Goal: Information Seeking & Learning: Learn about a topic

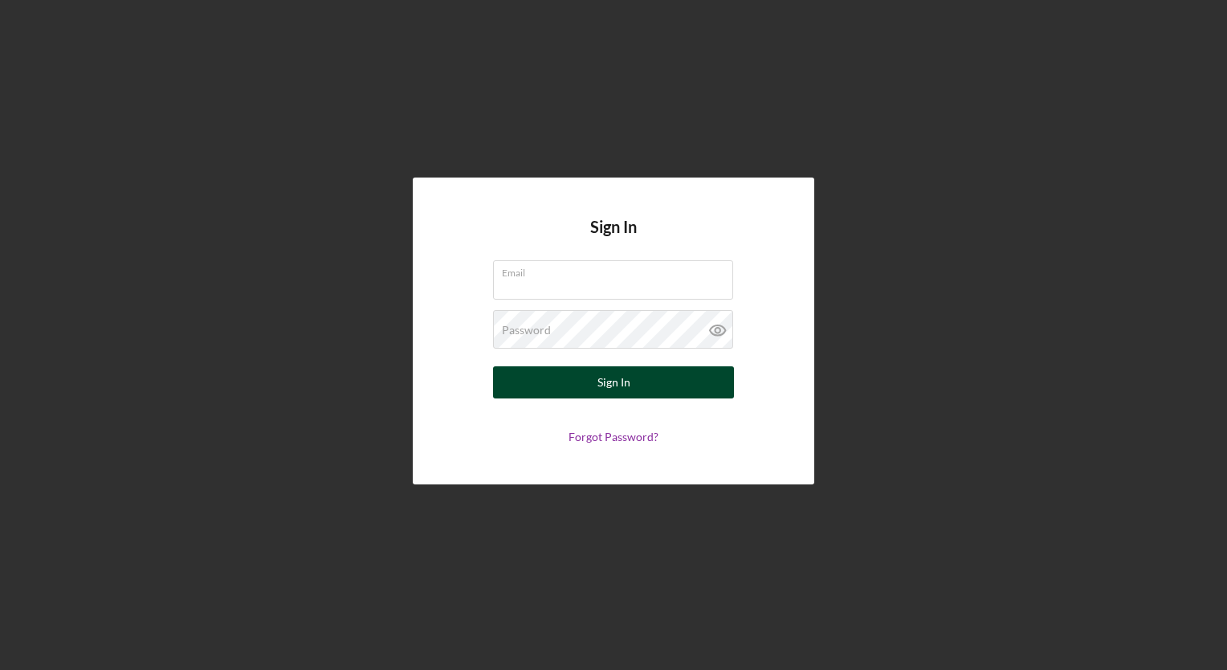
type input "[EMAIL_ADDRESS][DOMAIN_NAME]"
click at [577, 376] on button "Sign In" at bounding box center [613, 382] width 241 height 32
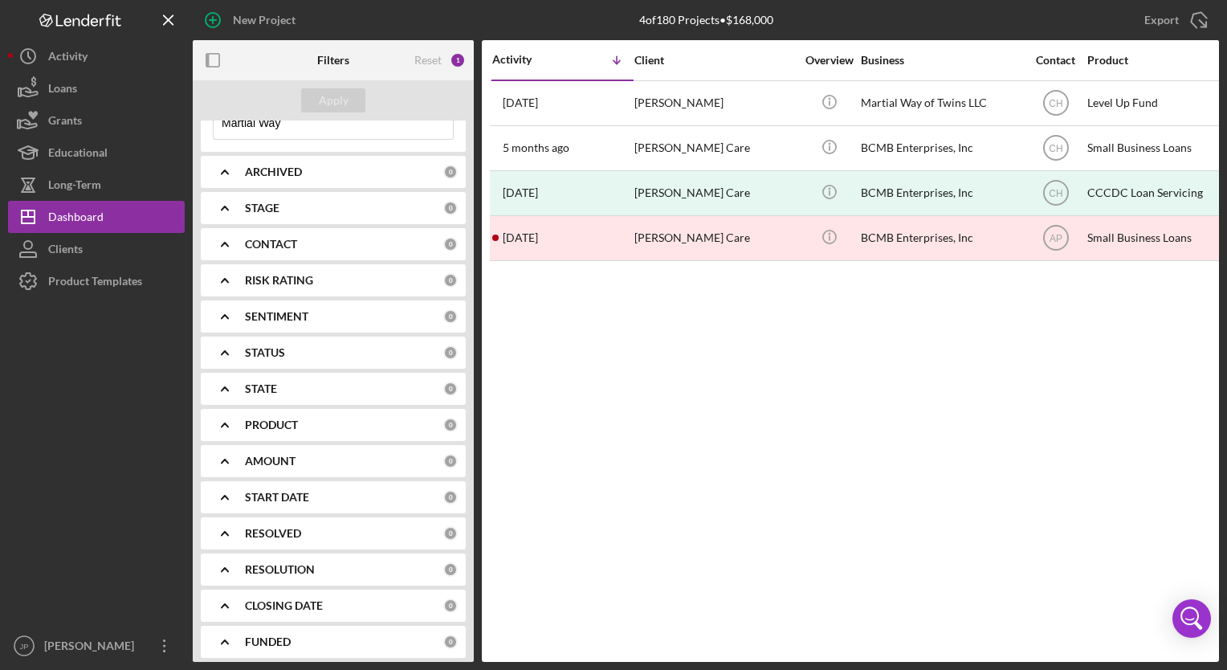
scroll to position [123, 0]
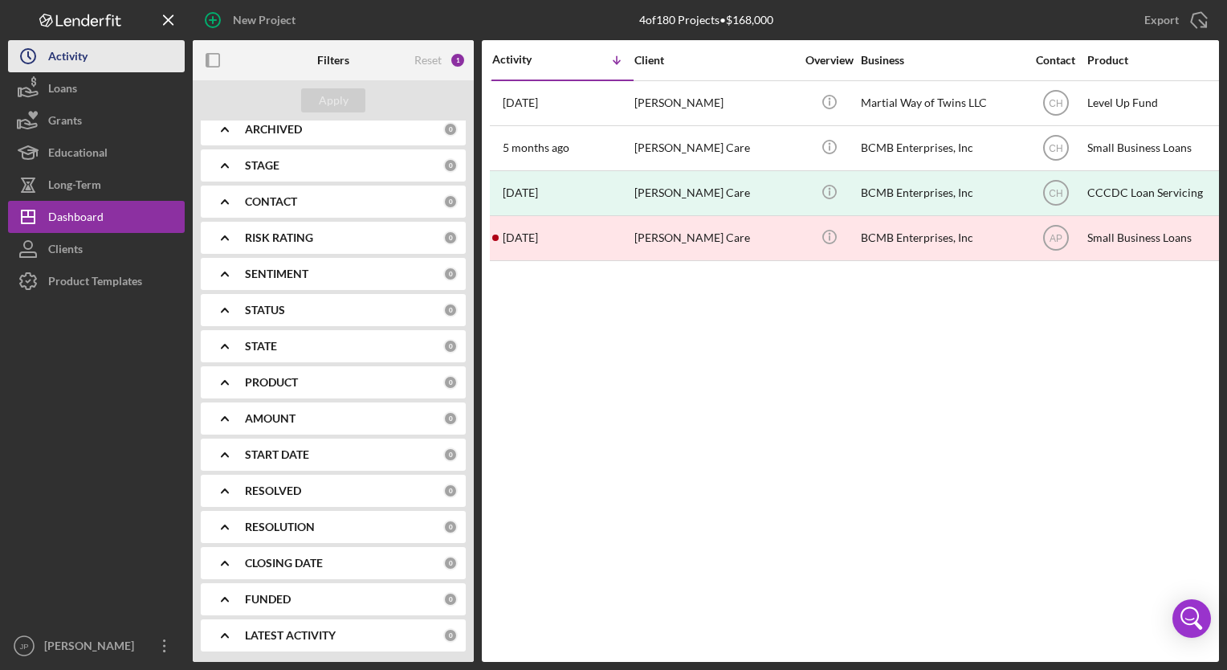
click at [58, 61] on div "Activity" at bounding box center [67, 58] width 39 height 36
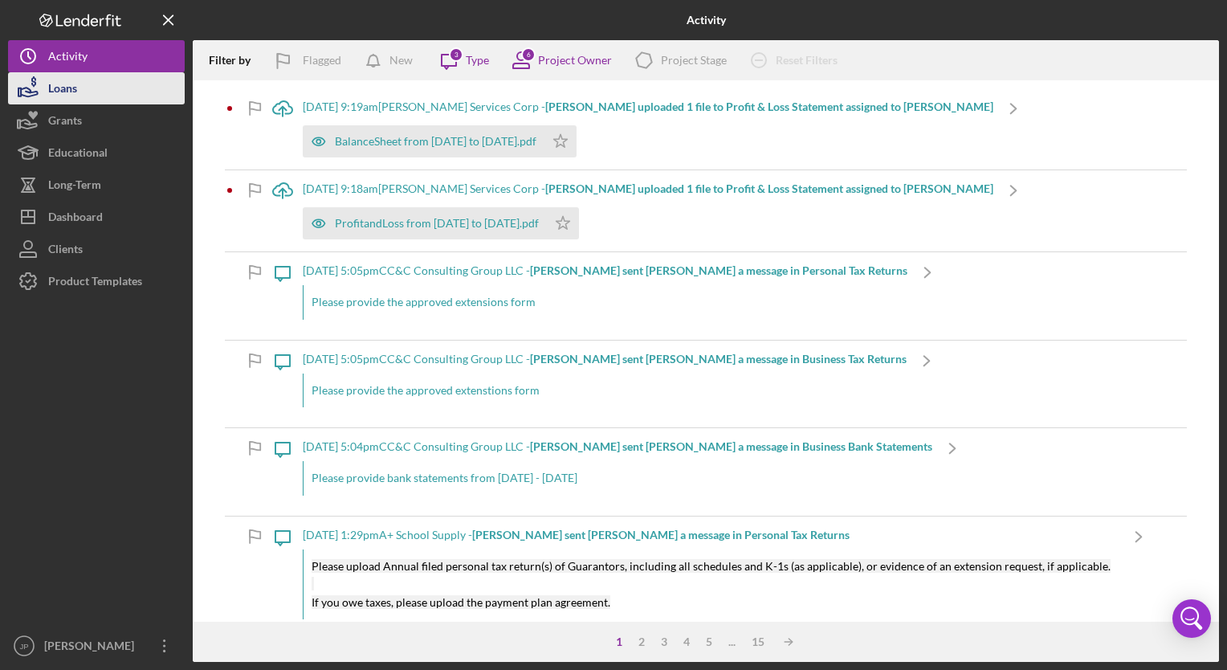
click at [71, 87] on div "Loans" at bounding box center [62, 90] width 29 height 36
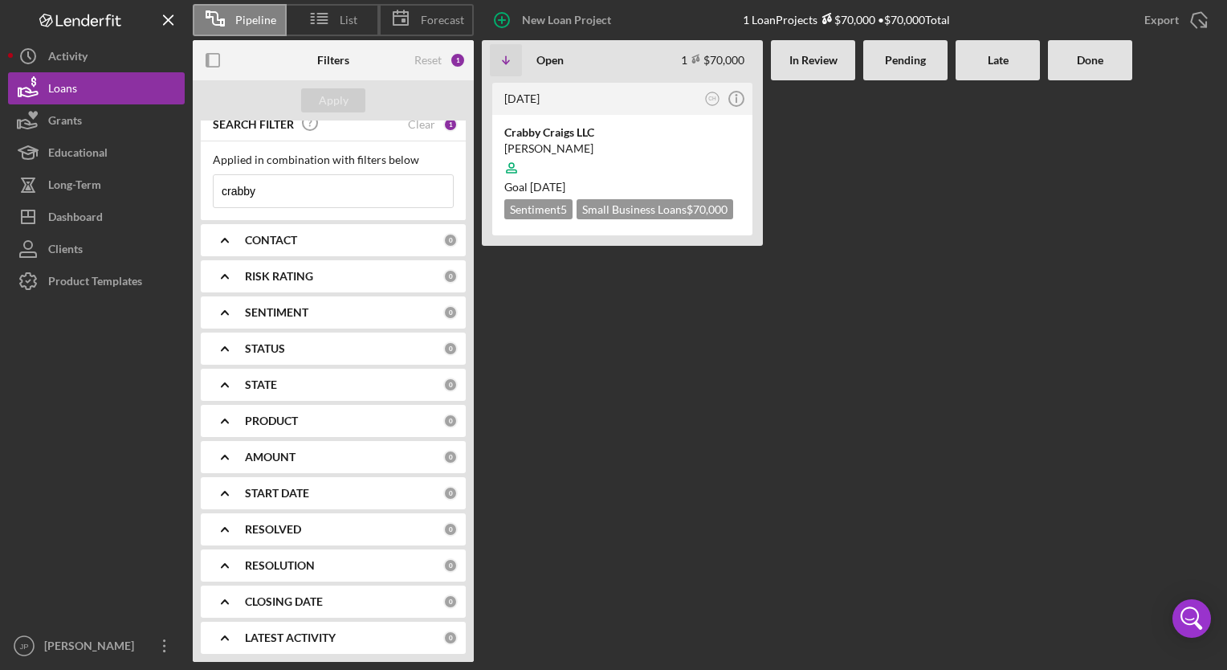
scroll to position [14, 0]
click at [270, 487] on b "START DATE" at bounding box center [277, 490] width 64 height 13
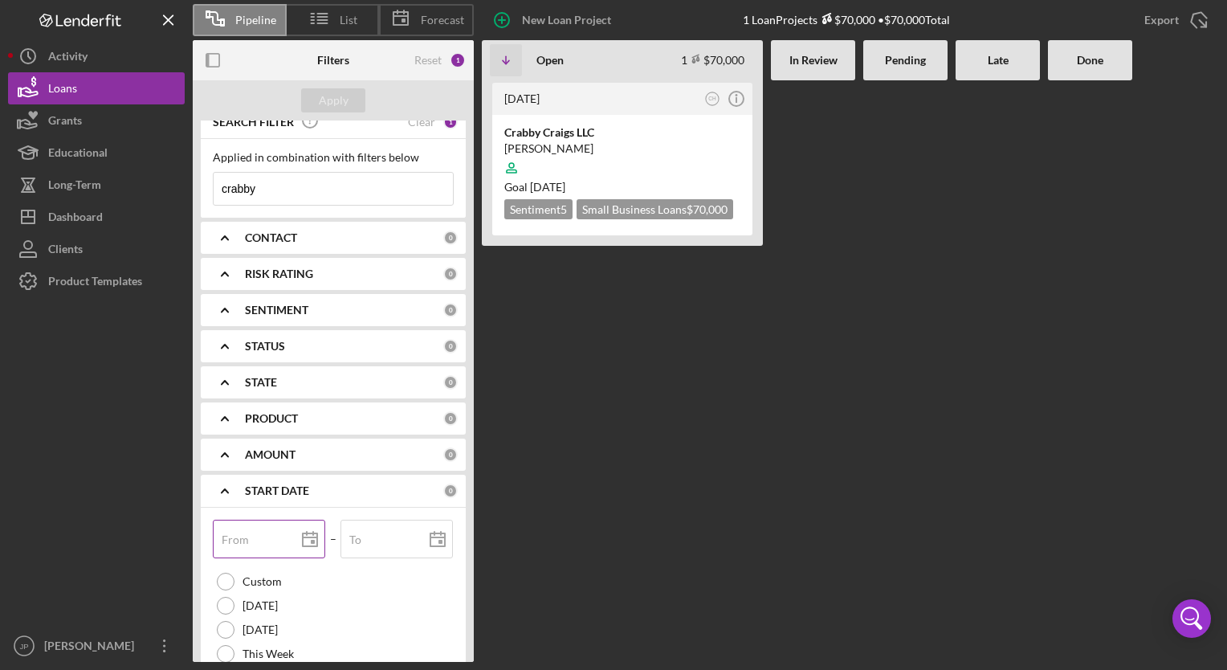
click at [249, 539] on input "From" at bounding box center [269, 539] width 112 height 39
type input "0m/dd/yyyy"
type input "04/dd/yyyy"
type input "04/0d/yyyy"
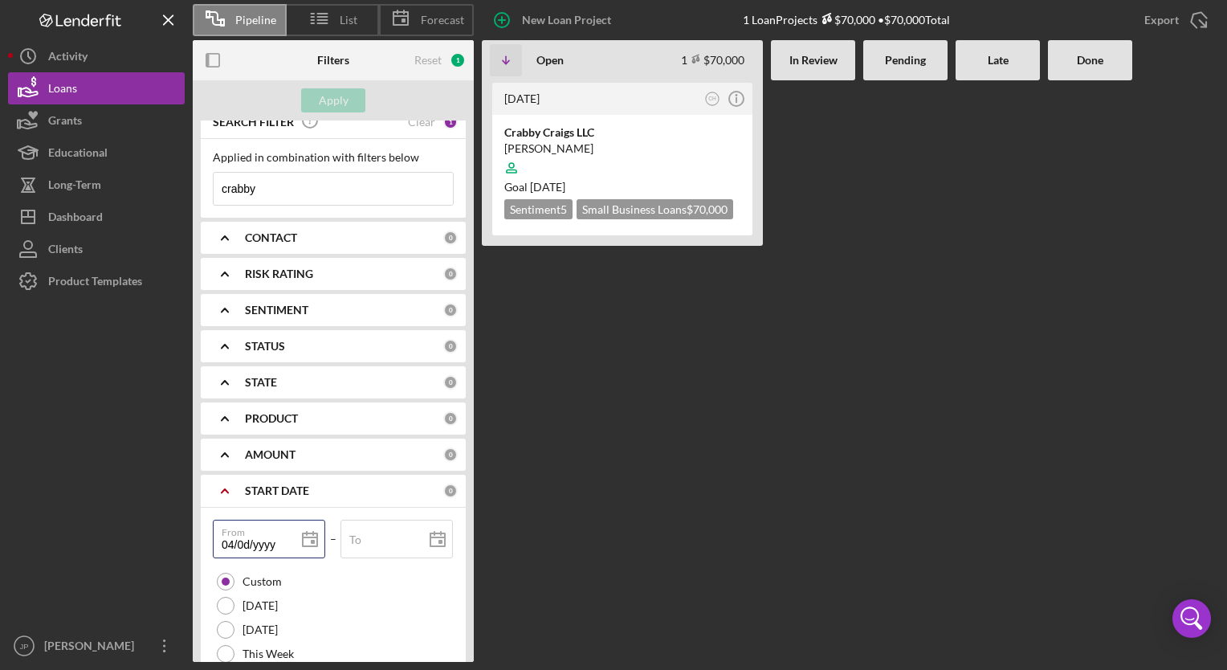
type input "04/01/yyyy"
type input "04/01/2yyy"
type input "04/01/20yy"
type input "04/01/202y"
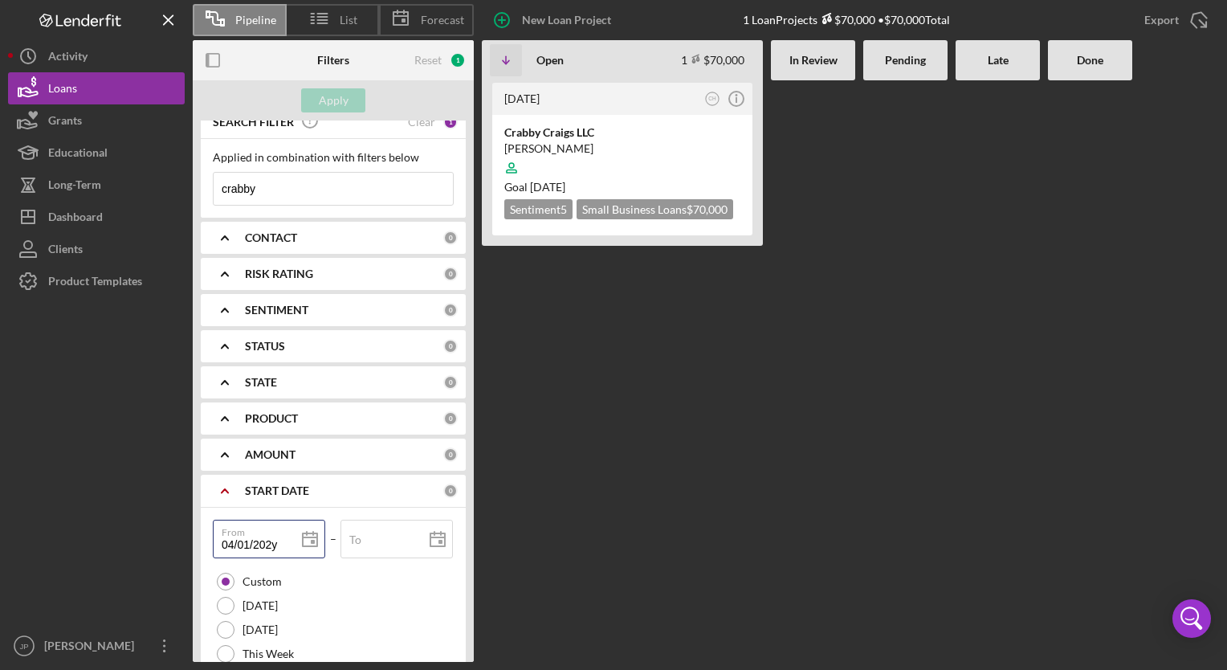
type input "[DATE]"
click at [394, 552] on input "To" at bounding box center [396, 539] width 112 height 39
type input "0m/dd/yyyy"
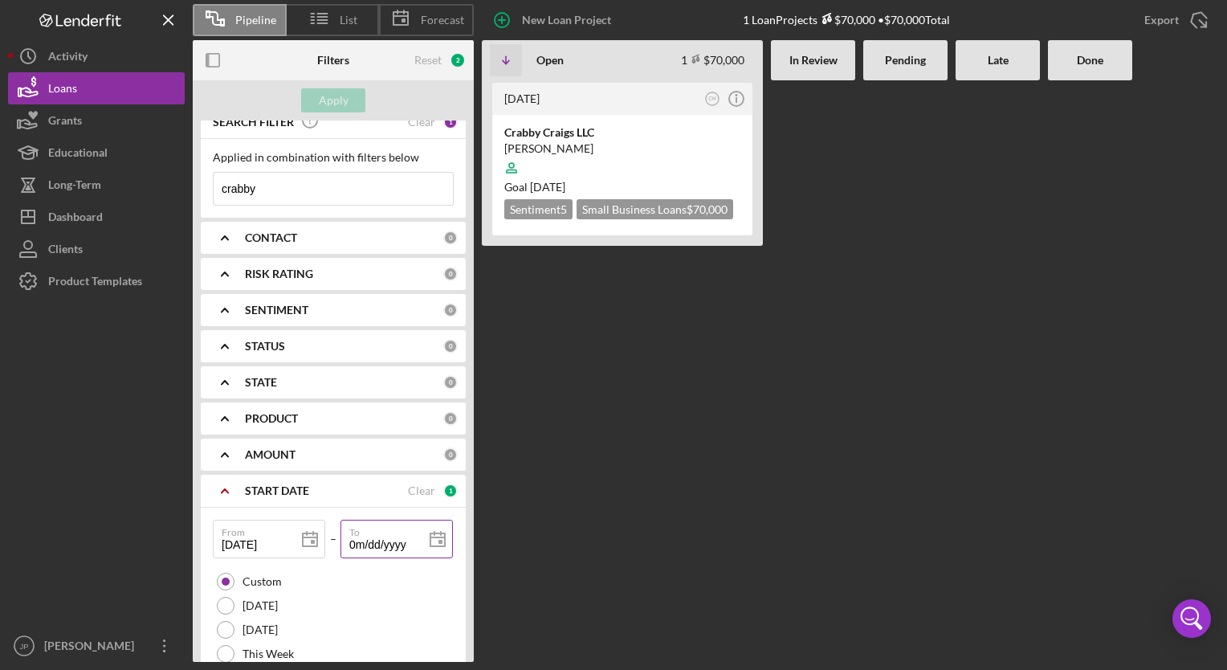
type input "06/dd/yyyy"
type input "06/3d/yyyy"
type input "06/30/yyyy"
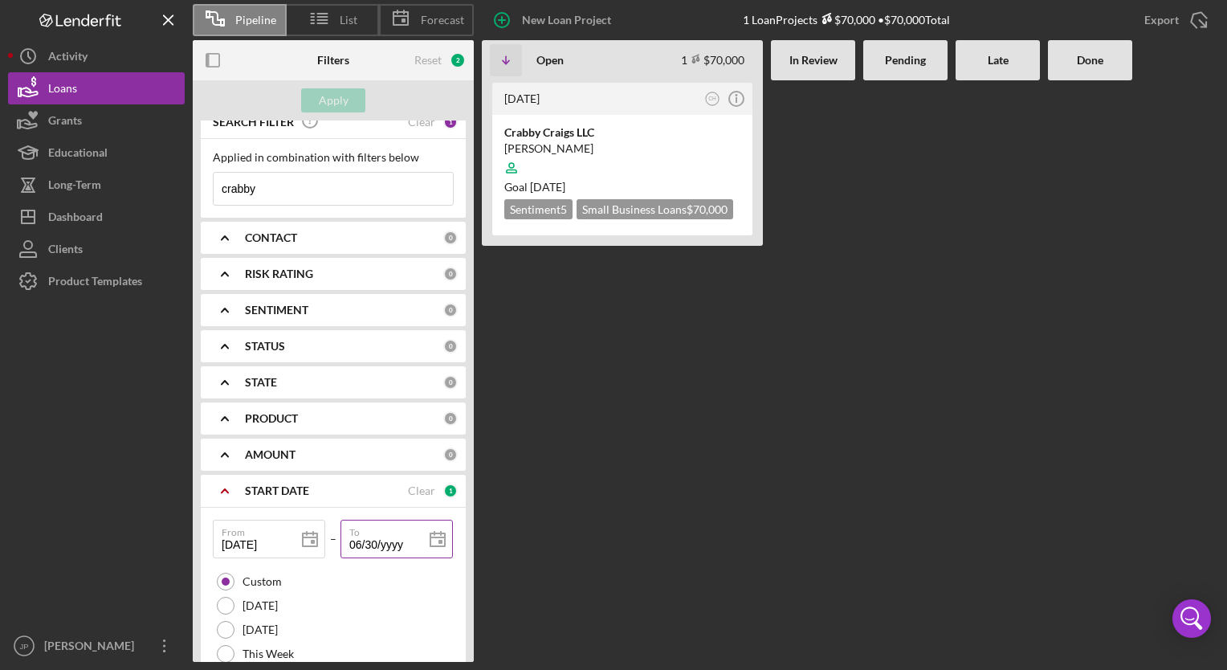
type input "06/30/2yyy"
type input "06/30/20yy"
type input "06/30/202y"
type input "[DATE]"
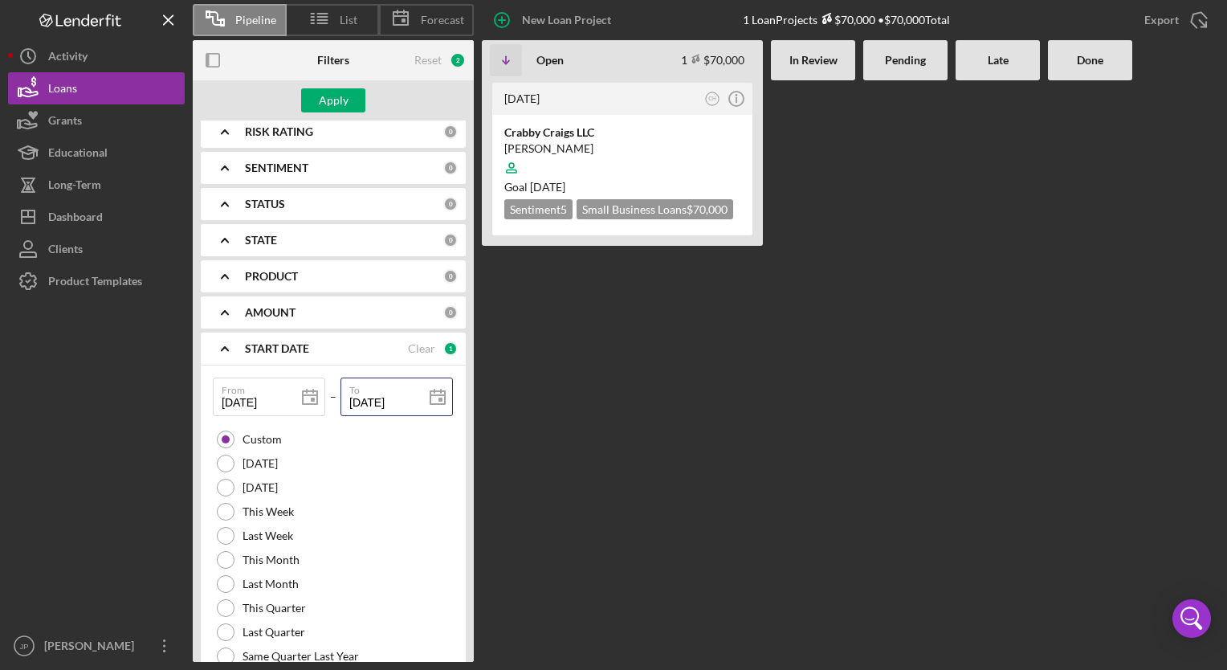
scroll to position [153, 0]
type input "[DATE]"
click at [328, 101] on div "Apply" at bounding box center [334, 100] width 30 height 24
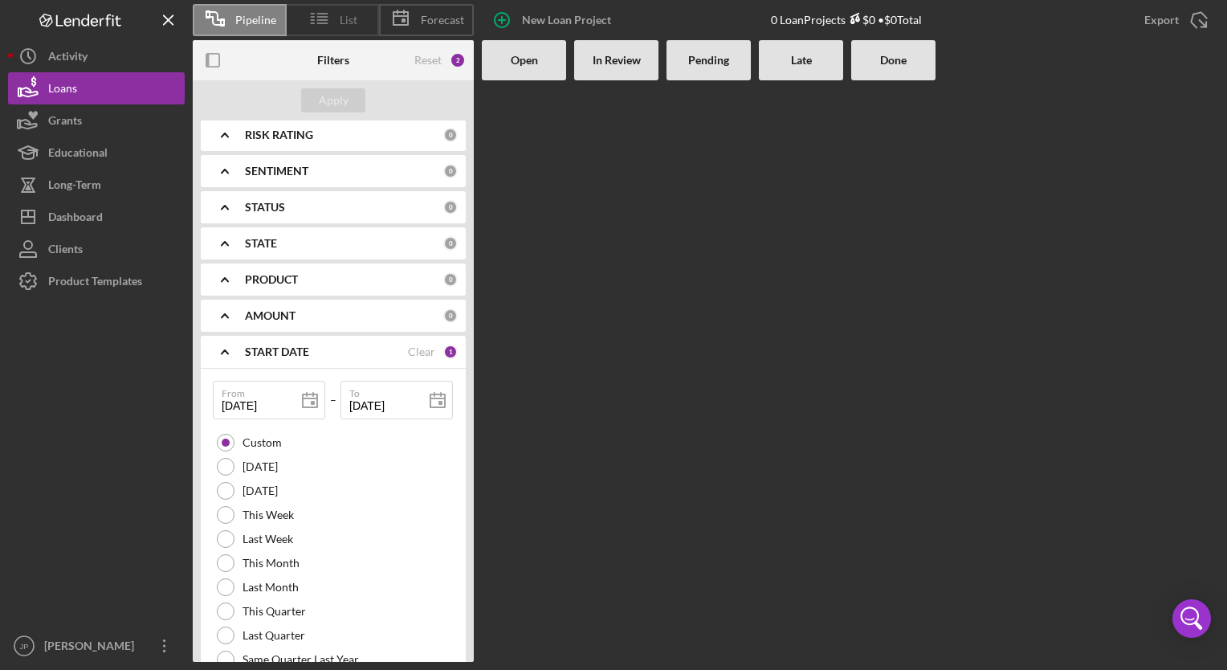
click at [348, 18] on span "List" at bounding box center [349, 20] width 18 height 13
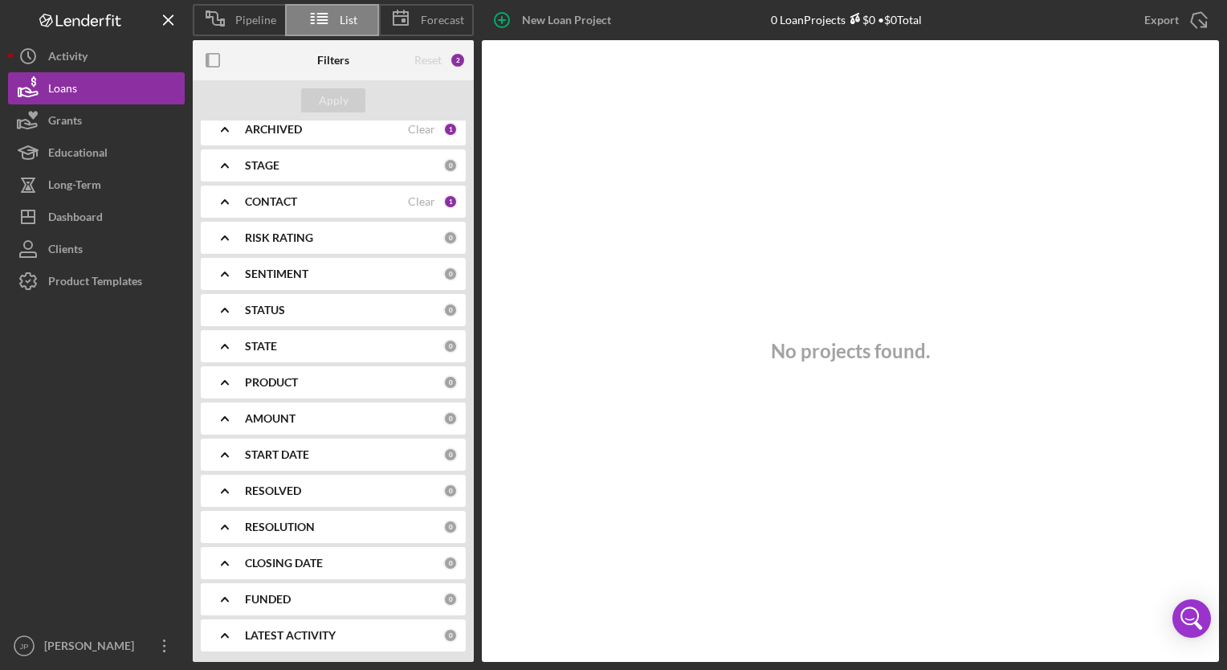
scroll to position [0, 0]
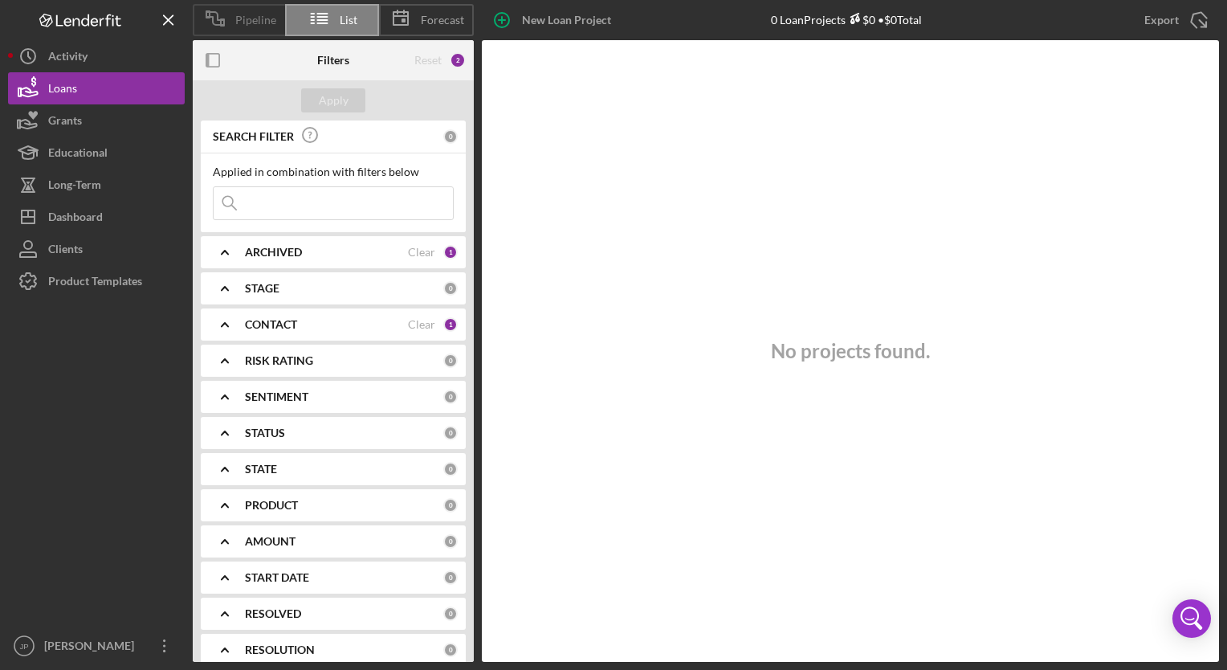
click at [249, 20] on span "Pipeline" at bounding box center [255, 20] width 41 height 13
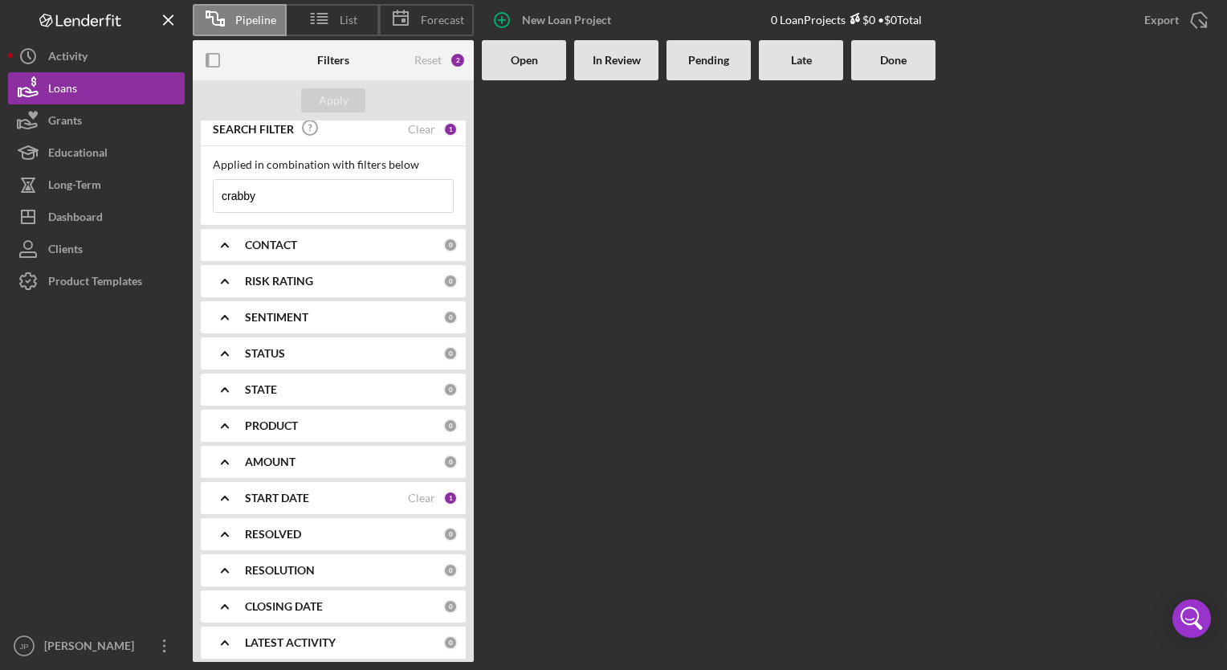
scroll to position [14, 0]
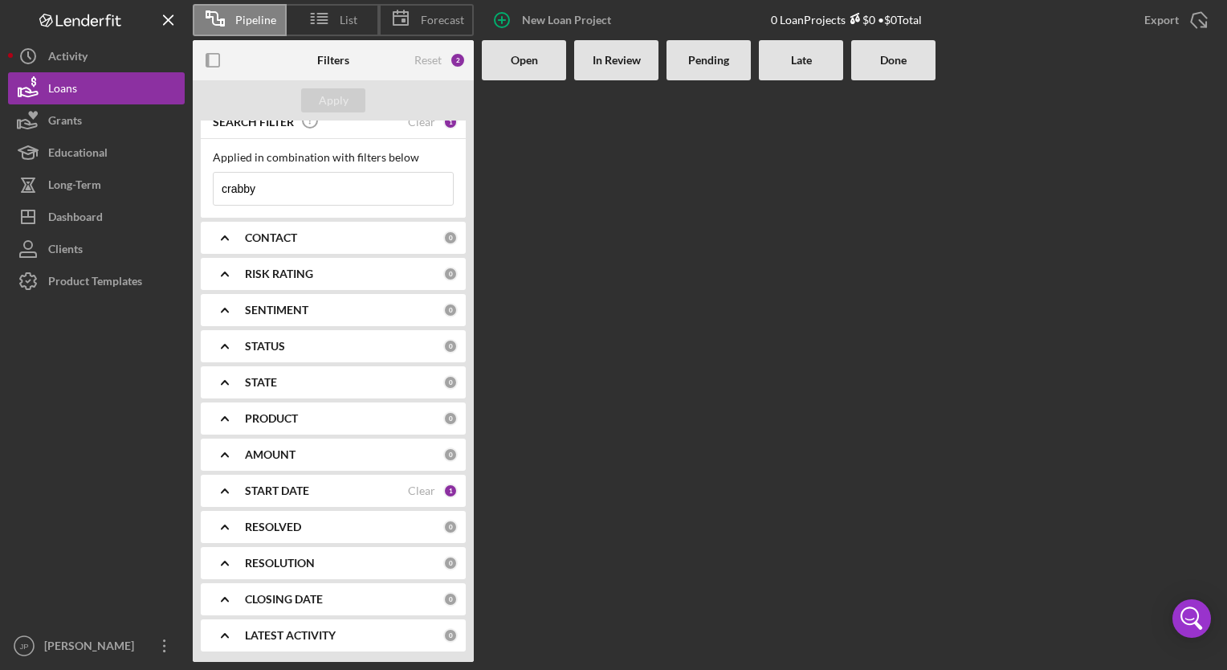
click at [320, 493] on div "START DATE" at bounding box center [326, 490] width 163 height 13
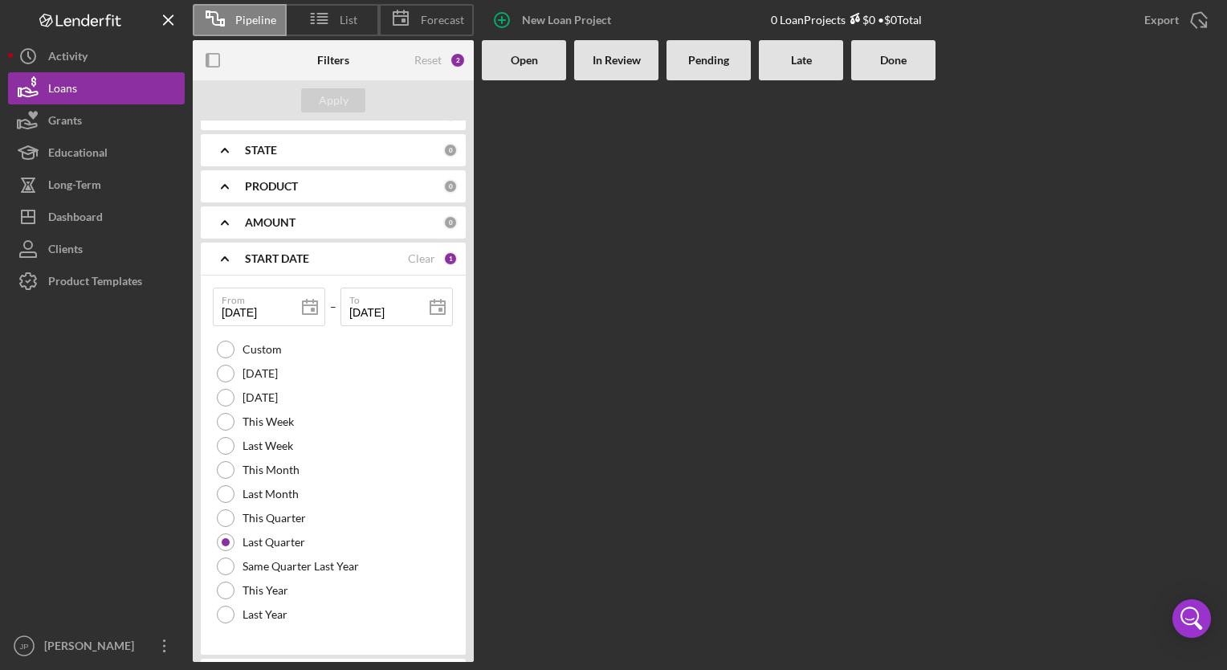
scroll to position [255, 0]
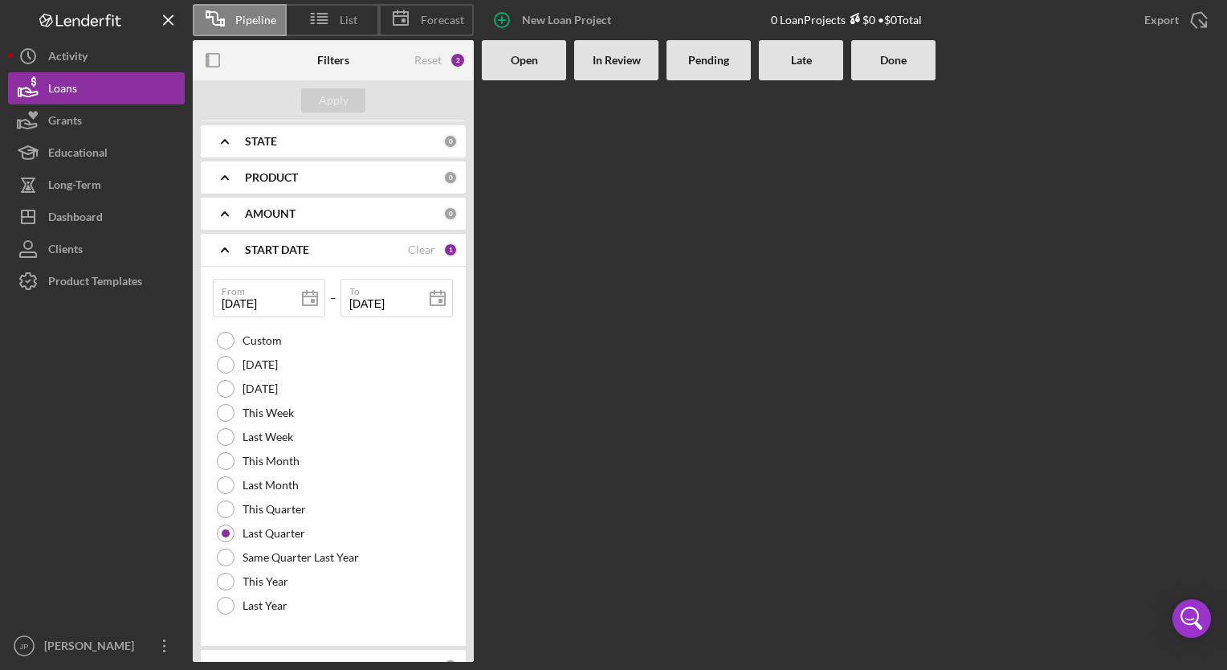
click at [623, 65] on b "In Review" at bounding box center [617, 60] width 48 height 13
click at [222, 175] on icon "Icon/Expander" at bounding box center [225, 177] width 40 height 40
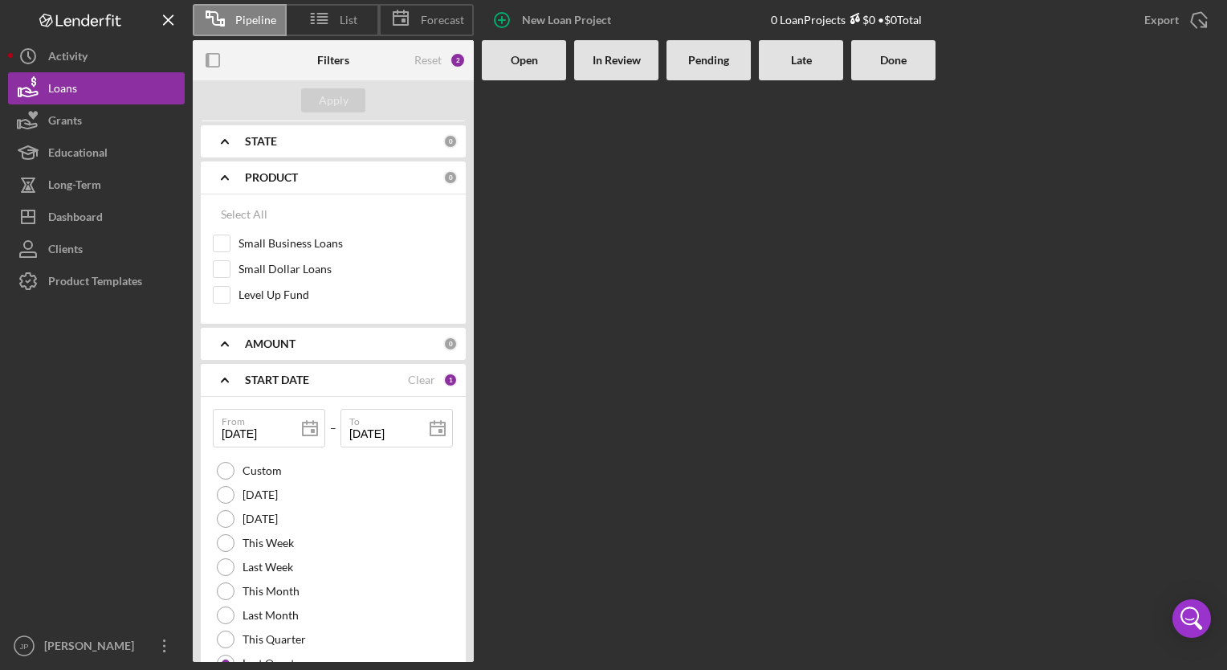
click at [222, 141] on polyline at bounding box center [225, 141] width 6 height 3
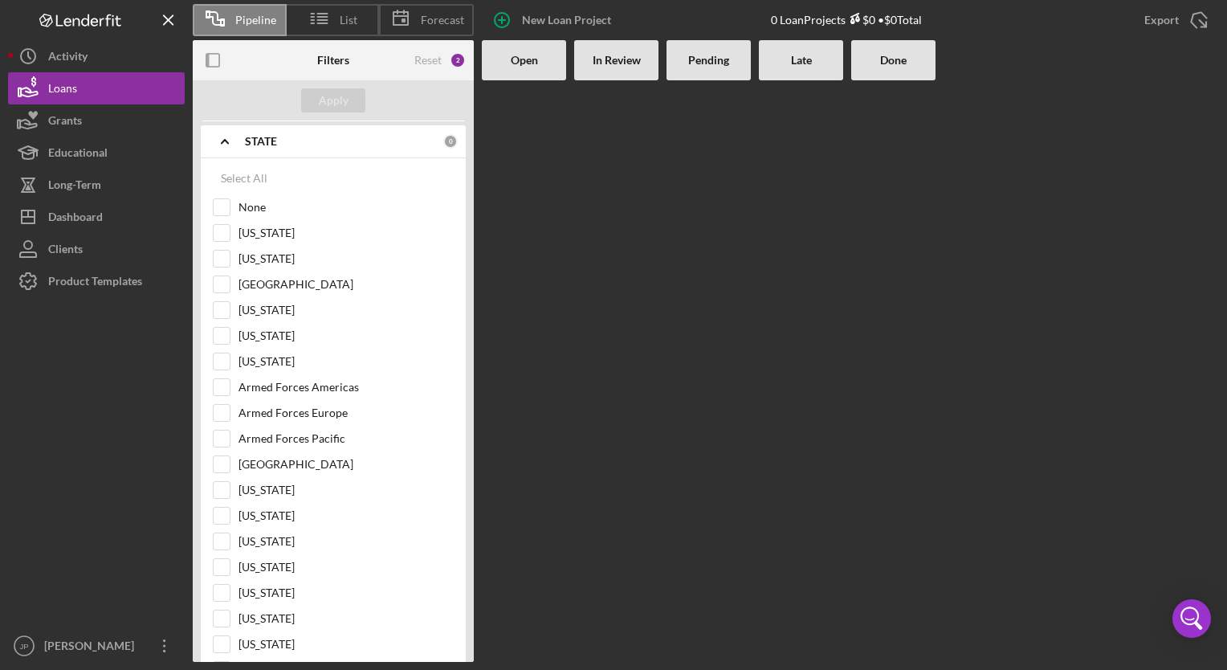
click at [222, 140] on polyline at bounding box center [225, 141] width 6 height 3
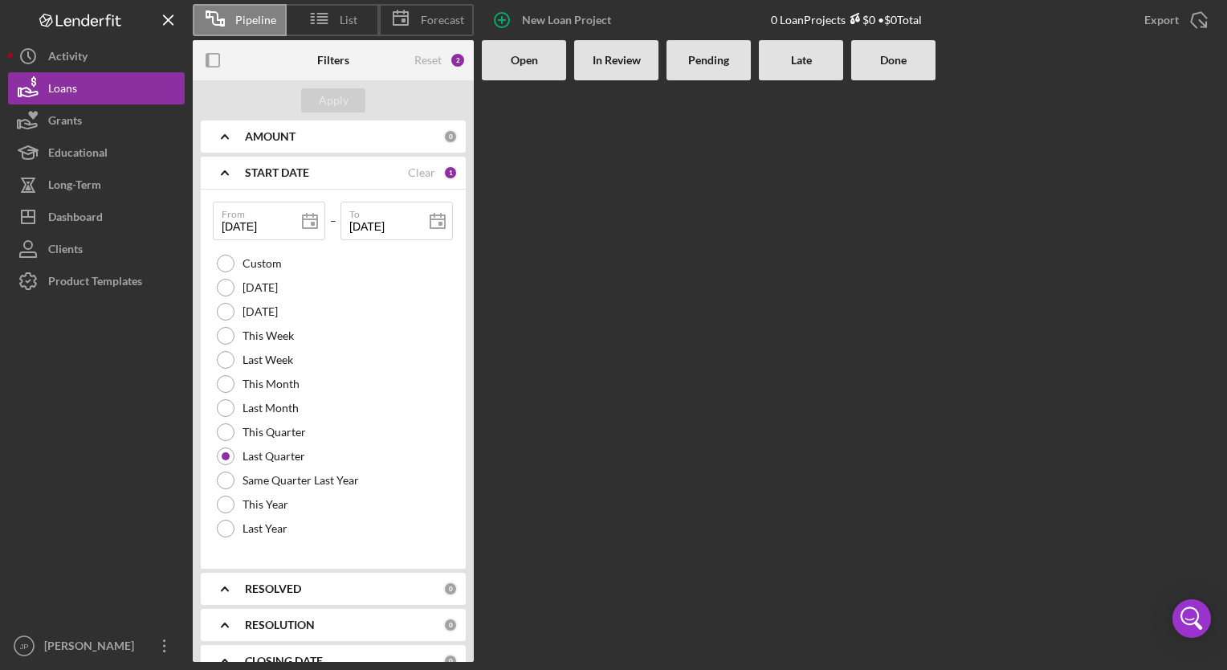
scroll to position [524, 0]
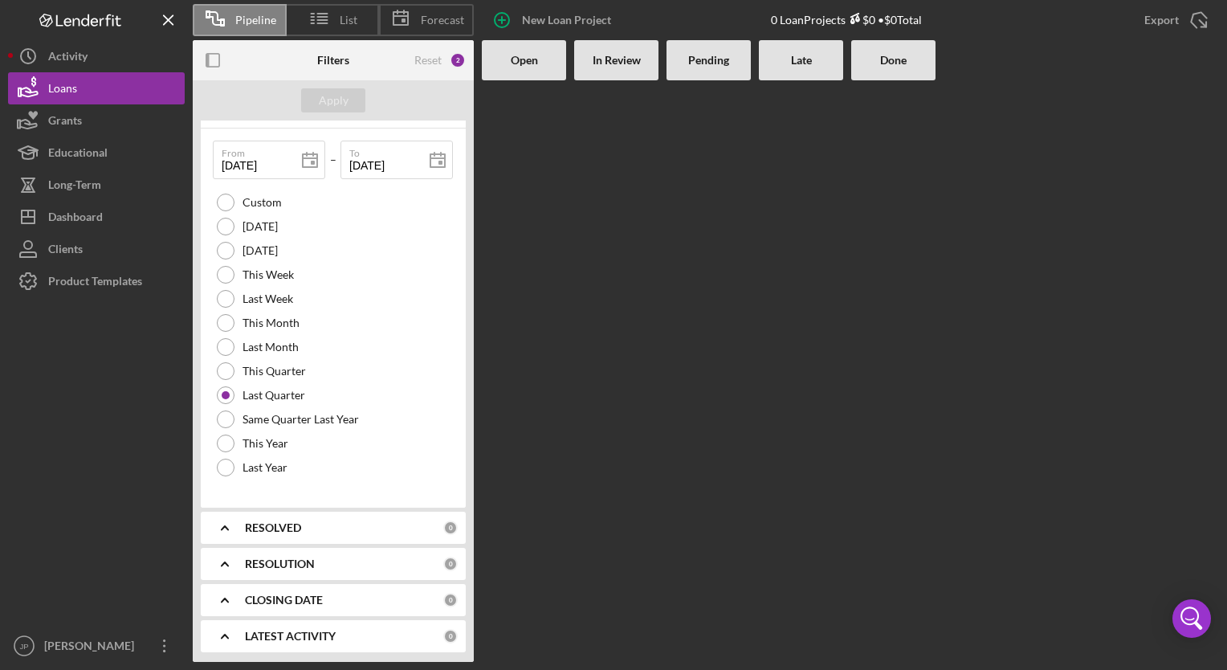
click at [222, 633] on icon "Icon/Expander" at bounding box center [225, 636] width 40 height 40
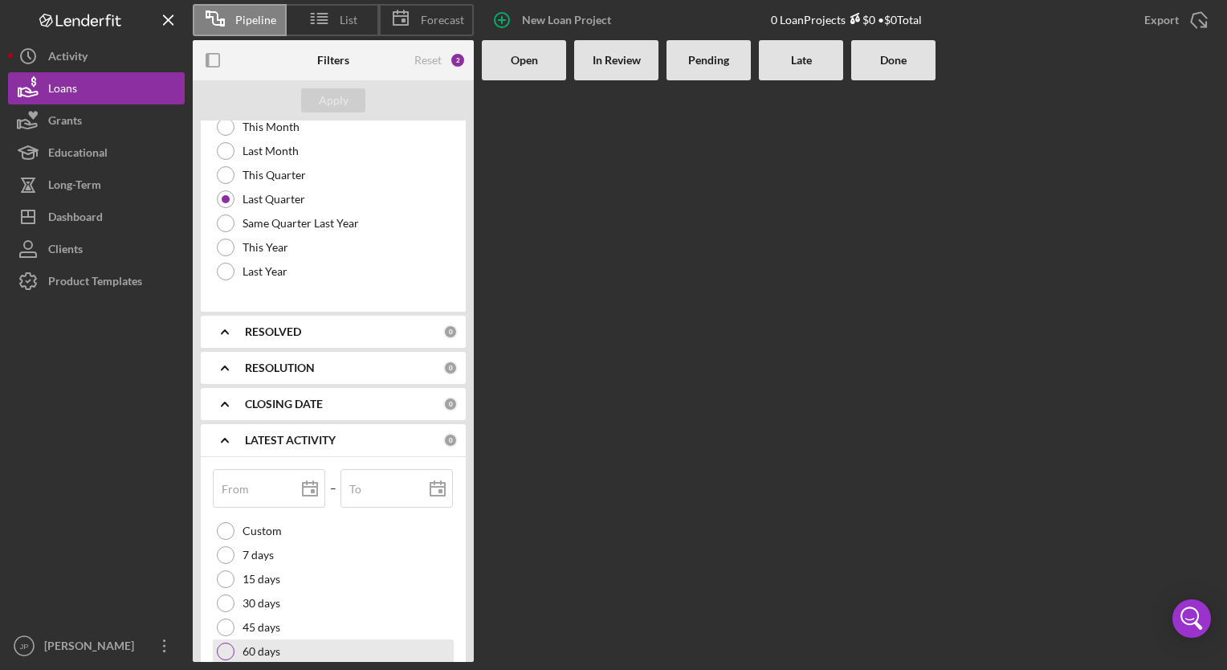
scroll to position [758, 0]
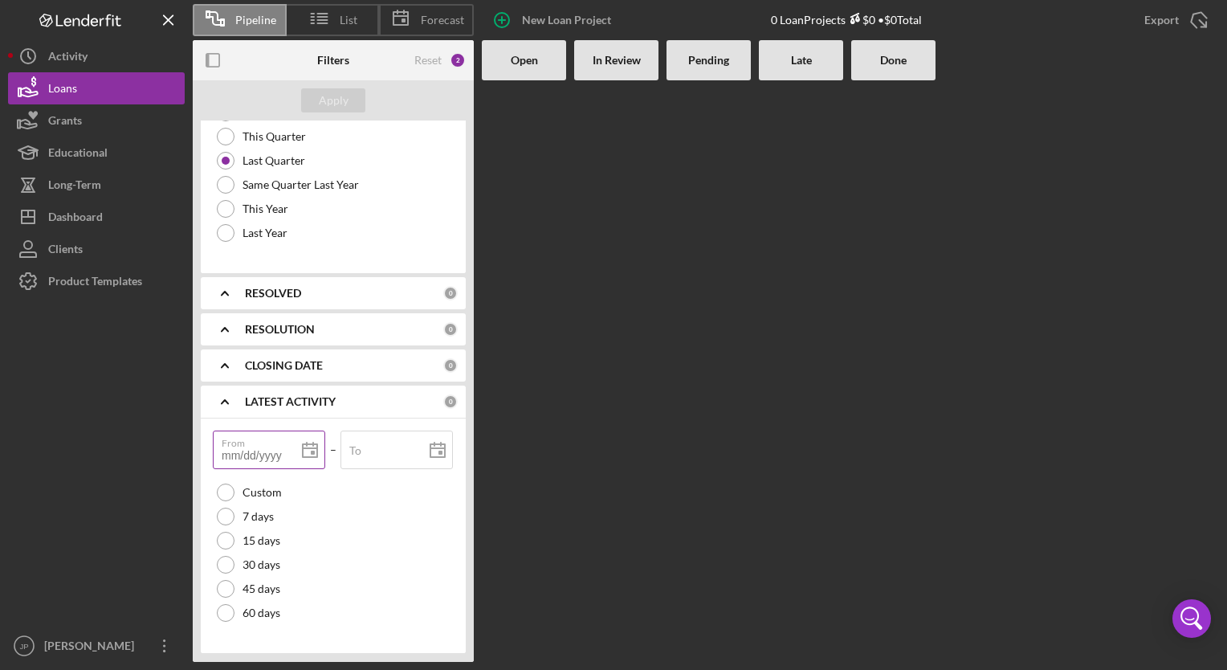
click at [245, 461] on input "From" at bounding box center [269, 449] width 112 height 39
type input "0m/dd/yyyy"
type input "04/dd/yyyy"
type input "04/0d/yyyy"
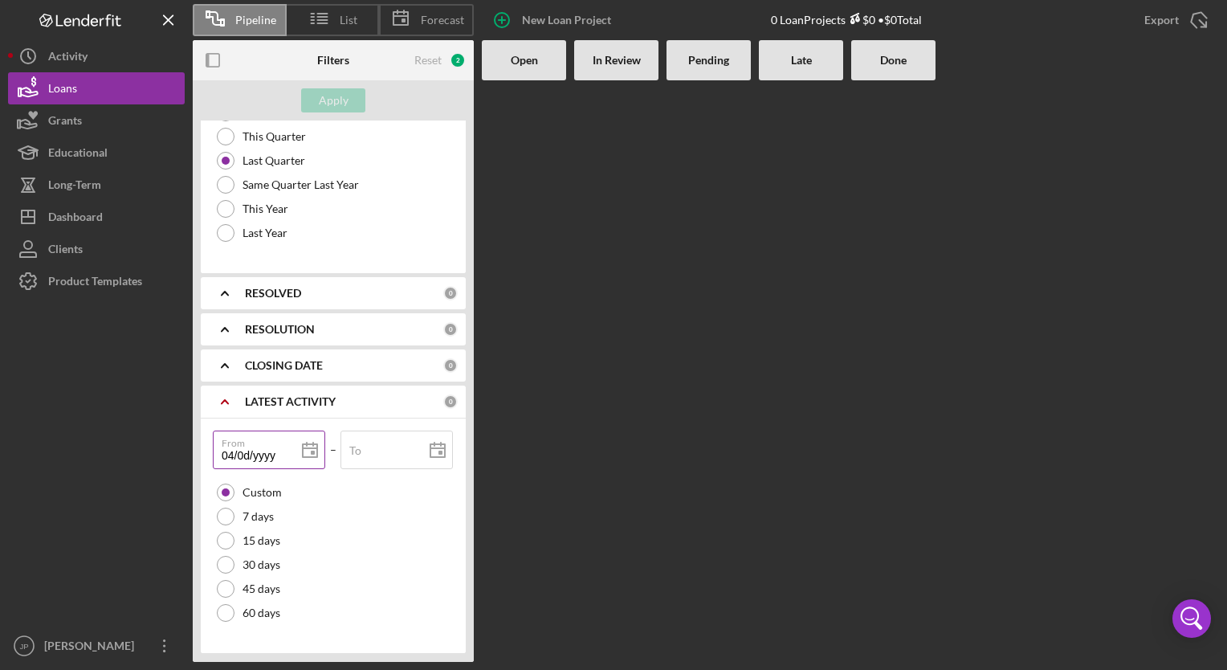
type input "04/01/yyyy"
type input "04/01/2yyy"
type input "04/01/20yy"
type input "04/01/202y"
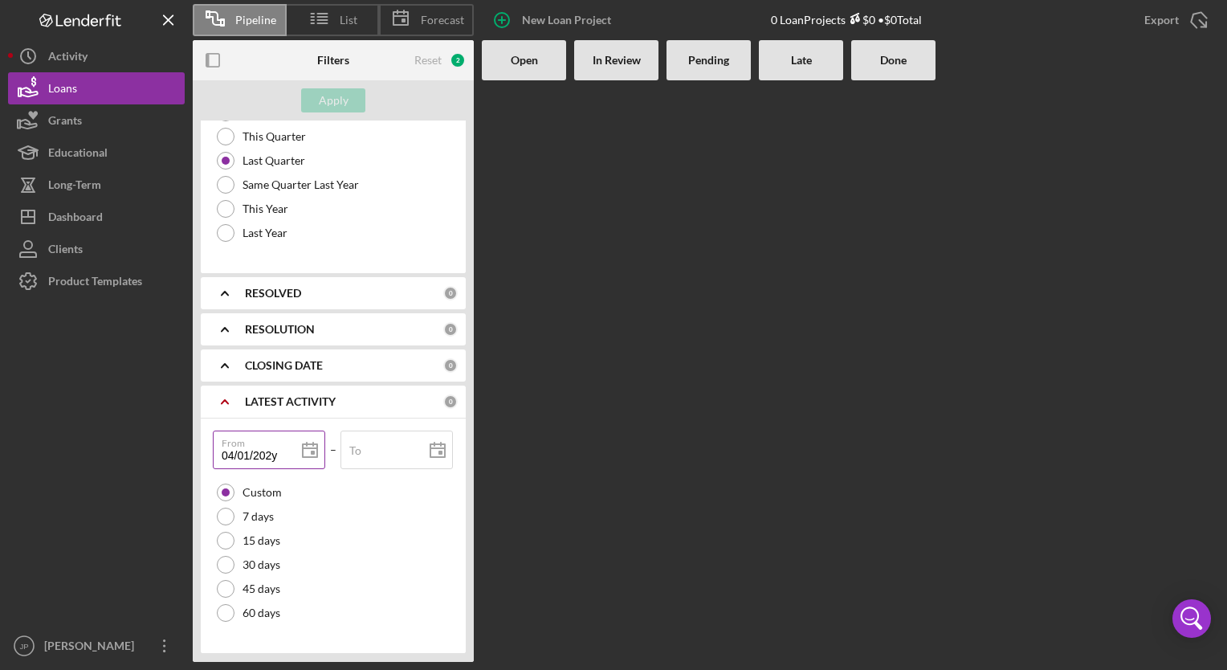
type input "[DATE]"
click at [357, 453] on label "To" at bounding box center [355, 450] width 12 height 13
click at [357, 453] on input "To" at bounding box center [396, 449] width 112 height 39
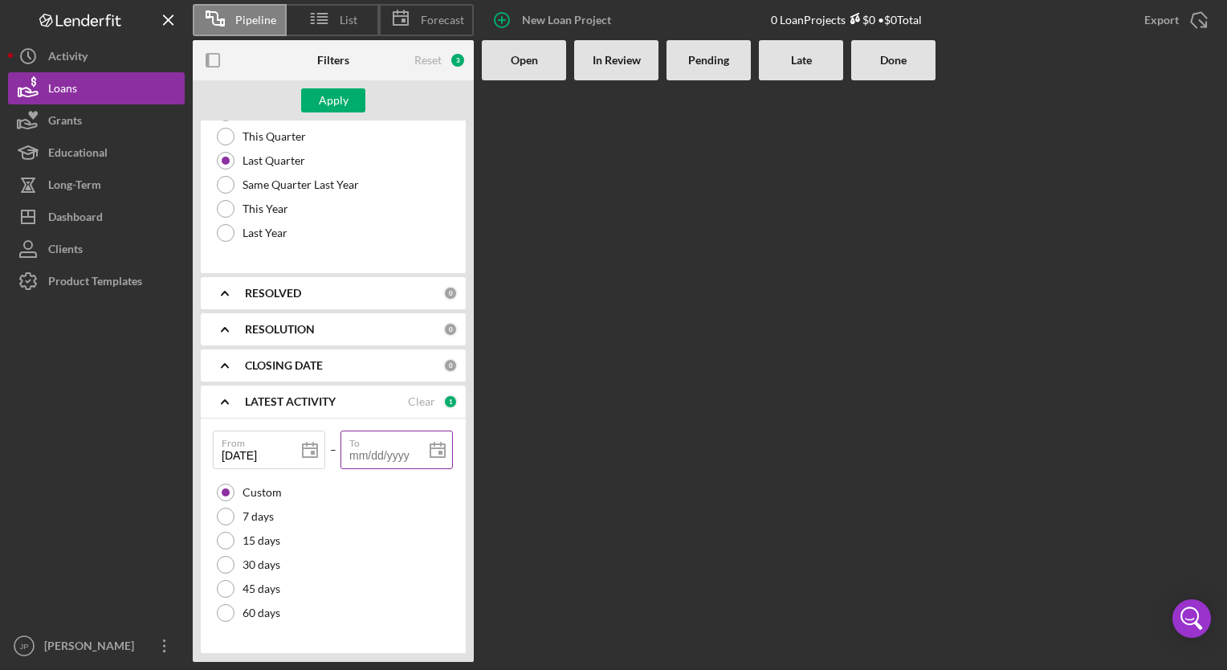
type input "0m/dd/yyyy"
type input "06/dd/yyyy"
type input "06/3d/yyyy"
type input "06/30/yyyy"
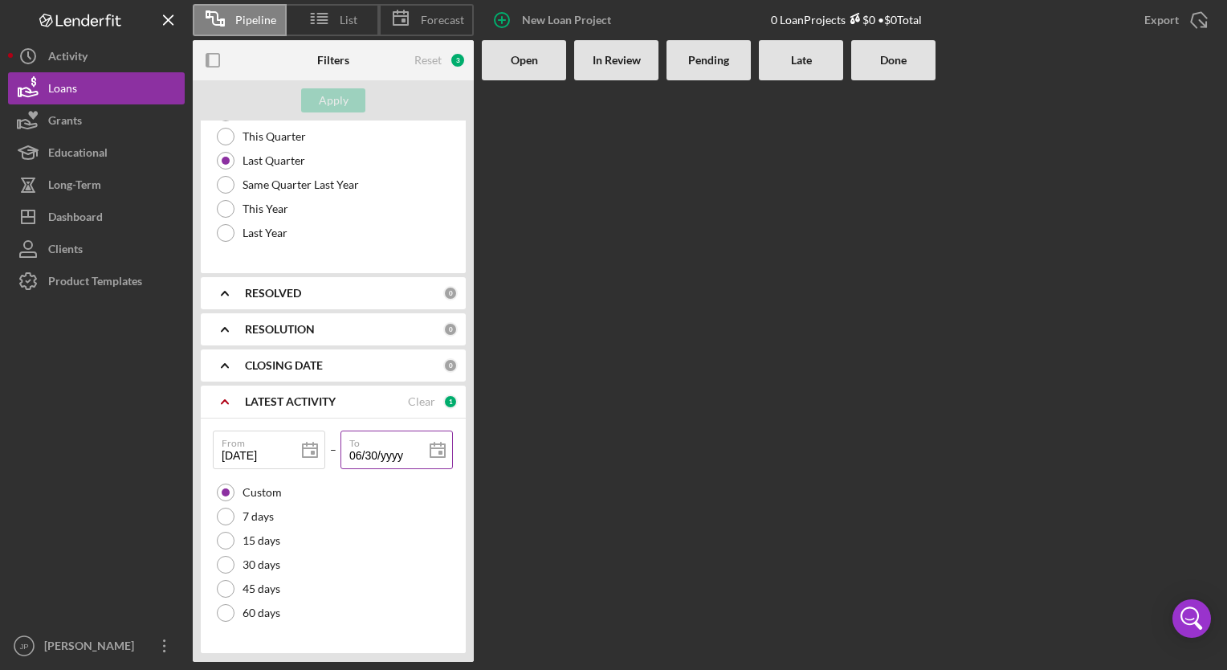
type input "06/30/yyyy"
type input "06/30/2yyy"
type input "06/30/20yy"
type input "06/30/202y"
type input "[DATE]"
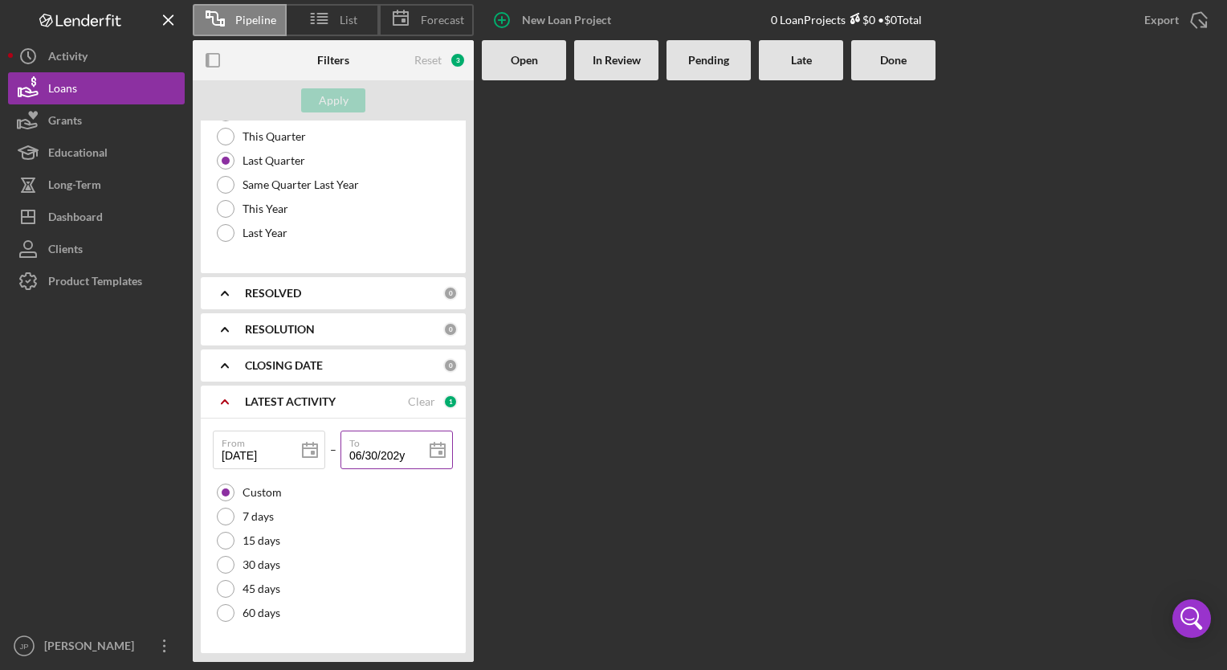
type input "[DATE]"
click at [332, 100] on div "Apply" at bounding box center [334, 100] width 30 height 24
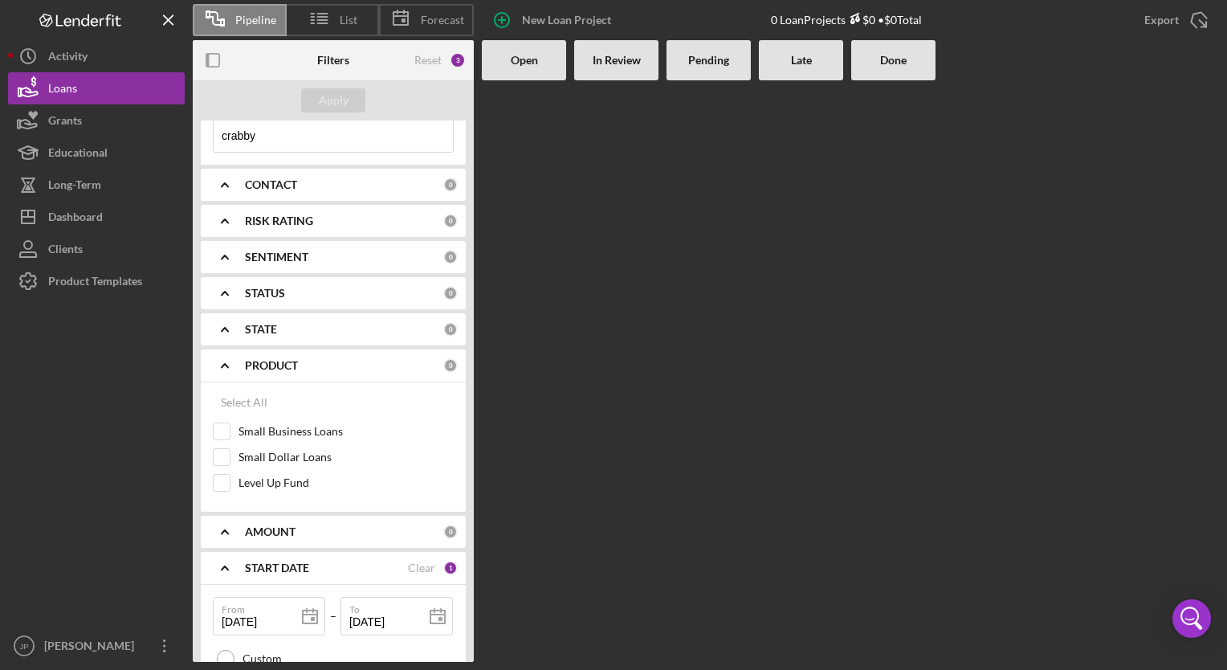
scroll to position [35, 0]
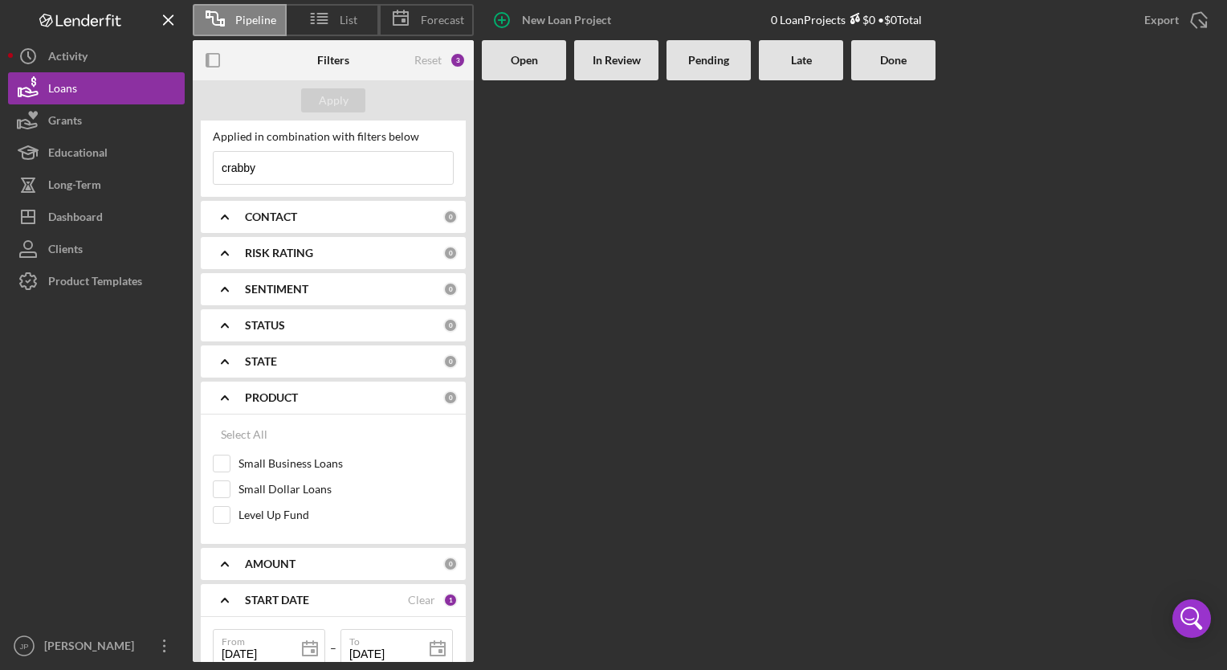
drag, startPoint x: 217, startPoint y: 169, endPoint x: -3, endPoint y: 157, distance: 220.4
click at [0, 157] on html "Pipeline List Forecast New Loan Project 0 Loan Projects $0 • $0 Total Export Ic…" at bounding box center [613, 335] width 1227 height 670
click at [325, 94] on div "Apply" at bounding box center [334, 100] width 30 height 24
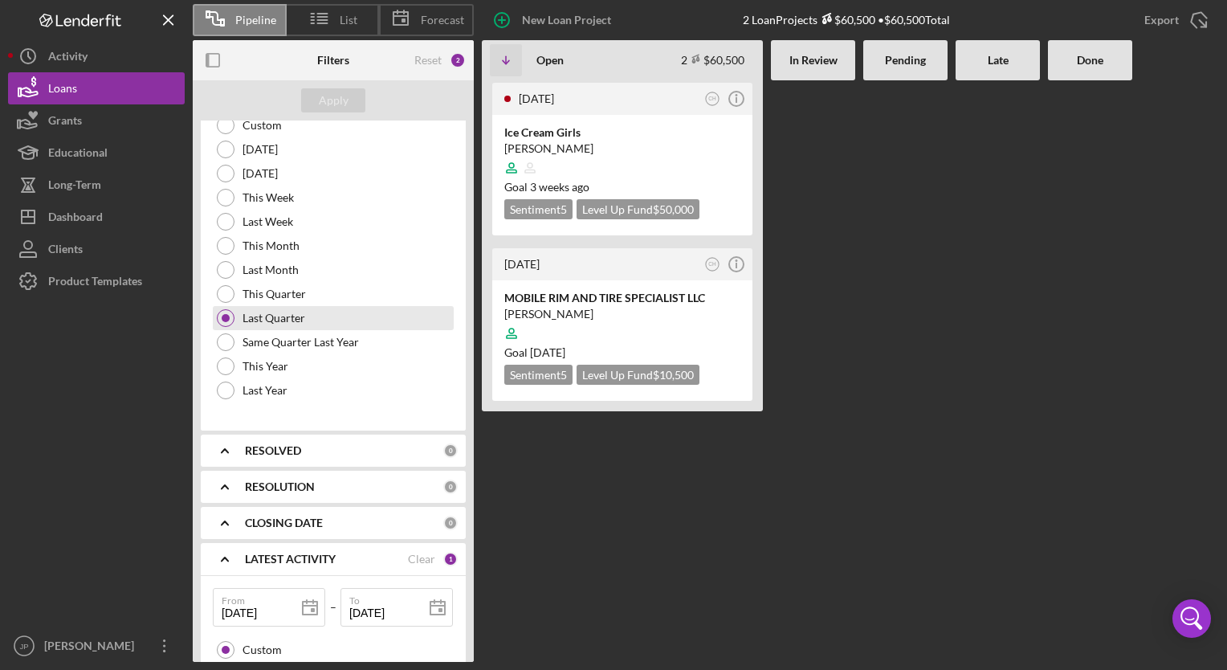
scroll to position [758, 0]
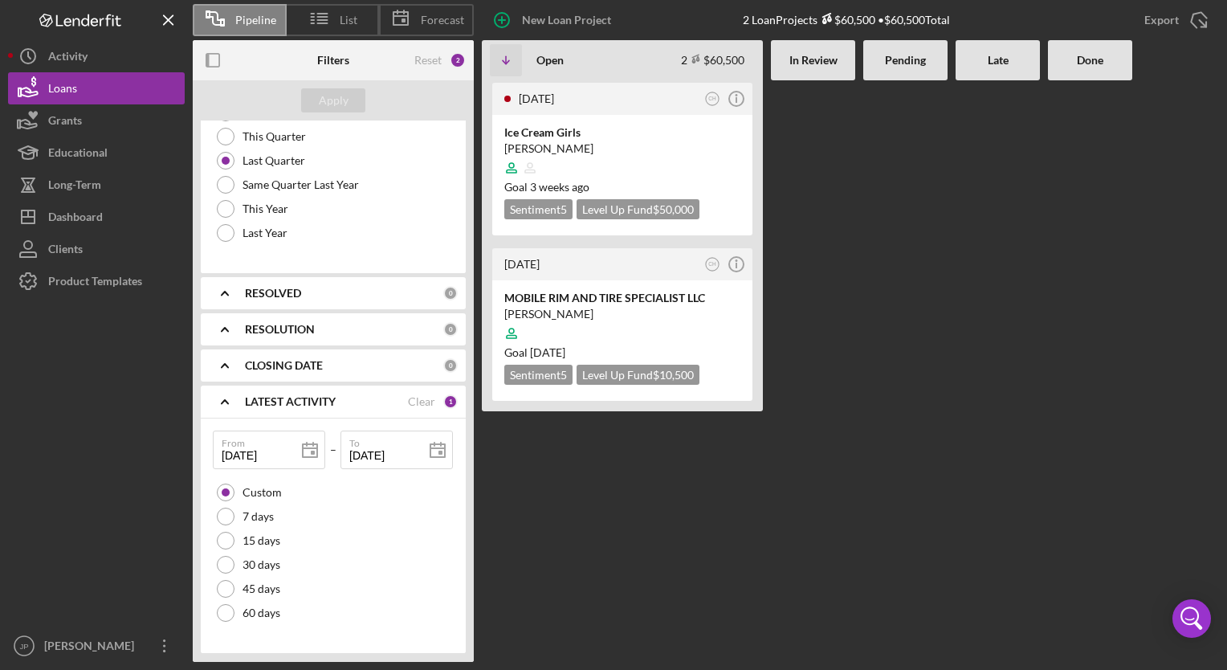
click at [296, 326] on b "RESOLUTION" at bounding box center [280, 329] width 70 height 13
click at [297, 326] on b "RESOLUTION" at bounding box center [280, 329] width 70 height 13
click at [258, 324] on b "RESOLUTION" at bounding box center [280, 329] width 70 height 13
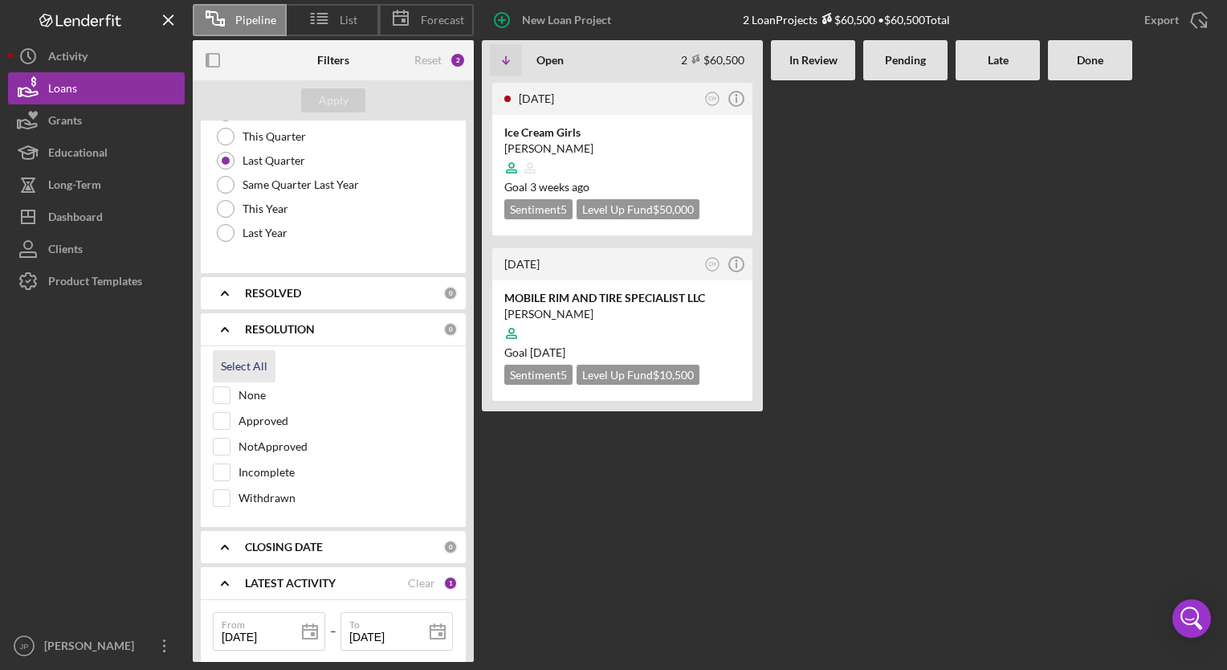
click at [241, 369] on div "Select All" at bounding box center [244, 366] width 47 height 32
checkbox input "true"
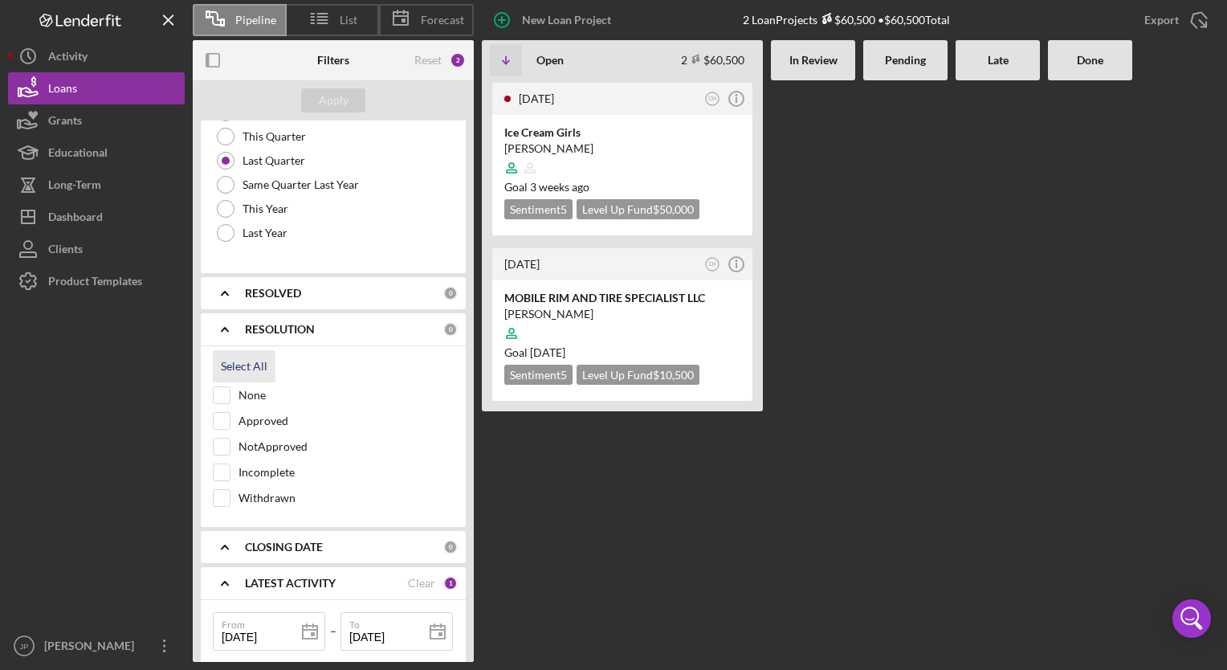
checkbox input "true"
click at [336, 97] on div "Apply" at bounding box center [334, 100] width 30 height 24
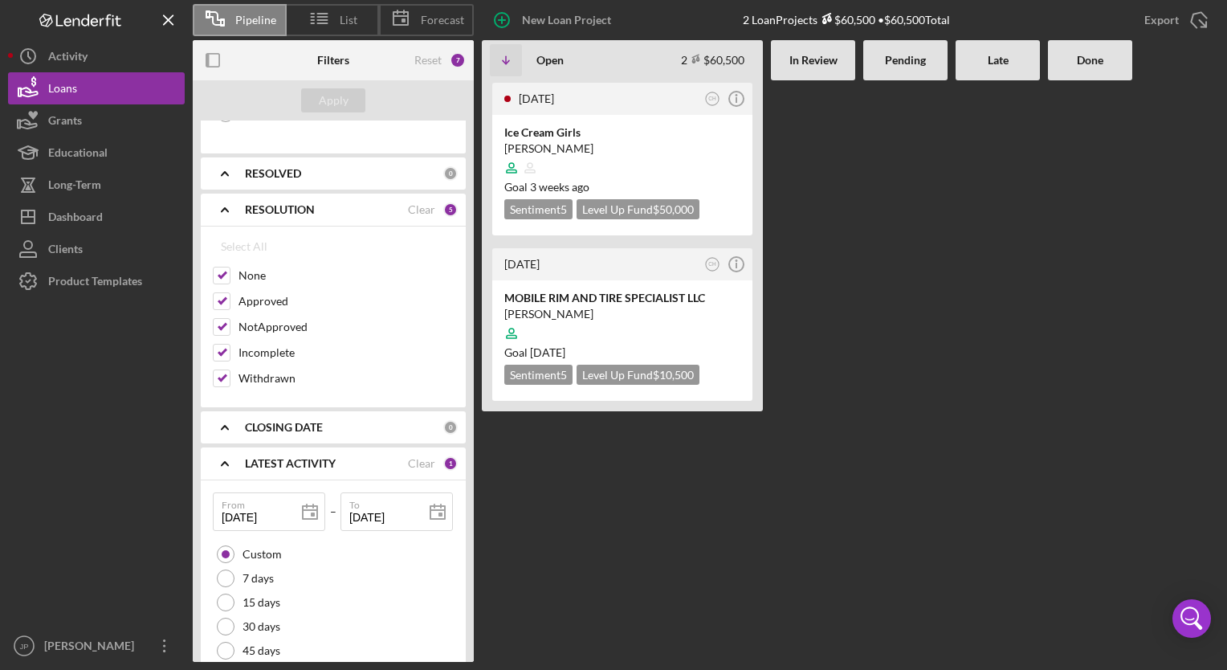
scroll to position [919, 0]
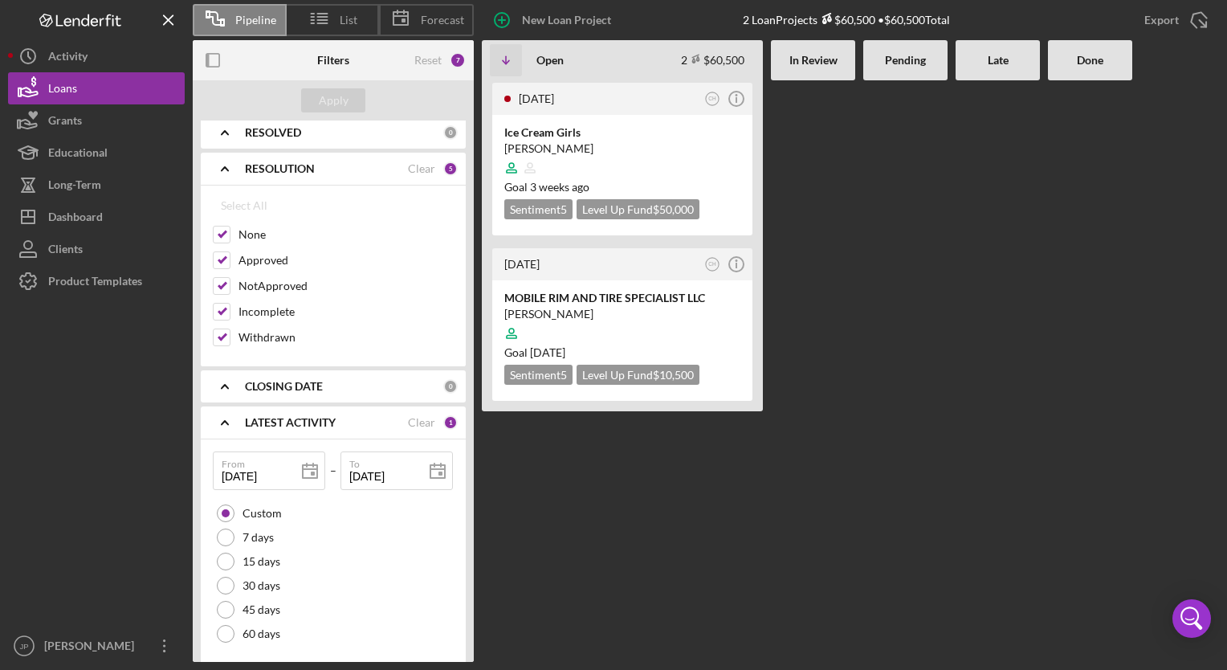
click at [296, 381] on b "CLOSING DATE" at bounding box center [284, 386] width 78 height 13
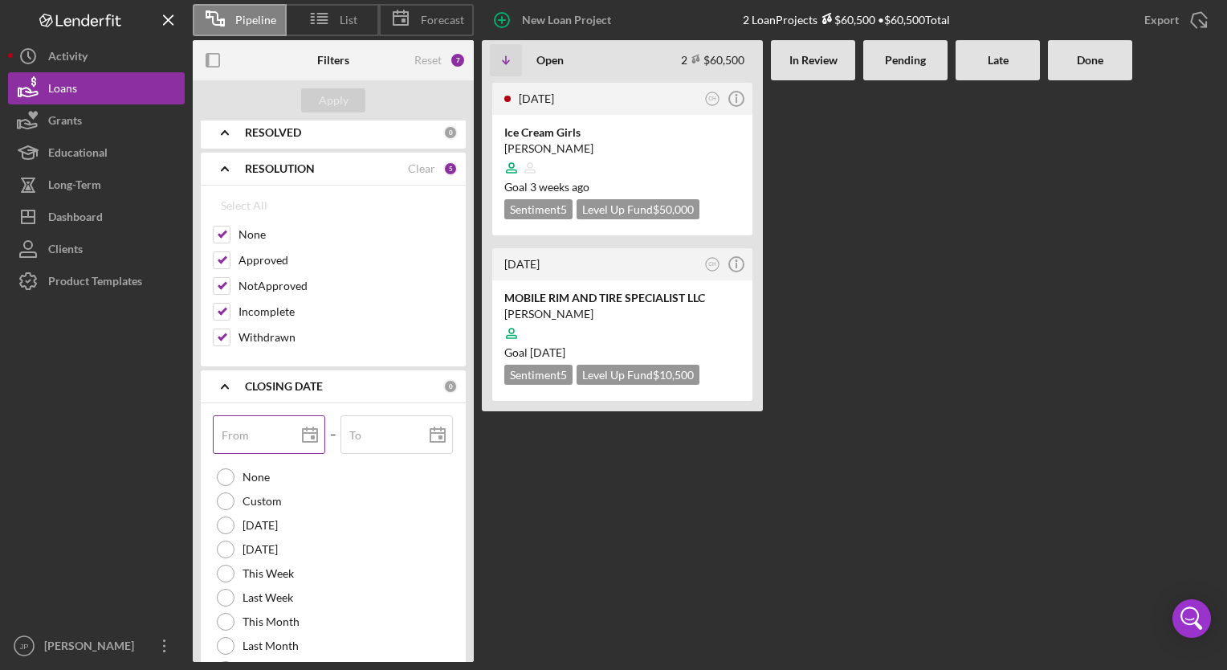
click at [240, 432] on label "From" at bounding box center [235, 435] width 27 height 13
click at [240, 432] on input "From" at bounding box center [269, 434] width 112 height 39
type input "0m/dd/yyyy"
type input "04/dd/yyyy"
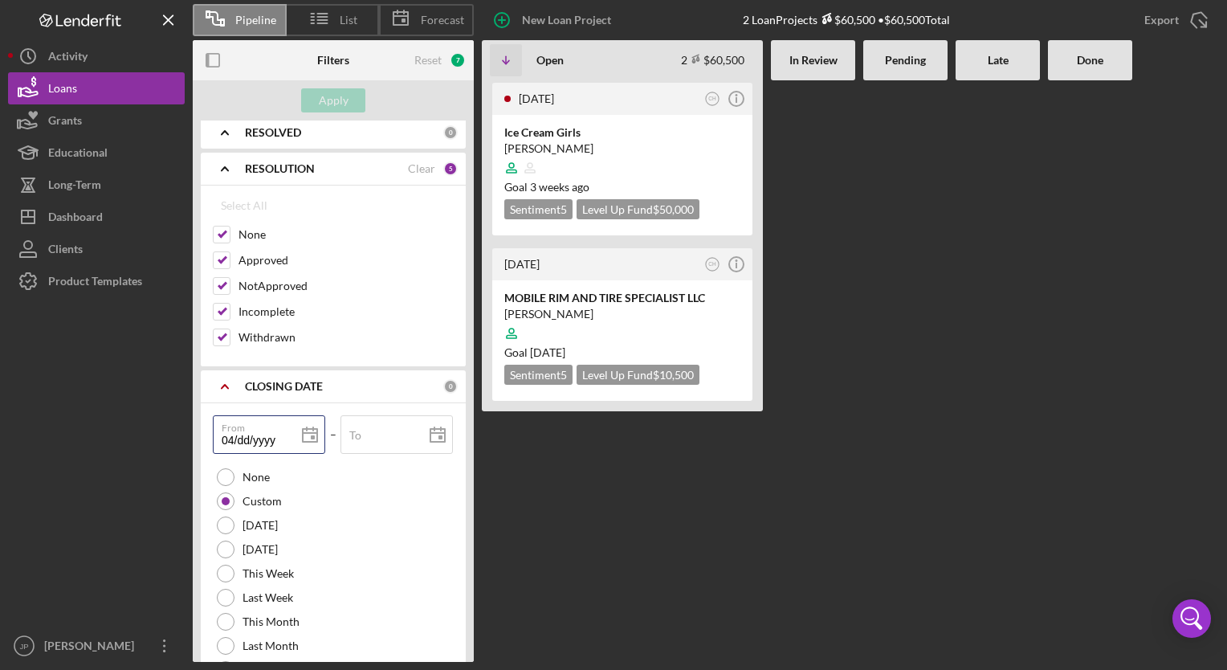
type input "04/0d/yyyy"
type input "04/01/yyyy"
type input "04/01/2yyy"
type input "04/01/20yy"
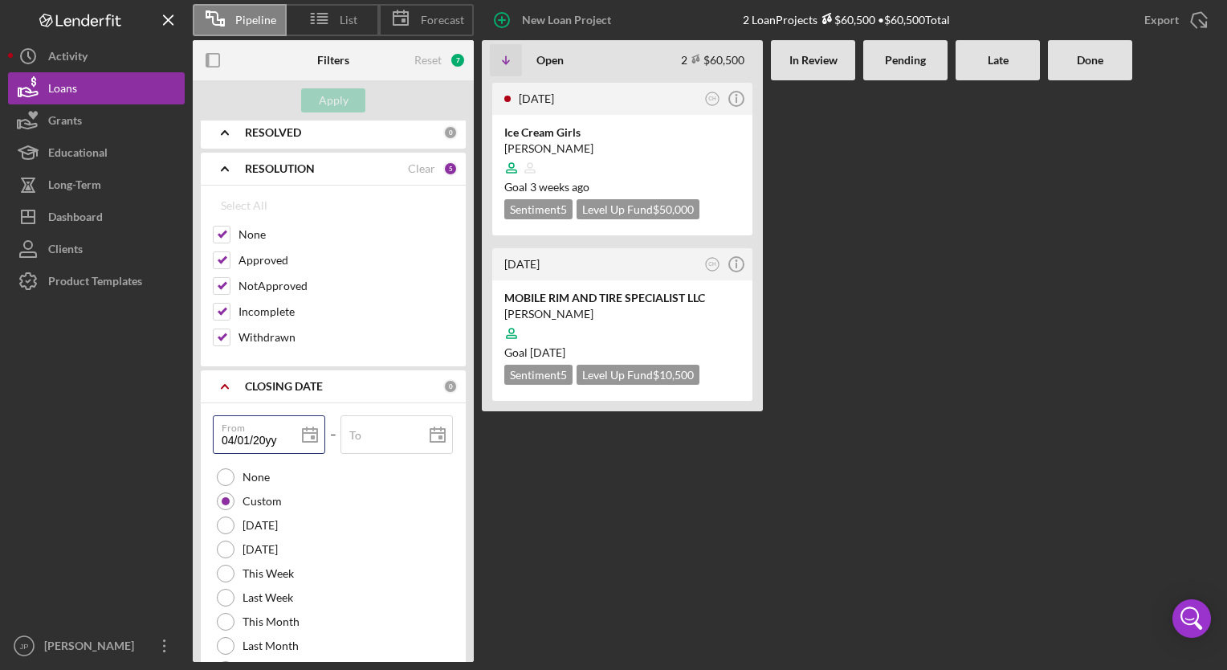
type input "04/01/202y"
type input "[DATE]"
click at [357, 434] on label "To" at bounding box center [355, 435] width 12 height 13
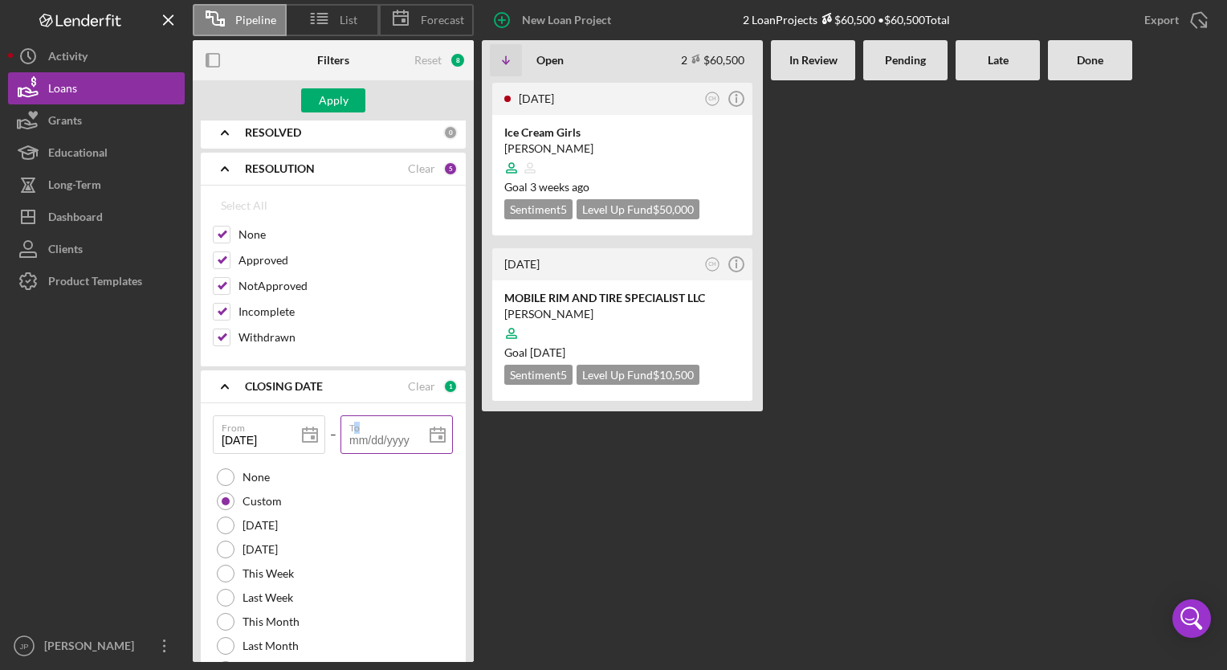
drag, startPoint x: 357, startPoint y: 434, endPoint x: 369, endPoint y: 430, distance: 13.2
click at [369, 430] on input "To" at bounding box center [396, 434] width 112 height 39
click at [378, 434] on input "To" at bounding box center [396, 434] width 112 height 39
type input "0m/dd/yyyy"
type input "06/dd/yyyy"
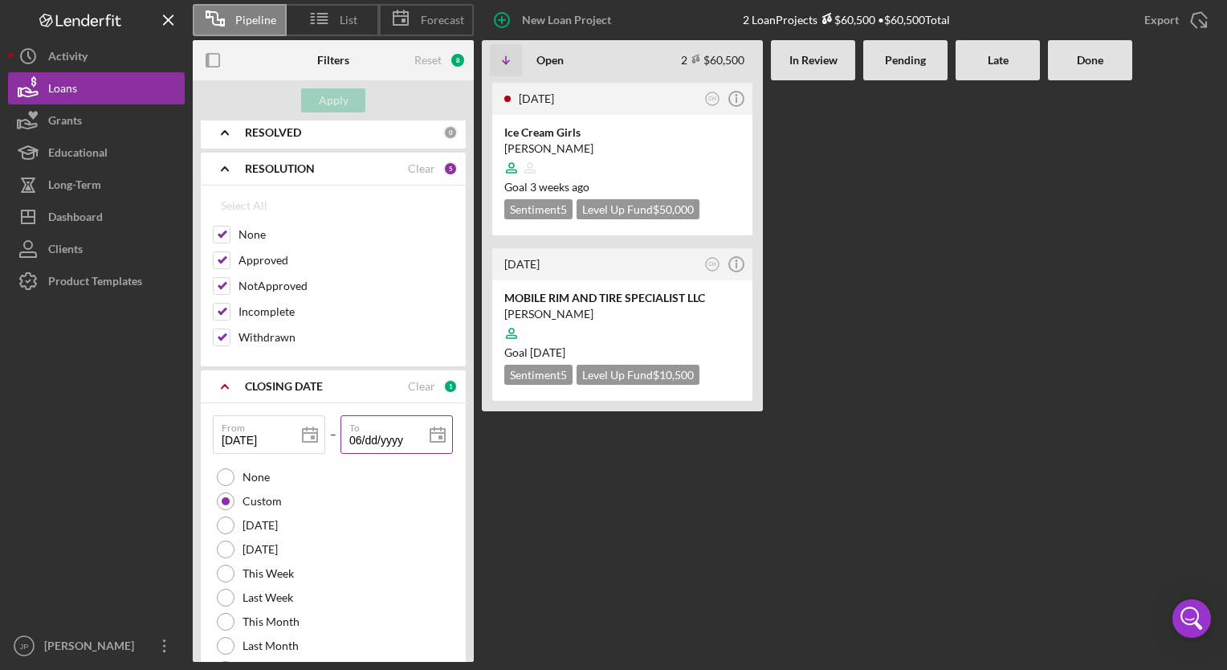
type input "06/dd/yyyy"
type input "06/3d/yyyy"
type input "06/30/yyyy"
type input "06/30/2yyy"
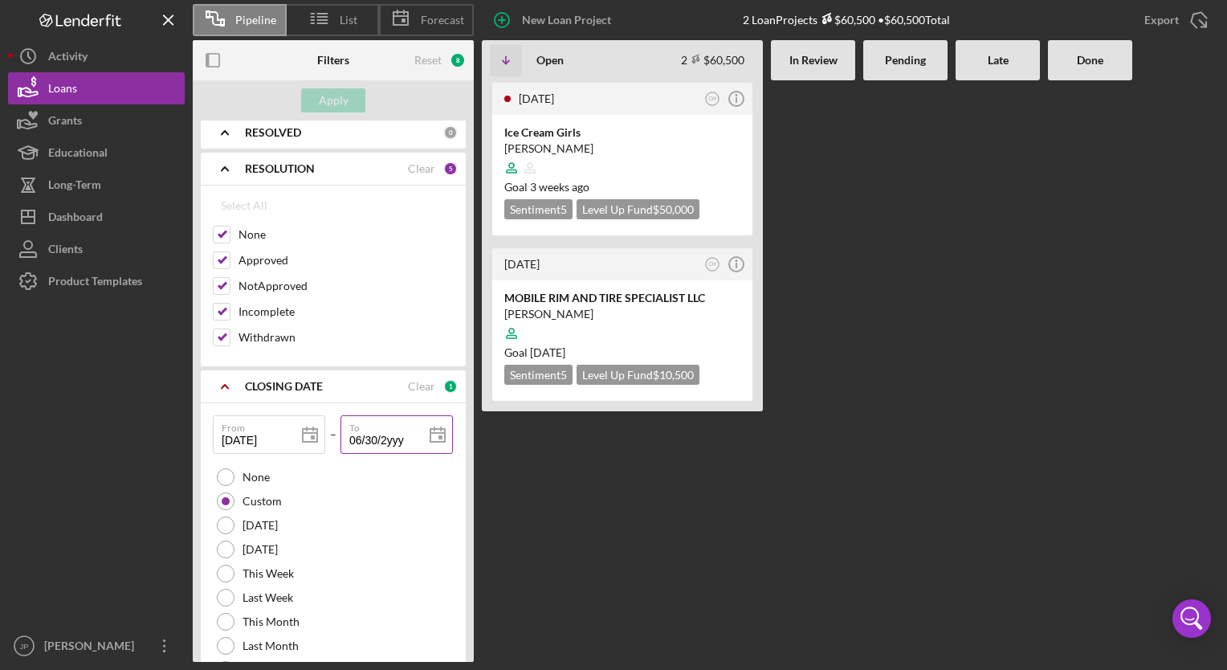
type input "06/30/20yy"
type input "06/30/202y"
type input "[DATE]"
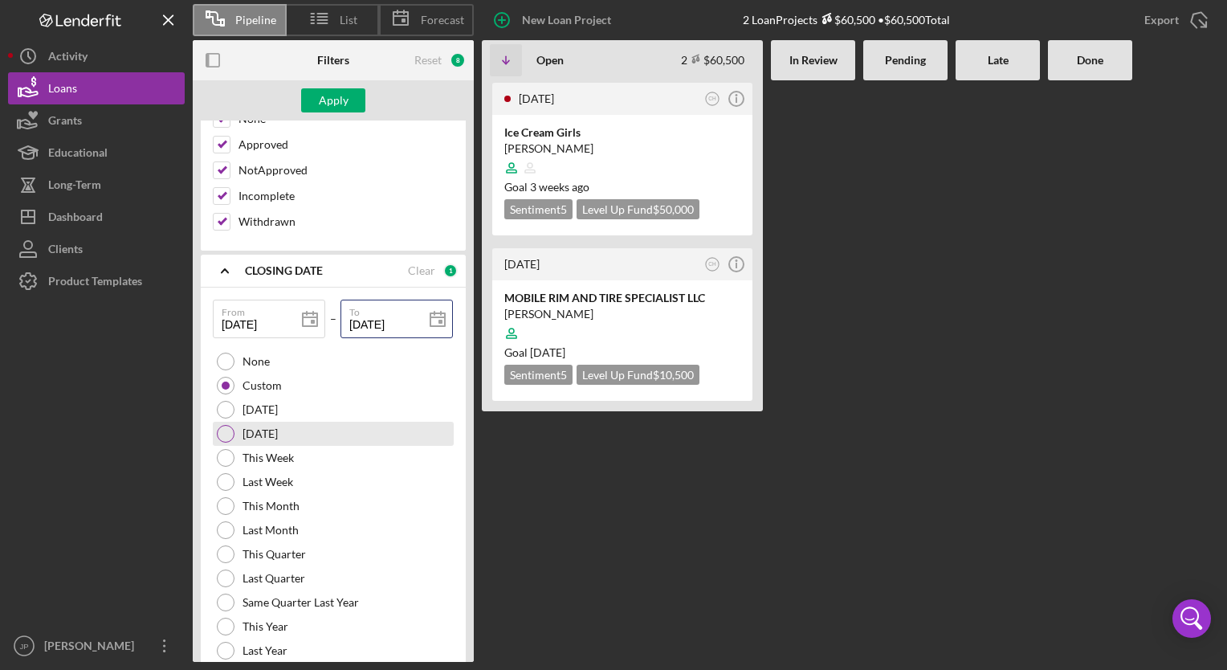
scroll to position [999, 0]
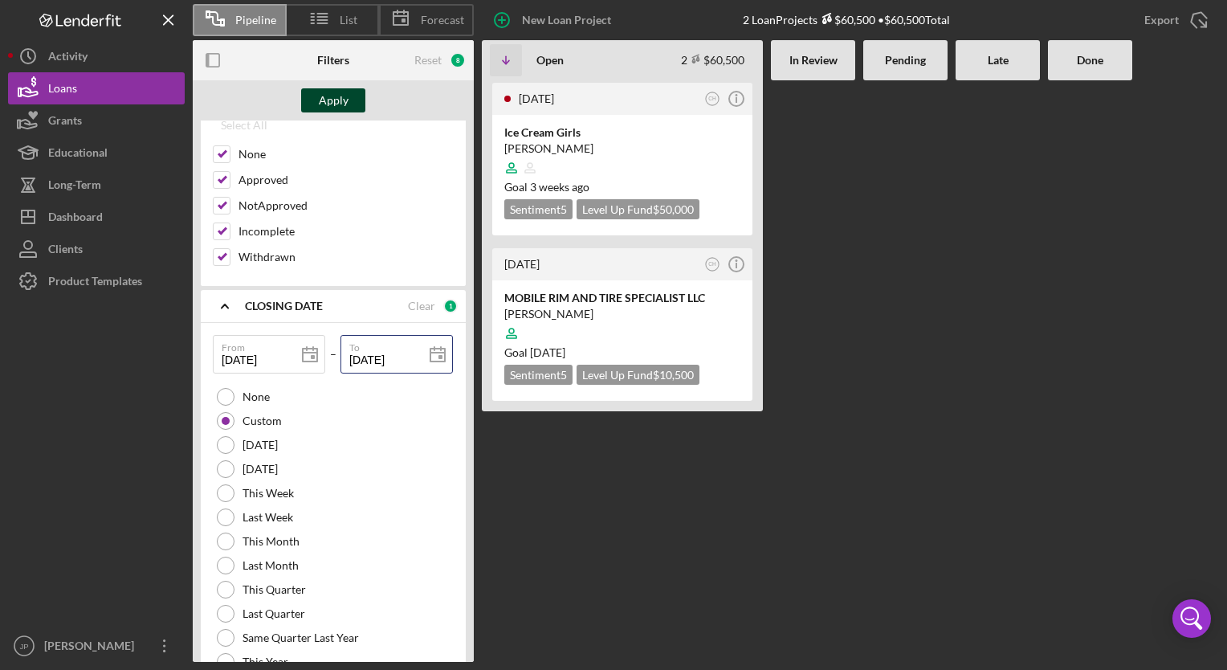
type input "[DATE]"
click at [326, 101] on div "Apply" at bounding box center [334, 100] width 30 height 24
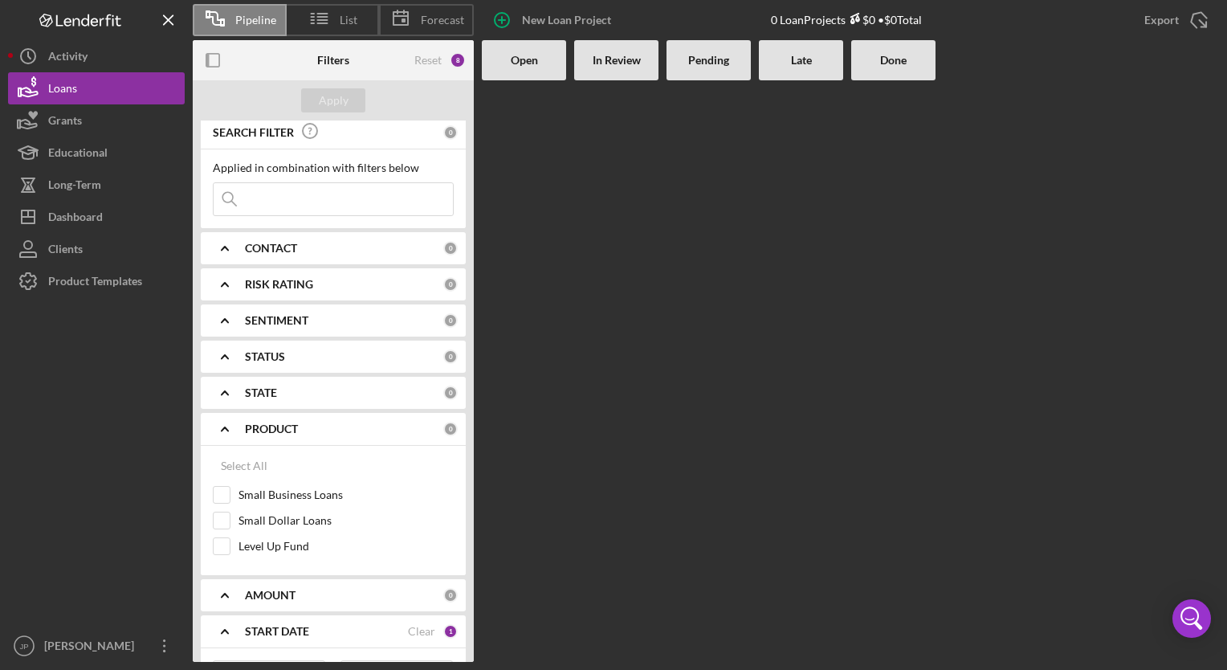
scroll to position [0, 0]
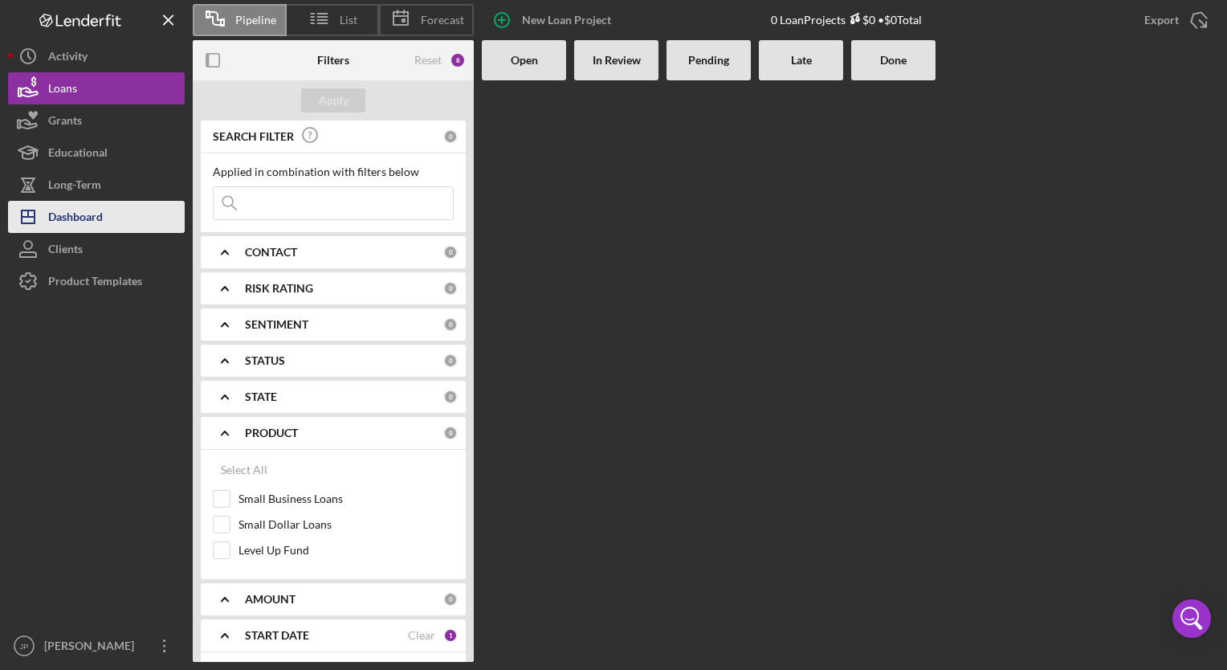
click at [93, 218] on div "Dashboard" at bounding box center [75, 219] width 55 height 36
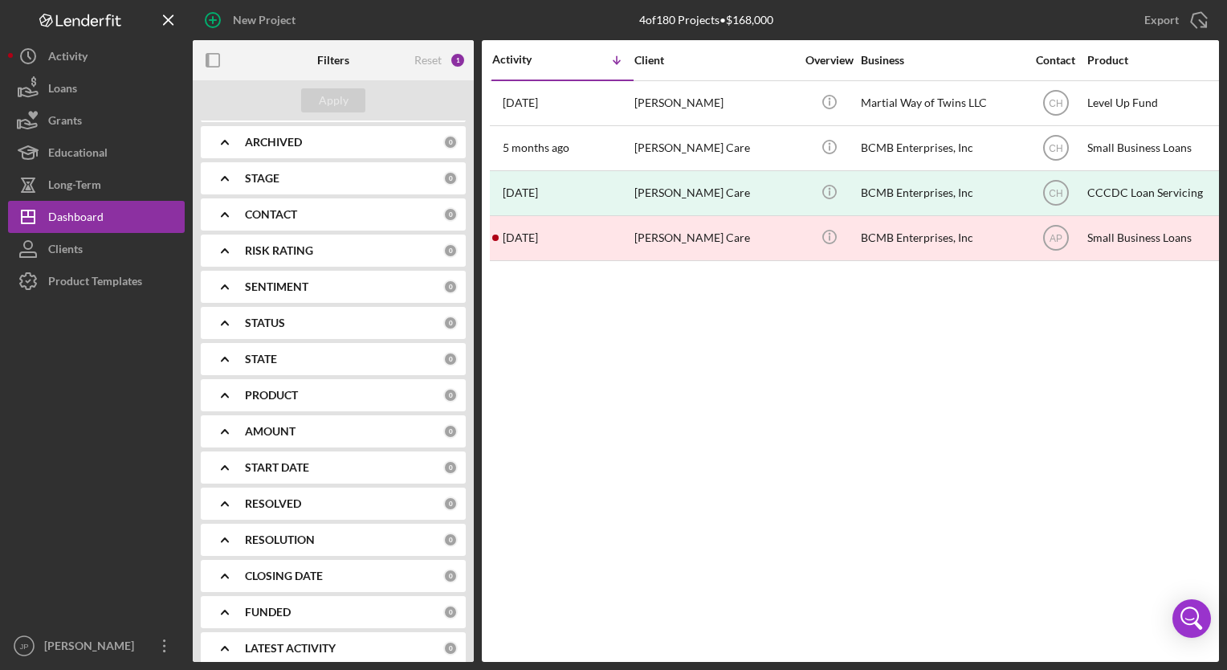
scroll to position [123, 0]
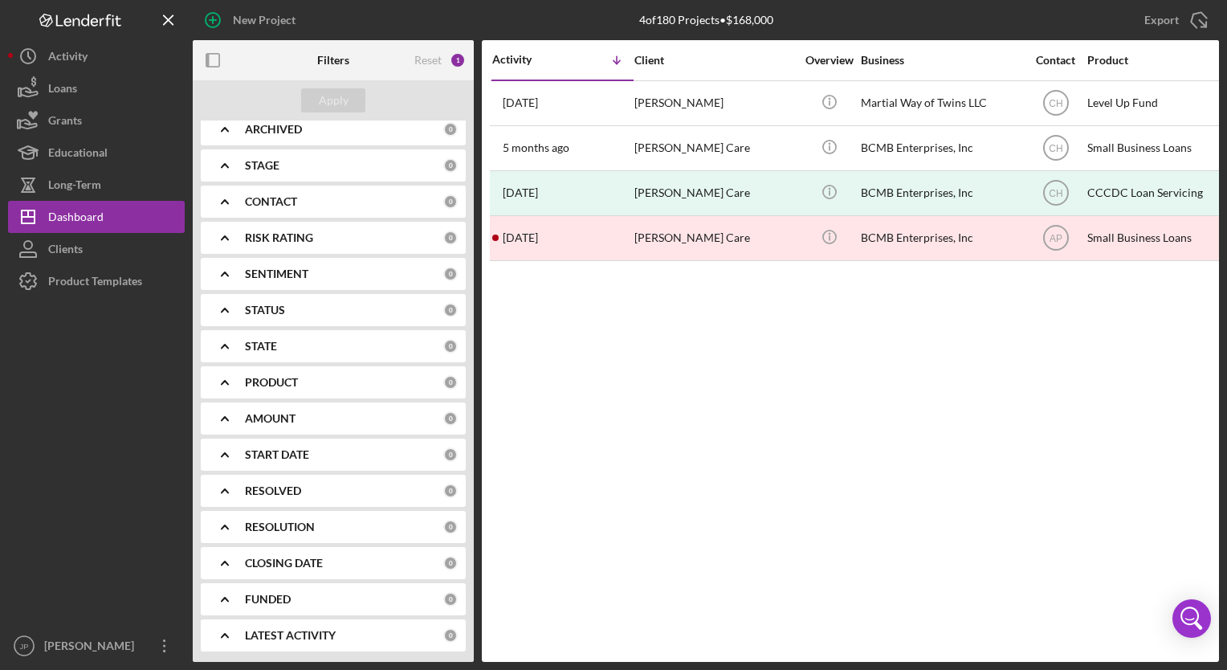
click at [233, 448] on icon "Icon/Expander" at bounding box center [225, 454] width 40 height 40
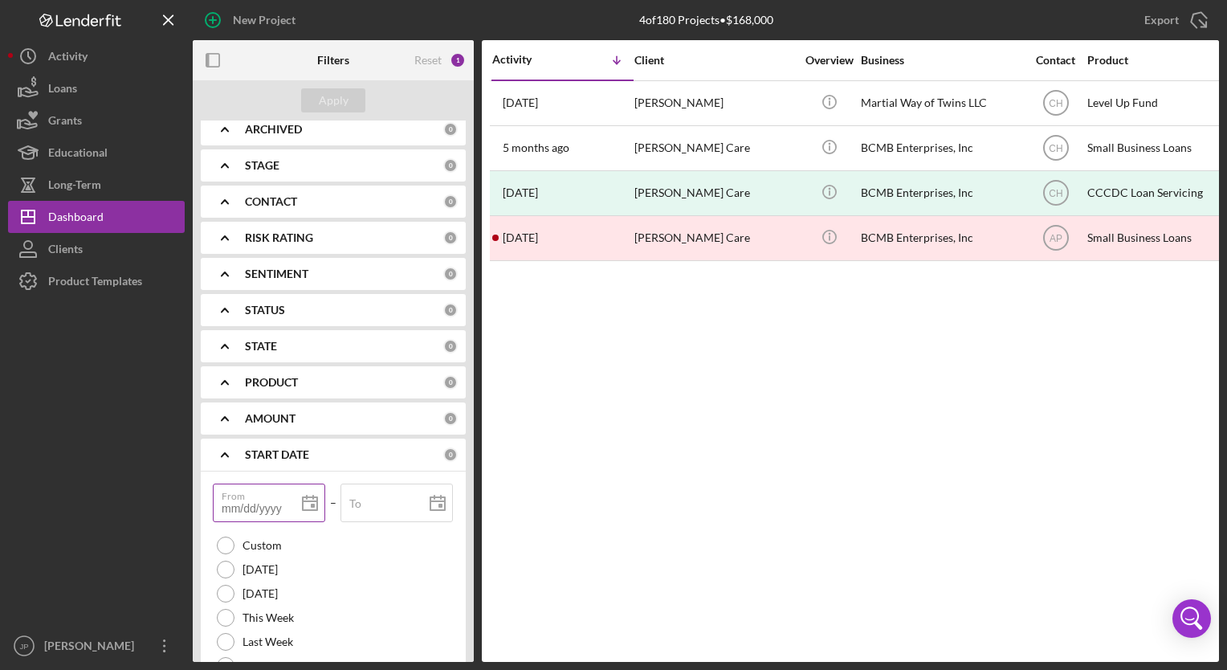
click at [250, 500] on input "From" at bounding box center [269, 502] width 112 height 39
type input "[DATE]"
click at [377, 524] on div "From [DATE] [DATE] – To" at bounding box center [333, 508] width 241 height 50
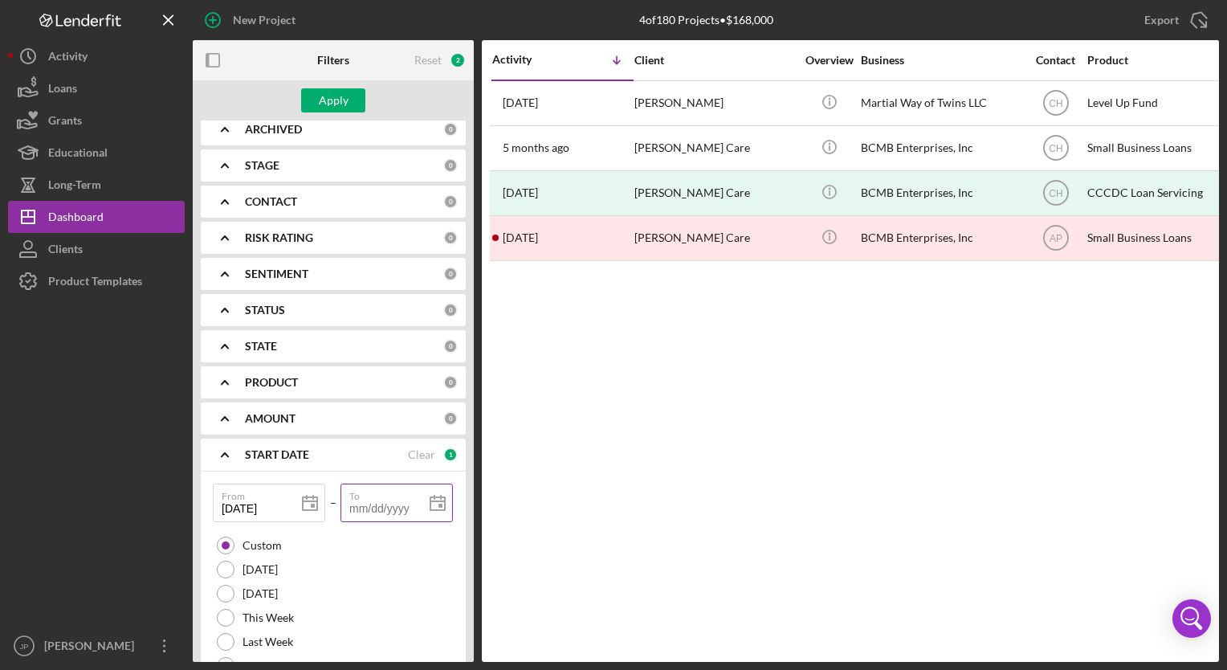
click at [364, 506] on input "To" at bounding box center [396, 502] width 112 height 39
type input "[DATE]"
click at [333, 92] on div "Apply" at bounding box center [334, 100] width 30 height 24
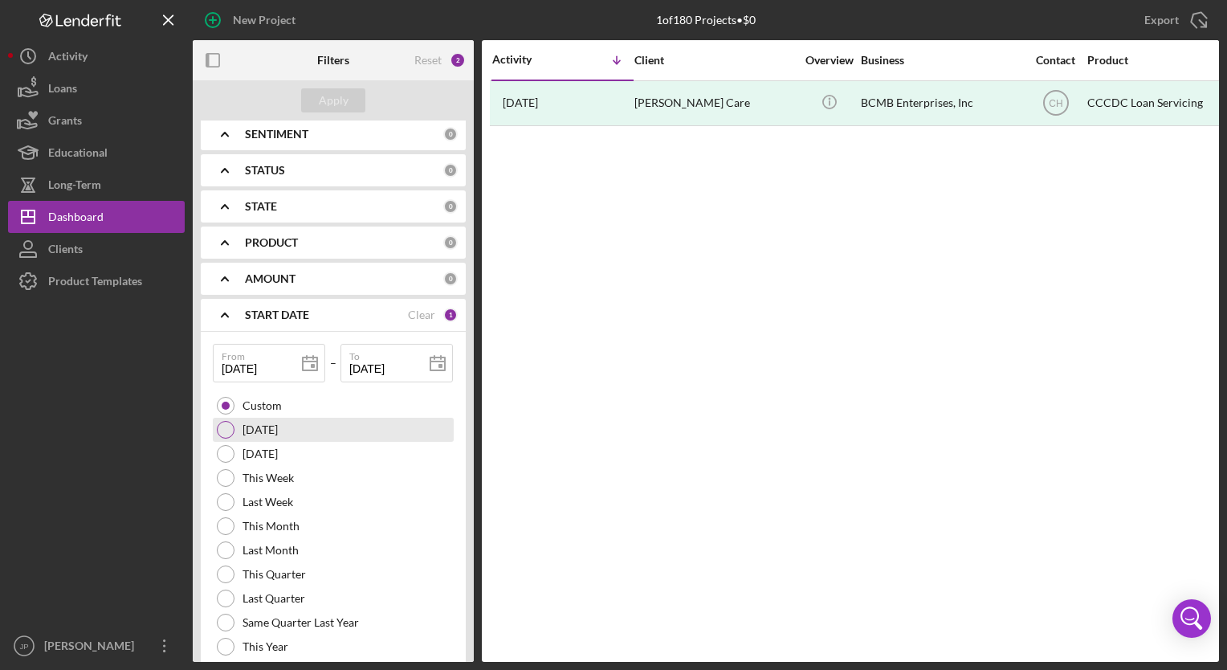
scroll to position [262, 0]
click at [222, 133] on icon "Icon/Expander" at bounding box center [225, 135] width 40 height 40
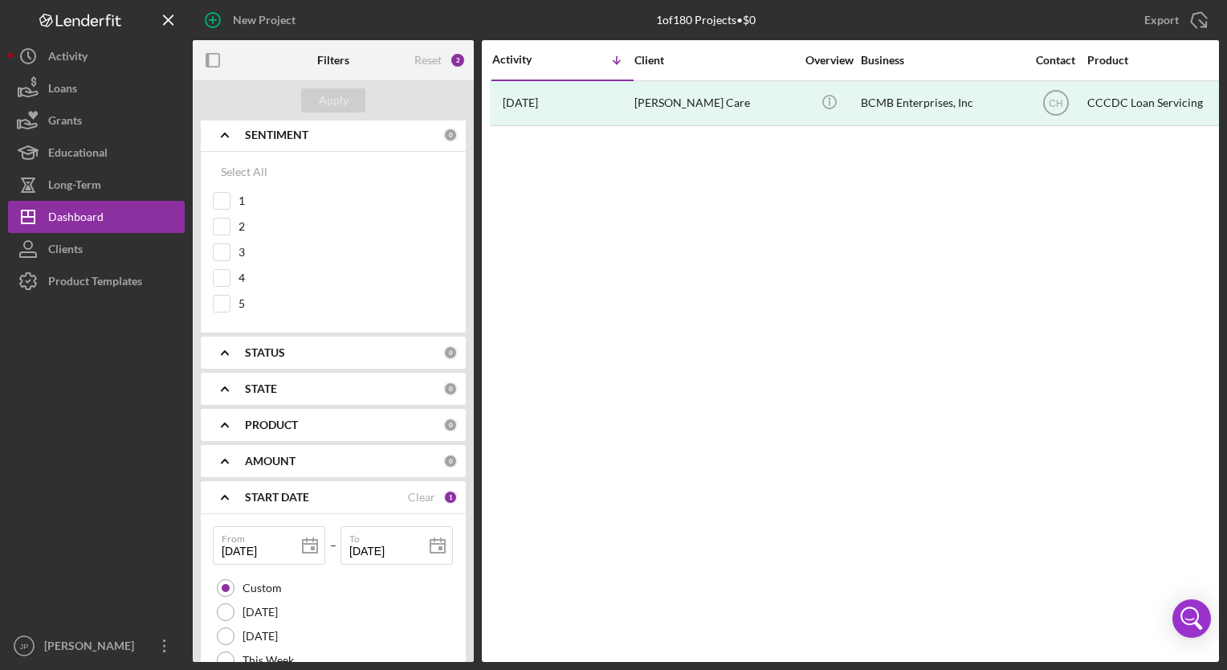
click at [223, 133] on polyline at bounding box center [225, 134] width 6 height 3
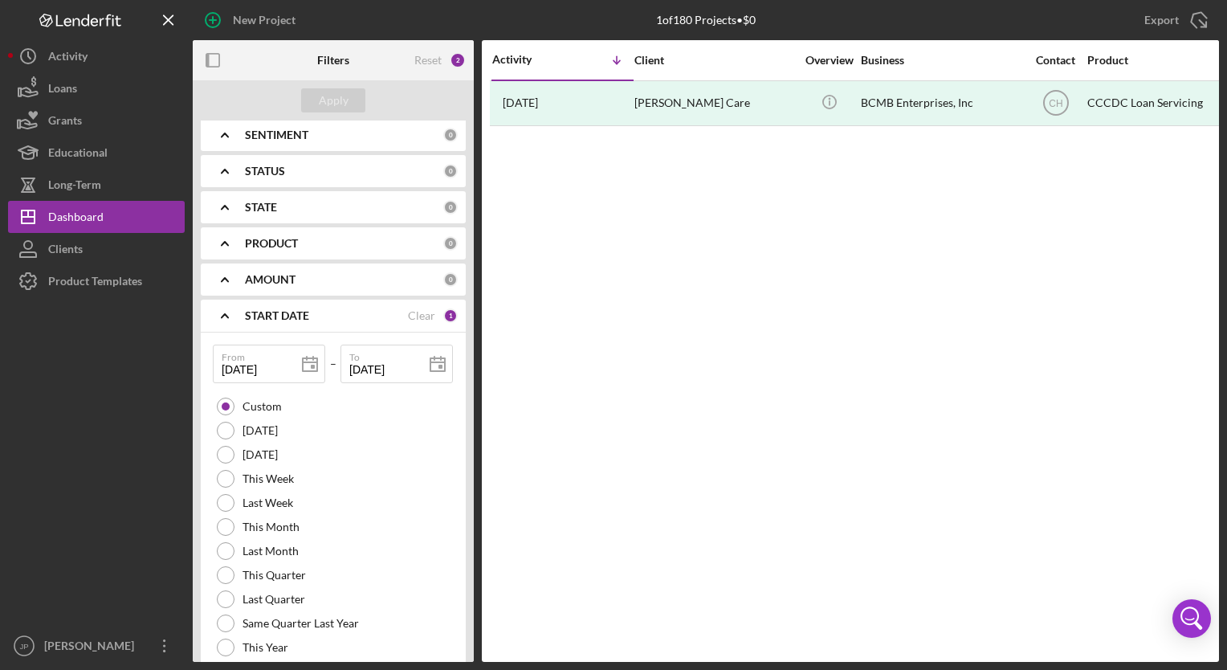
click at [231, 169] on icon "Icon/Expander" at bounding box center [225, 171] width 40 height 40
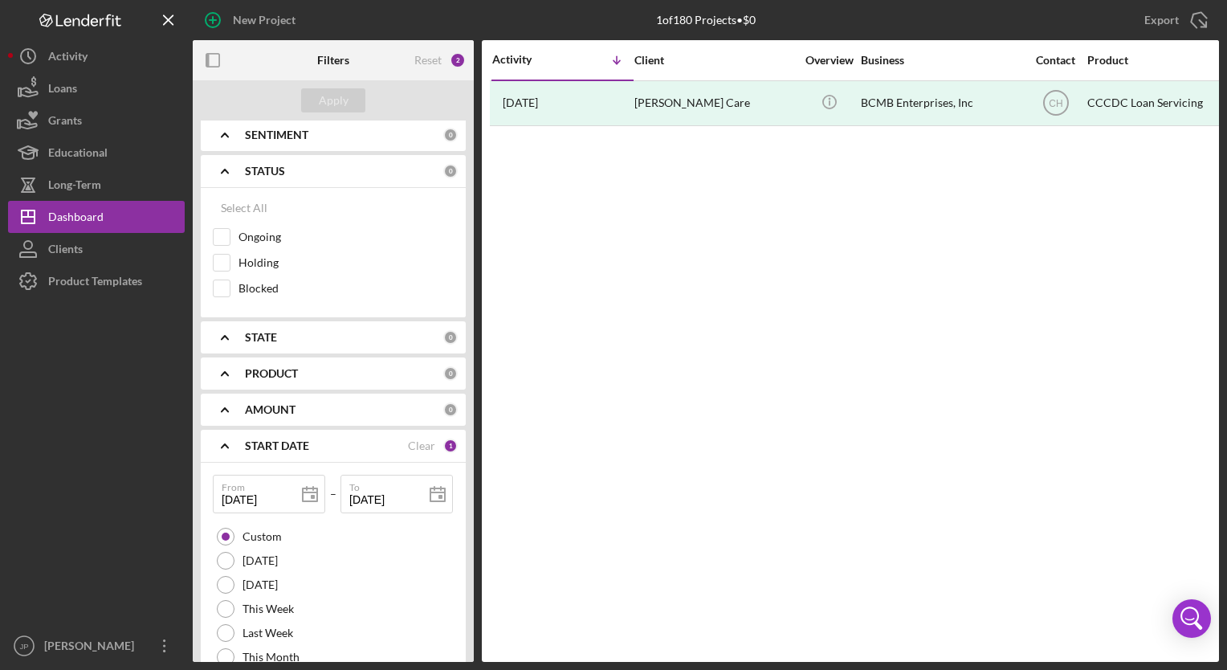
click at [230, 167] on icon "Icon/Expander" at bounding box center [225, 171] width 40 height 40
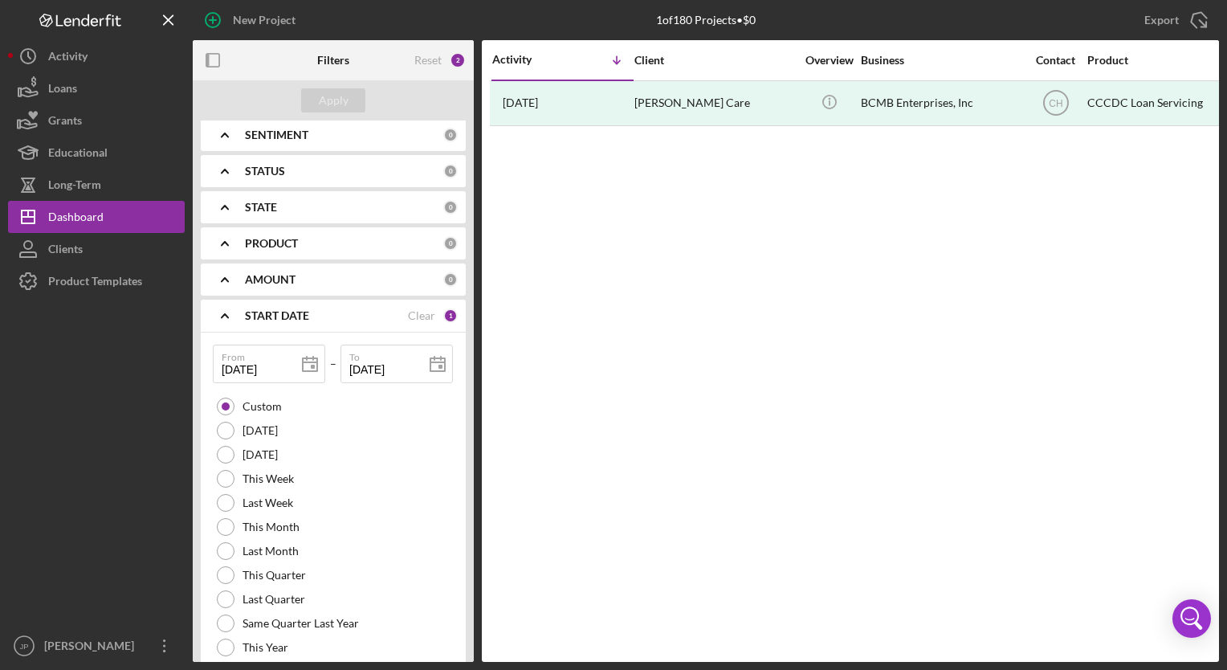
click at [226, 203] on icon "Icon/Expander" at bounding box center [225, 207] width 40 height 40
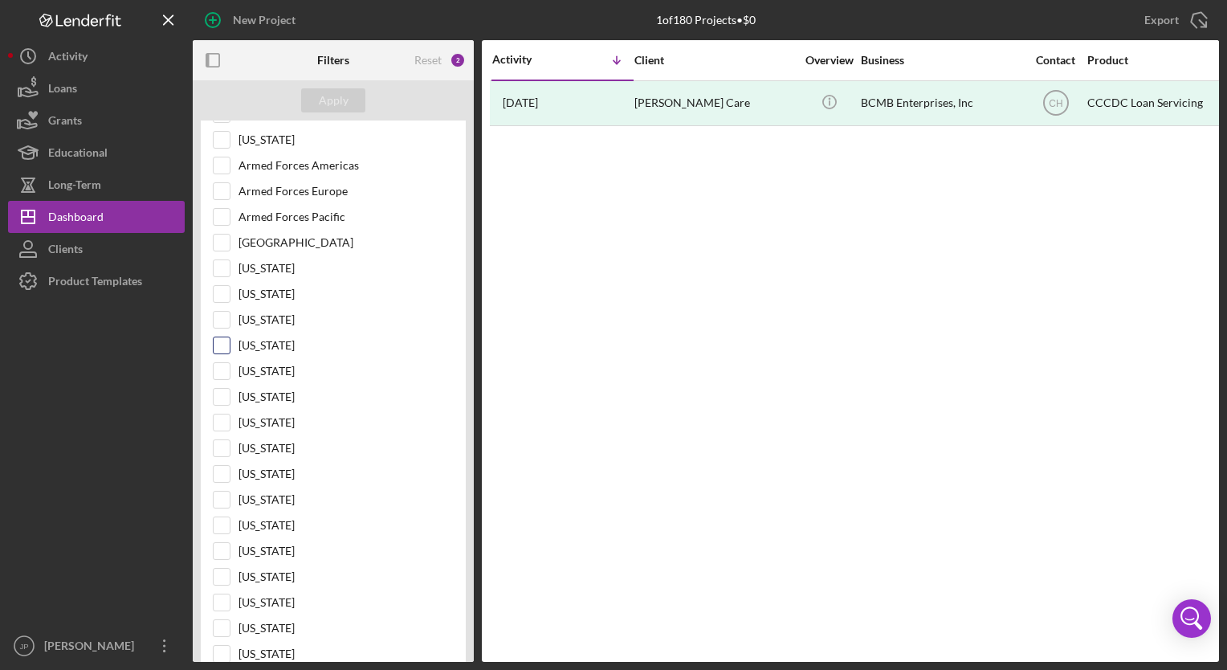
scroll to position [583, 0]
click at [254, 95] on div "Apply" at bounding box center [333, 100] width 281 height 40
click at [261, 66] on div at bounding box center [240, 60] width 94 height 40
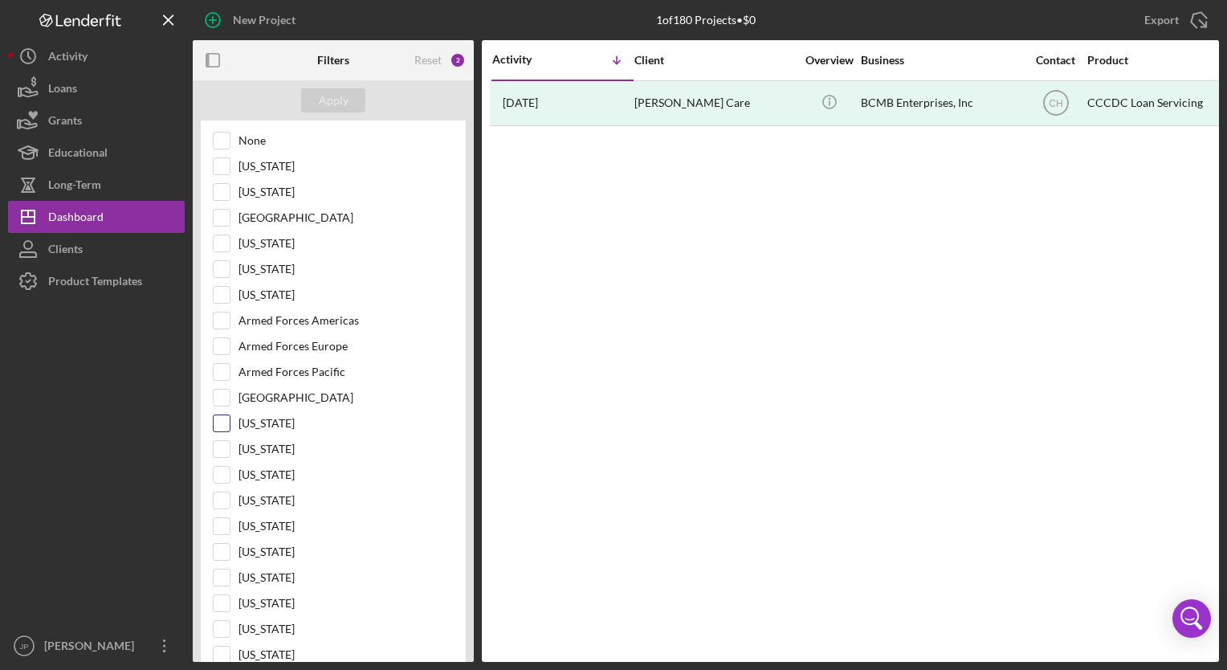
scroll to position [262, 0]
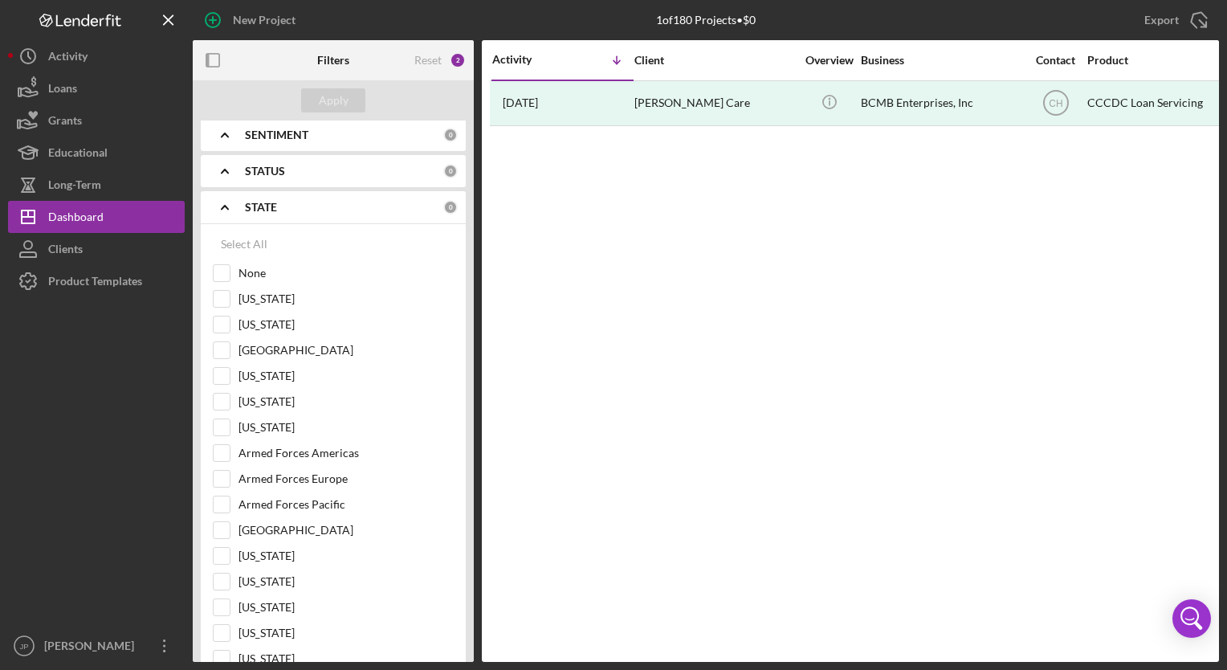
click at [220, 206] on icon "Icon/Expander" at bounding box center [225, 207] width 40 height 40
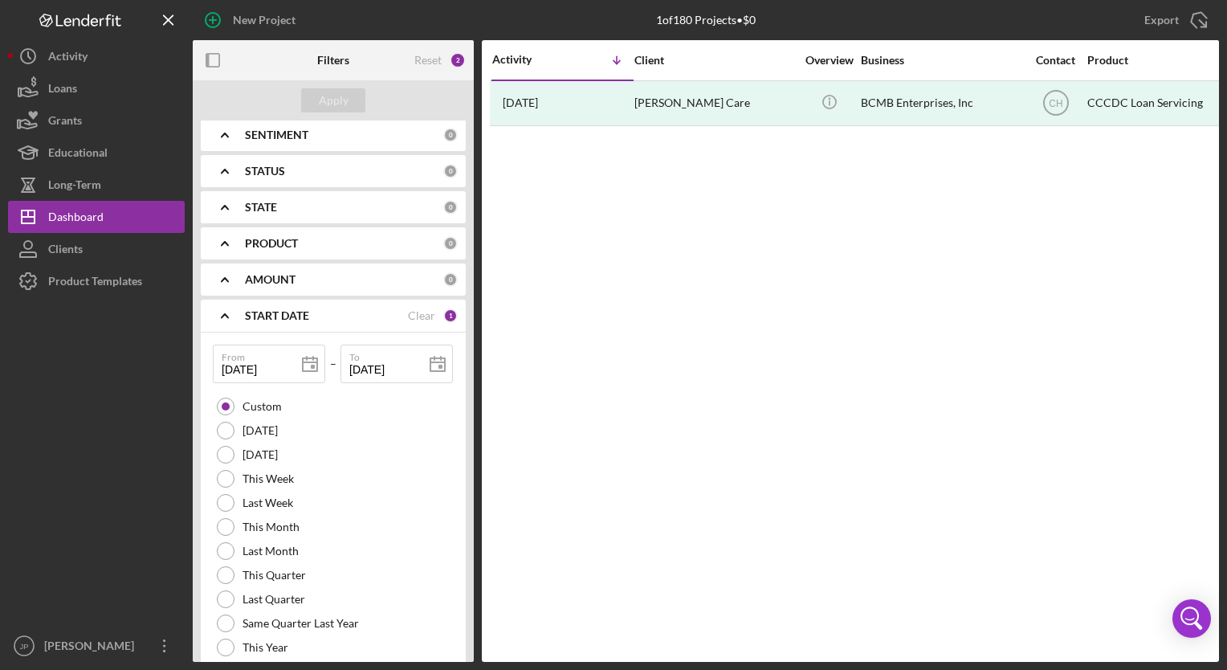
click at [227, 243] on icon "Icon/Expander" at bounding box center [225, 243] width 40 height 40
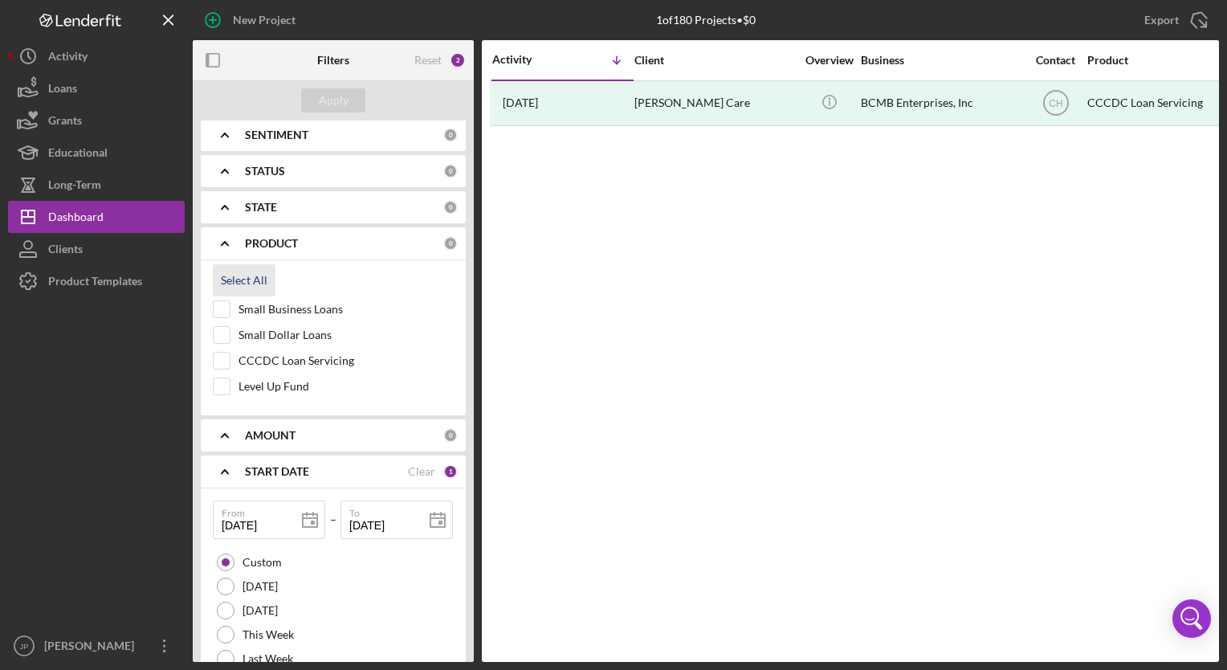
click at [244, 274] on div "Select All" at bounding box center [244, 280] width 47 height 32
checkbox input "true"
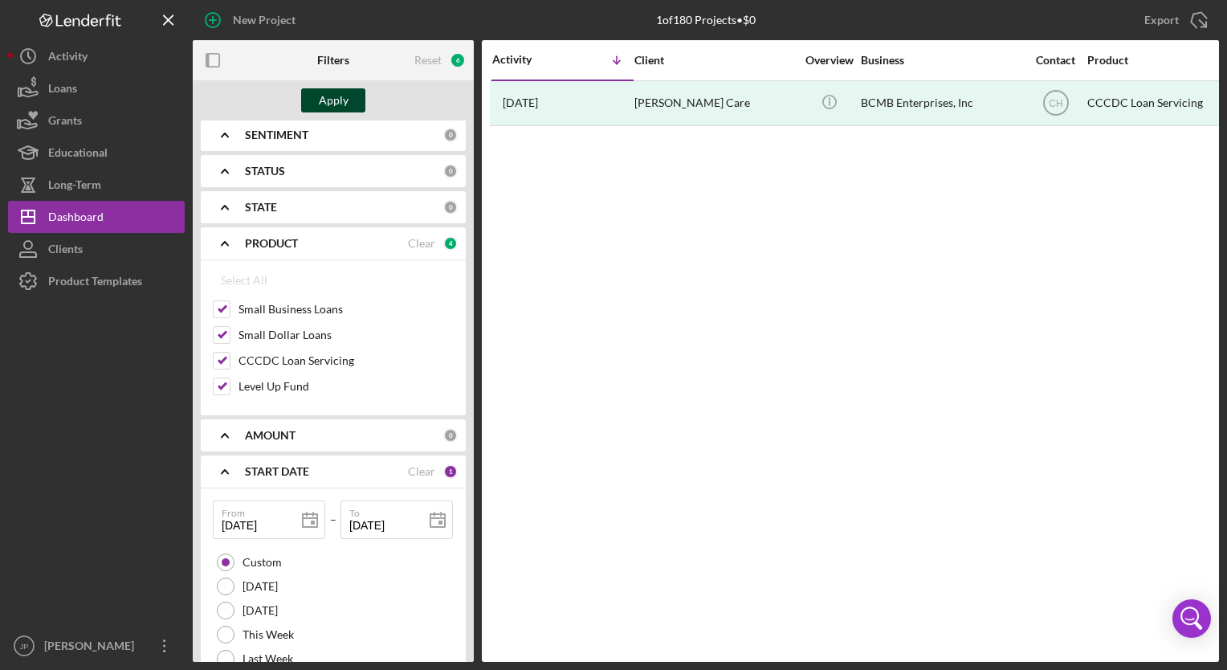
click at [336, 100] on div "Apply" at bounding box center [334, 100] width 30 height 24
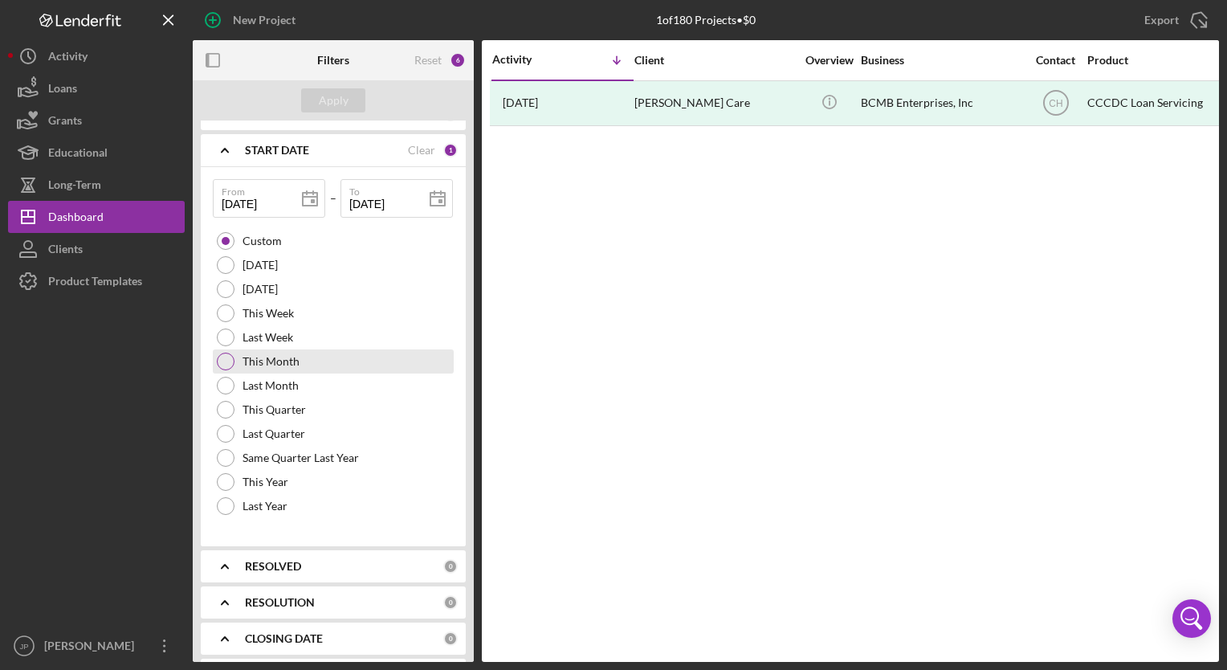
scroll to position [657, 0]
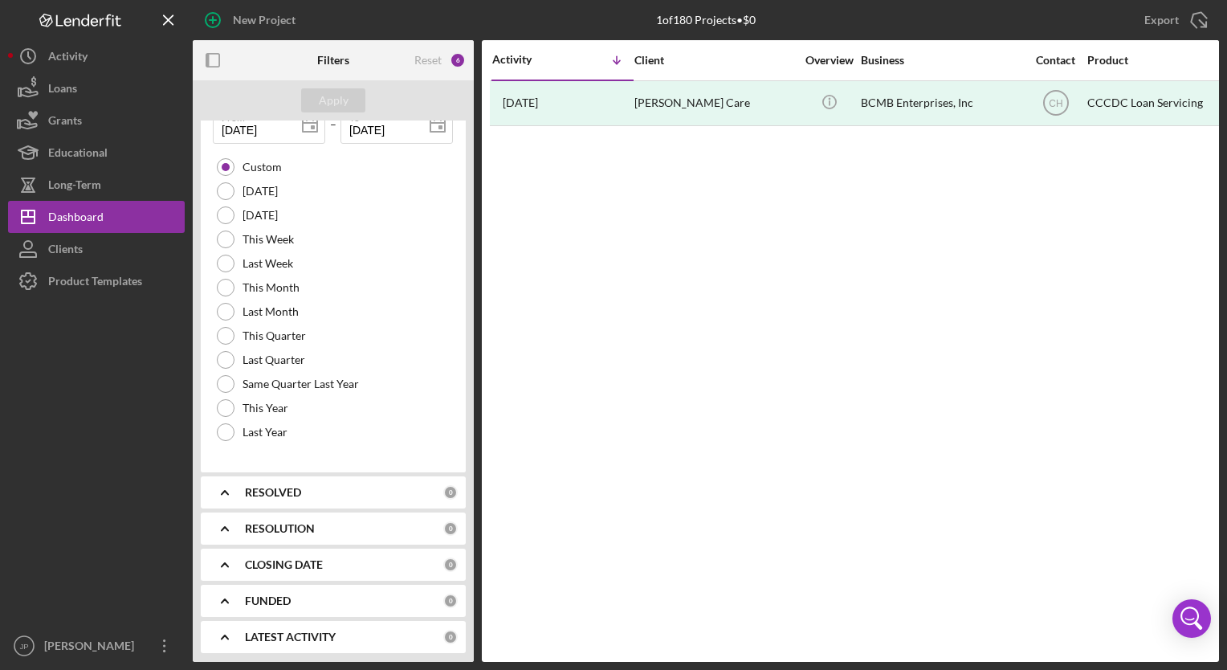
click at [226, 491] on polyline at bounding box center [225, 492] width 6 height 3
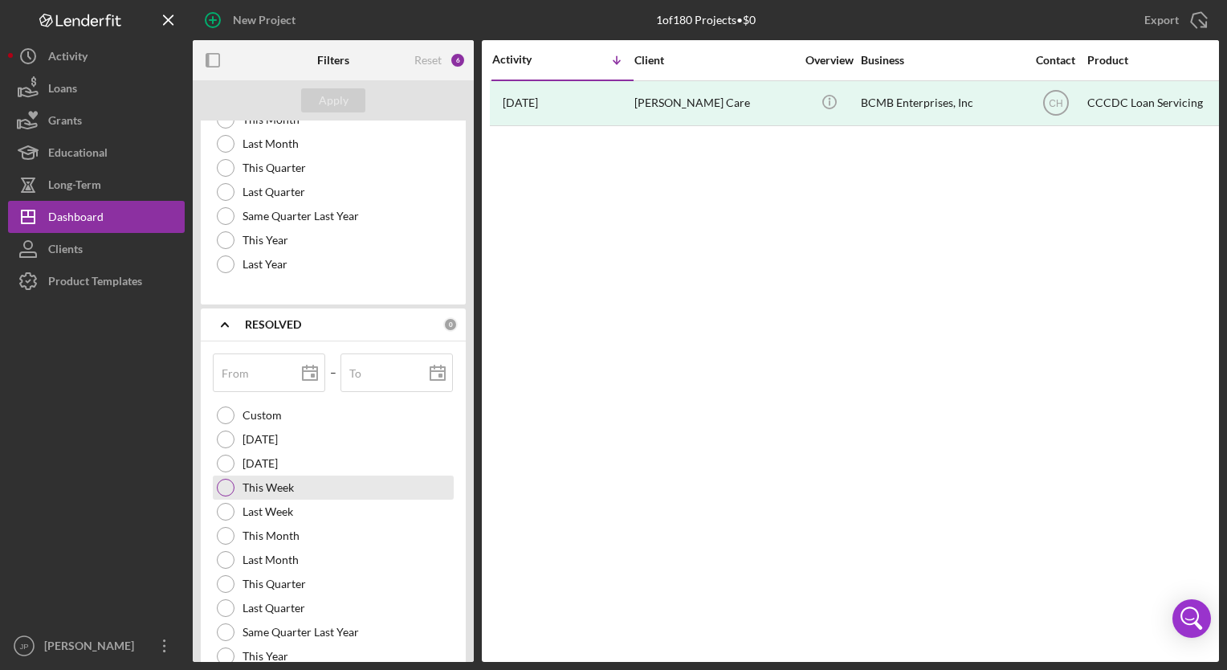
scroll to position [898, 0]
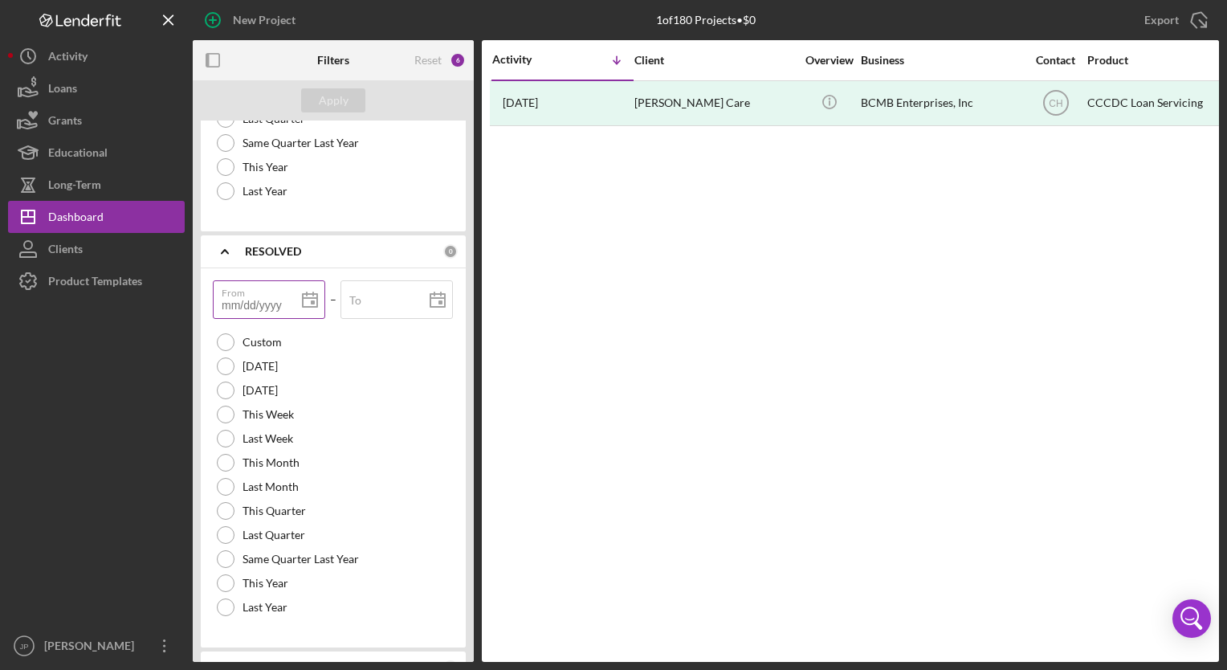
click at [257, 300] on input "From" at bounding box center [269, 299] width 112 height 39
type input "0m/dd/yyyy"
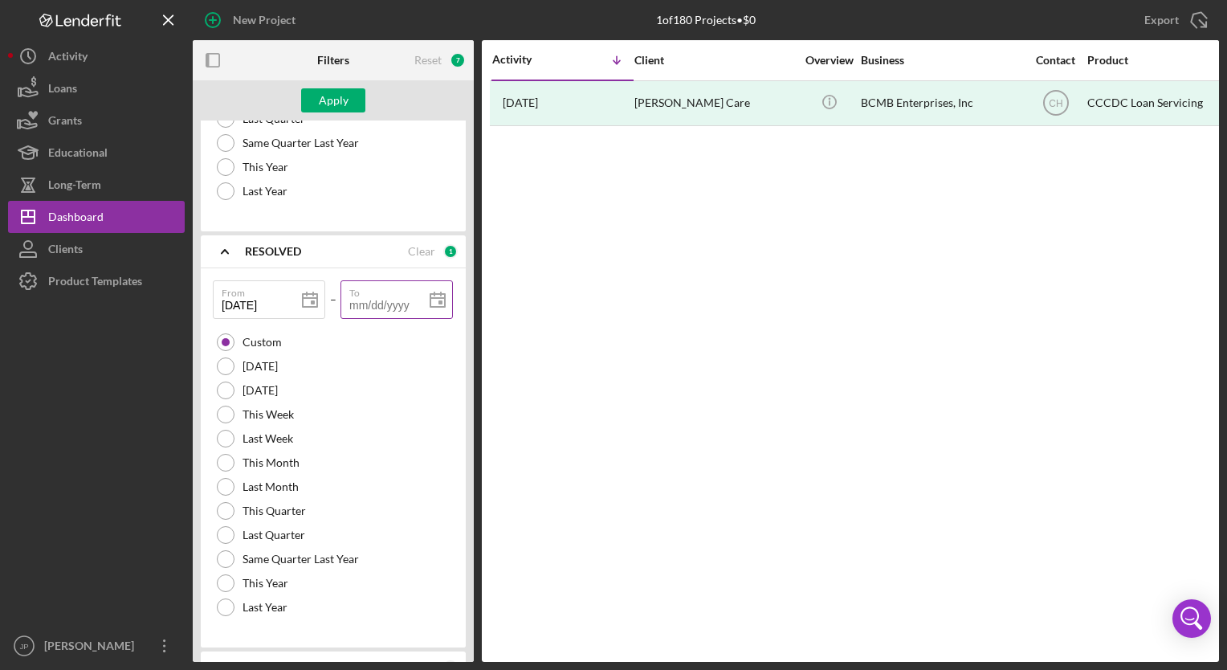
click at [371, 300] on input "To" at bounding box center [396, 299] width 112 height 39
click at [324, 103] on div "Apply" at bounding box center [334, 100] width 30 height 24
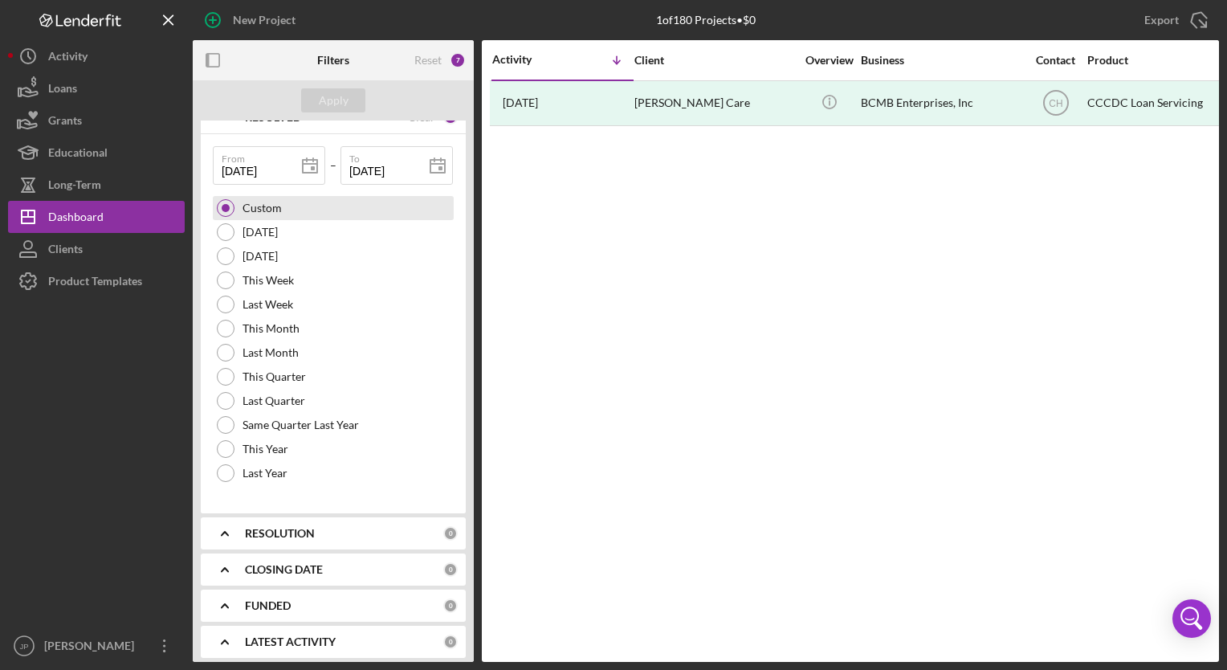
scroll to position [1037, 0]
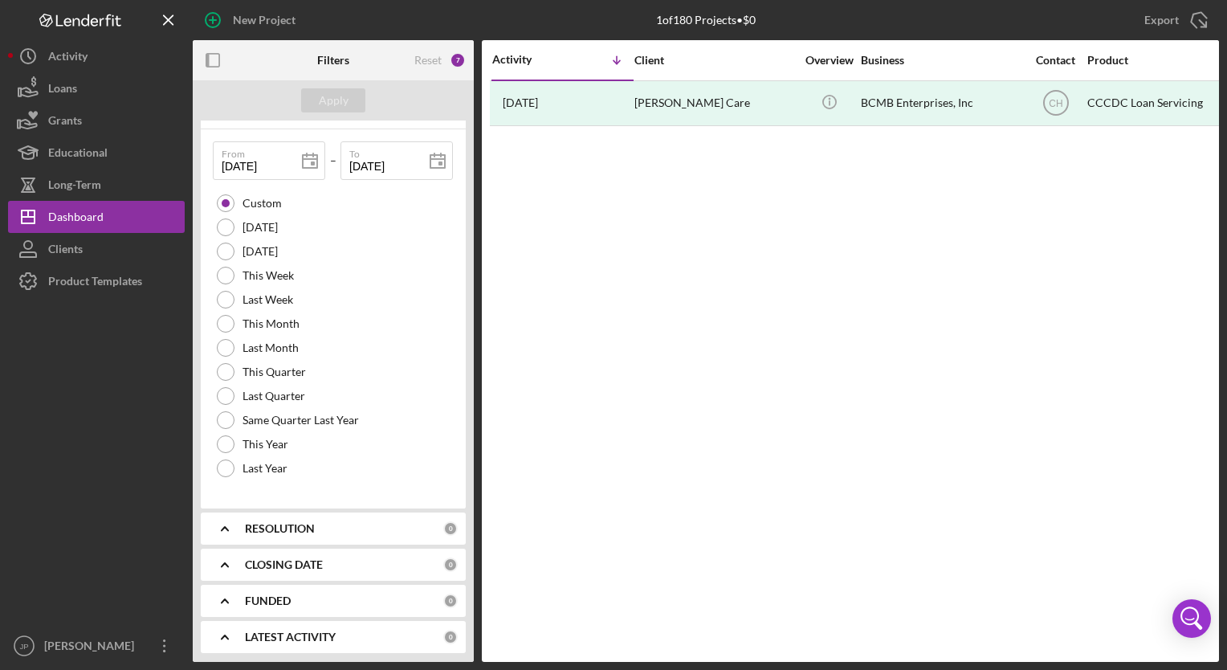
click at [231, 526] on icon "Icon/Expander" at bounding box center [225, 528] width 40 height 40
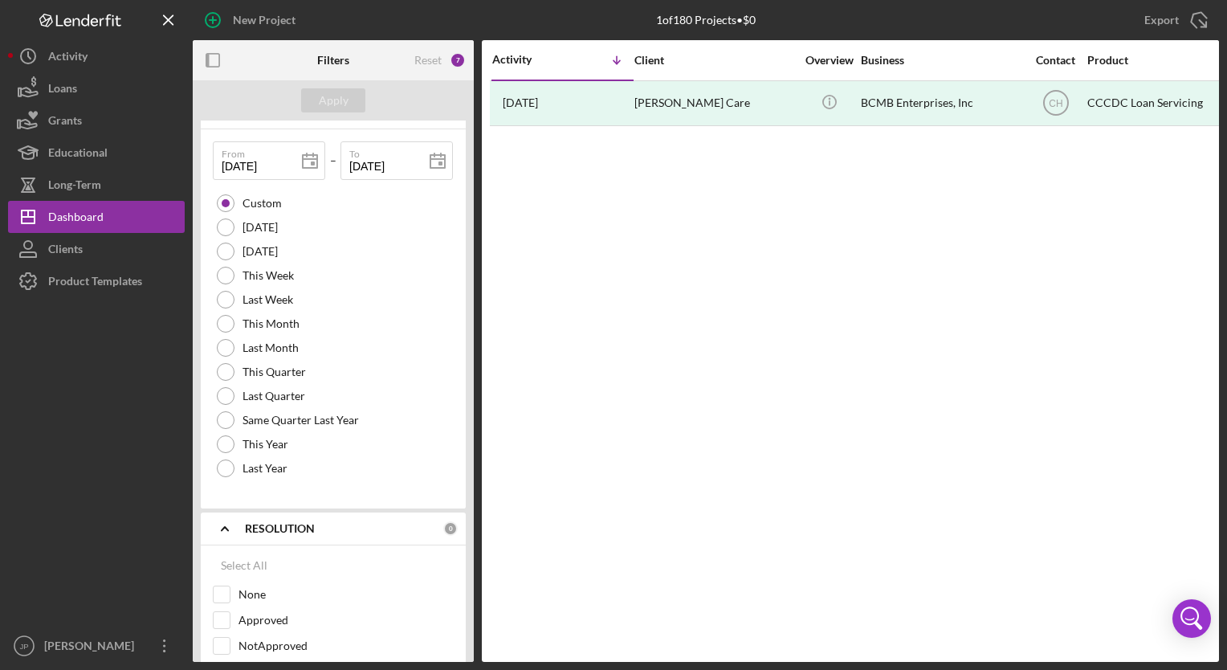
click at [231, 525] on icon "Icon/Expander" at bounding box center [225, 528] width 40 height 40
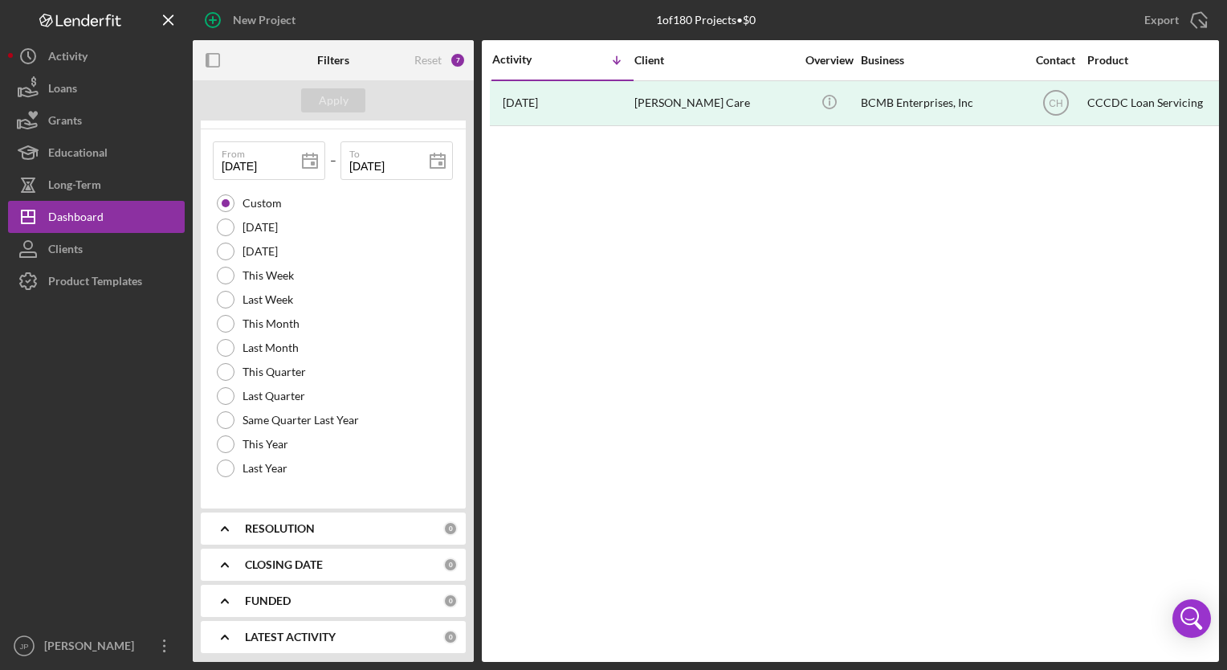
click at [230, 524] on icon "Icon/Expander" at bounding box center [225, 528] width 40 height 40
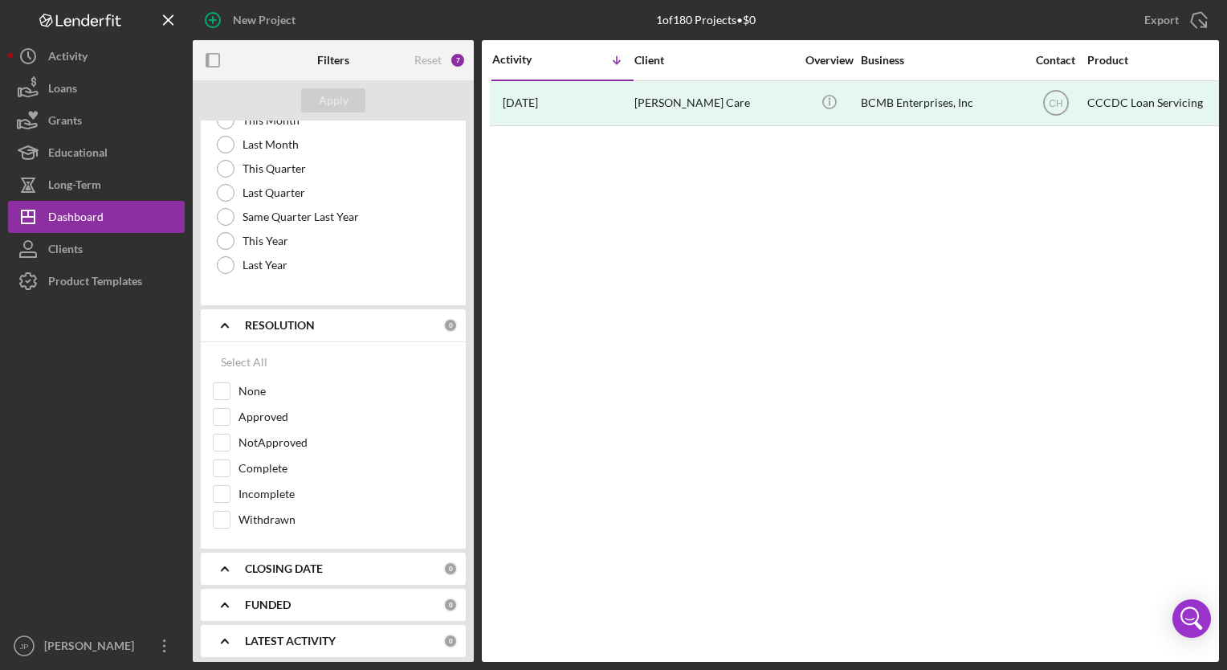
scroll to position [1242, 0]
click at [244, 355] on div "Select All" at bounding box center [244, 360] width 47 height 32
click at [228, 565] on polyline at bounding box center [225, 566] width 6 height 3
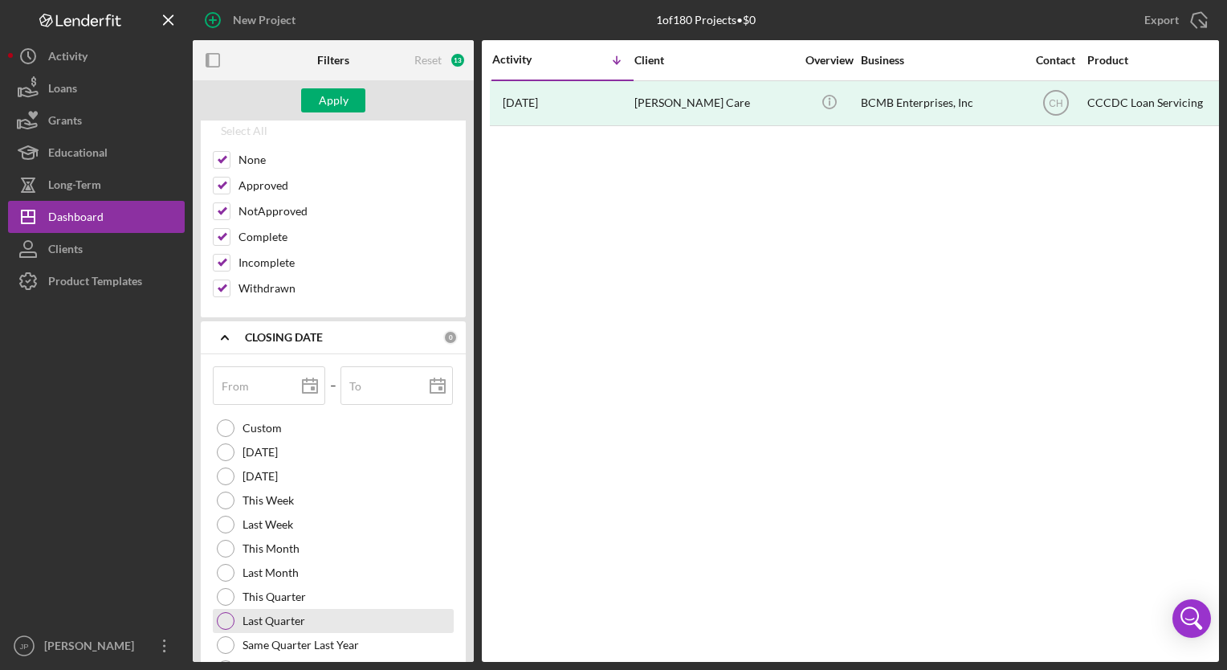
scroll to position [1563, 0]
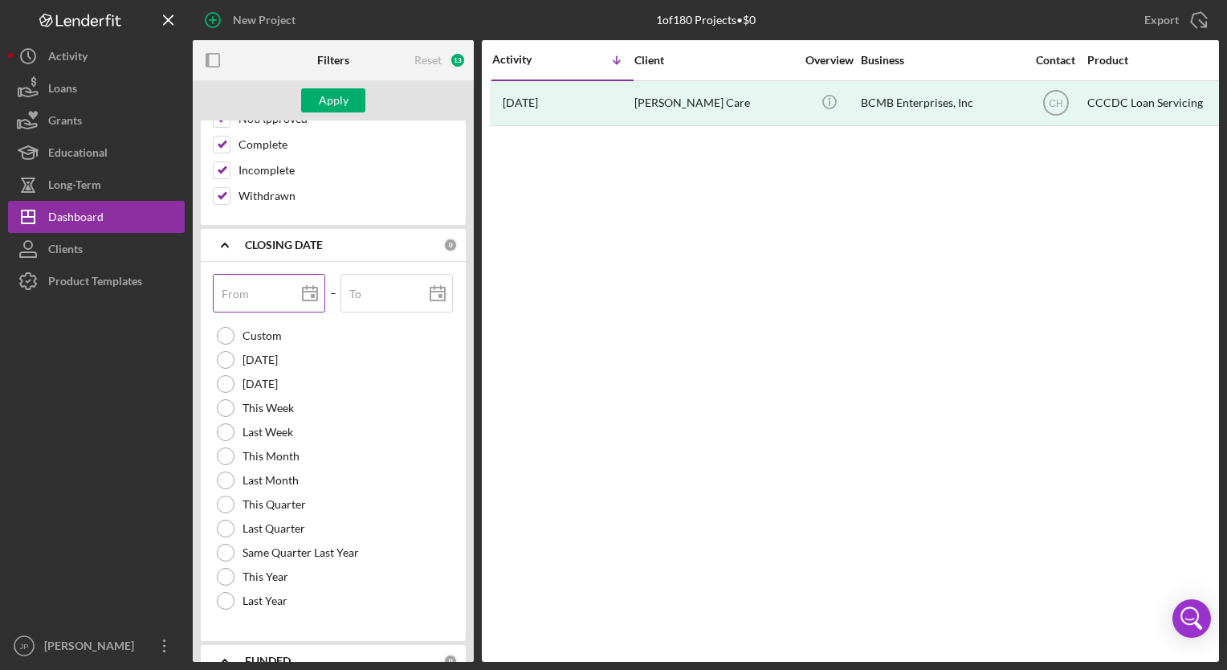
click at [244, 287] on label "From" at bounding box center [235, 293] width 27 height 13
click at [244, 285] on input "From" at bounding box center [269, 293] width 112 height 39
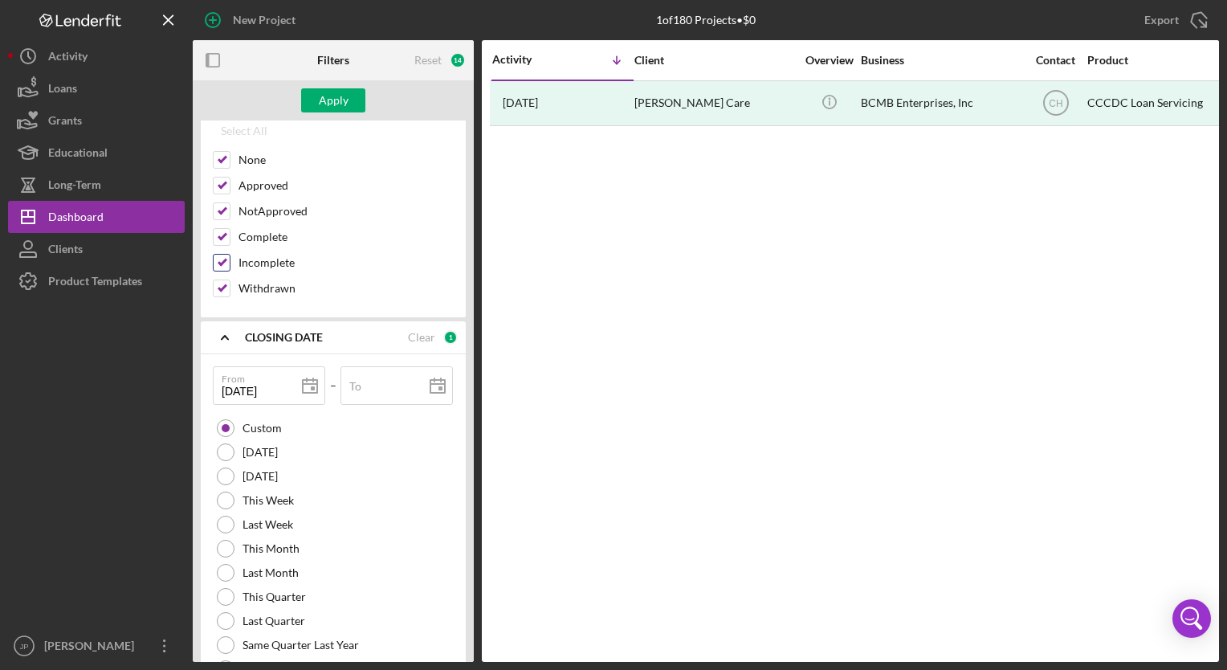
scroll to position [1403, 0]
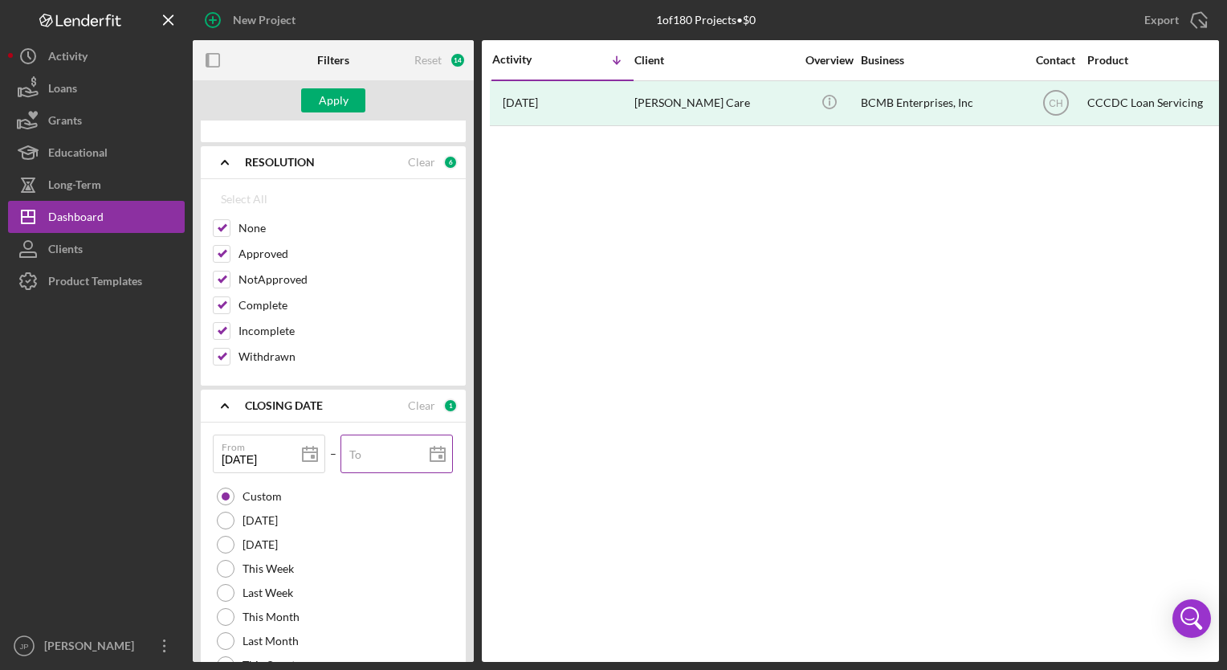
click at [376, 455] on input "To" at bounding box center [396, 453] width 112 height 39
click at [328, 92] on div "Apply" at bounding box center [334, 100] width 30 height 24
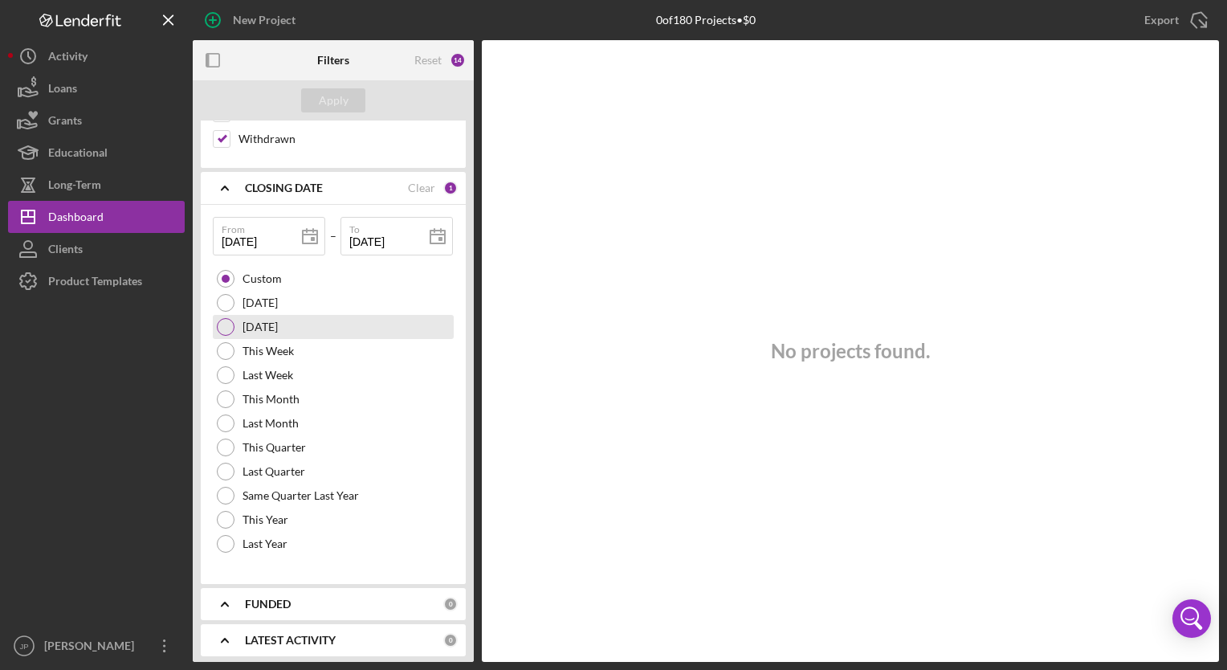
scroll to position [1622, 0]
click at [222, 597] on icon "Icon/Expander" at bounding box center [225, 602] width 40 height 40
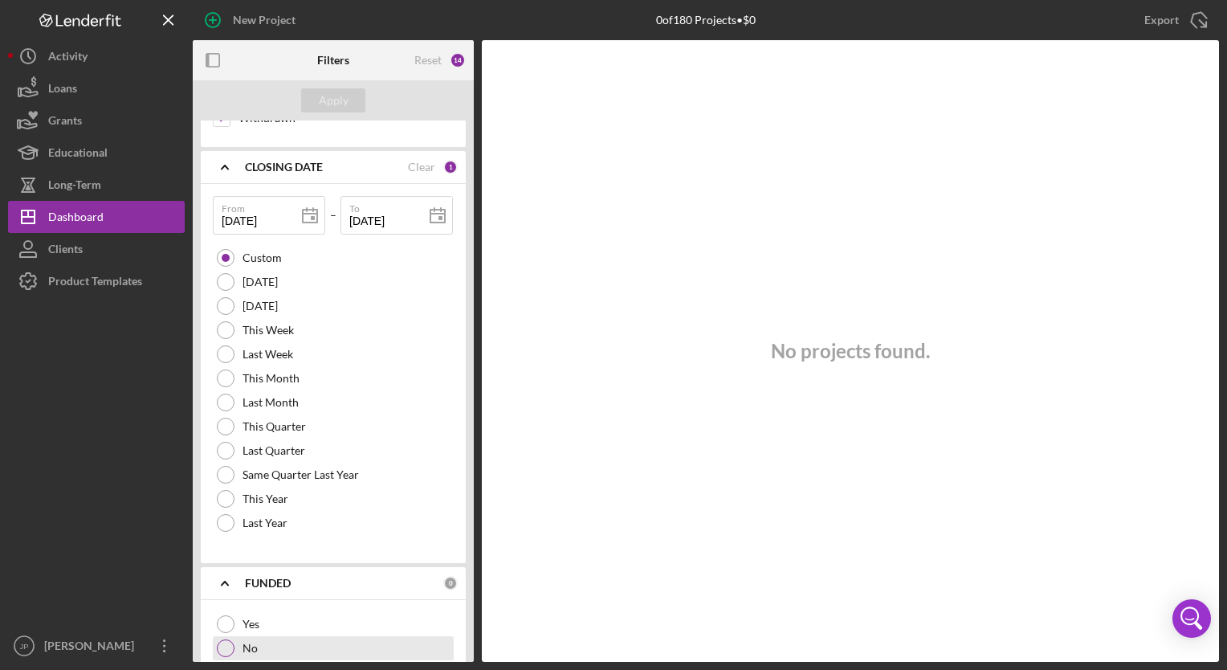
scroll to position [1694, 0]
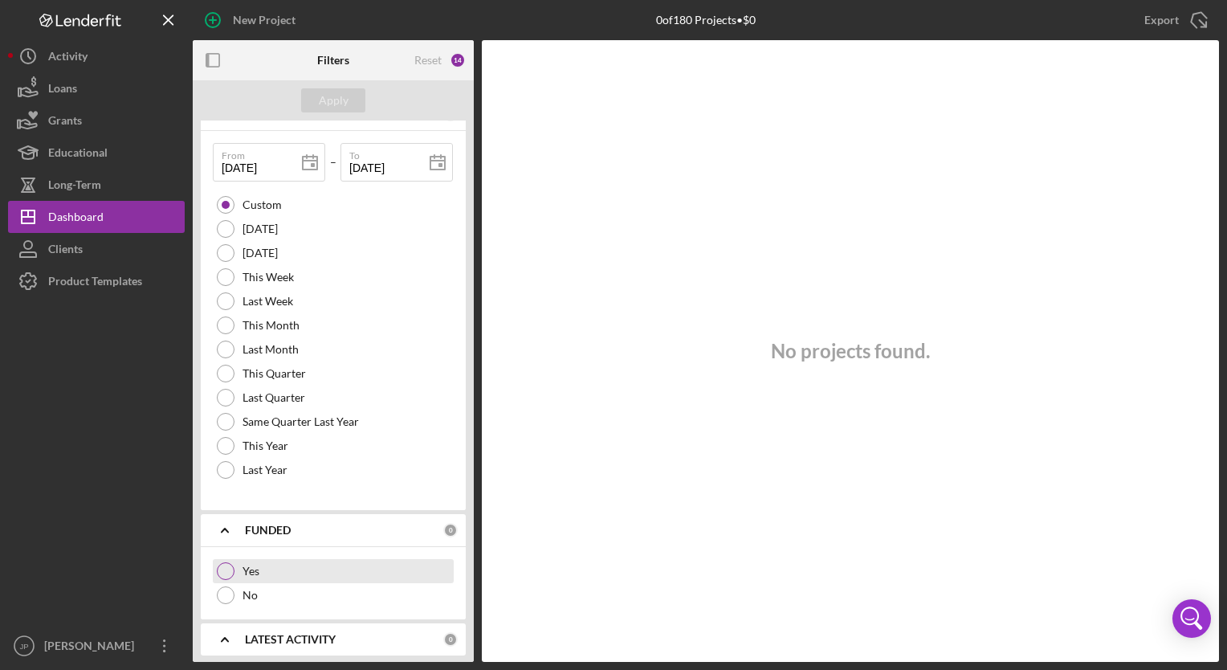
click at [223, 564] on div at bounding box center [226, 571] width 18 height 18
click at [332, 104] on div "Apply" at bounding box center [334, 100] width 30 height 24
click at [422, 528] on div "Clear" at bounding box center [421, 530] width 27 height 13
click at [227, 637] on icon "Icon/Expander" at bounding box center [225, 639] width 40 height 40
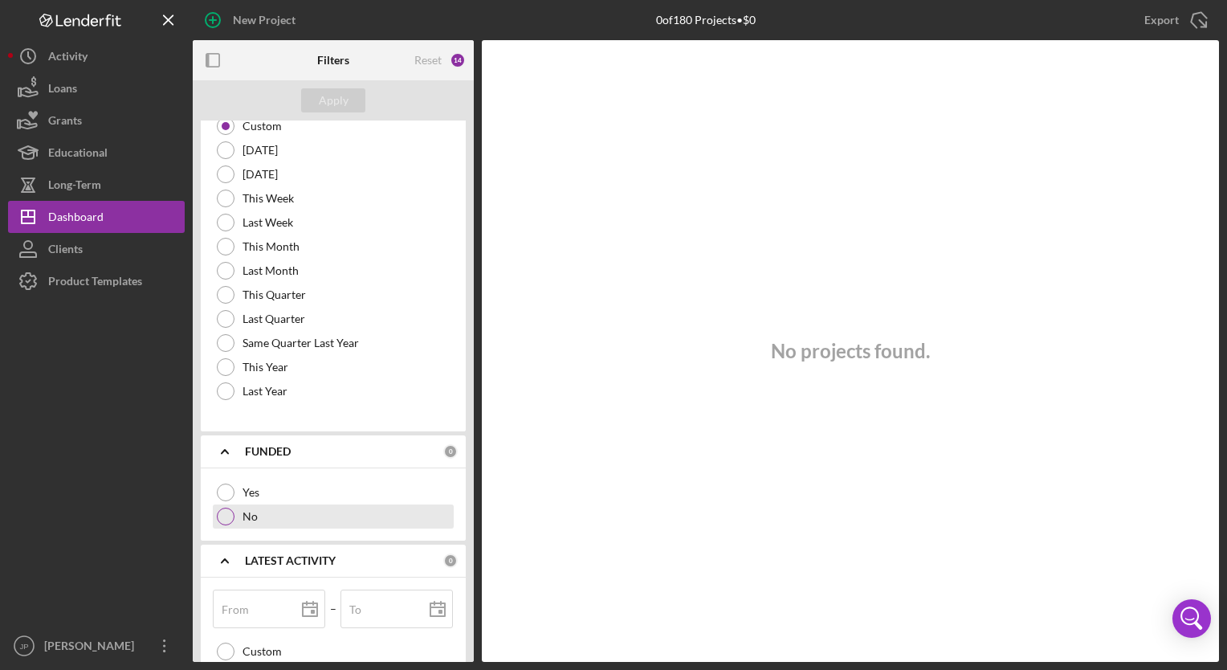
scroll to position [1930, 0]
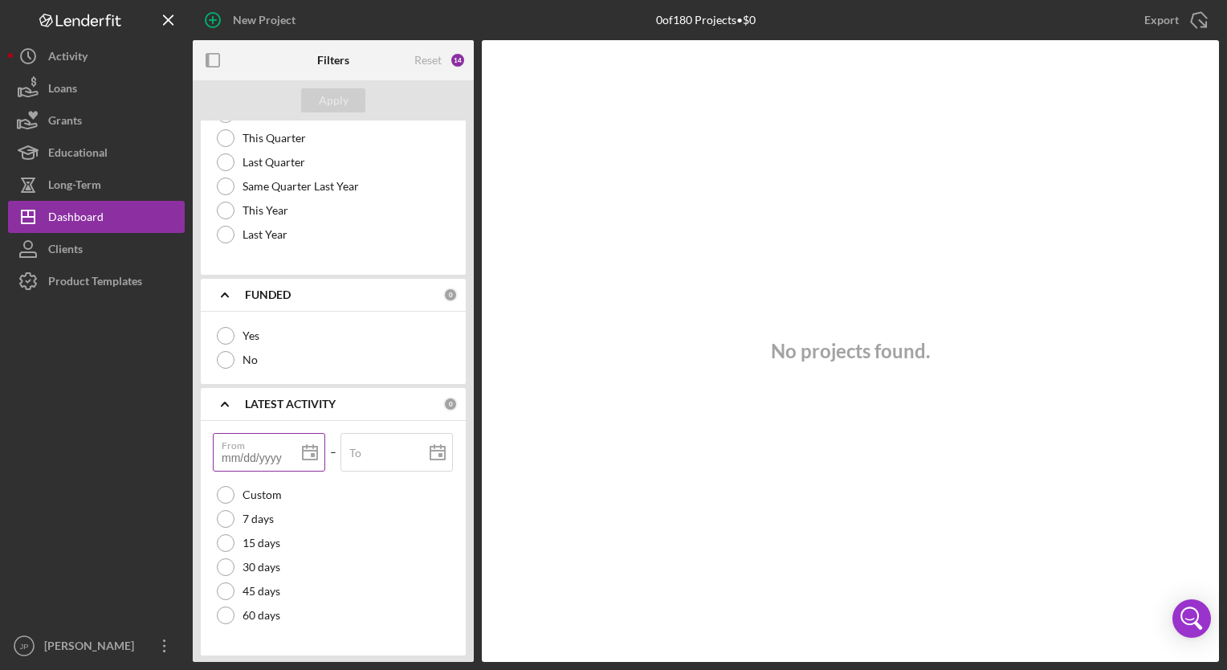
click at [240, 435] on div "From" at bounding box center [269, 453] width 113 height 40
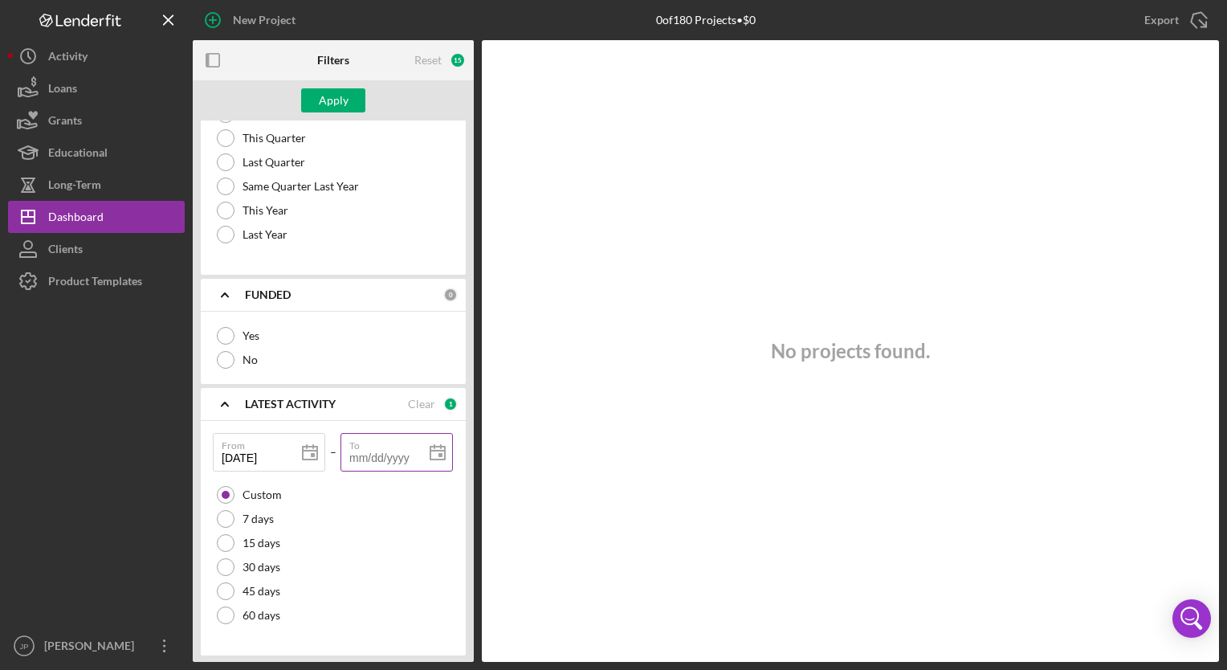
click at [363, 453] on input "To" at bounding box center [396, 452] width 112 height 39
click at [340, 95] on div "Apply" at bounding box center [334, 100] width 30 height 24
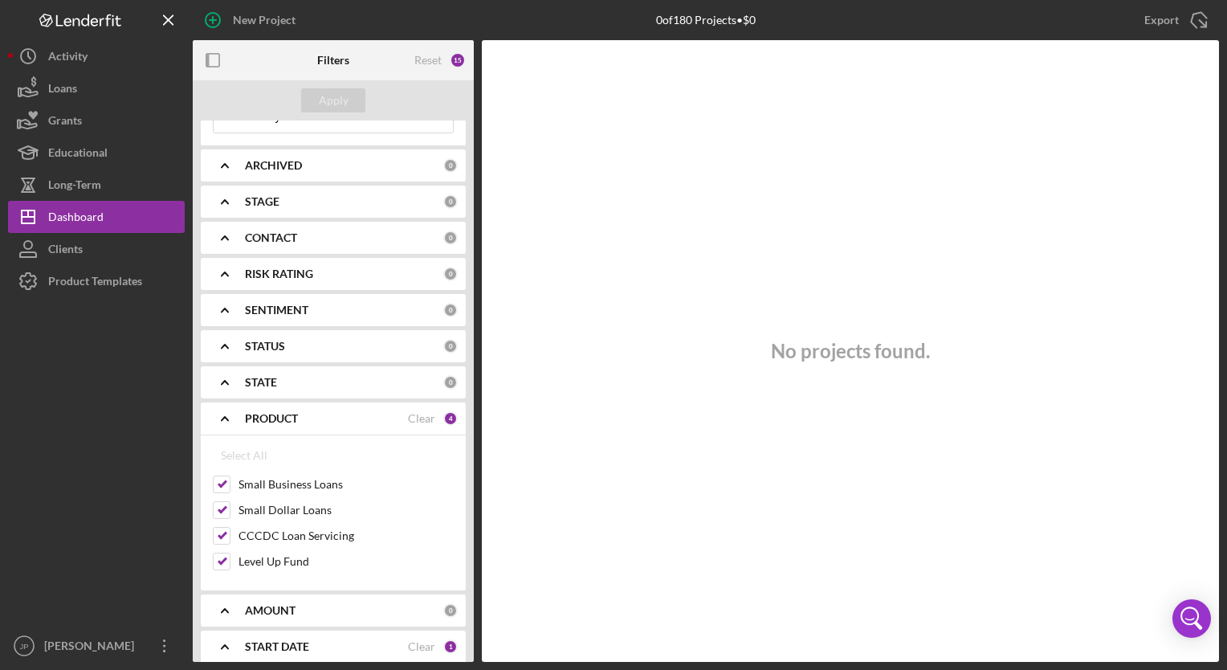
scroll to position [83, 0]
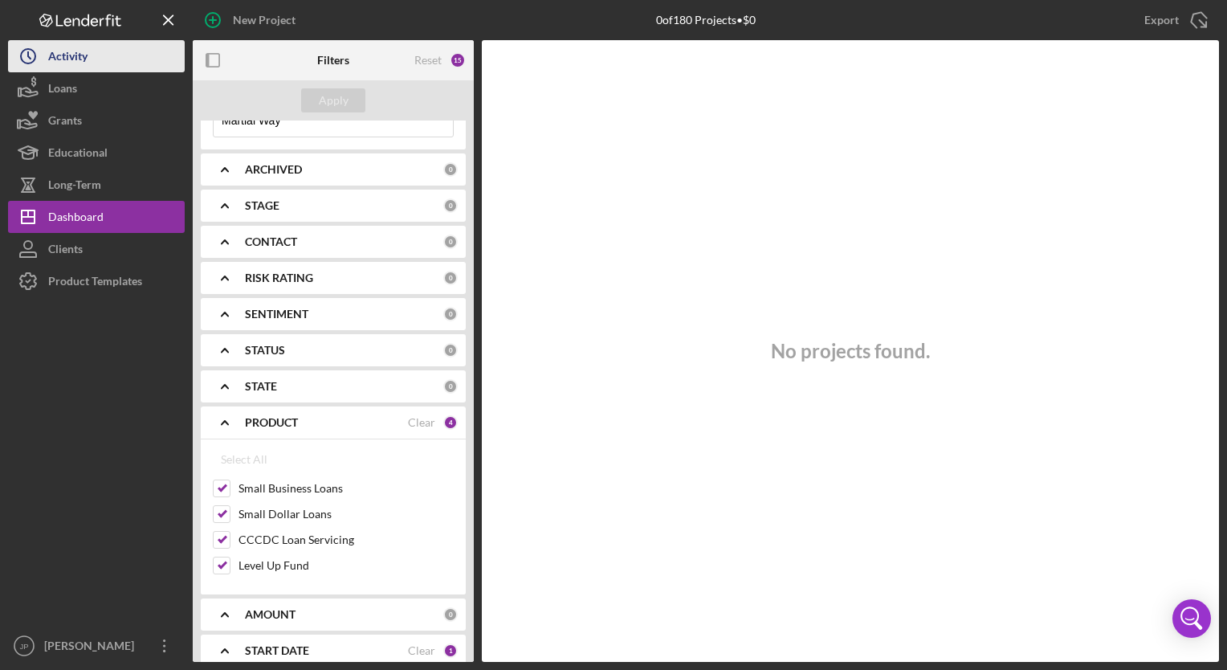
click at [103, 60] on button "Icon/History Activity" at bounding box center [96, 56] width 177 height 32
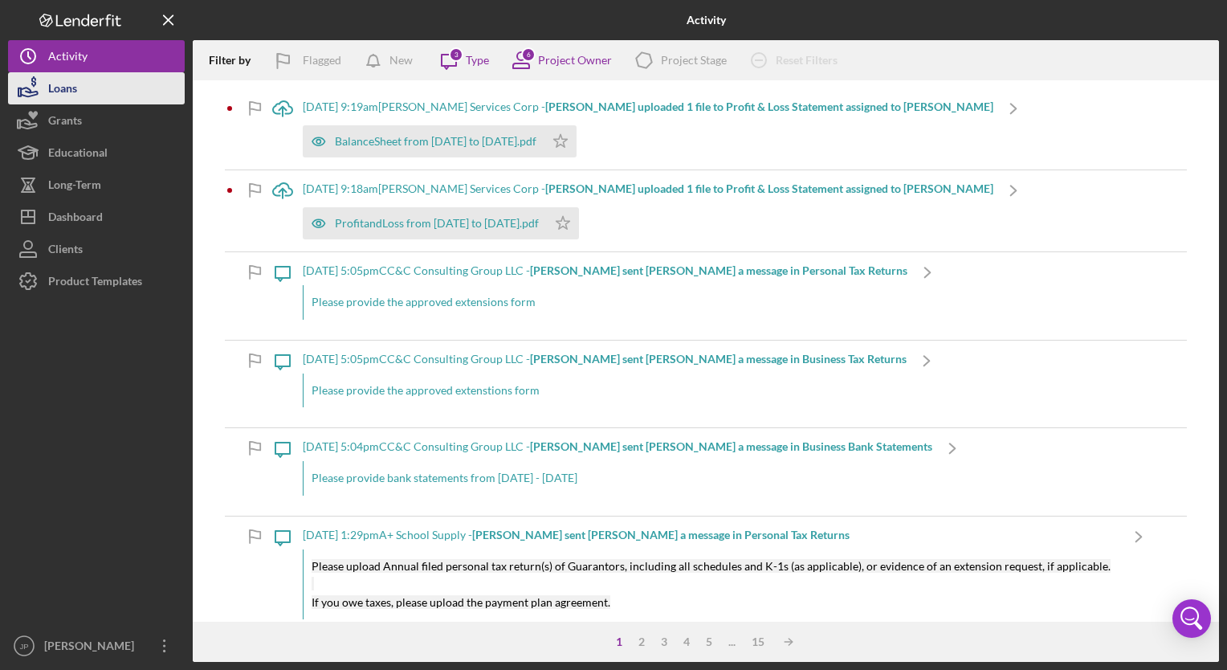
click at [65, 91] on div "Loans" at bounding box center [62, 90] width 29 height 36
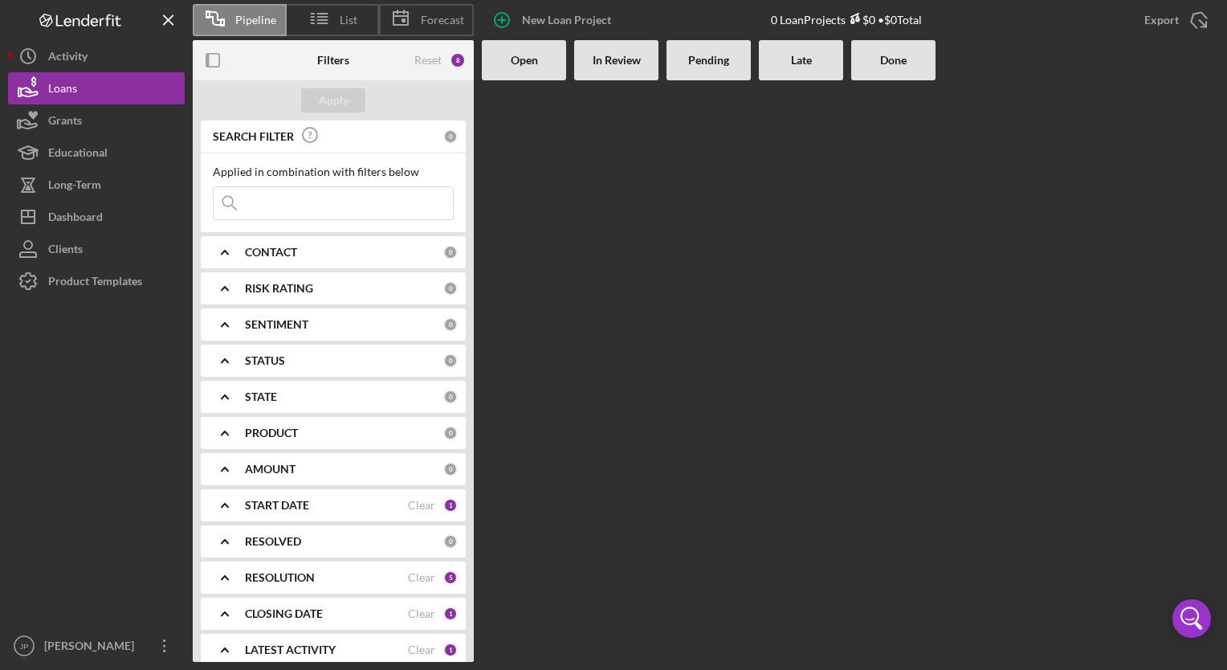
click at [524, 60] on b "Open" at bounding box center [524, 60] width 27 height 13
click at [324, 17] on line at bounding box center [322, 17] width 10 height 0
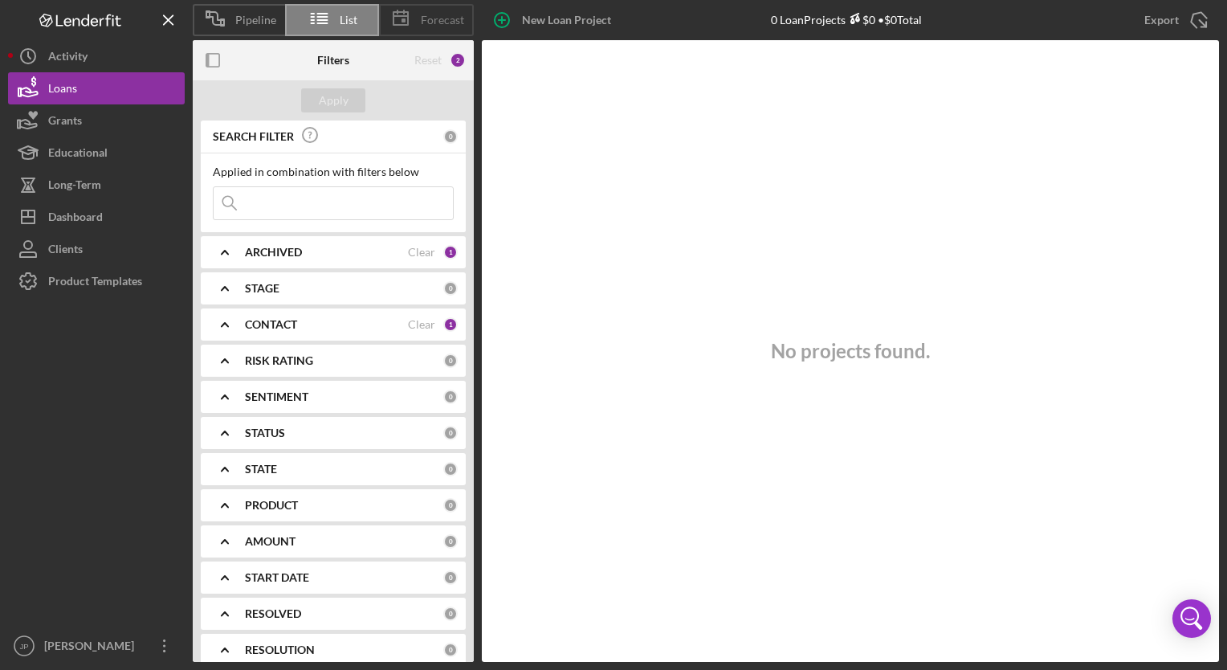
click at [393, 15] on icon at bounding box center [401, 18] width 40 height 40
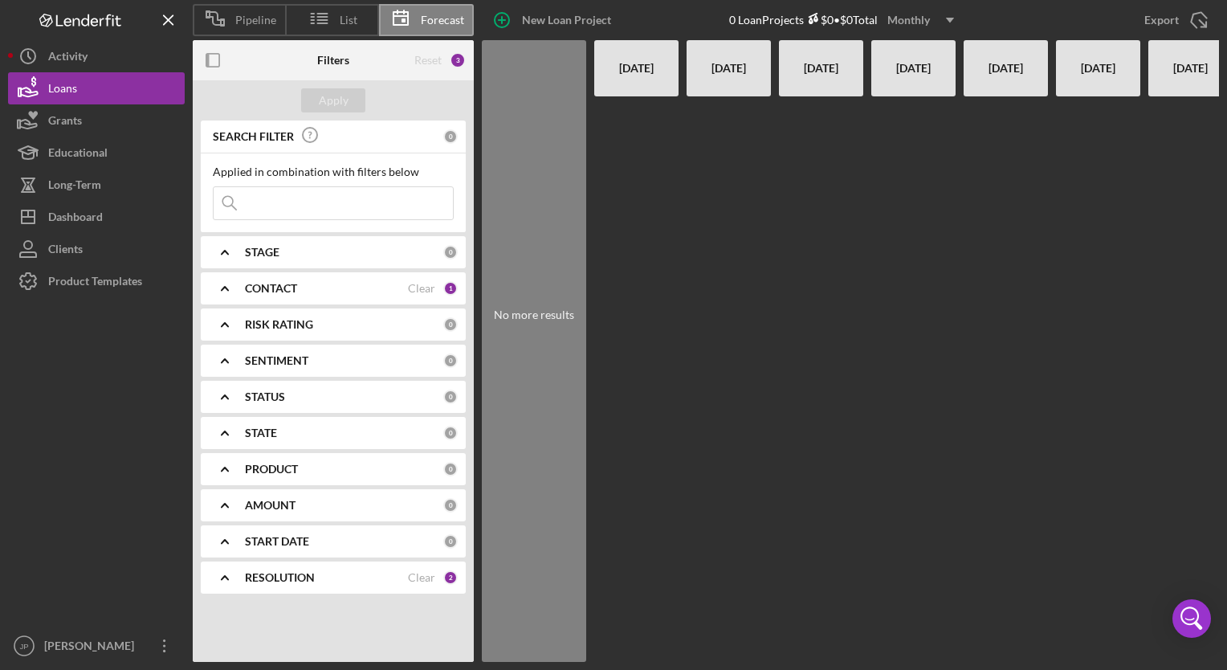
click at [623, 78] on div "[DATE]" at bounding box center [636, 68] width 68 height 56
click at [699, 79] on div "[DATE]" at bounding box center [729, 68] width 68 height 56
click at [258, 14] on span "Pipeline" at bounding box center [255, 20] width 41 height 13
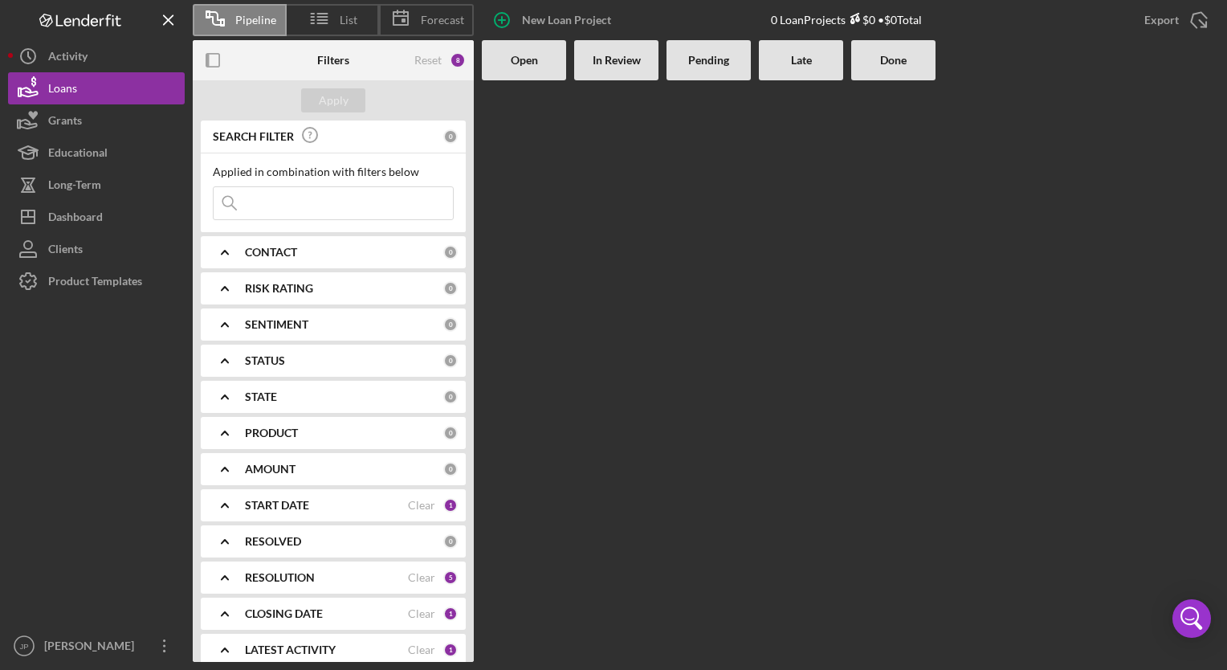
drag, startPoint x: 639, startPoint y: 56, endPoint x: 728, endPoint y: 64, distance: 89.5
click at [645, 55] on div "In Review" at bounding box center [616, 60] width 68 height 13
drag, startPoint x: 725, startPoint y: 64, endPoint x: 745, endPoint y: 55, distance: 22.3
click at [724, 64] on b "Pending" at bounding box center [708, 60] width 41 height 13
click at [784, 55] on div "Late" at bounding box center [801, 60] width 68 height 13
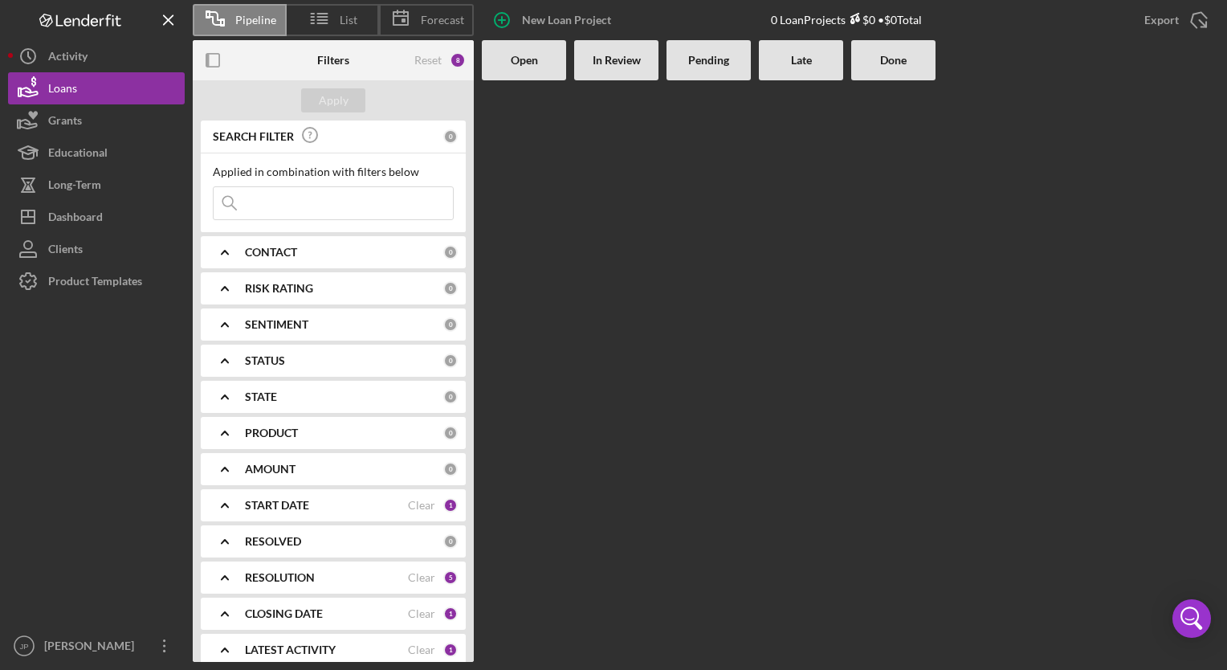
click at [918, 45] on div "Done" at bounding box center [893, 60] width 84 height 40
click at [163, 650] on icon "Icon/Overflow" at bounding box center [165, 646] width 40 height 40
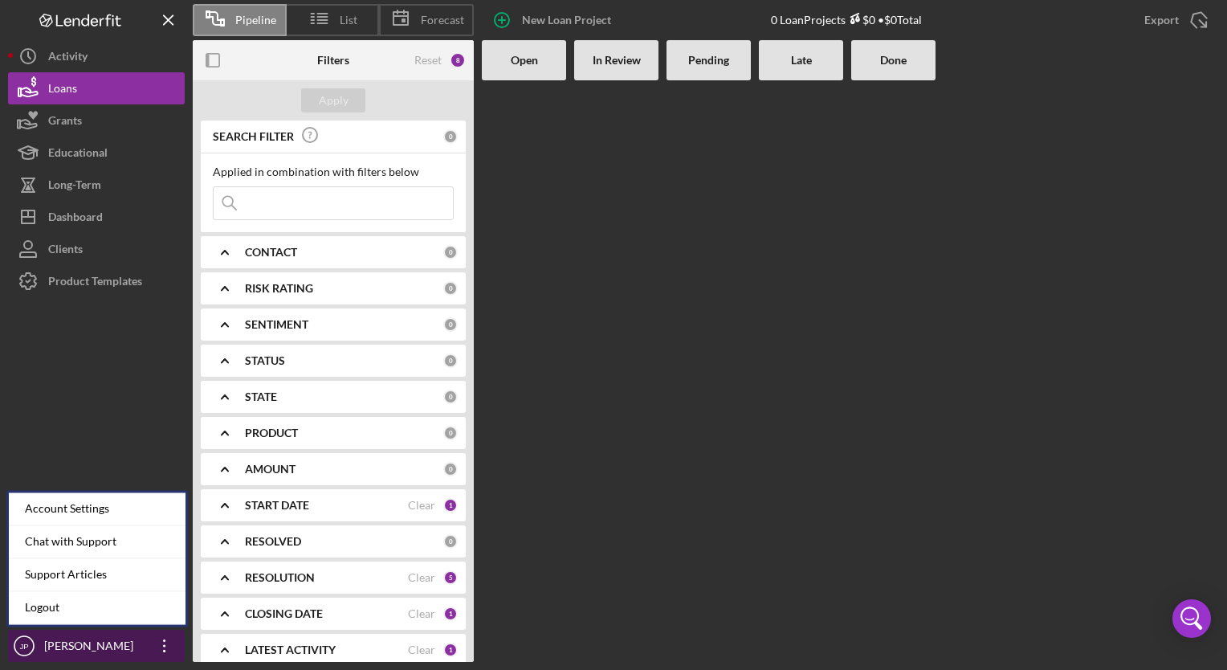
click at [165, 648] on icon "Icon/Overflow" at bounding box center [165, 646] width 40 height 40
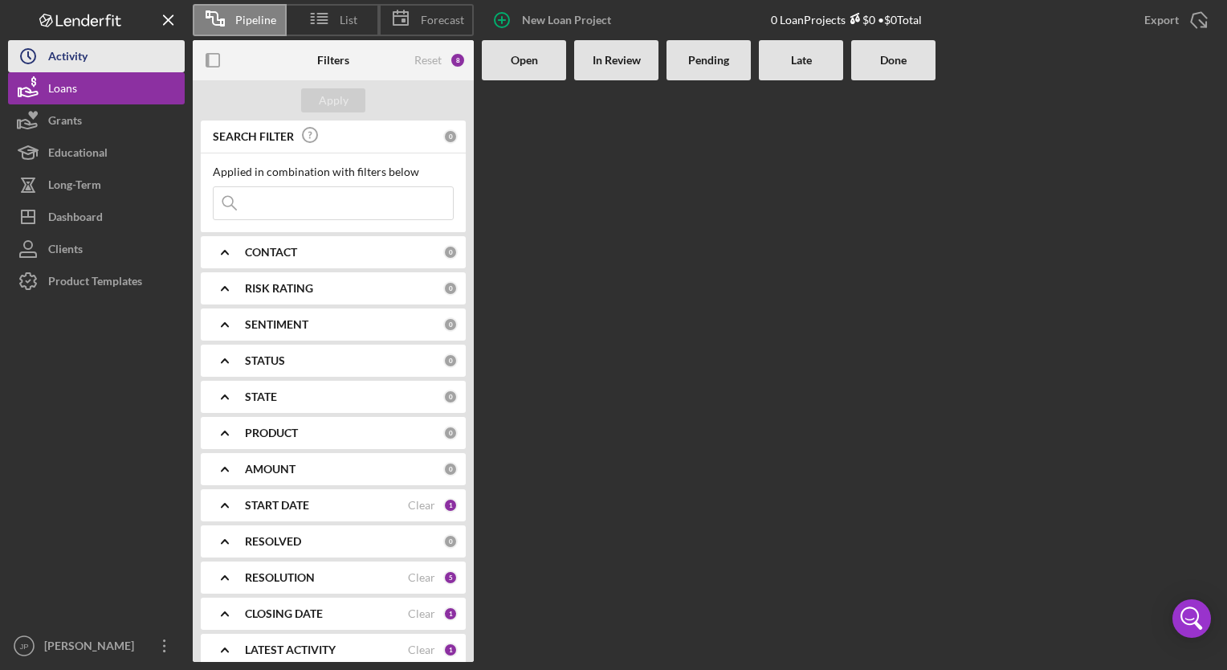
click at [63, 58] on div "Activity" at bounding box center [67, 58] width 39 height 36
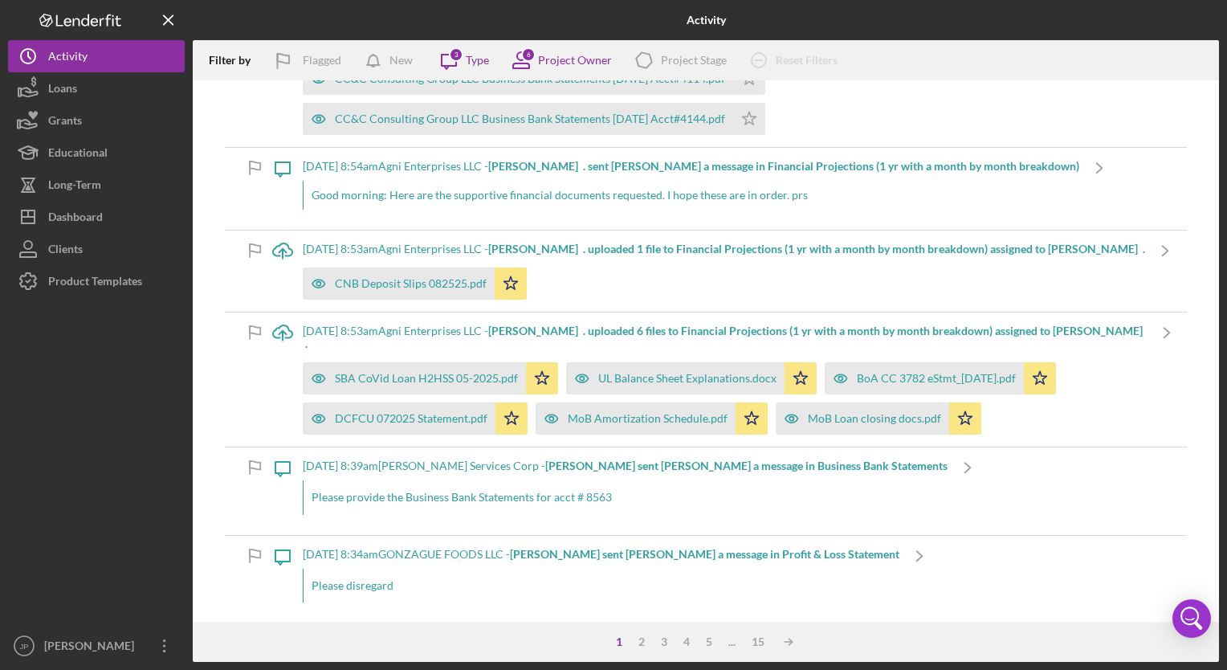
scroll to position [1847, 0]
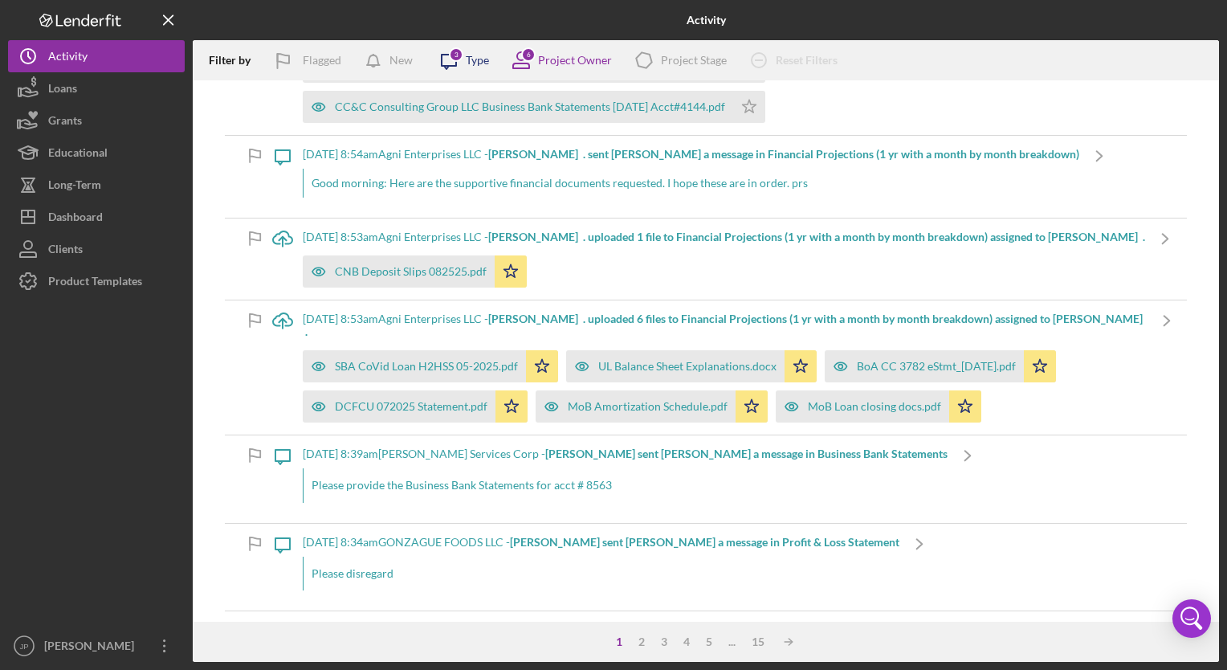
click at [482, 60] on div "Type" at bounding box center [477, 60] width 23 height 13
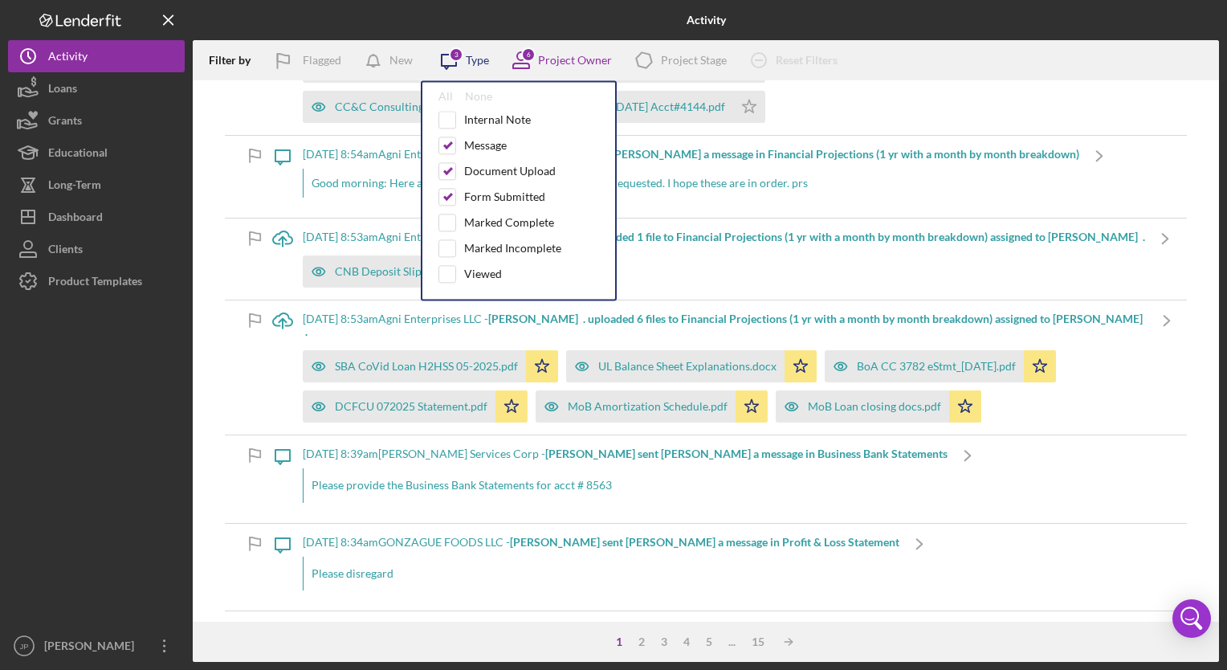
click at [482, 60] on div "Type" at bounding box center [477, 60] width 23 height 13
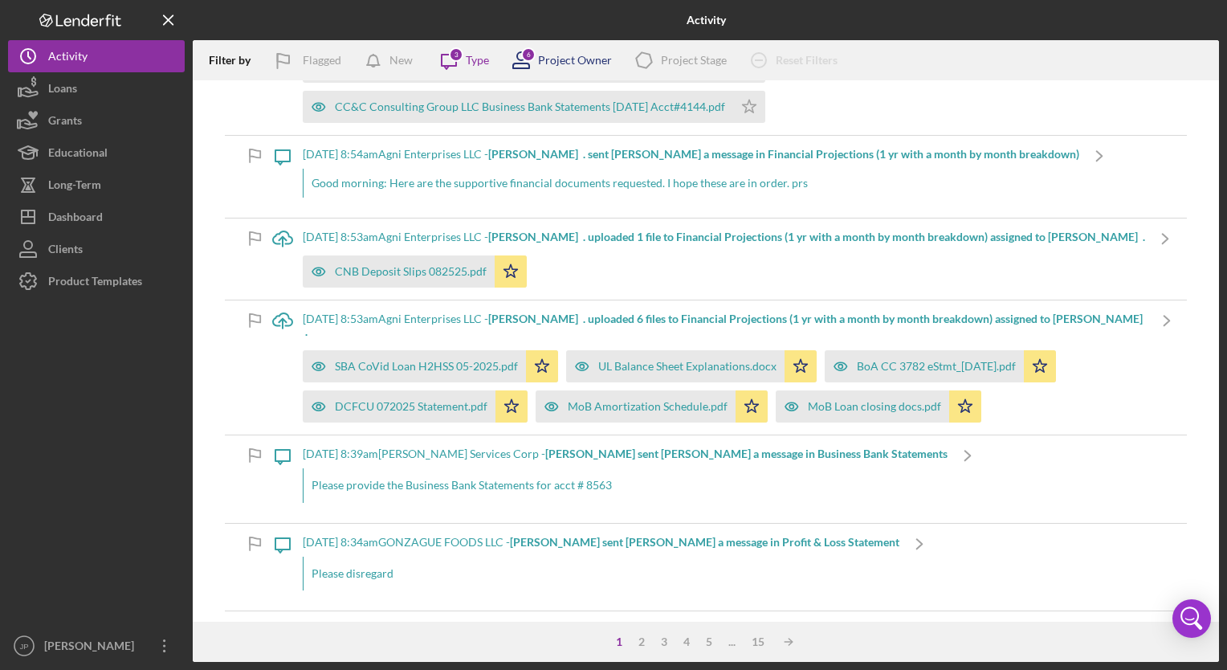
click at [573, 61] on div "Project Owner" at bounding box center [575, 60] width 74 height 13
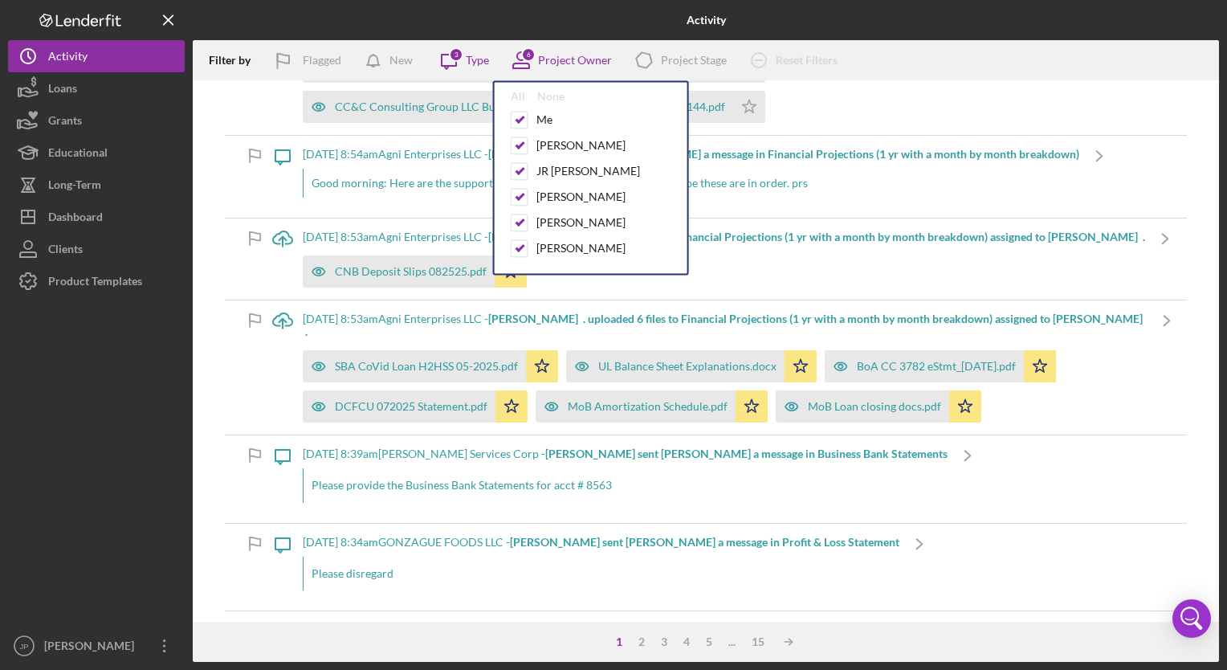
click at [912, 88] on div "CC&C Consulting Group LLC Business Bank Statements [DATE] Acct#4114.pdf Icon/St…" at bounding box center [725, 62] width 844 height 120
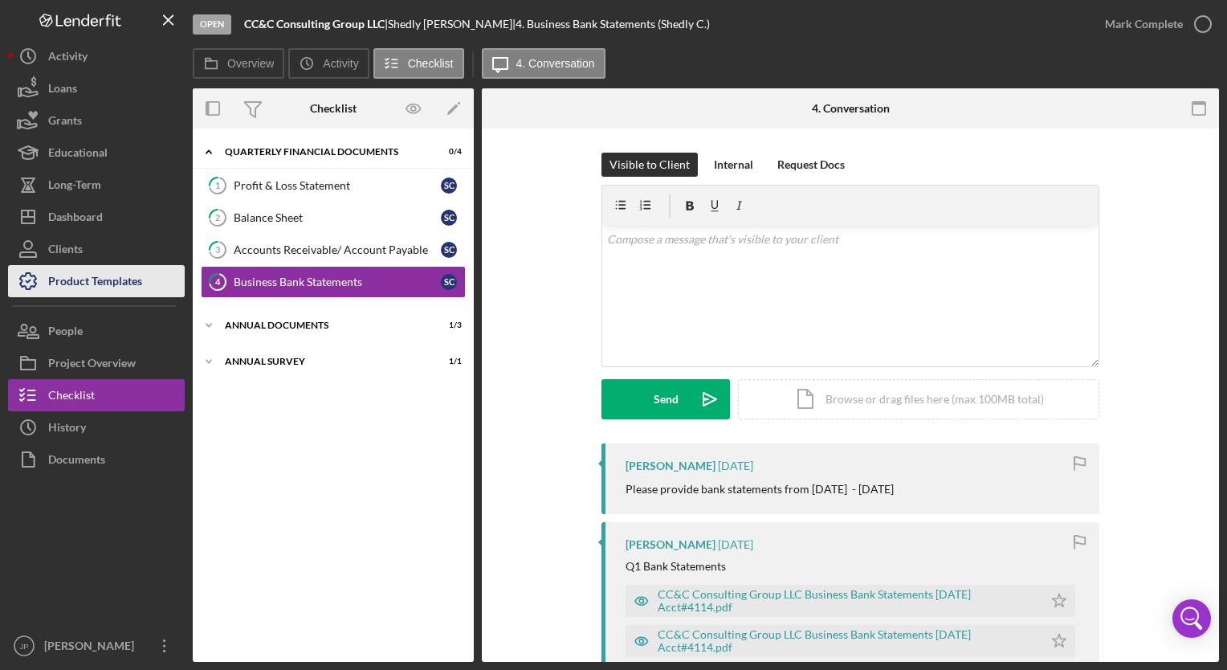
click at [123, 281] on div "Product Templates" at bounding box center [95, 283] width 94 height 36
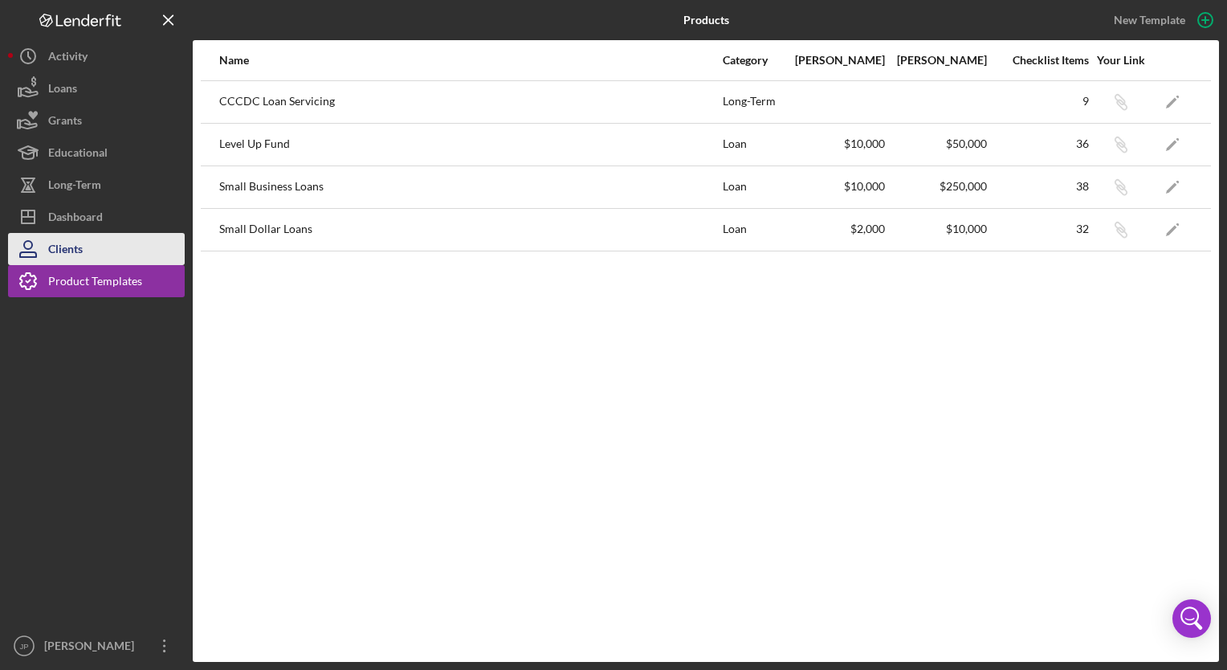
click at [79, 249] on div "Clients" at bounding box center [65, 251] width 35 height 36
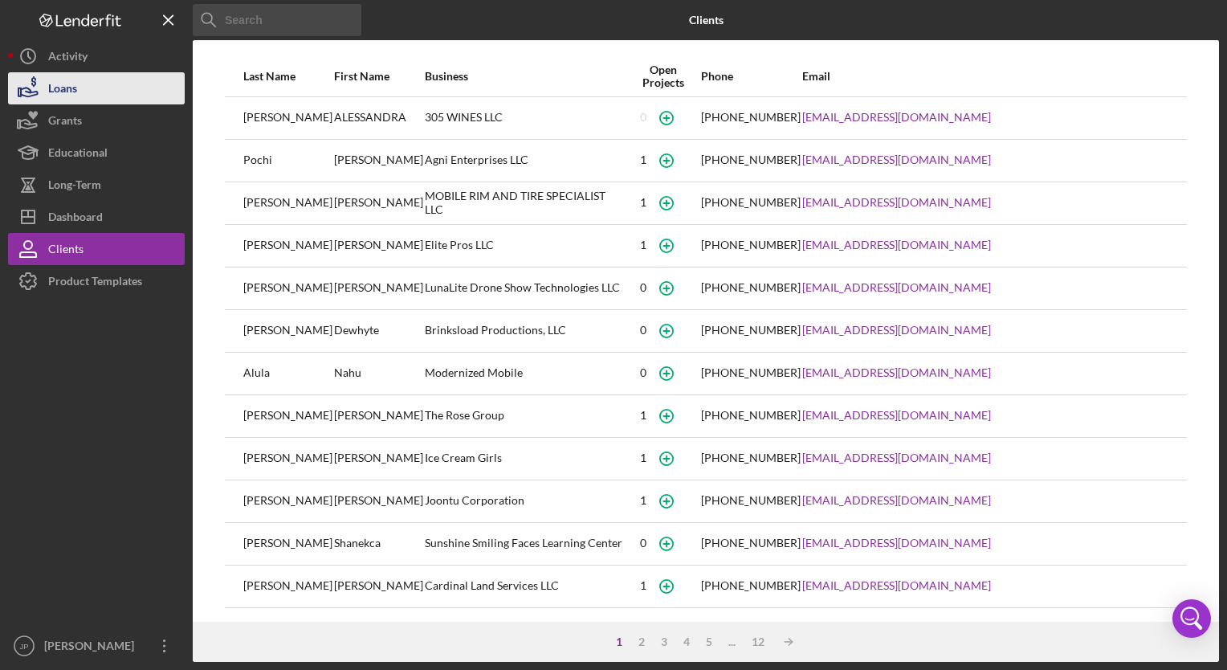
click at [59, 81] on div "Loans" at bounding box center [62, 90] width 29 height 36
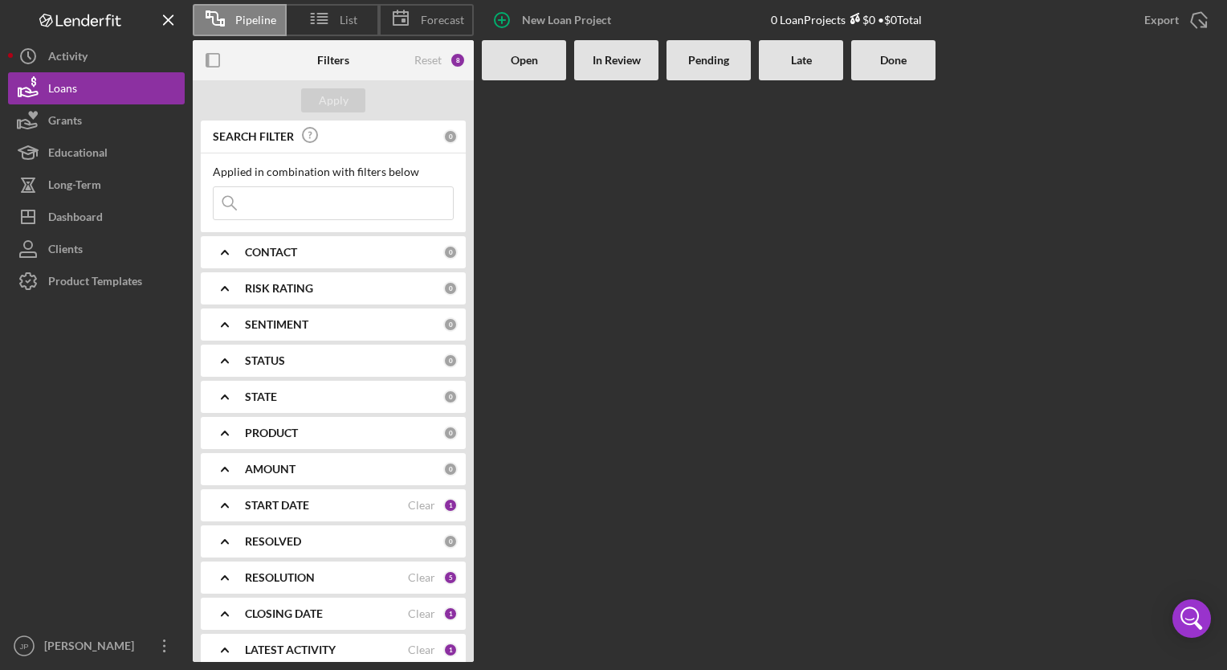
click at [269, 535] on b "RESOLVED" at bounding box center [273, 541] width 56 height 13
click at [273, 587] on div "From" at bounding box center [269, 590] width 113 height 40
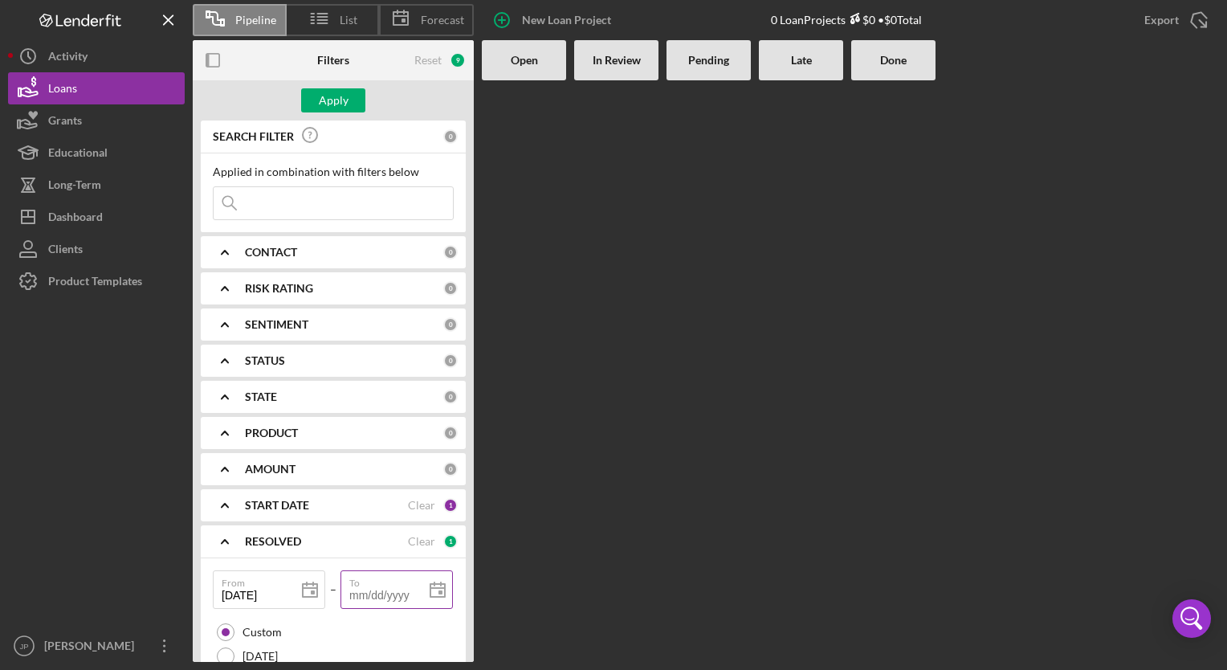
click at [367, 594] on input "To" at bounding box center [396, 589] width 112 height 39
click at [315, 95] on button "Apply" at bounding box center [333, 100] width 64 height 24
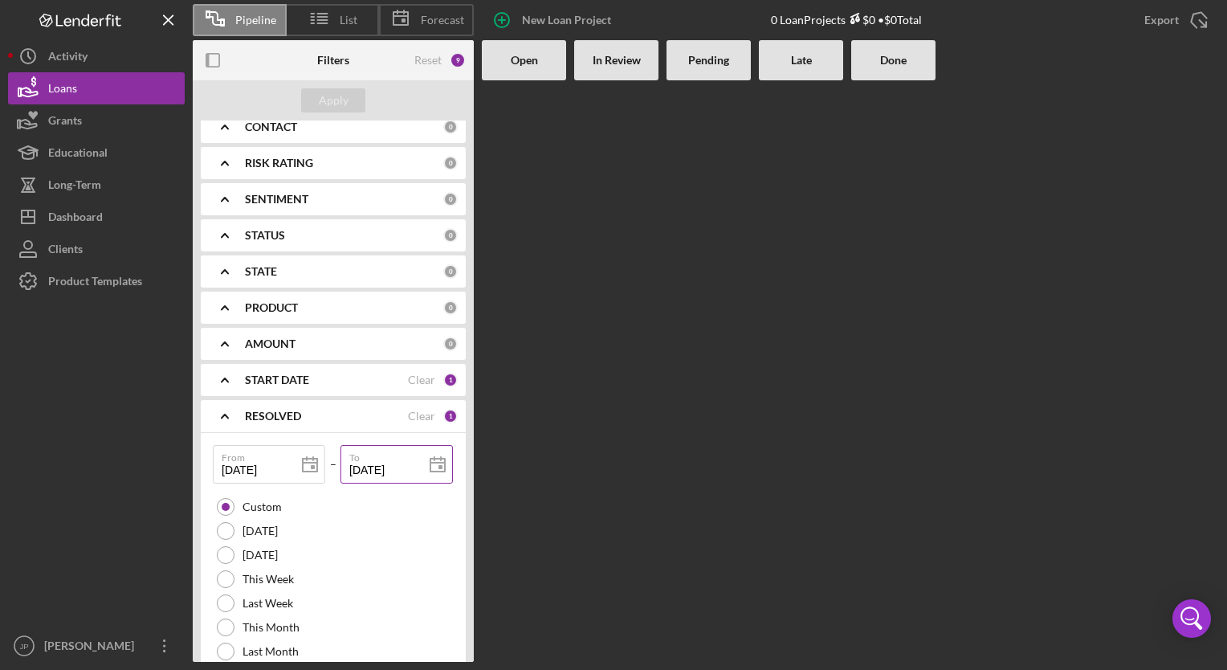
scroll to position [161, 0]
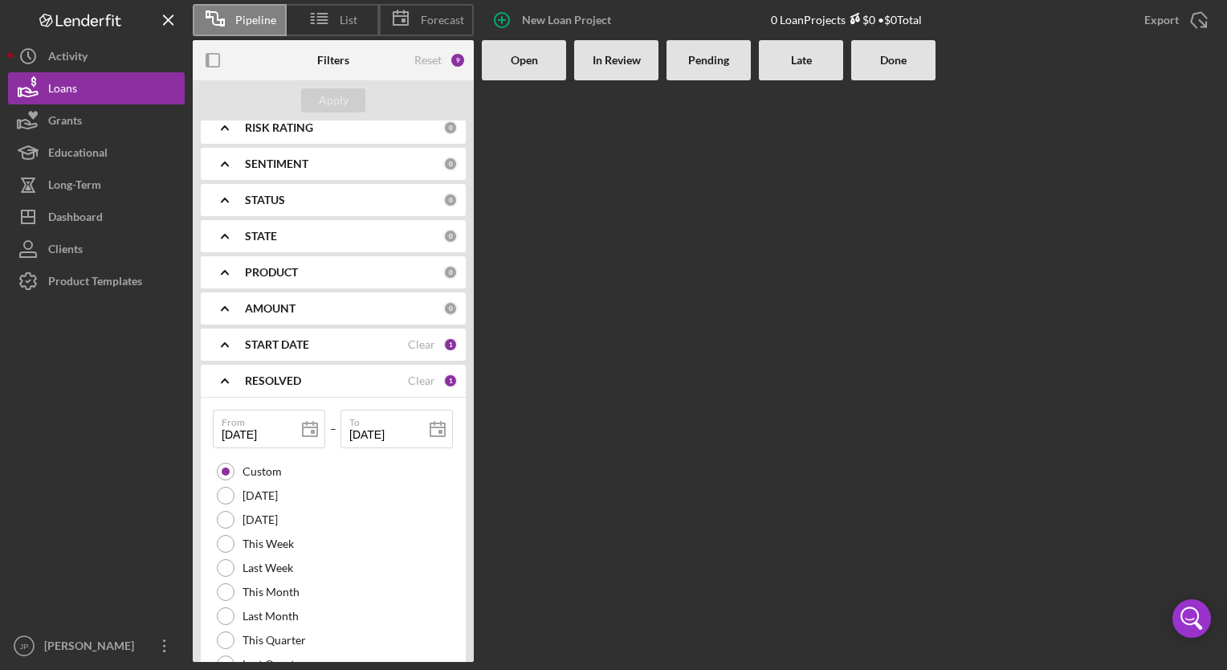
click at [226, 383] on icon "Icon/Expander" at bounding box center [225, 381] width 40 height 40
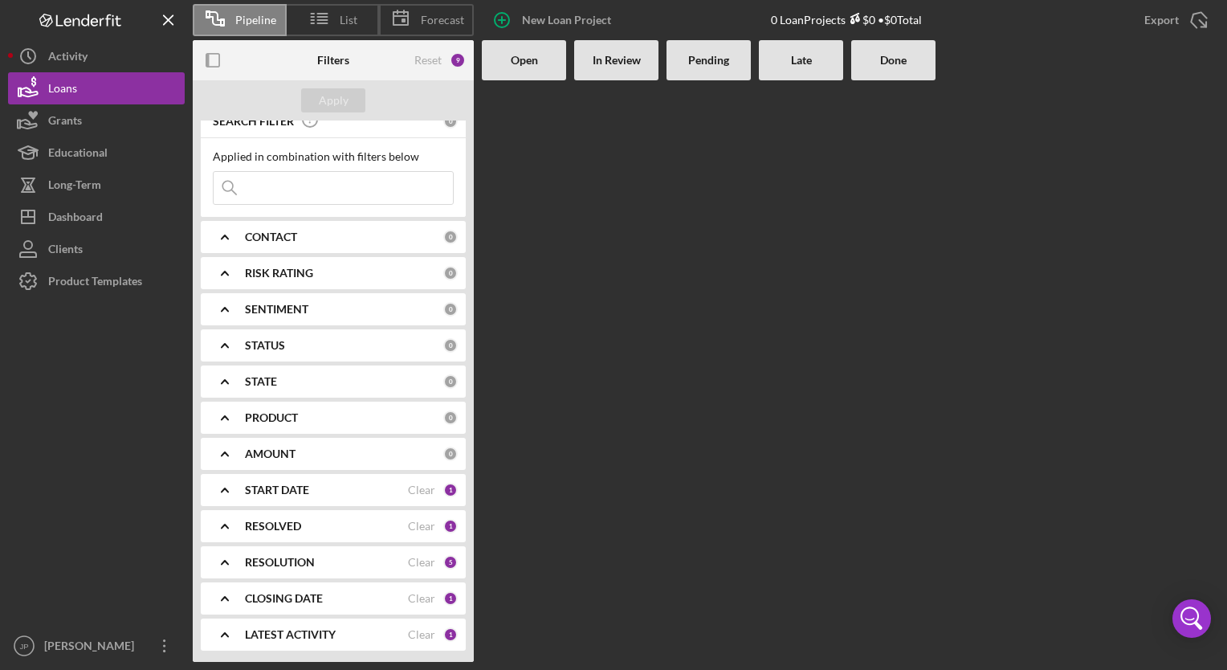
scroll to position [14, 0]
click at [94, 153] on div "Educational" at bounding box center [77, 155] width 59 height 36
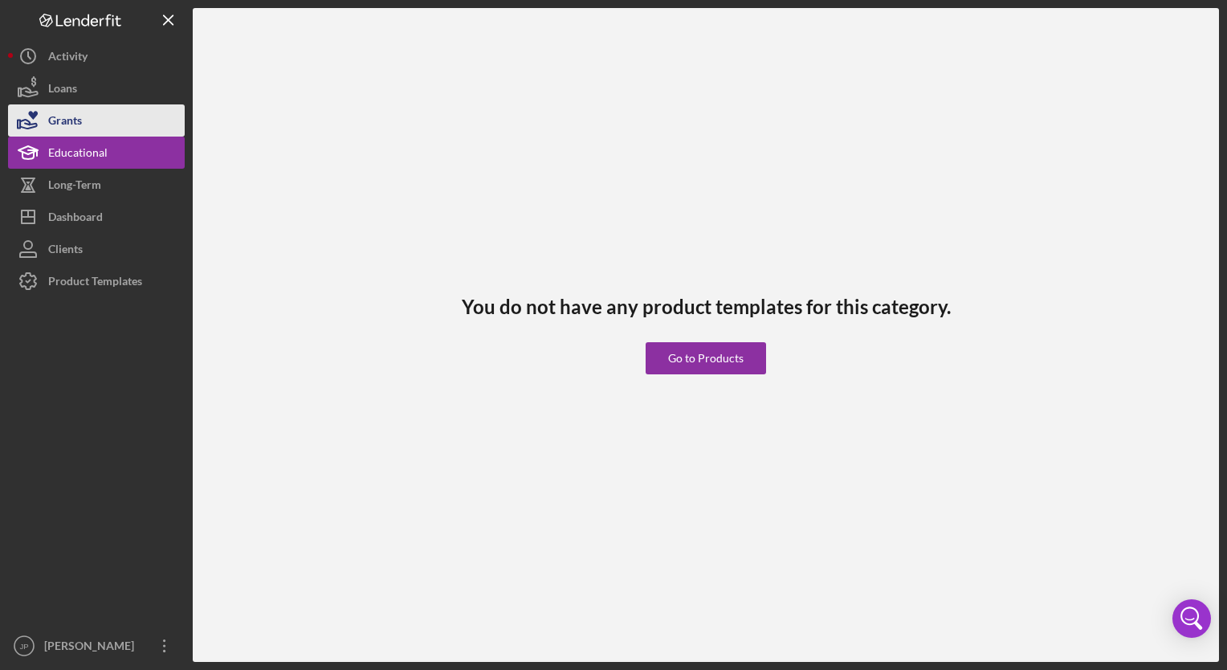
click at [77, 123] on div "Grants" at bounding box center [65, 122] width 34 height 36
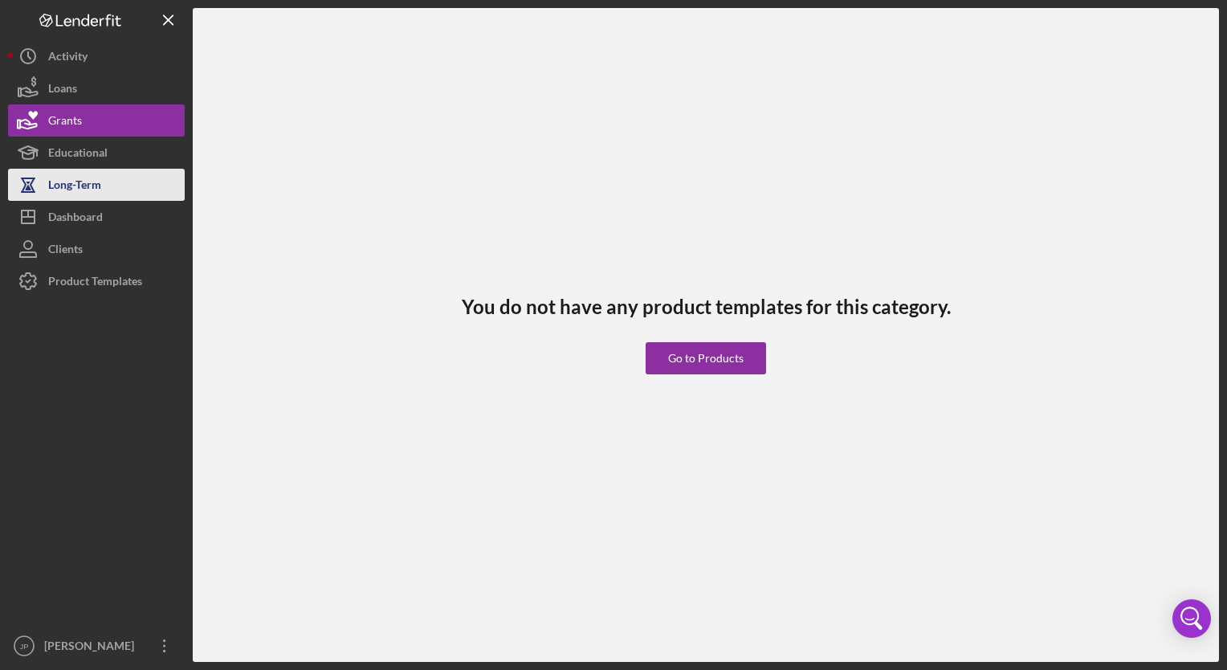
click at [71, 181] on div "Long-Term" at bounding box center [74, 187] width 53 height 36
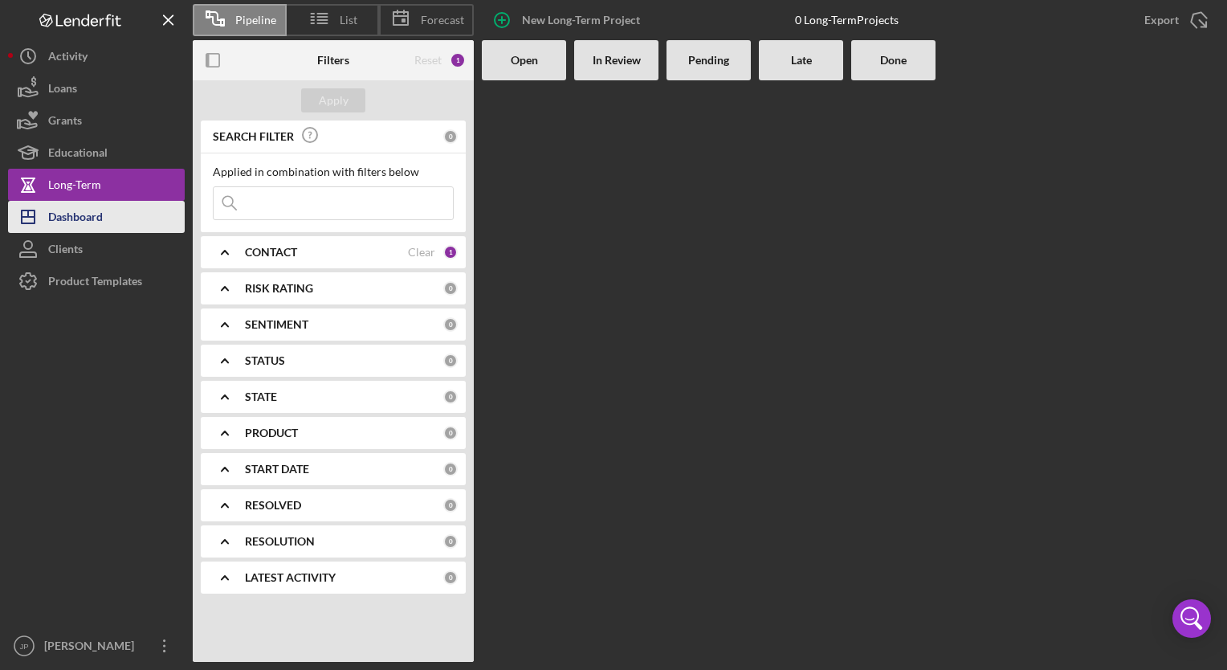
click at [77, 217] on div "Dashboard" at bounding box center [75, 219] width 55 height 36
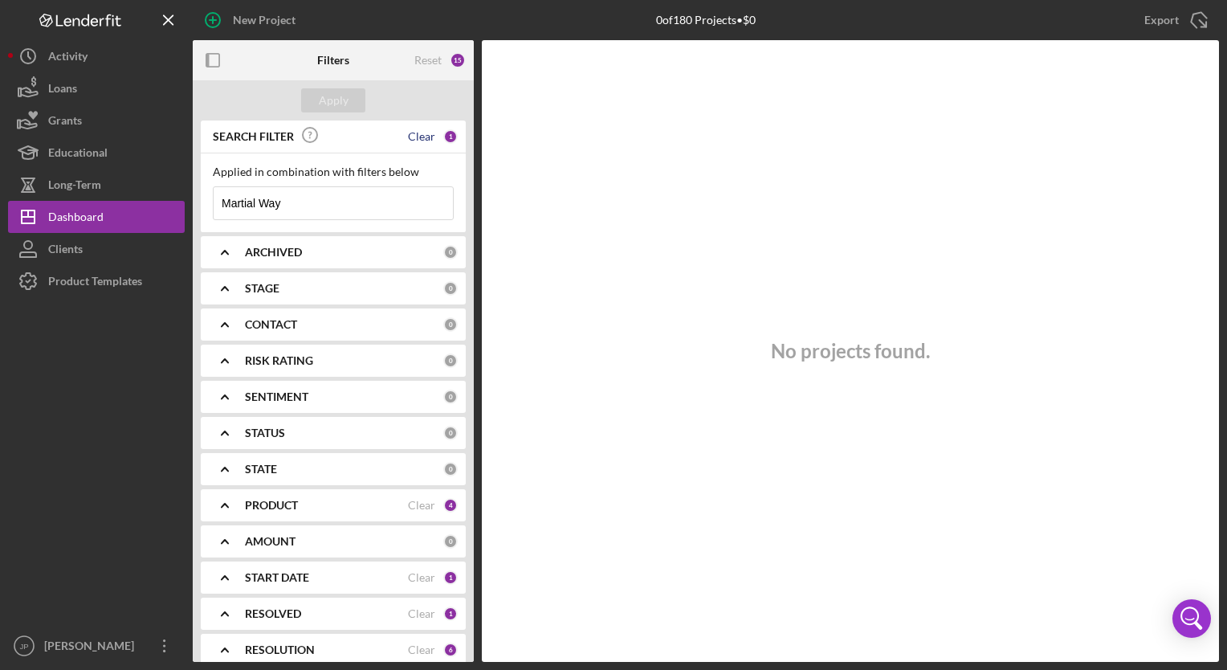
click at [423, 132] on div "Clear" at bounding box center [421, 136] width 27 height 13
click at [329, 92] on div "Apply" at bounding box center [334, 100] width 30 height 24
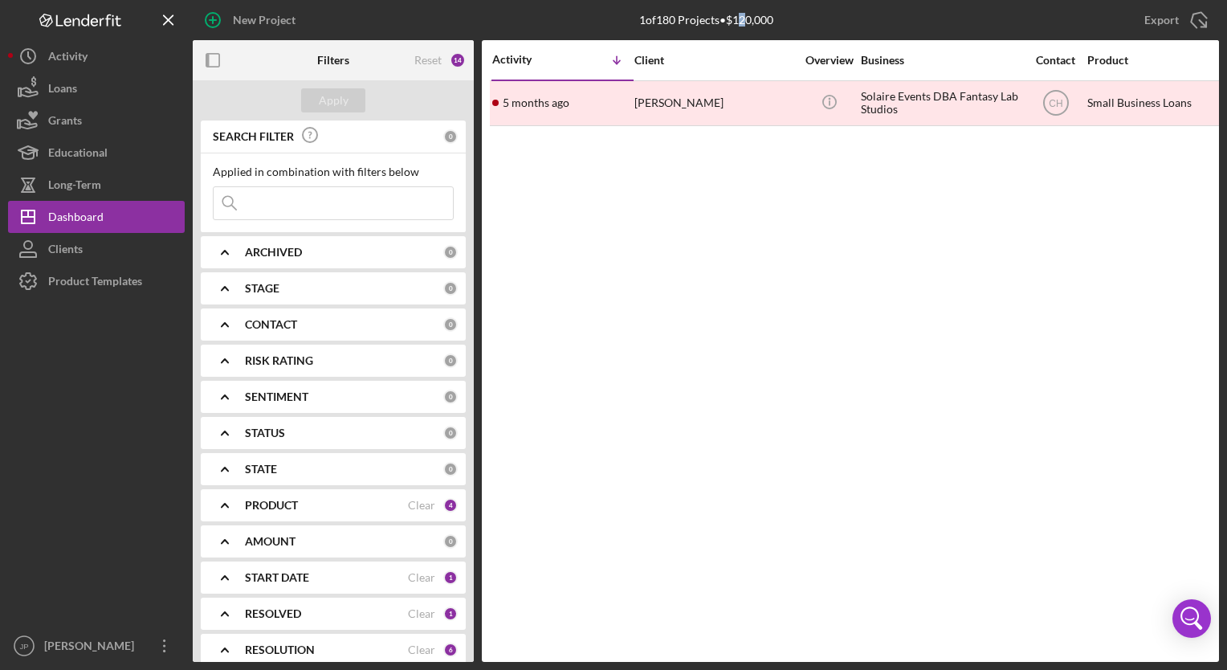
drag, startPoint x: 742, startPoint y: 26, endPoint x: 750, endPoint y: 22, distance: 8.6
click at [750, 22] on div "1 of 180 Projects • $120,000 Martial Way" at bounding box center [706, 20] width 134 height 40
drag, startPoint x: 750, startPoint y: 22, endPoint x: 647, endPoint y: 26, distance: 102.9
click at [647, 26] on div "1 of 180 Projects • $120,000 Martial Way" at bounding box center [706, 20] width 134 height 40
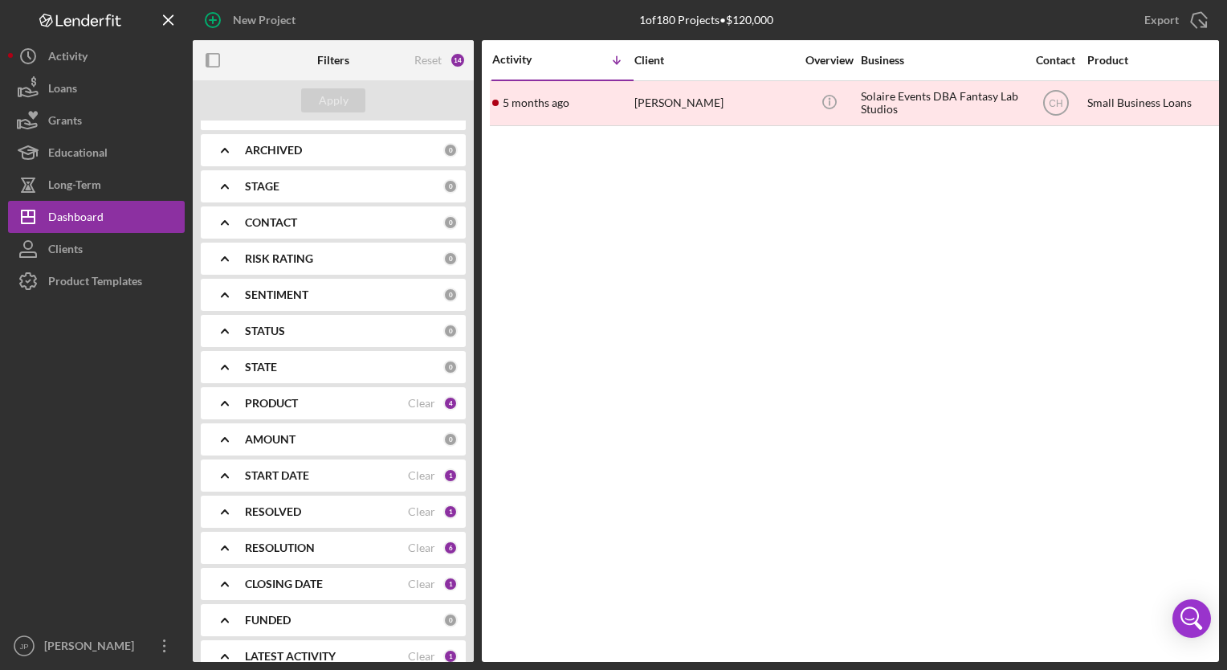
scroll to position [123, 0]
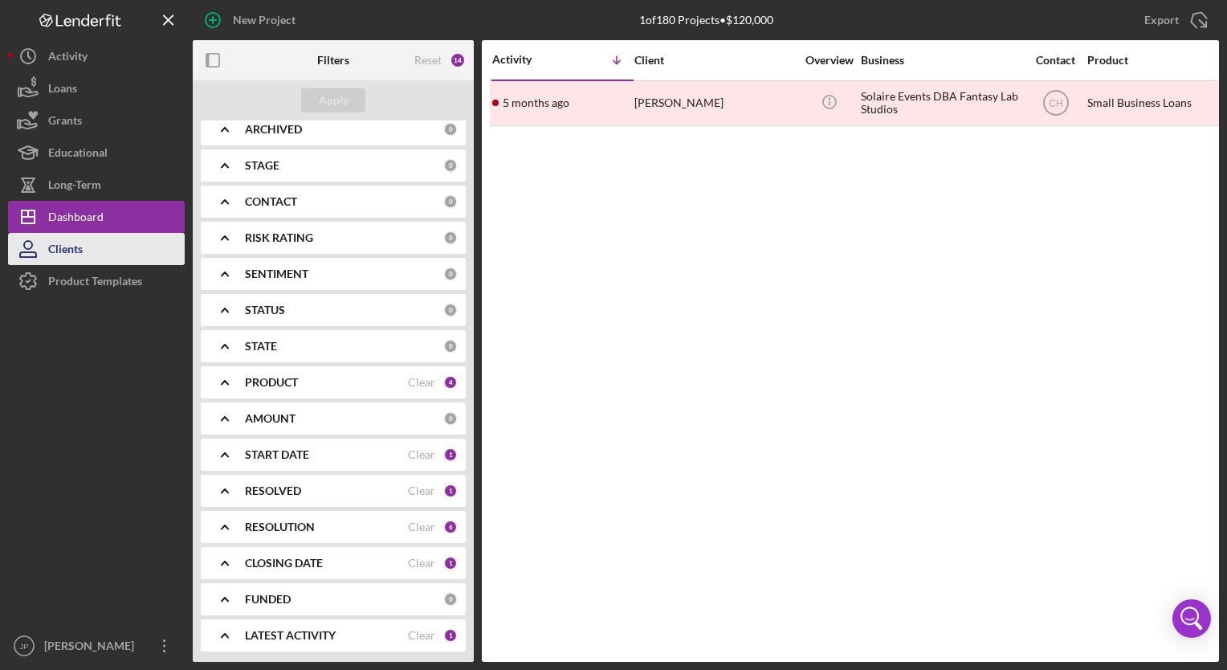
click at [75, 243] on div "Clients" at bounding box center [65, 251] width 35 height 36
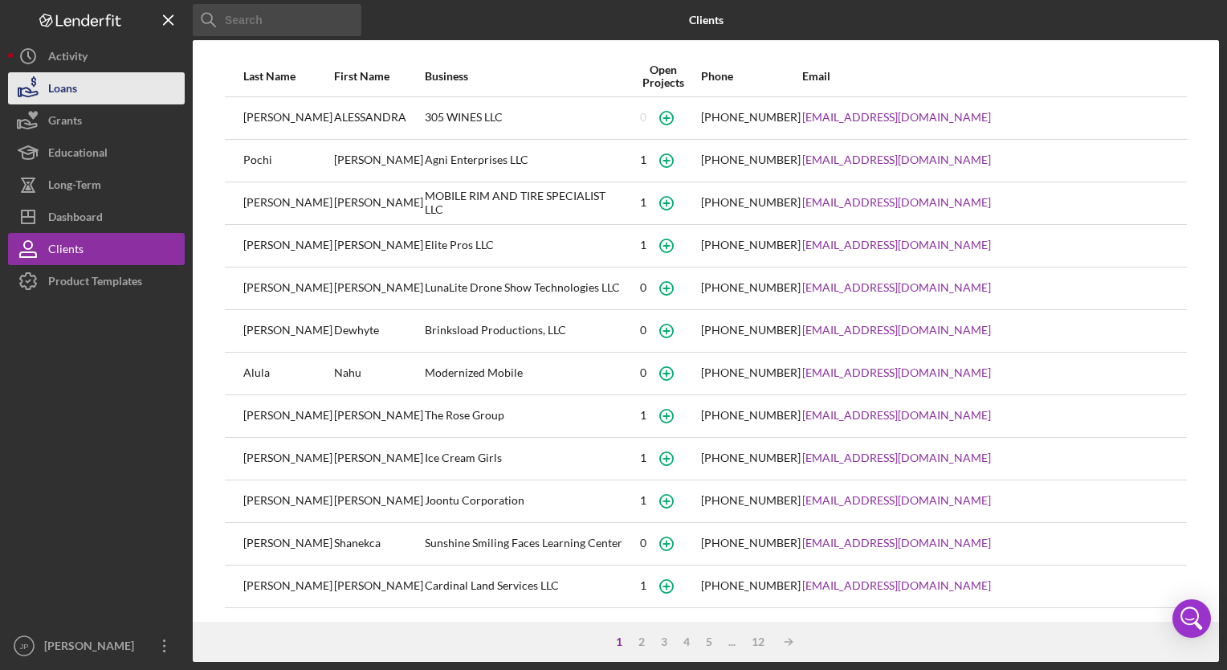
click at [53, 92] on div "Loans" at bounding box center [62, 90] width 29 height 36
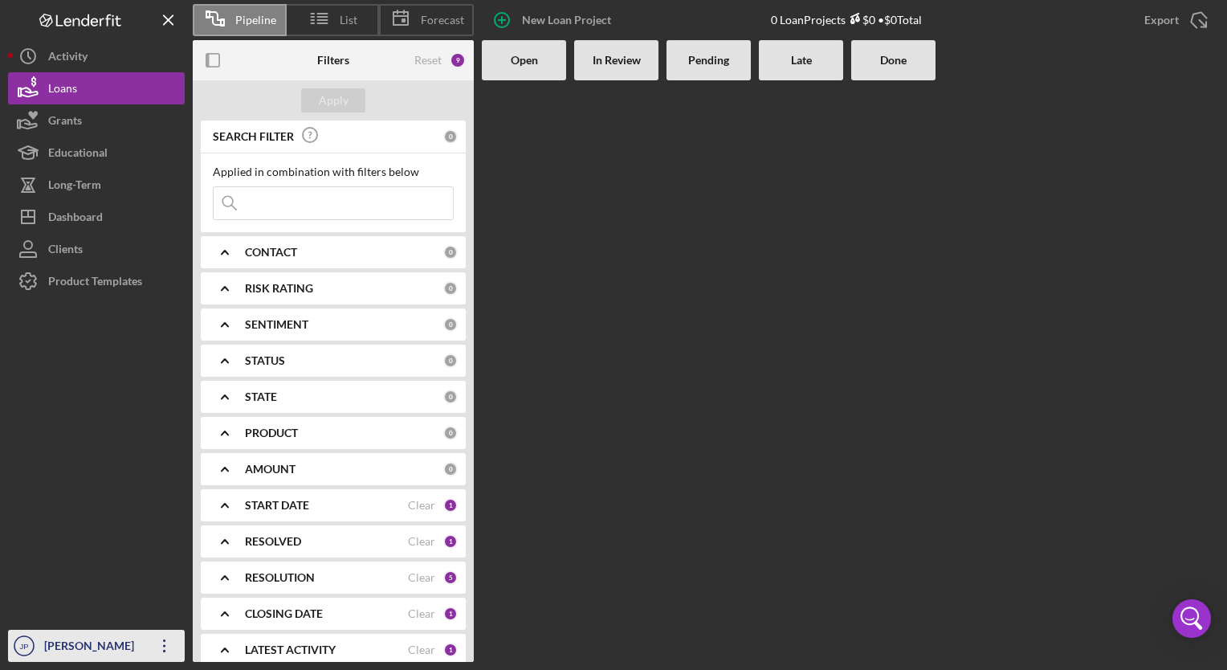
click at [168, 647] on icon "Icon/Overflow" at bounding box center [165, 646] width 40 height 40
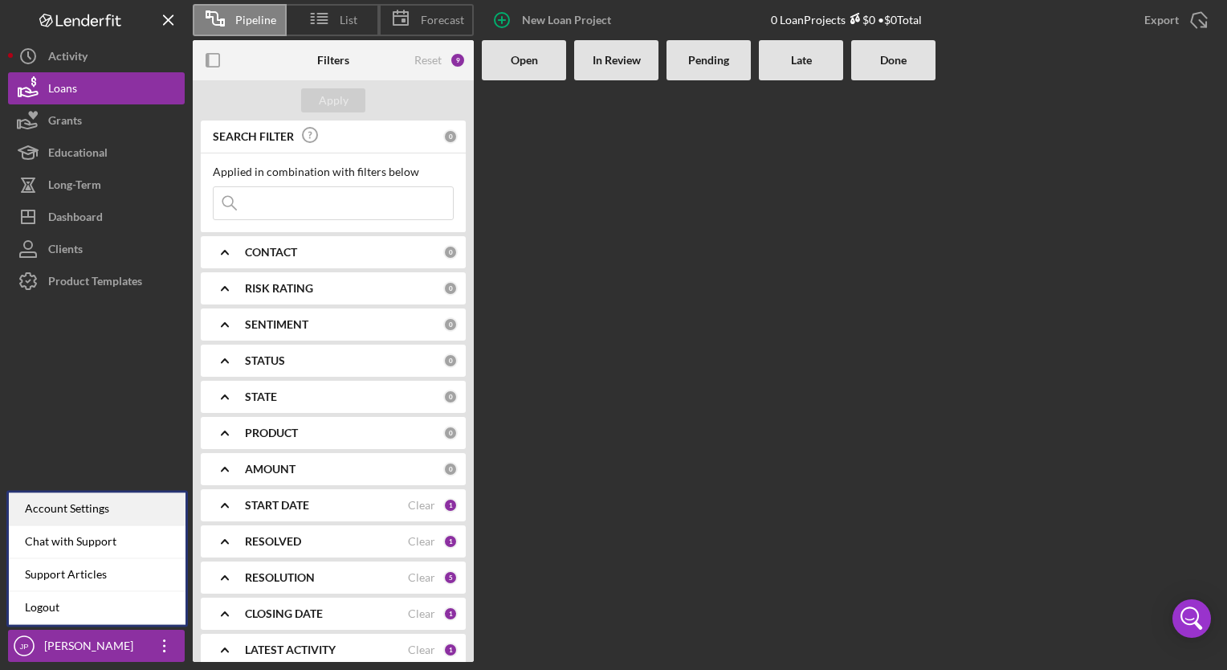
click at [82, 501] on div "Account Settings" at bounding box center [97, 508] width 177 height 33
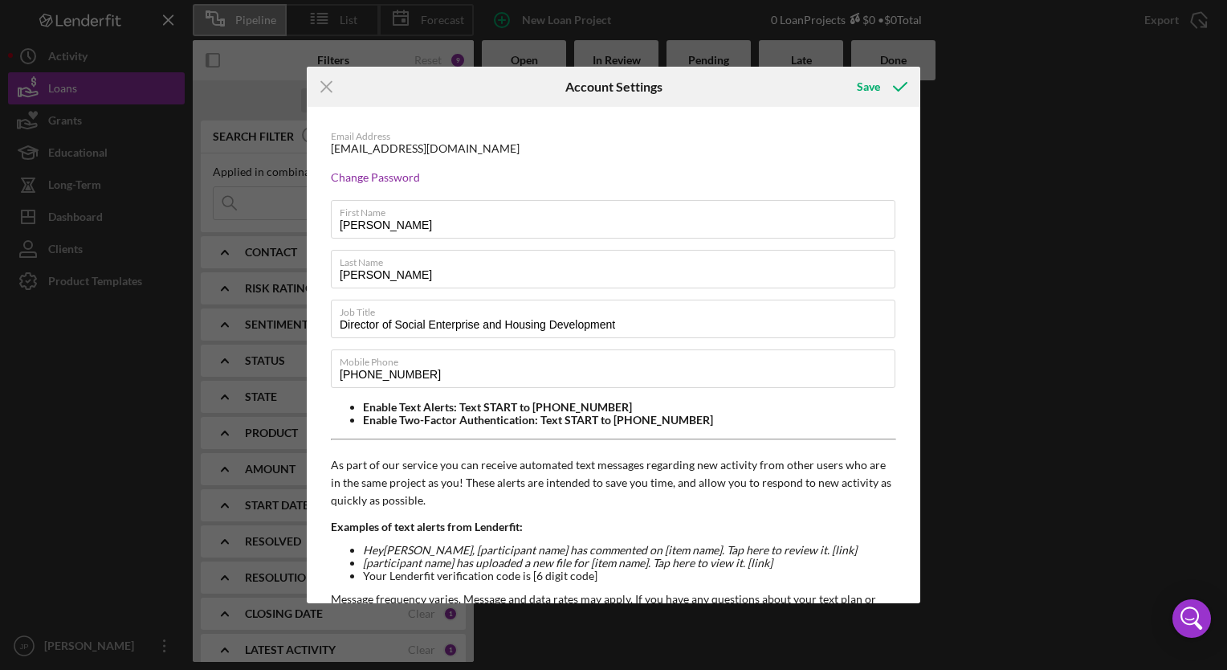
drag, startPoint x: 329, startPoint y: 84, endPoint x: 0, endPoint y: 173, distance: 341.1
click at [327, 84] on icon "Icon/Menu Close" at bounding box center [327, 87] width 40 height 40
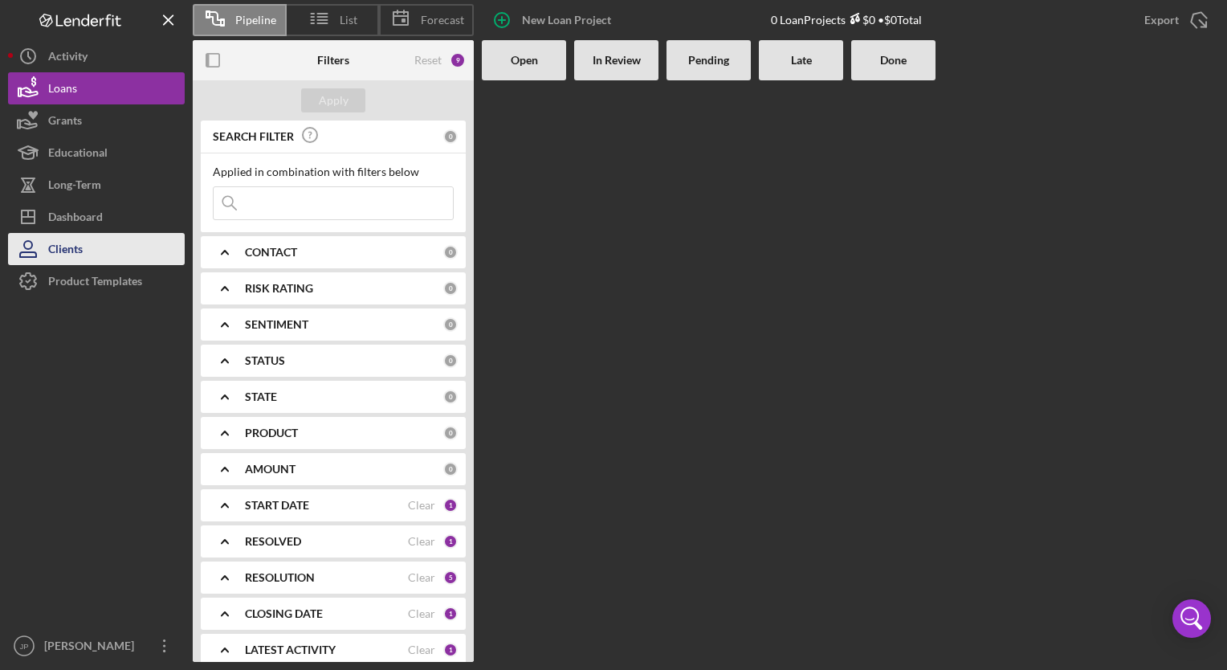
click at [81, 250] on div "Clients" at bounding box center [65, 251] width 35 height 36
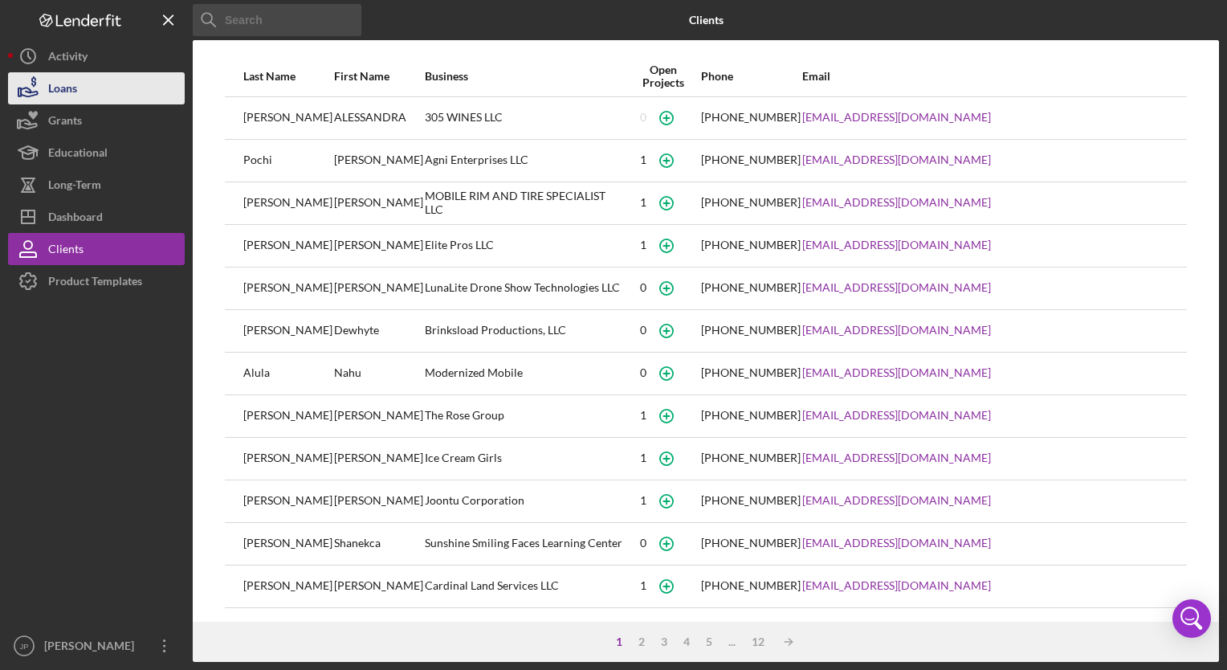
click at [49, 96] on div "Loans" at bounding box center [62, 90] width 29 height 36
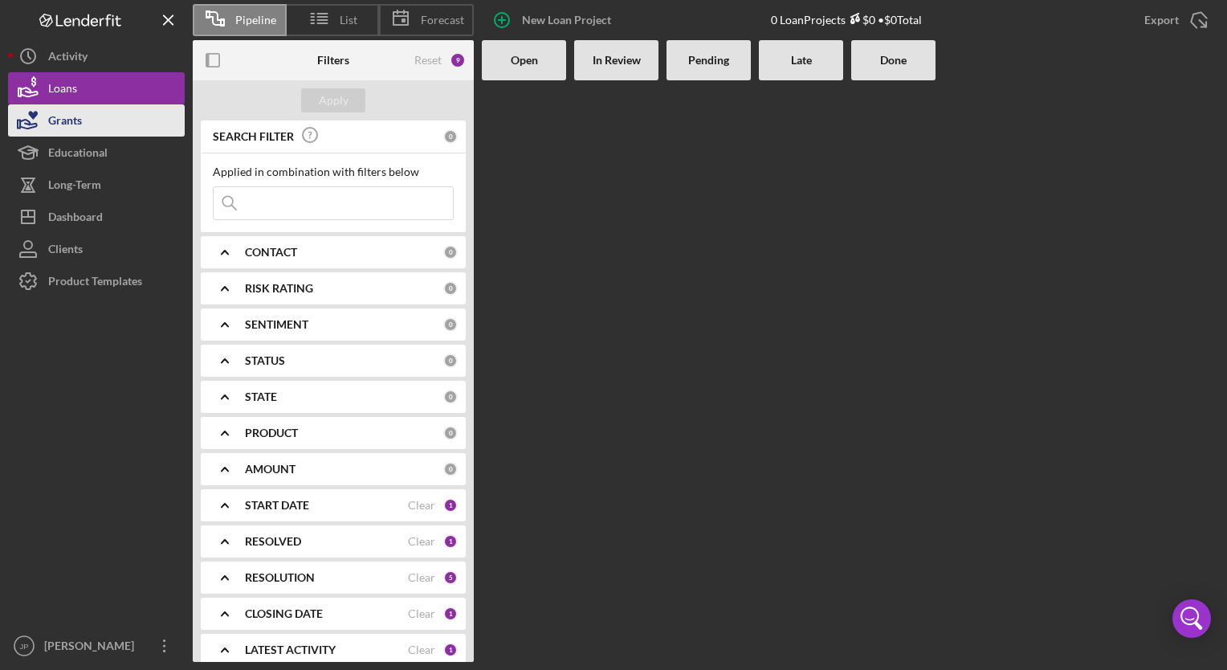
click at [67, 118] on div "Grants" at bounding box center [65, 122] width 34 height 36
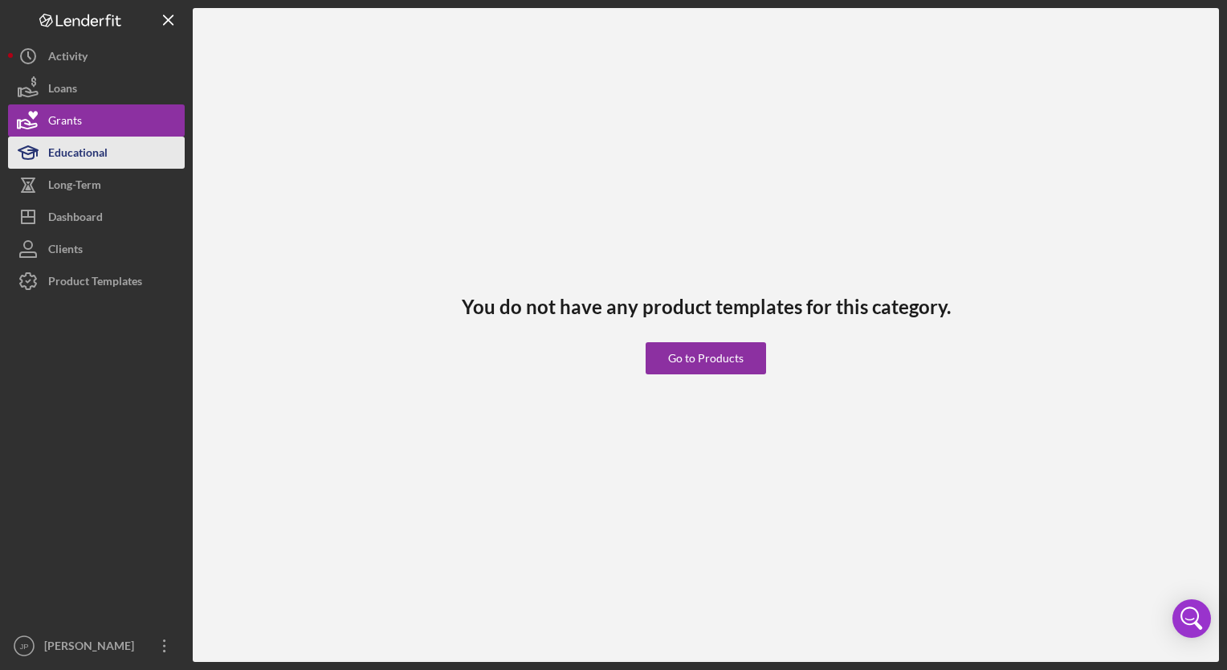
click at [70, 145] on div "Educational" at bounding box center [77, 155] width 59 height 36
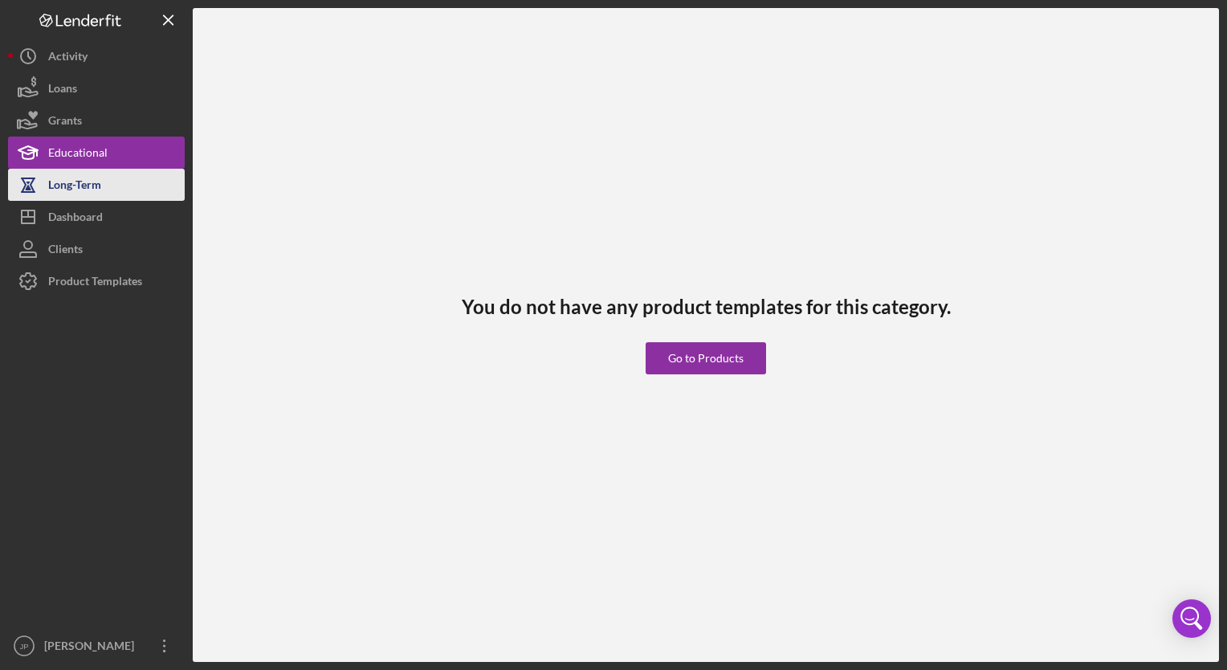
click at [77, 181] on div "Long-Term" at bounding box center [74, 187] width 53 height 36
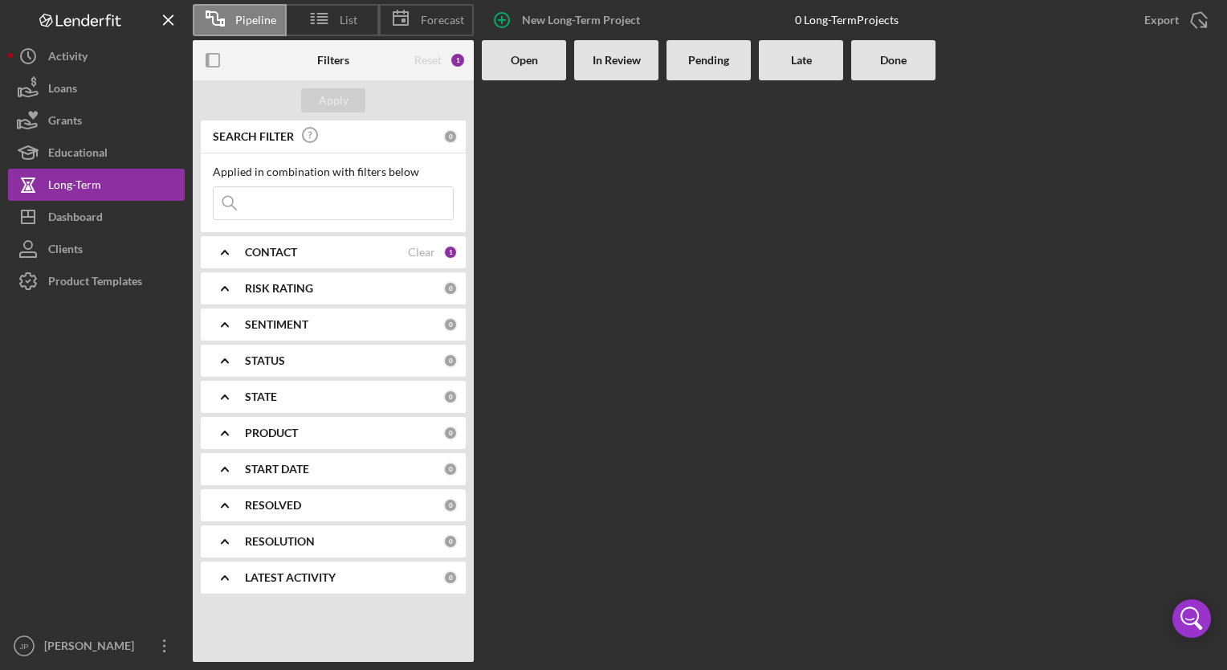
click at [263, 358] on b "STATUS" at bounding box center [265, 360] width 40 height 13
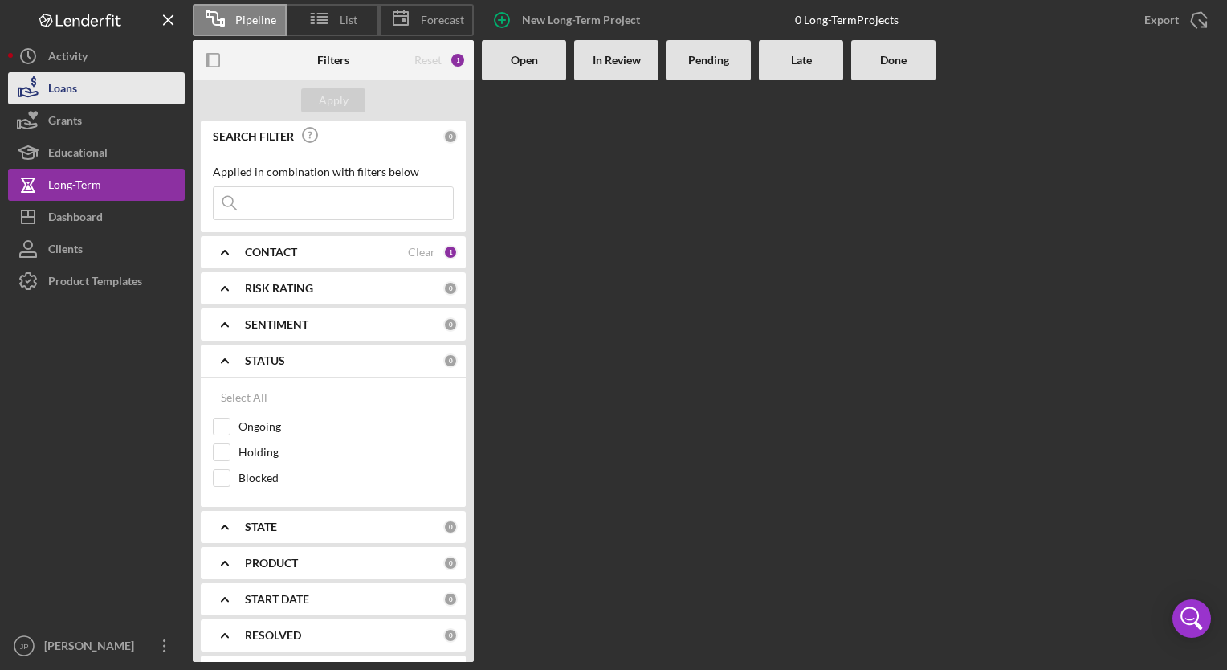
click at [71, 93] on div "Loans" at bounding box center [62, 90] width 29 height 36
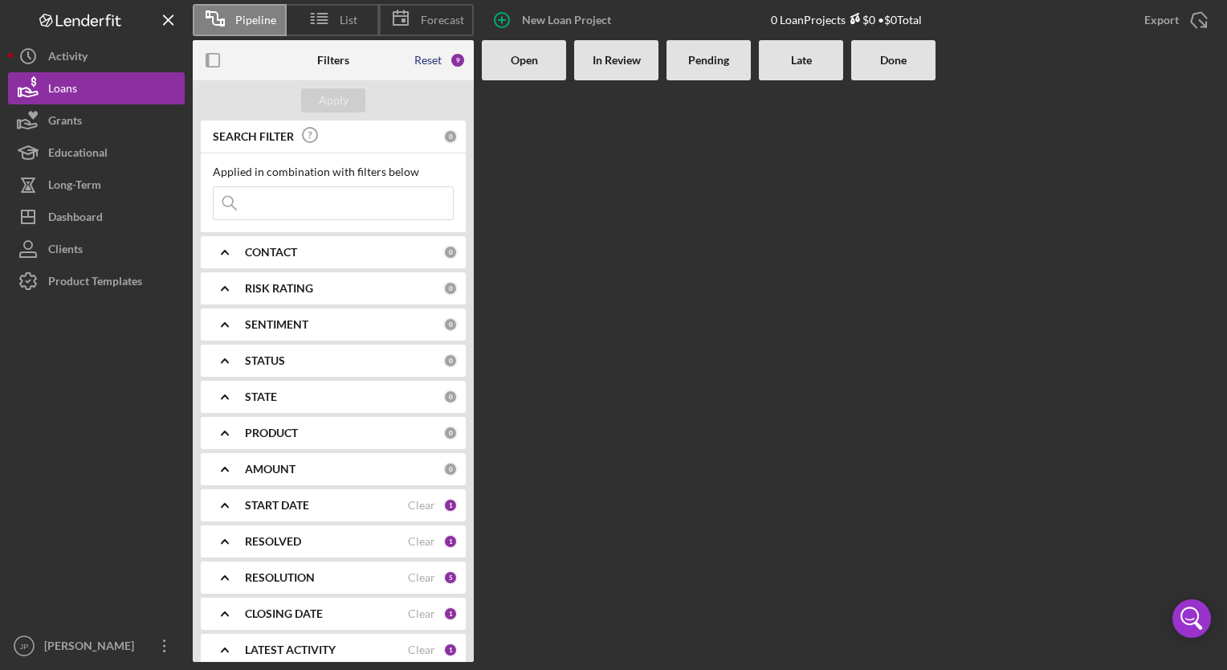
click at [438, 63] on div "Reset" at bounding box center [427, 60] width 27 height 13
click at [315, 92] on button "Apply" at bounding box center [333, 100] width 64 height 24
click at [517, 70] on div "Open" at bounding box center [524, 60] width 84 height 40
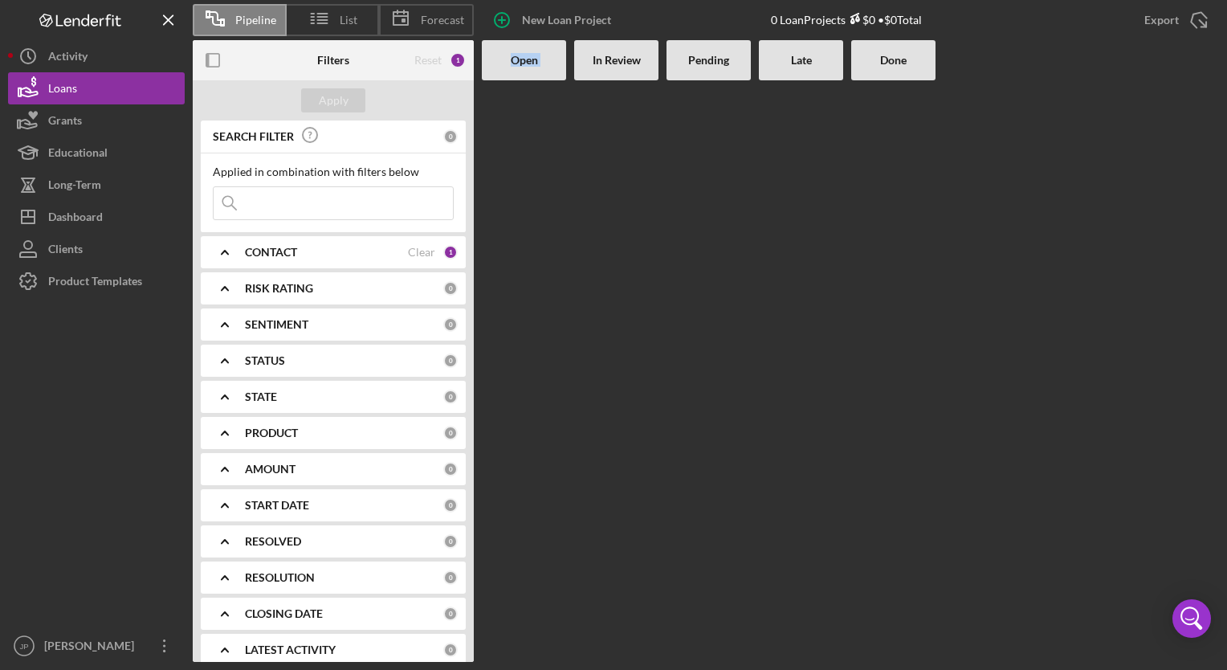
click at [517, 70] on div "Open" at bounding box center [524, 60] width 84 height 40
drag, startPoint x: 517, startPoint y: 70, endPoint x: 739, endPoint y: 281, distance: 306.1
click at [749, 291] on div at bounding box center [850, 370] width 737 height 581
drag, startPoint x: 695, startPoint y: 22, endPoint x: 547, endPoint y: 71, distance: 156.4
click at [434, 62] on div "Reset" at bounding box center [427, 60] width 27 height 13
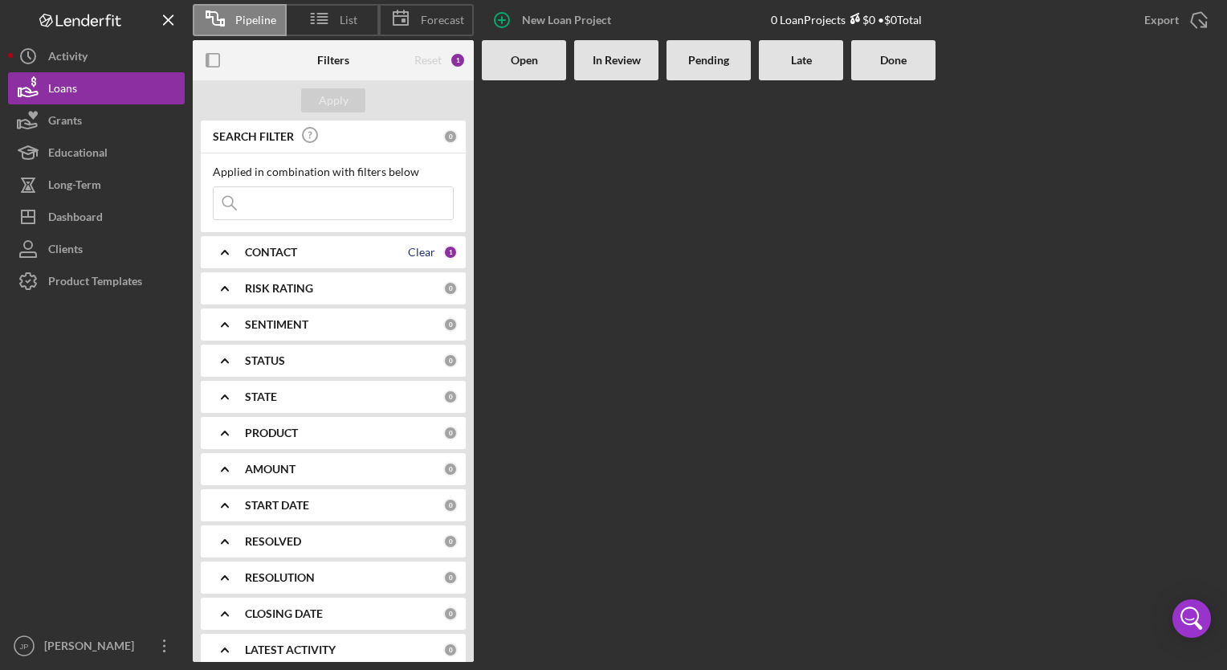
click at [424, 256] on div "Clear" at bounding box center [421, 252] width 27 height 13
click at [344, 104] on div "Apply" at bounding box center [334, 100] width 30 height 24
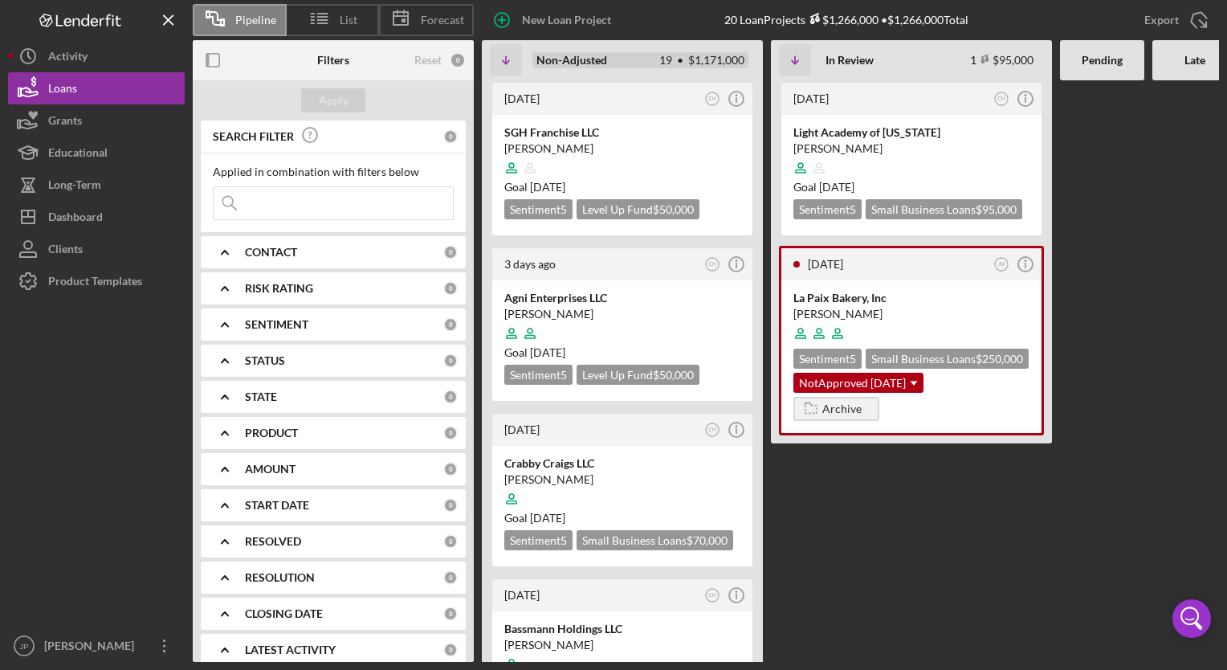
click at [614, 61] on div "Non-Adjusted 19 • $1,171,000" at bounding box center [640, 60] width 216 height 16
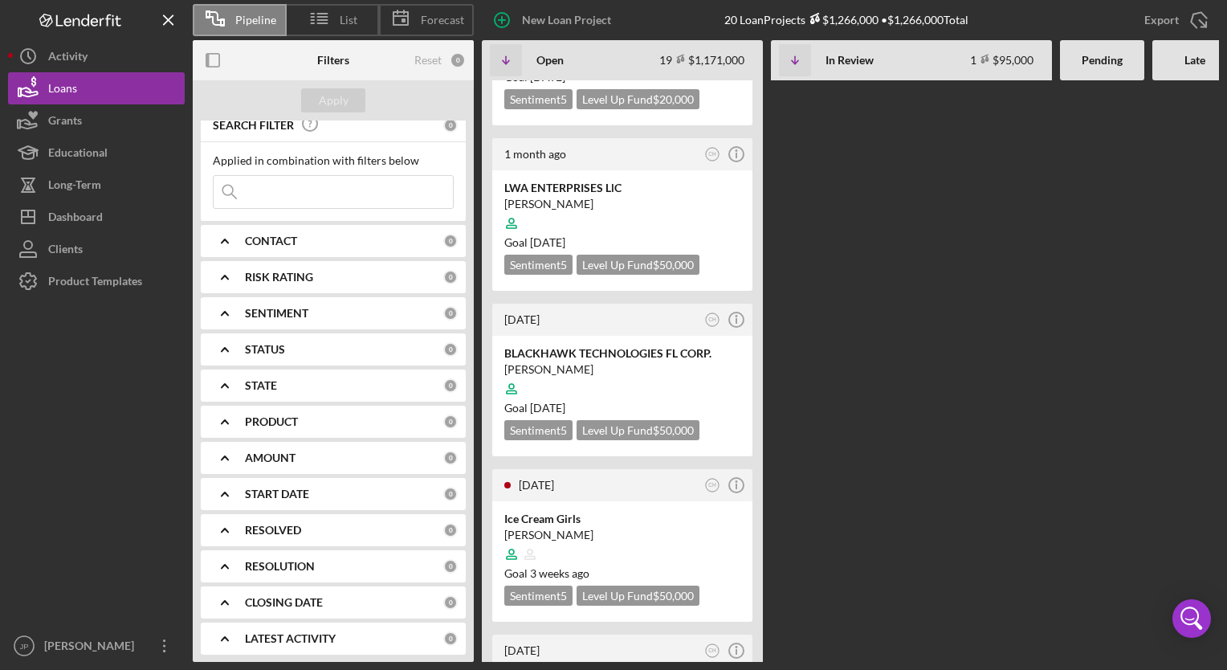
scroll to position [14, 0]
click at [291, 484] on b "START DATE" at bounding box center [277, 490] width 64 height 13
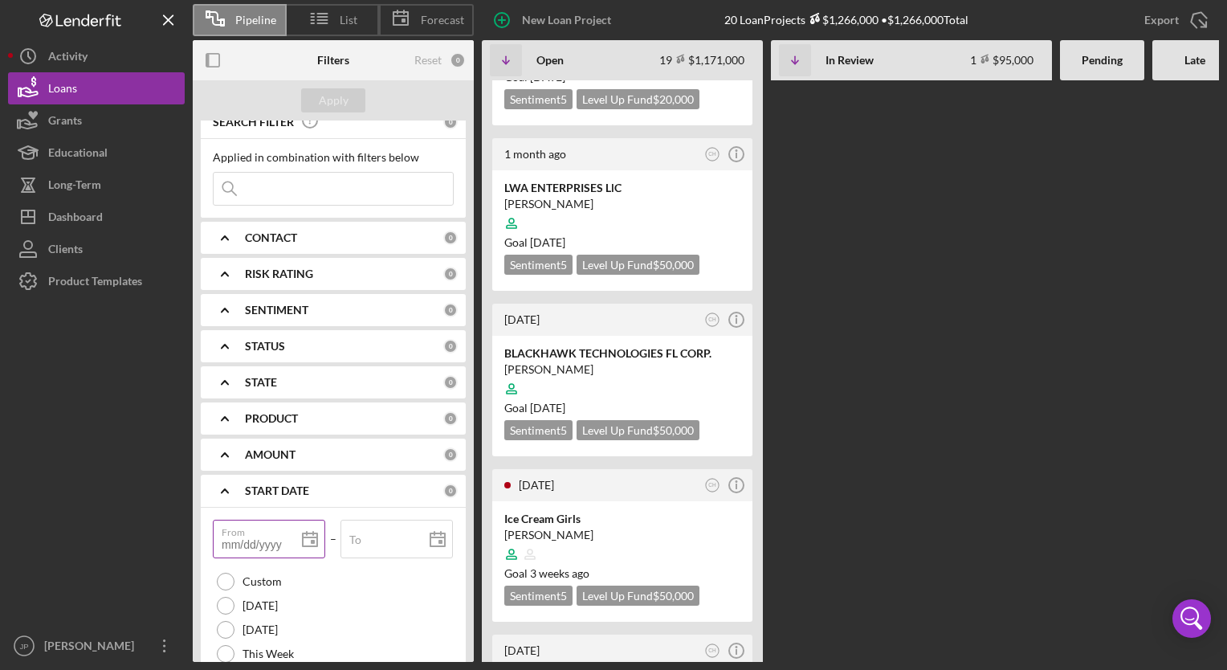
click at [275, 546] on input "From" at bounding box center [269, 539] width 112 height 39
click at [371, 544] on input "To" at bounding box center [396, 539] width 112 height 39
click at [332, 101] on div "Apply" at bounding box center [334, 100] width 30 height 24
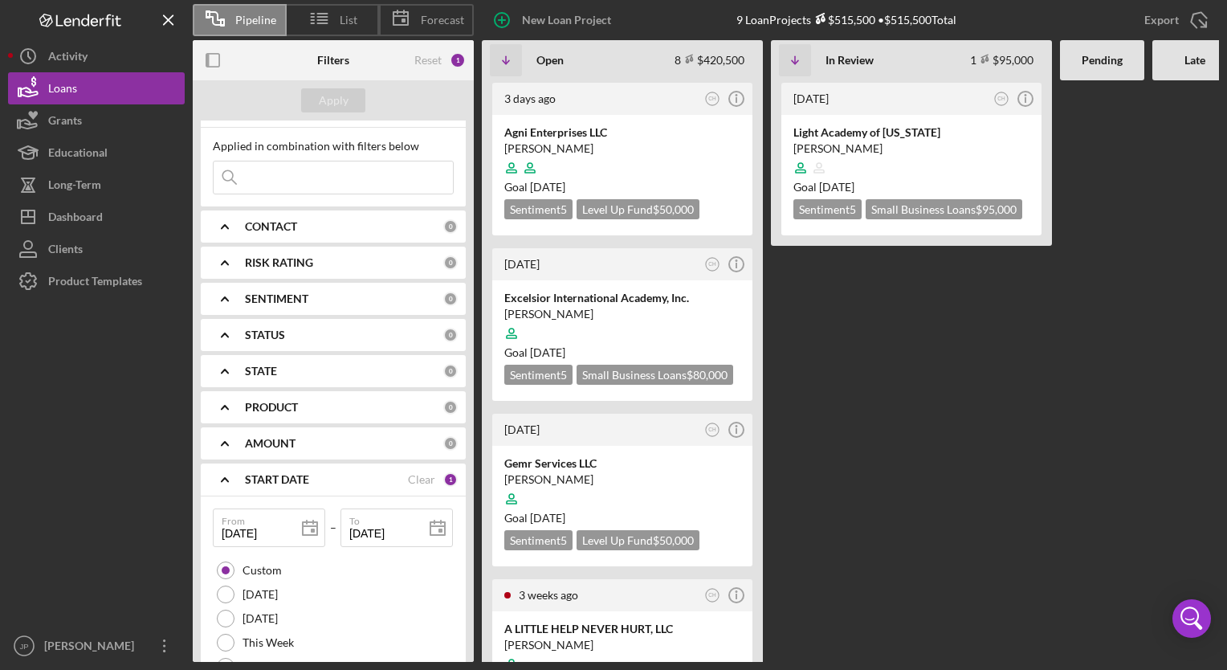
scroll to position [0, 0]
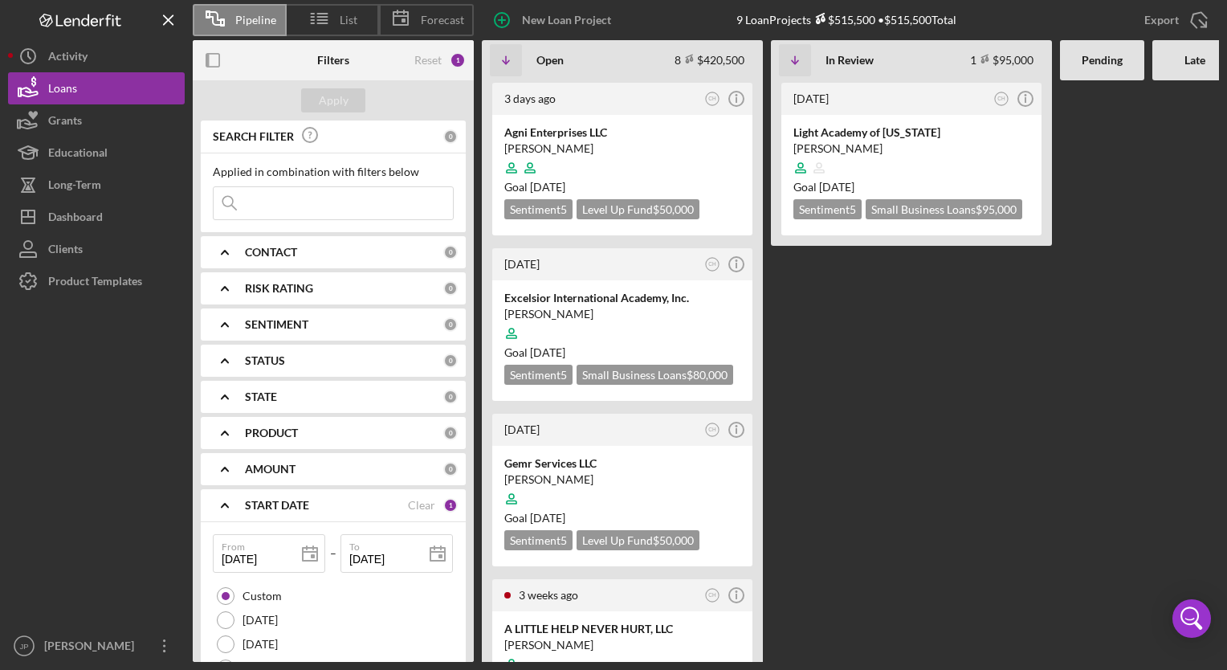
click at [225, 359] on polyline at bounding box center [225, 360] width 6 height 3
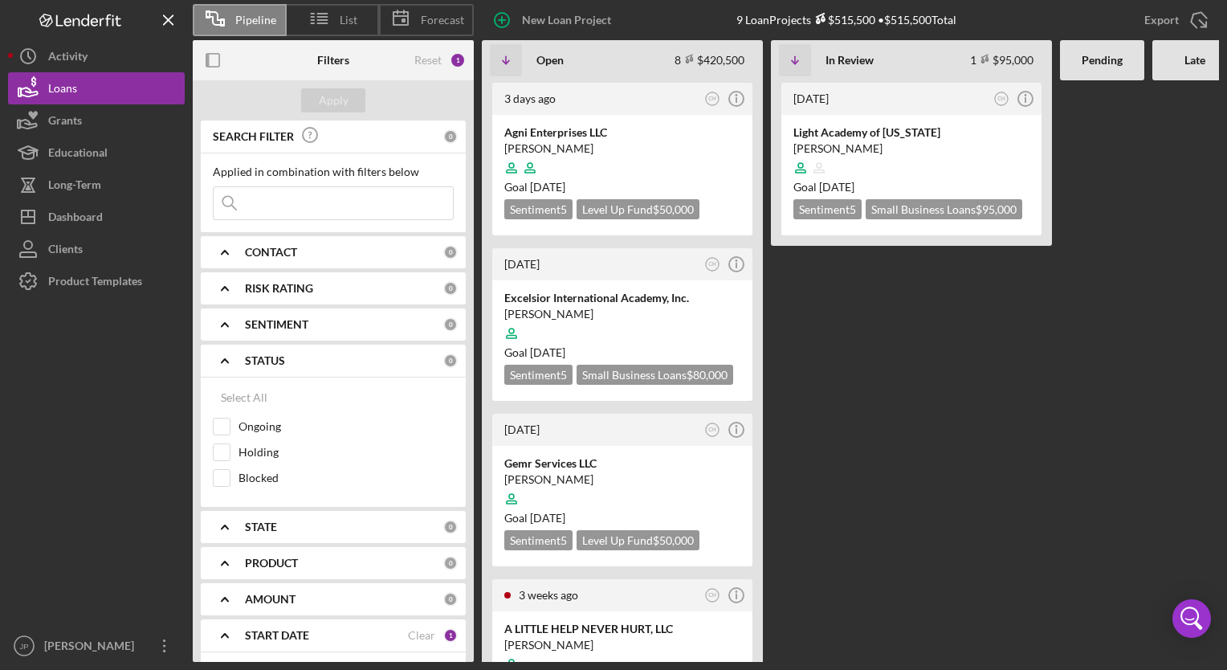
click at [225, 359] on polyline at bounding box center [225, 360] width 6 height 3
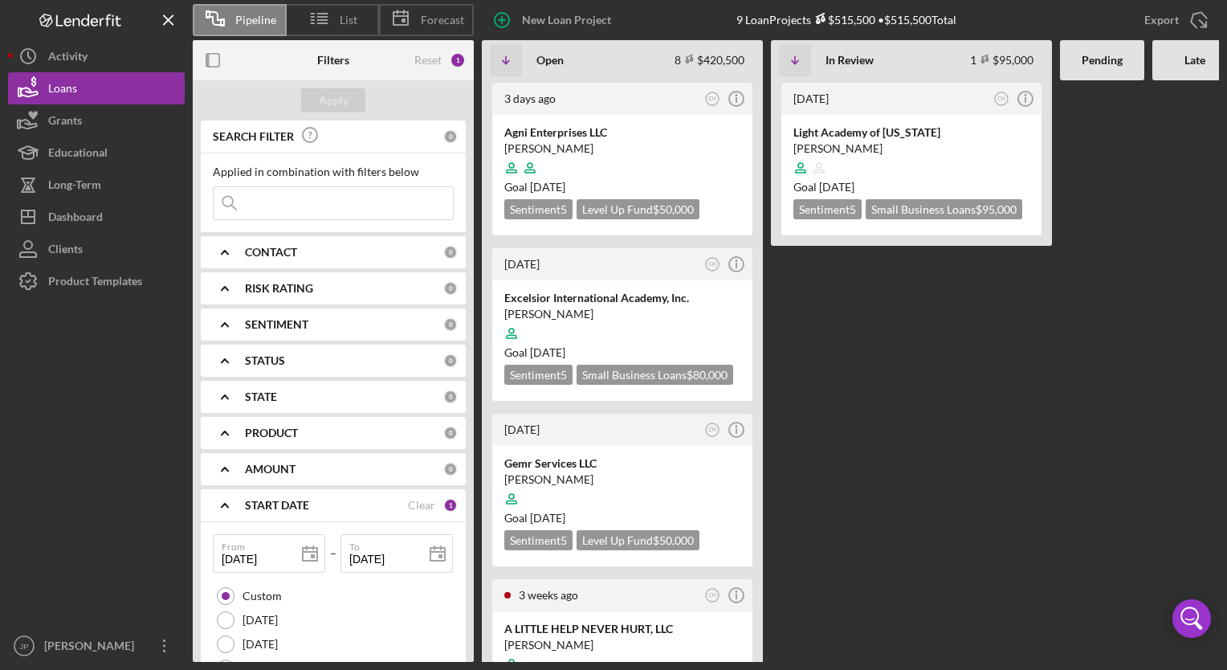
click at [224, 430] on icon "Icon/Expander" at bounding box center [225, 433] width 40 height 40
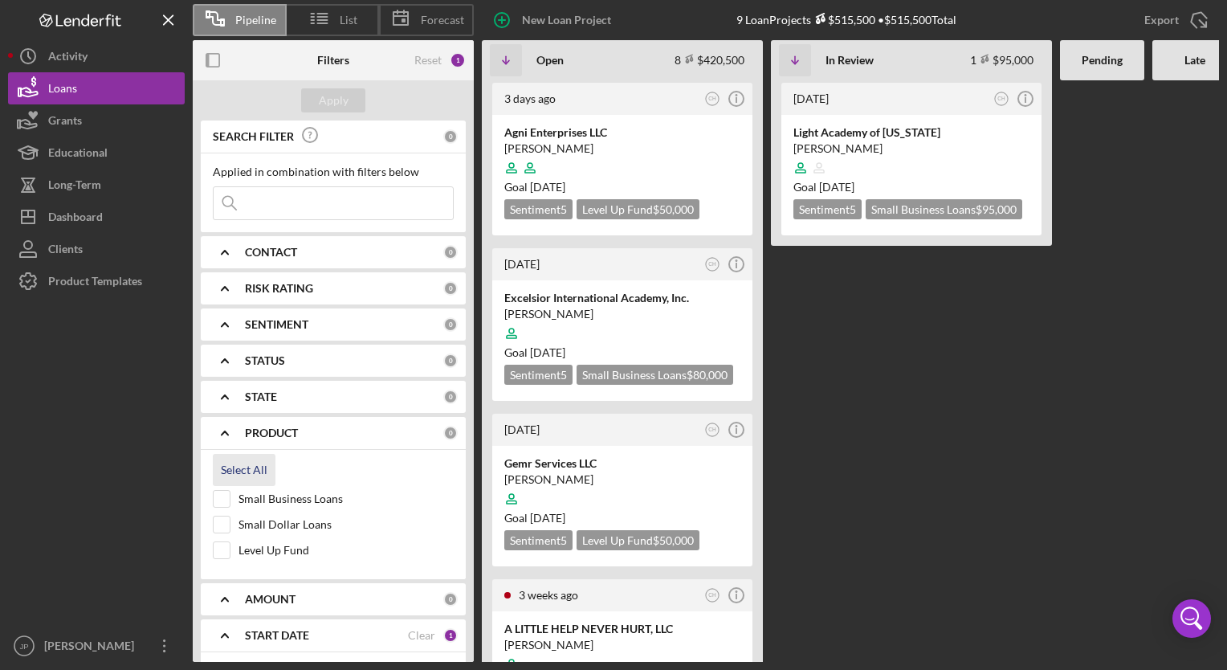
click at [238, 471] on div "Select All" at bounding box center [244, 470] width 47 height 32
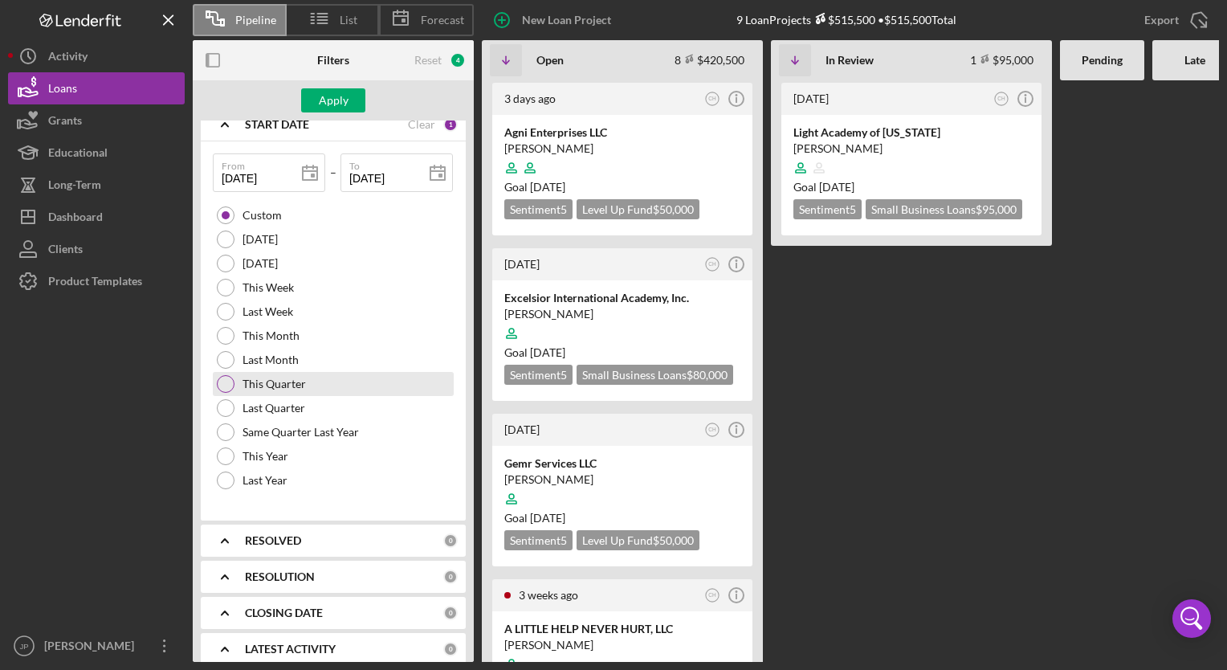
scroll to position [524, 0]
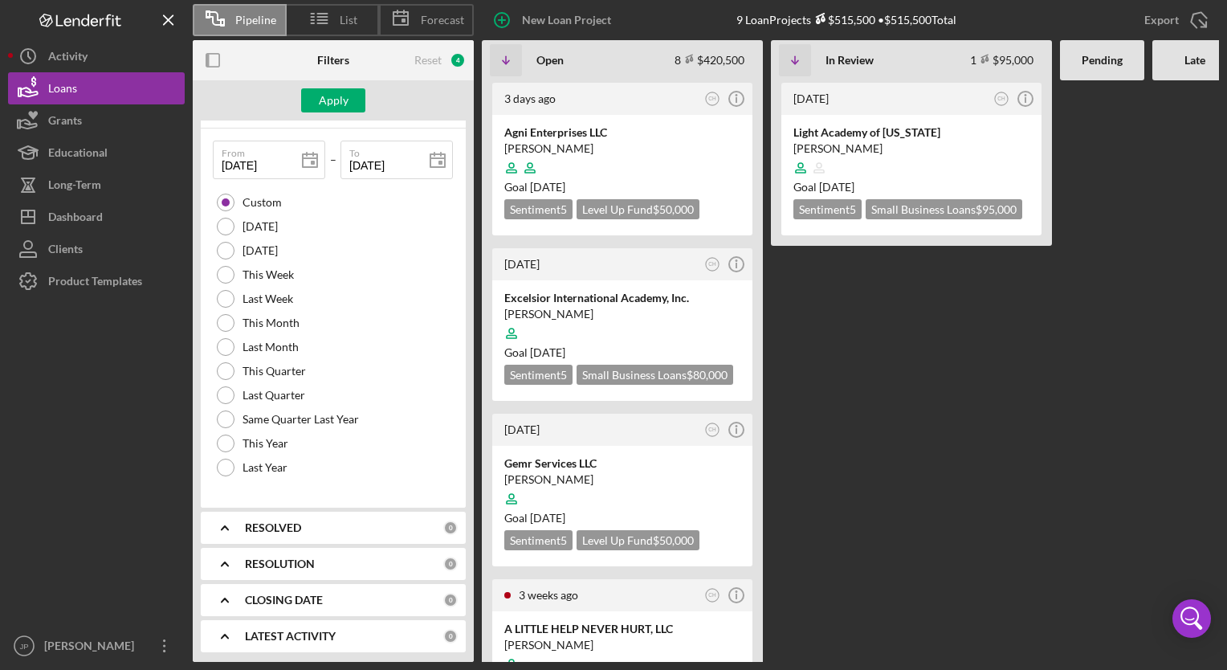
click at [231, 520] on icon "Icon/Expander" at bounding box center [225, 528] width 40 height 40
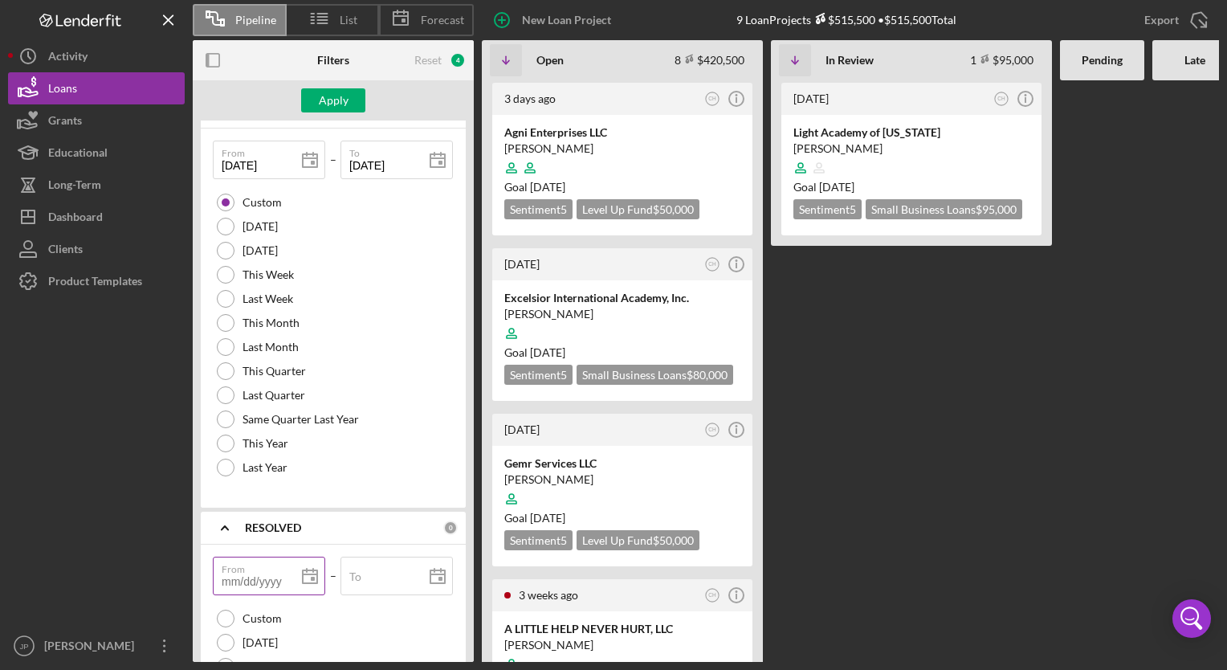
click at [247, 572] on div "From" at bounding box center [269, 576] width 113 height 40
click at [357, 567] on div "To" at bounding box center [396, 576] width 113 height 40
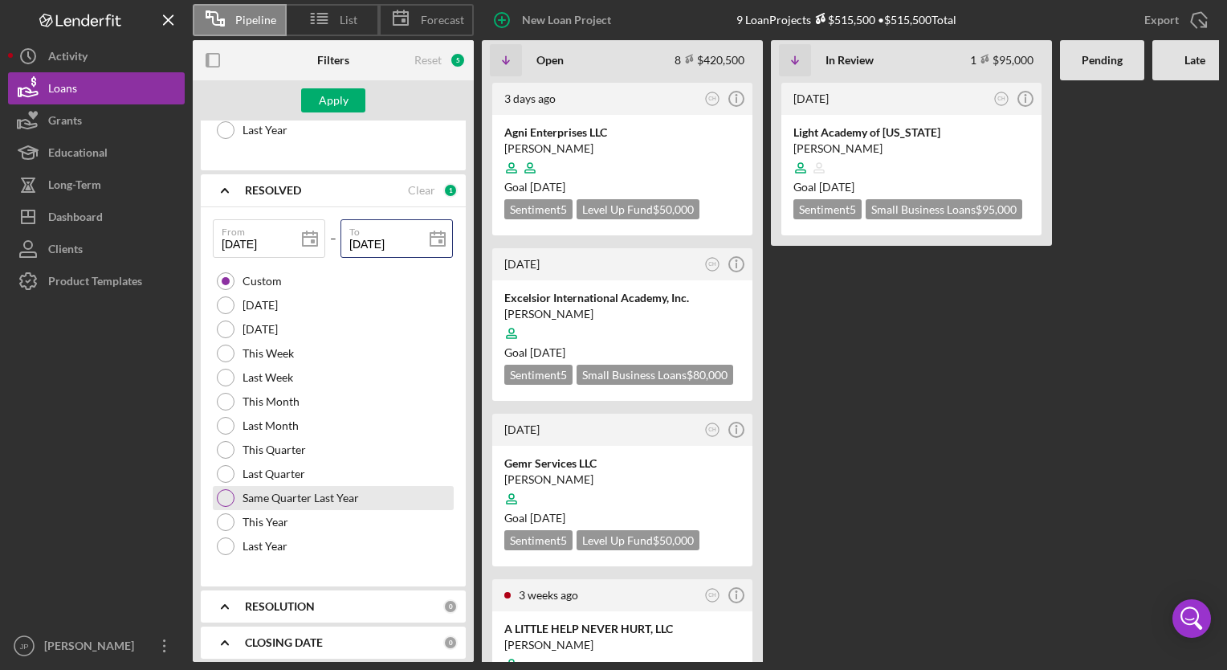
scroll to position [903, 0]
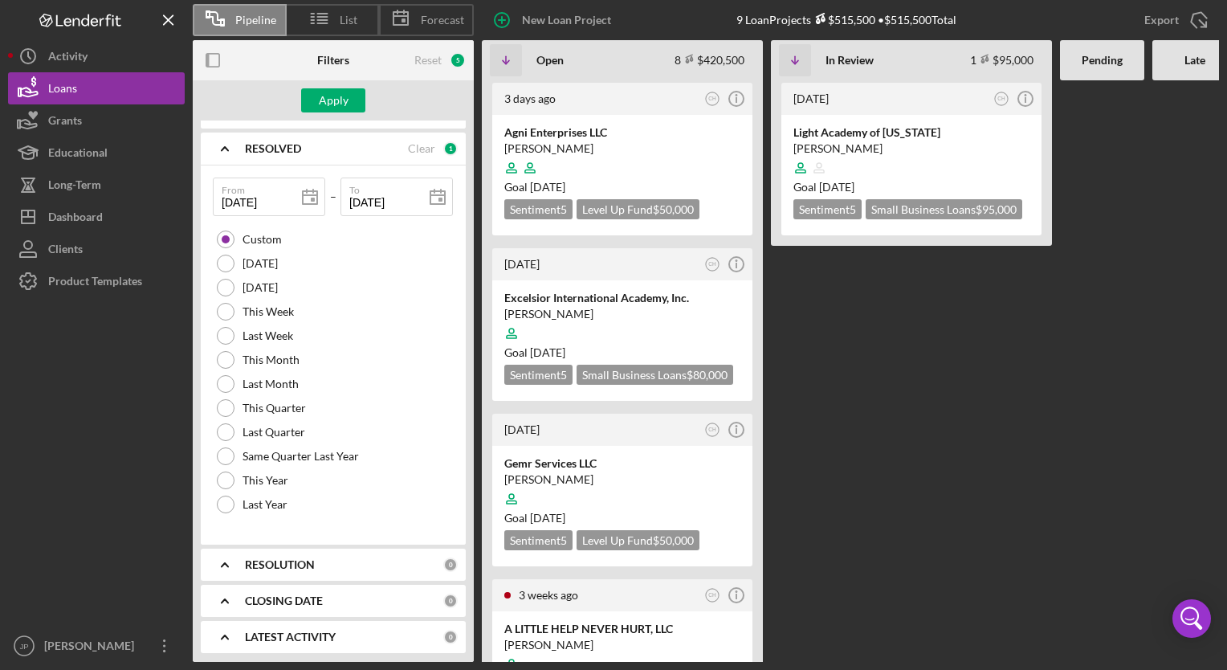
click at [273, 561] on b "RESOLUTION" at bounding box center [280, 564] width 70 height 13
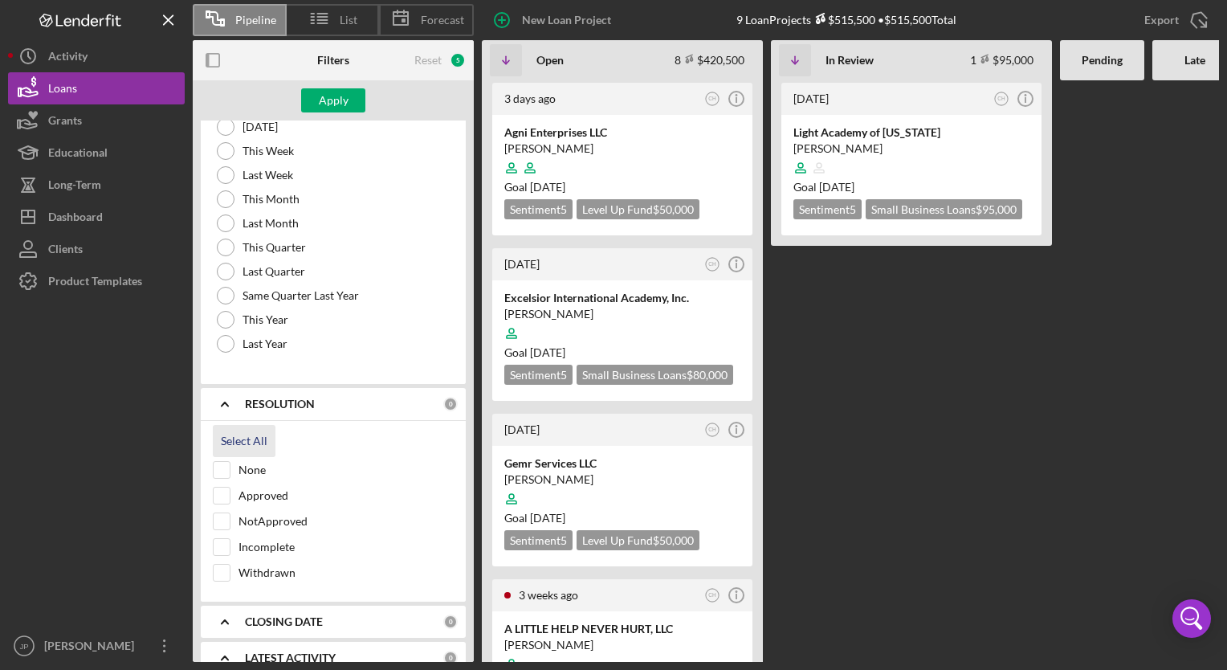
click at [253, 439] on div "Select All" at bounding box center [244, 441] width 47 height 32
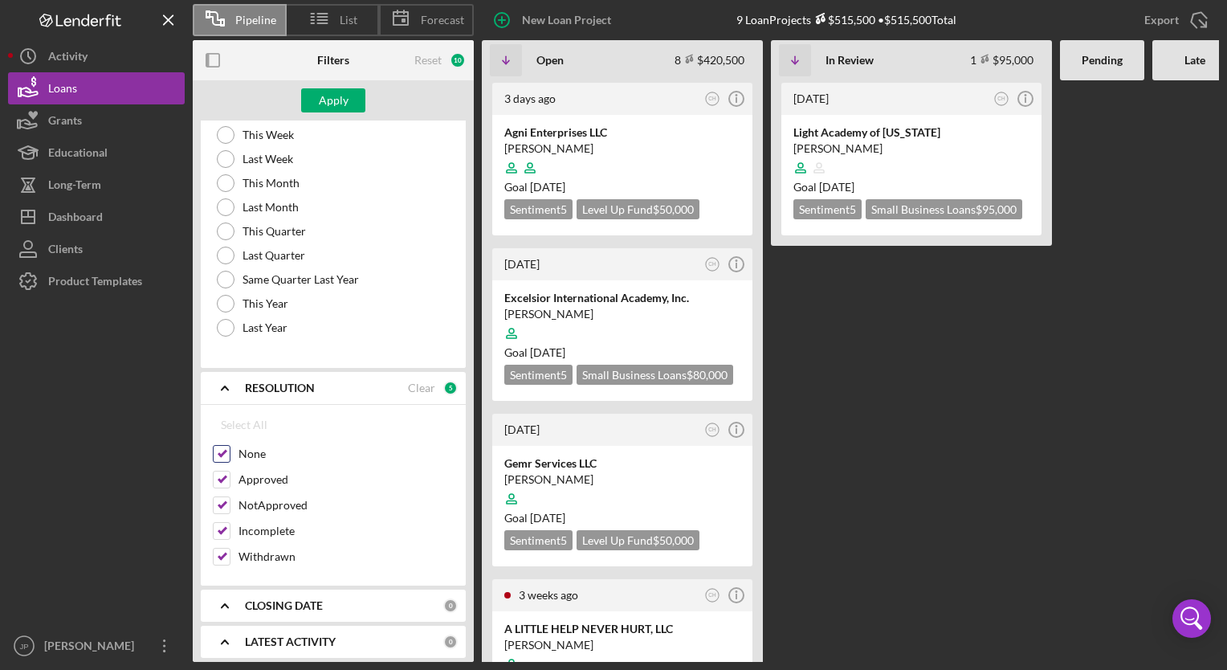
scroll to position [1082, 0]
click at [336, 105] on div "Apply" at bounding box center [334, 100] width 30 height 24
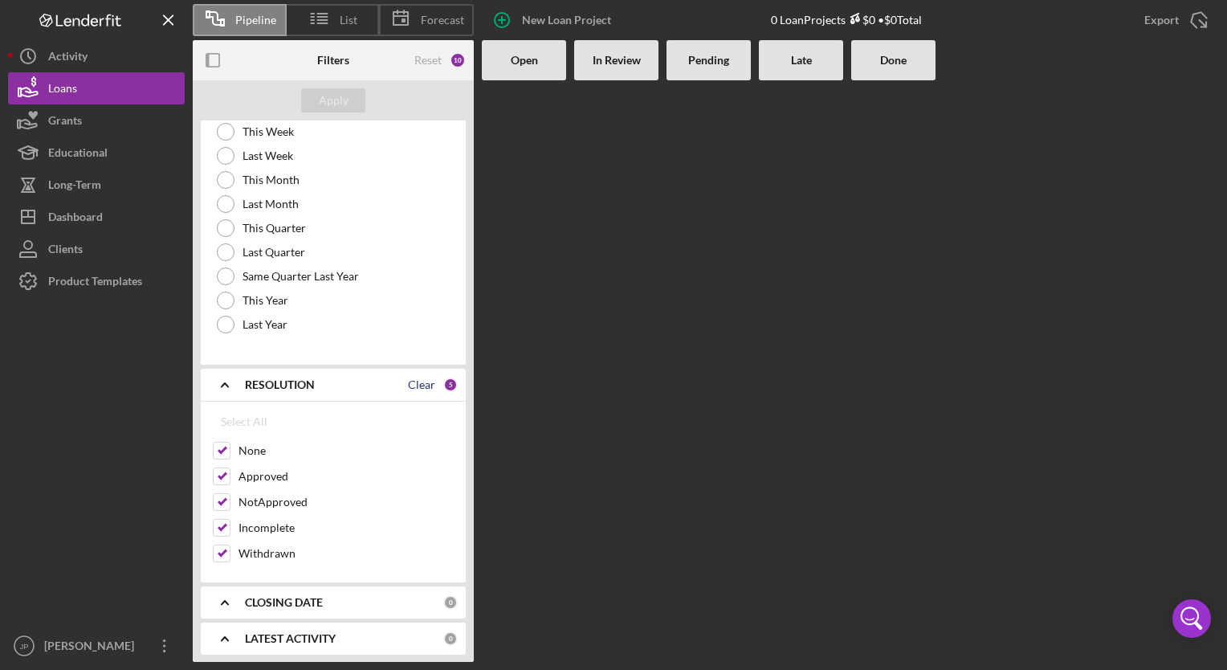
click at [424, 383] on div "Clear" at bounding box center [421, 384] width 27 height 13
click at [341, 100] on div "Apply" at bounding box center [334, 100] width 30 height 24
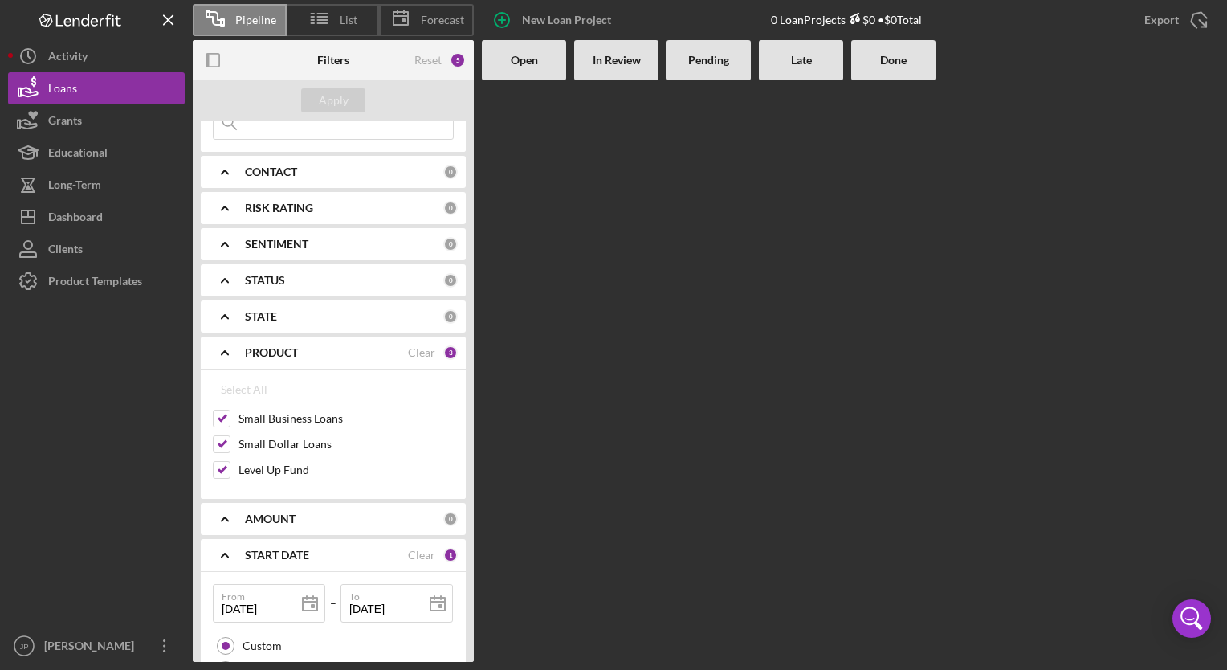
scroll to position [39, 0]
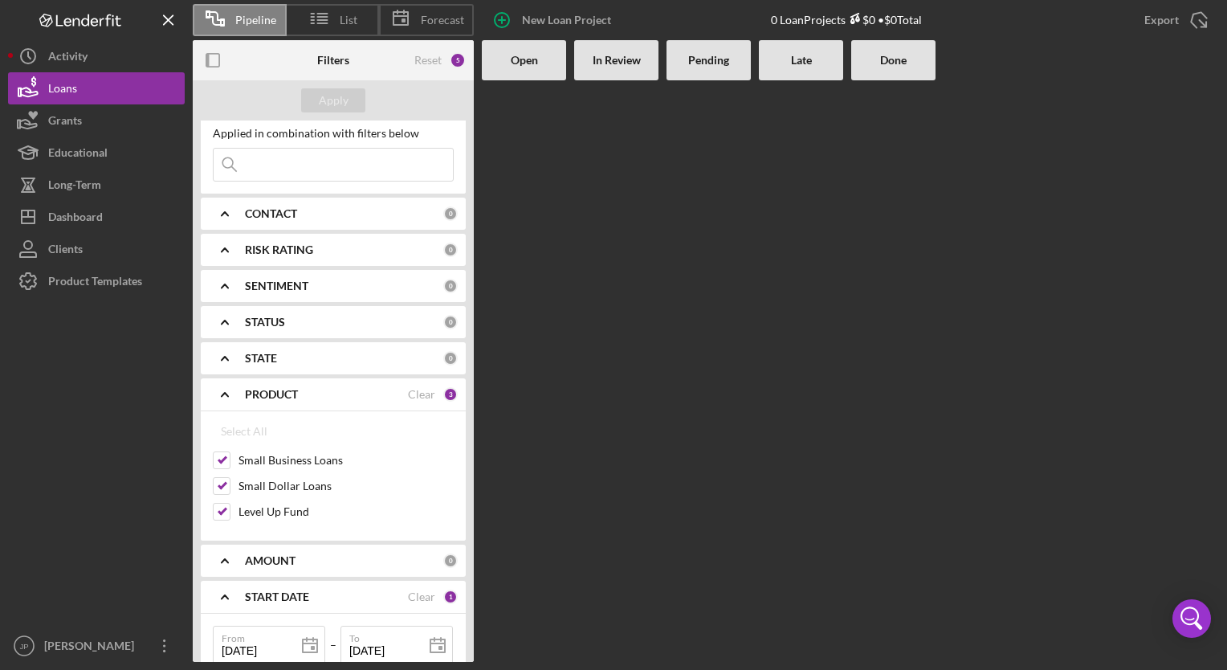
click at [254, 355] on b "STATE" at bounding box center [261, 358] width 32 height 13
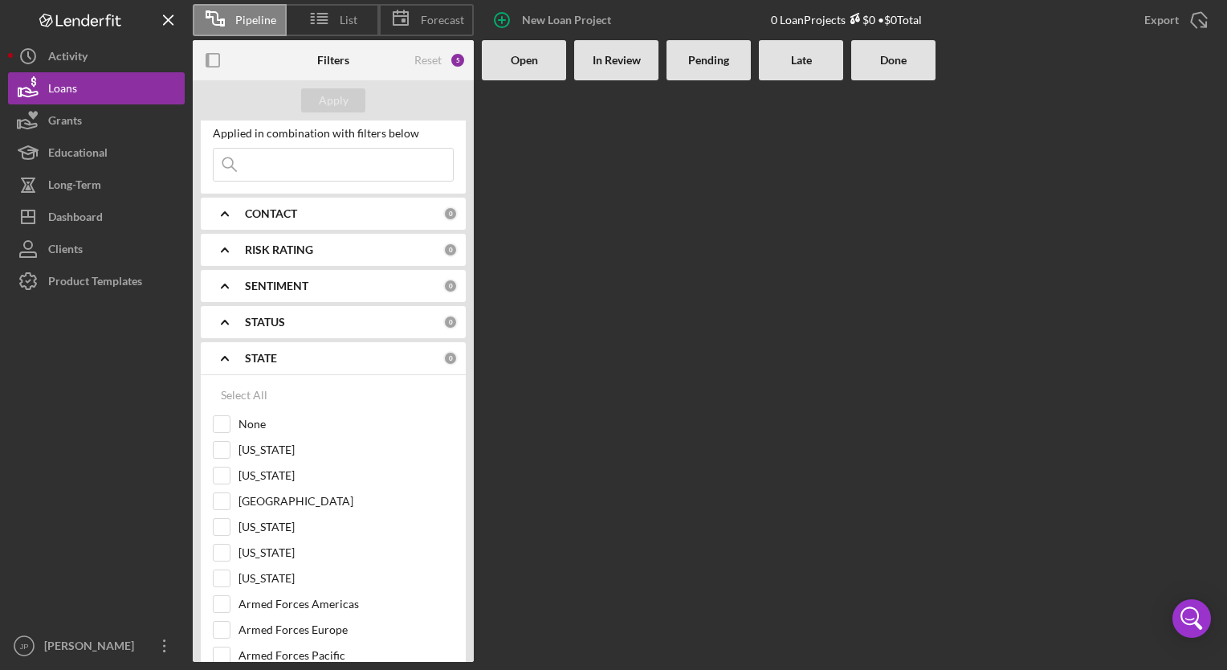
click at [234, 362] on icon "Icon/Expander" at bounding box center [225, 358] width 40 height 40
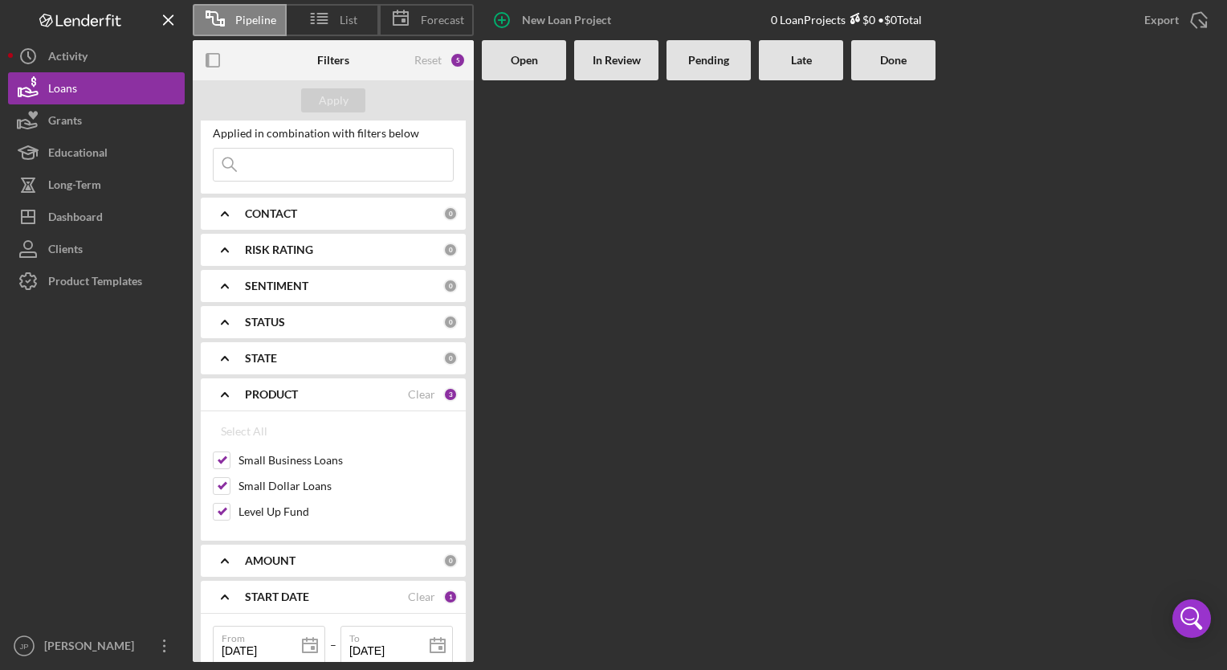
click at [260, 323] on b "STATUS" at bounding box center [265, 322] width 40 height 13
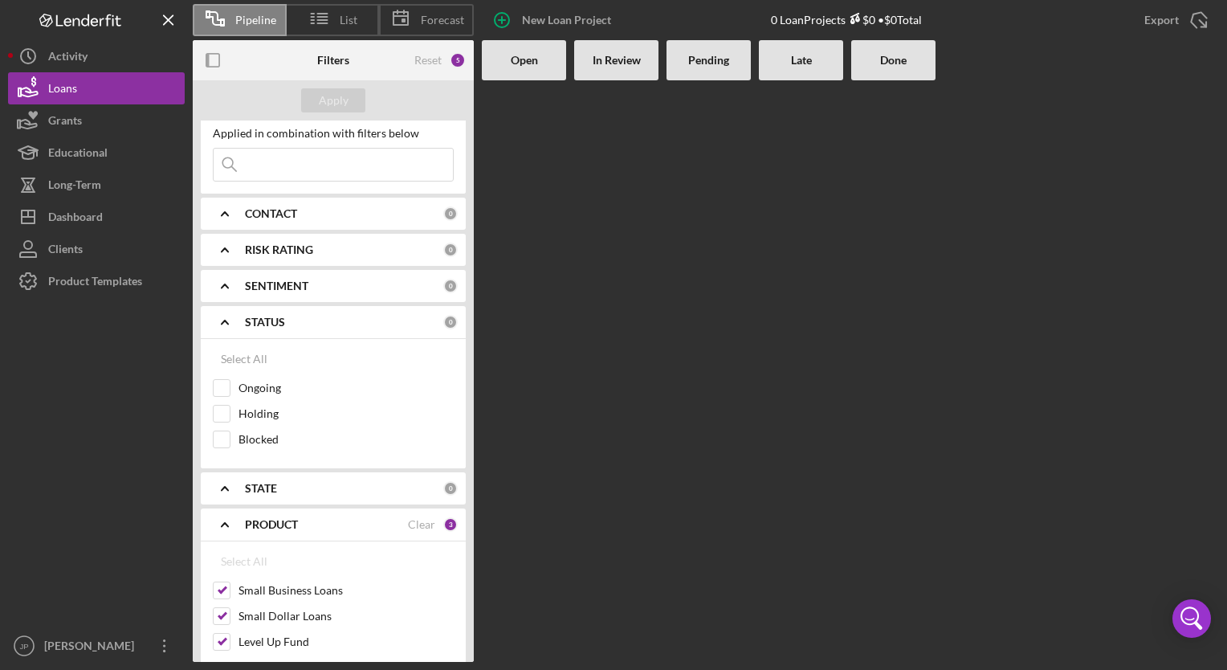
click at [270, 320] on b "STATUS" at bounding box center [265, 322] width 40 height 13
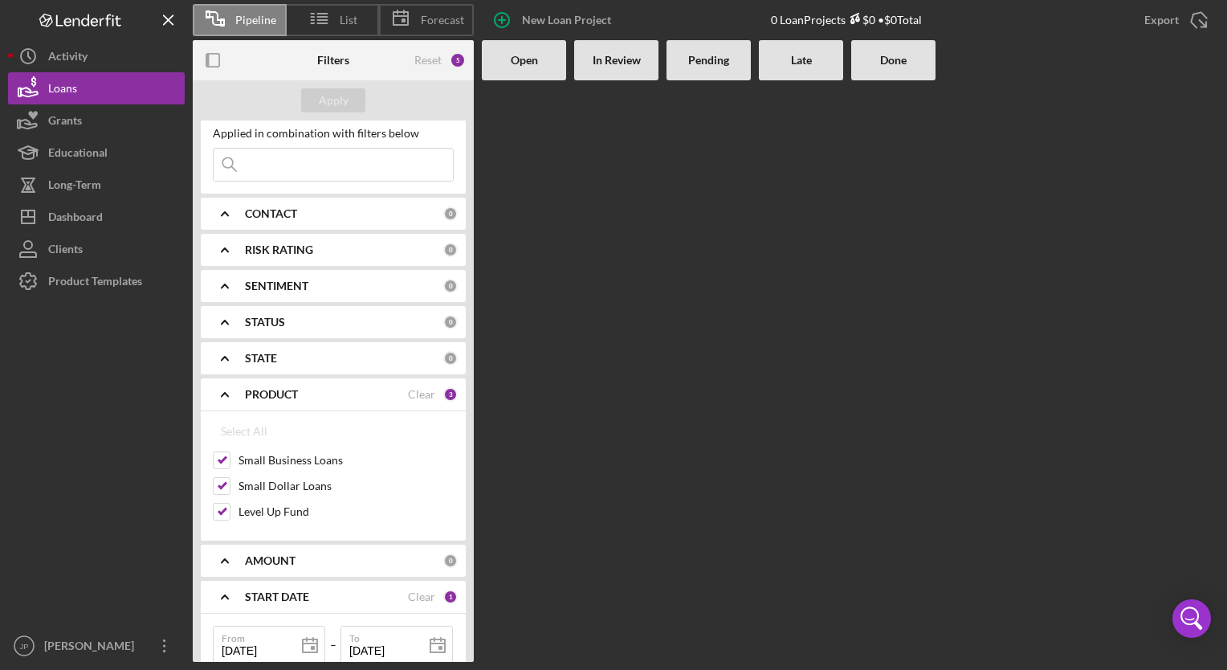
click at [276, 287] on b "SENTIMENT" at bounding box center [276, 285] width 63 height 13
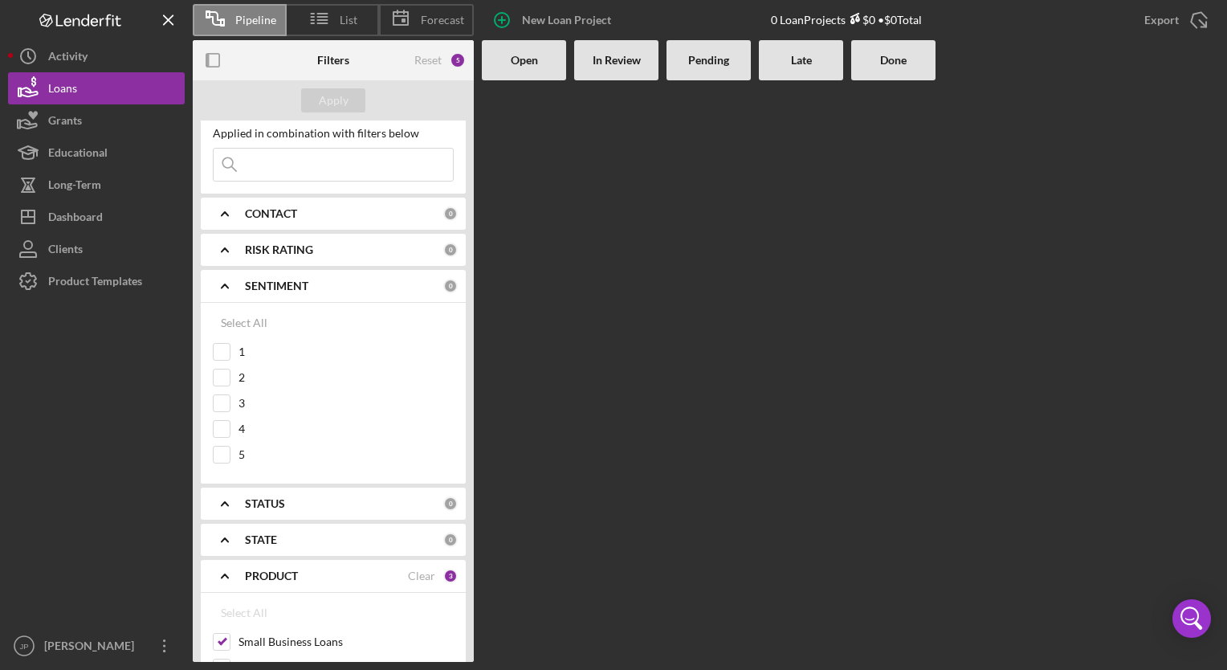
click at [279, 284] on b "SENTIMENT" at bounding box center [276, 285] width 63 height 13
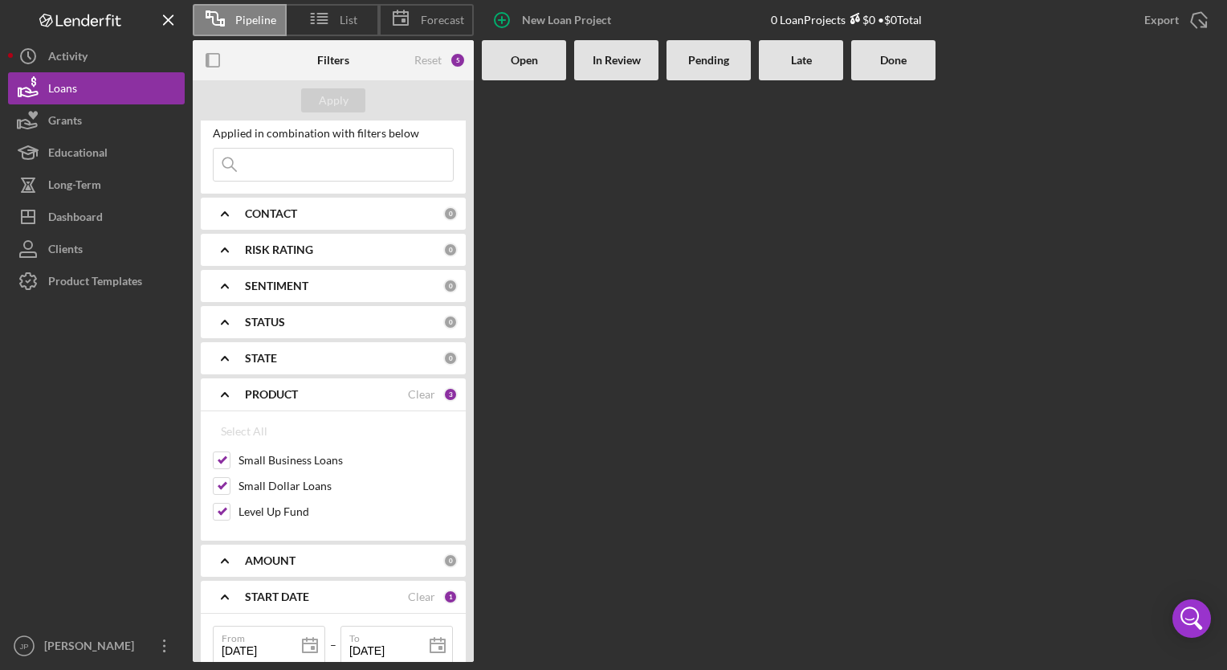
click at [283, 247] on b "RISK RATING" at bounding box center [279, 249] width 68 height 13
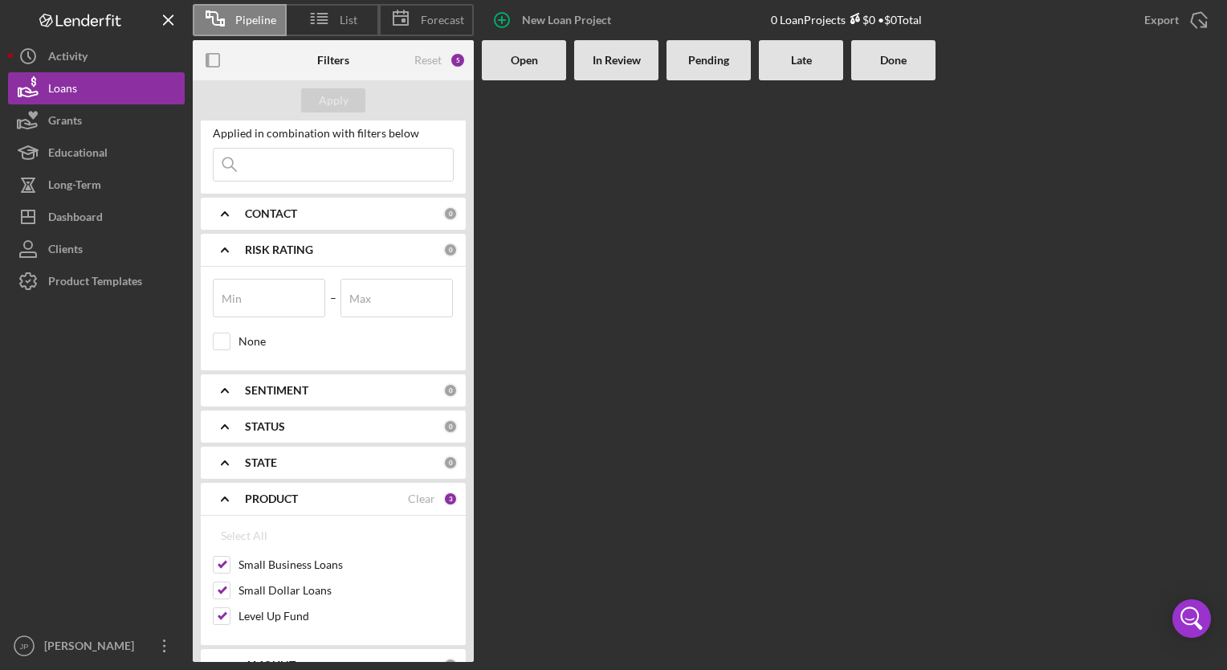
click at [285, 245] on b "RISK RATING" at bounding box center [279, 249] width 68 height 13
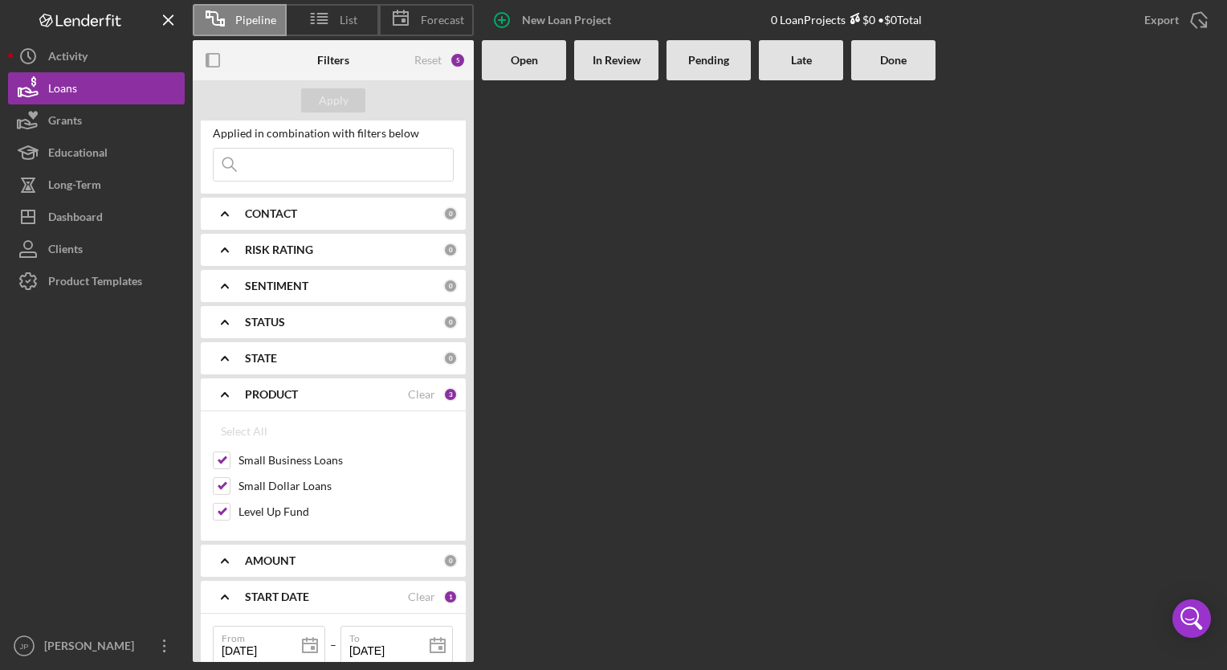
click at [278, 218] on b "CONTACT" at bounding box center [271, 213] width 52 height 13
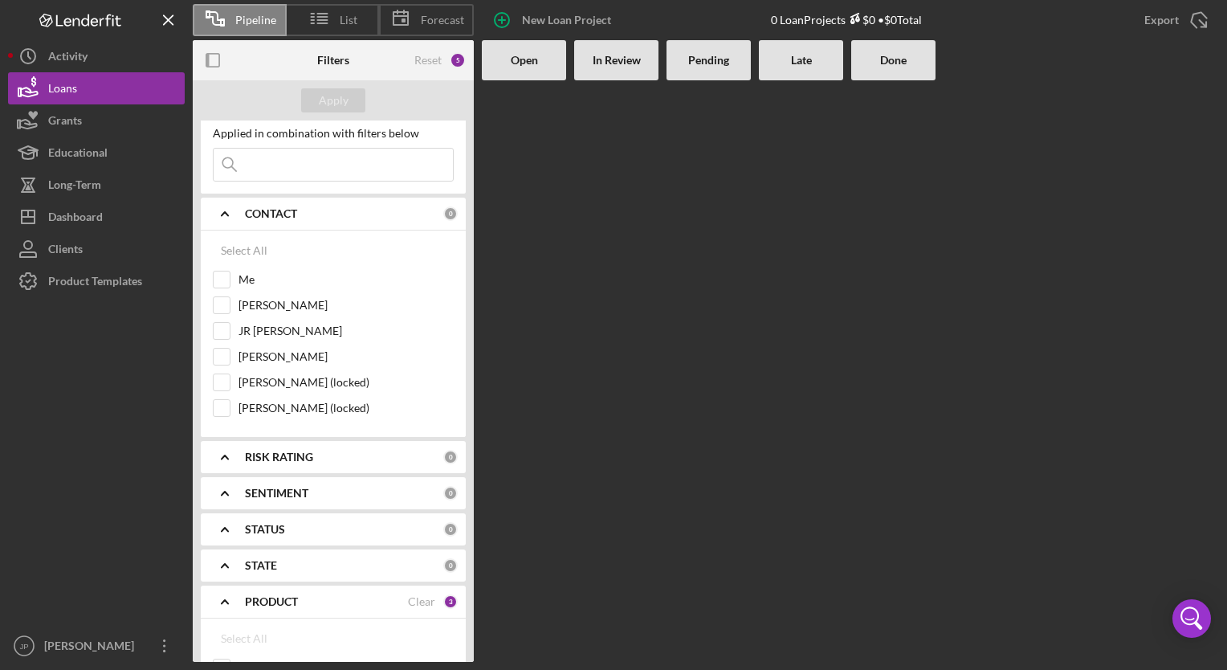
click at [278, 218] on b "CONTACT" at bounding box center [271, 213] width 52 height 13
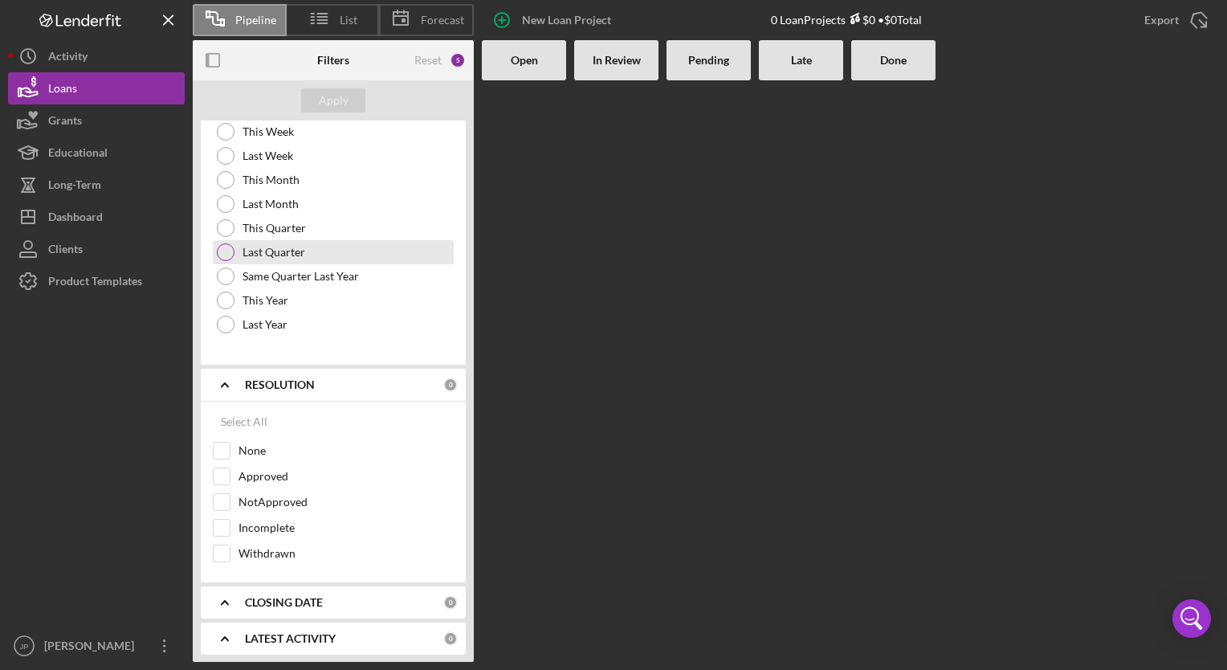
scroll to position [1082, 0]
click at [256, 596] on b "CLOSING DATE" at bounding box center [284, 602] width 78 height 13
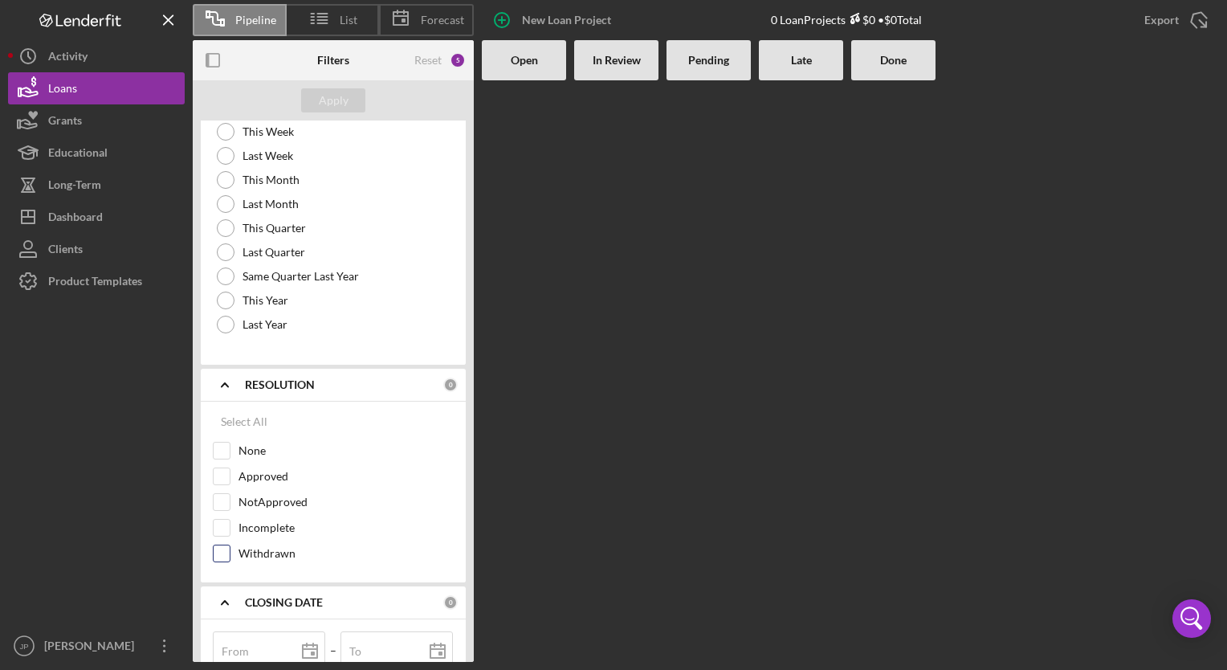
scroll to position [1404, 0]
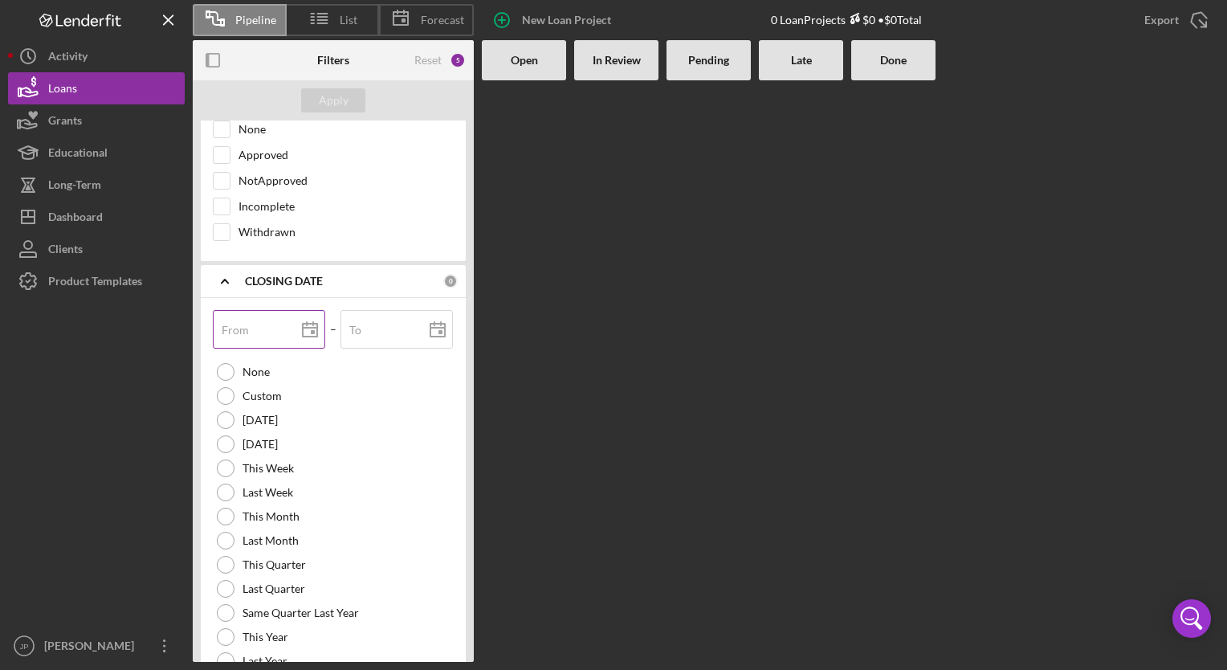
click at [249, 320] on div "From" at bounding box center [269, 330] width 113 height 40
click at [379, 331] on input "To" at bounding box center [396, 329] width 112 height 39
click at [344, 100] on div "Apply" at bounding box center [334, 100] width 30 height 24
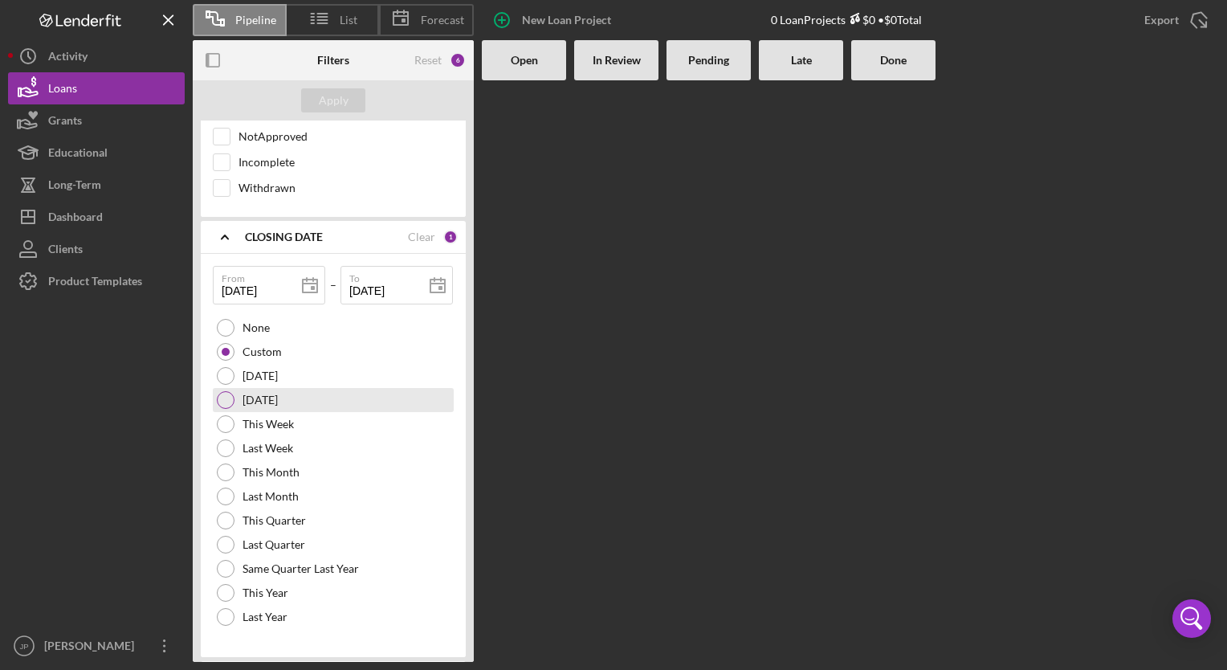
scroll to position [1486, 0]
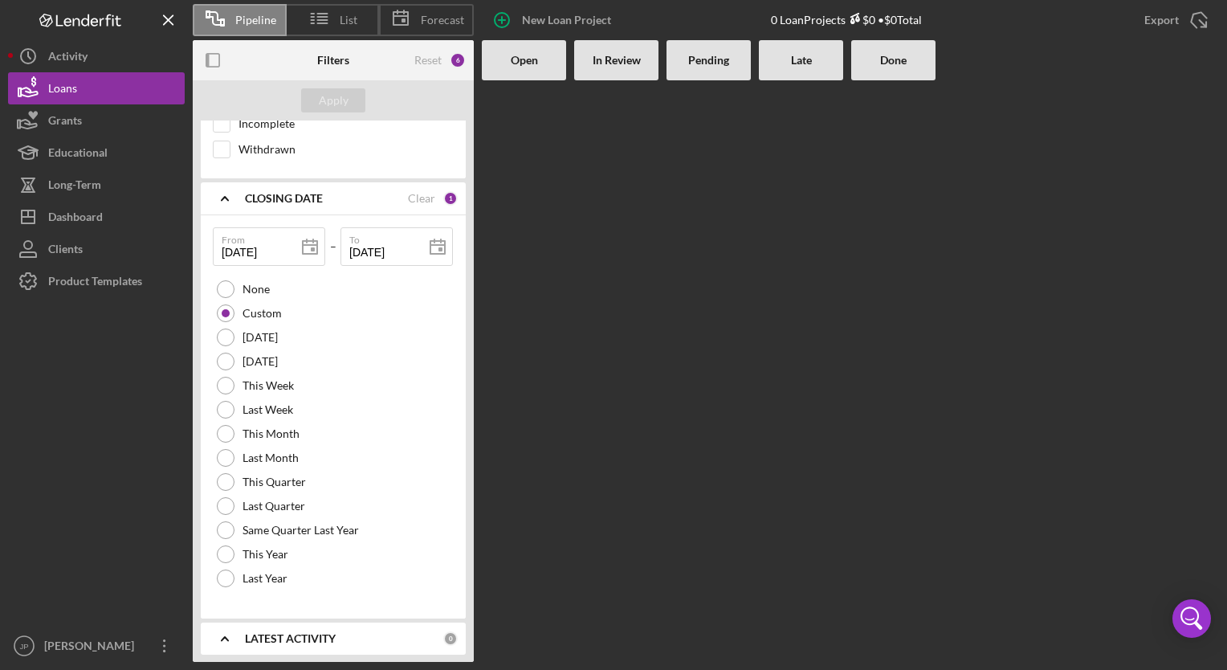
click at [283, 632] on b "LATEST ACTIVITY" at bounding box center [290, 638] width 91 height 13
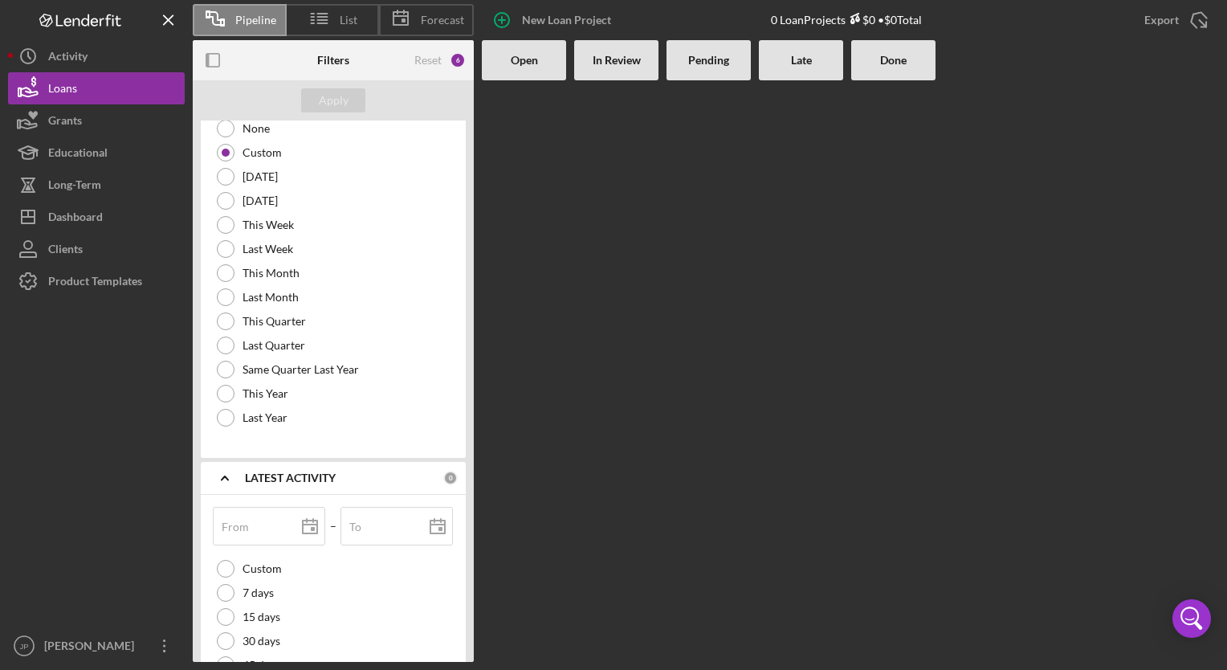
scroll to position [1722, 0]
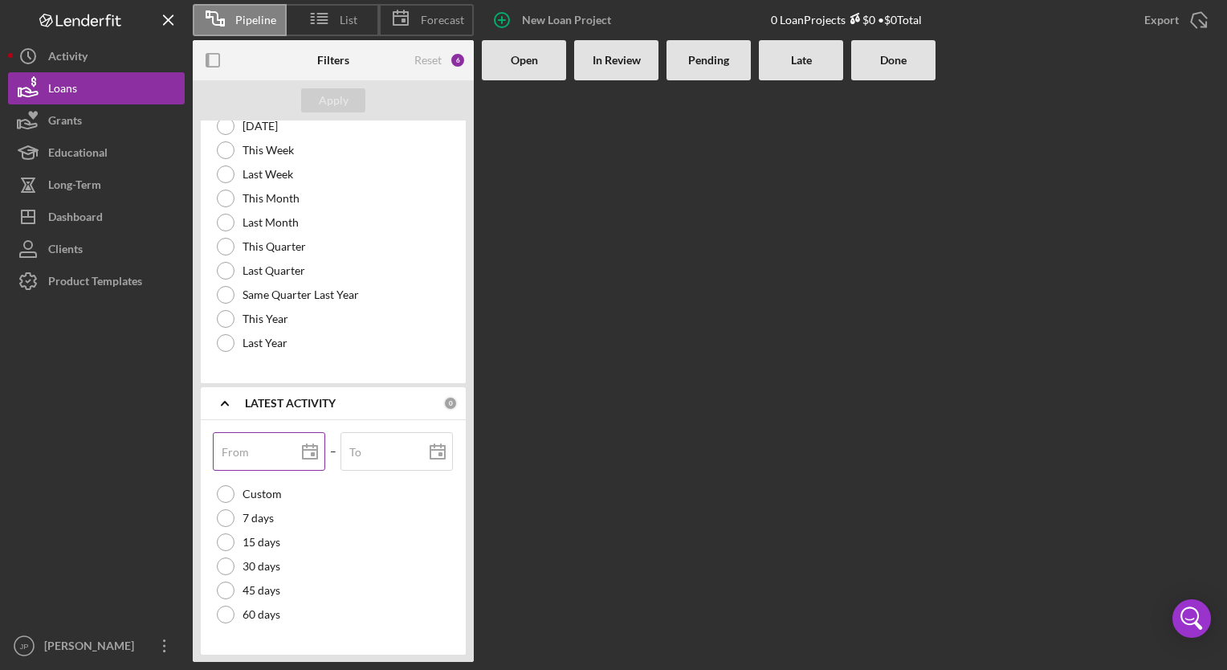
click at [233, 450] on label "From" at bounding box center [235, 452] width 27 height 13
click at [233, 450] on input "From" at bounding box center [269, 451] width 112 height 39
click at [368, 449] on input "To" at bounding box center [396, 451] width 112 height 39
click at [324, 100] on div "Apply" at bounding box center [334, 100] width 30 height 24
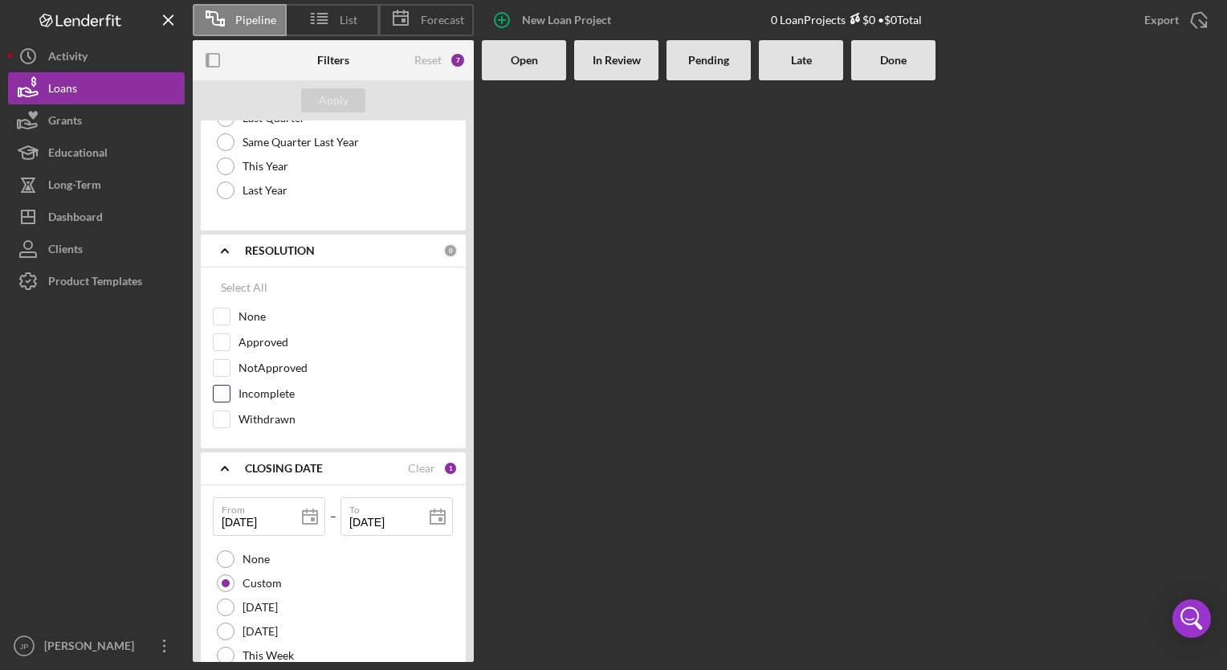
scroll to position [1240, 0]
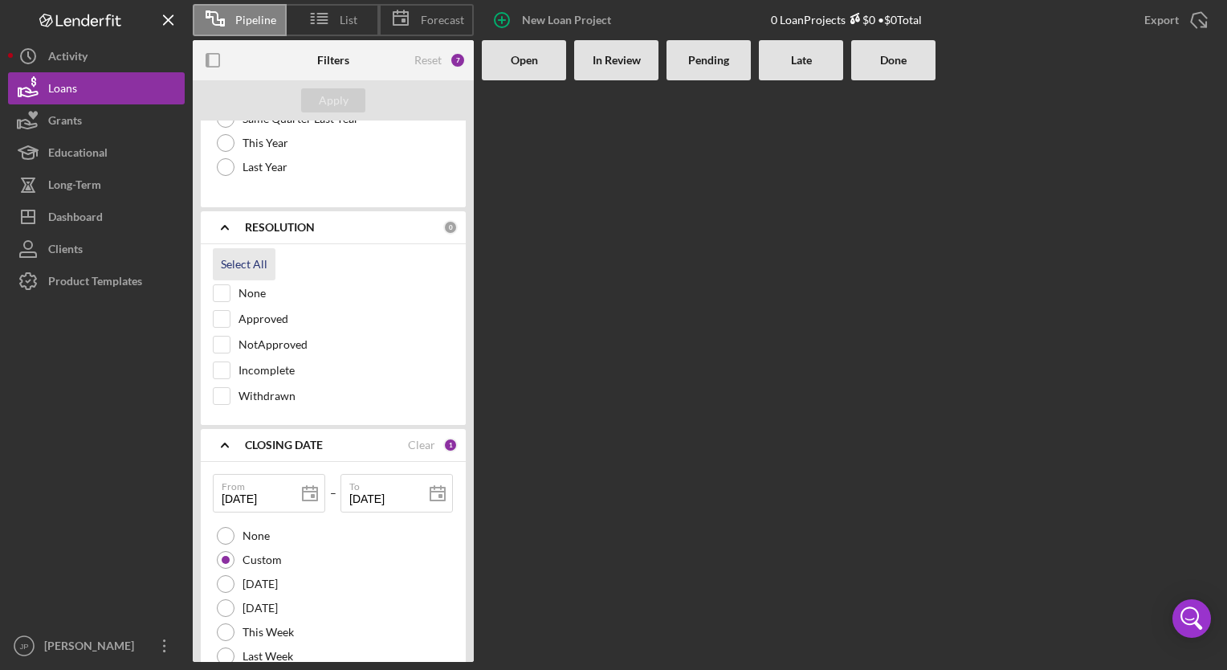
click at [260, 255] on div "Select All" at bounding box center [244, 264] width 47 height 32
click at [331, 90] on div "Apply" at bounding box center [334, 100] width 30 height 24
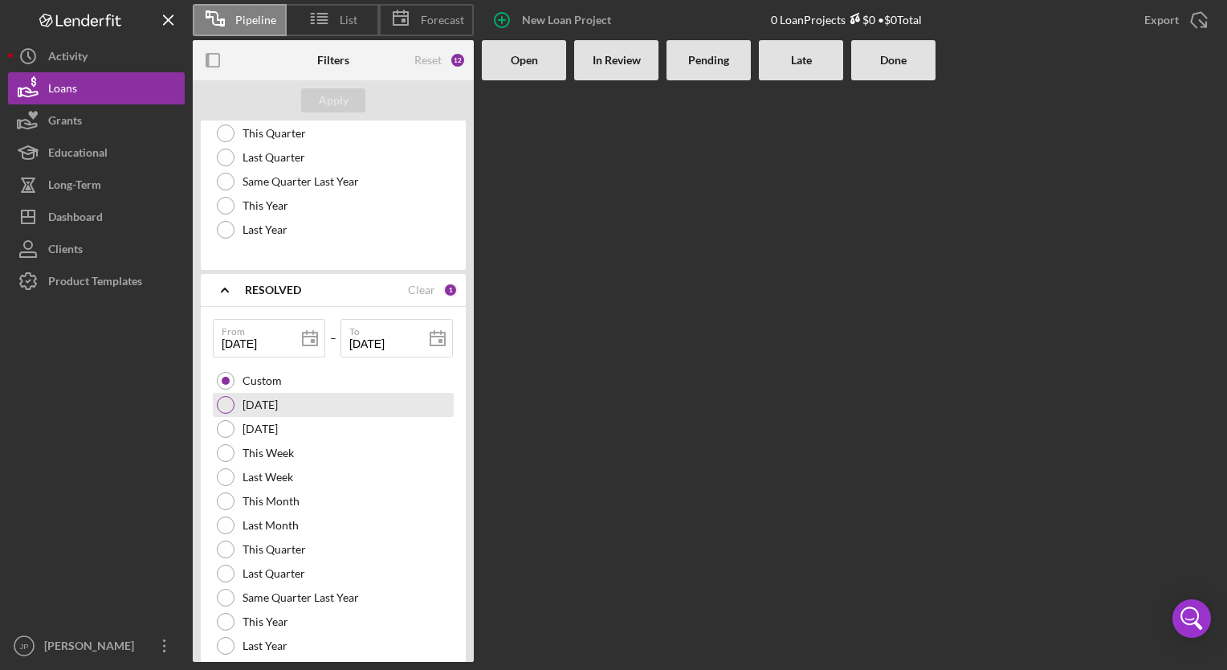
scroll to position [758, 0]
click at [418, 291] on div "Clear" at bounding box center [421, 293] width 27 height 13
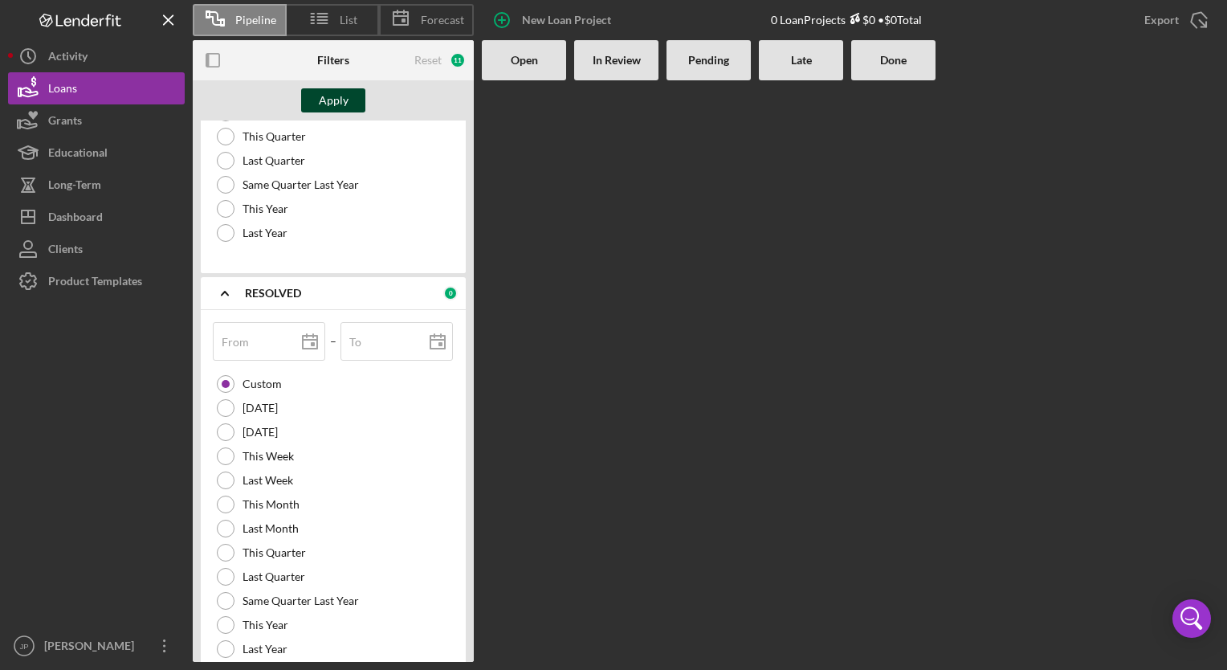
click at [324, 96] on div "Apply" at bounding box center [334, 100] width 30 height 24
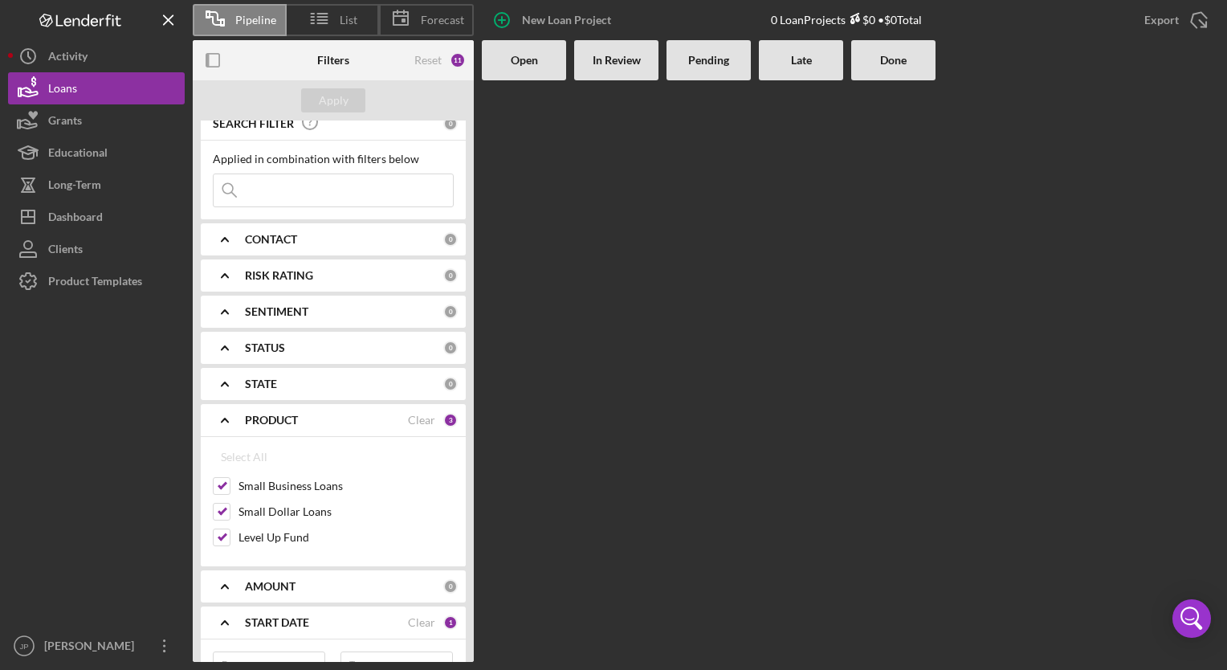
scroll to position [0, 0]
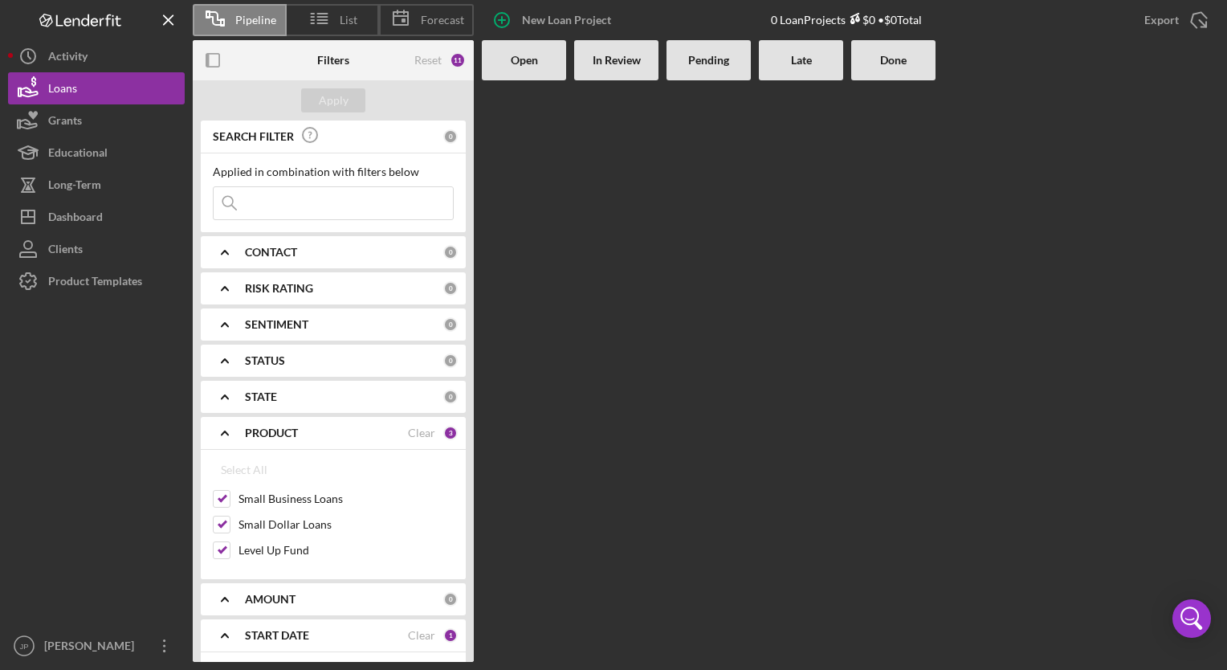
click at [268, 360] on b "STATUS" at bounding box center [265, 360] width 40 height 13
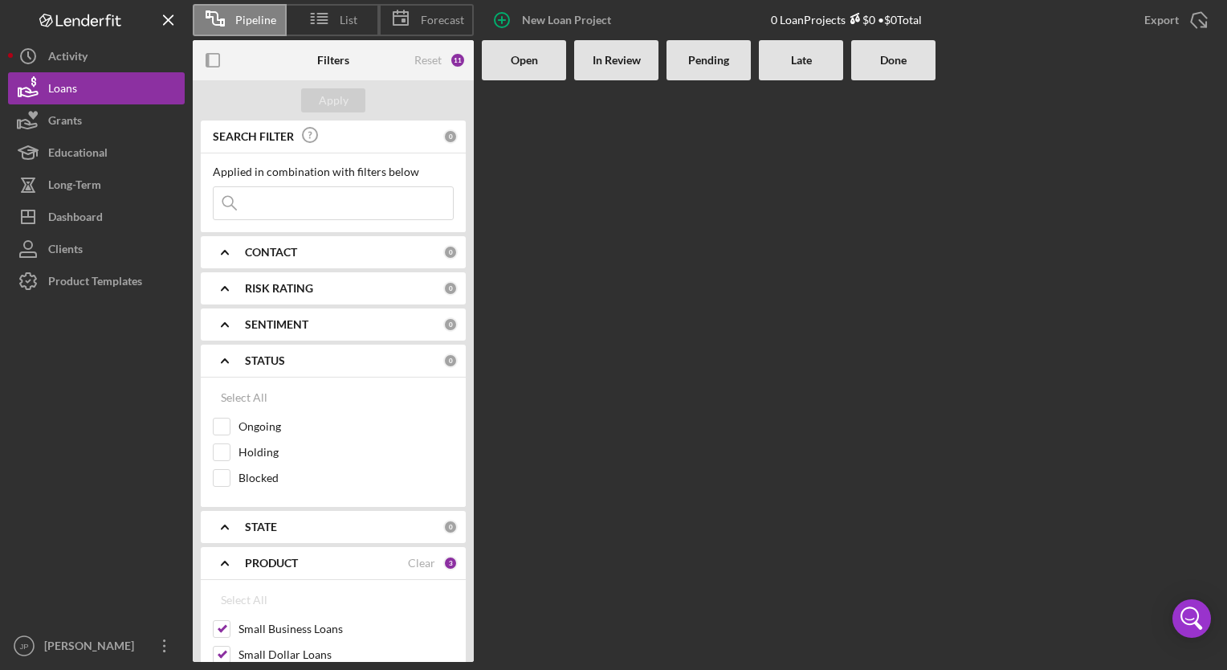
click at [300, 322] on b "SENTIMENT" at bounding box center [276, 324] width 63 height 13
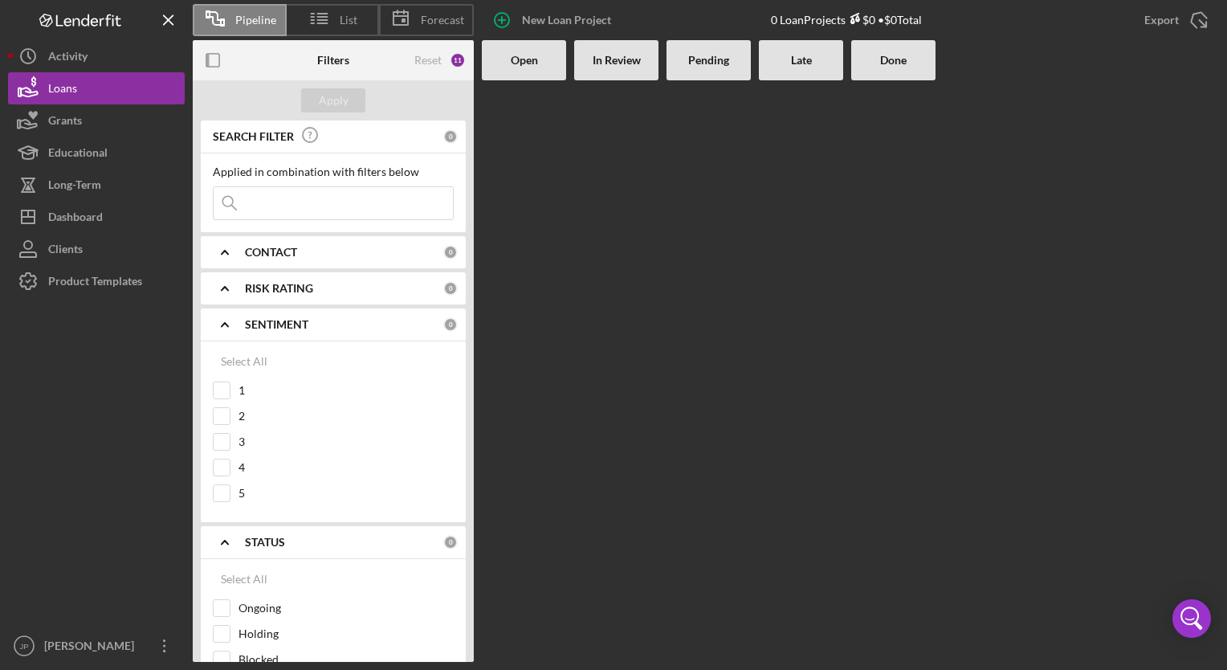
click at [219, 320] on icon "Icon/Expander" at bounding box center [225, 324] width 40 height 40
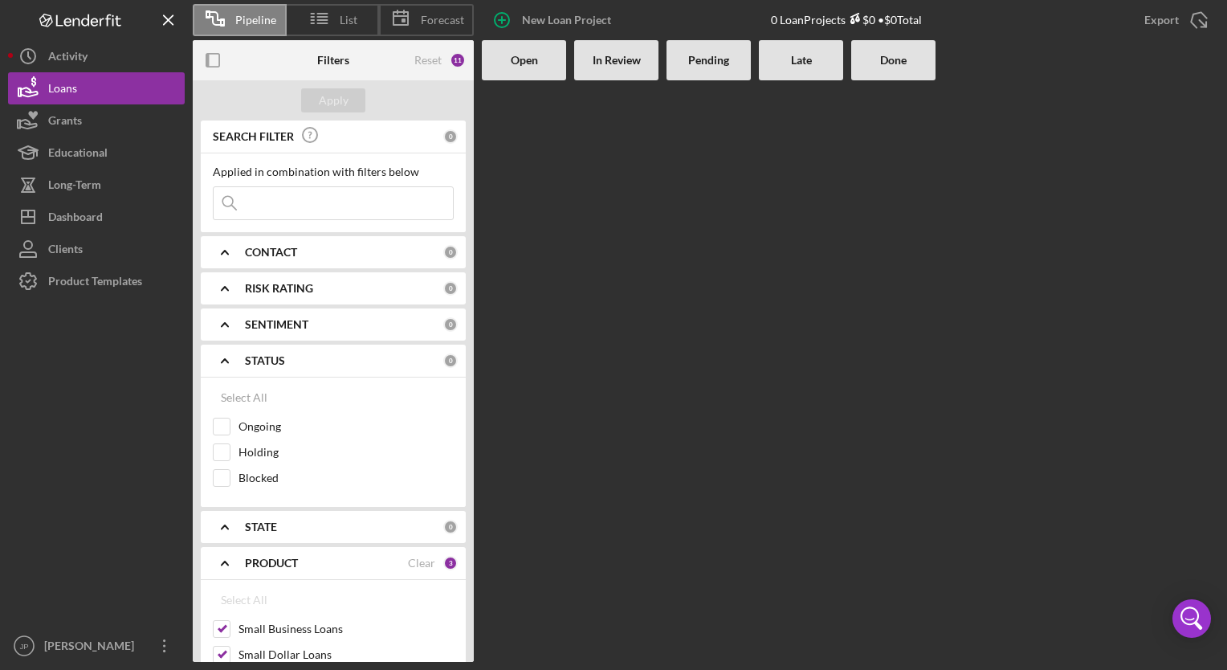
click at [222, 353] on icon "Icon/Expander" at bounding box center [225, 360] width 40 height 40
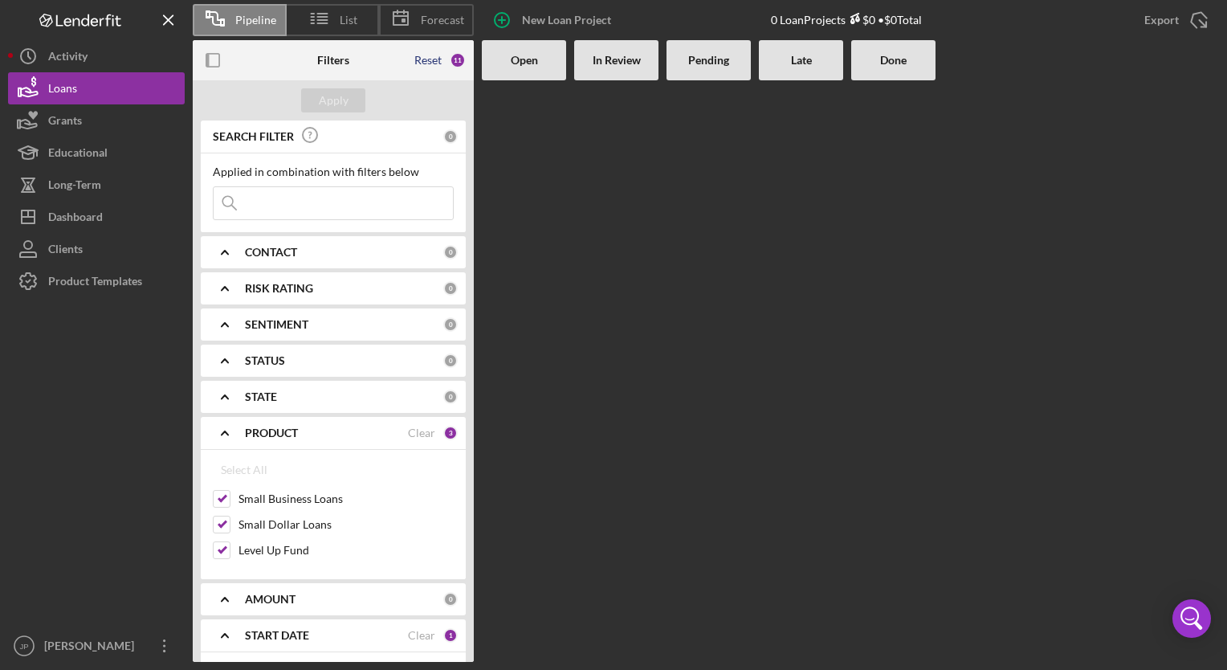
click at [418, 58] on div "Reset" at bounding box center [427, 60] width 27 height 13
click at [315, 102] on button "Apply" at bounding box center [333, 100] width 64 height 24
click at [422, 251] on div "Clear" at bounding box center [421, 252] width 27 height 13
click at [336, 95] on div "Apply" at bounding box center [334, 100] width 30 height 24
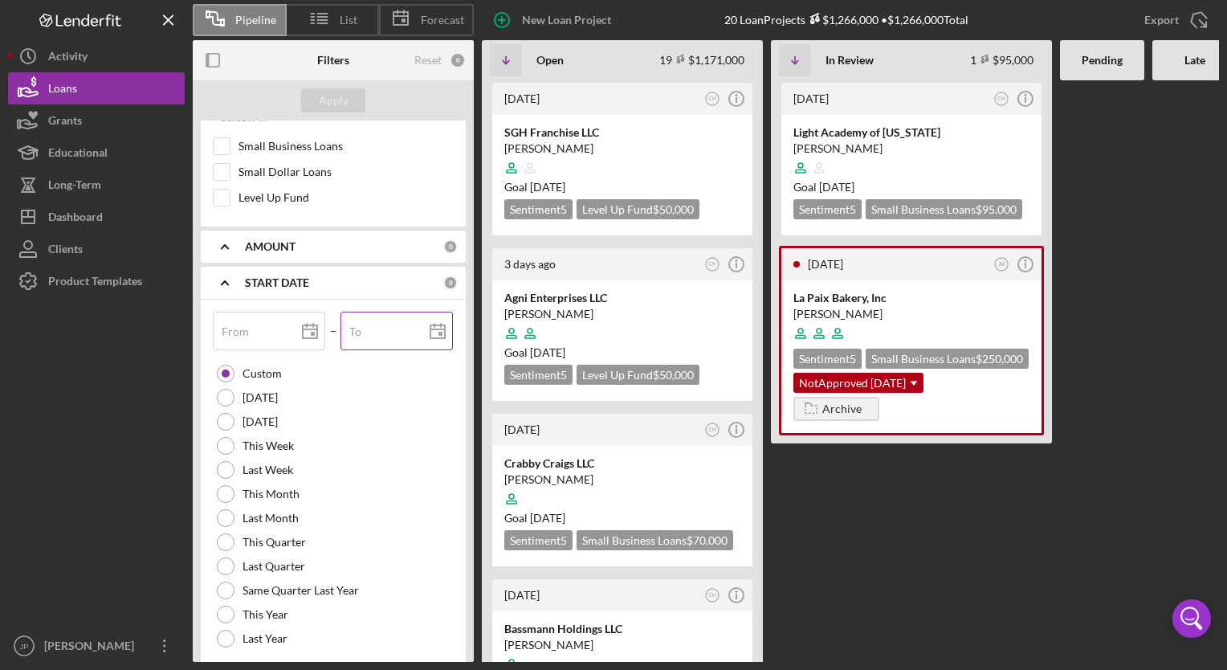
scroll to position [402, 0]
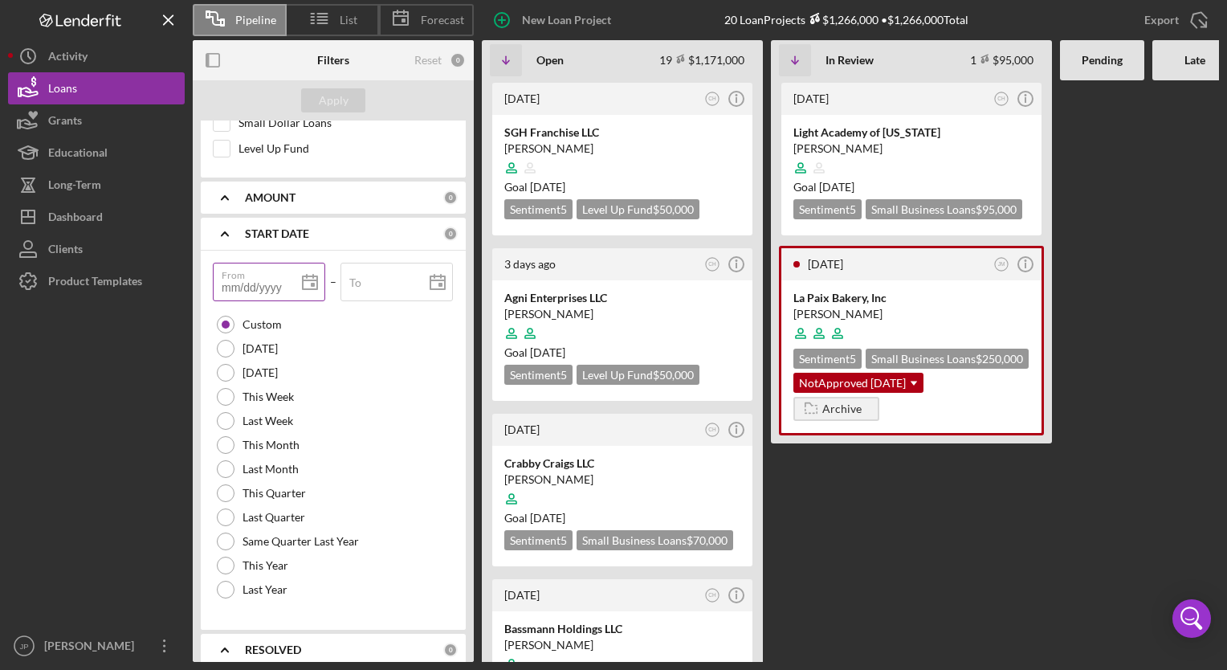
click at [270, 281] on input "From" at bounding box center [269, 282] width 112 height 39
click at [377, 271] on div "To" at bounding box center [396, 283] width 113 height 40
click at [341, 100] on div "Apply" at bounding box center [334, 100] width 30 height 24
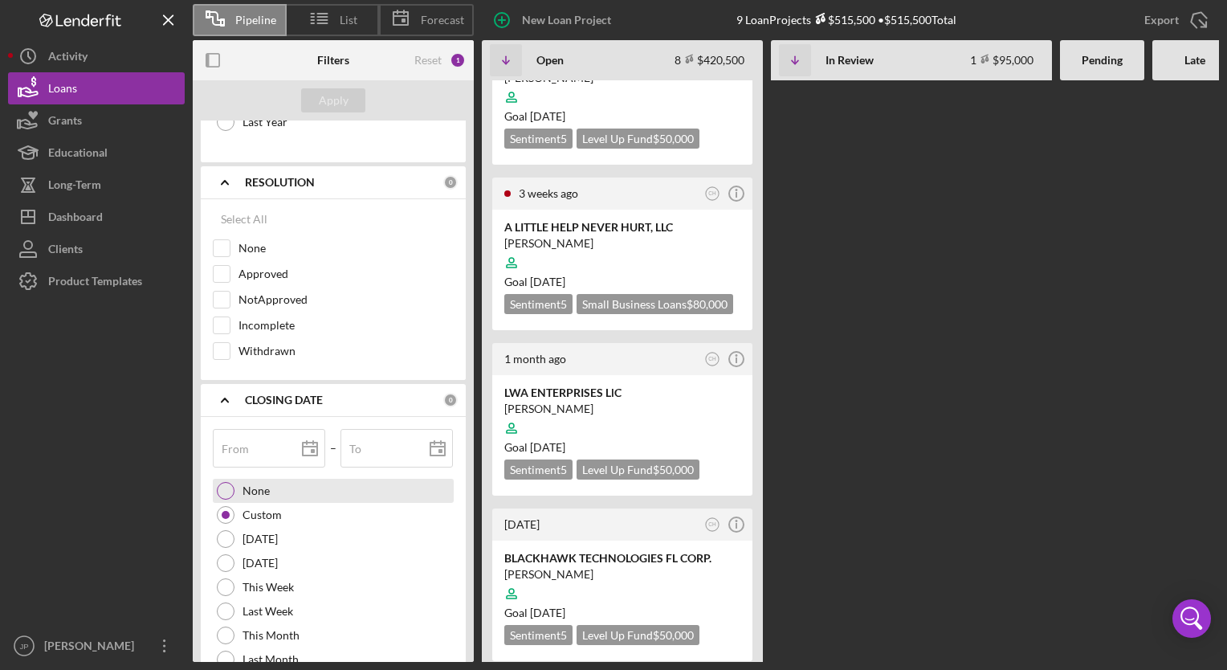
scroll to position [1044, 0]
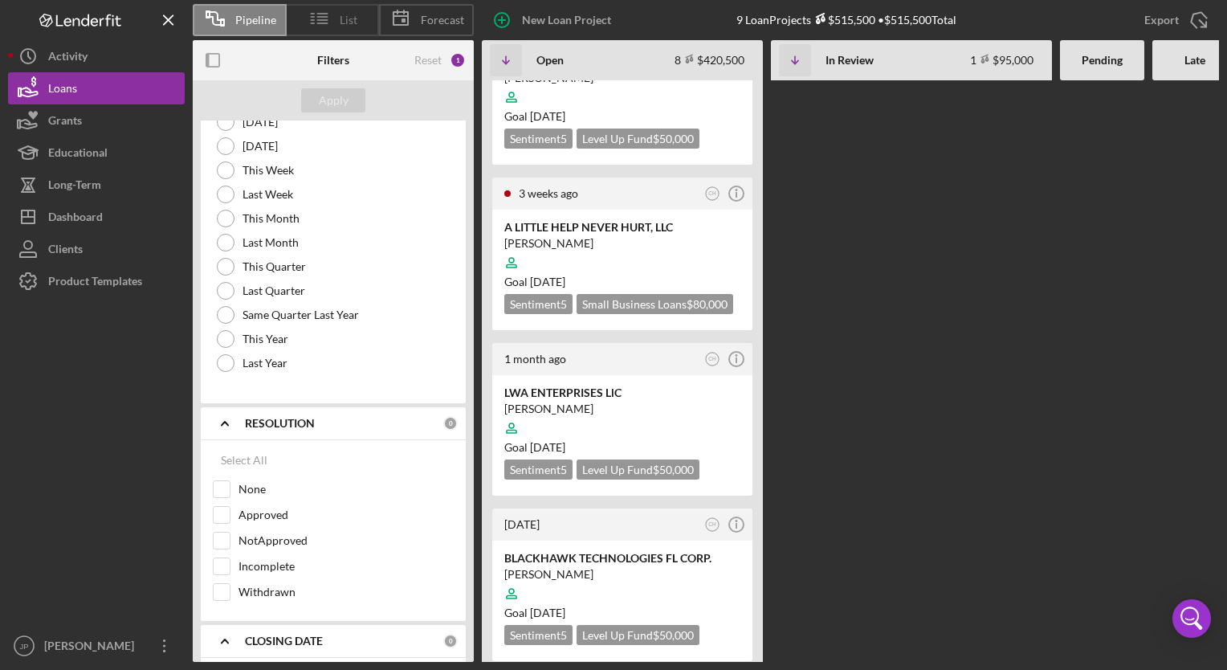
click at [336, 13] on icon at bounding box center [320, 18] width 40 height 40
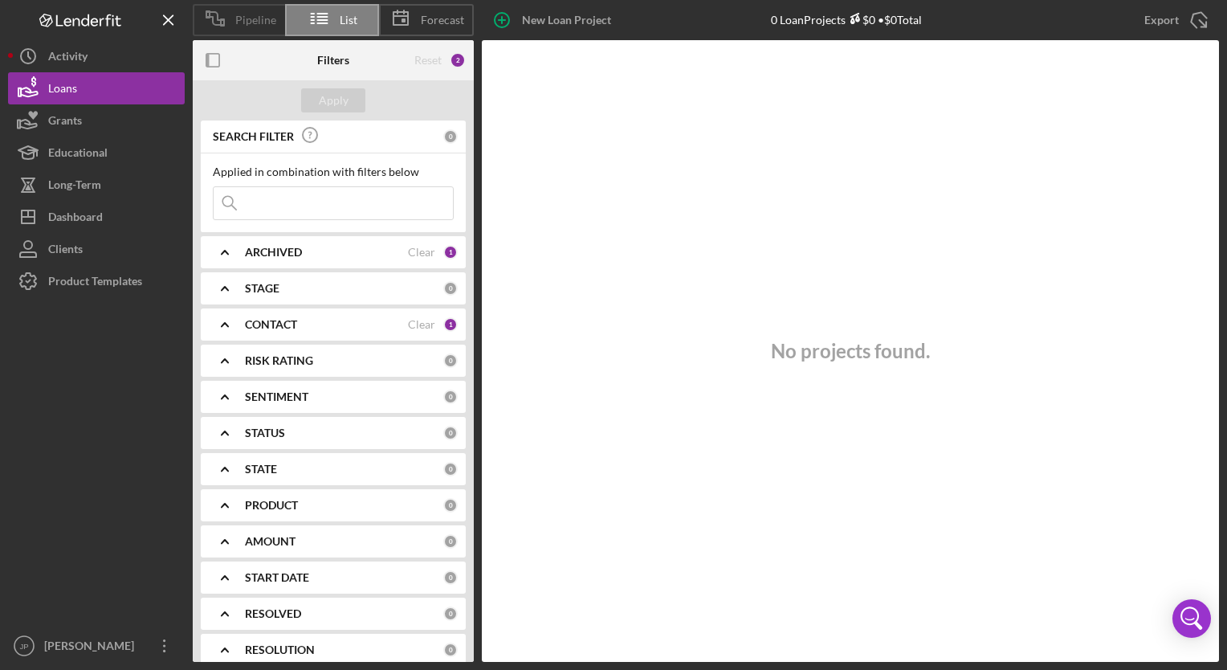
click at [256, 24] on span "Pipeline" at bounding box center [255, 20] width 41 height 13
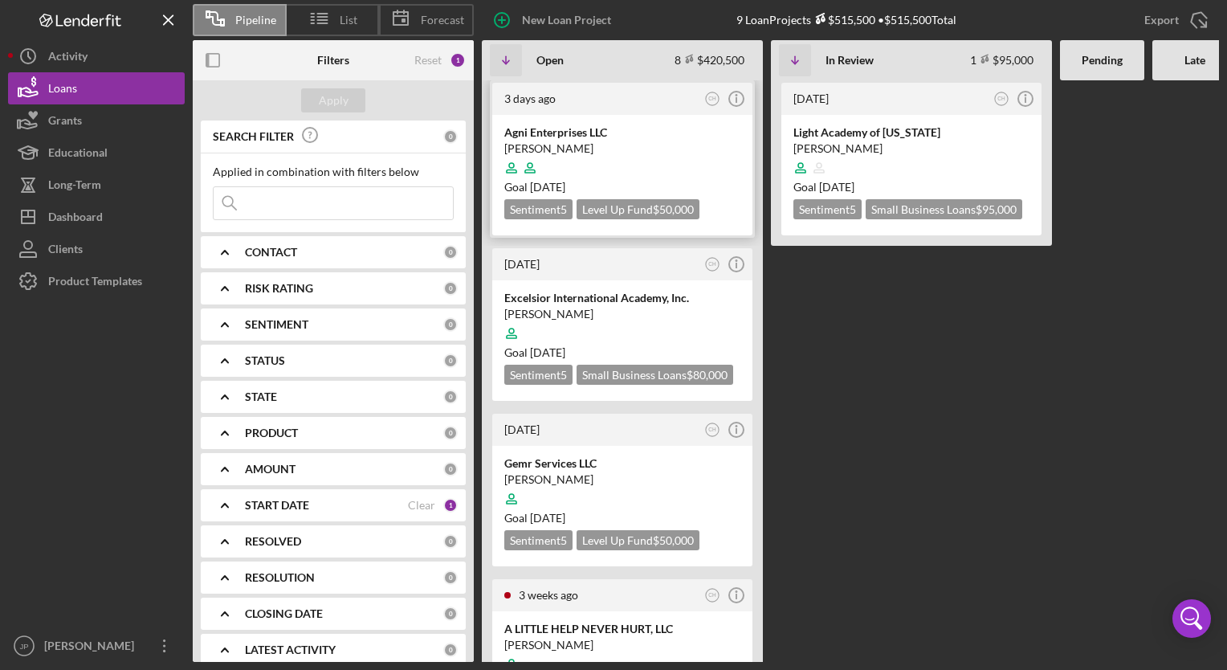
click at [667, 157] on div at bounding box center [622, 168] width 236 height 31
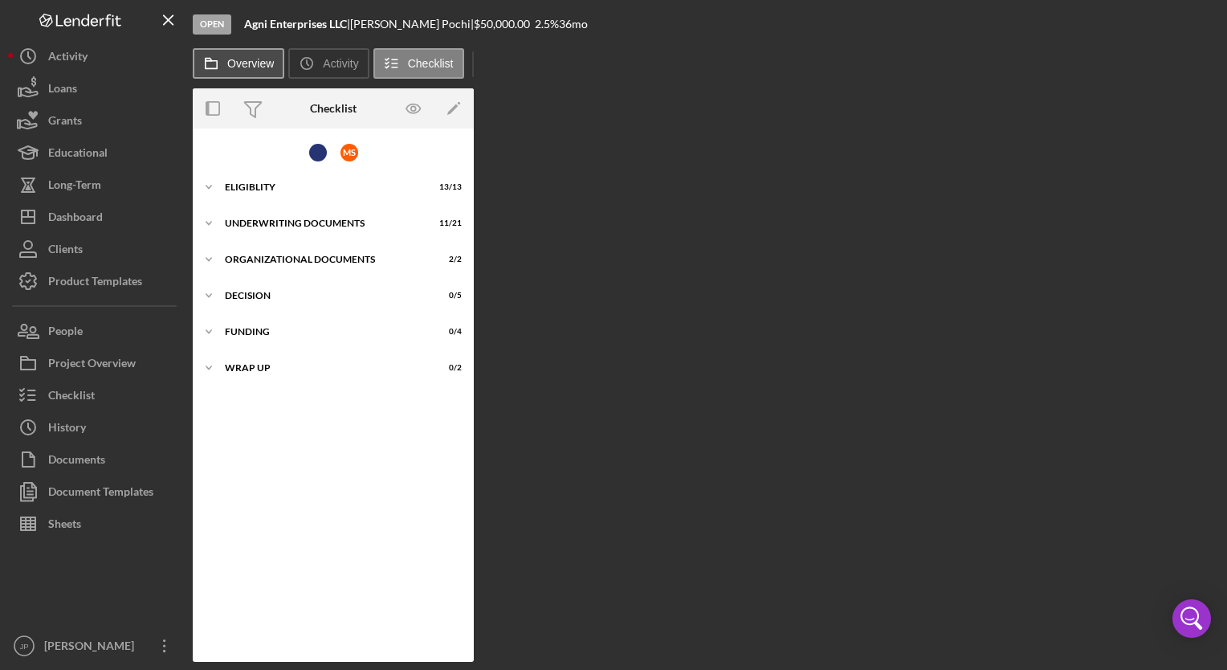
click at [244, 69] on label "Overview" at bounding box center [250, 63] width 47 height 13
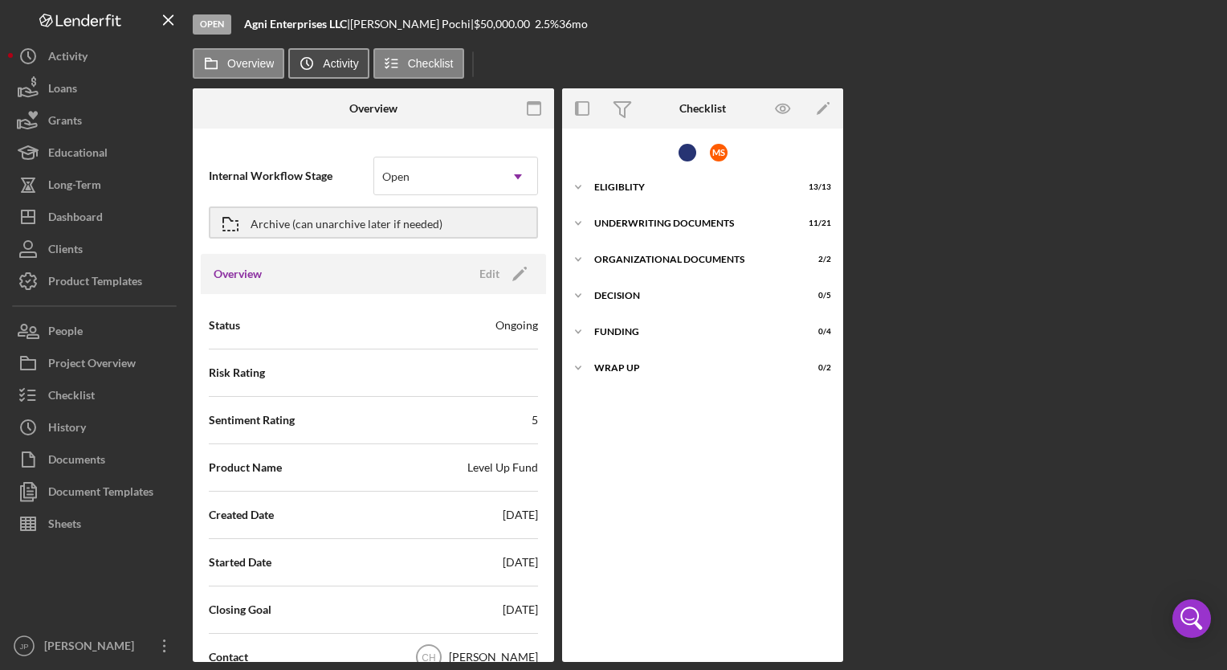
click at [321, 67] on icon "Icon/History" at bounding box center [307, 63] width 32 height 32
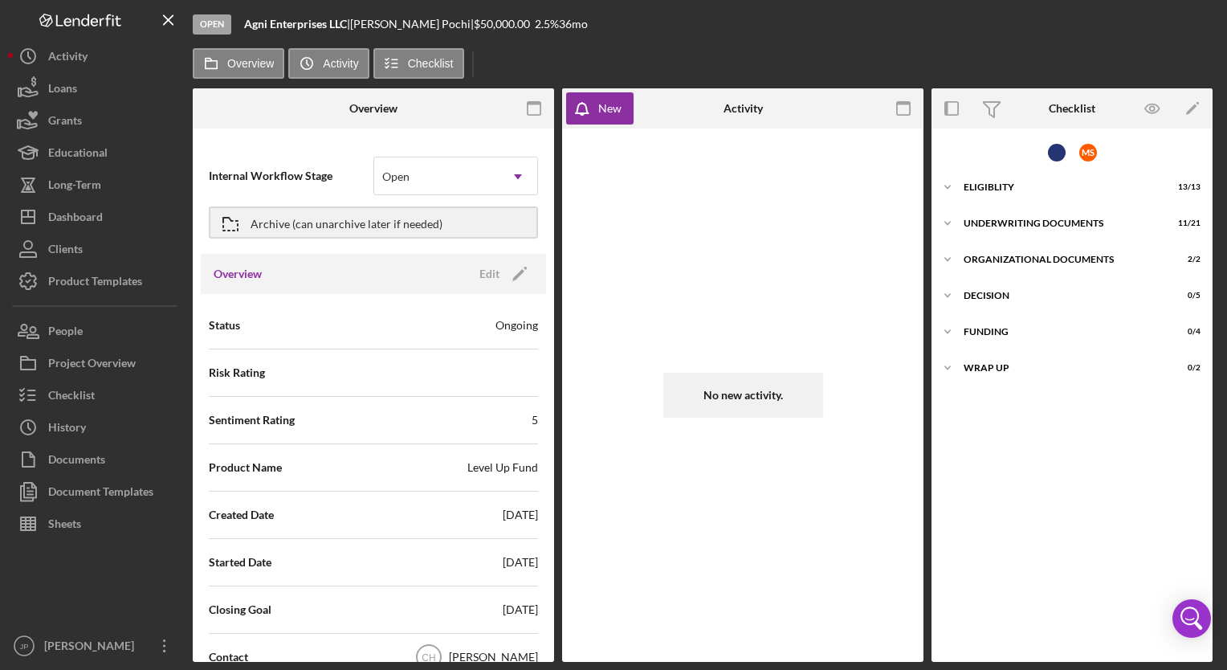
drag, startPoint x: 241, startPoint y: 59, endPoint x: 226, endPoint y: 39, distance: 24.7
click at [241, 59] on label "Overview" at bounding box center [250, 63] width 47 height 13
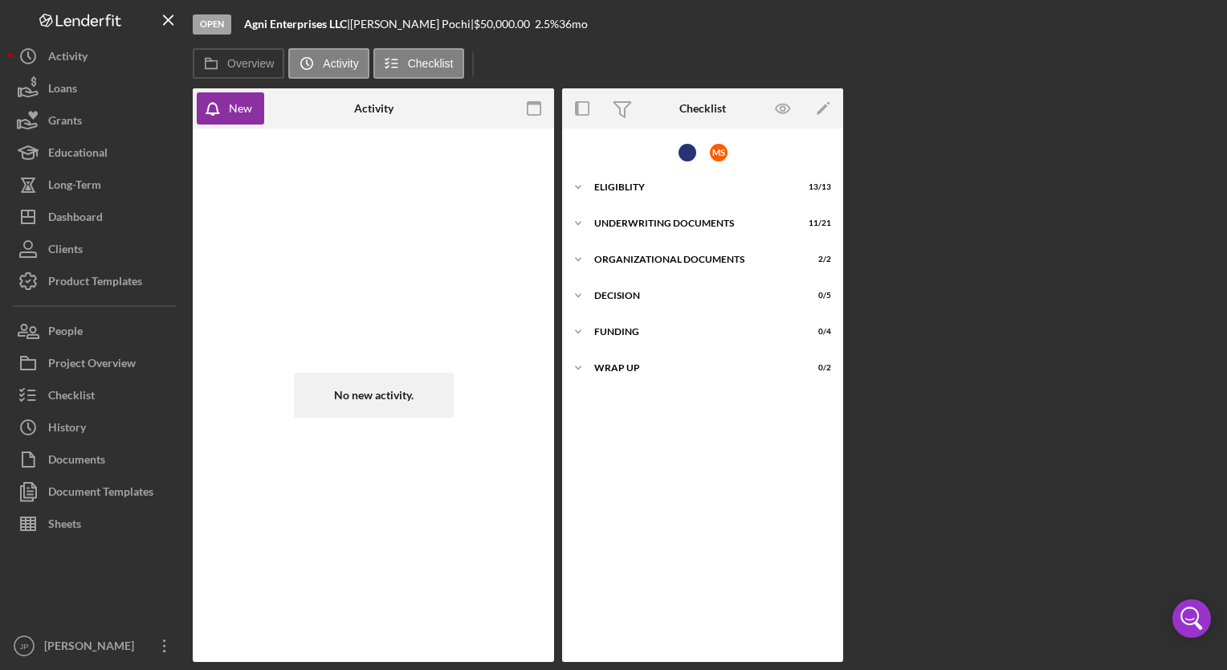
click at [213, 24] on div "Open" at bounding box center [212, 24] width 39 height 20
click at [232, 61] on label "Overview" at bounding box center [250, 63] width 47 height 13
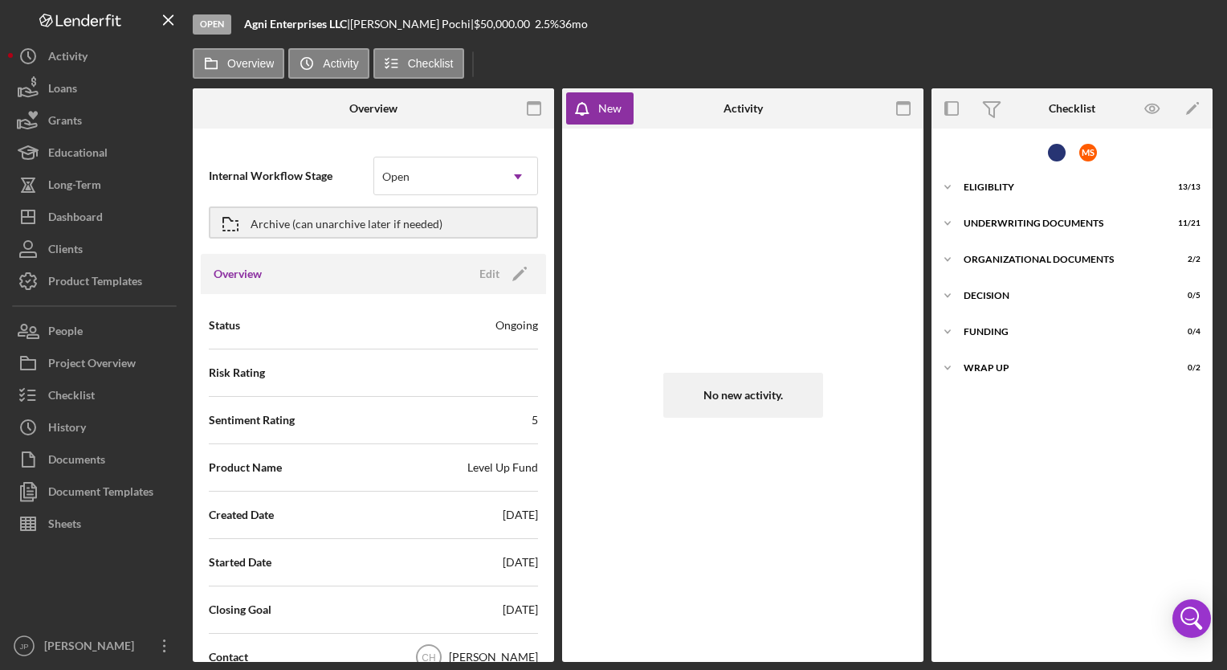
click at [211, 23] on div "Open" at bounding box center [212, 24] width 39 height 20
click at [340, 63] on label "Activity" at bounding box center [340, 63] width 35 height 13
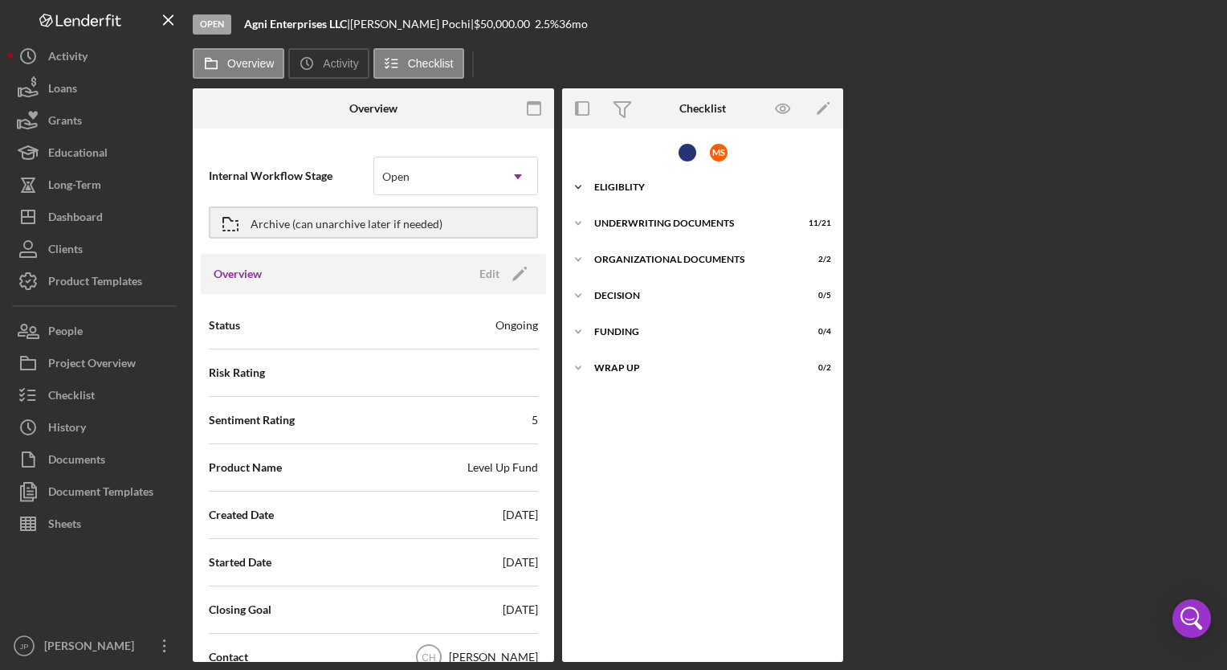
click at [619, 185] on div "Eligiblity" at bounding box center [708, 187] width 229 height 10
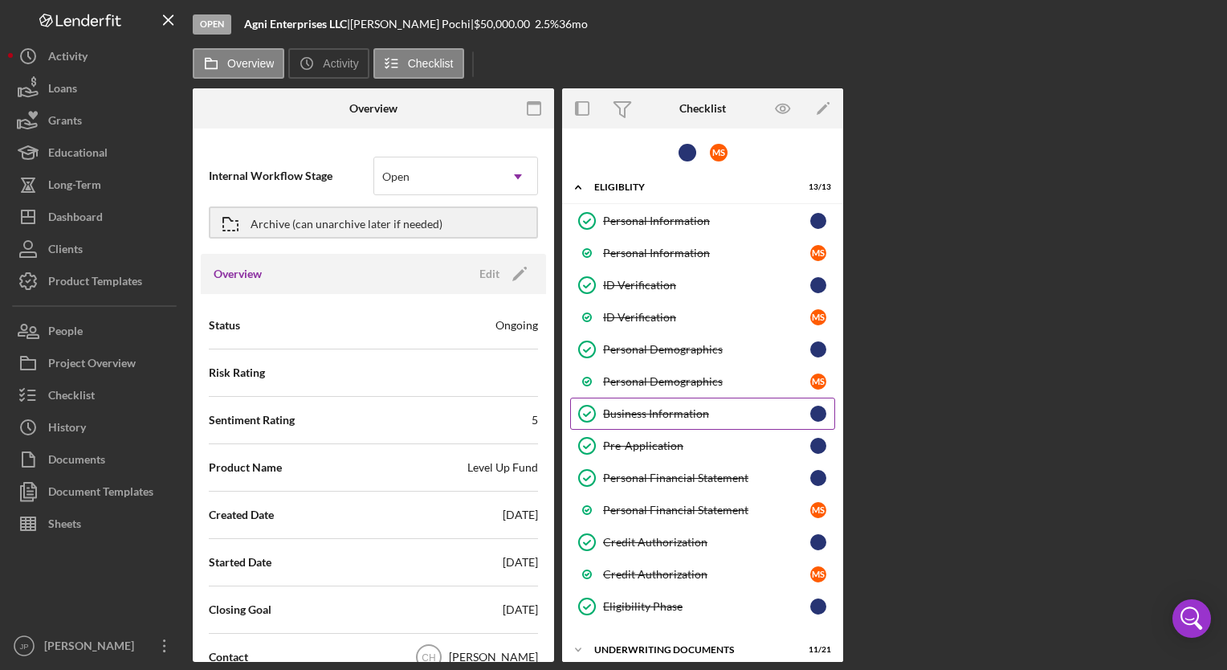
click at [642, 412] on div "Business Information" at bounding box center [706, 413] width 207 height 13
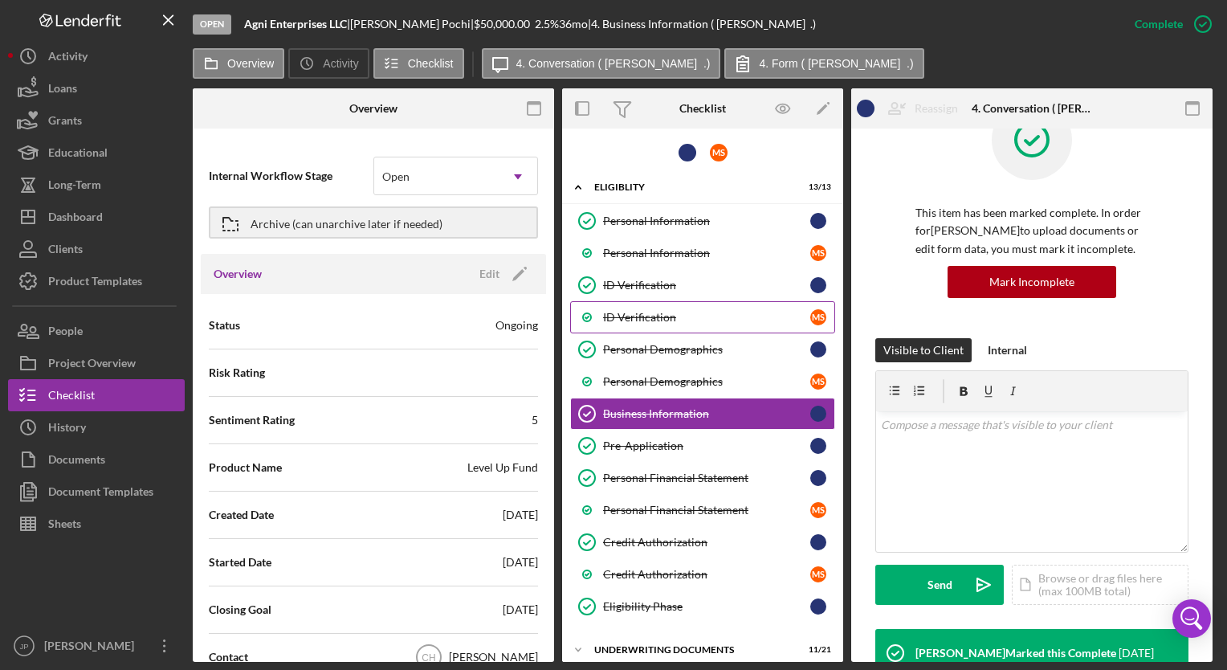
scroll to position [80, 0]
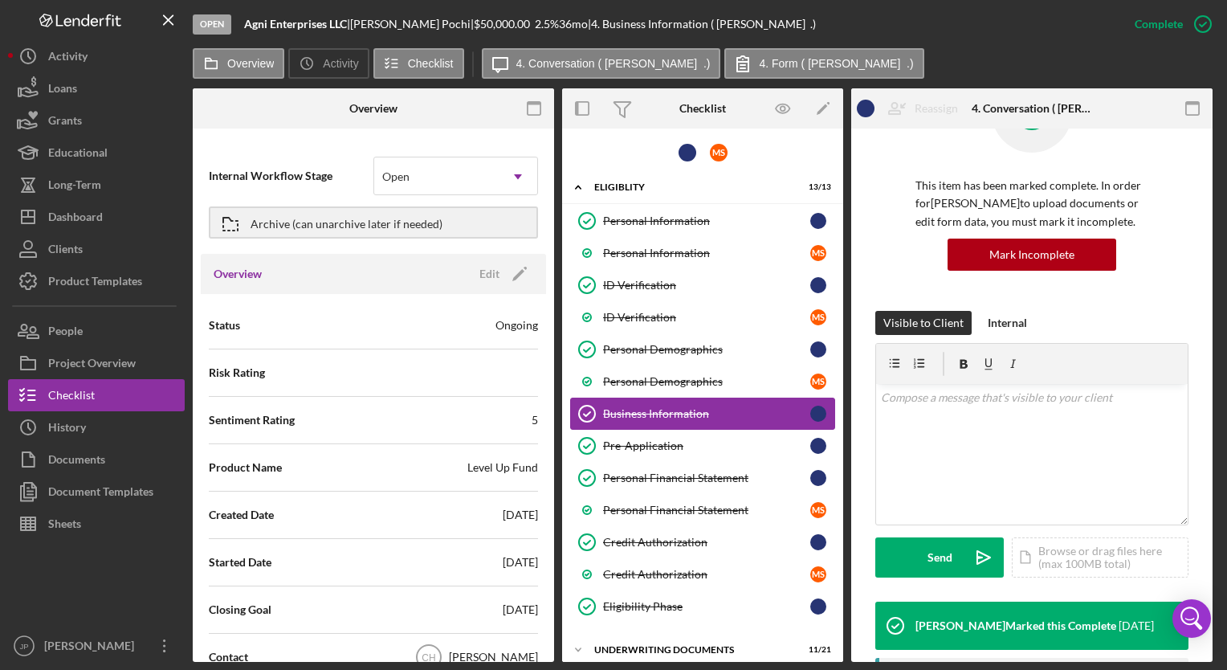
click at [630, 411] on div "Business Information" at bounding box center [706, 413] width 207 height 13
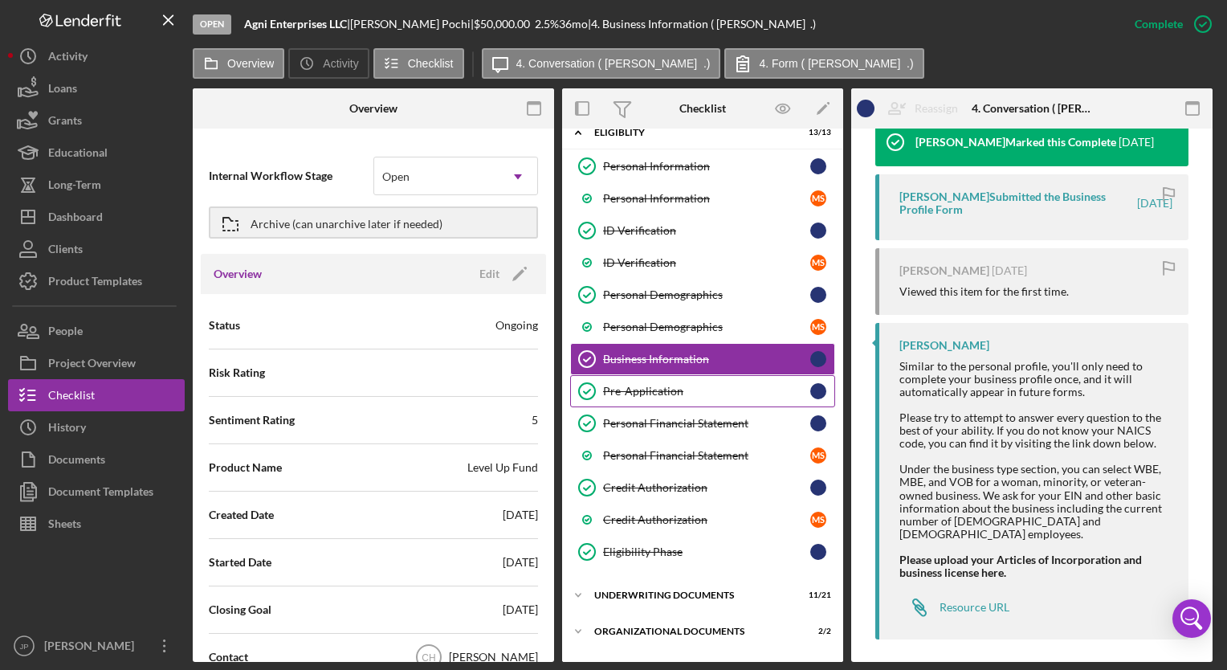
scroll to position [0, 0]
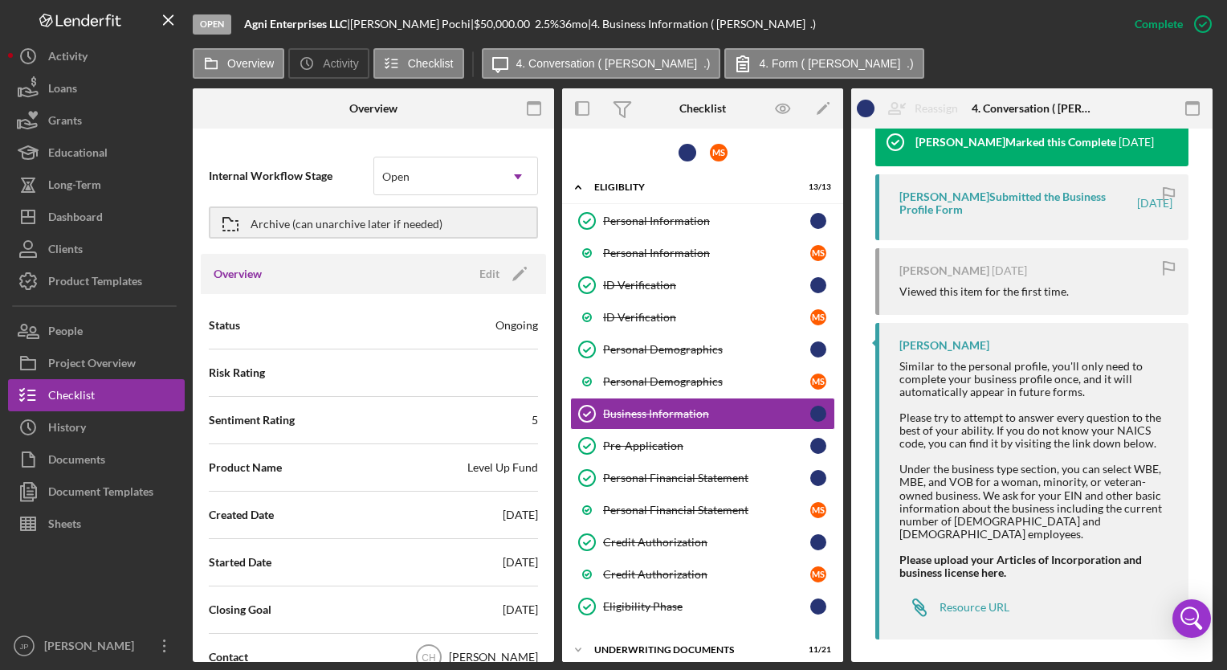
drag, startPoint x: 251, startPoint y: 25, endPoint x: 355, endPoint y: 16, distance: 104.0
click at [350, 18] on div "Agni Enterprises LLC |" at bounding box center [297, 24] width 106 height 13
copy b "Agni Enterprises LLC"
drag, startPoint x: 367, startPoint y: 21, endPoint x: 459, endPoint y: 21, distance: 92.3
click at [459, 21] on div "[PERSON_NAME] |" at bounding box center [412, 24] width 124 height 13
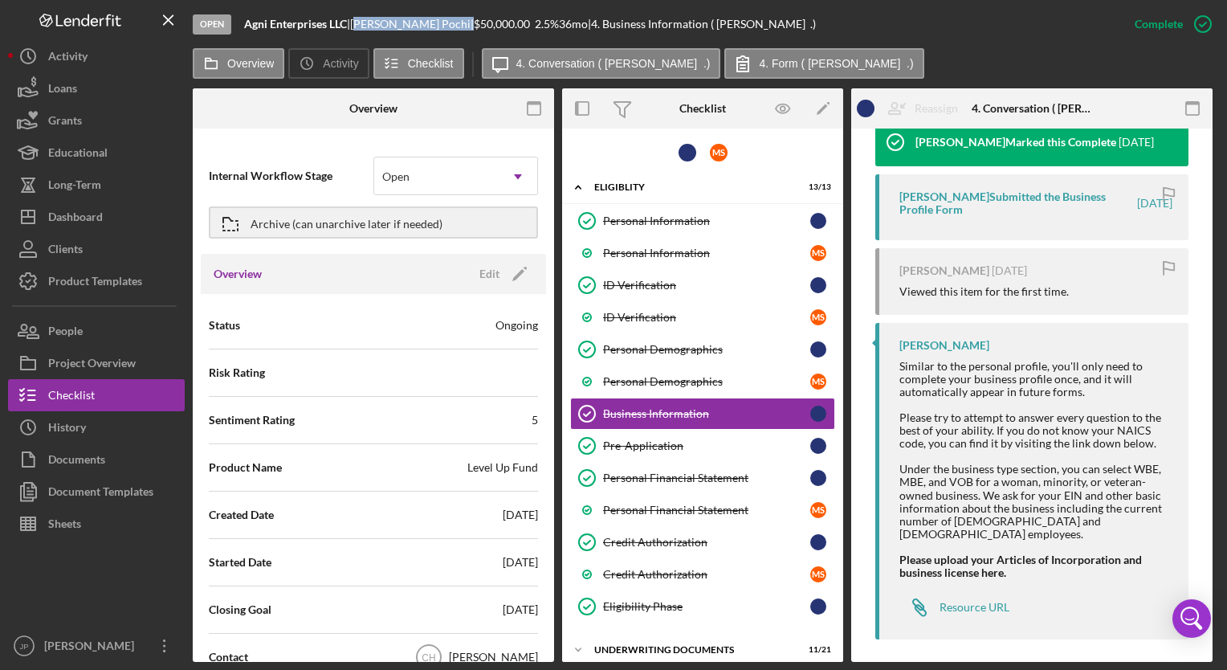
copy div "[PERSON_NAME]"
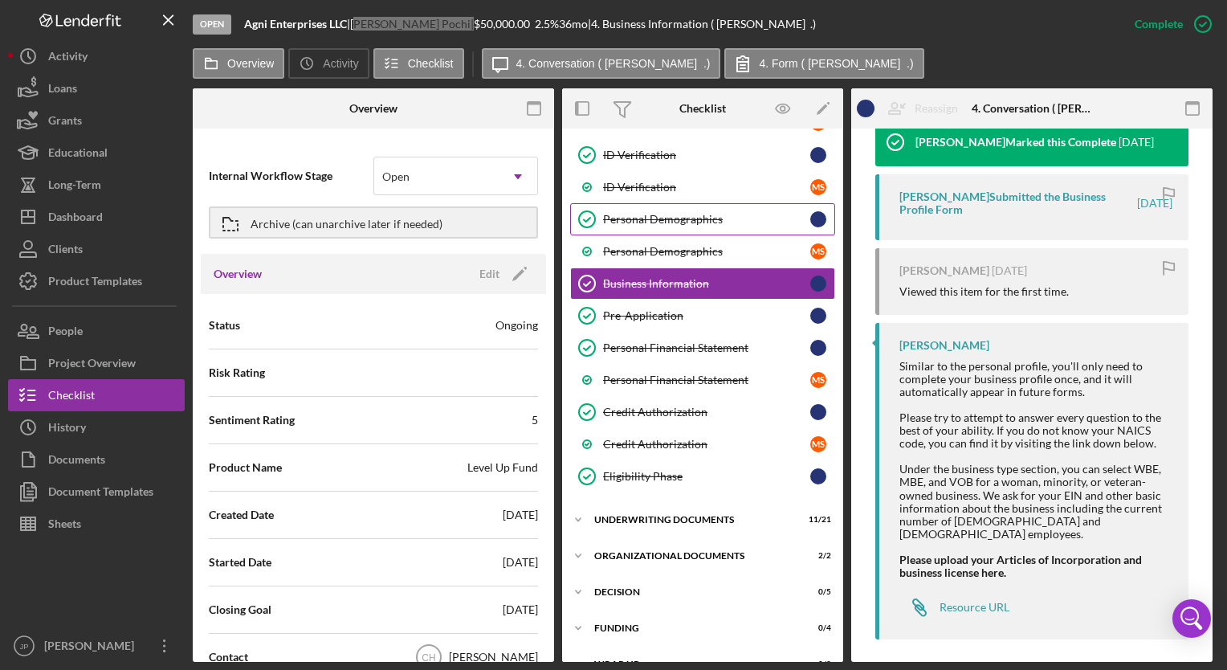
scroll to position [156, 0]
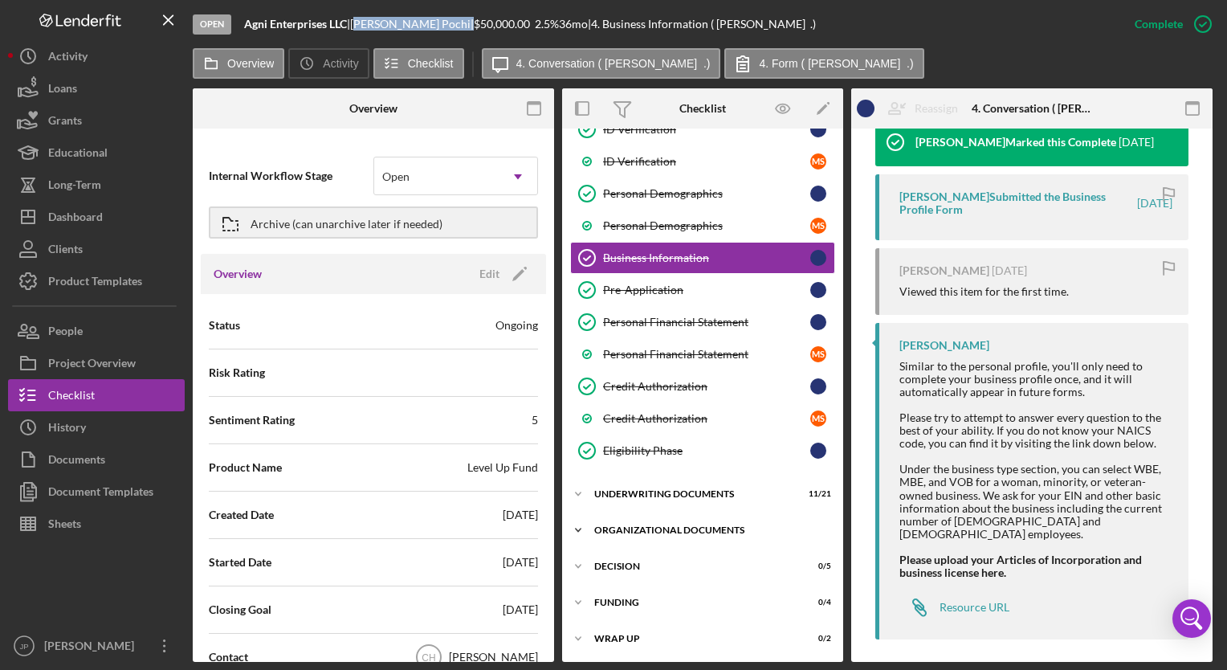
click at [577, 522] on icon "Icon/Expander" at bounding box center [578, 530] width 32 height 32
click at [580, 487] on icon "Icon/Expander" at bounding box center [578, 494] width 32 height 32
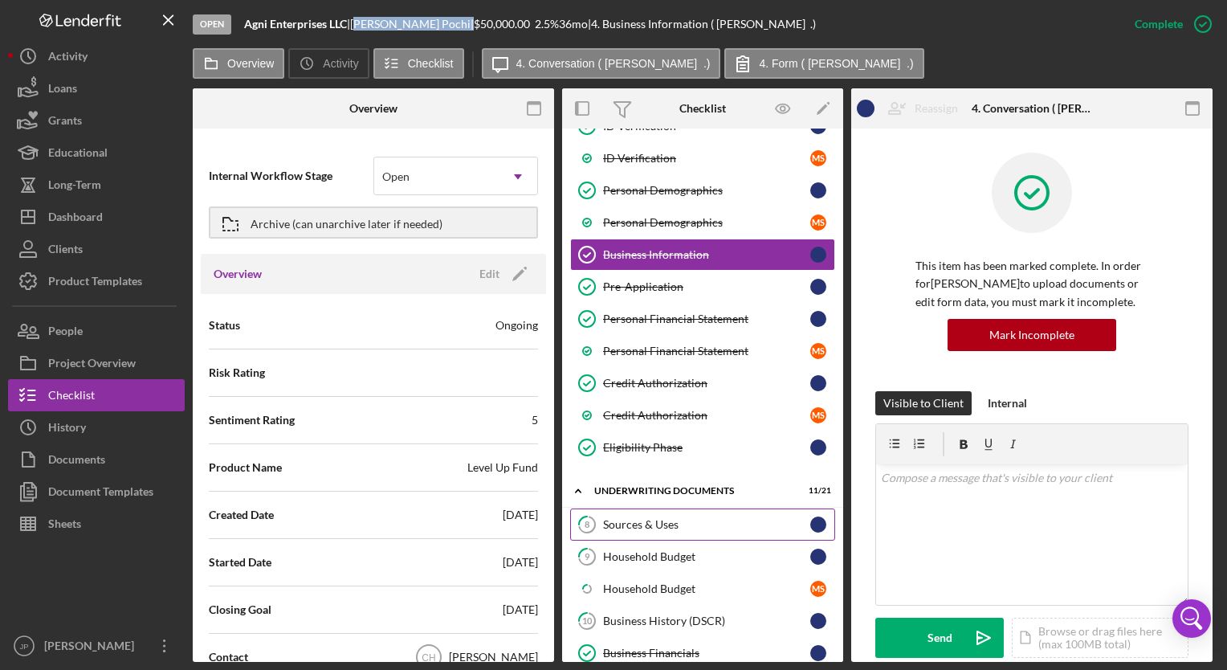
scroll to position [80, 0]
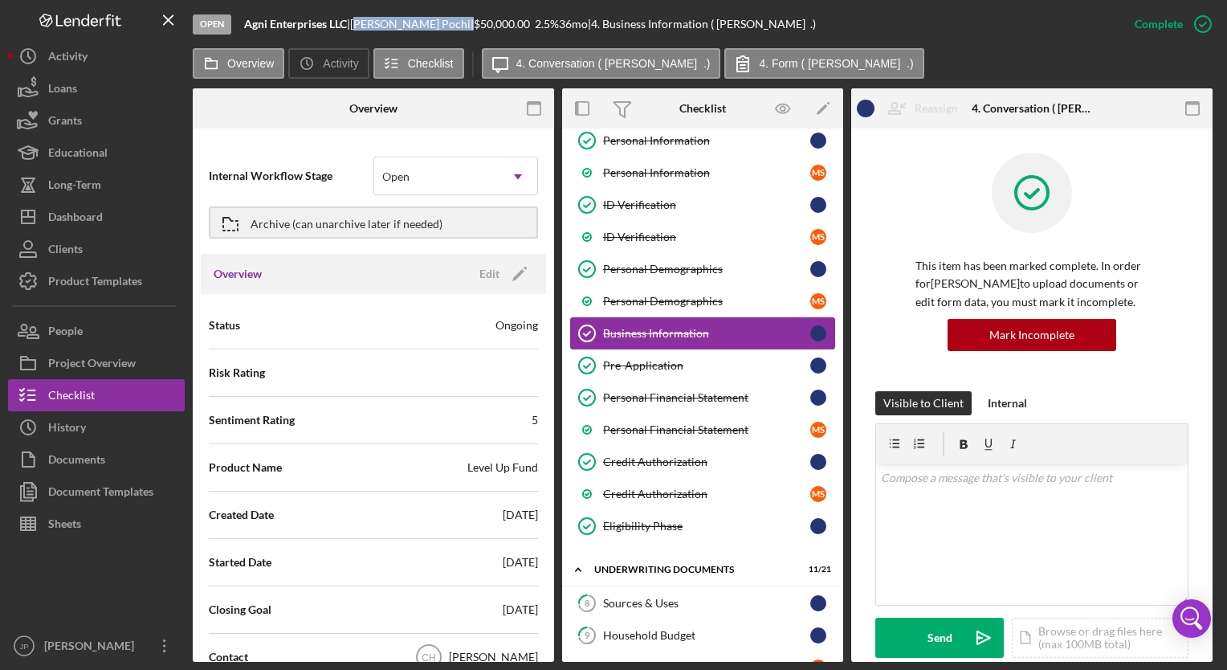
click at [616, 333] on div "Business Information" at bounding box center [706, 333] width 207 height 13
click at [626, 327] on div "Business Information" at bounding box center [706, 333] width 207 height 13
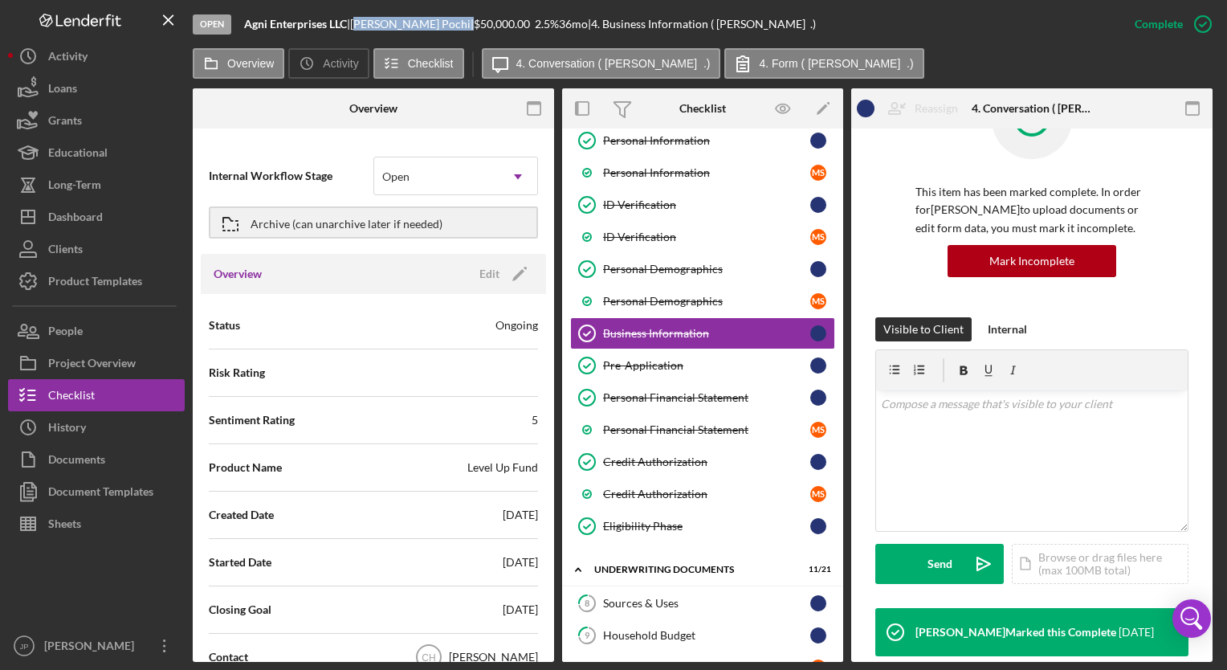
scroll to position [0, 0]
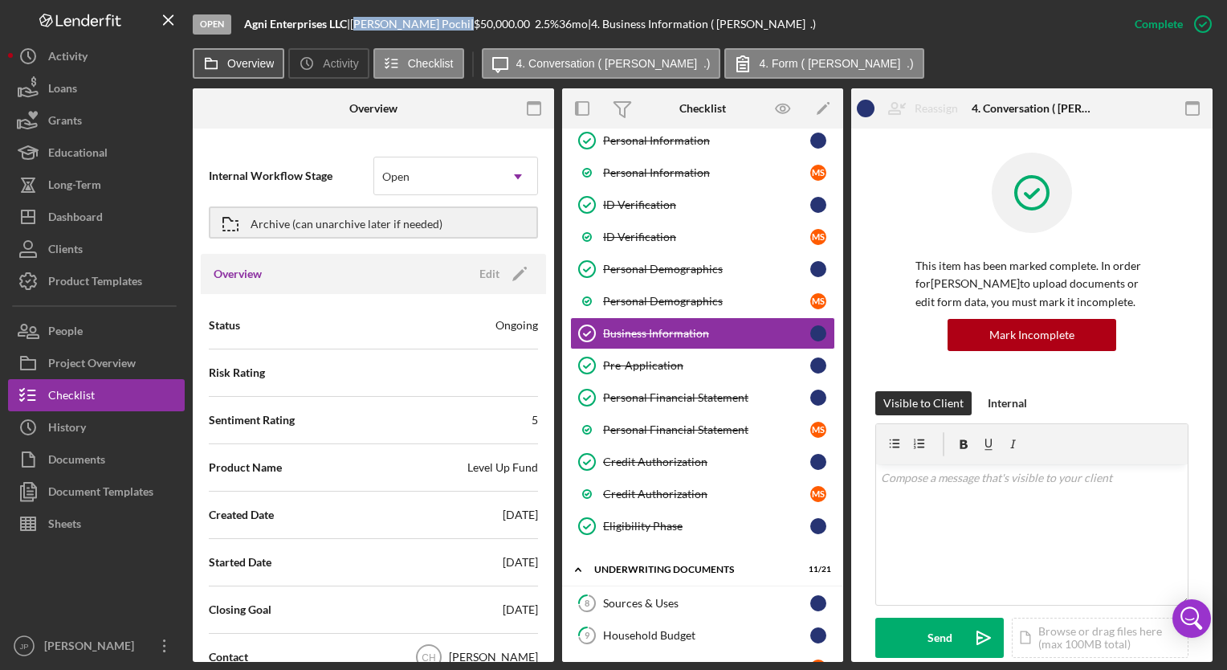
click at [234, 63] on label "Overview" at bounding box center [250, 63] width 47 height 13
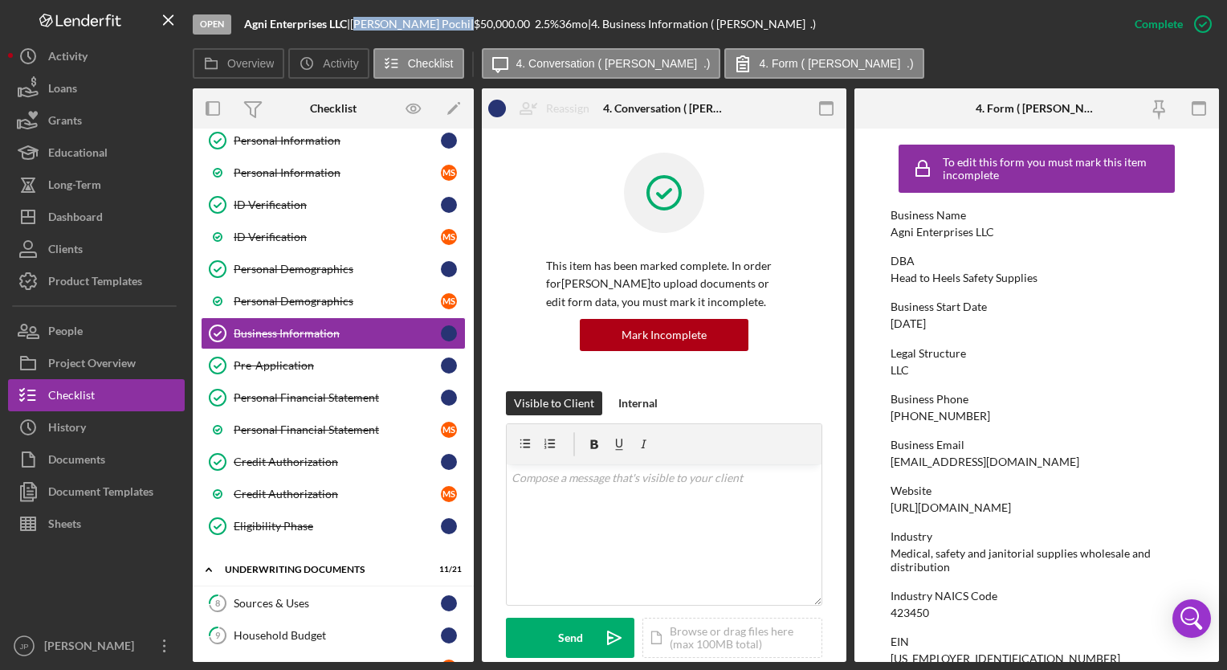
scroll to position [80, 0]
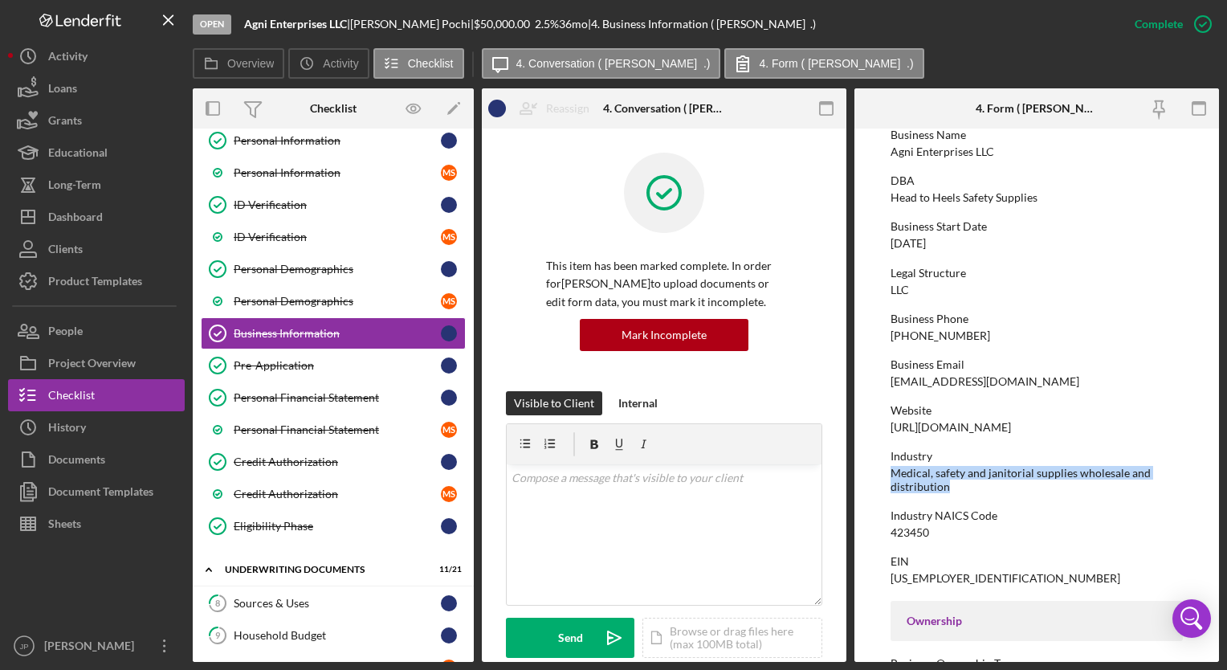
drag, startPoint x: 890, startPoint y: 474, endPoint x: 966, endPoint y: 486, distance: 77.2
click at [966, 486] on div "Medical, safety and janitorial supplies wholesale and distribution" at bounding box center [1036, 480] width 291 height 26
copy div "Medical, safety and janitorial supplies wholesale and distribution"
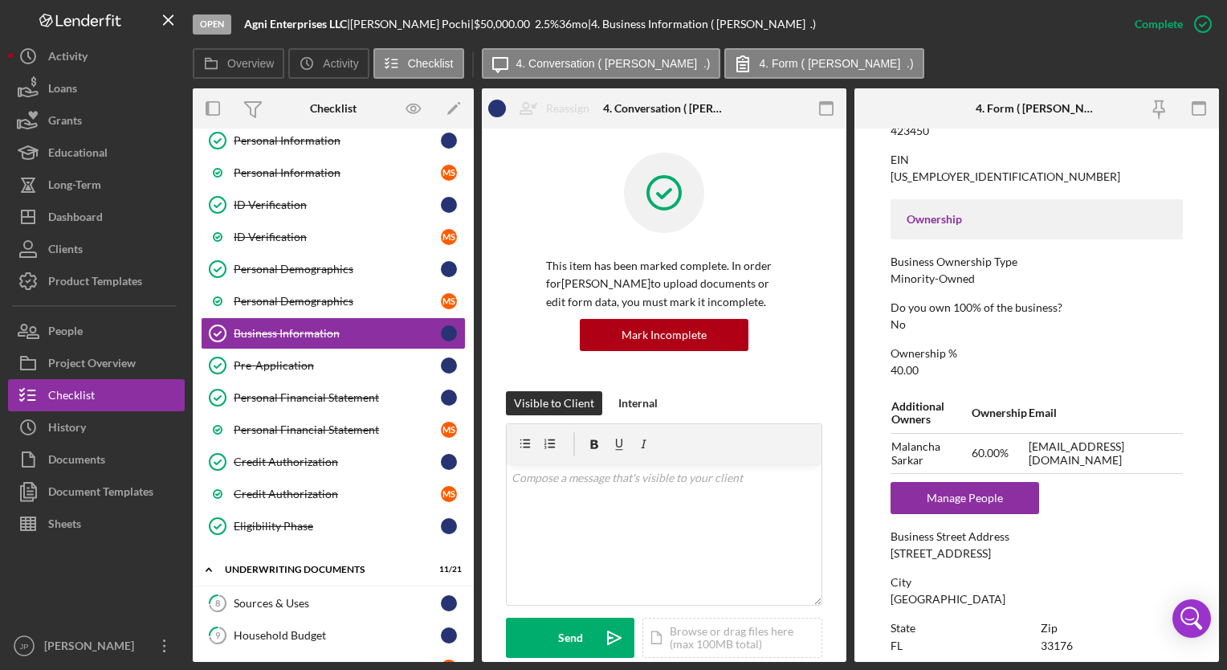
scroll to position [562, 0]
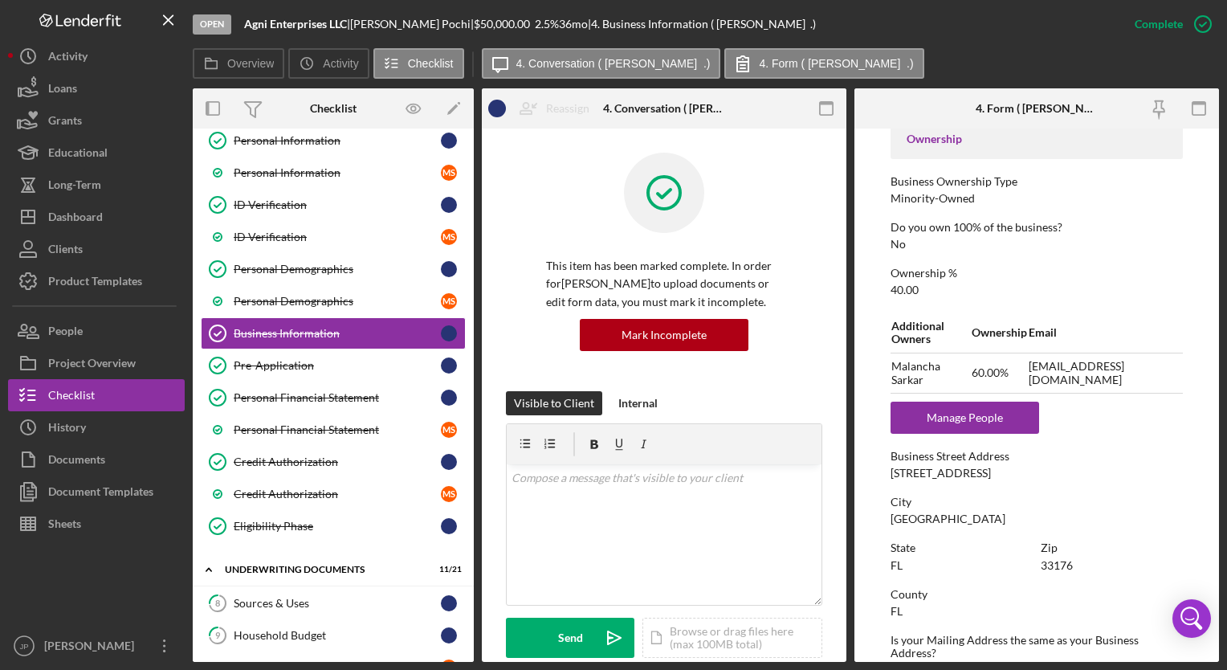
drag, startPoint x: 891, startPoint y: 474, endPoint x: 1045, endPoint y: 472, distance: 154.2
click at [1045, 472] on div "Business Street Address [STREET_ADDRESS]" at bounding box center [1036, 465] width 291 height 30
copy div "[STREET_ADDRESS]"
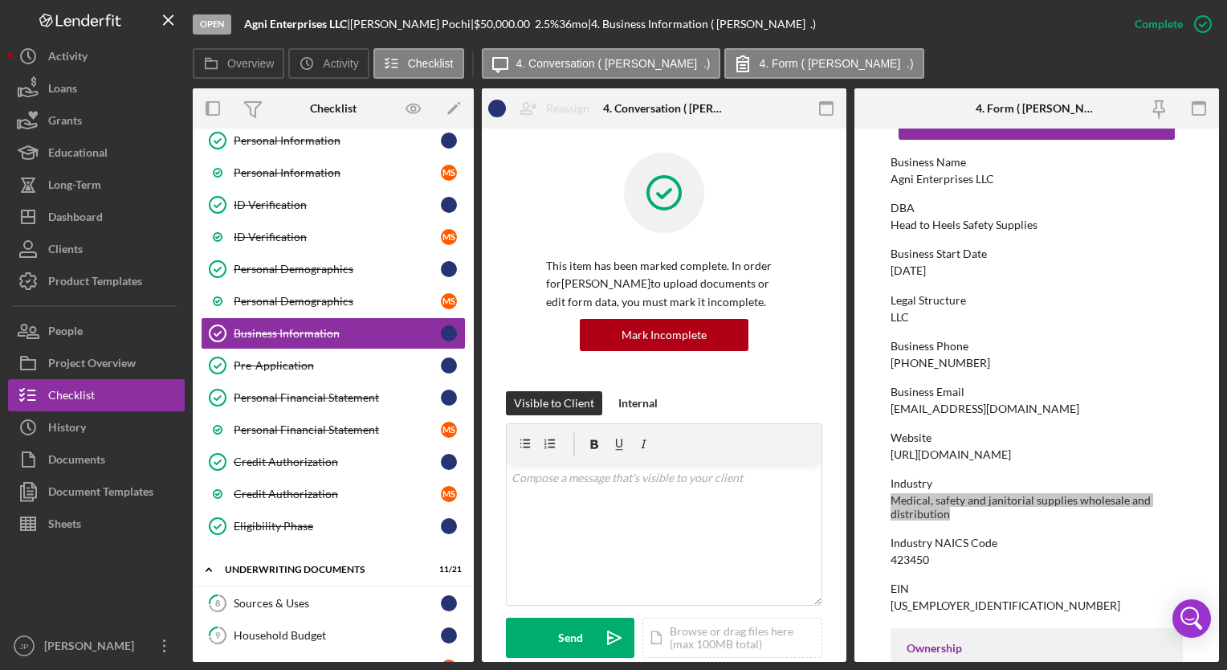
scroll to position [2, 0]
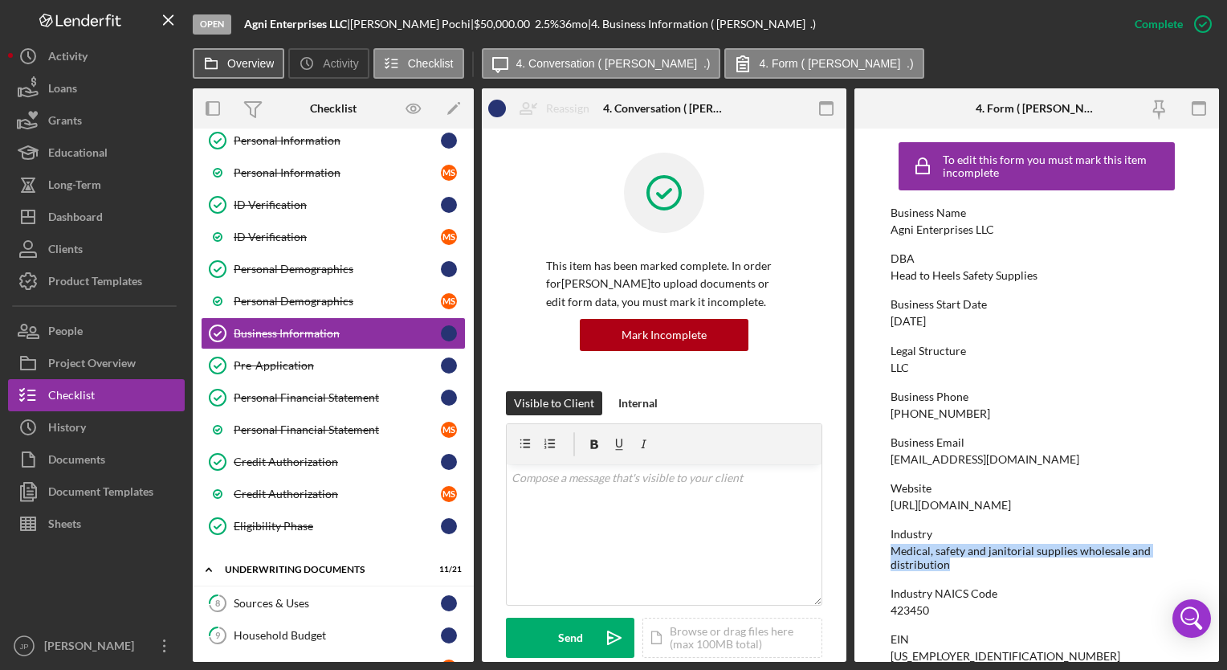
click at [256, 68] on label "Overview" at bounding box center [250, 63] width 47 height 13
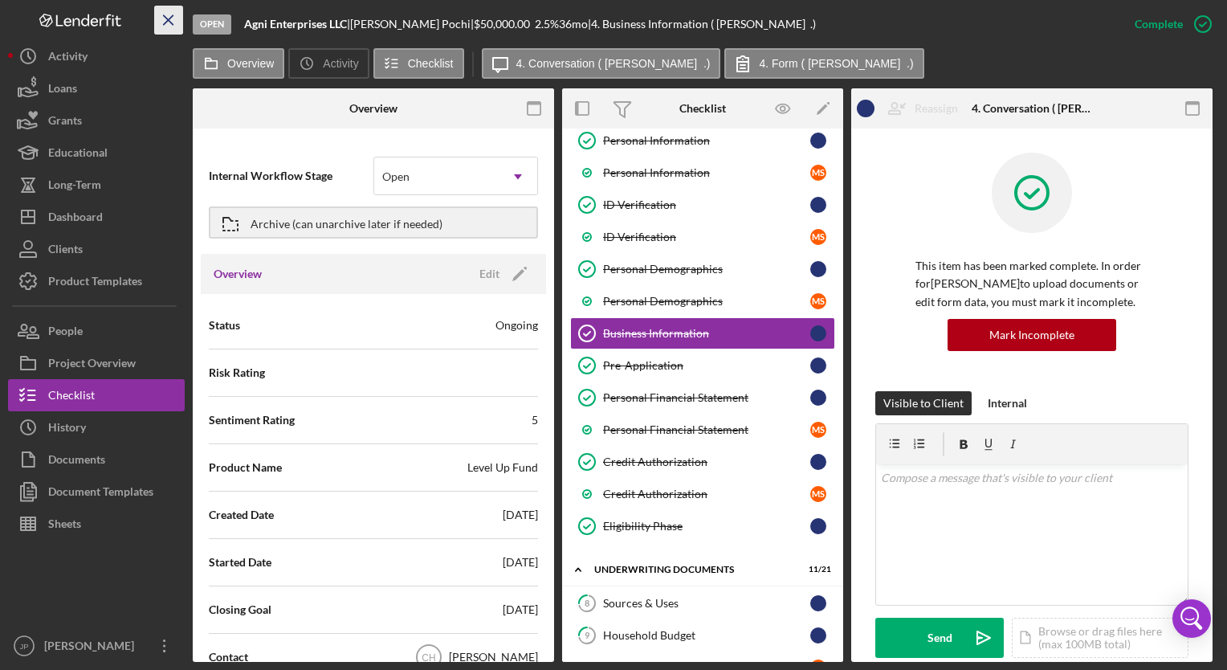
click at [167, 19] on icon "Icon/Menu Close" at bounding box center [169, 20] width 36 height 36
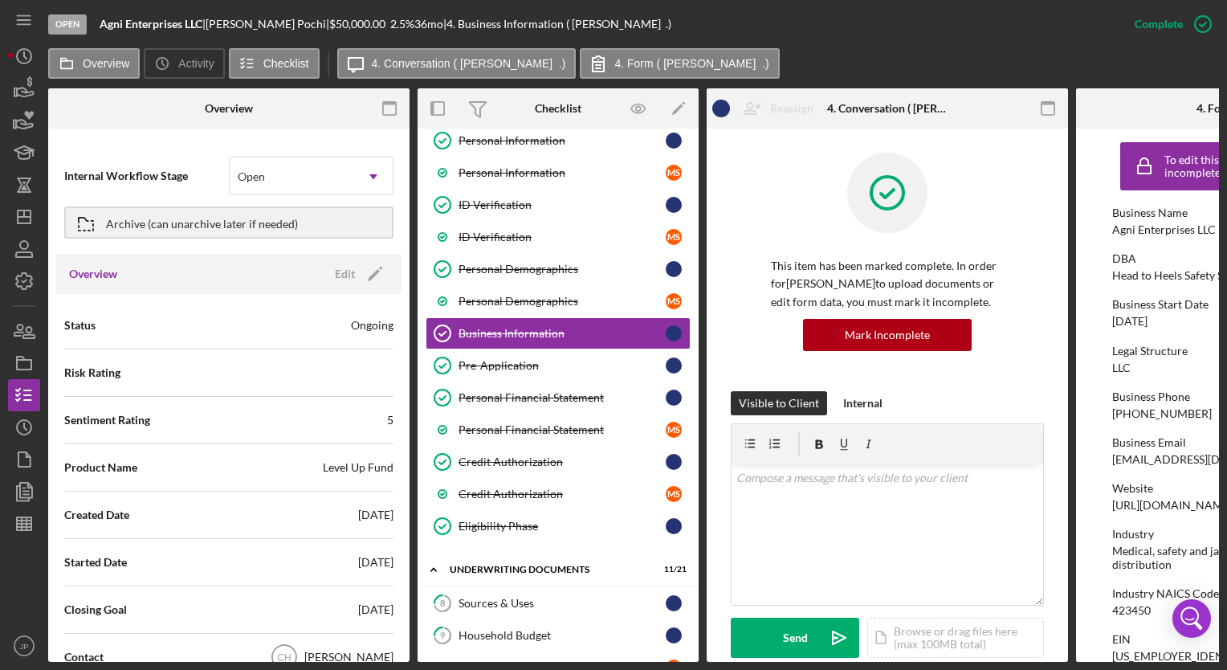
click at [66, 22] on div "Open" at bounding box center [67, 24] width 39 height 20
click at [28, 20] on line "button" at bounding box center [23, 20] width 13 height 0
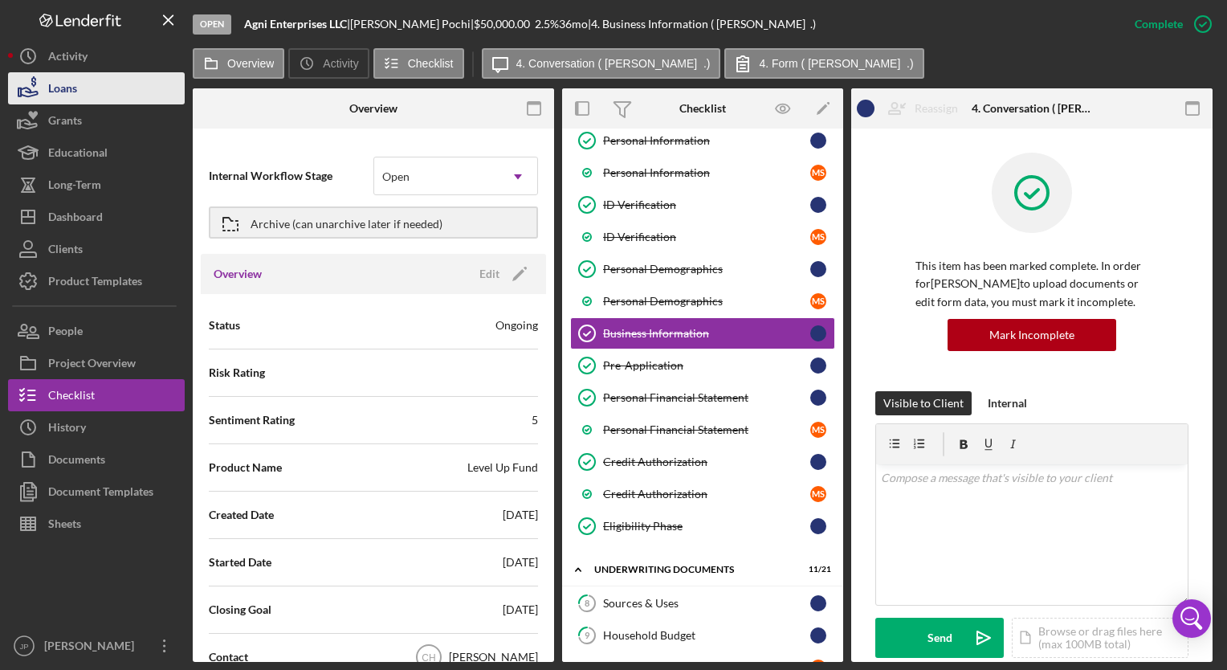
click at [59, 87] on div "Loans" at bounding box center [62, 90] width 29 height 36
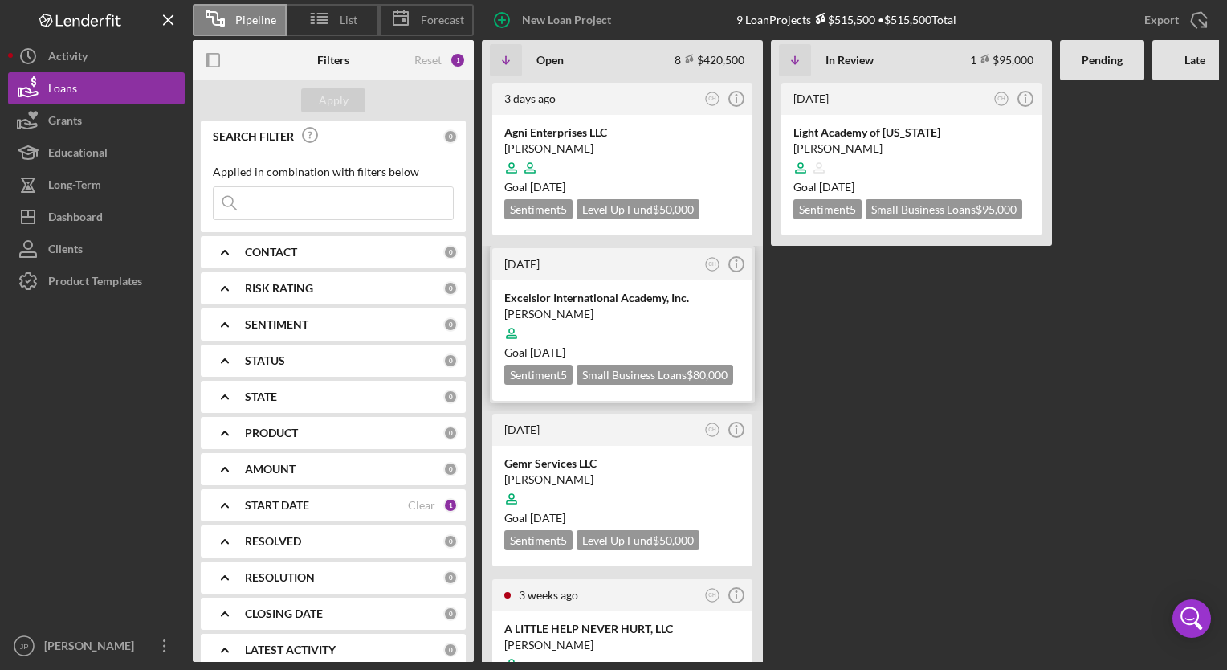
click at [647, 332] on div at bounding box center [622, 333] width 236 height 31
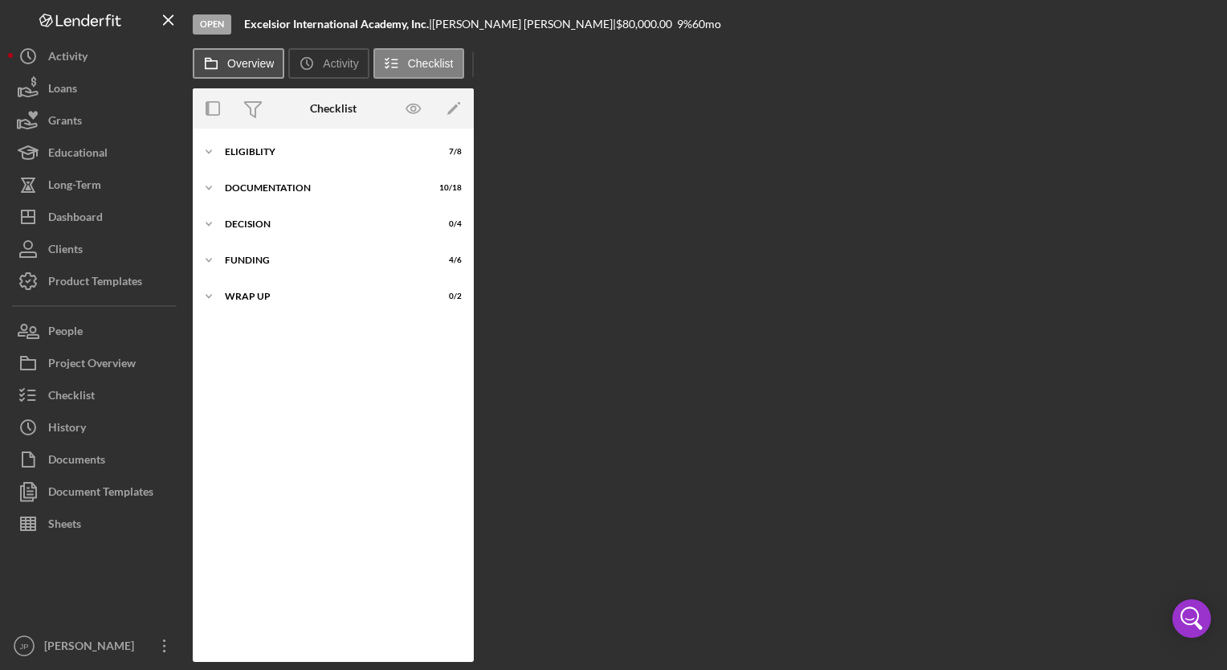
click at [250, 63] on label "Overview" at bounding box center [250, 63] width 47 height 13
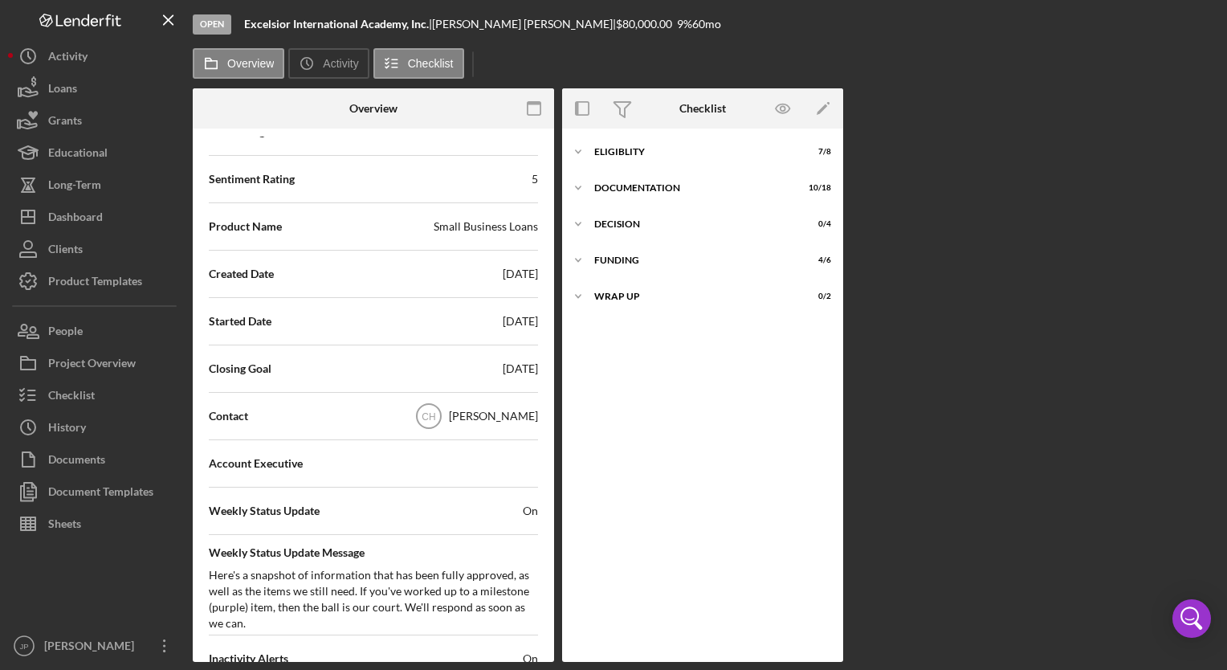
scroll to position [161, 0]
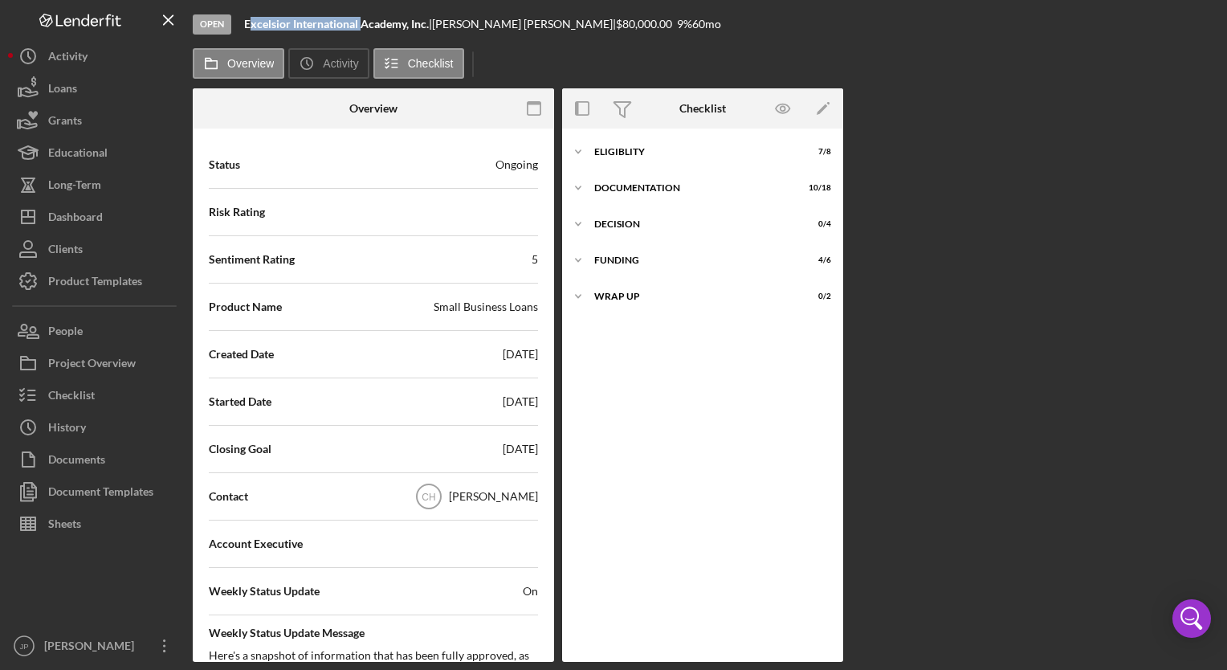
drag, startPoint x: 248, startPoint y: 23, endPoint x: 363, endPoint y: 23, distance: 114.8
click at [363, 23] on b "Excelsior International Academy, Inc." at bounding box center [336, 24] width 185 height 14
drag, startPoint x: 363, startPoint y: 23, endPoint x: 245, endPoint y: 24, distance: 118.0
click at [247, 23] on b "Excelsior International Academy, Inc." at bounding box center [336, 24] width 185 height 14
drag, startPoint x: 242, startPoint y: 20, endPoint x: 434, endPoint y: 24, distance: 192.0
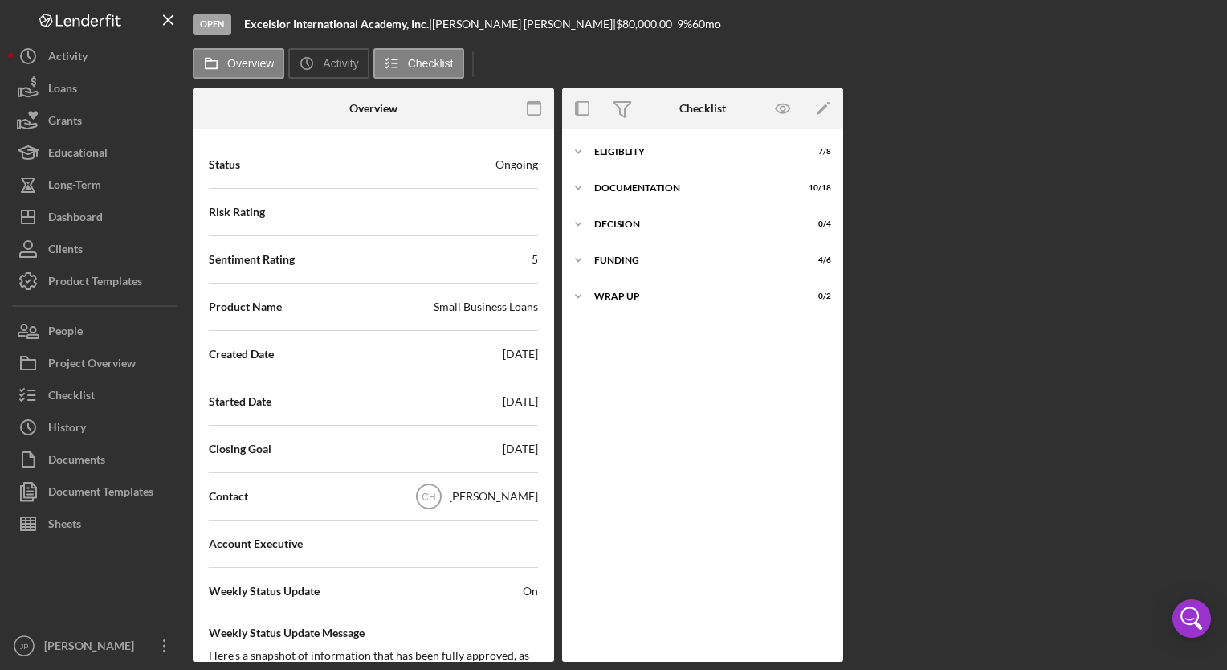
click at [434, 24] on div "Open Excelsior International Academy, Inc. | [PERSON_NAME] | $80,000.00 9 % 60 …" at bounding box center [706, 24] width 1026 height 48
copy div "Excelsior International Academy, Inc."
drag, startPoint x: 441, startPoint y: 21, endPoint x: 530, endPoint y: 23, distance: 89.2
click at [530, 23] on div "[PERSON_NAME] |" at bounding box center [524, 24] width 184 height 13
copy div "[PERSON_NAME]"
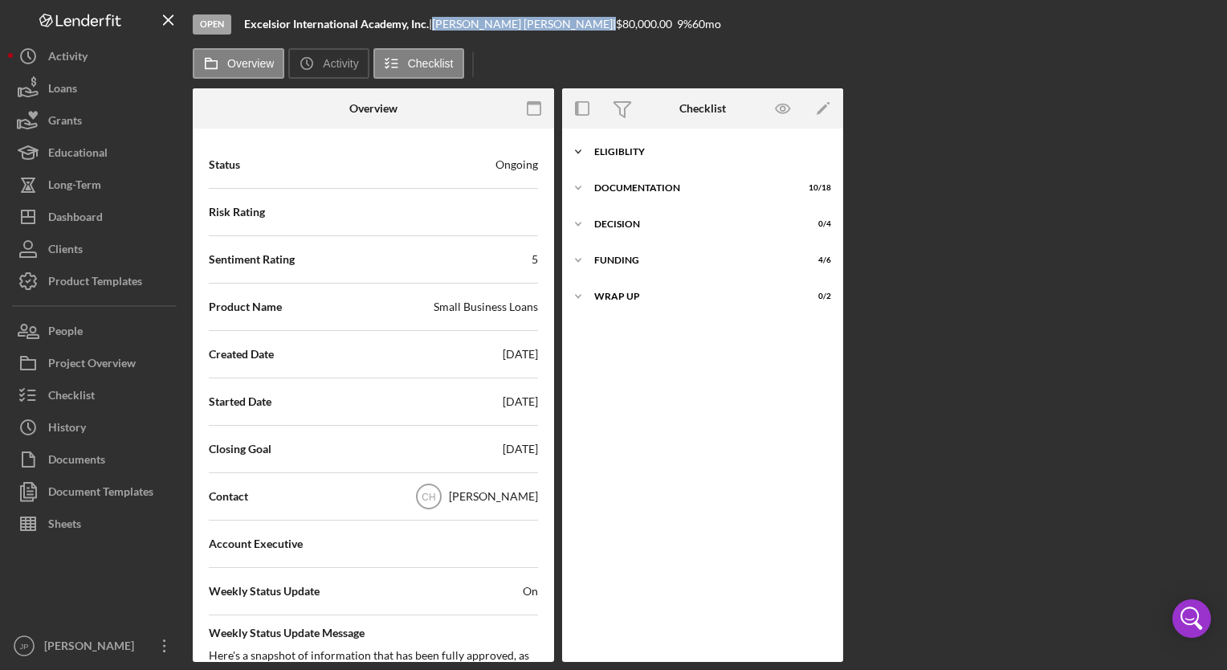
click at [579, 149] on icon "Icon/Expander" at bounding box center [578, 152] width 32 height 32
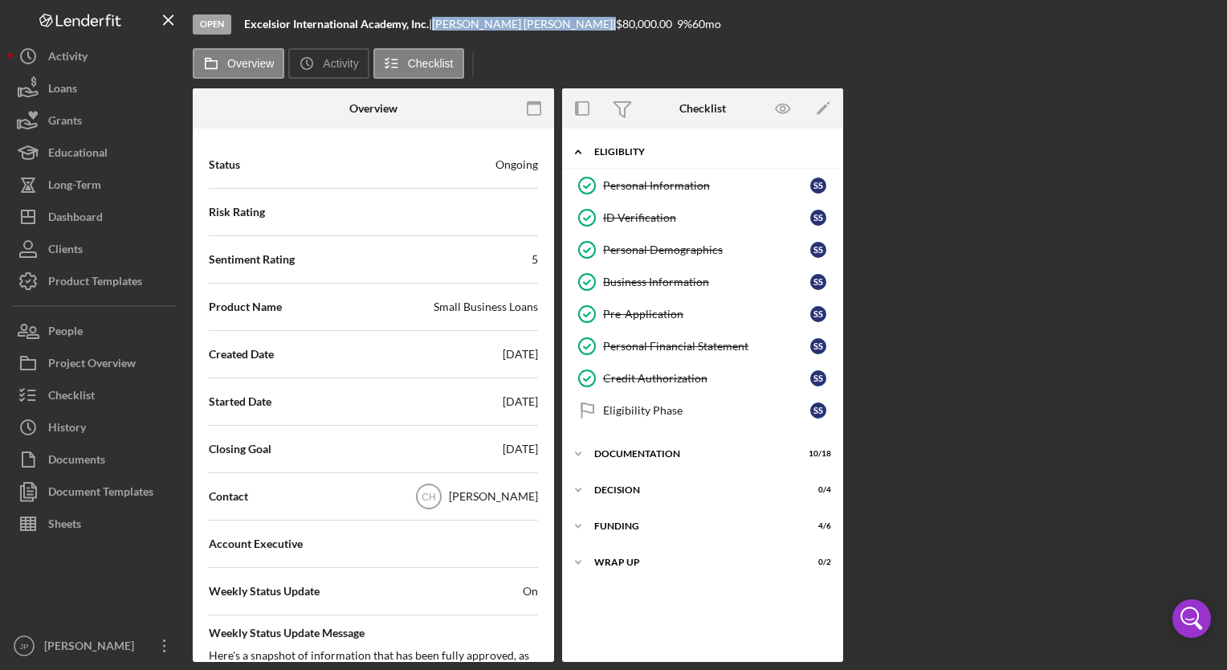
click at [579, 149] on icon "Icon/Expander" at bounding box center [578, 152] width 32 height 32
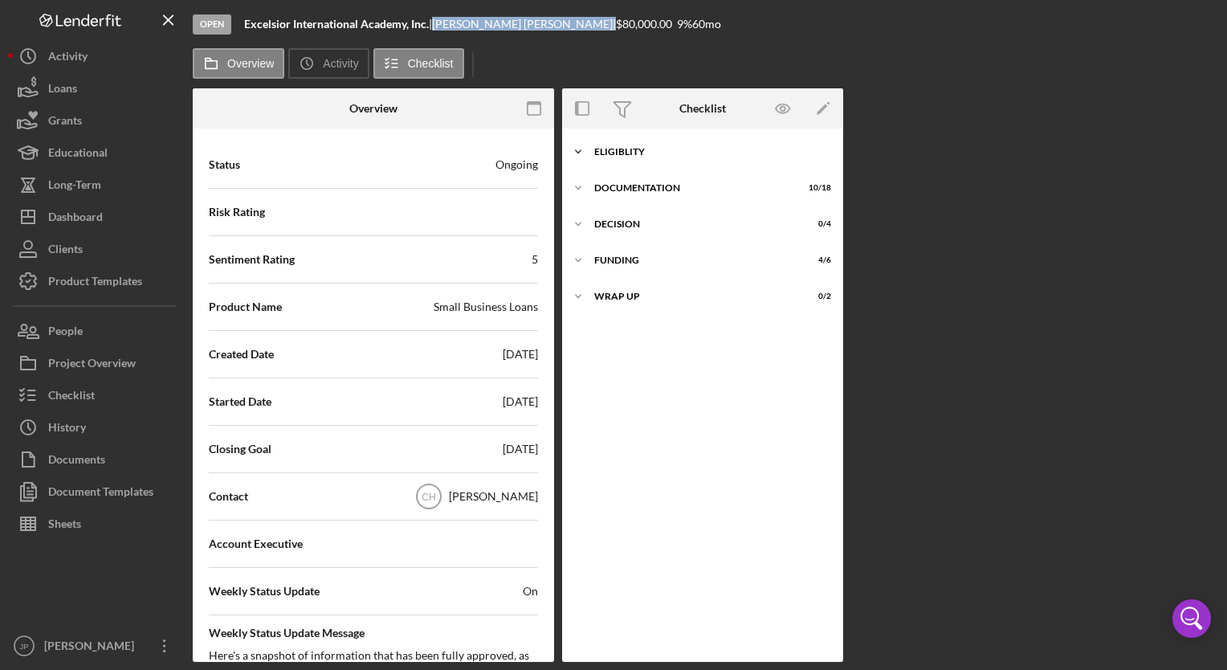
click at [579, 149] on icon "Icon/Expander" at bounding box center [578, 152] width 32 height 32
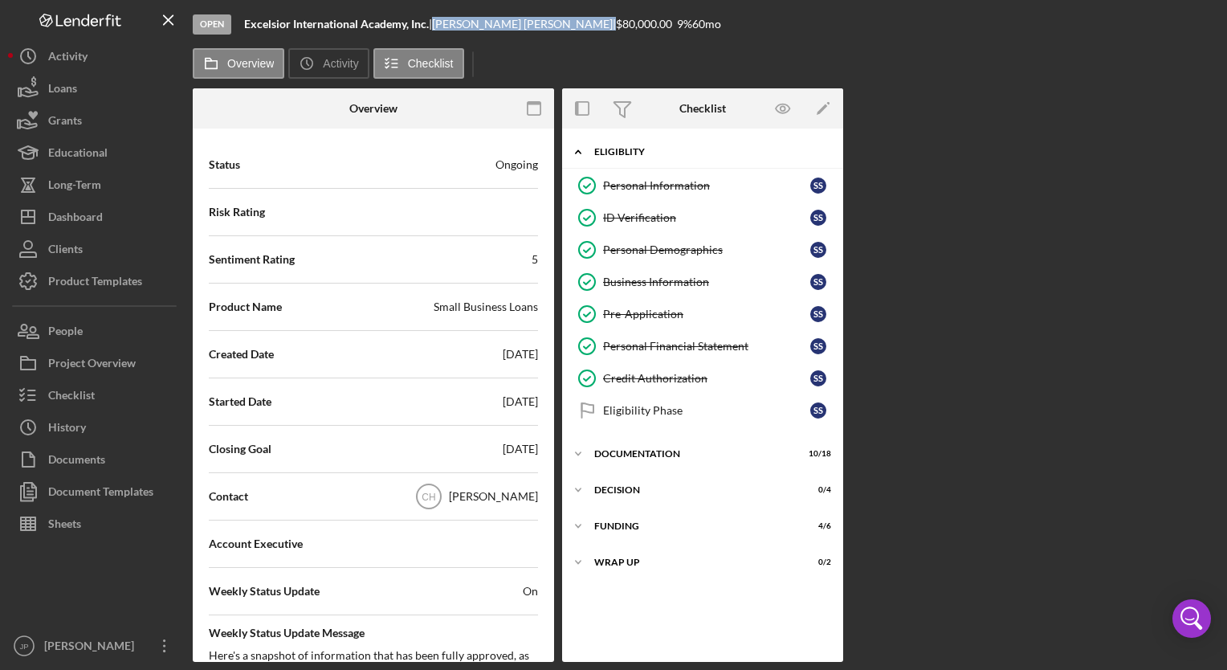
click at [579, 149] on icon "Icon/Expander" at bounding box center [578, 152] width 32 height 32
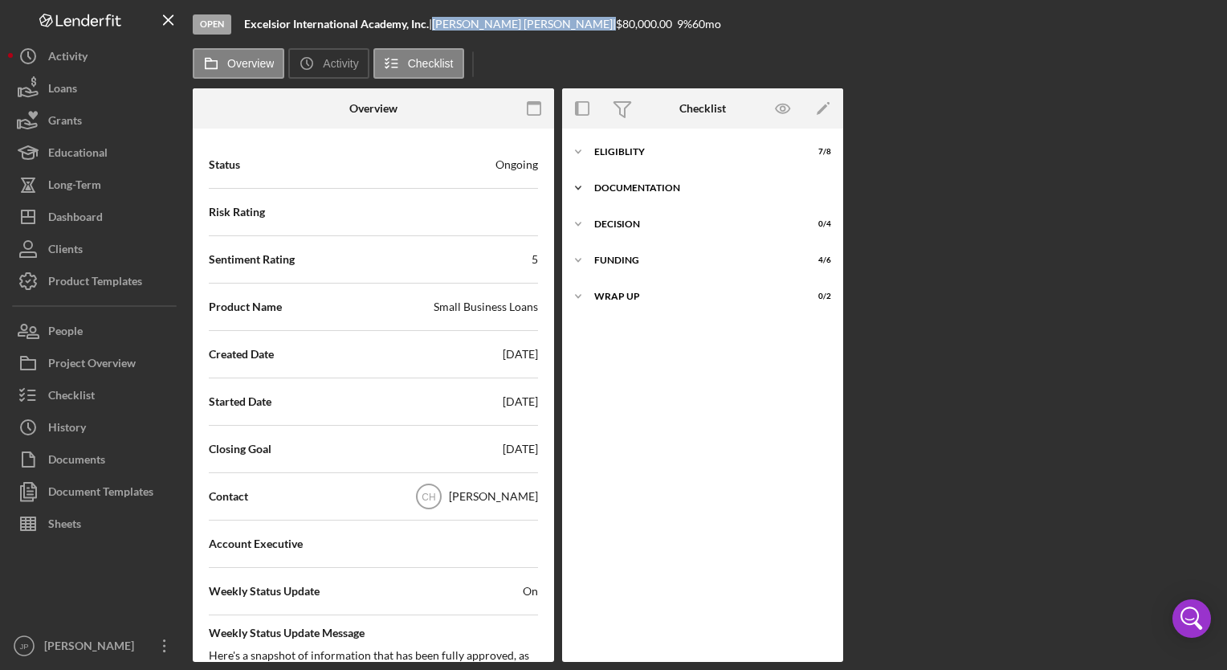
click at [581, 188] on icon "Icon/Expander" at bounding box center [578, 188] width 32 height 32
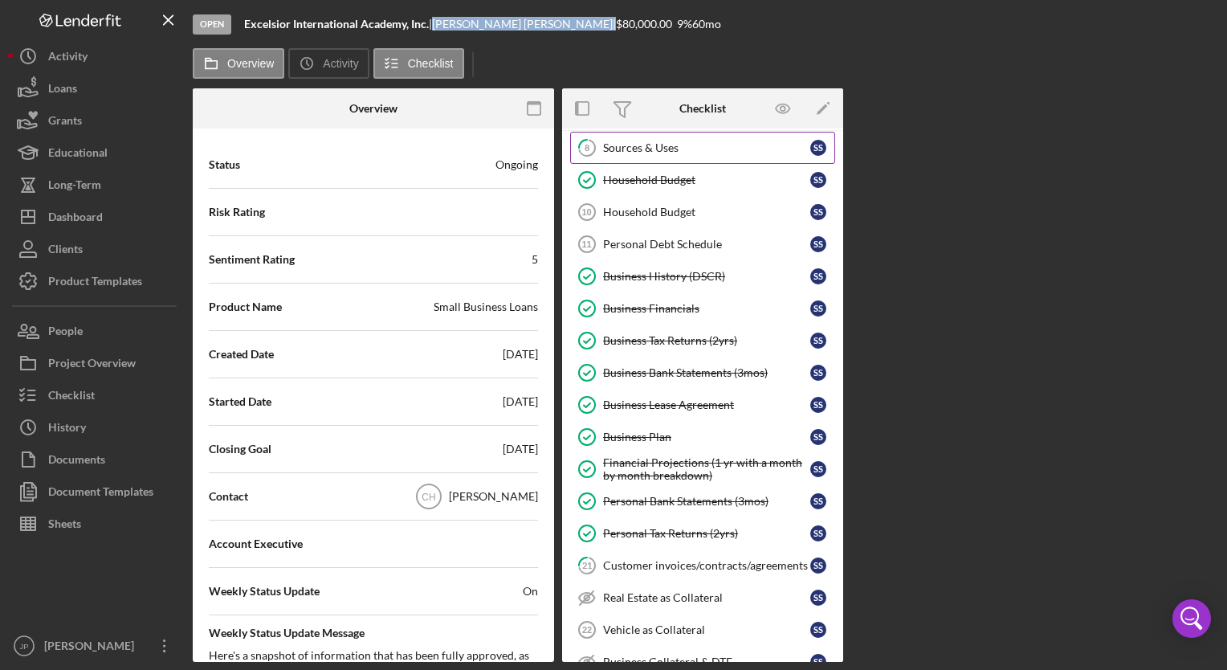
scroll to position [0, 0]
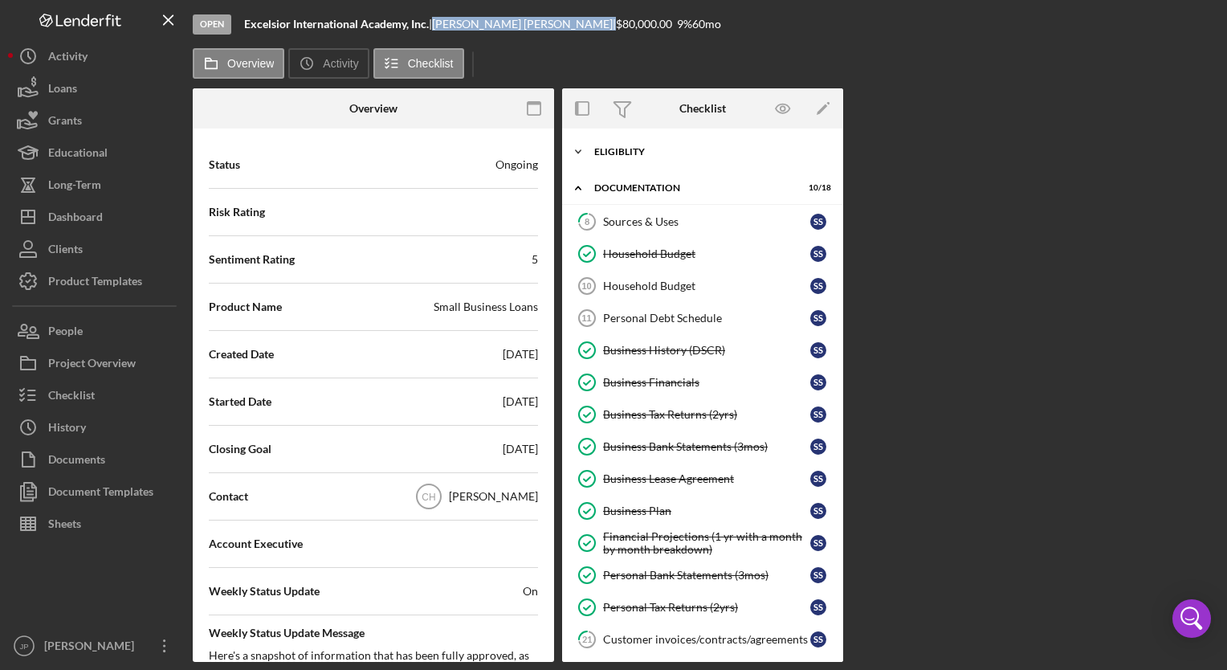
click at [581, 149] on icon "Icon/Expander" at bounding box center [578, 152] width 32 height 32
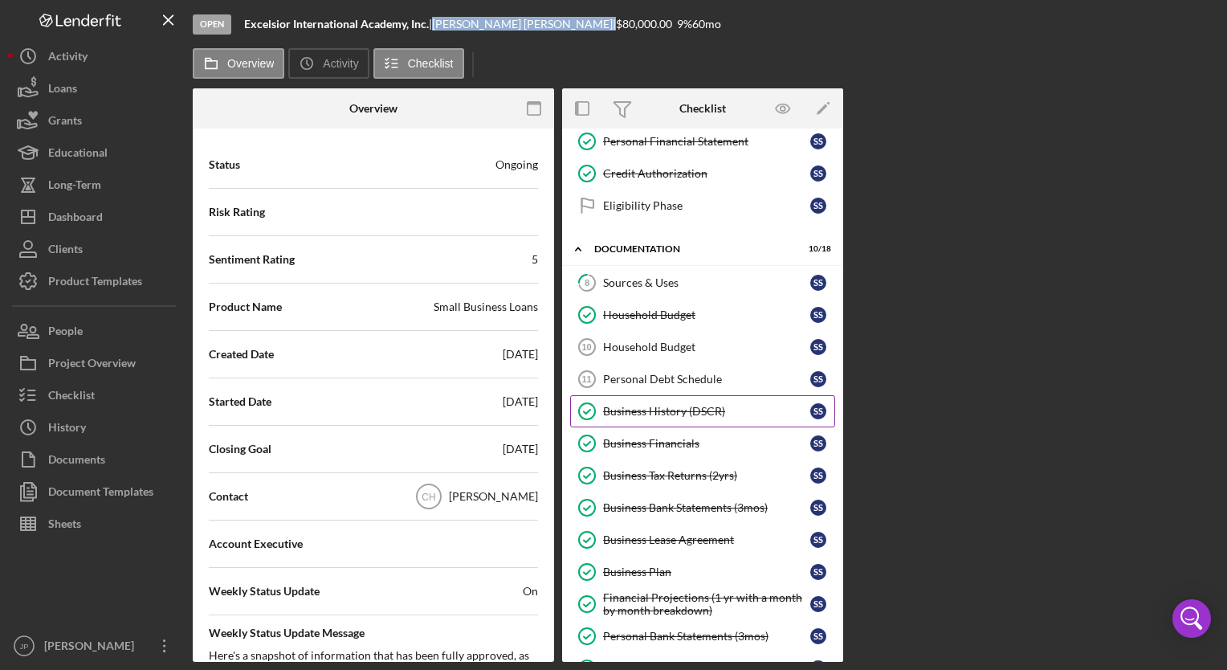
scroll to position [241, 0]
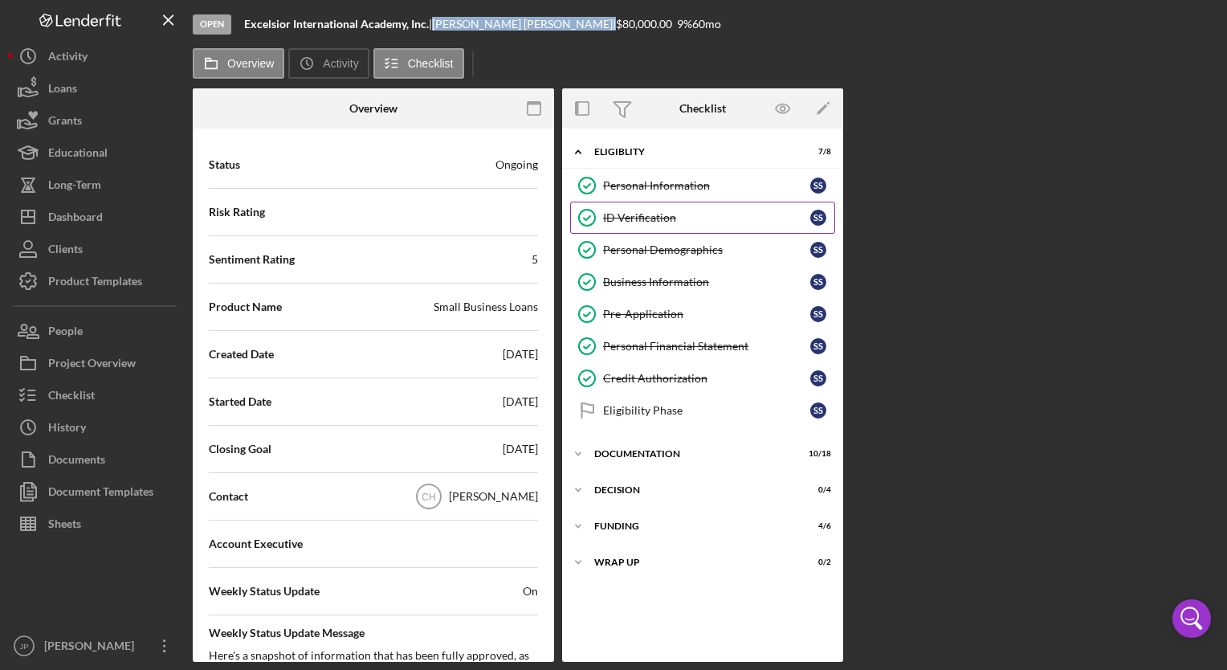
scroll to position [0, 0]
click at [355, 66] on label "Activity" at bounding box center [340, 63] width 35 height 13
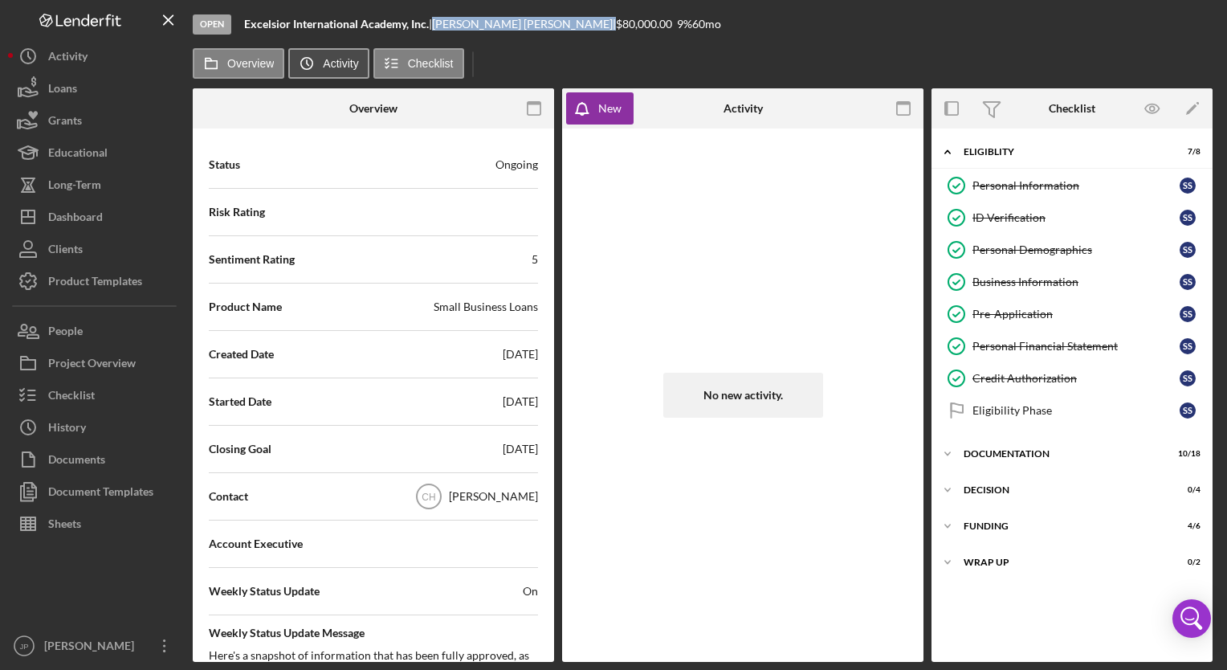
click at [350, 61] on label "Activity" at bounding box center [340, 63] width 35 height 13
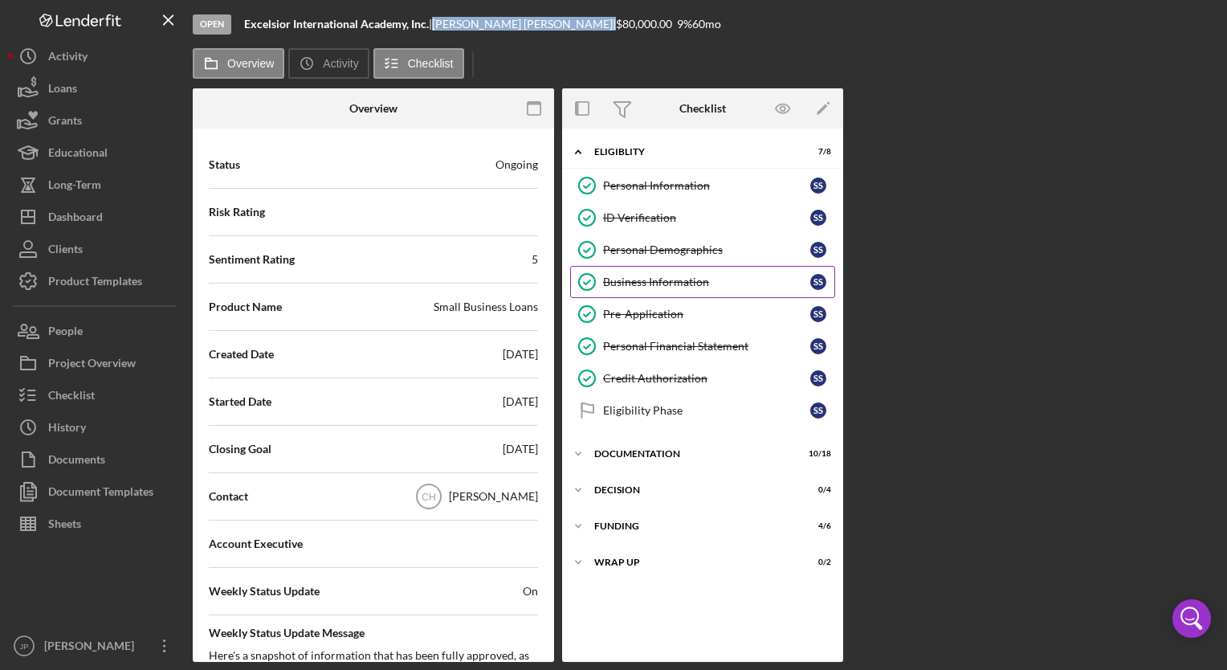
click at [678, 275] on div "Business Information" at bounding box center [706, 281] width 207 height 13
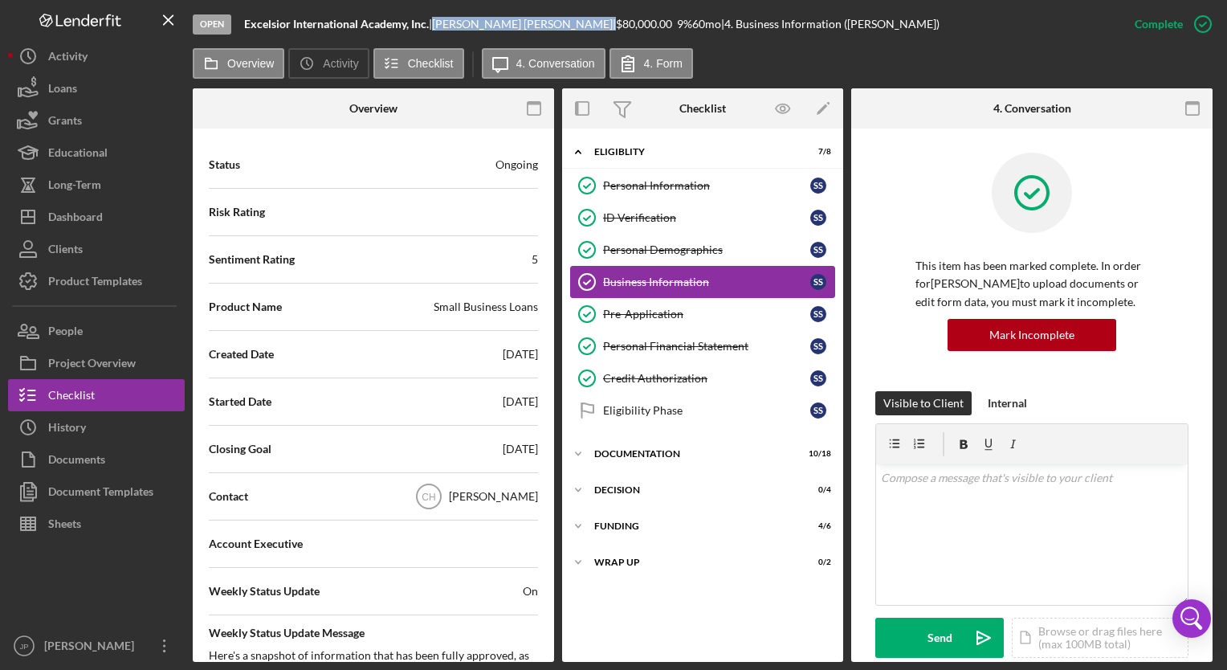
click at [665, 275] on div "Business Information" at bounding box center [706, 281] width 207 height 13
click at [664, 281] on div "Business Information" at bounding box center [706, 281] width 207 height 13
click at [665, 281] on div "Business Information" at bounding box center [706, 281] width 207 height 13
drag, startPoint x: 665, startPoint y: 281, endPoint x: 752, endPoint y: 276, distance: 86.9
click at [752, 276] on div "Business Information" at bounding box center [706, 281] width 207 height 13
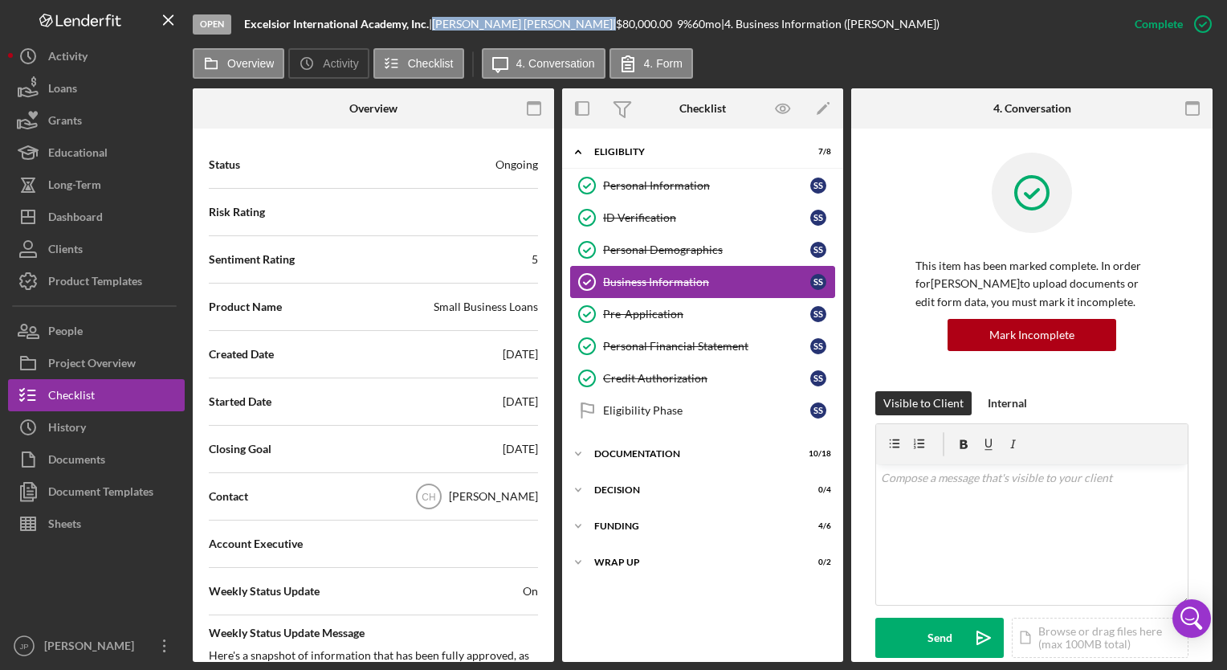
click at [752, 276] on div "Business Information" at bounding box center [706, 281] width 207 height 13
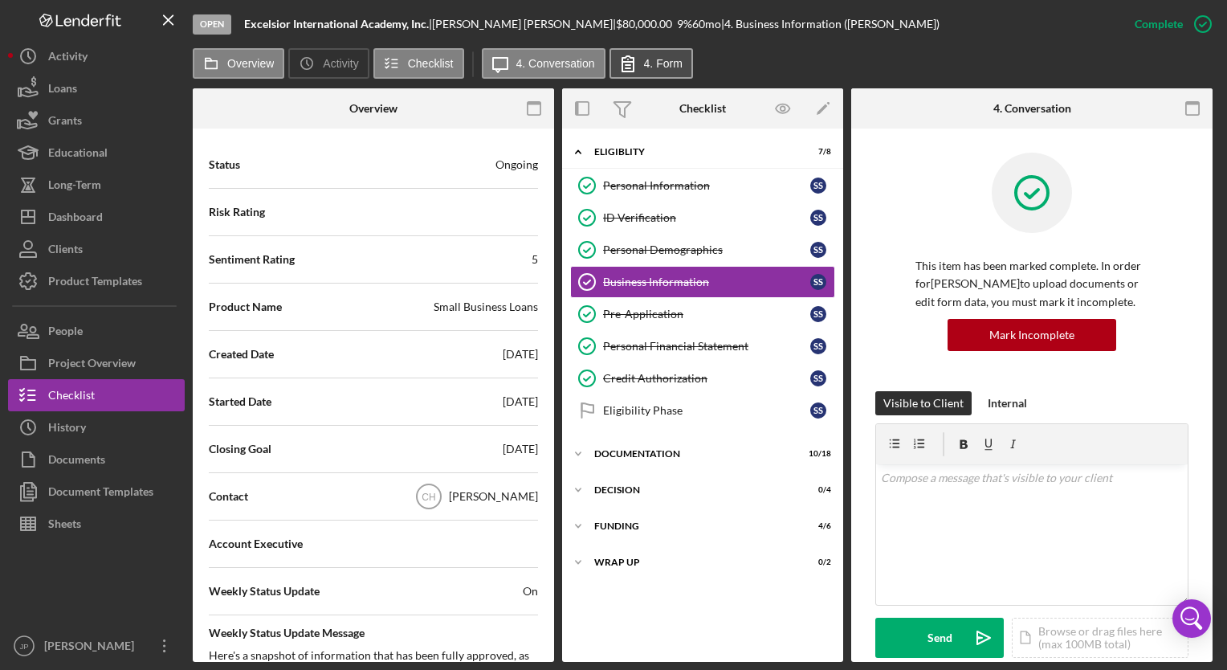
click at [666, 59] on label "4. Form" at bounding box center [663, 63] width 39 height 13
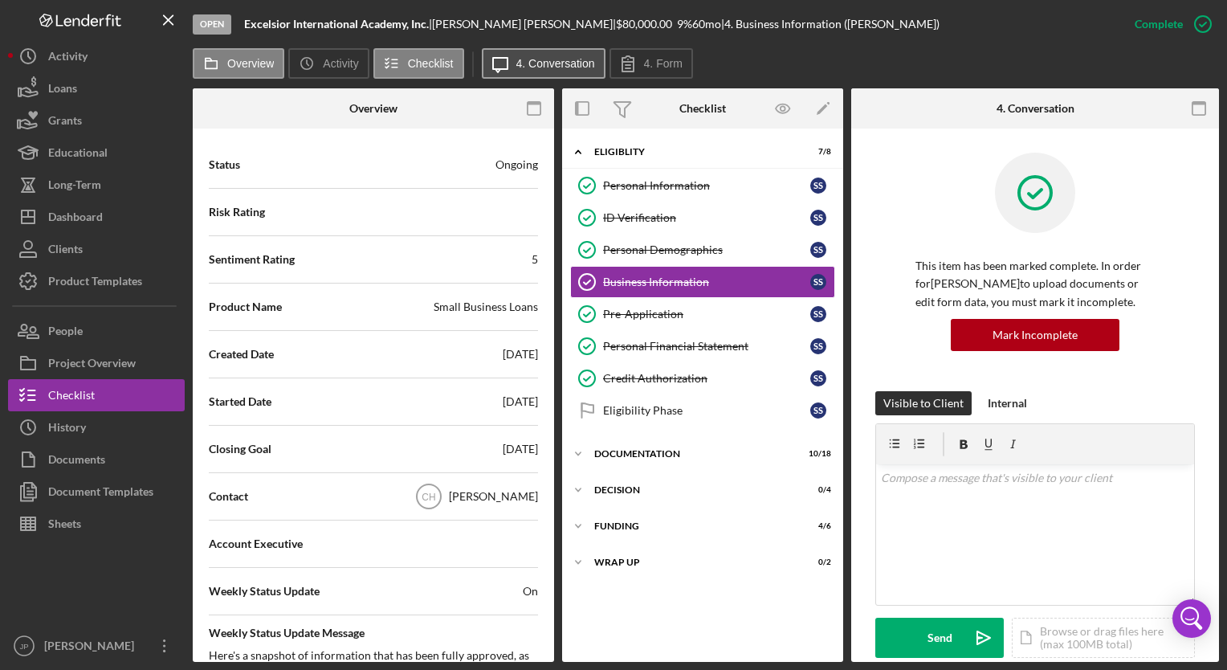
click at [530, 67] on label "4. Conversation" at bounding box center [555, 63] width 79 height 13
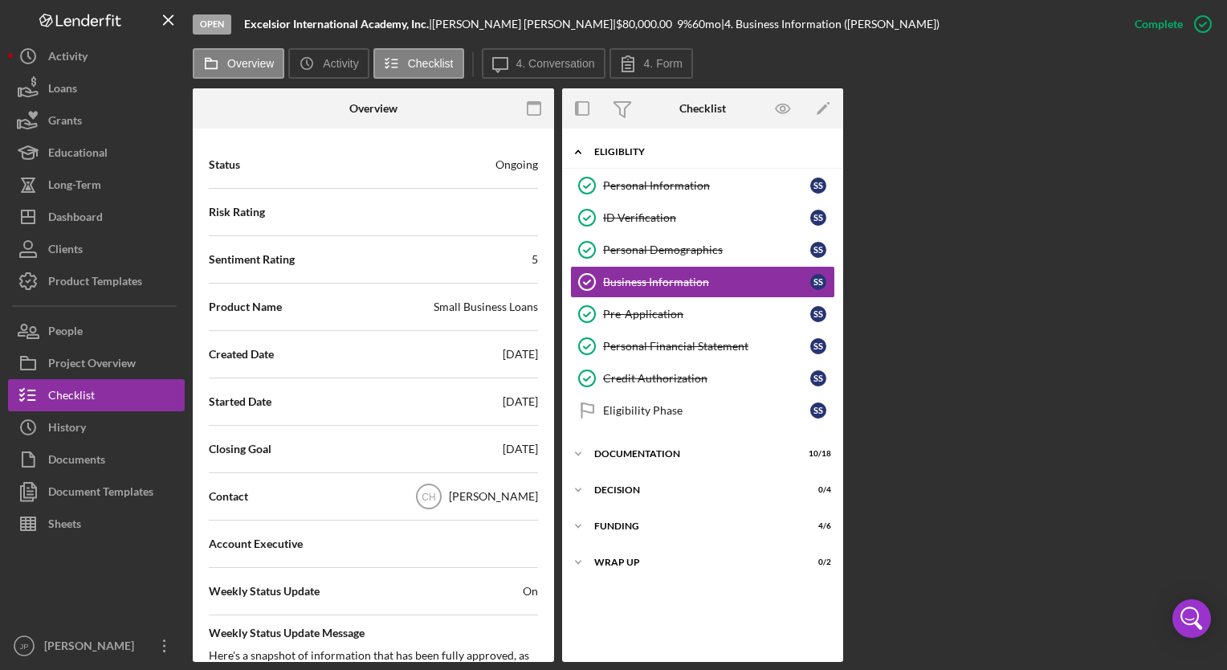
click at [581, 149] on icon "Icon/Expander" at bounding box center [578, 152] width 32 height 32
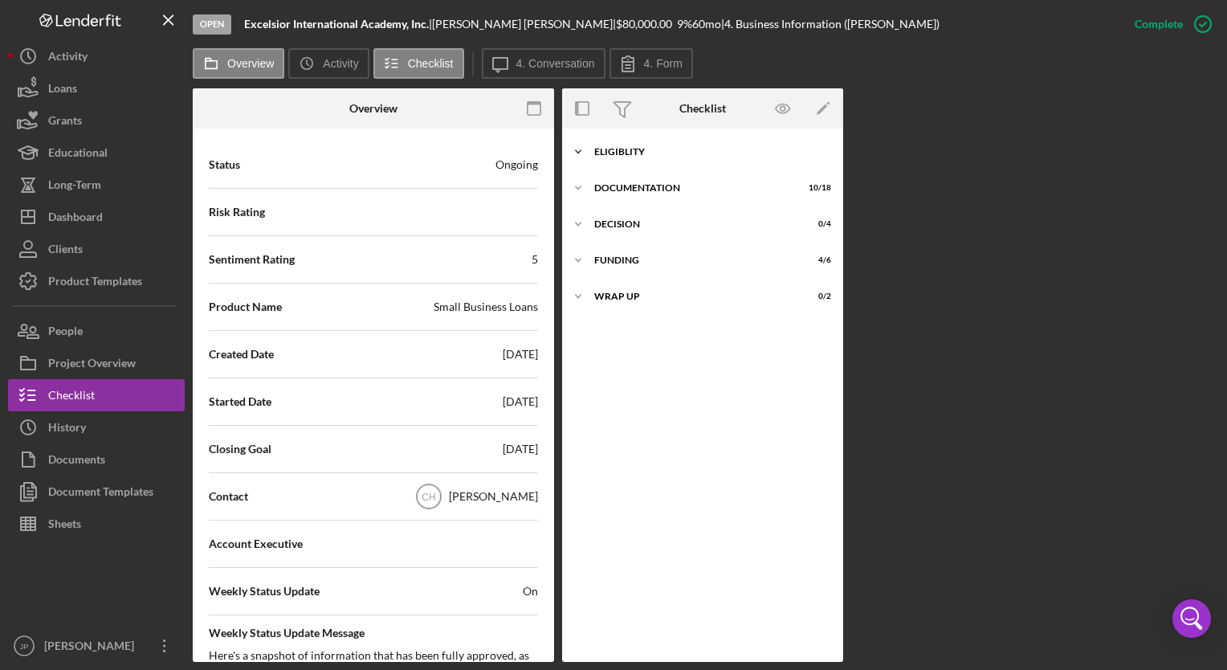
click at [581, 146] on icon "Icon/Expander" at bounding box center [578, 152] width 32 height 32
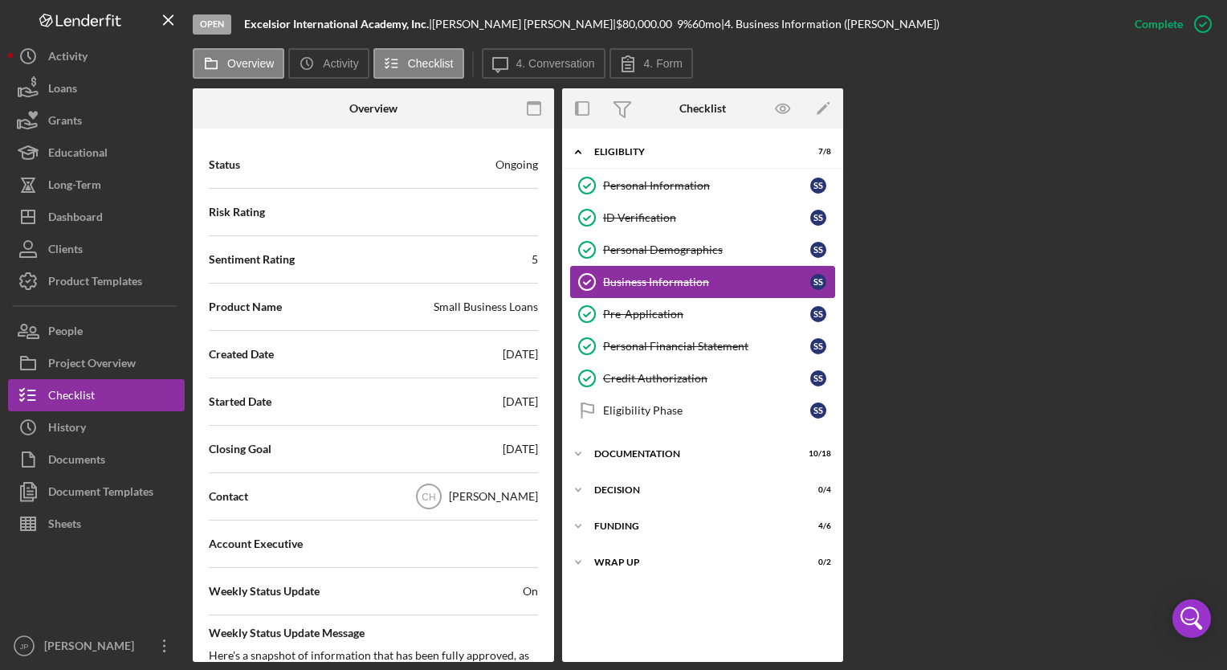
click at [754, 283] on div "Business Information" at bounding box center [706, 281] width 207 height 13
click at [755, 283] on div "Business Information" at bounding box center [706, 281] width 207 height 13
click at [234, 63] on label "Overview" at bounding box center [250, 63] width 47 height 13
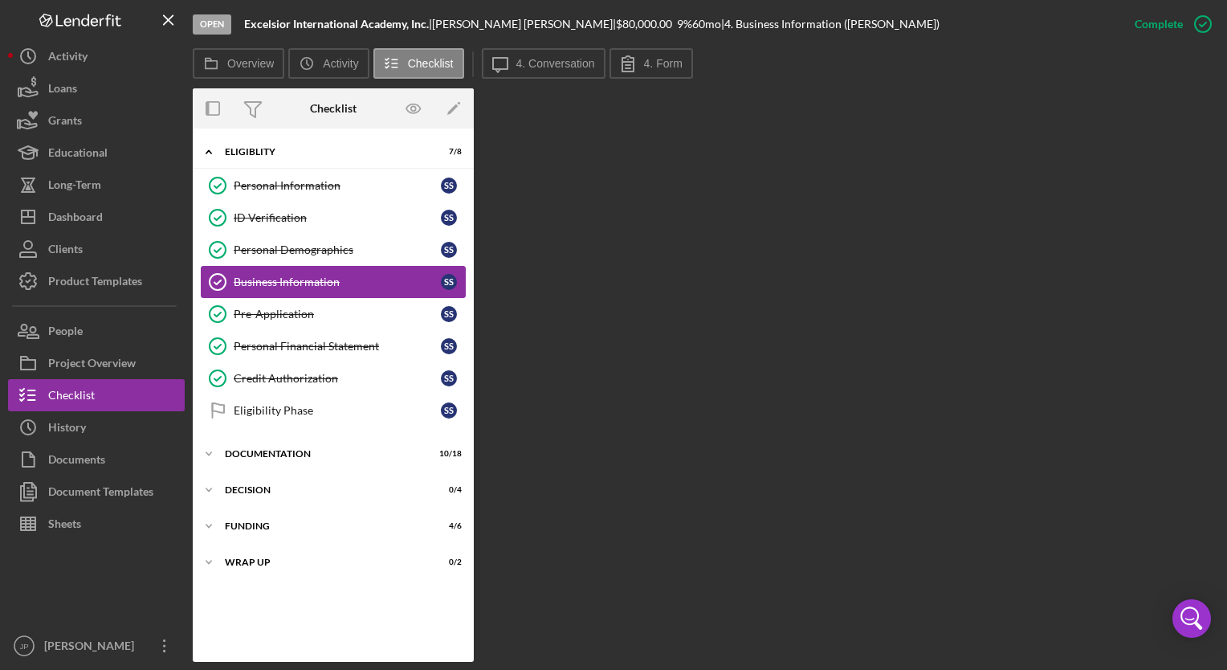
click at [283, 283] on div "Business Information" at bounding box center [337, 281] width 207 height 13
click at [258, 452] on div "Documentation" at bounding box center [339, 454] width 229 height 10
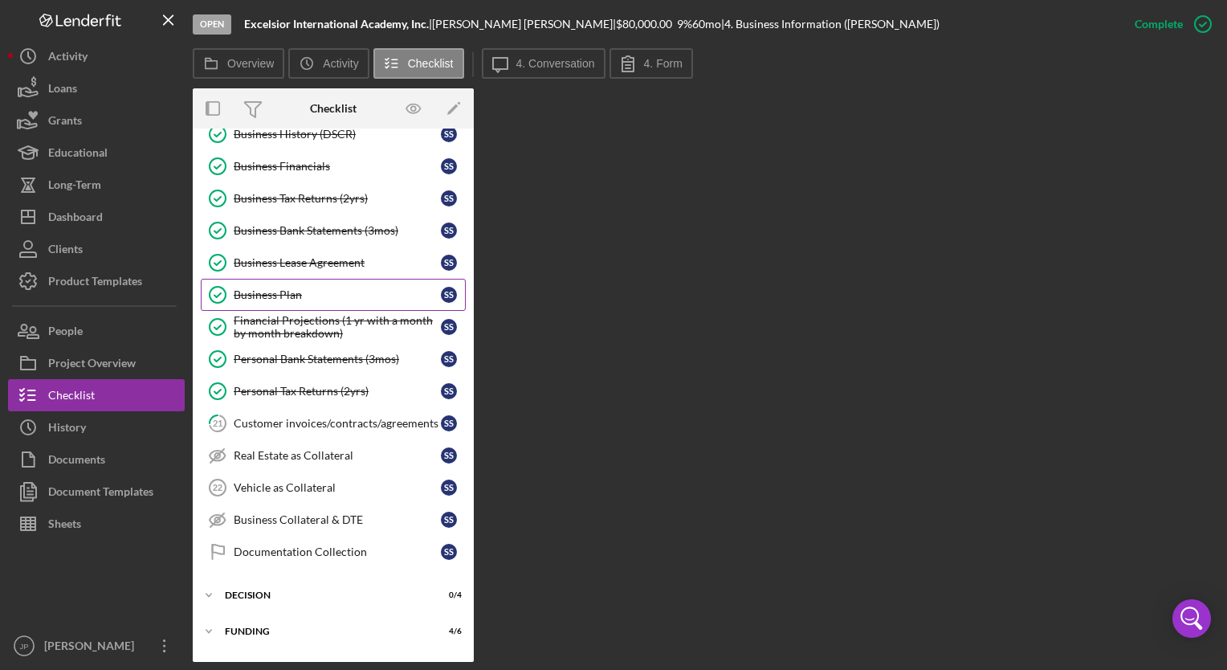
scroll to position [503, 0]
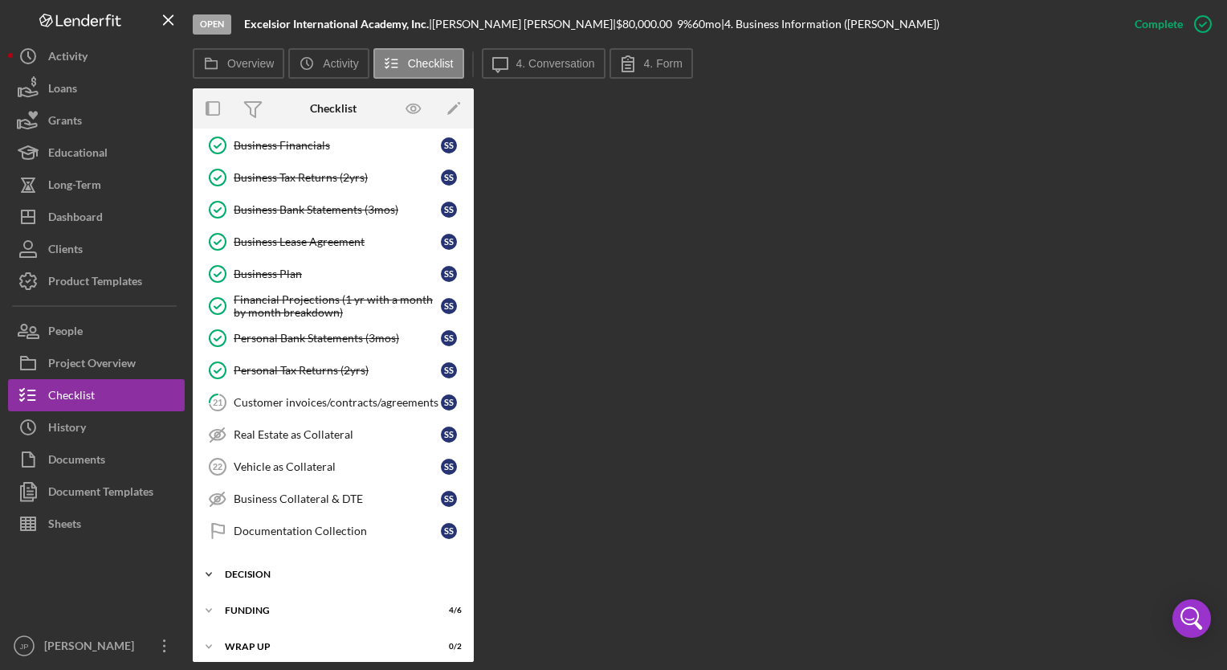
click at [202, 560] on icon "Icon/Expander" at bounding box center [209, 574] width 32 height 32
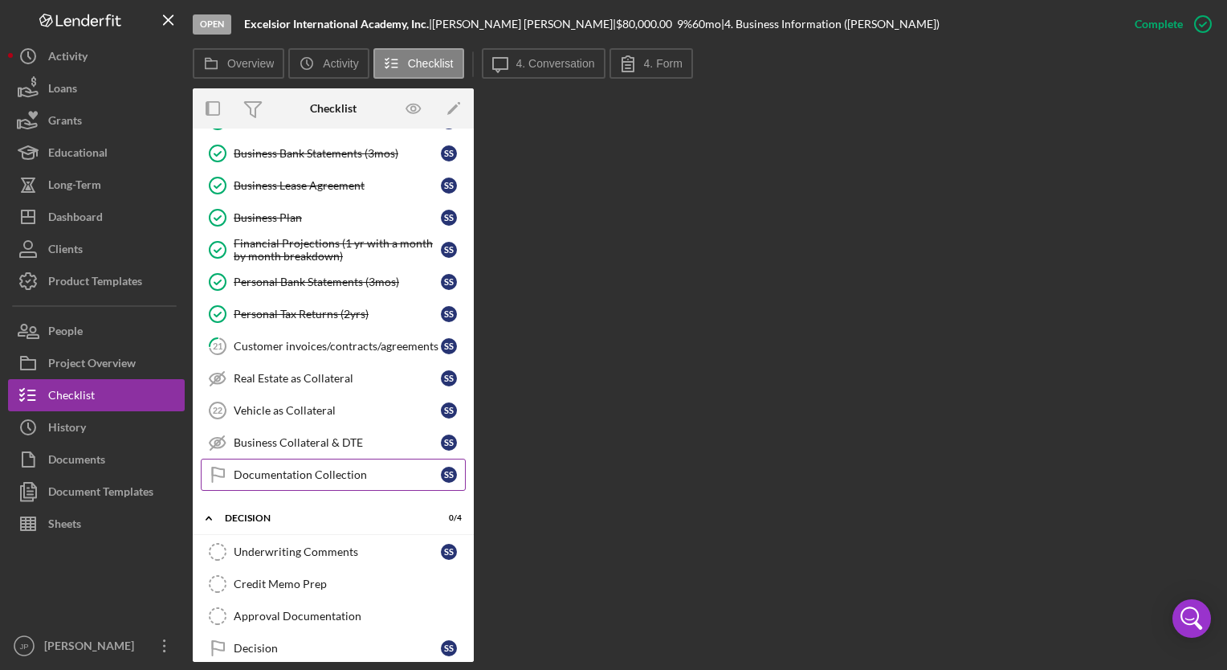
scroll to position [639, 0]
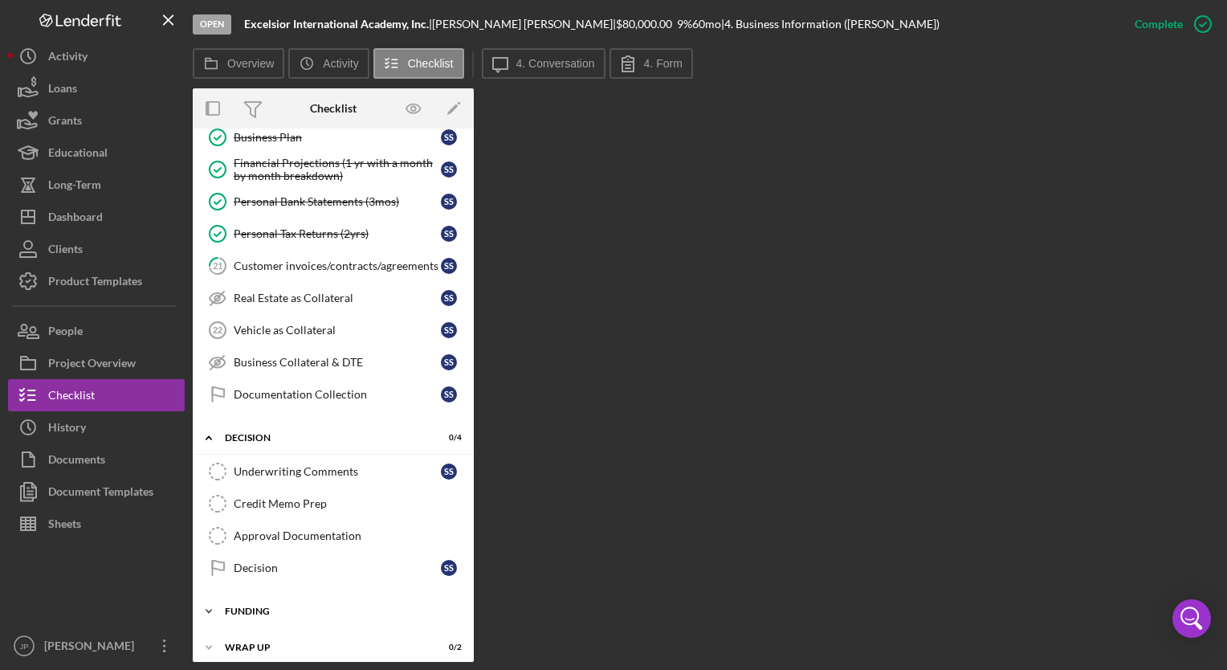
click at [252, 606] on div "Funding" at bounding box center [339, 611] width 229 height 10
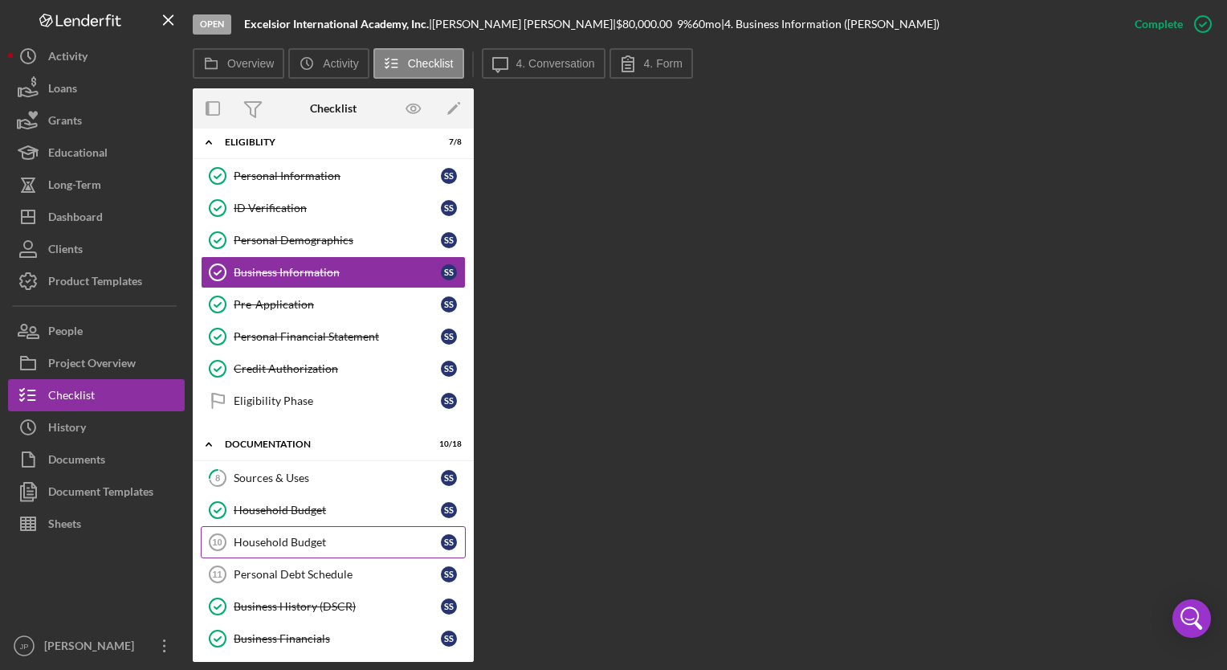
scroll to position [0, 0]
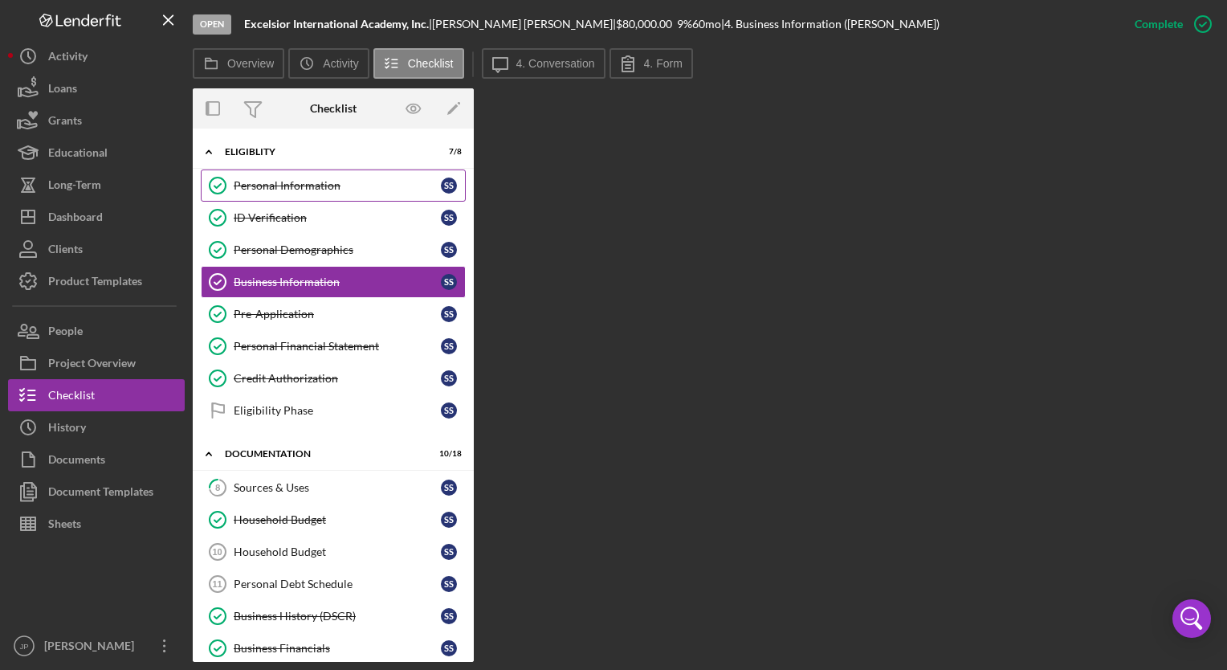
click at [283, 183] on div "Personal Information" at bounding box center [337, 185] width 207 height 13
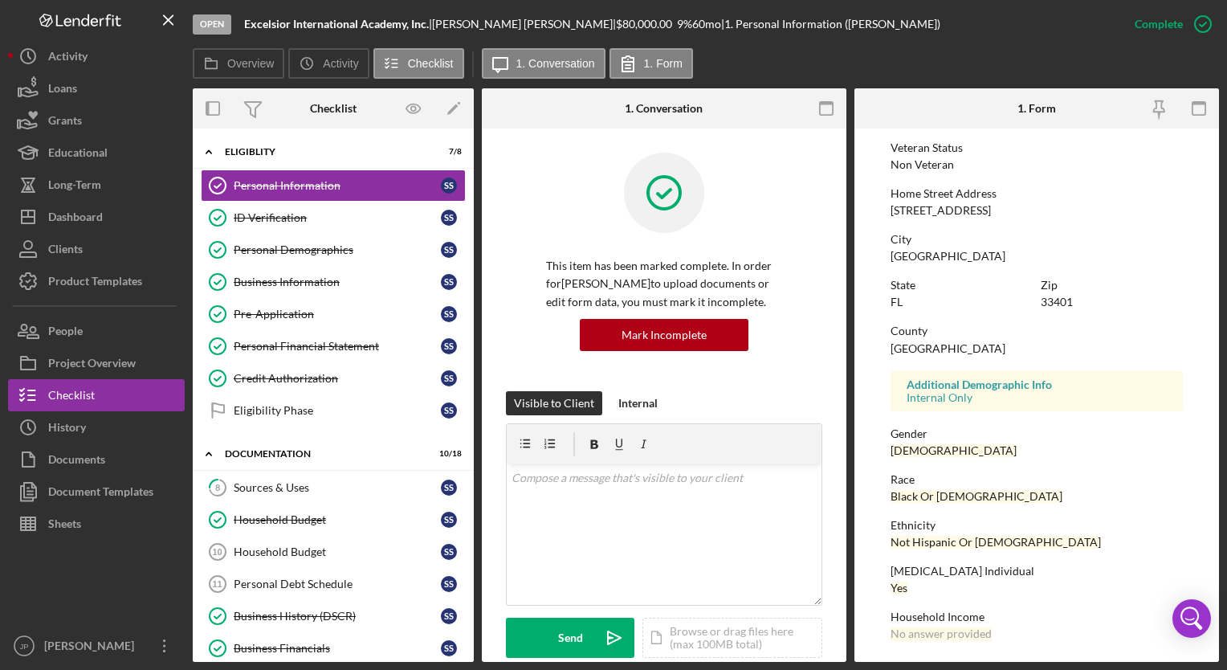
scroll to position [228, 0]
click at [290, 216] on div "ID Verification" at bounding box center [337, 217] width 207 height 13
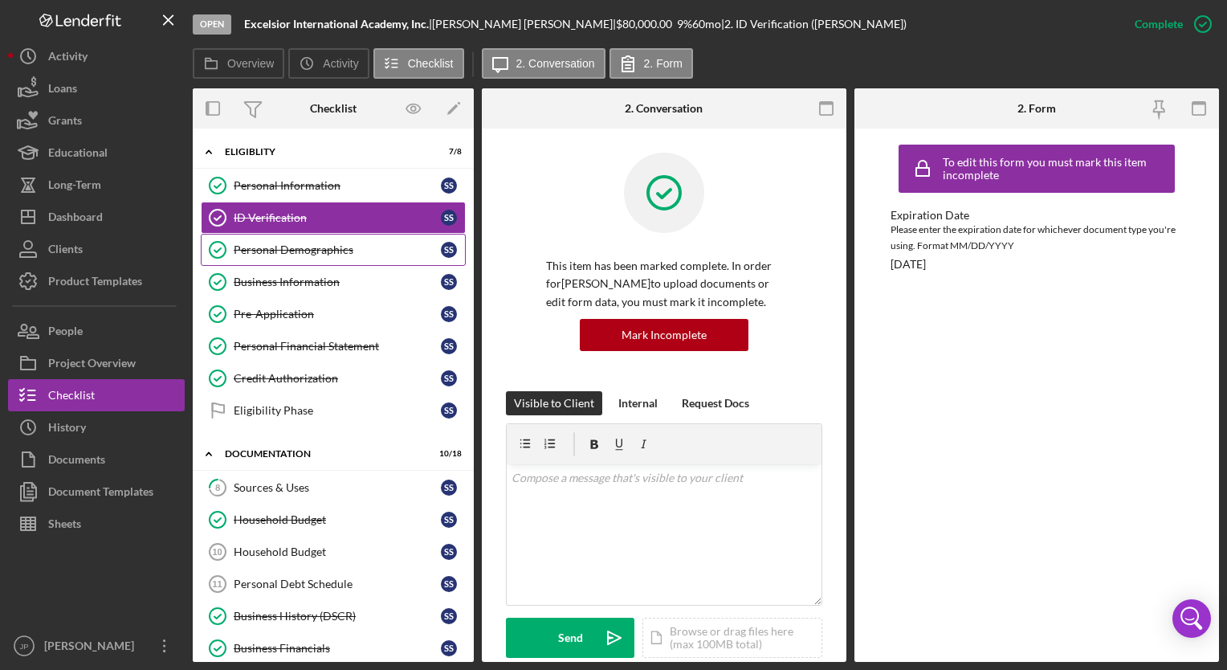
click at [318, 245] on div "Personal Demographics" at bounding box center [337, 249] width 207 height 13
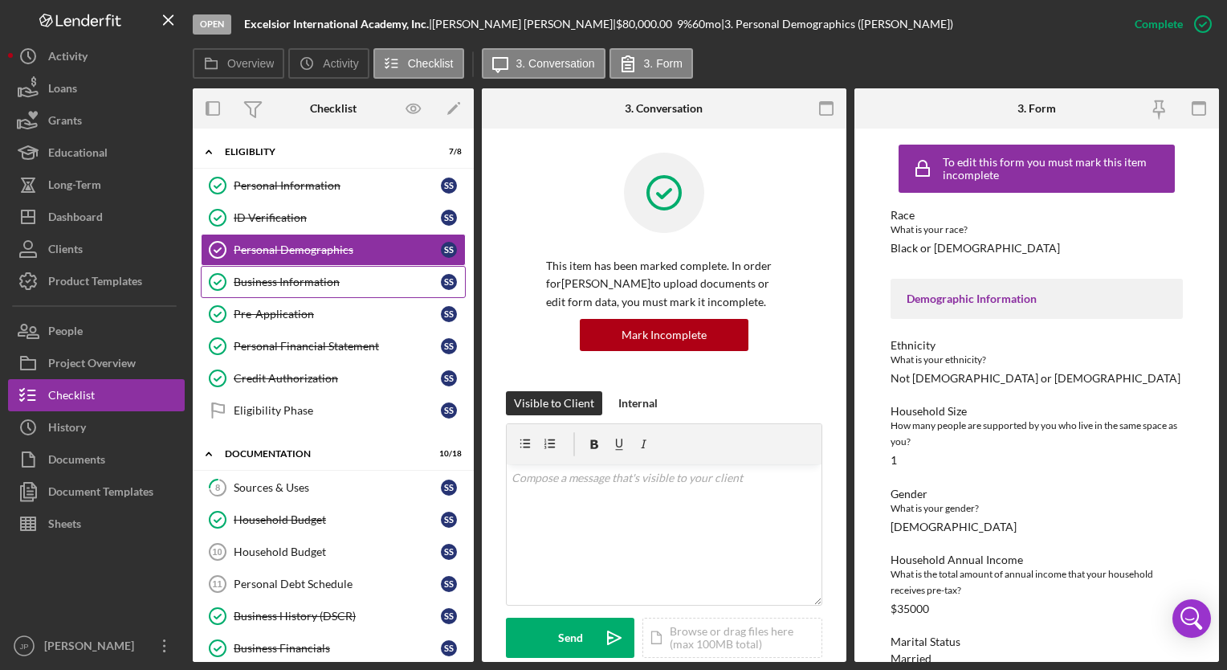
click at [318, 281] on div "Business Information" at bounding box center [337, 281] width 207 height 13
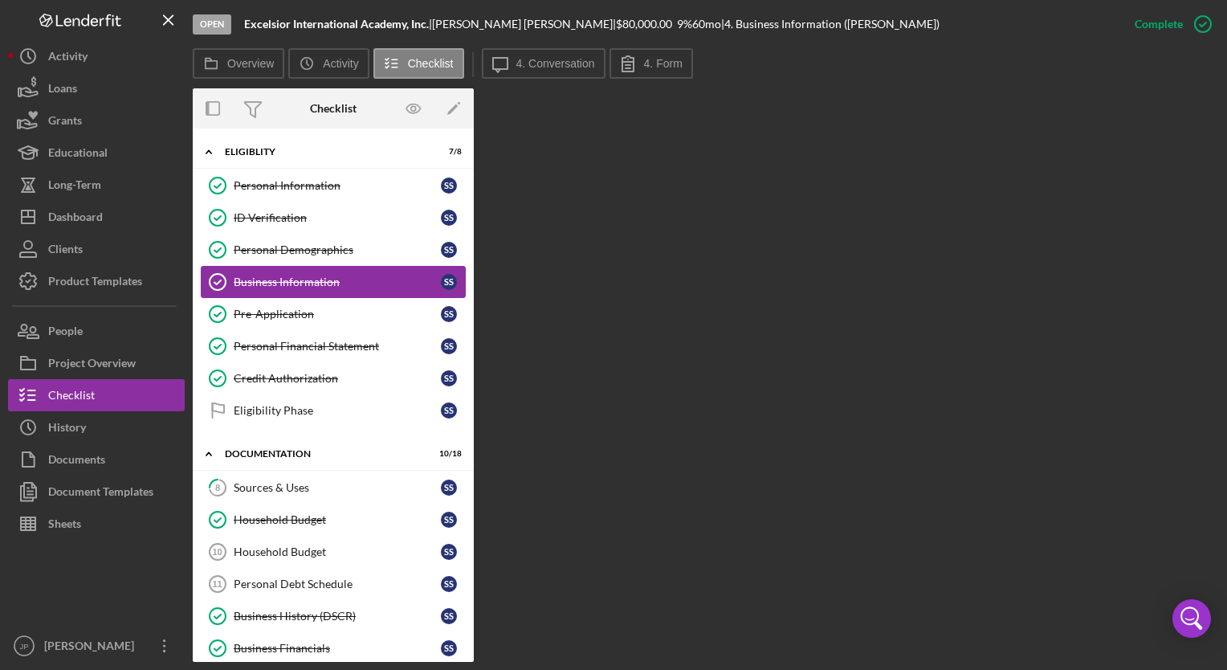
click at [304, 281] on div "Business Information" at bounding box center [337, 281] width 207 height 13
click at [406, 282] on div "Business Information" at bounding box center [337, 281] width 207 height 13
drag, startPoint x: 406, startPoint y: 282, endPoint x: 381, endPoint y: 289, distance: 25.2
click at [397, 285] on div "Business Information" at bounding box center [337, 281] width 207 height 13
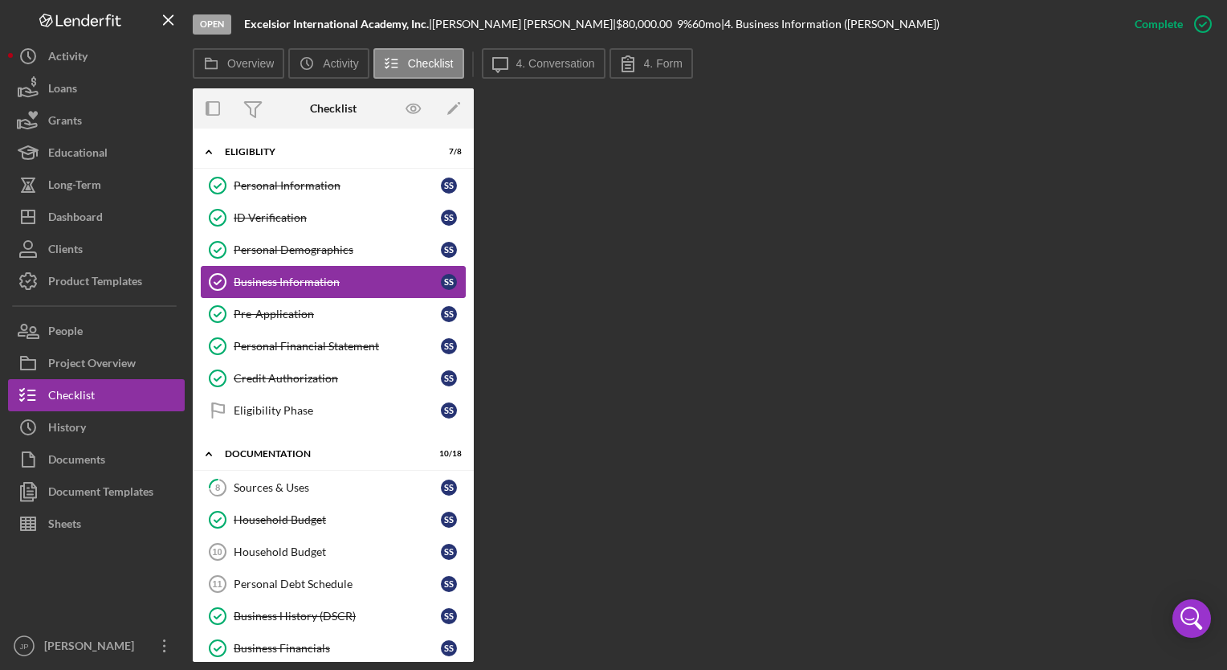
click at [218, 282] on polyline at bounding box center [217, 282] width 6 height 4
click at [653, 56] on button "4. Form" at bounding box center [651, 63] width 84 height 31
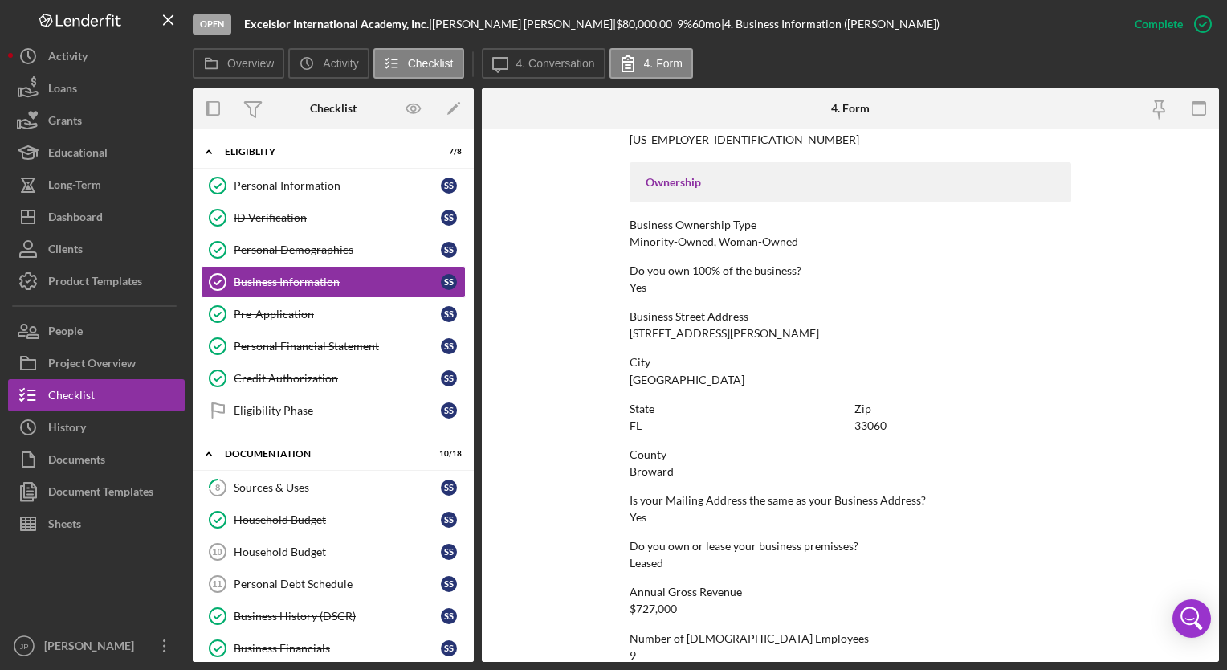
scroll to position [562, 0]
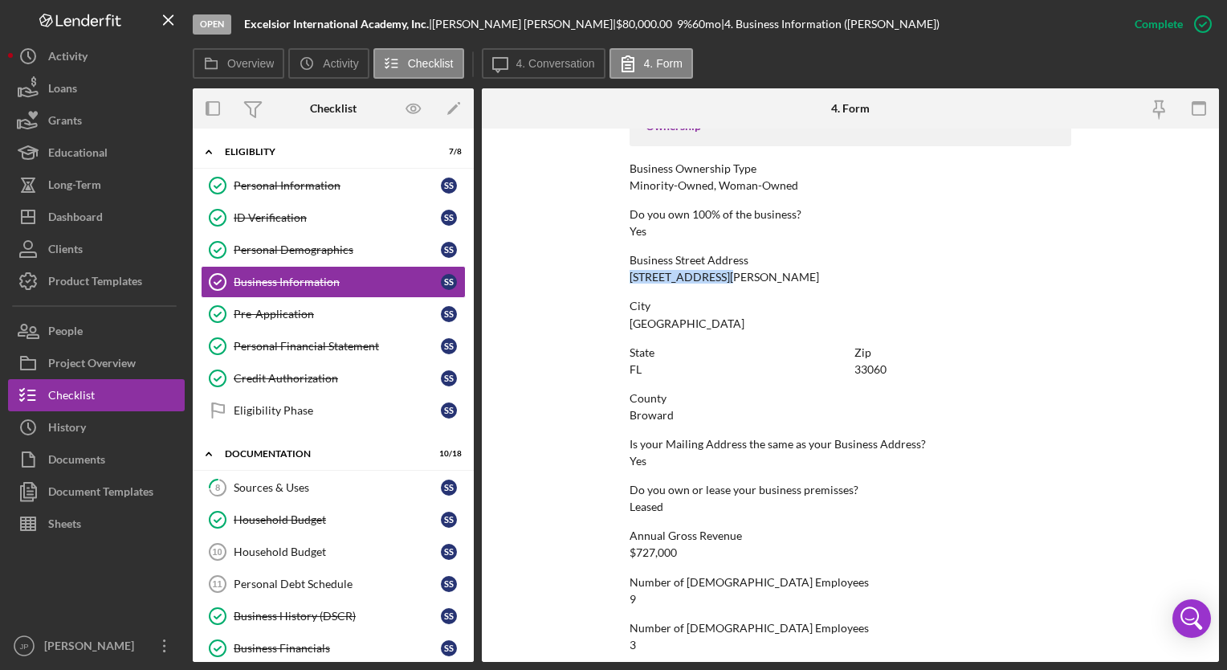
drag, startPoint x: 626, startPoint y: 275, endPoint x: 729, endPoint y: 281, distance: 103.8
click at [729, 281] on form "To edit this form you must mark this item incomplete Business Name Excelsior In…" at bounding box center [850, 394] width 737 height 533
copy div "[STREET_ADDRESS][PERSON_NAME]"
drag, startPoint x: 628, startPoint y: 321, endPoint x: 726, endPoint y: 328, distance: 98.2
click at [726, 328] on div "City [GEOGRAPHIC_DATA]" at bounding box center [851, 315] width 442 height 30
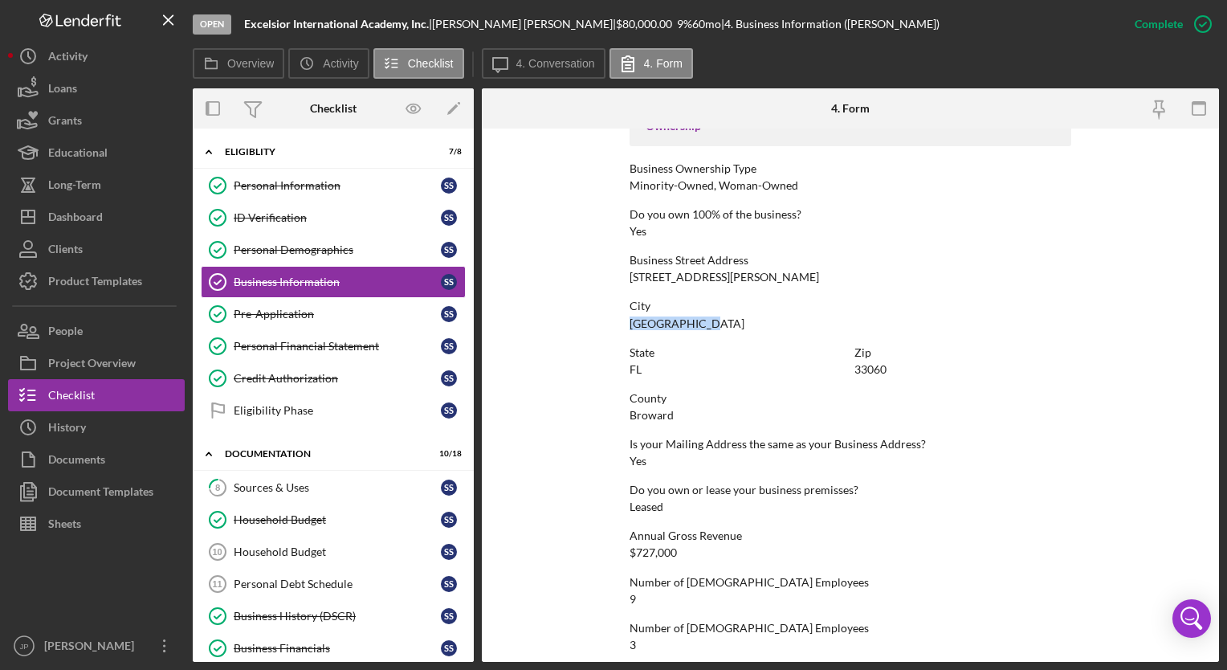
copy div "[GEOGRAPHIC_DATA]"
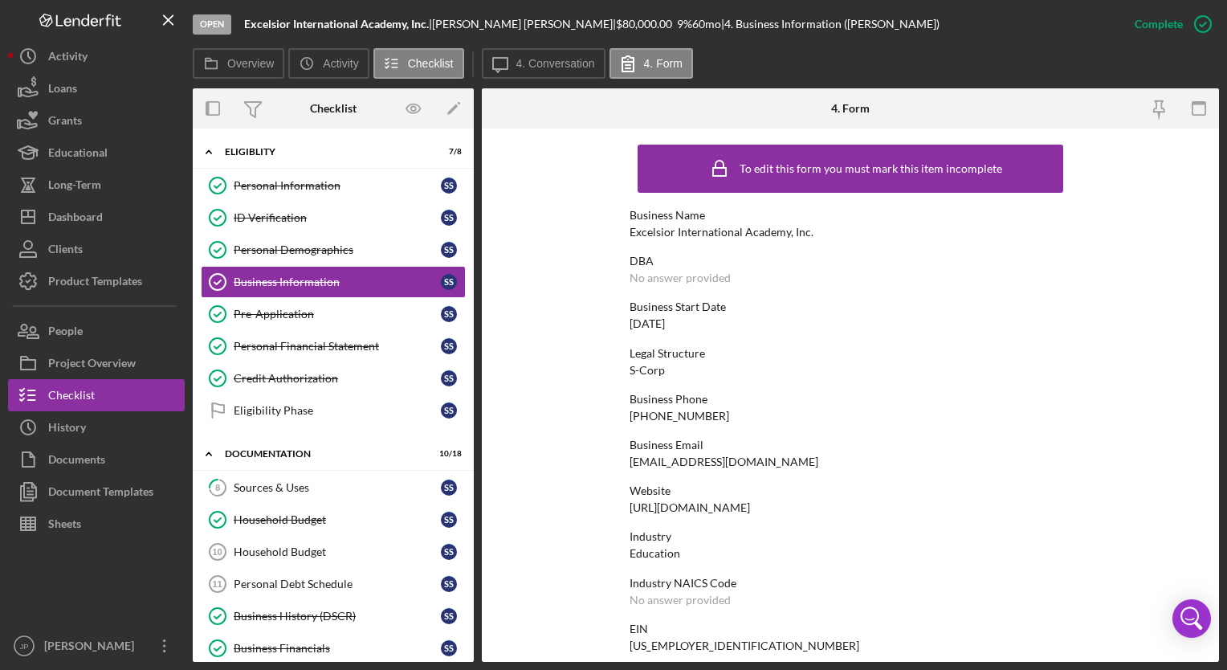
scroll to position [80, 0]
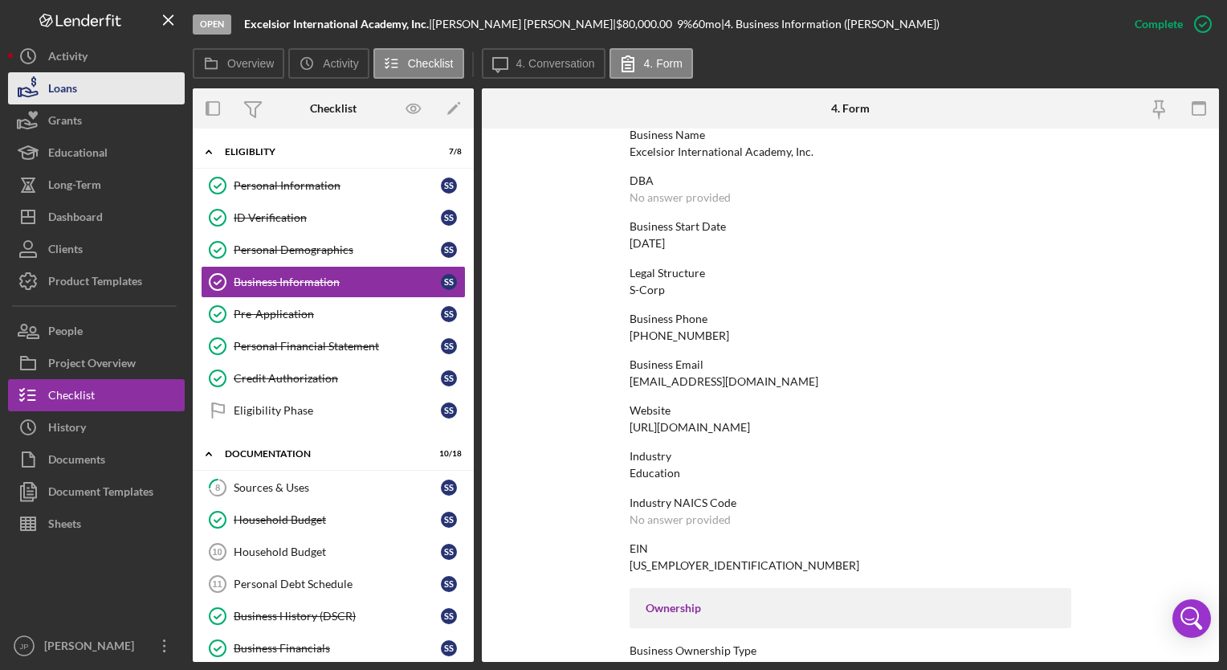
click at [74, 79] on div "Loans" at bounding box center [62, 90] width 29 height 36
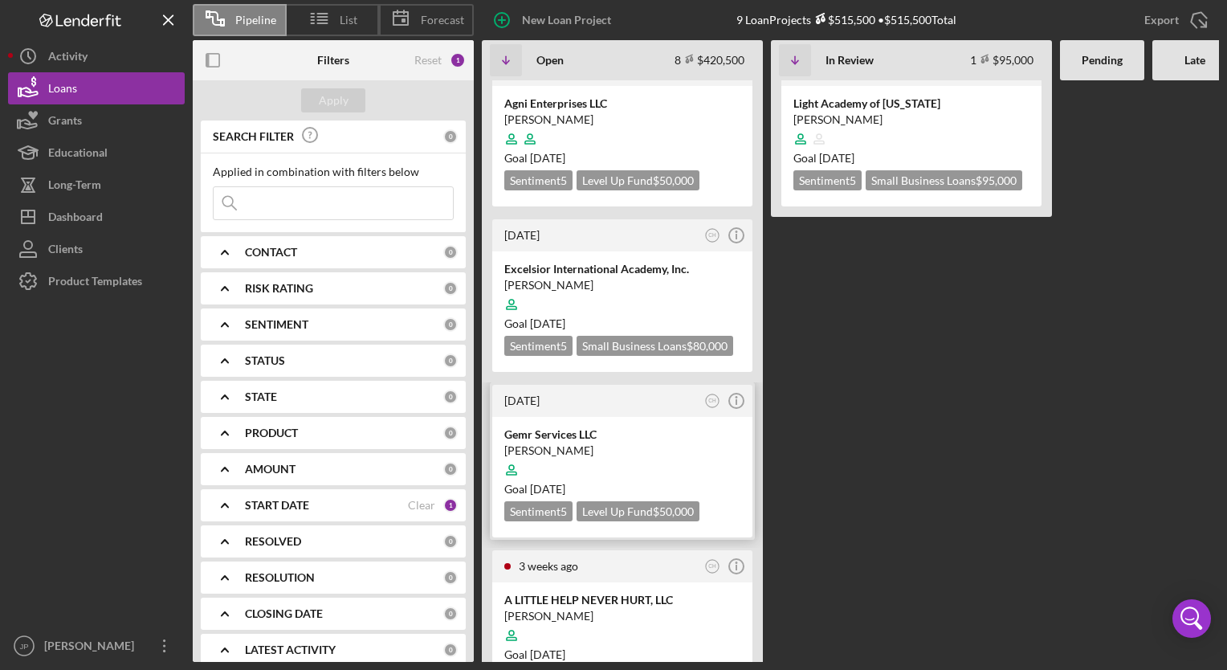
scroll to position [80, 0]
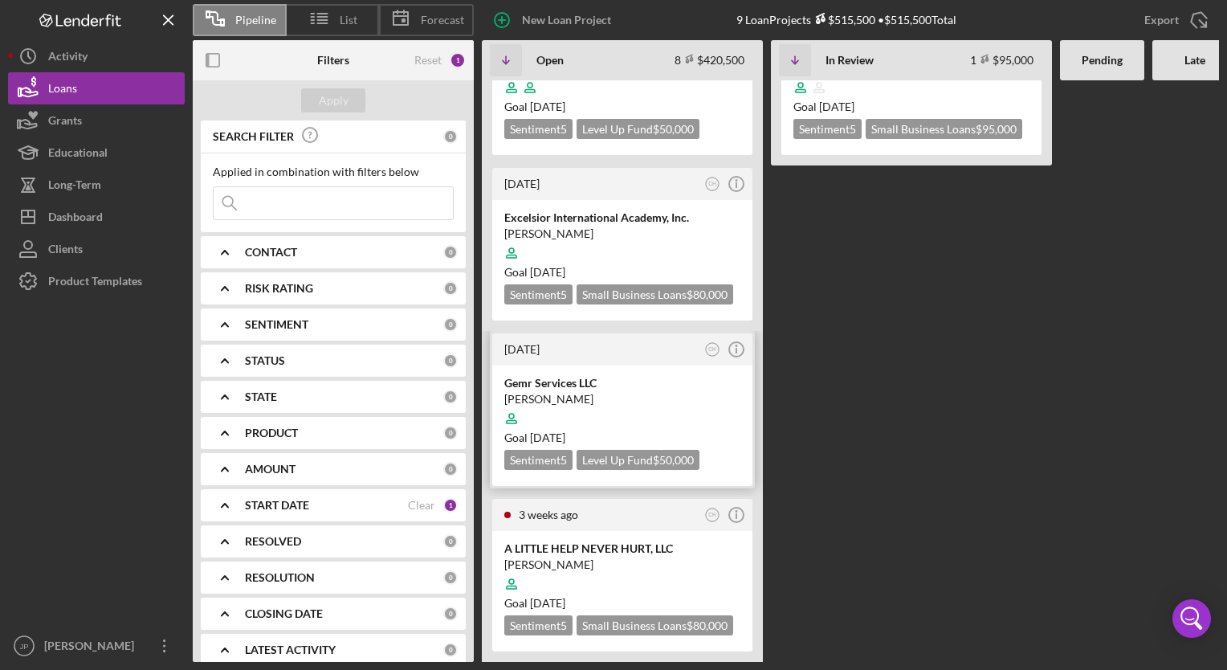
click at [623, 410] on div at bounding box center [622, 418] width 236 height 31
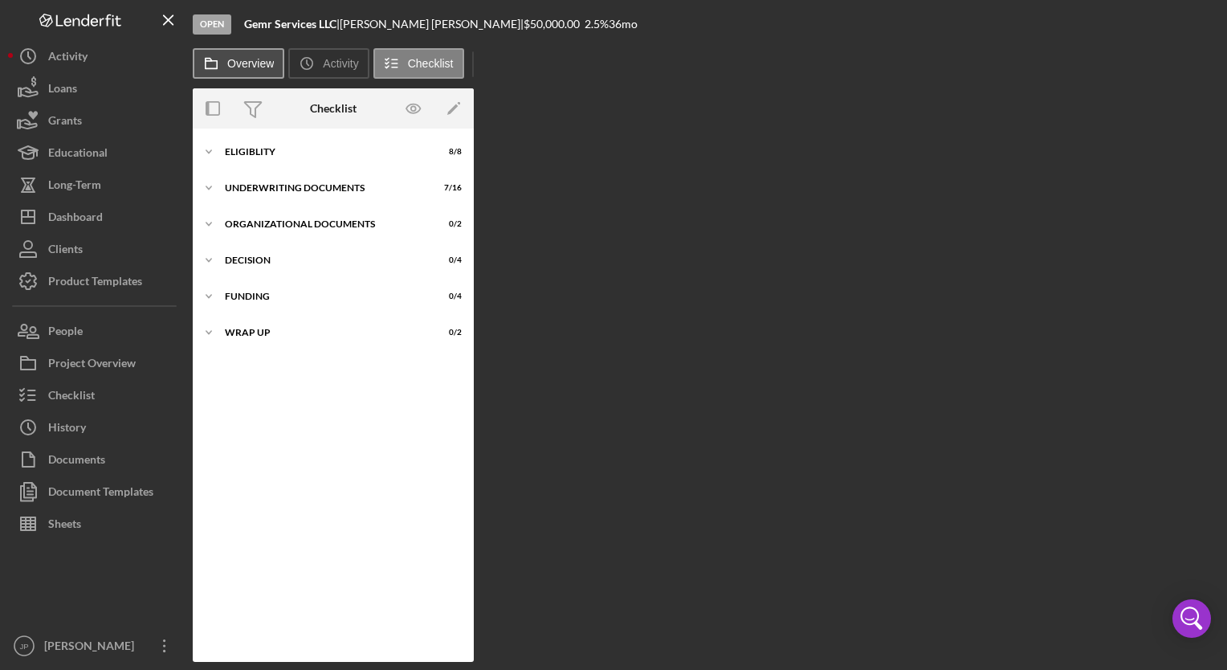
click at [252, 55] on button "Overview" at bounding box center [239, 63] width 92 height 31
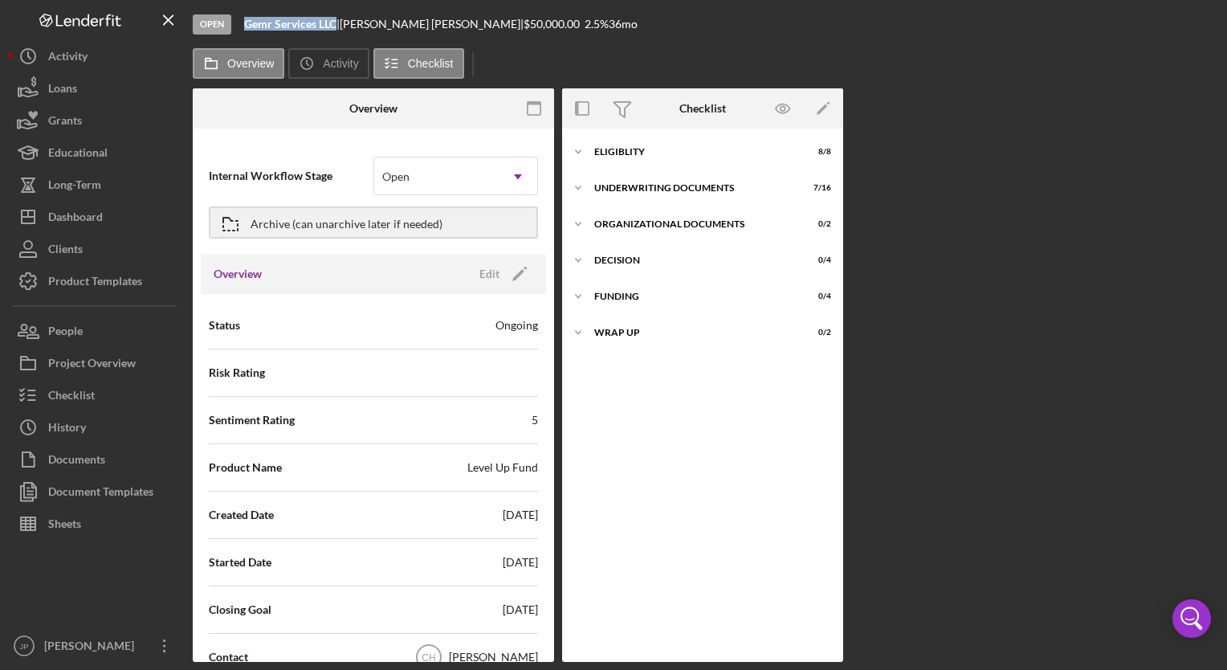
drag, startPoint x: 243, startPoint y: 22, endPoint x: 338, endPoint y: 23, distance: 94.8
click at [338, 23] on div "Open Gemr Services LLC | [PERSON_NAME] | $50,000.00 2.5 % 36 mo" at bounding box center [706, 24] width 1026 height 48
copy b "Gemr Services LLC"
click at [577, 149] on icon "Icon/Expander" at bounding box center [578, 152] width 32 height 32
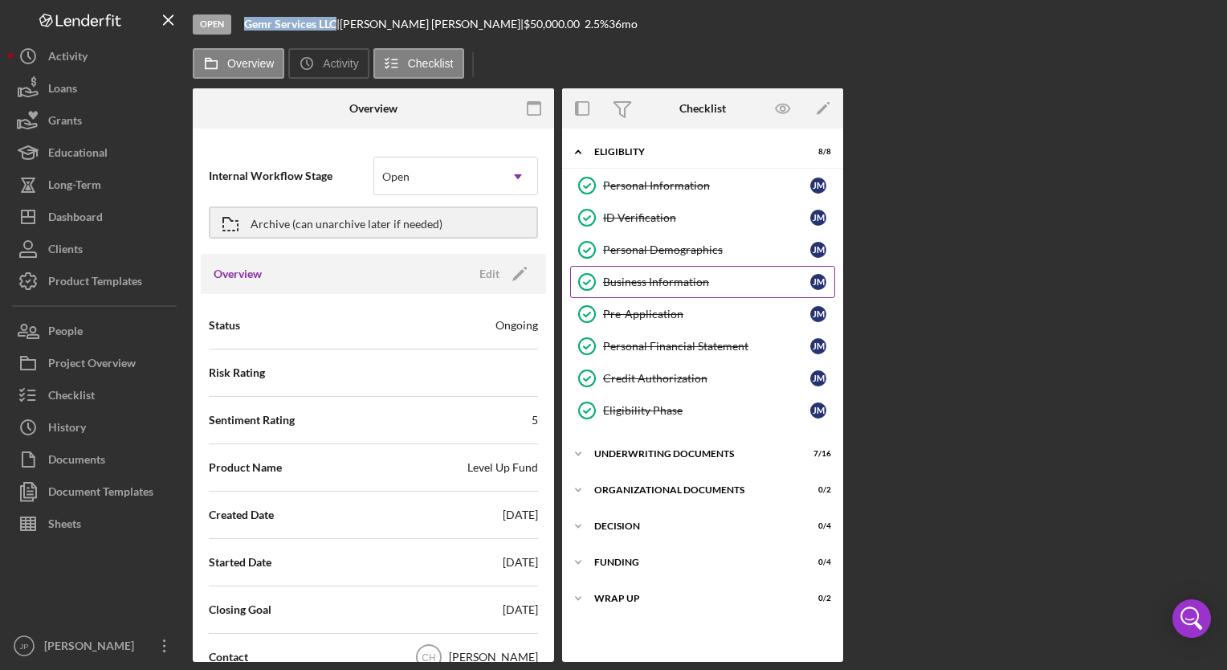
click at [666, 275] on div "Business Information" at bounding box center [706, 281] width 207 height 13
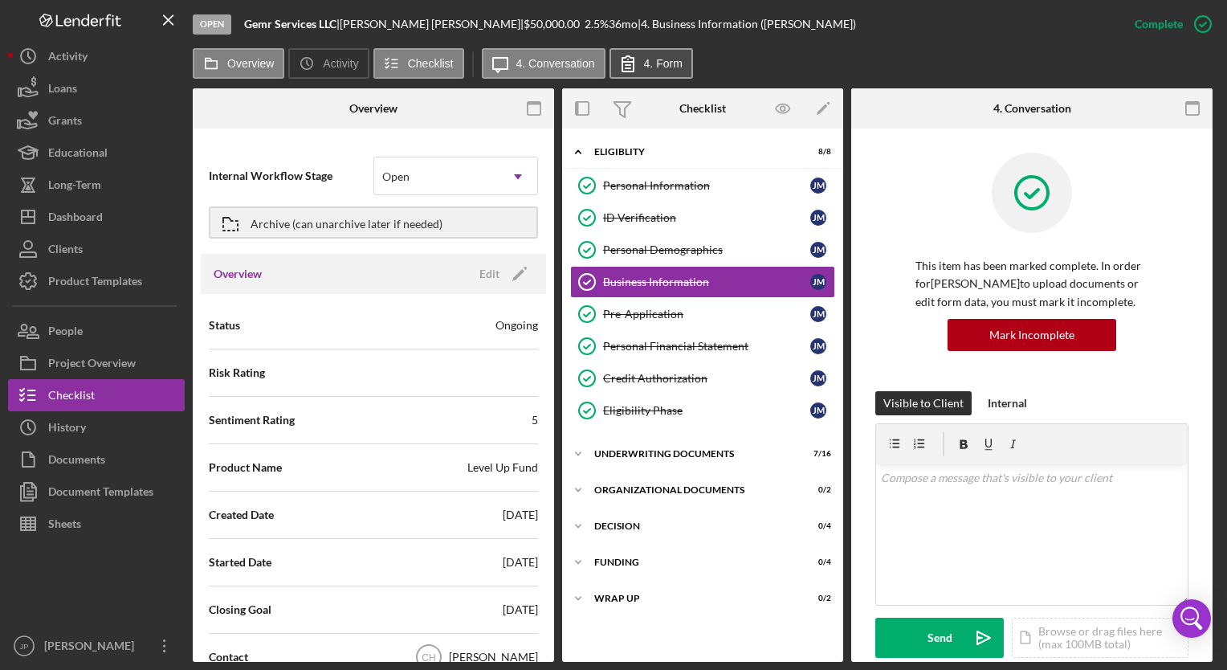
click at [667, 55] on button "4. Form" at bounding box center [651, 63] width 84 height 31
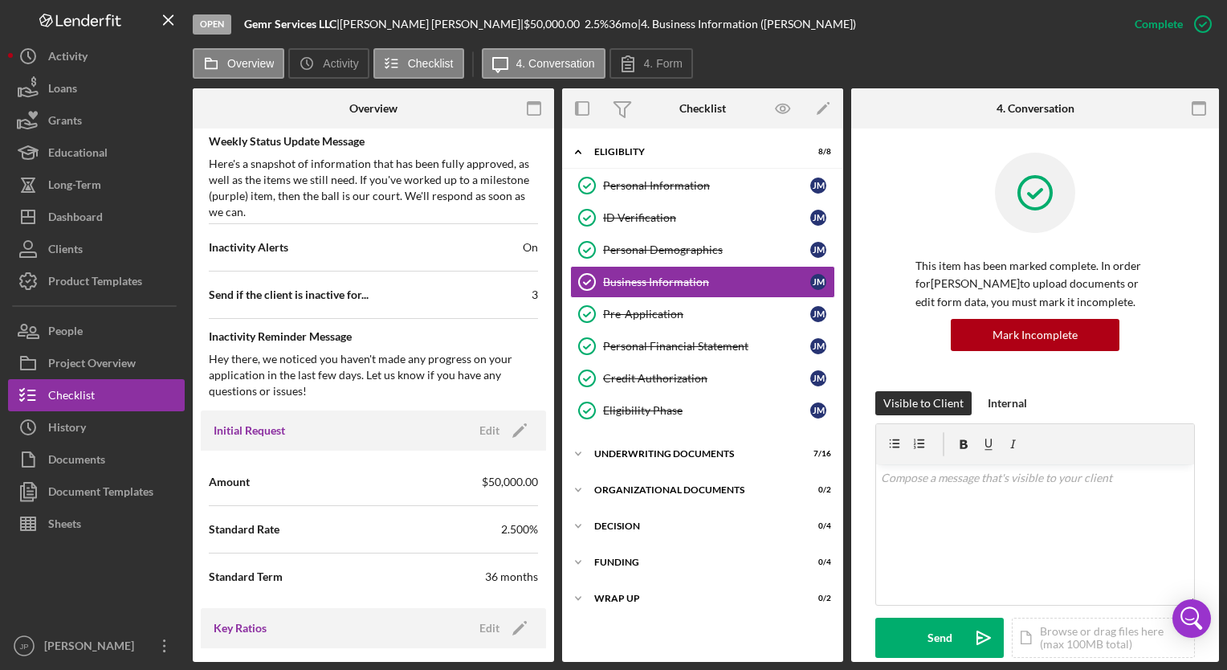
scroll to position [723, 0]
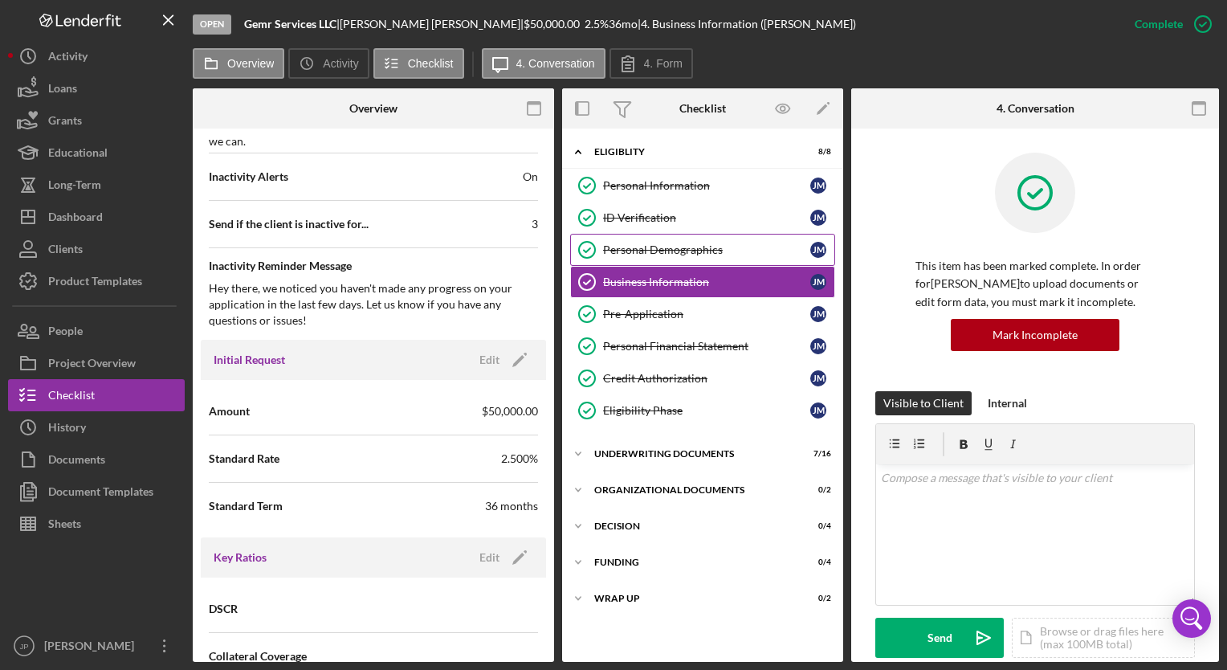
click at [671, 247] on div "Personal Demographics" at bounding box center [706, 249] width 207 height 13
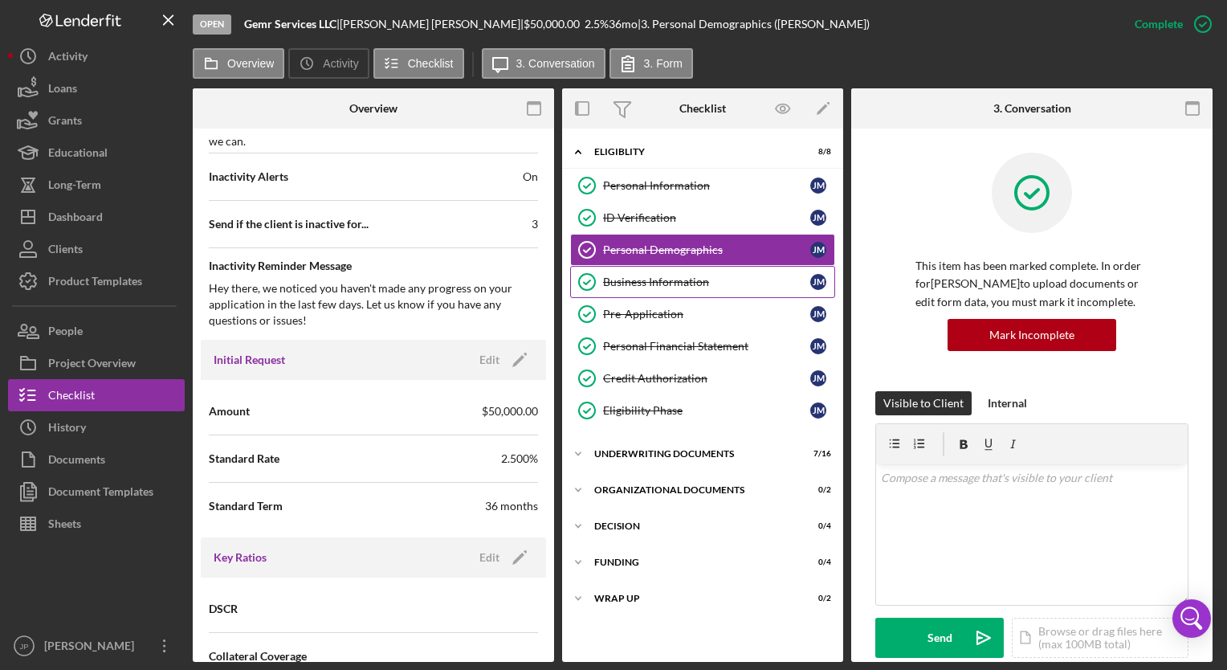
click at [673, 283] on div "Business Information" at bounding box center [706, 281] width 207 height 13
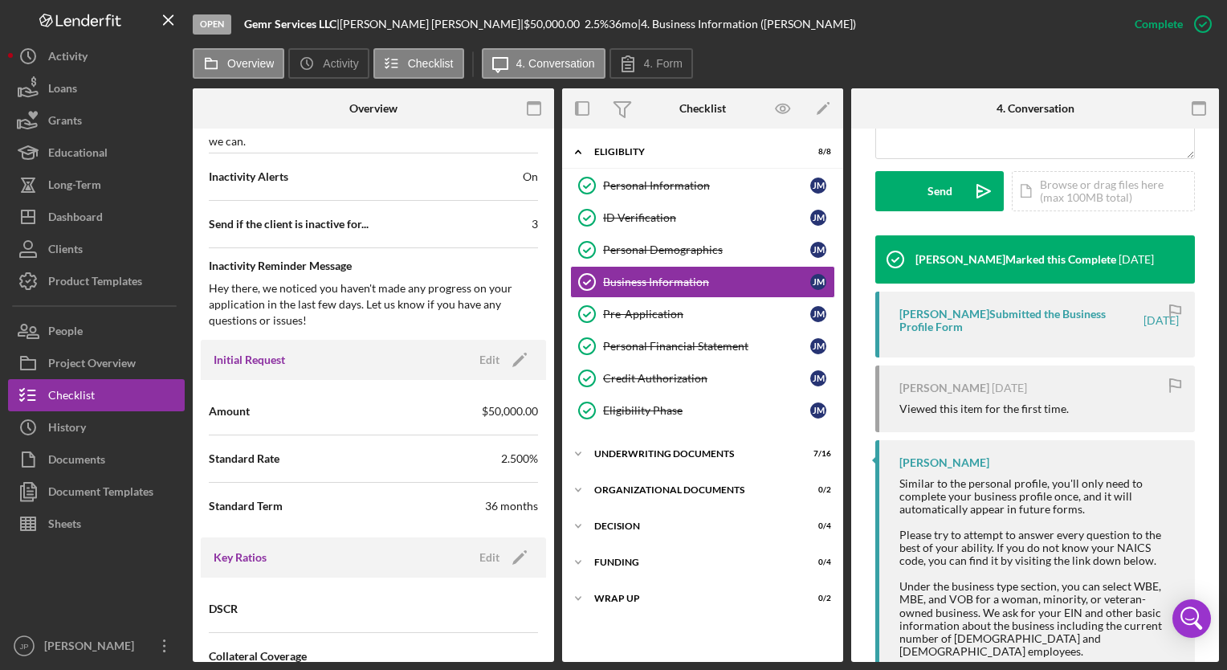
scroll to position [482, 0]
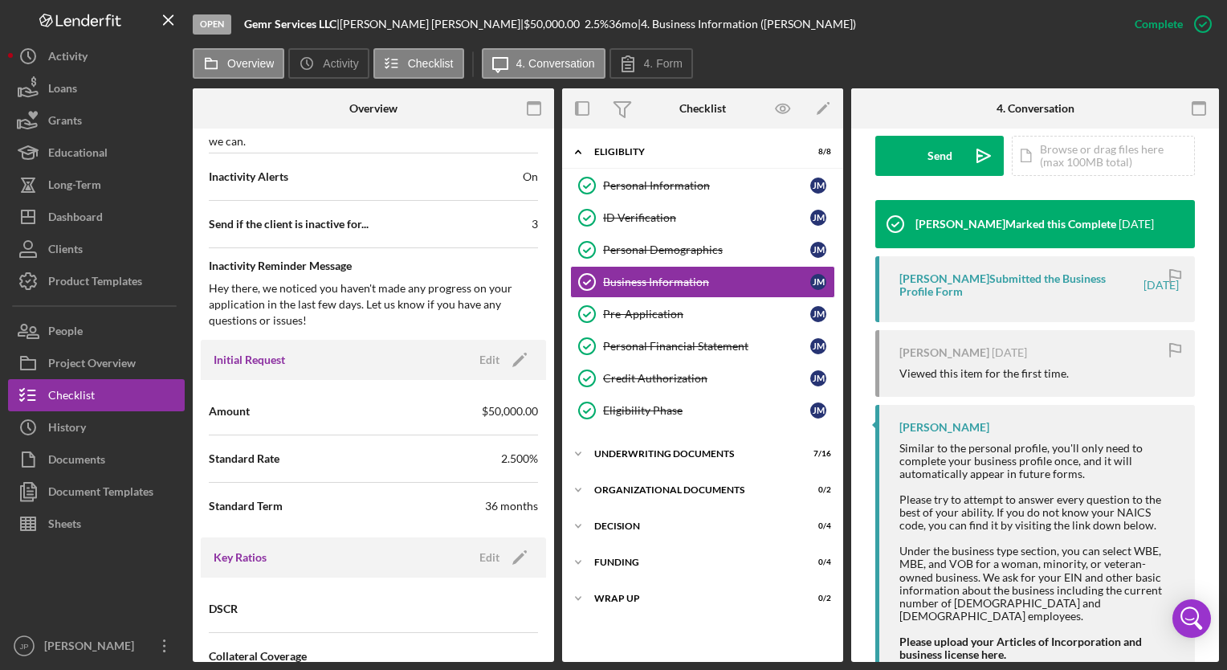
click at [938, 286] on div "[PERSON_NAME] Submitted the Business Profile Form" at bounding box center [1020, 285] width 242 height 26
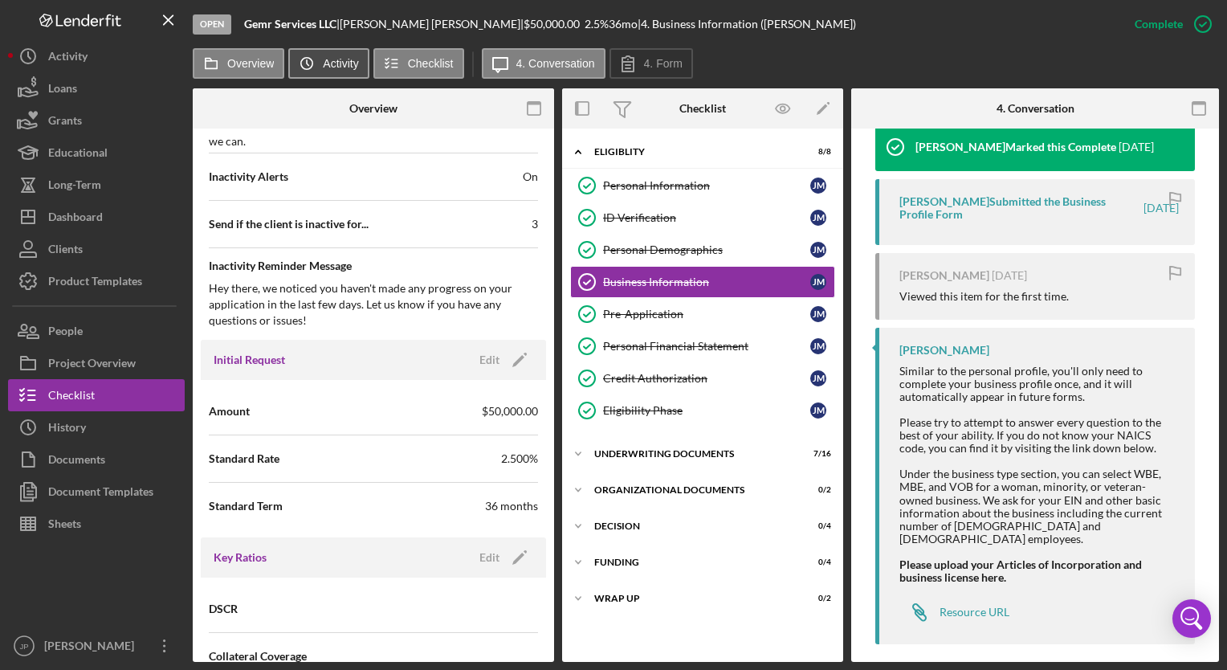
click at [334, 59] on label "Activity" at bounding box center [340, 63] width 35 height 13
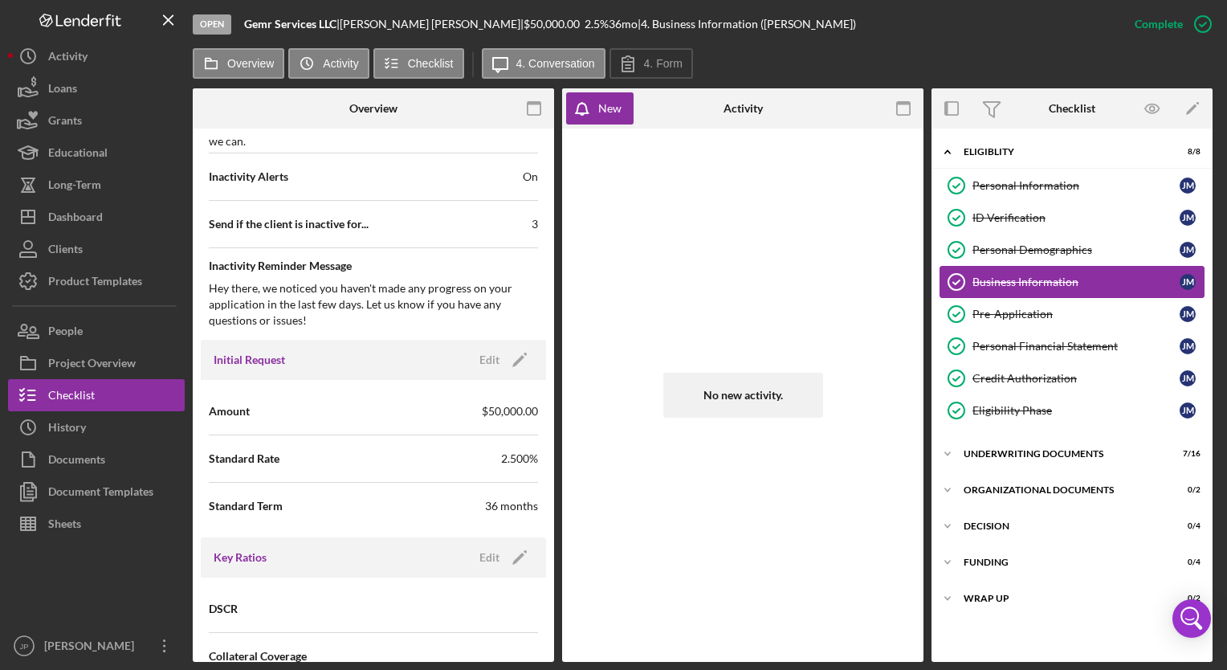
click at [1036, 275] on div "Business Information" at bounding box center [1075, 281] width 207 height 13
click at [331, 65] on label "Activity" at bounding box center [340, 63] width 35 height 13
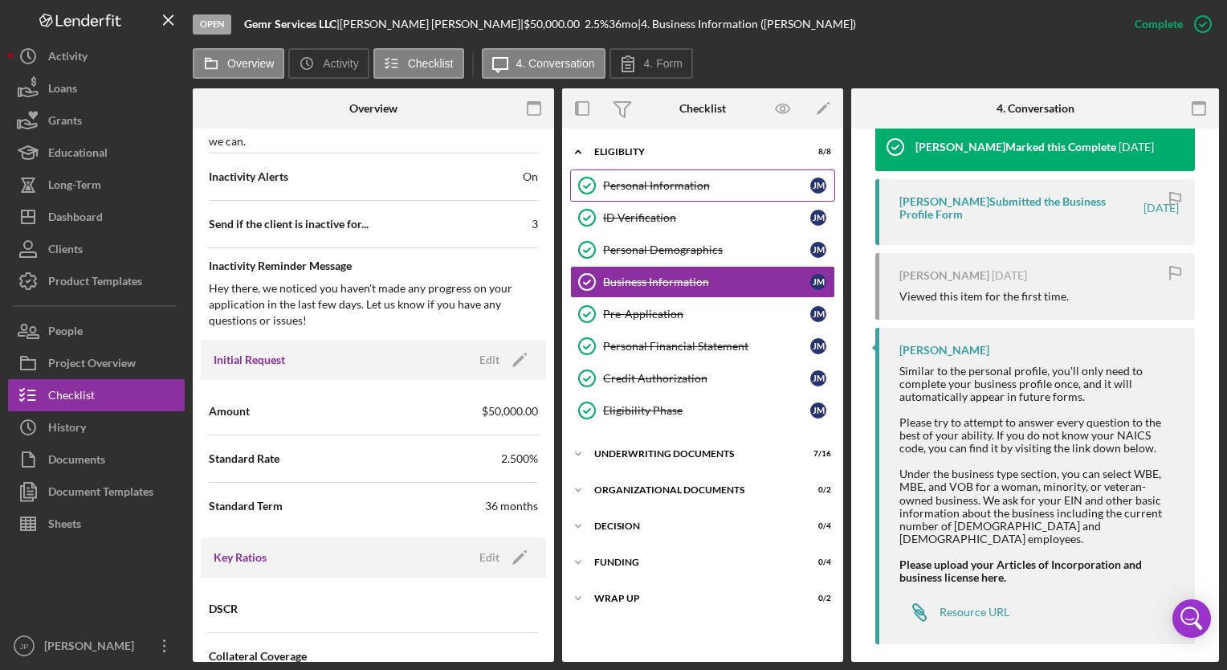
click at [683, 177] on link "Personal Information Personal Information [PERSON_NAME]" at bounding box center [702, 185] width 265 height 32
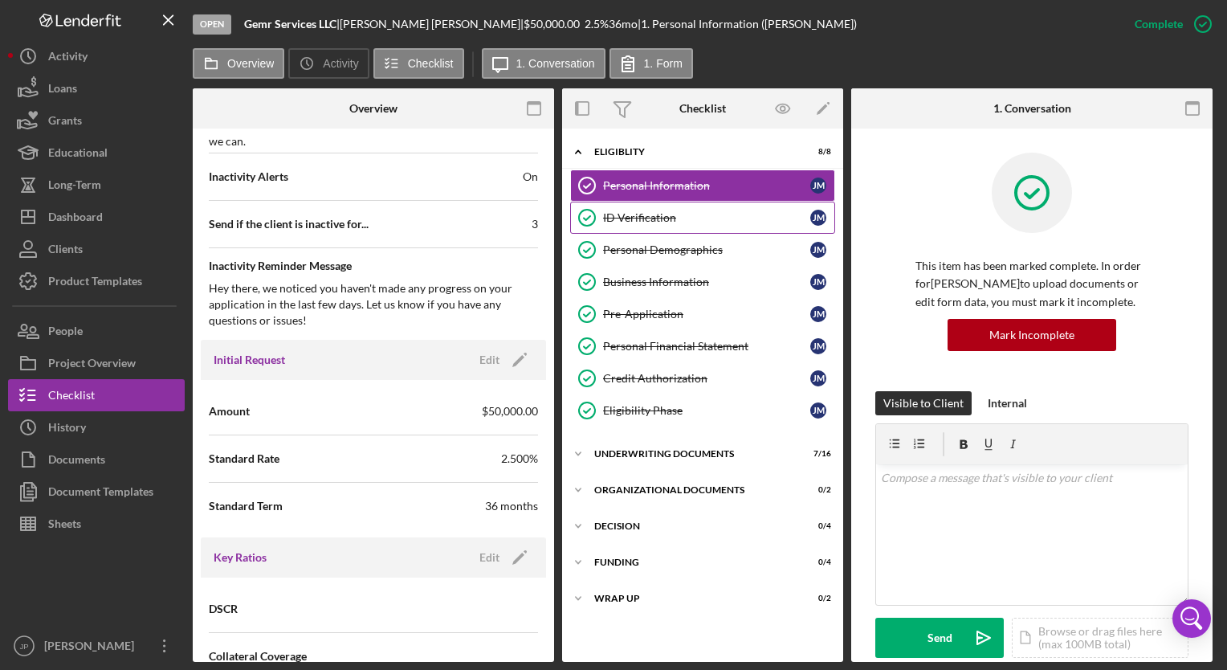
click at [658, 217] on div "ID Verification" at bounding box center [706, 217] width 207 height 13
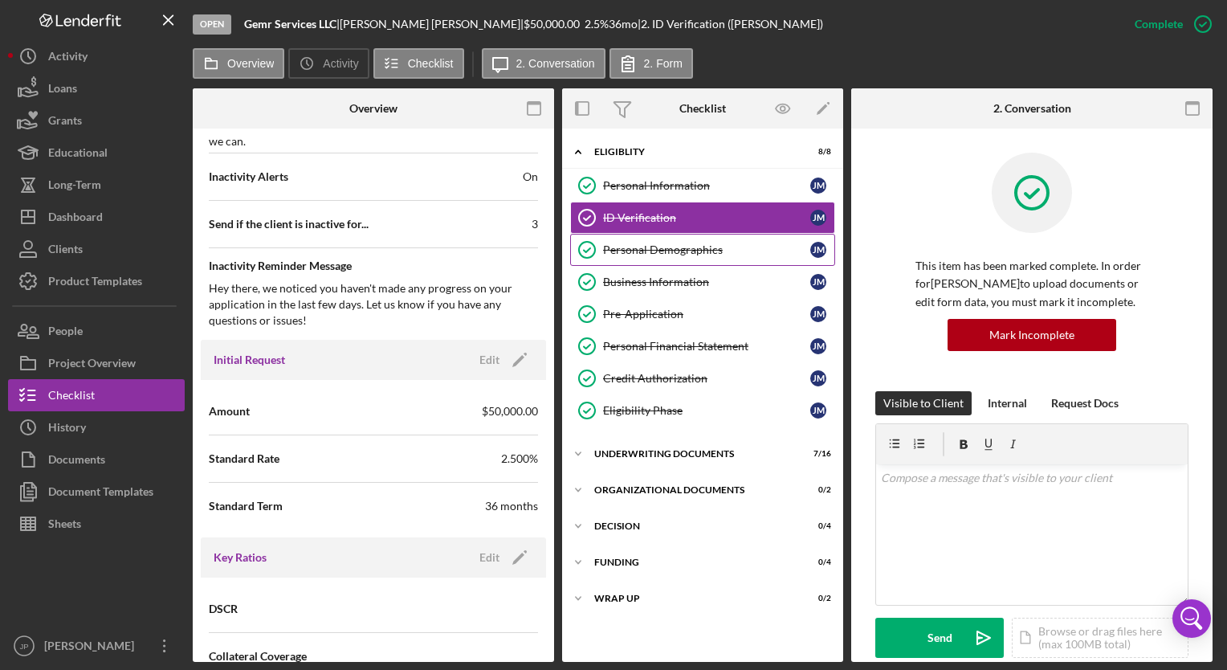
click at [668, 243] on div "Personal Demographics" at bounding box center [706, 249] width 207 height 13
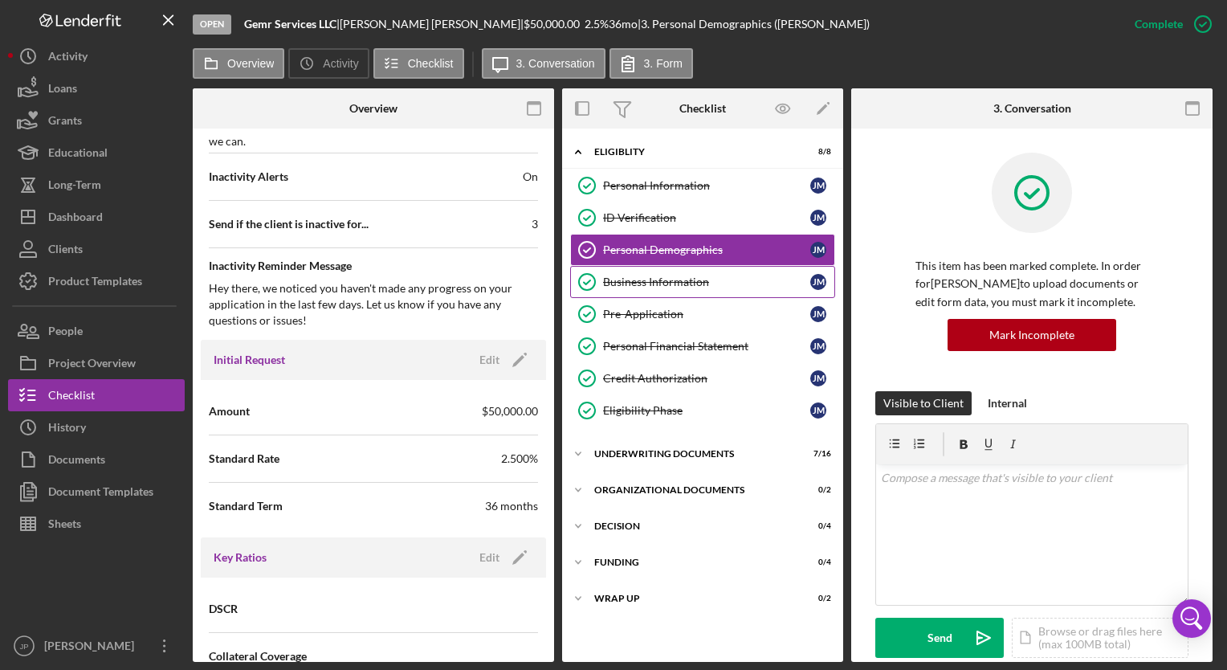
click at [679, 280] on div "Business Information" at bounding box center [706, 281] width 207 height 13
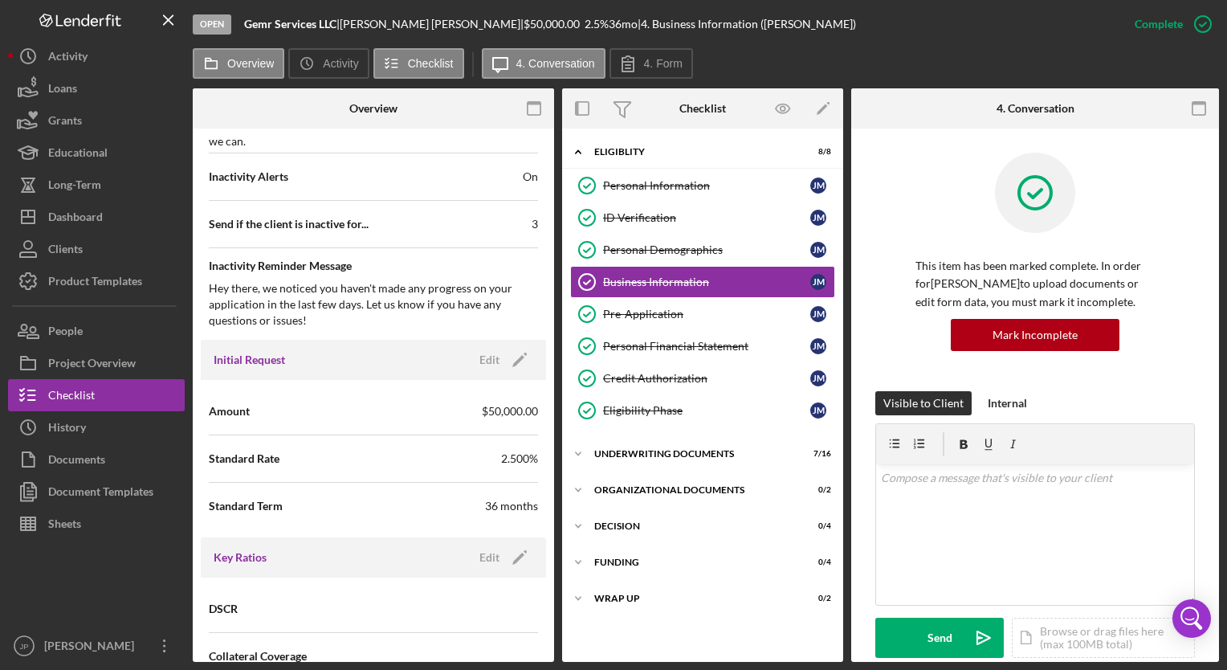
scroll to position [80, 0]
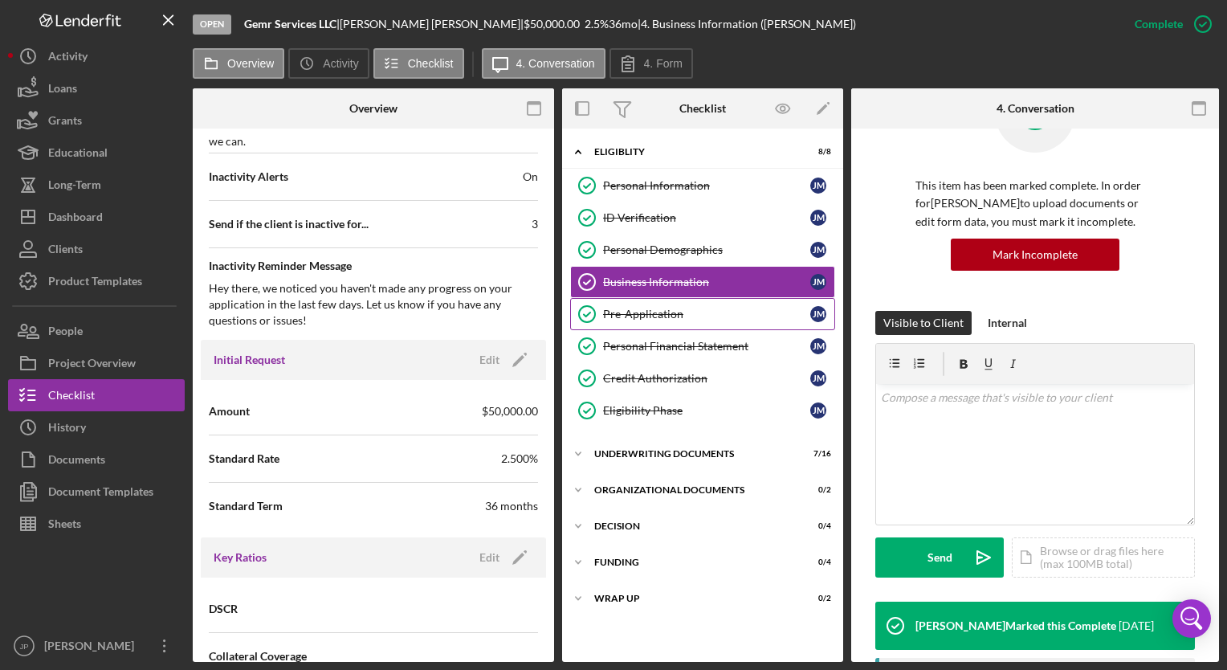
click at [642, 308] on div "Pre-Application" at bounding box center [706, 314] width 207 height 13
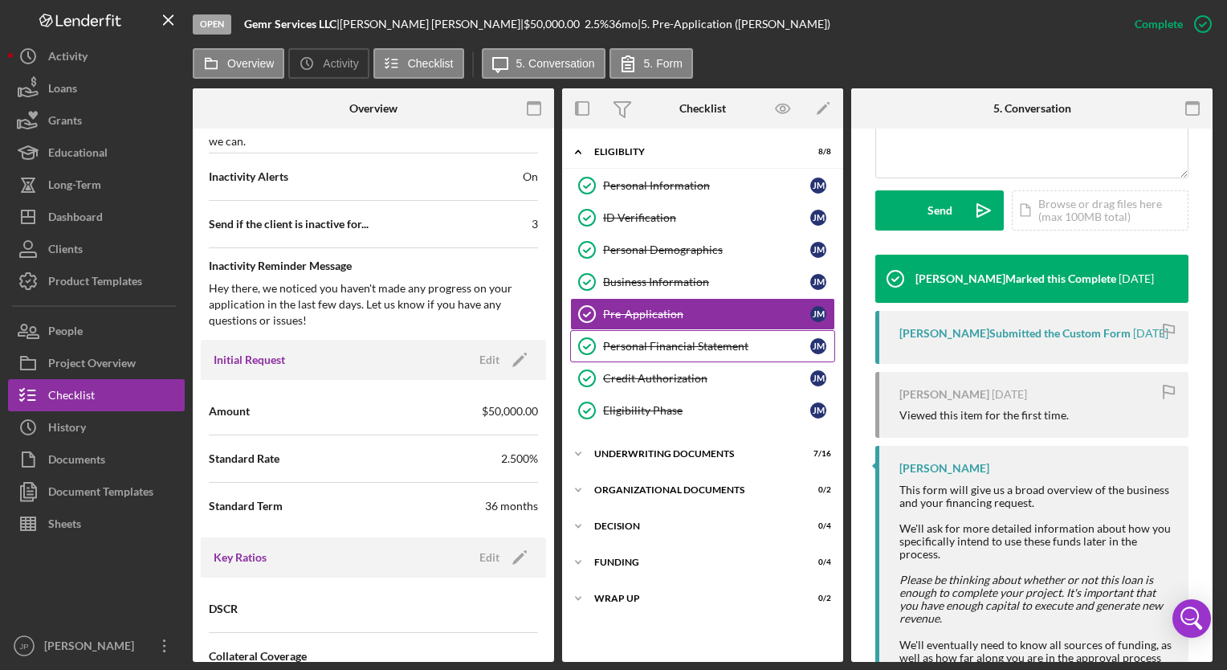
scroll to position [321, 0]
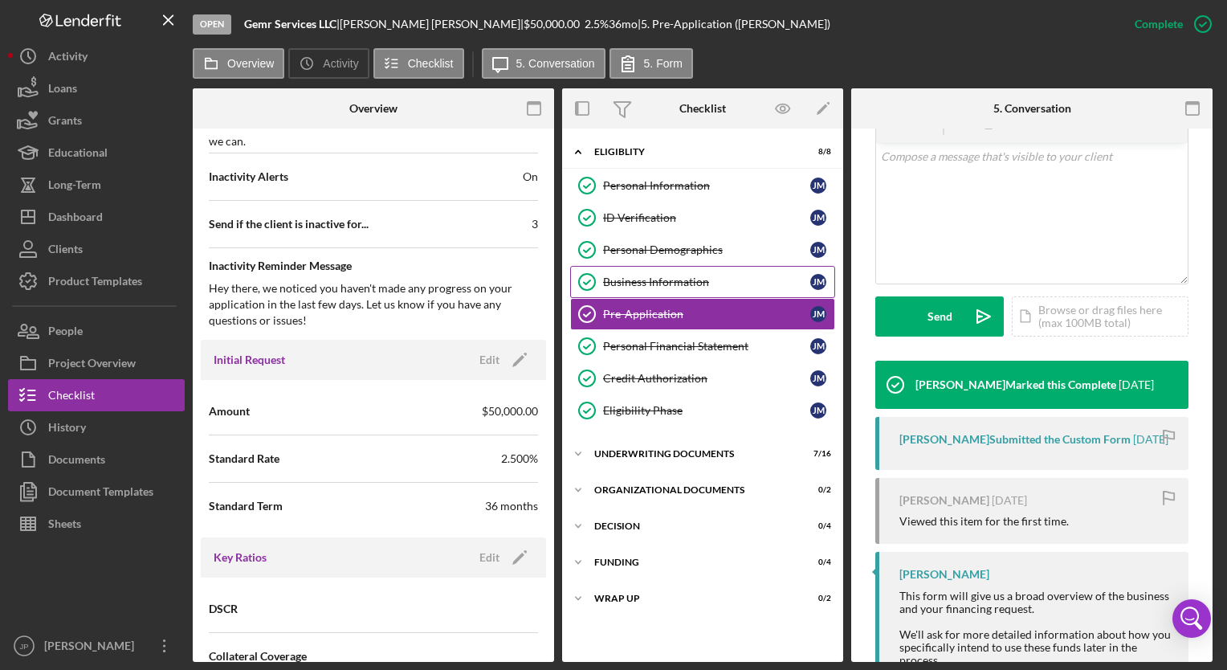
click at [691, 282] on div "Business Information" at bounding box center [706, 281] width 207 height 13
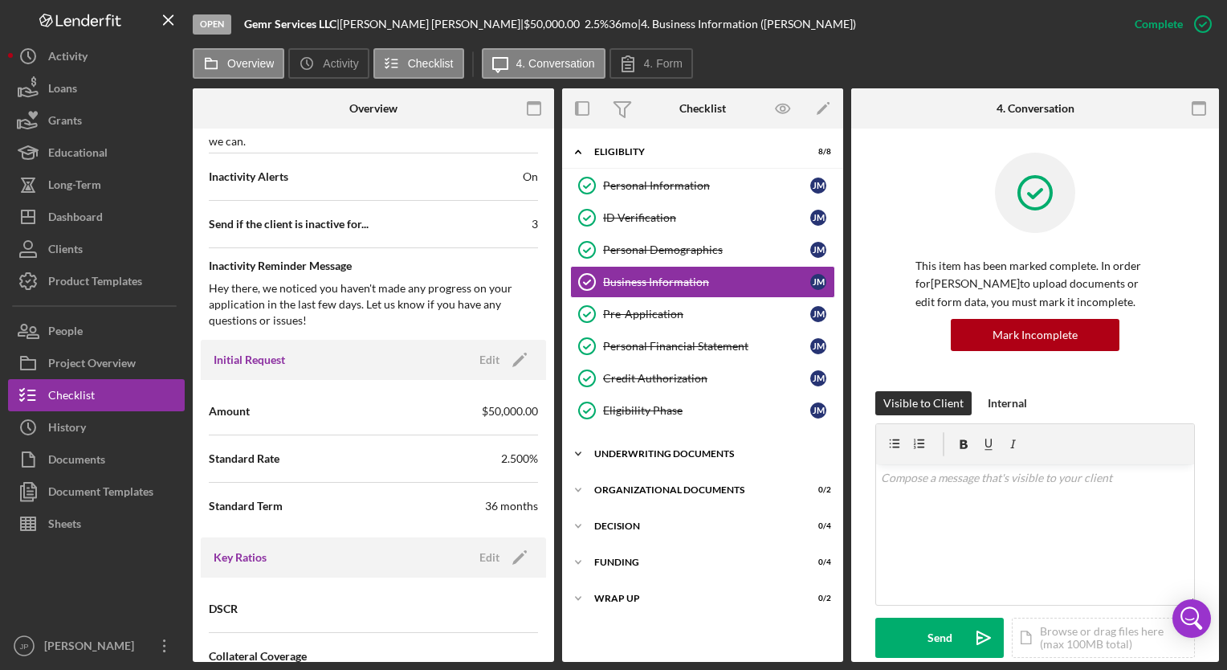
click at [703, 449] on div "Underwriting Documents" at bounding box center [708, 454] width 229 height 10
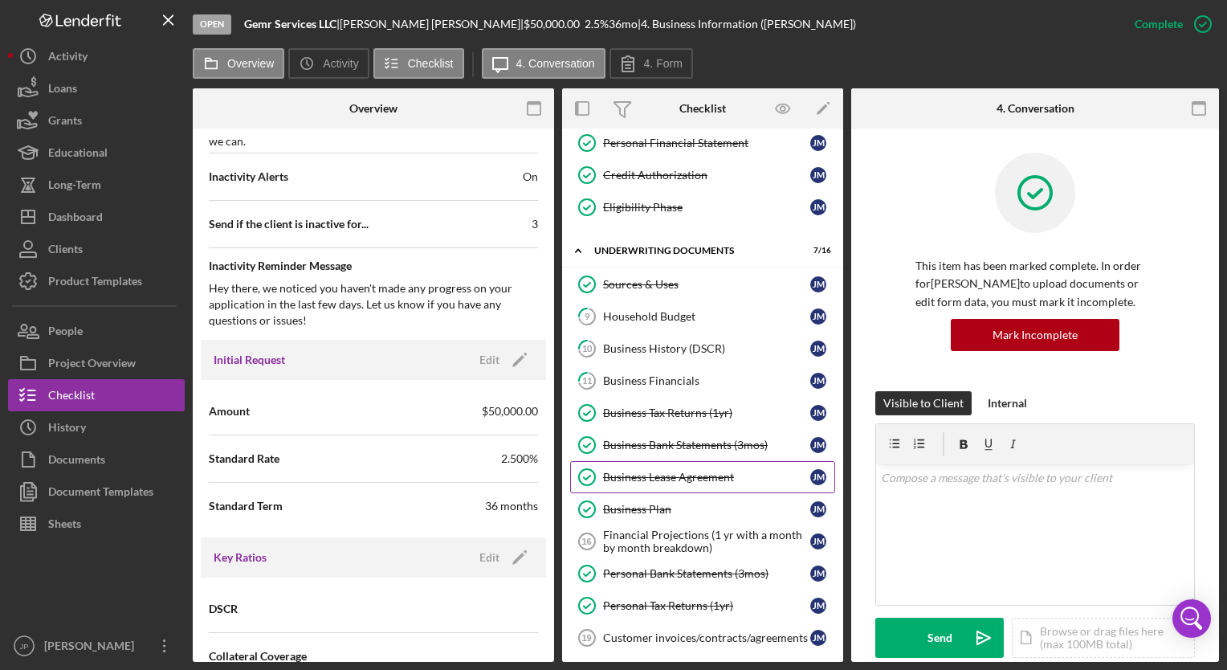
scroll to position [241, 0]
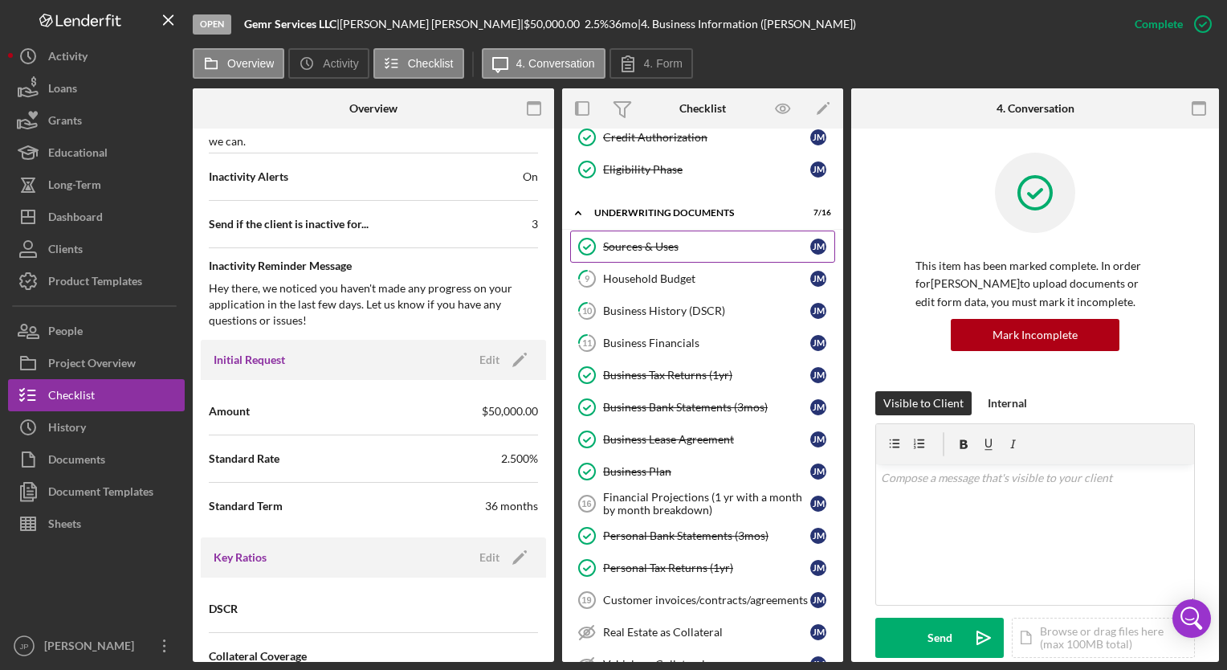
click at [634, 243] on div "Sources & Uses" at bounding box center [706, 246] width 207 height 13
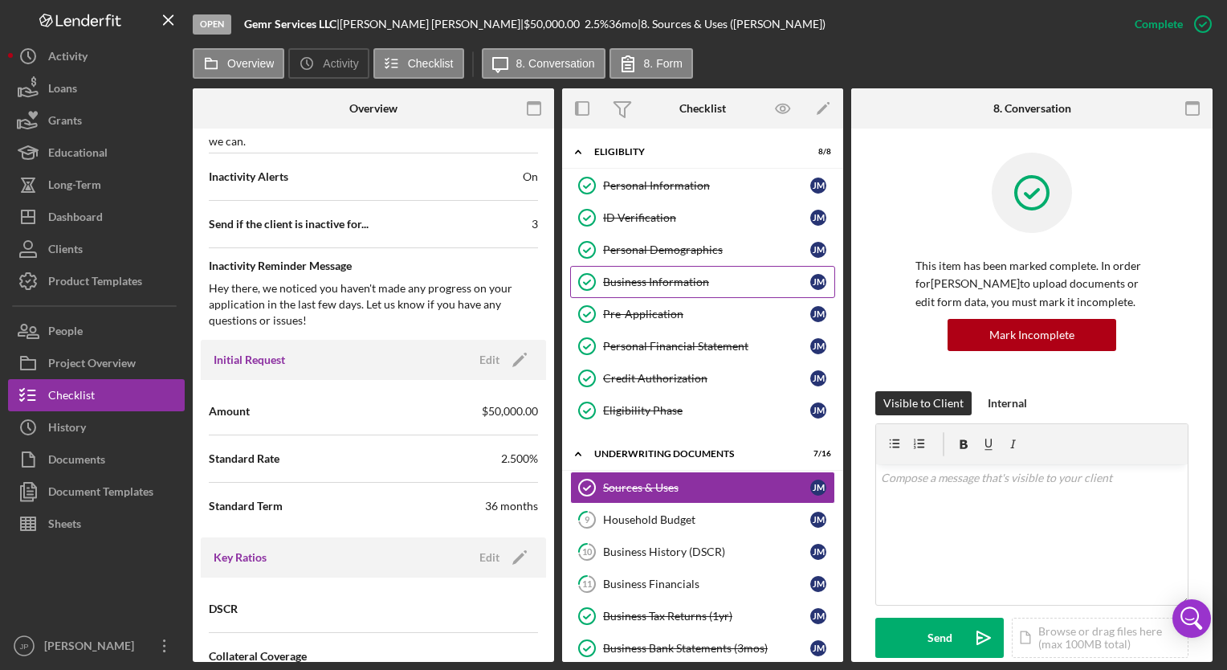
click at [653, 275] on div "Business Information" at bounding box center [706, 281] width 207 height 13
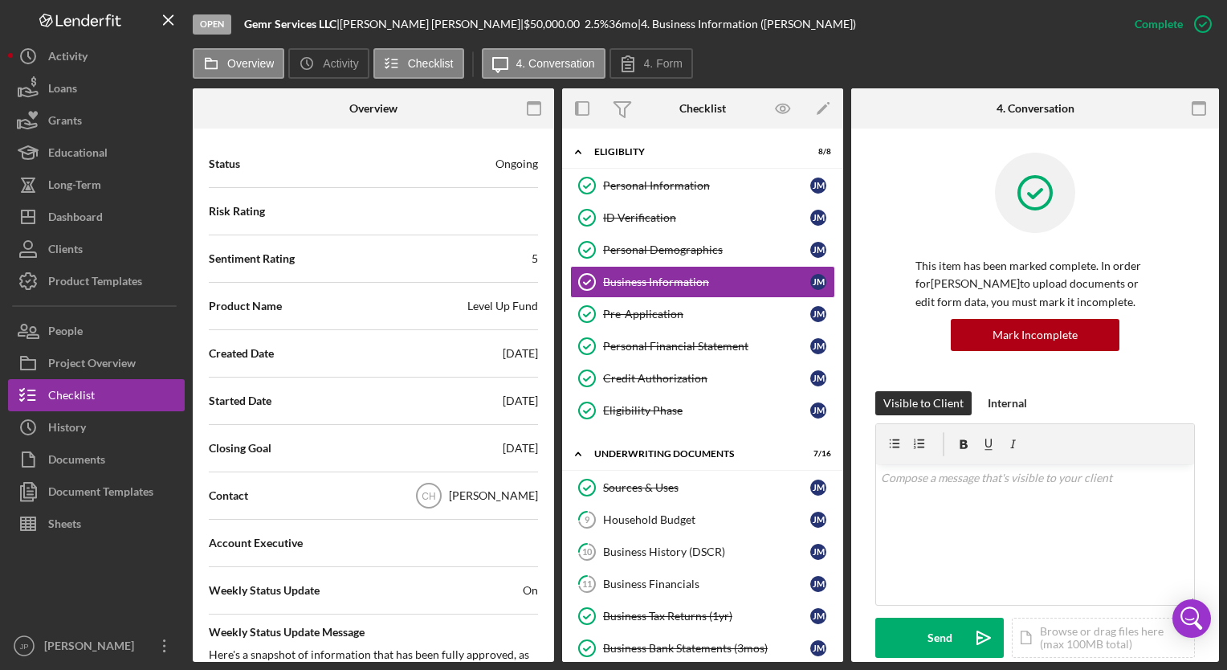
scroll to position [161, 0]
click at [616, 282] on div "Business Information" at bounding box center [706, 281] width 207 height 13
click at [617, 278] on div "Business Information" at bounding box center [706, 281] width 207 height 13
click at [614, 278] on div "Business Information" at bounding box center [706, 281] width 207 height 13
click at [543, 72] on button "Icon/Message 4. Conversation" at bounding box center [544, 63] width 124 height 31
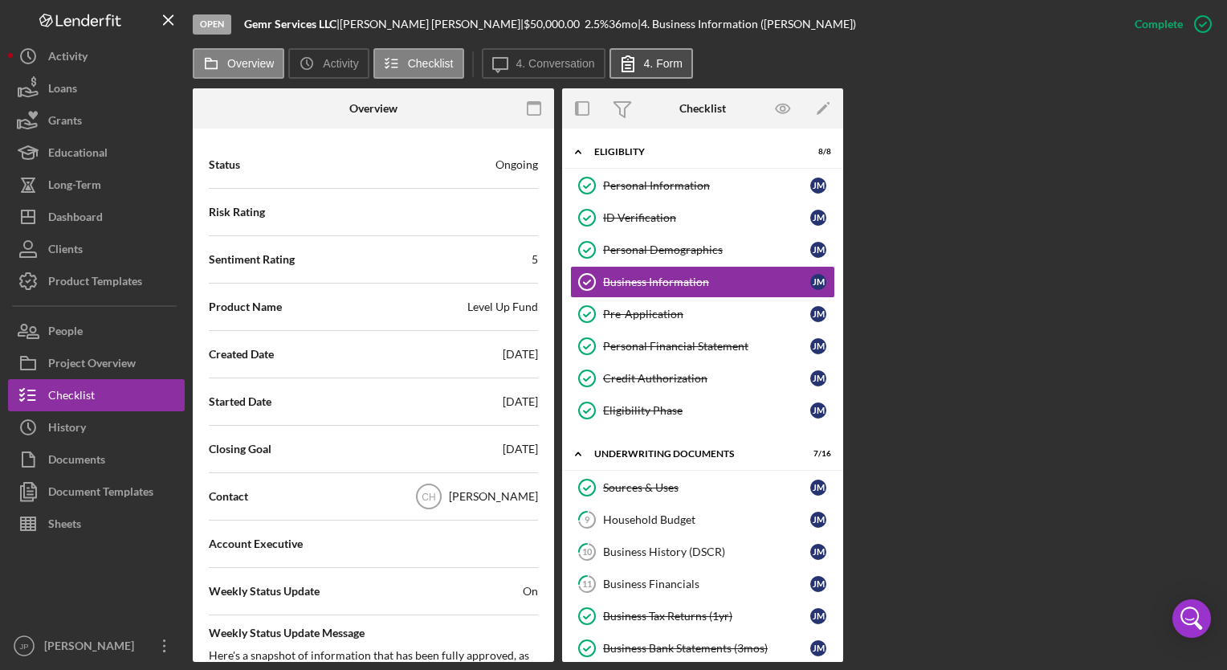
click at [644, 66] on label "4. Form" at bounding box center [663, 63] width 39 height 13
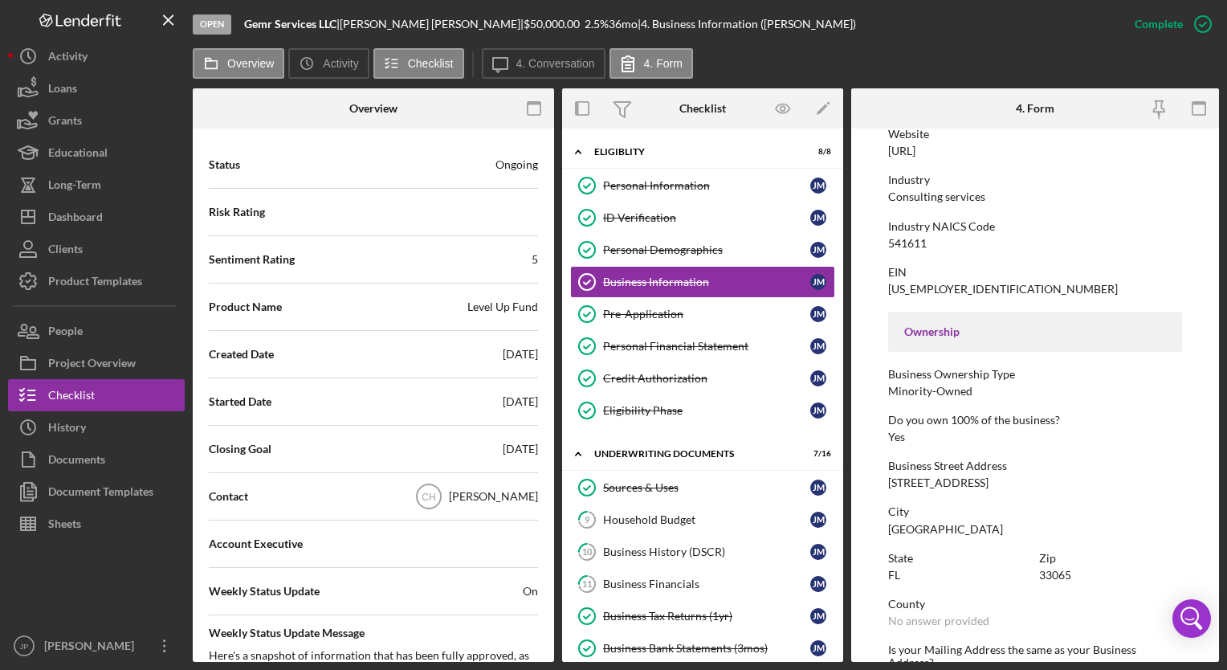
scroll to position [402, 0]
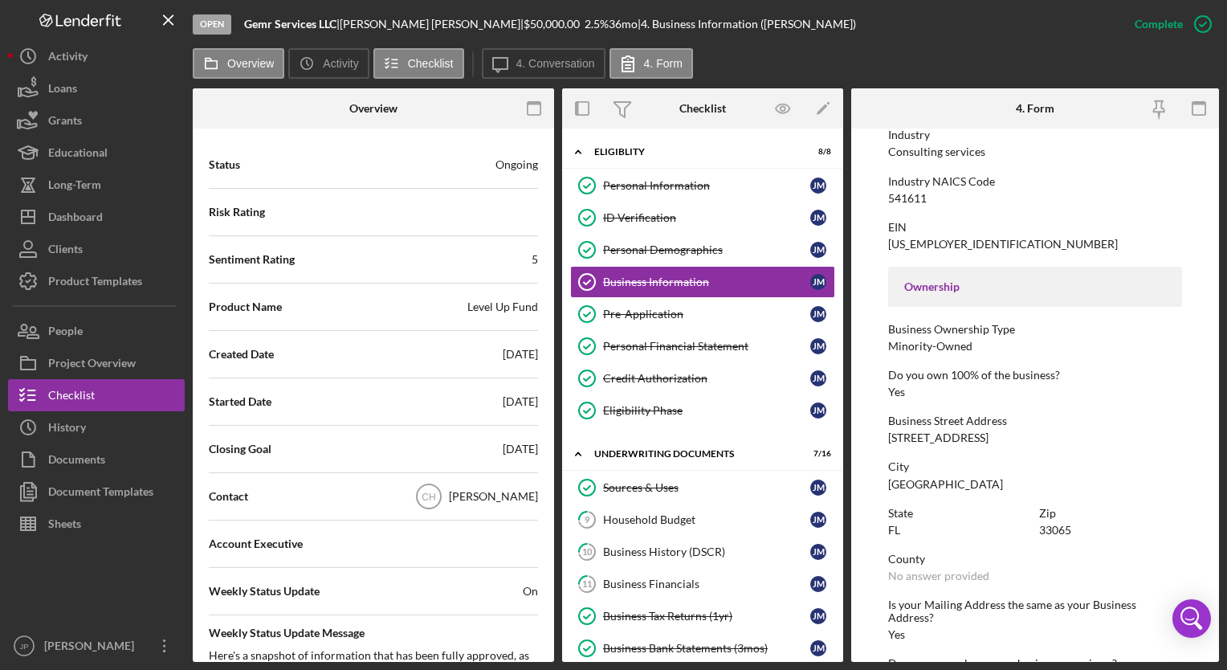
drag, startPoint x: 890, startPoint y: 438, endPoint x: 1050, endPoint y: 430, distance: 160.8
click at [1050, 430] on div "Business Street Address [STREET_ADDRESS]" at bounding box center [1035, 429] width 294 height 30
copy div "[STREET_ADDRESS]"
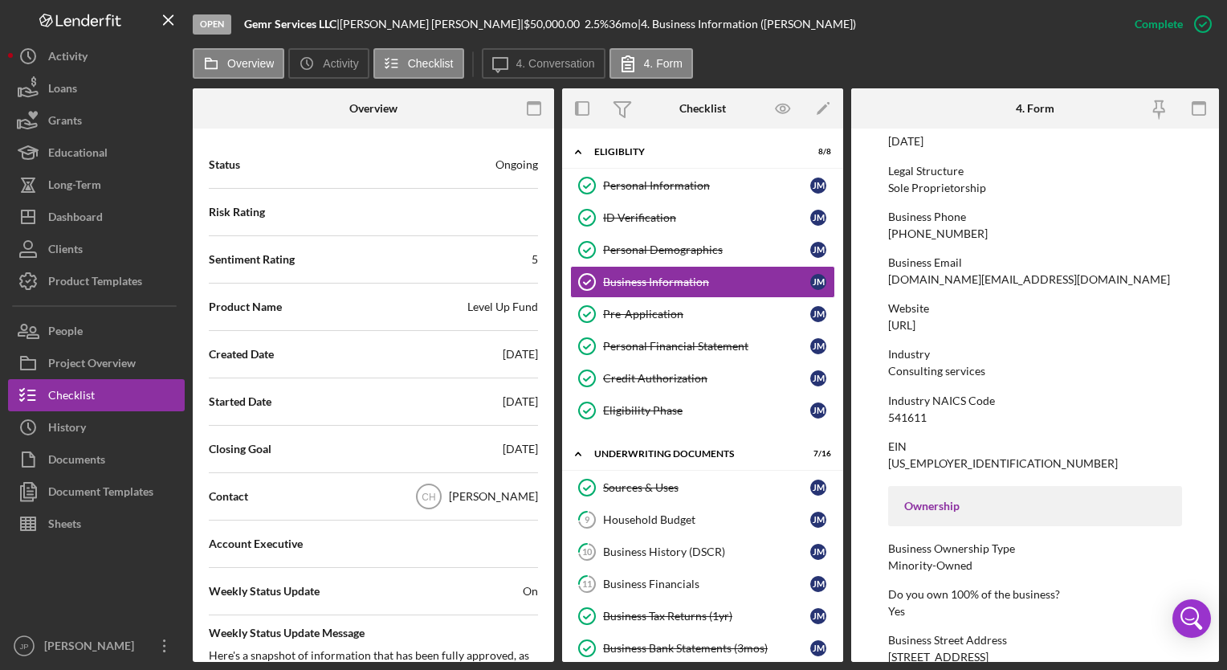
scroll to position [161, 0]
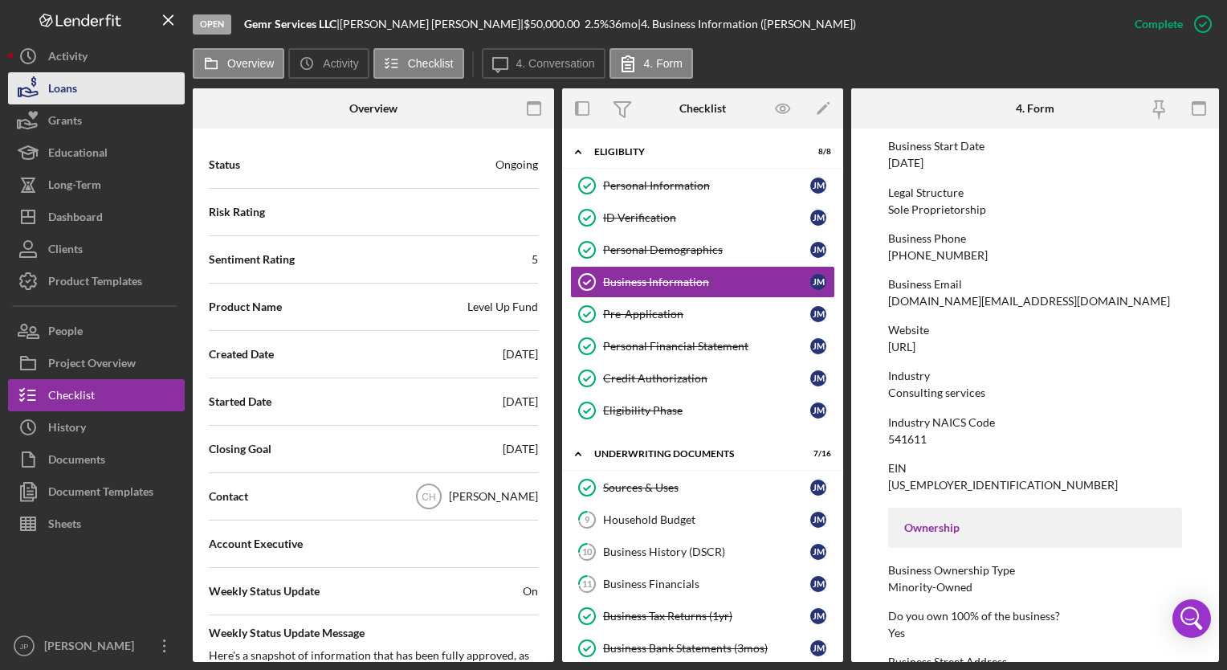
click at [67, 90] on div "Loans" at bounding box center [62, 90] width 29 height 36
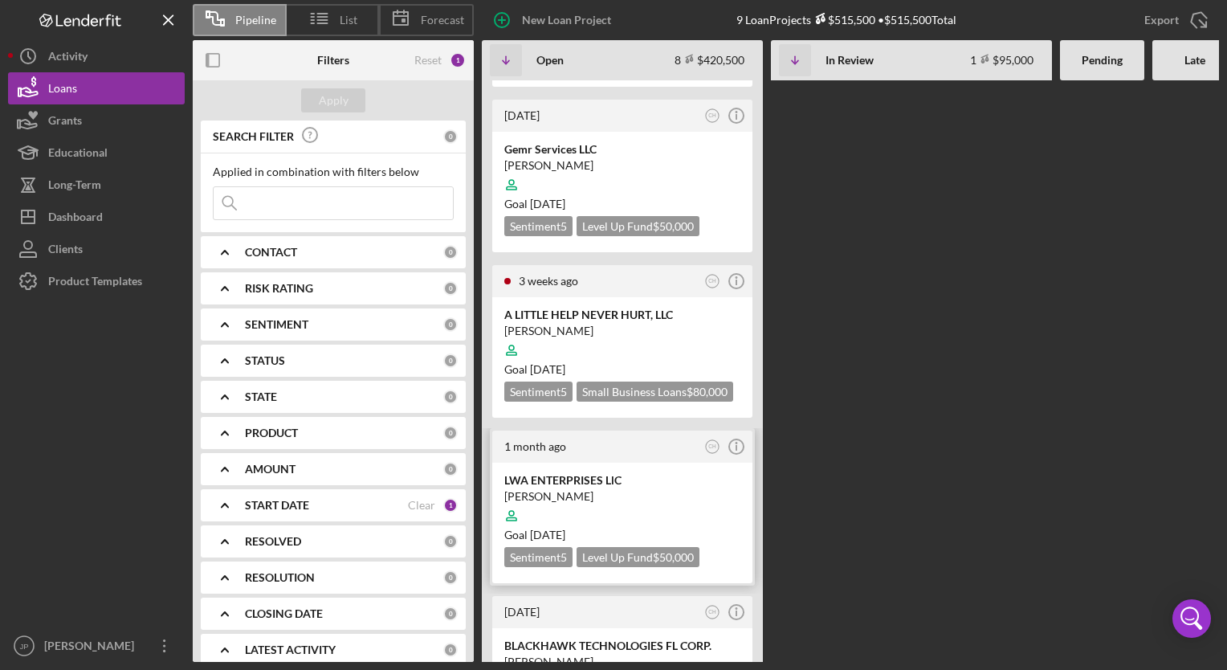
scroll to position [321, 0]
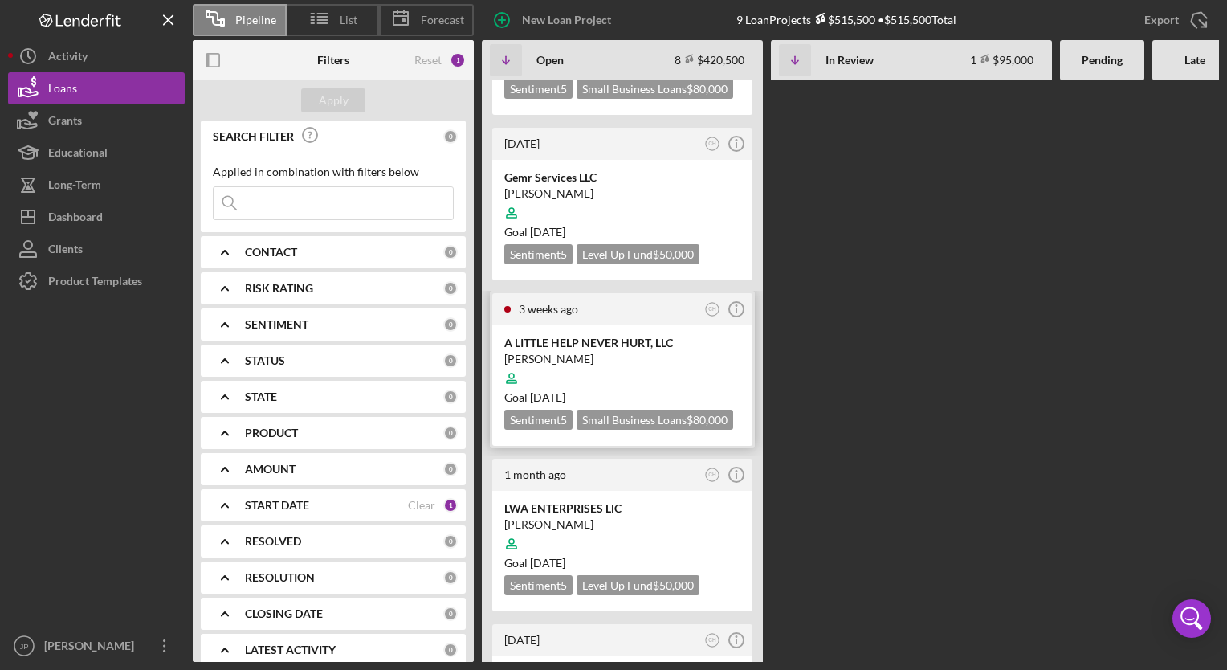
click at [610, 351] on div "[PERSON_NAME]" at bounding box center [622, 359] width 236 height 16
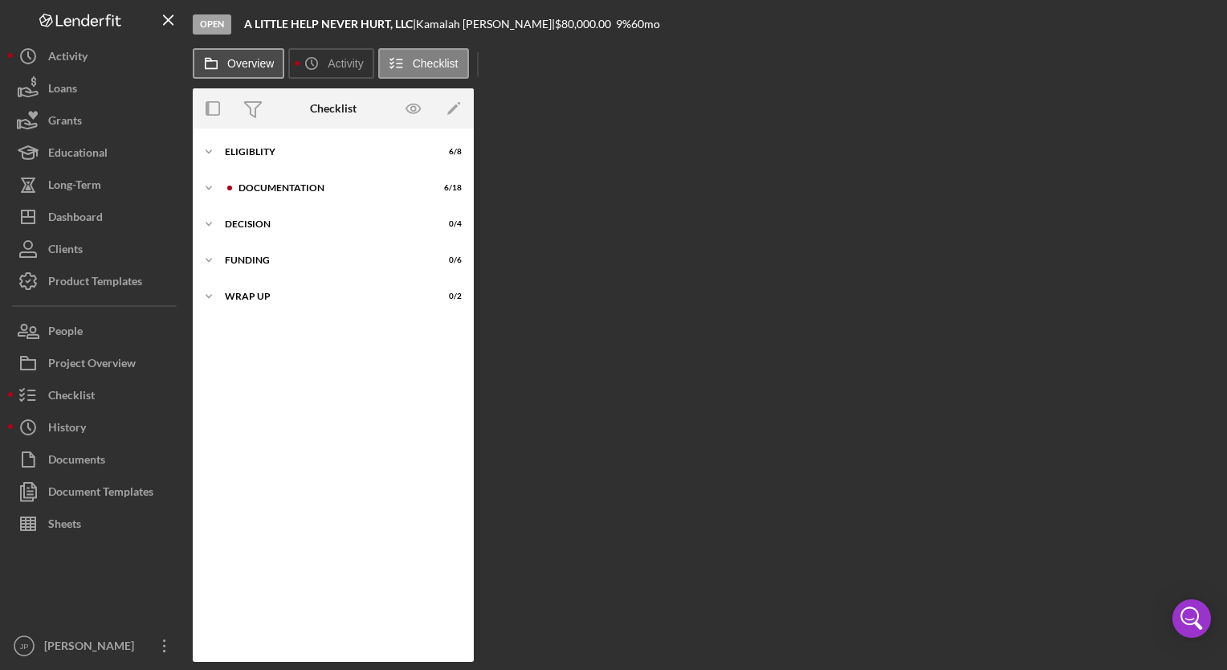
click at [237, 62] on label "Overview" at bounding box center [250, 63] width 47 height 13
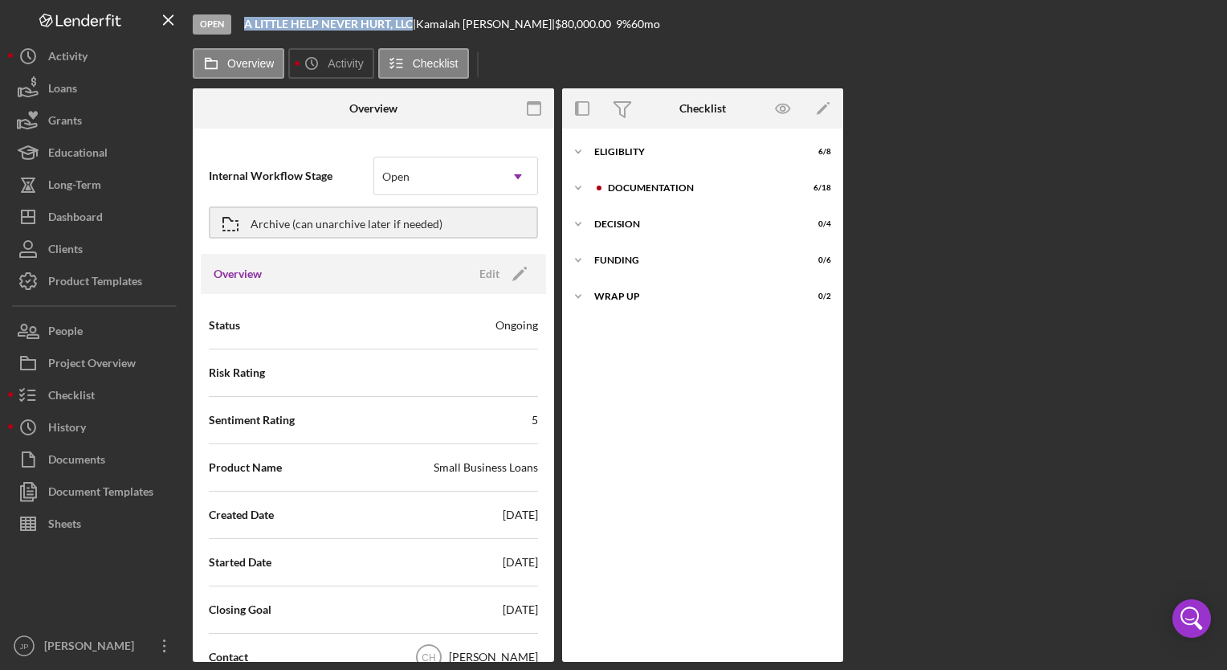
drag, startPoint x: 241, startPoint y: 26, endPoint x: 411, endPoint y: 33, distance: 170.4
click at [411, 33] on div "Open A LITTLE HELP NEVER HURT, LLC | [PERSON_NAME] | $80,000.00 9 % 60 mo" at bounding box center [706, 24] width 1026 height 48
drag, startPoint x: 424, startPoint y: 22, endPoint x: 514, endPoint y: 18, distance: 90.0
click at [514, 18] on div "A LITTLE HELP NEVER HURT, LLC | [PERSON_NAME] | $80,000.00 9 % 60 mo" at bounding box center [452, 24] width 416 height 13
click at [582, 190] on icon "Icon/Expander" at bounding box center [578, 188] width 32 height 32
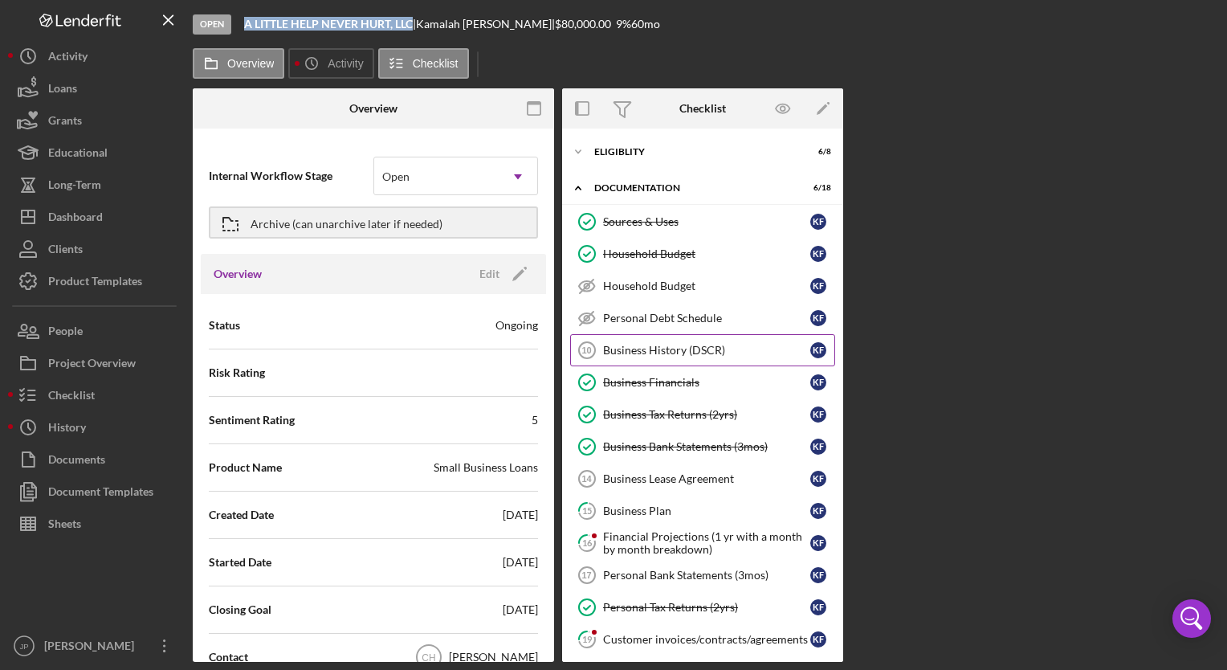
click at [671, 345] on div "Business History (DSCR)" at bounding box center [706, 350] width 207 height 13
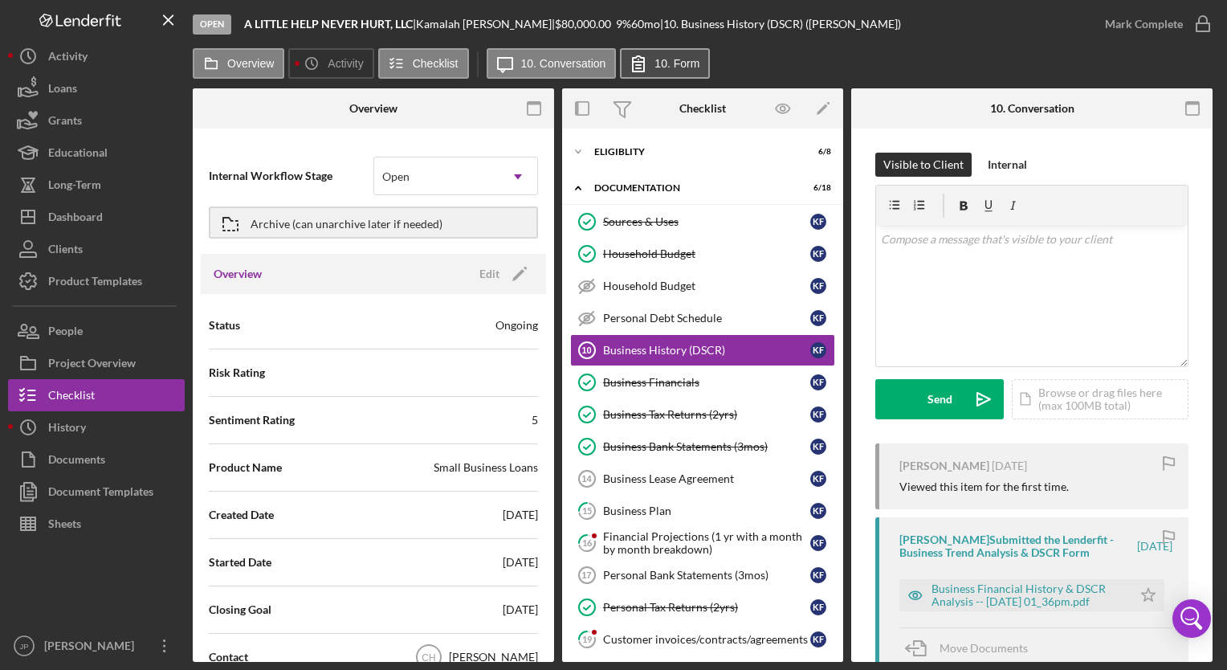
click at [654, 62] on label "10. Form" at bounding box center [676, 63] width 45 height 13
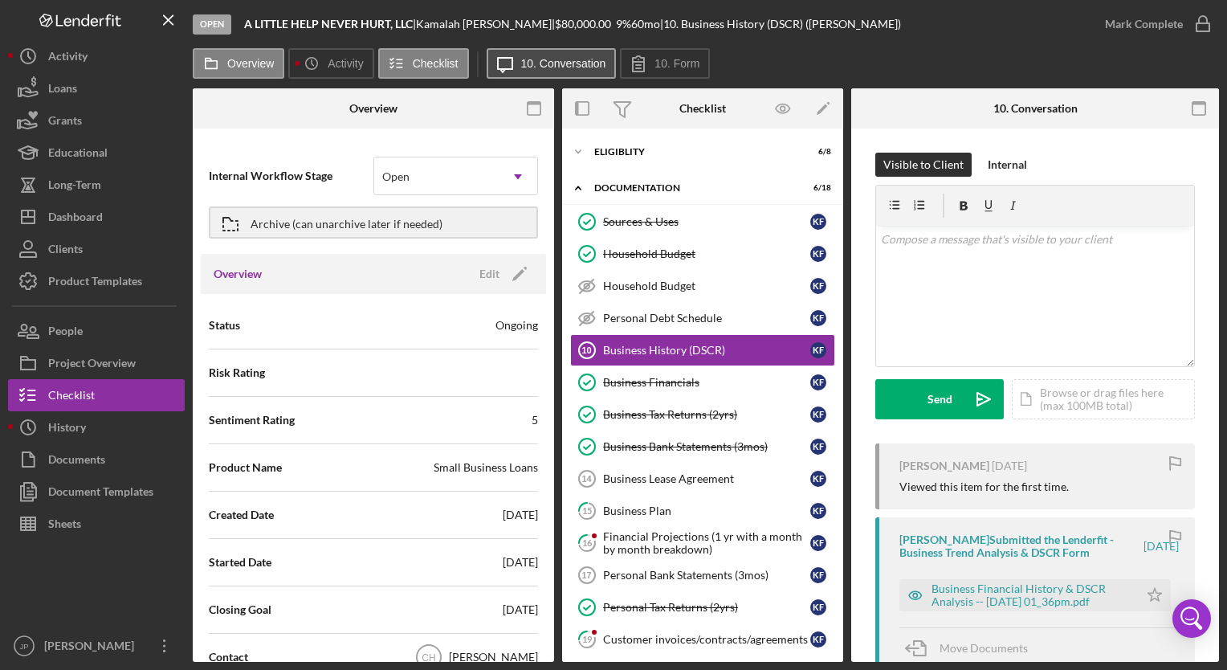
click at [565, 63] on label "10. Conversation" at bounding box center [563, 63] width 85 height 13
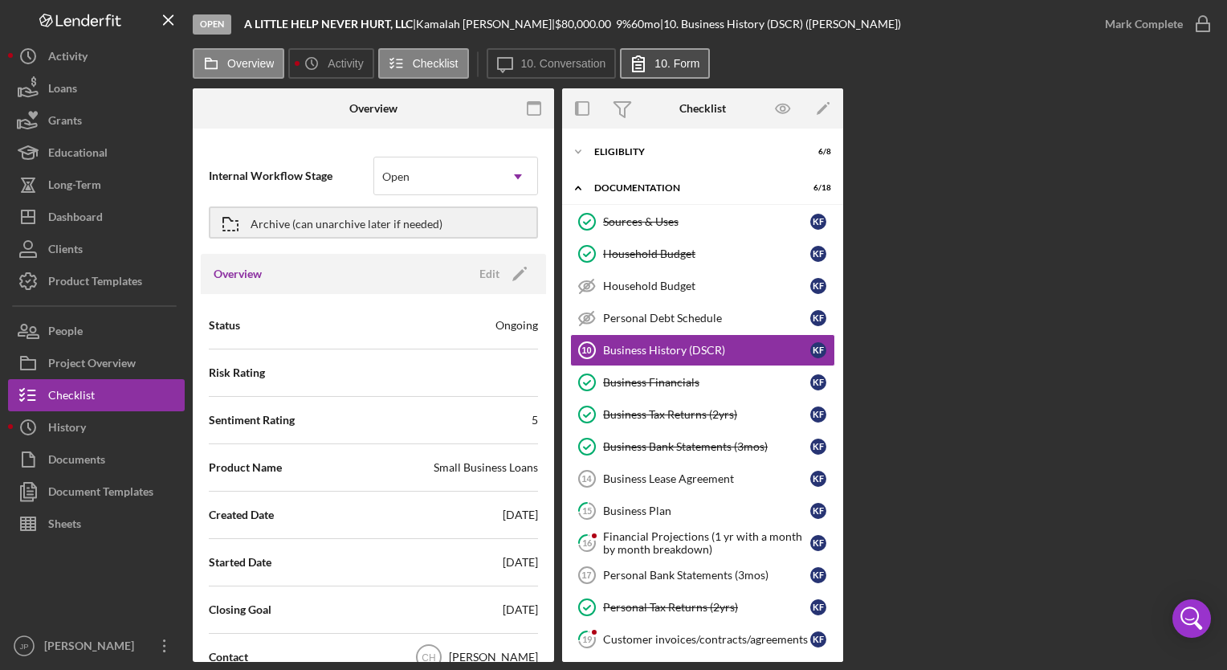
click at [662, 67] on label "10. Form" at bounding box center [676, 63] width 45 height 13
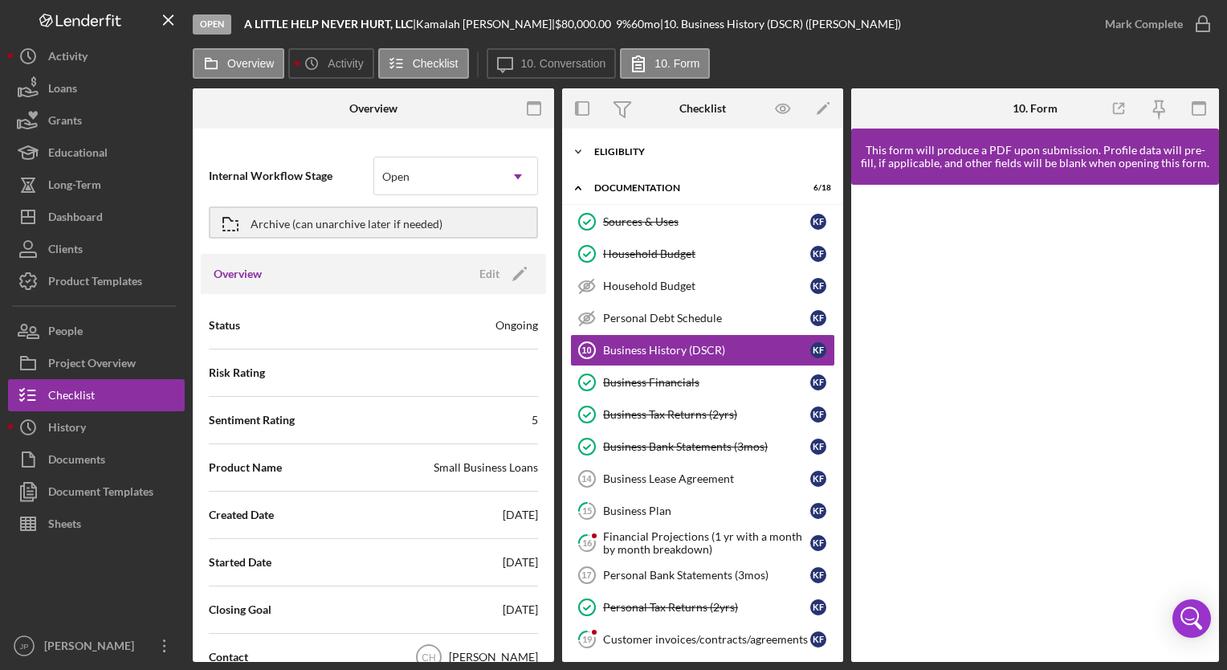
click at [581, 156] on icon "Icon/Expander" at bounding box center [578, 152] width 32 height 32
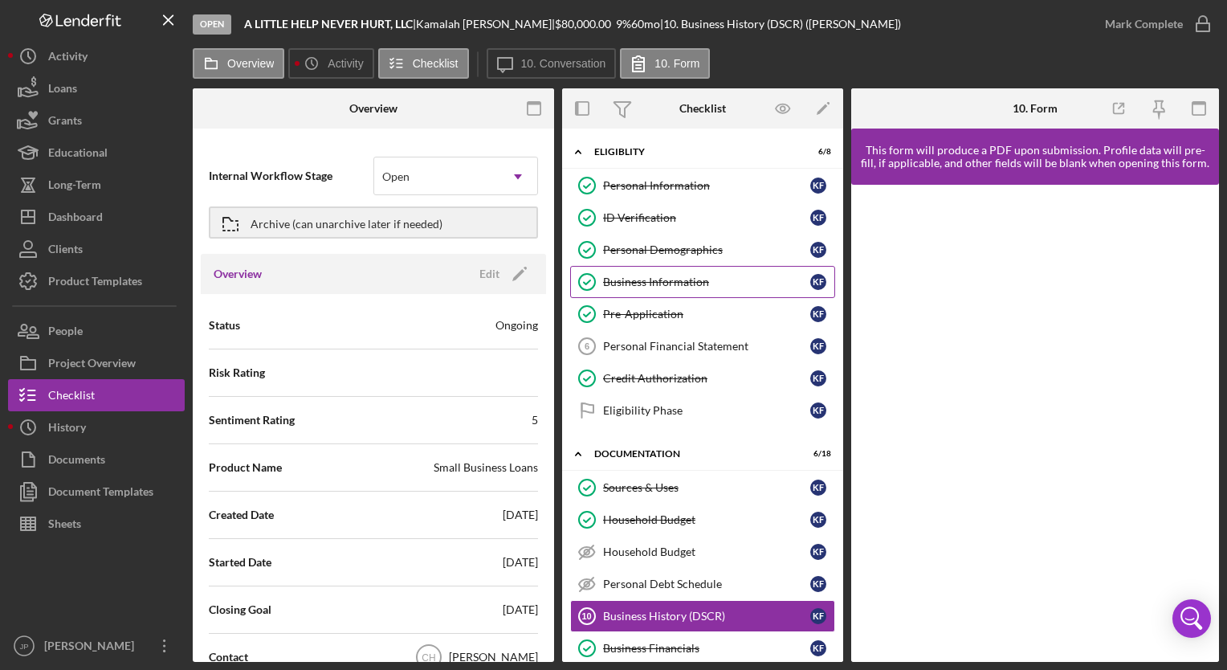
click at [688, 278] on div "Business Information" at bounding box center [706, 281] width 207 height 13
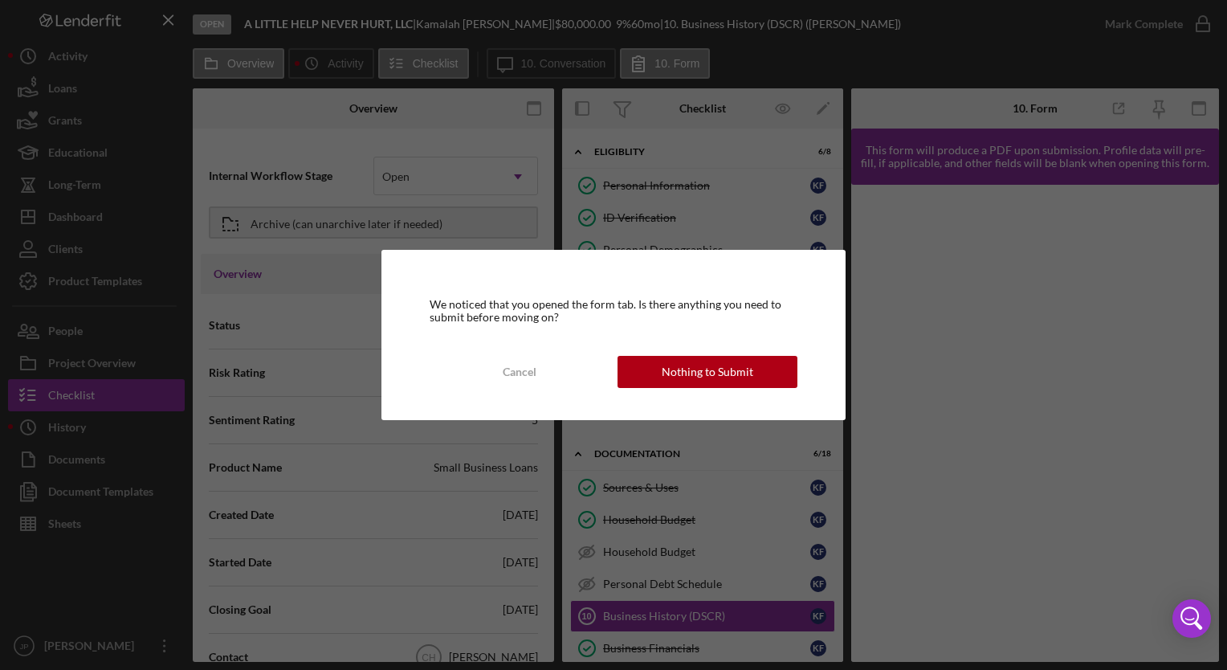
click at [706, 372] on div "Nothing to Submit" at bounding box center [708, 372] width 92 height 32
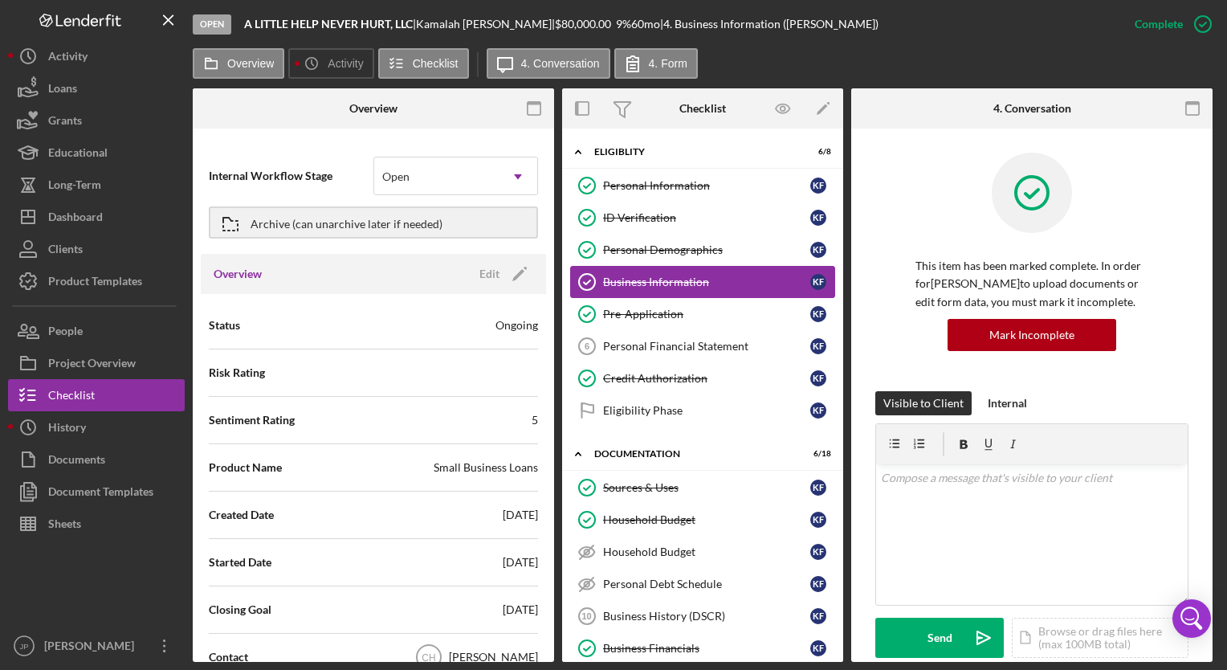
click at [654, 279] on div "Business Information" at bounding box center [706, 281] width 207 height 13
click at [661, 66] on label "4. Form" at bounding box center [668, 63] width 39 height 13
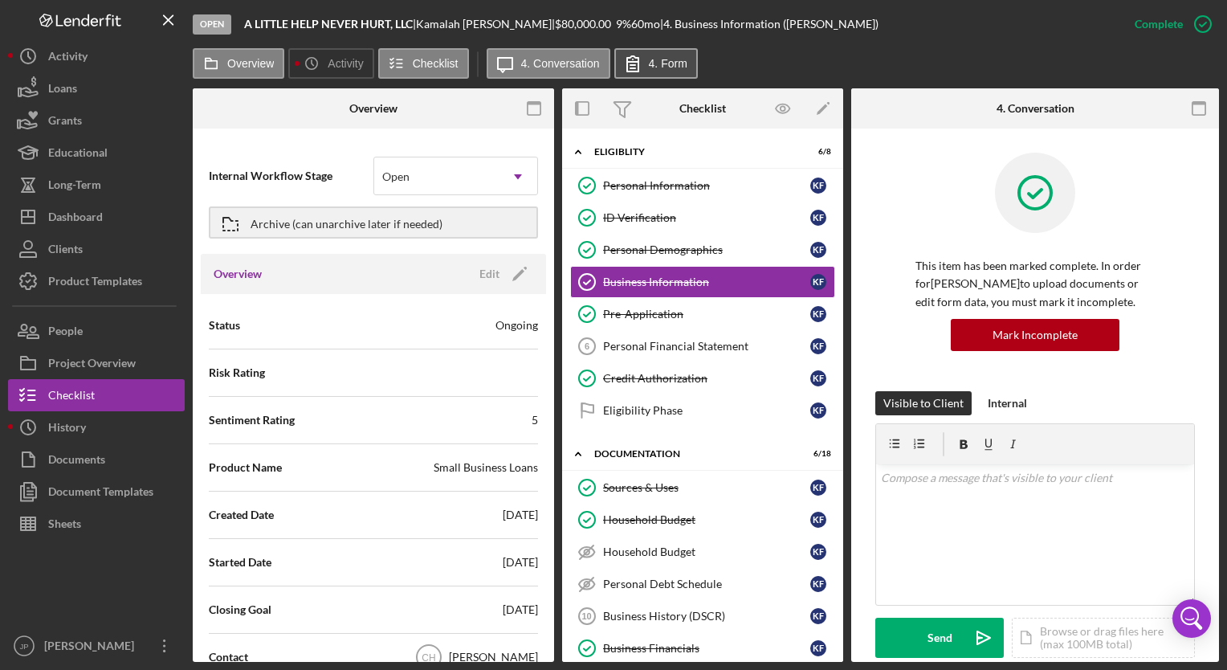
click at [672, 68] on label "4. Form" at bounding box center [668, 63] width 39 height 13
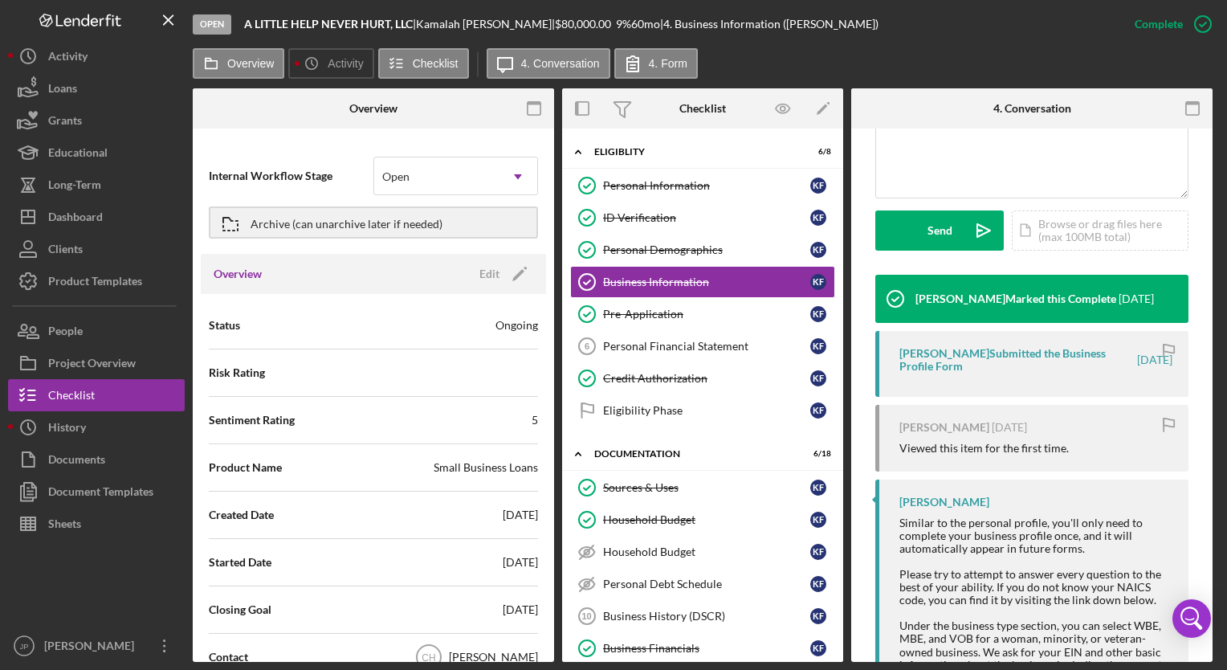
scroll to position [321, 0]
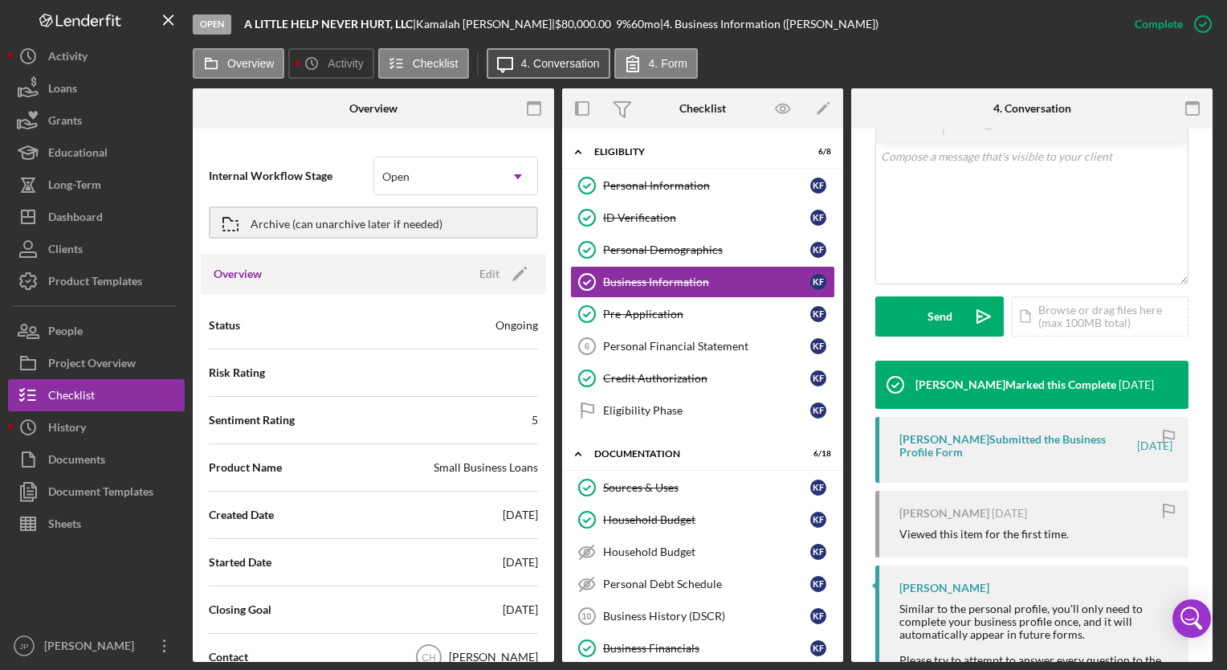
click at [563, 67] on label "4. Conversation" at bounding box center [560, 63] width 79 height 13
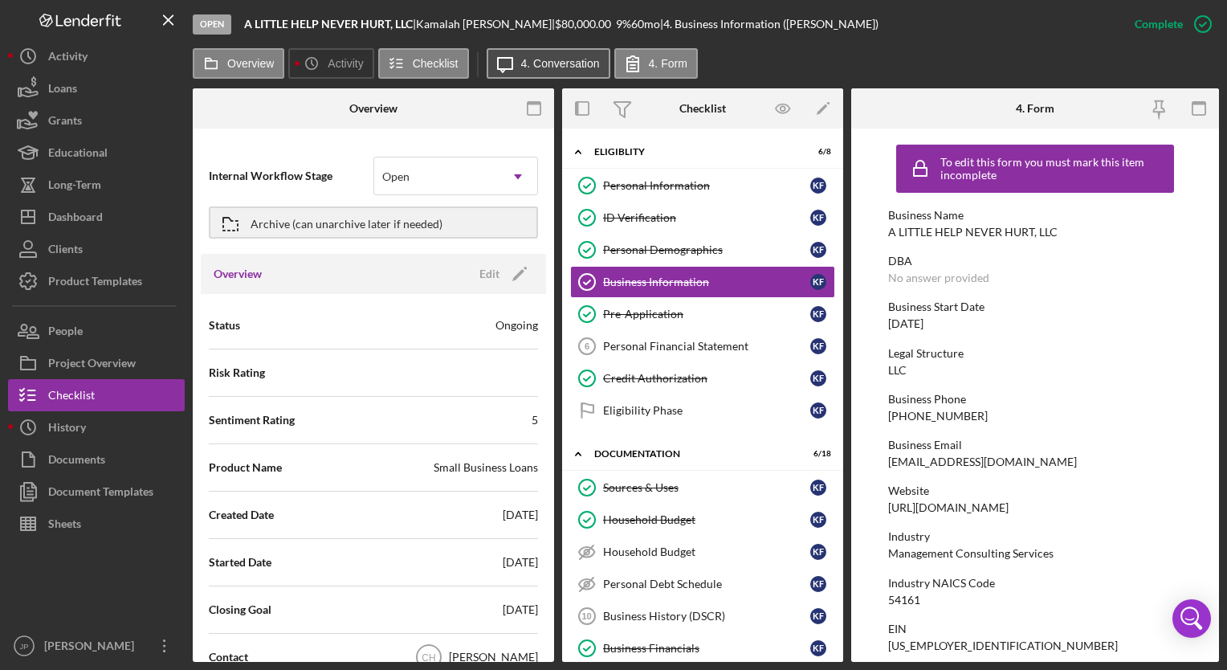
click at [556, 64] on label "4. Conversation" at bounding box center [560, 63] width 79 height 13
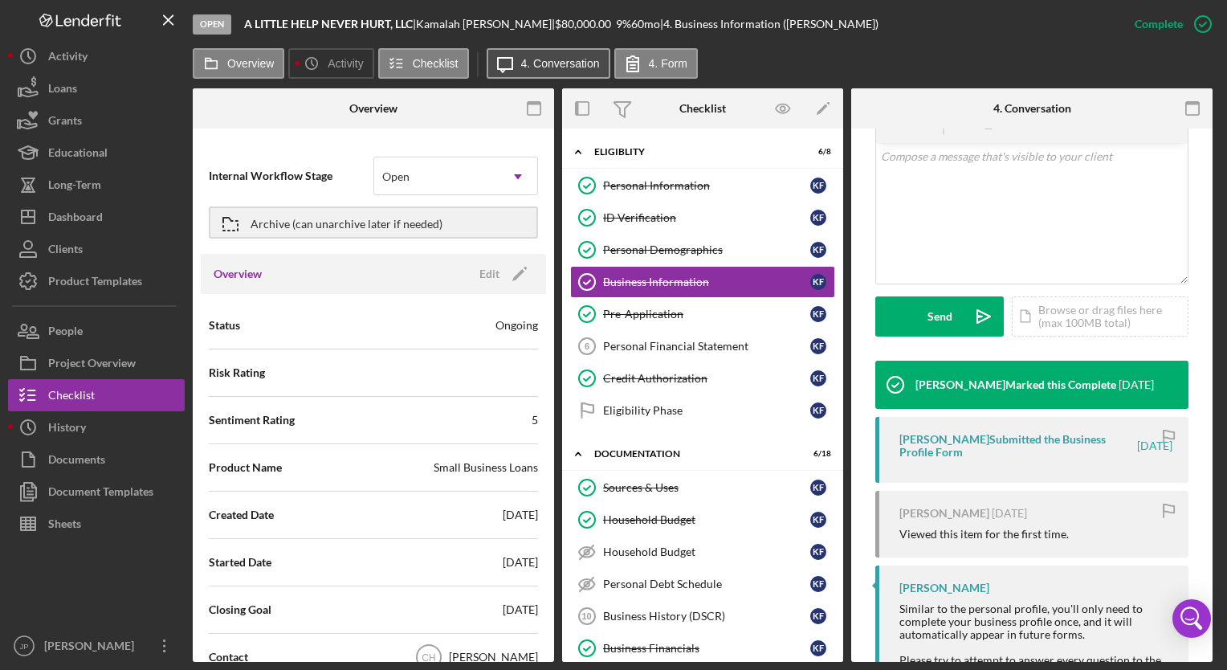
click at [556, 63] on label "4. Conversation" at bounding box center [560, 63] width 79 height 13
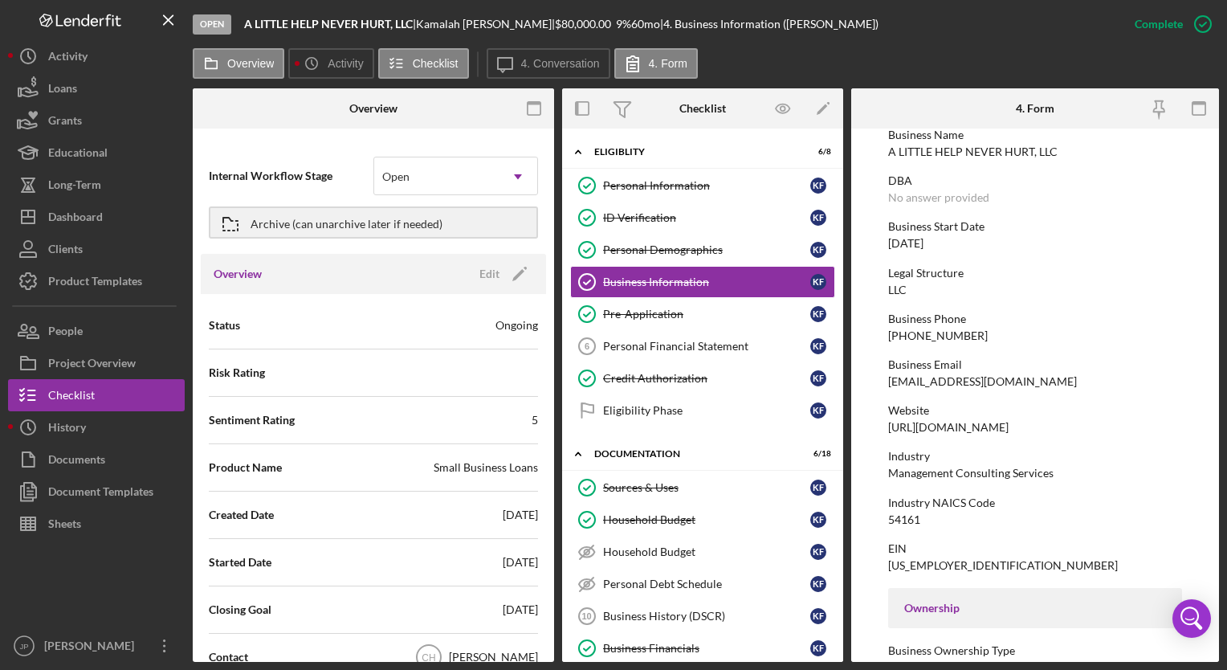
scroll to position [161, 0]
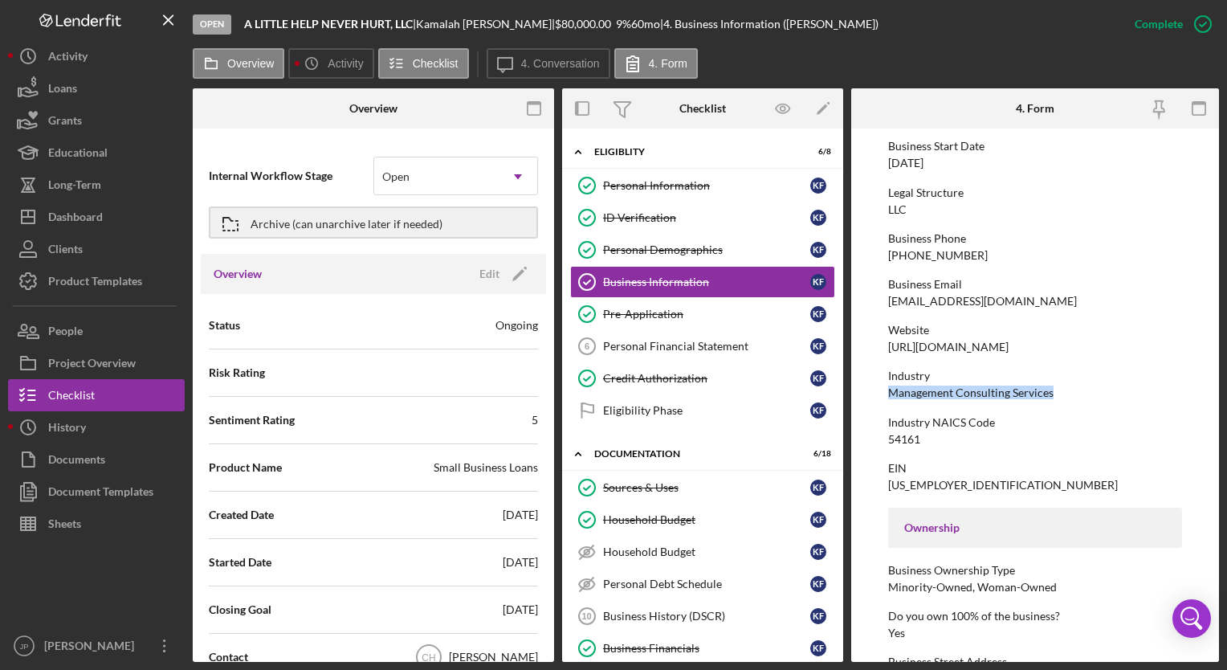
drag, startPoint x: 887, startPoint y: 392, endPoint x: 1056, endPoint y: 390, distance: 169.4
click at [1056, 390] on div "Industry Management Consulting Services" at bounding box center [1035, 384] width 294 height 30
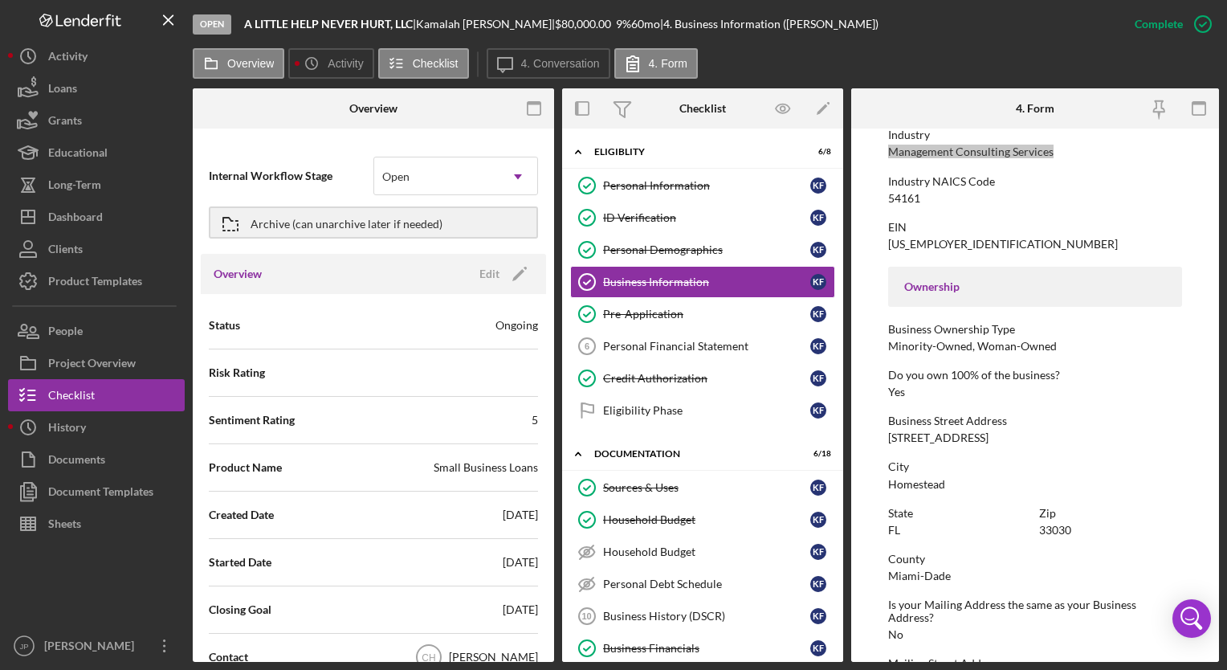
scroll to position [482, 0]
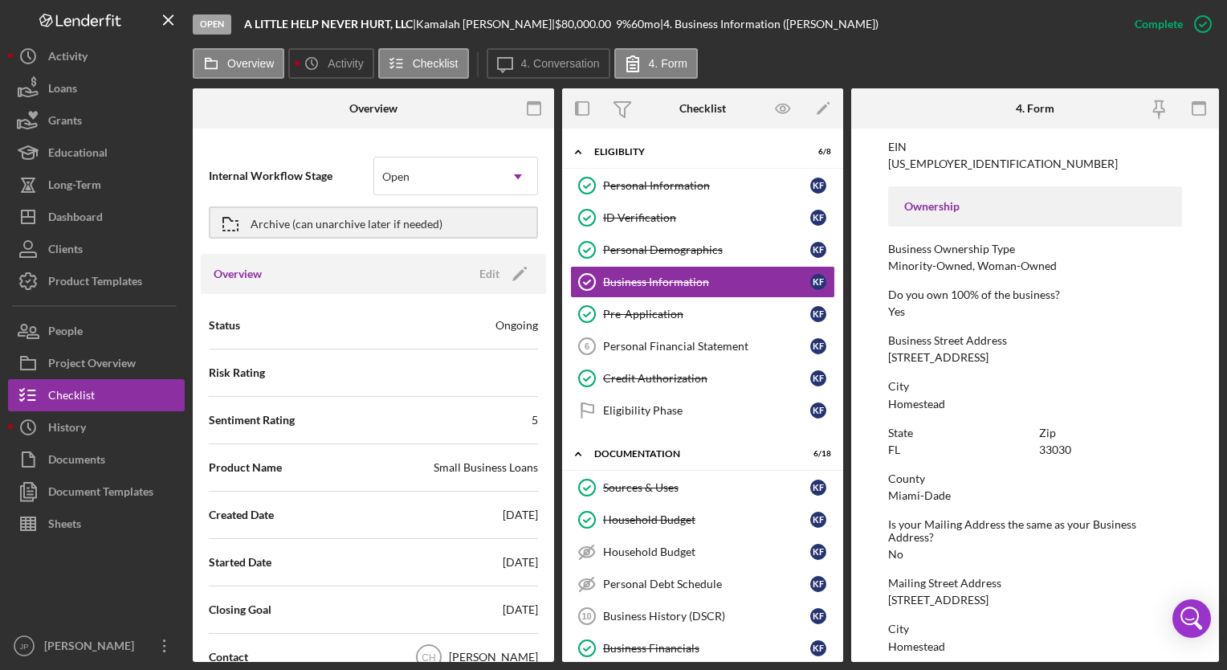
drag, startPoint x: 886, startPoint y: 355, endPoint x: 1005, endPoint y: 359, distance: 118.9
click at [1005, 359] on form "To edit this form you must mark this item incomplete Business Name A LITTLE HEL…" at bounding box center [1035, 394] width 368 height 533
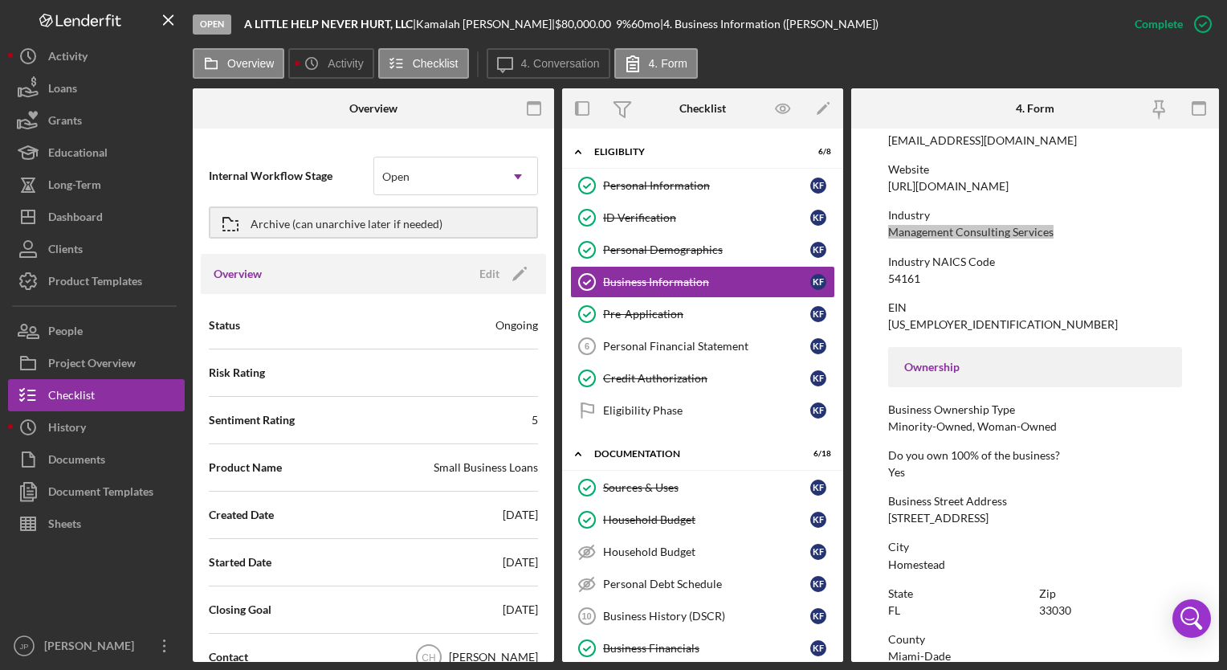
scroll to position [161, 0]
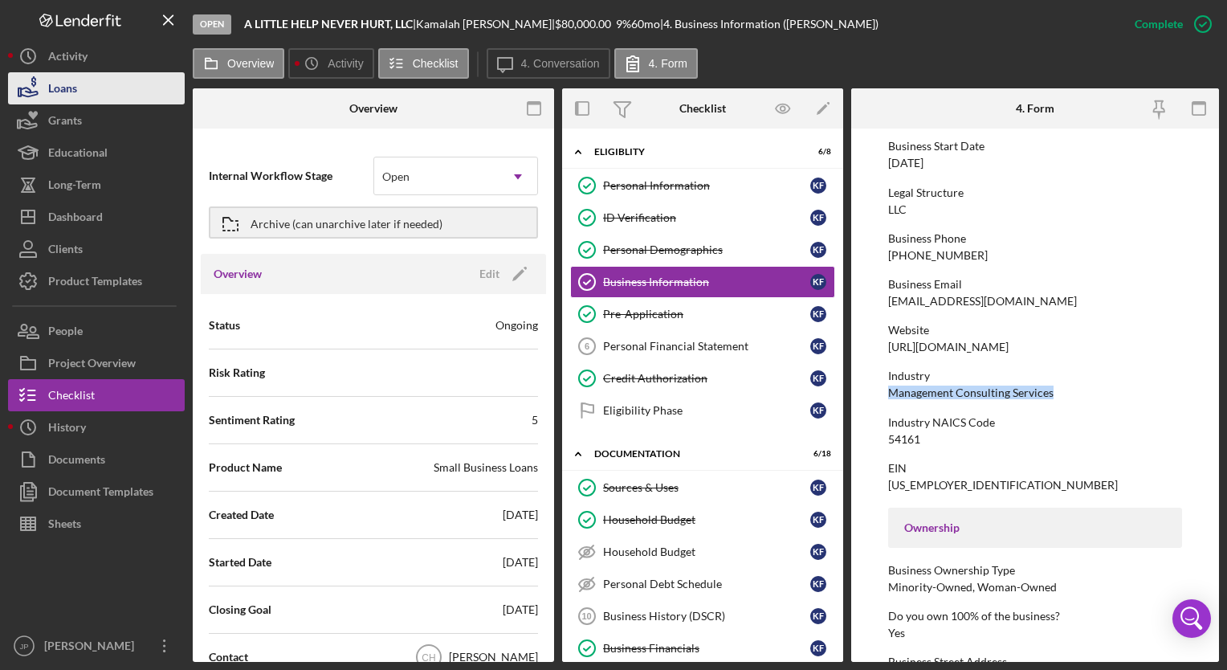
click at [56, 86] on div "Loans" at bounding box center [62, 90] width 29 height 36
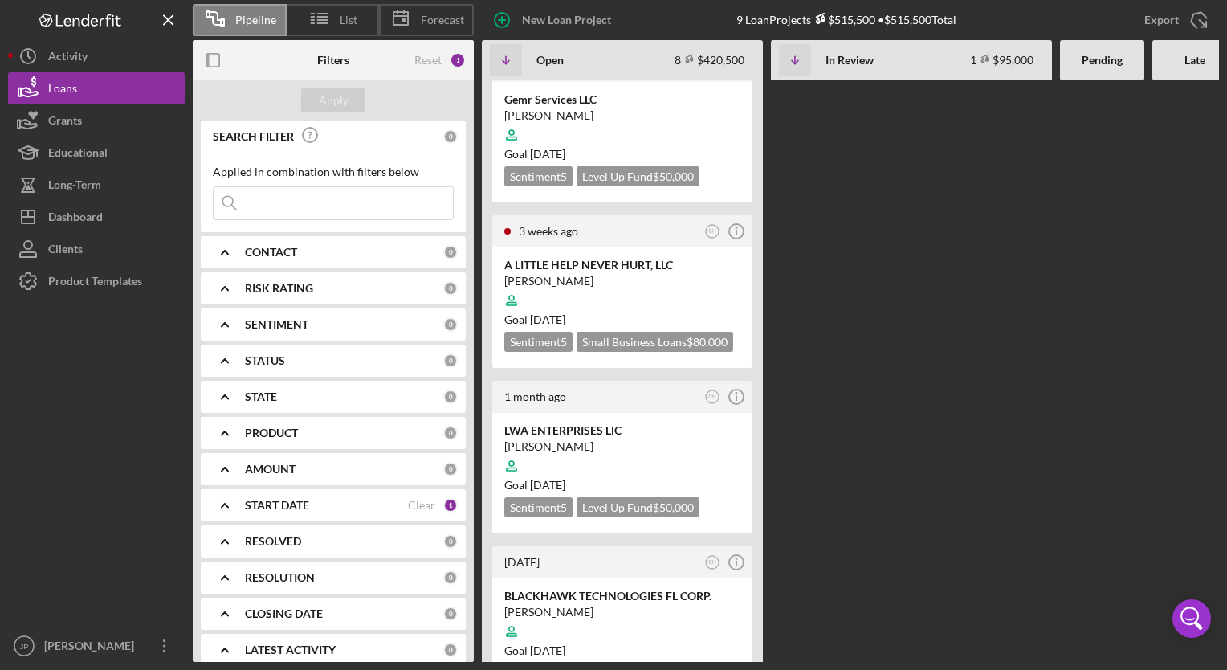
scroll to position [482, 0]
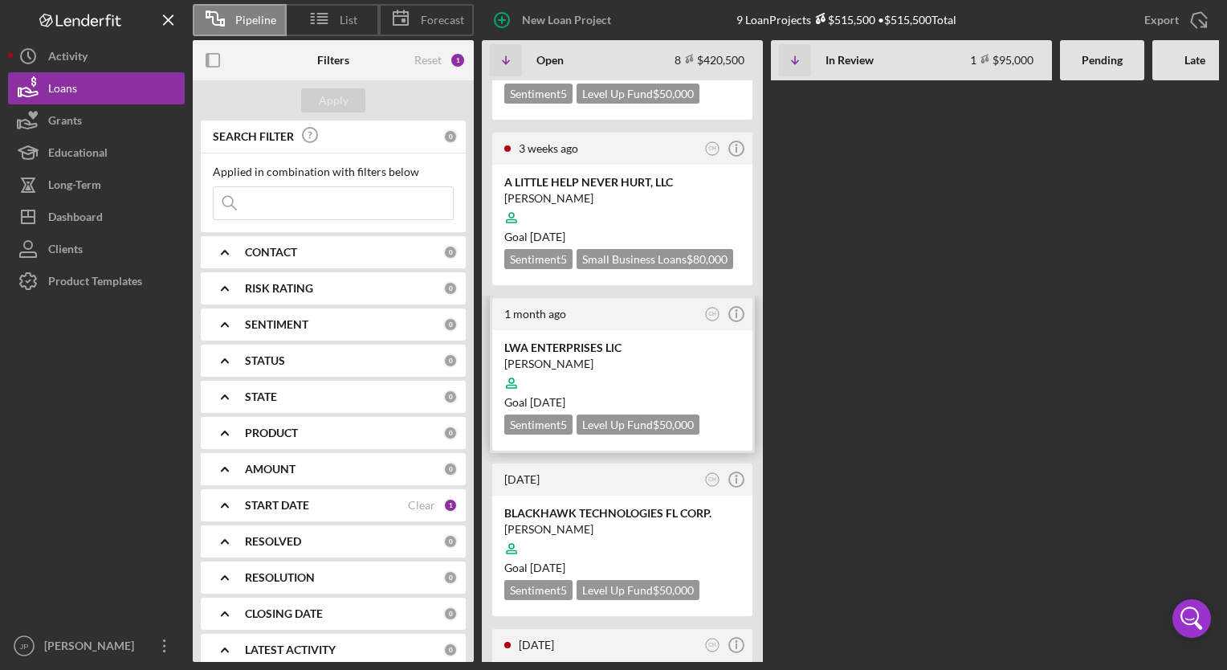
click at [639, 368] on div at bounding box center [622, 383] width 236 height 31
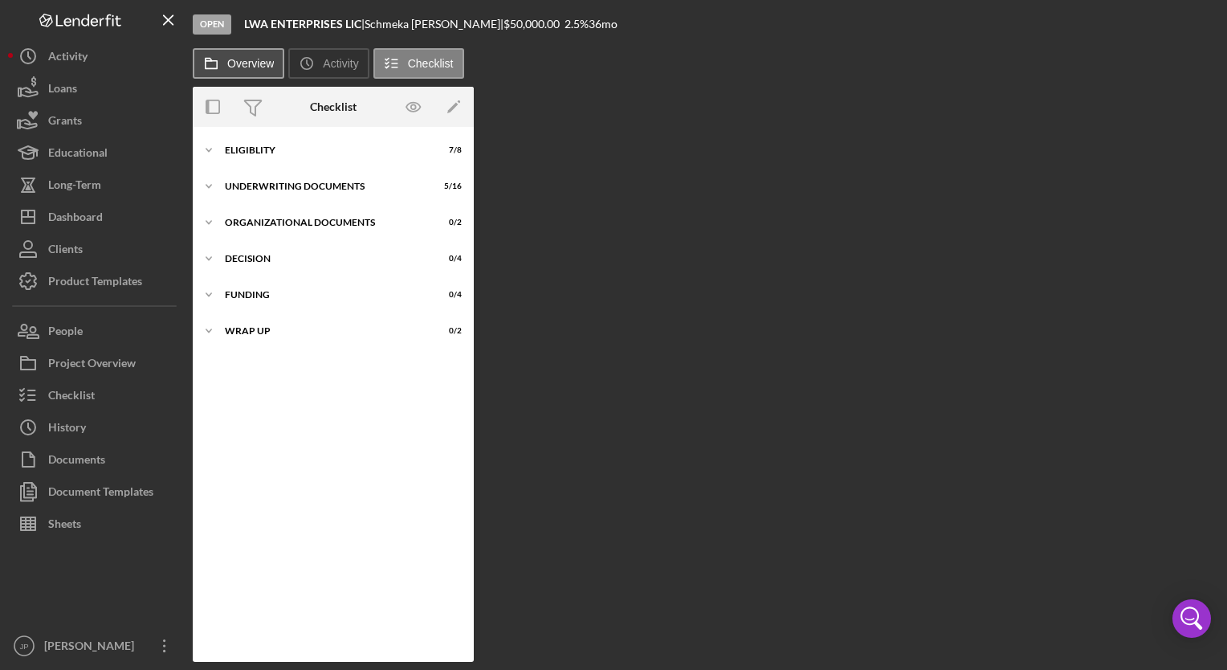
click at [254, 63] on label "Overview" at bounding box center [250, 63] width 47 height 13
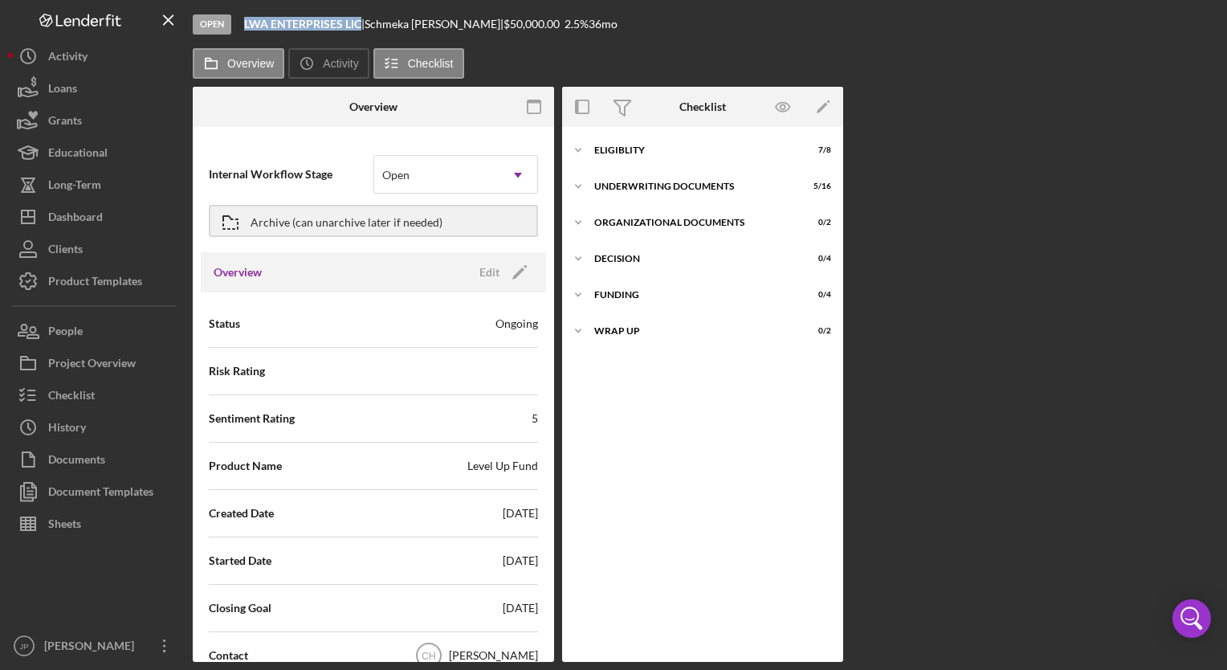
drag, startPoint x: 243, startPoint y: 21, endPoint x: 361, endPoint y: 26, distance: 118.2
click at [361, 26] on div "Open LWA ENTERPRISES LlC | [PERSON_NAME] | $50,000.00 2.5 % 36 mo" at bounding box center [706, 24] width 1026 height 48
click at [380, 21] on div "[PERSON_NAME] |" at bounding box center [434, 24] width 139 height 13
click at [417, 29] on div "[PERSON_NAME] |" at bounding box center [434, 24] width 139 height 13
drag, startPoint x: 373, startPoint y: 21, endPoint x: 446, endPoint y: 26, distance: 73.2
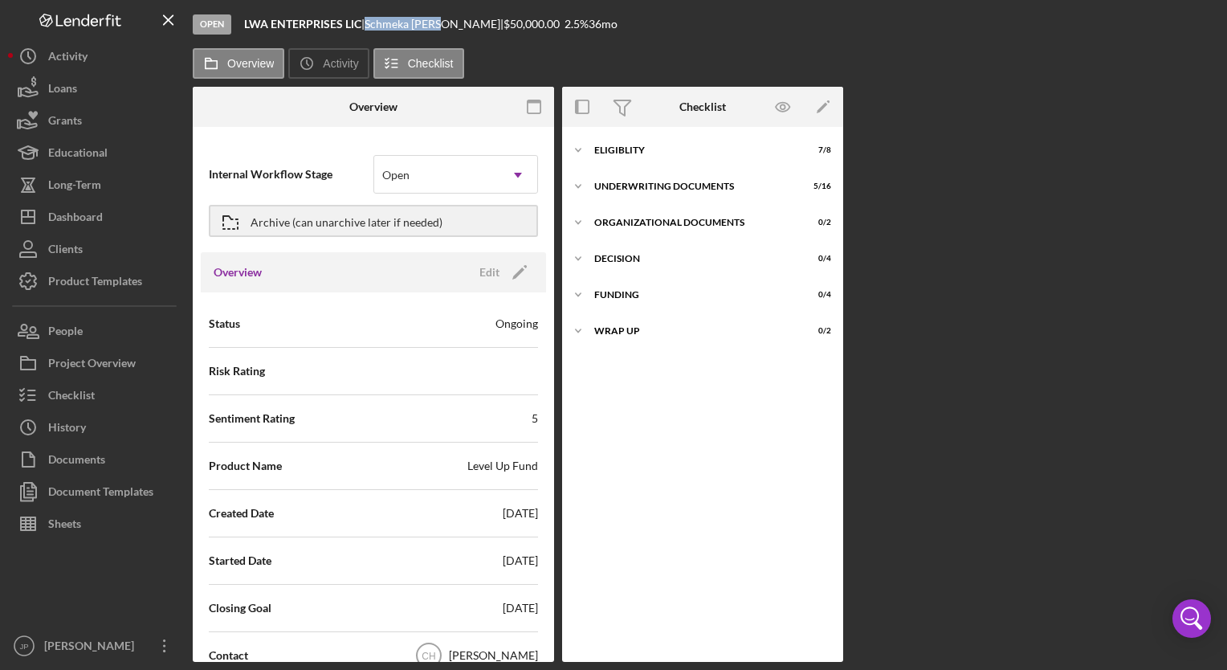
click at [446, 26] on div "[PERSON_NAME] |" at bounding box center [434, 24] width 139 height 13
click at [584, 149] on icon "Icon/Expander" at bounding box center [578, 150] width 32 height 32
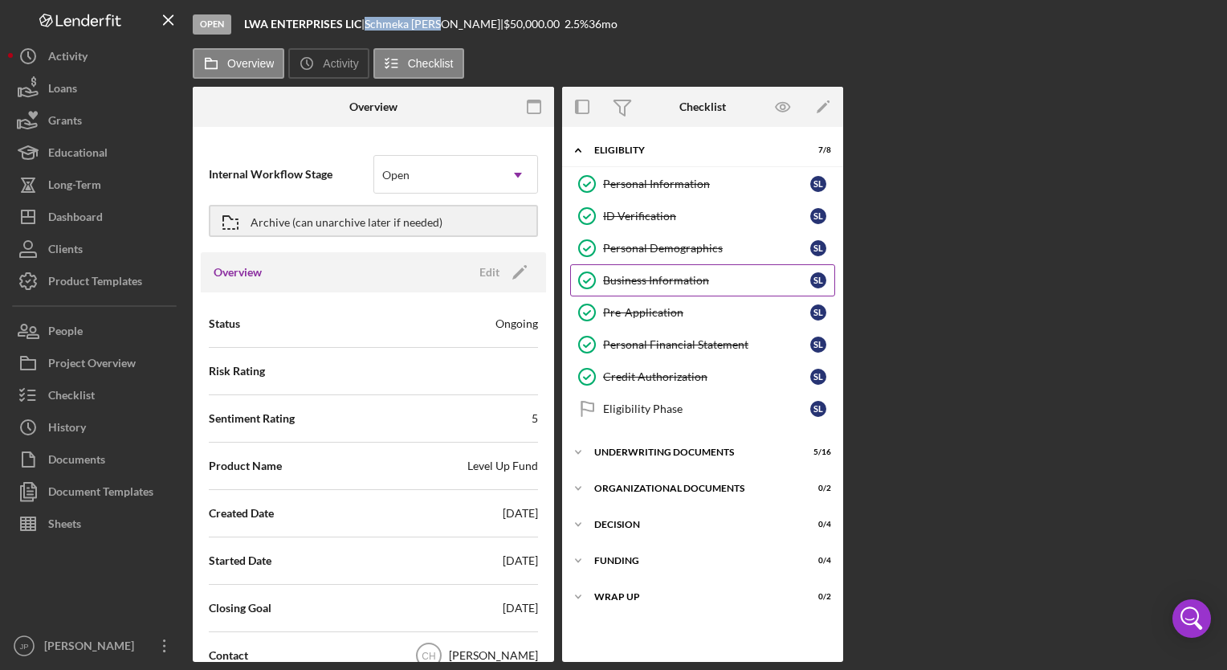
click at [685, 279] on div "Business Information" at bounding box center [706, 280] width 207 height 13
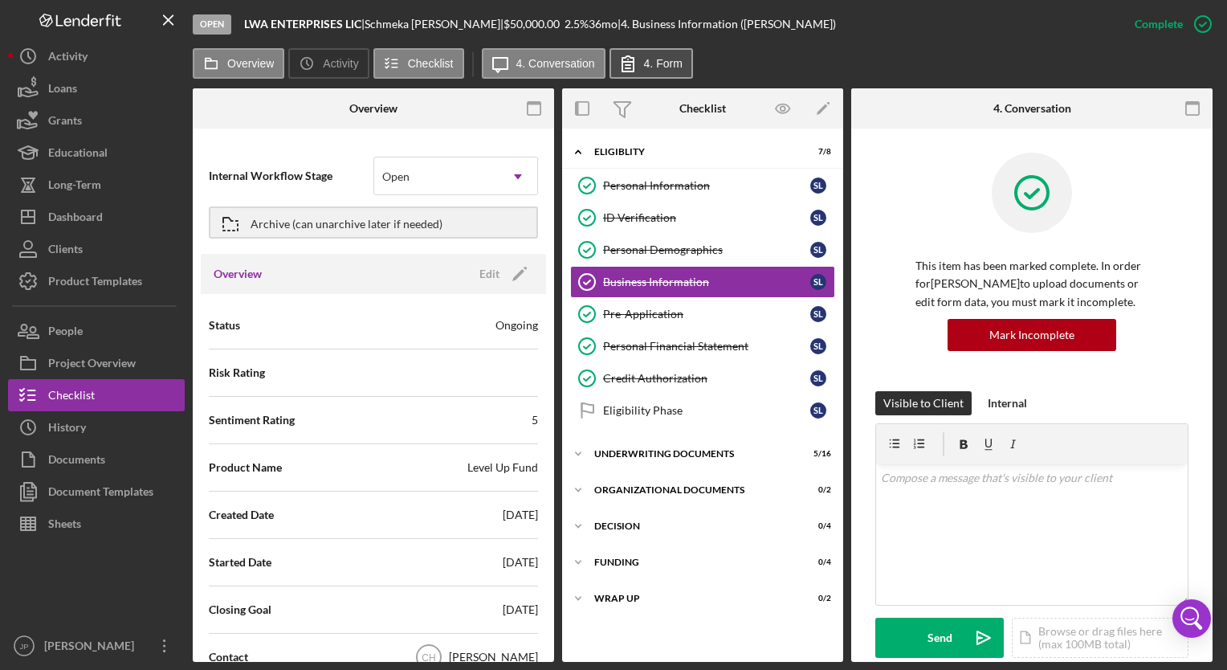
click at [654, 65] on label "4. Form" at bounding box center [663, 63] width 39 height 13
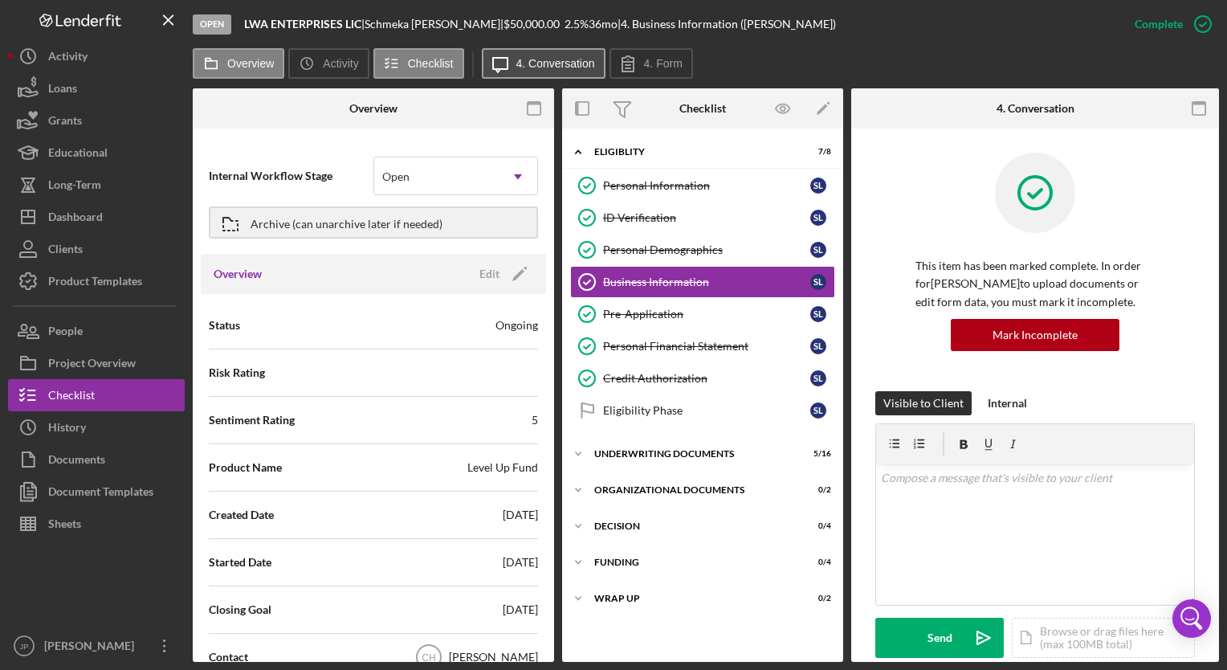
click at [555, 66] on label "4. Conversation" at bounding box center [555, 63] width 79 height 13
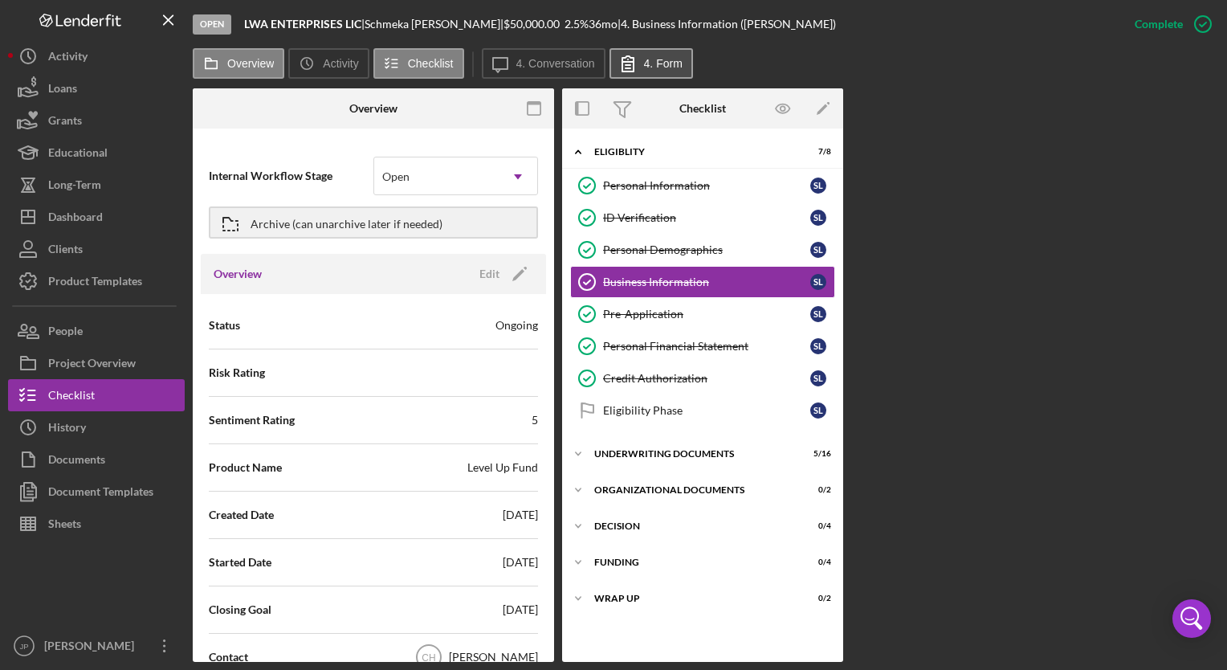
click at [658, 59] on label "4. Form" at bounding box center [663, 63] width 39 height 13
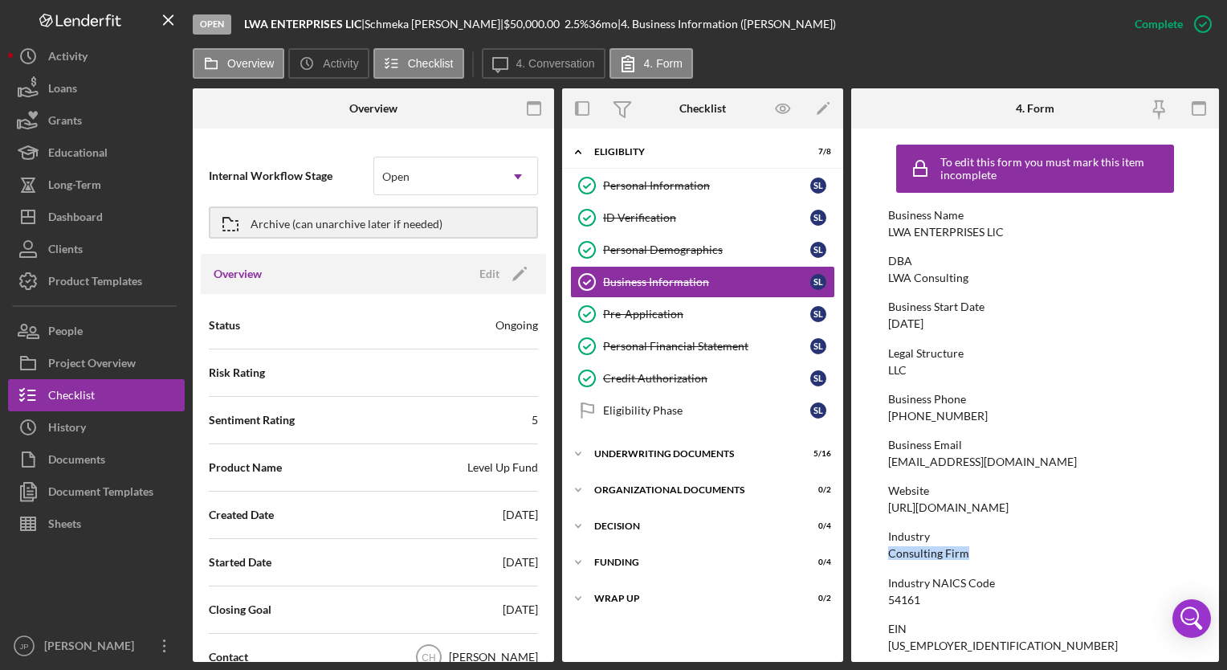
drag, startPoint x: 890, startPoint y: 552, endPoint x: 965, endPoint y: 555, distance: 75.5
click at [965, 555] on div "Consulting Firm" at bounding box center [928, 553] width 81 height 13
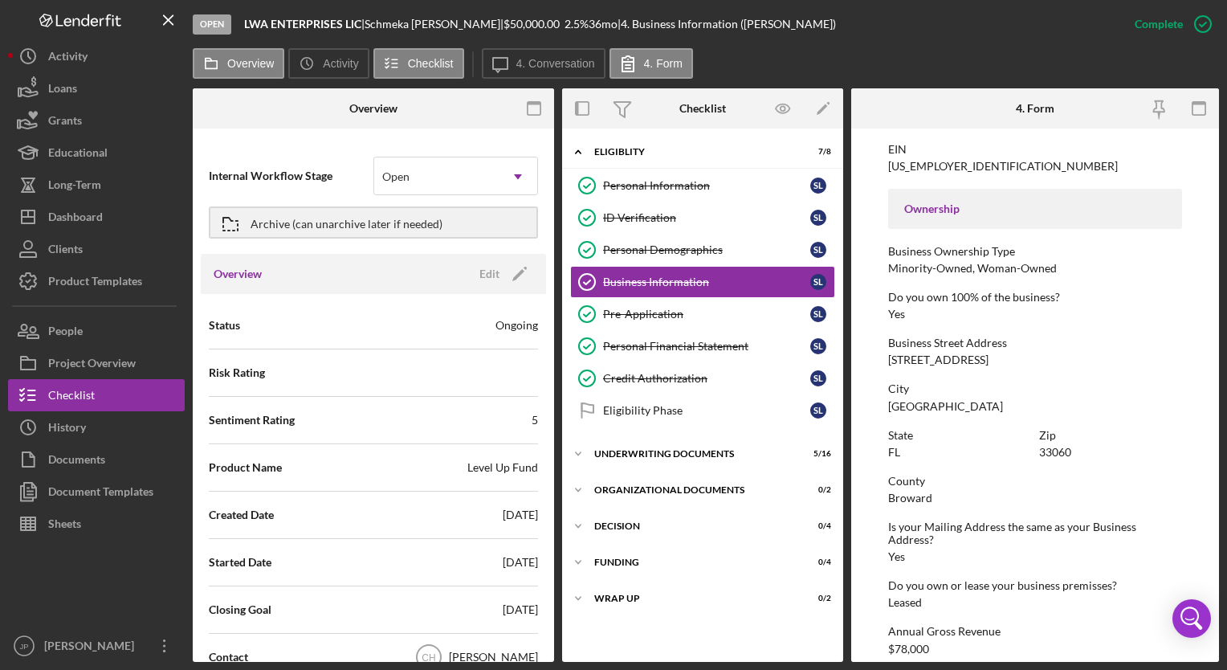
scroll to position [482, 0]
drag, startPoint x: 887, startPoint y: 358, endPoint x: 1058, endPoint y: 364, distance: 170.3
click at [1058, 364] on div "Business Street Address [STREET_ADDRESS]" at bounding box center [1035, 349] width 294 height 30
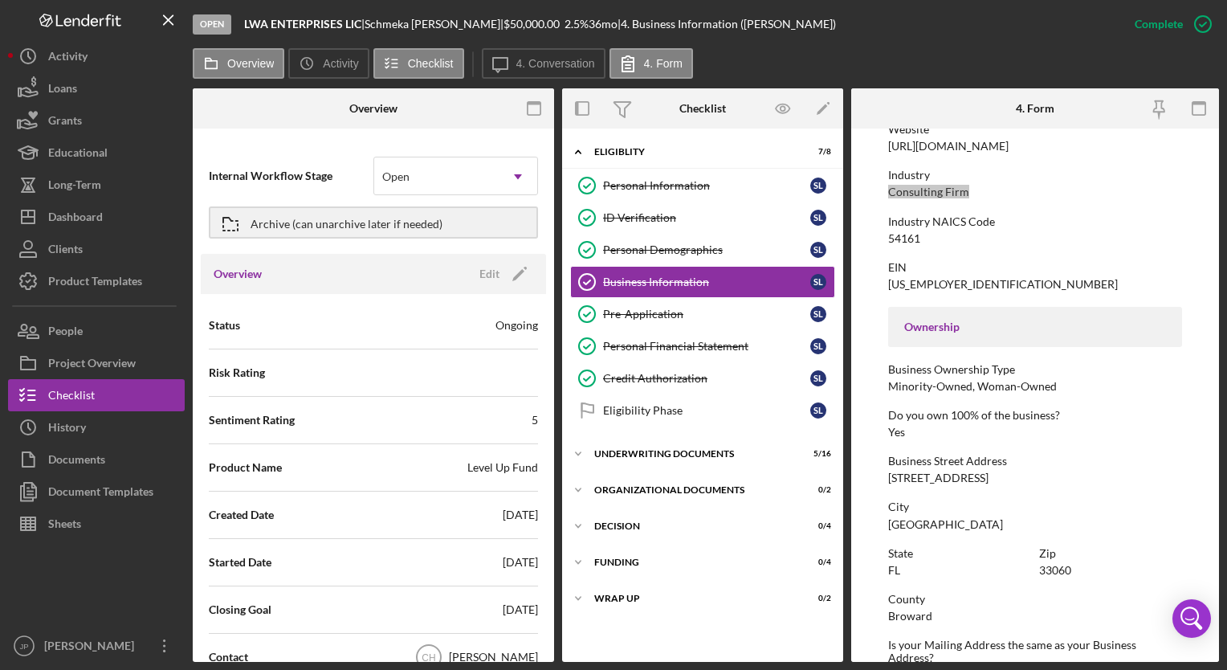
scroll to position [241, 0]
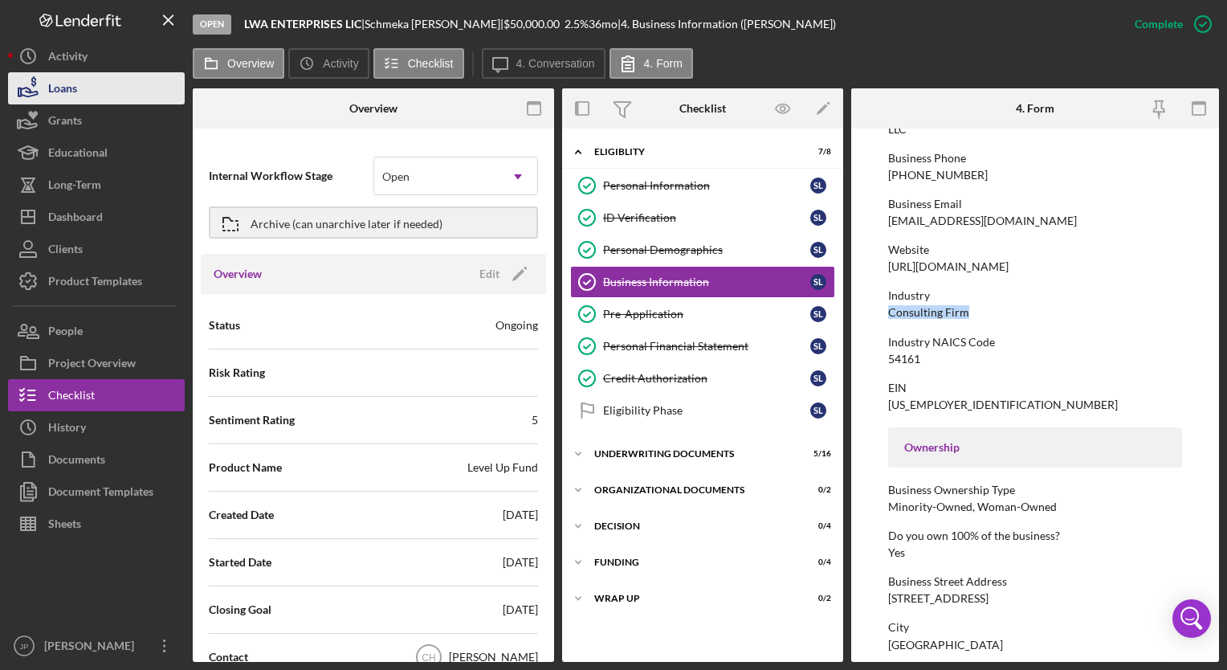
click at [77, 92] on div "Loans" at bounding box center [62, 90] width 29 height 36
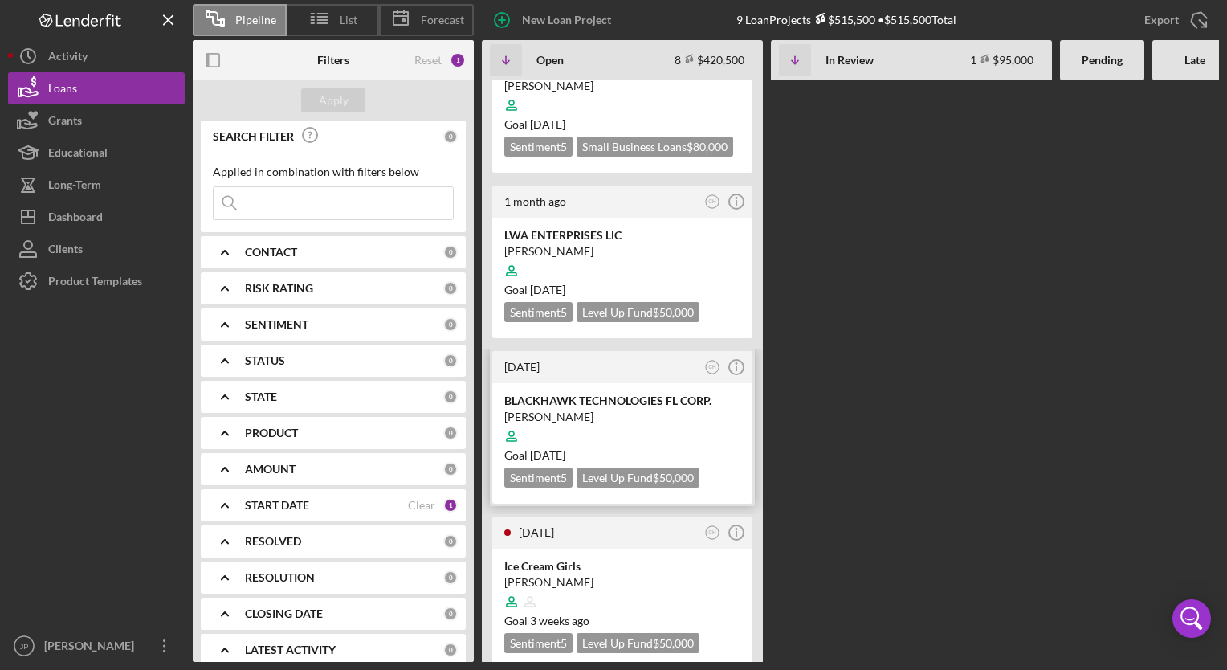
scroll to position [745, 0]
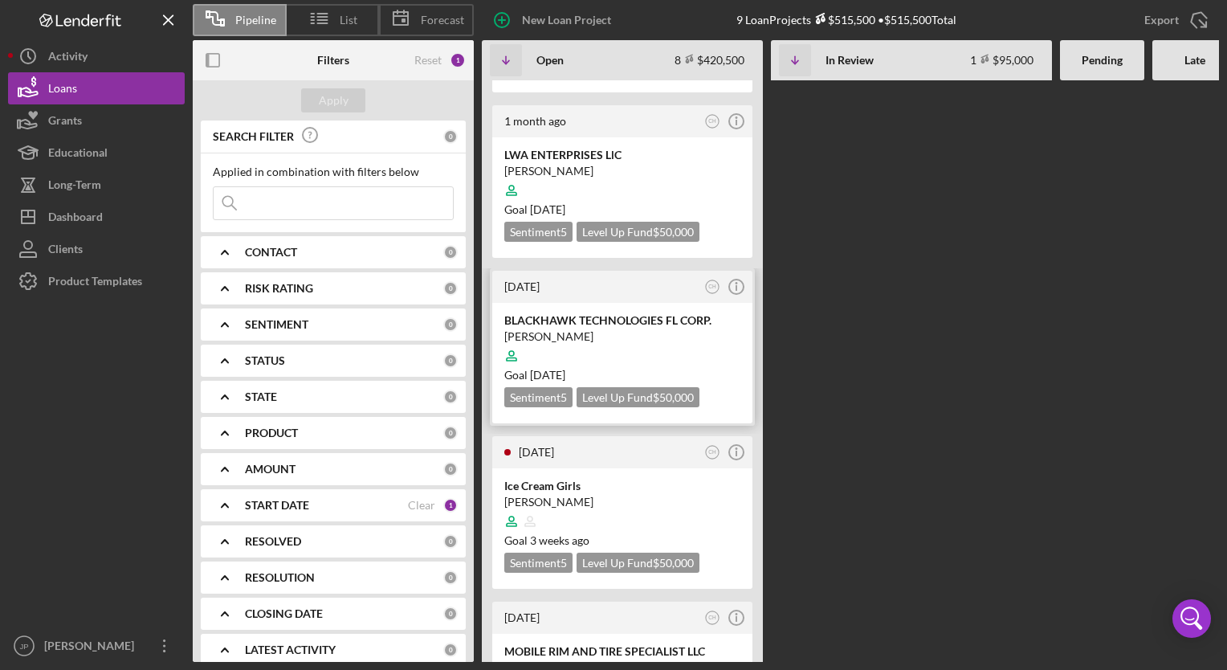
click at [610, 340] on div at bounding box center [622, 355] width 236 height 31
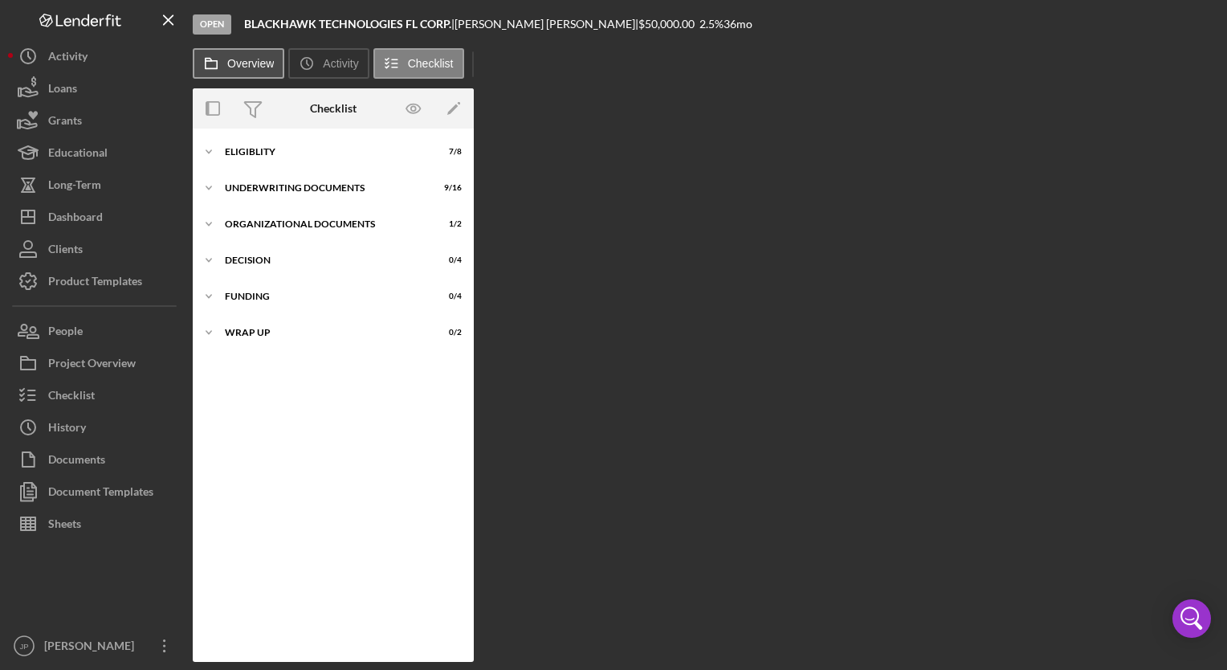
click at [256, 55] on button "Overview" at bounding box center [239, 63] width 92 height 31
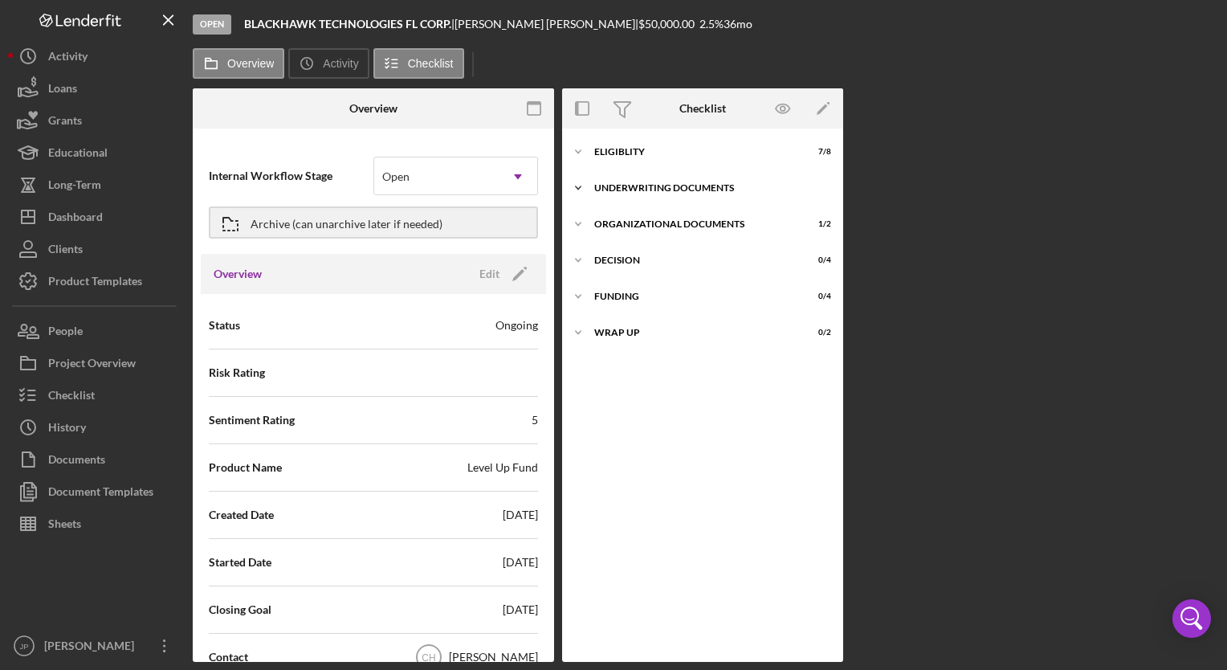
click at [578, 188] on icon "Icon/Expander" at bounding box center [578, 188] width 32 height 32
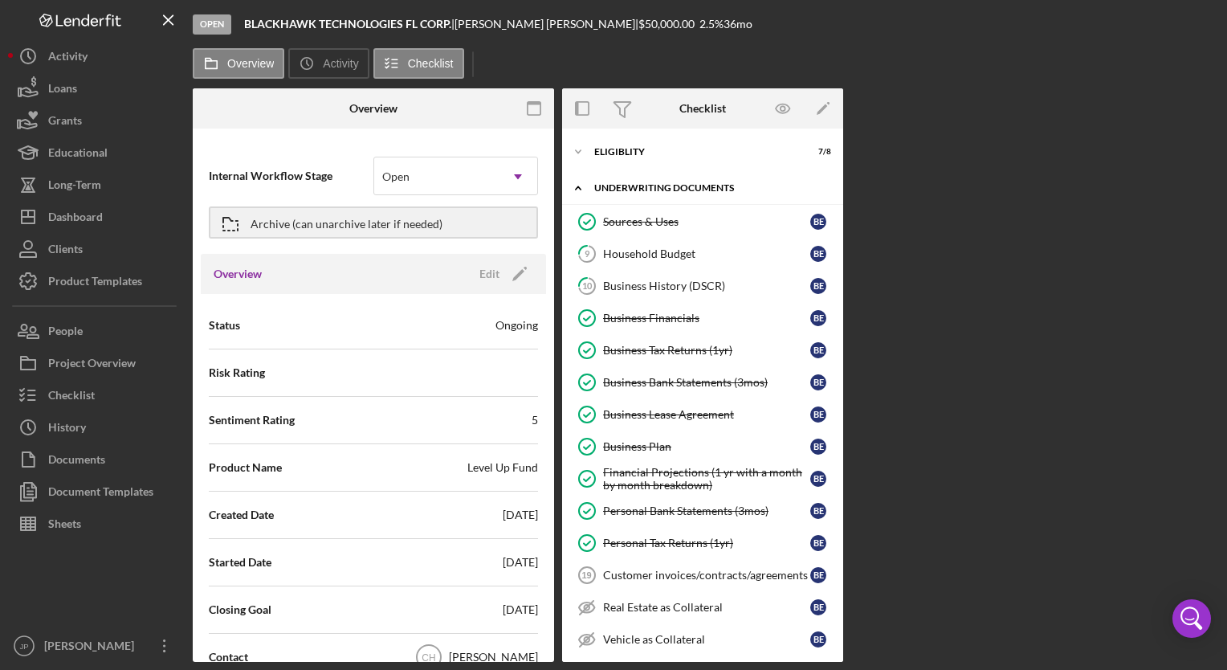
click at [578, 188] on icon "Icon/Expander" at bounding box center [578, 188] width 32 height 32
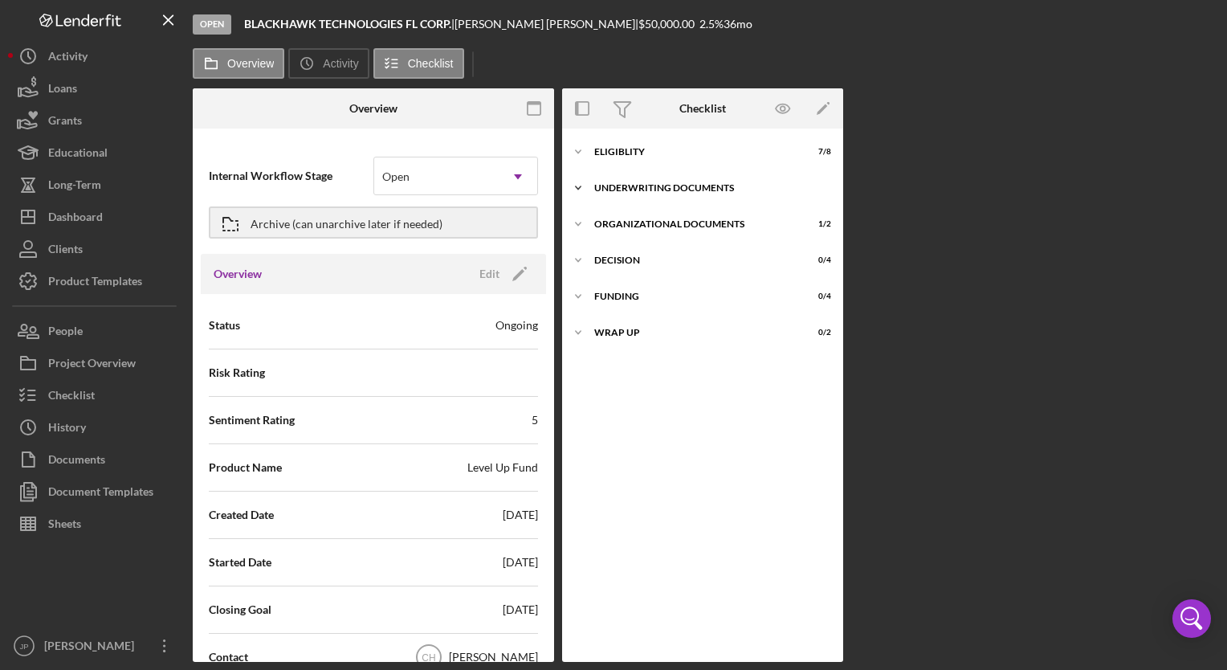
click at [579, 153] on polyline at bounding box center [578, 151] width 5 height 3
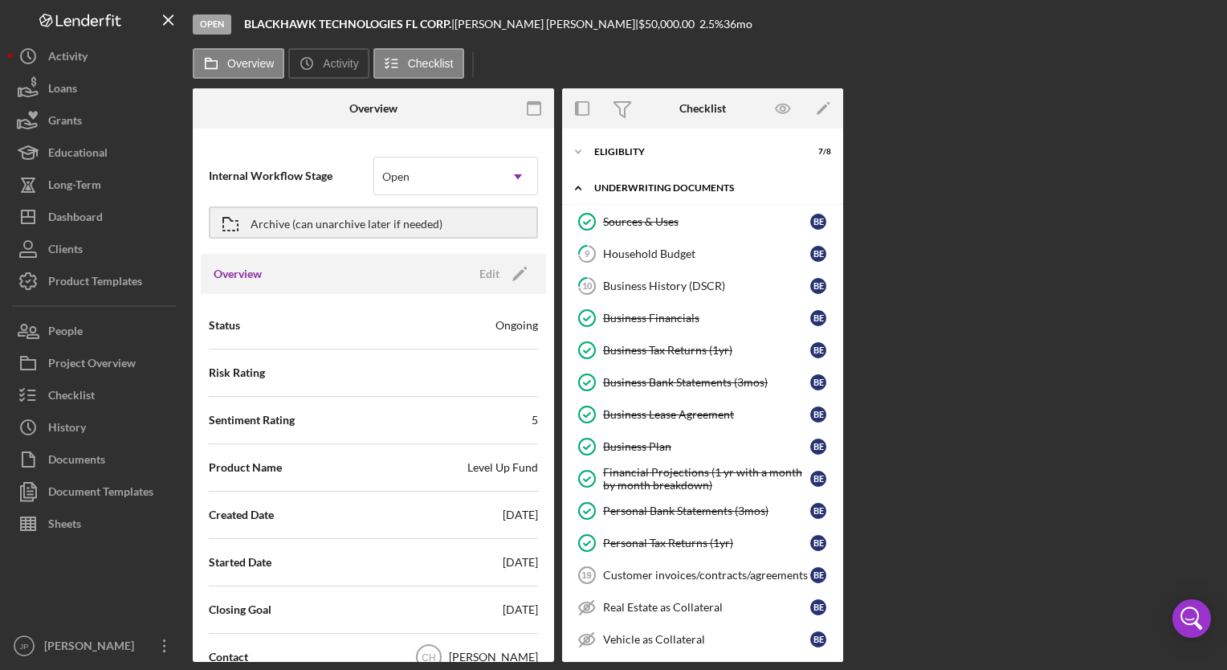
click at [578, 188] on icon "Icon/Expander" at bounding box center [578, 188] width 32 height 32
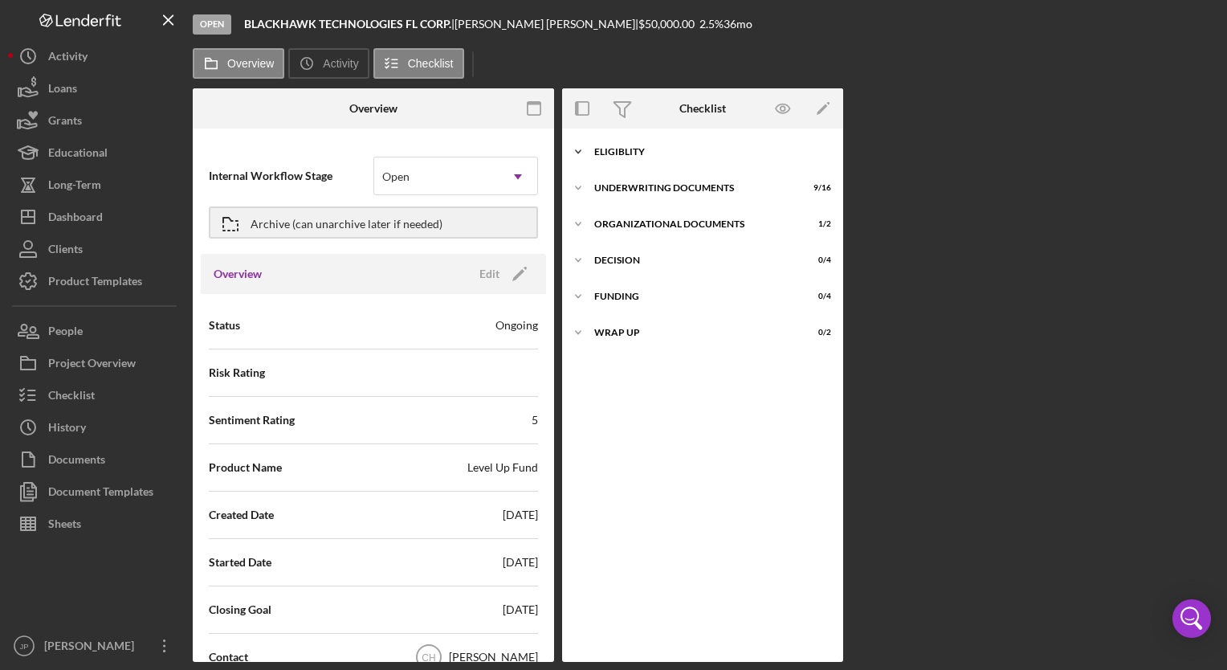
click at [580, 153] on icon "Icon/Expander" at bounding box center [578, 152] width 32 height 32
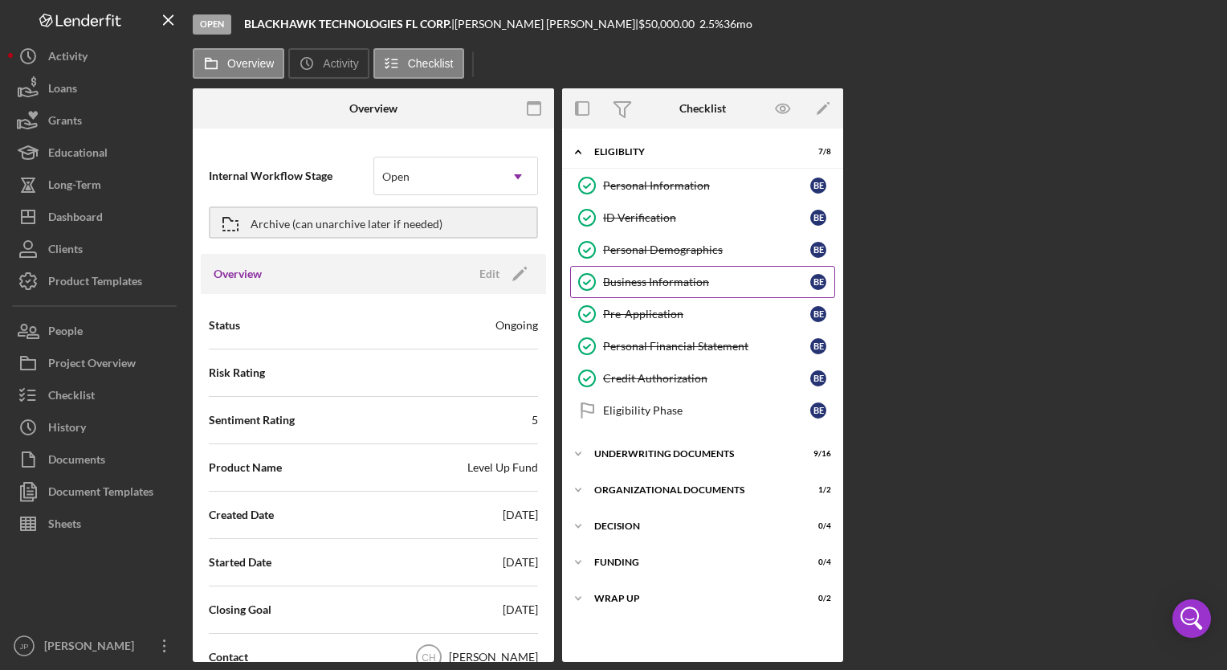
click at [663, 279] on div "Business Information" at bounding box center [706, 281] width 207 height 13
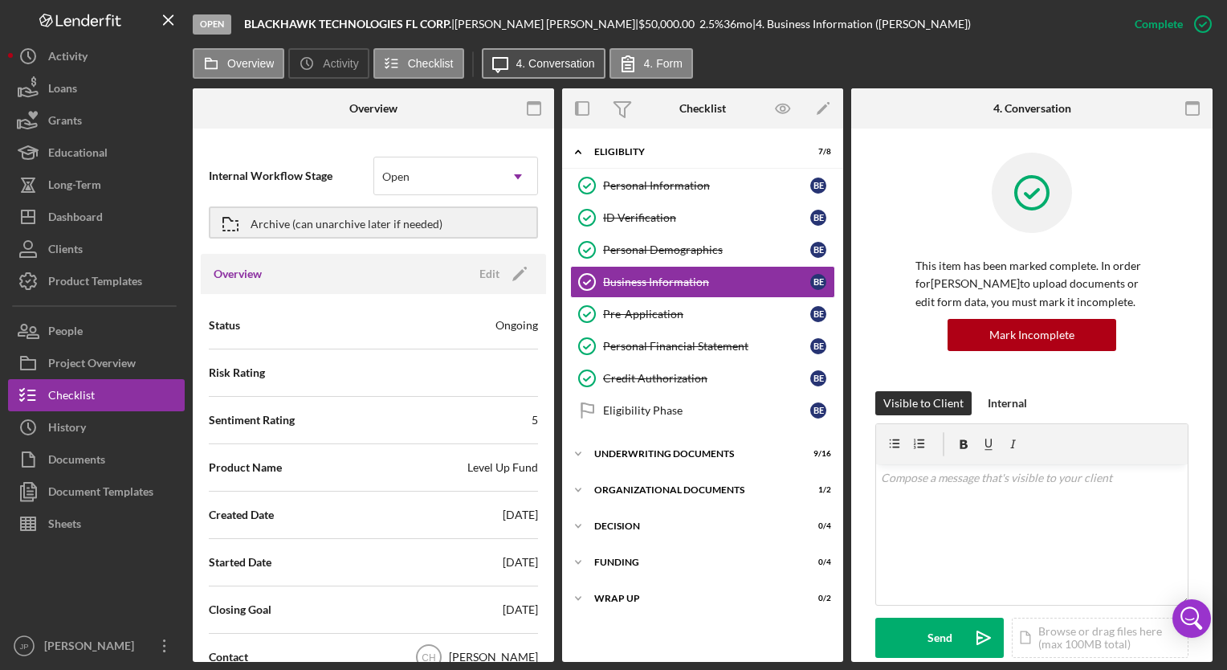
click at [567, 66] on label "4. Conversation" at bounding box center [555, 63] width 79 height 13
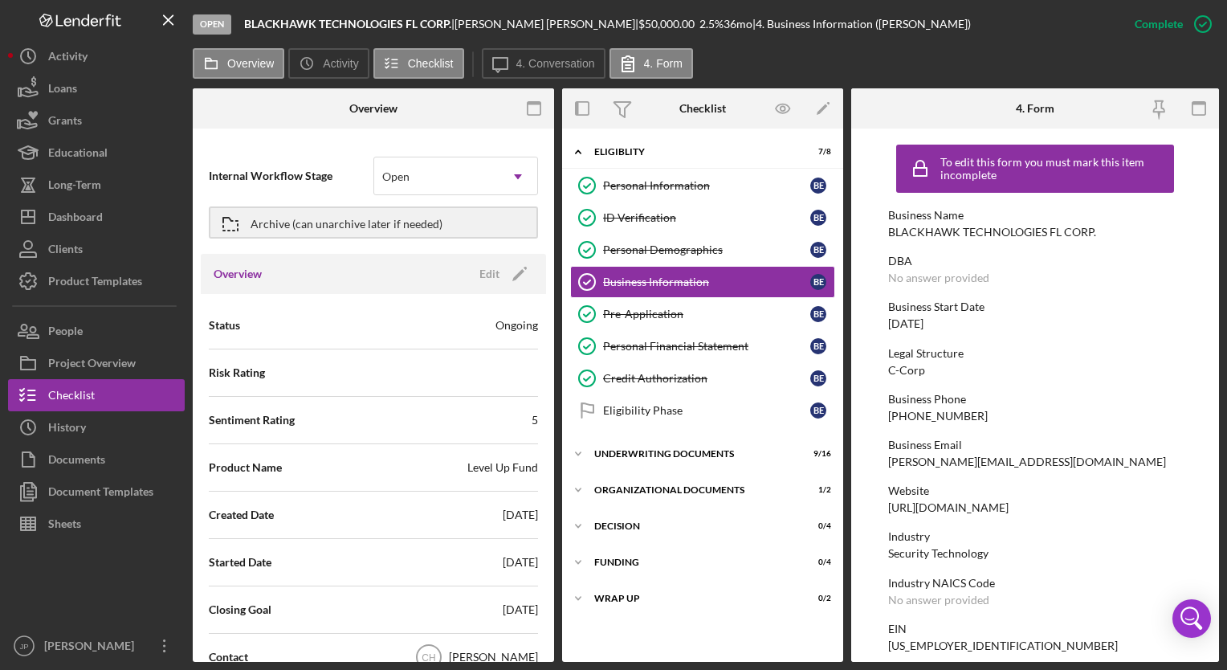
drag, startPoint x: 463, startPoint y: 21, endPoint x: 549, endPoint y: 20, distance: 86.7
click at [549, 20] on div "BLACKHAWK TECHNOLOGIES FL CORP. | [PERSON_NAME] | $50,000.00 2.5 % 36 mo | 4. B…" at bounding box center [607, 24] width 727 height 13
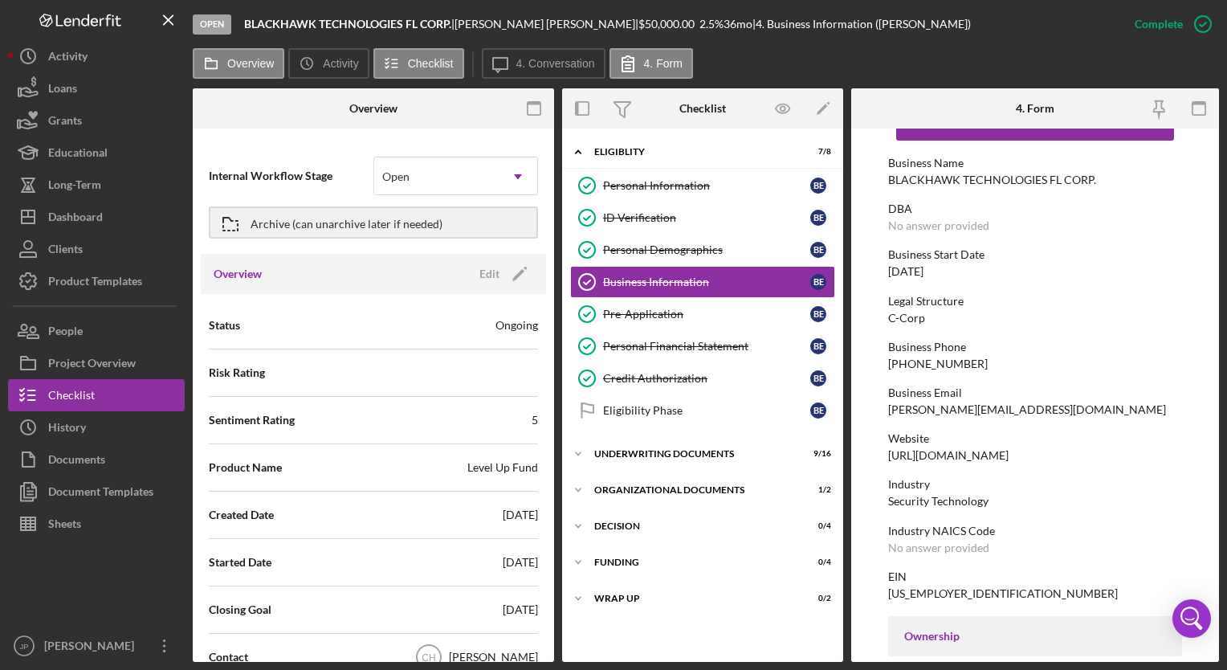
scroll to position [80, 0]
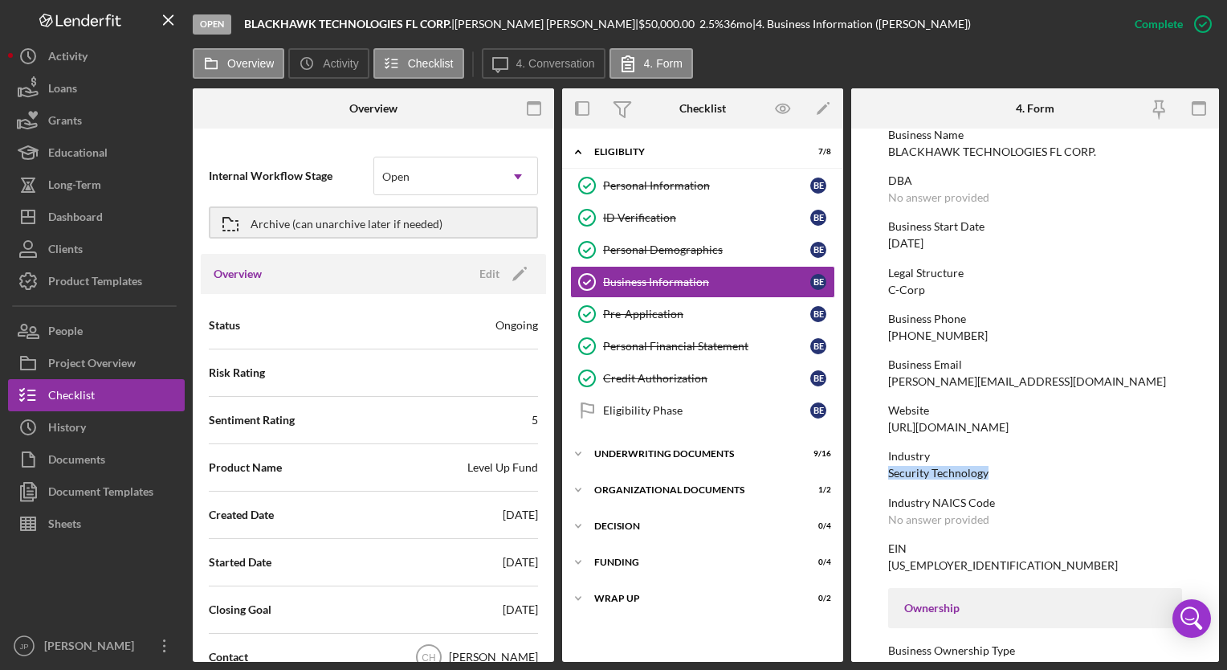
drag, startPoint x: 887, startPoint y: 472, endPoint x: 996, endPoint y: 472, distance: 108.4
click at [996, 472] on div "Industry Security Technology" at bounding box center [1035, 465] width 294 height 30
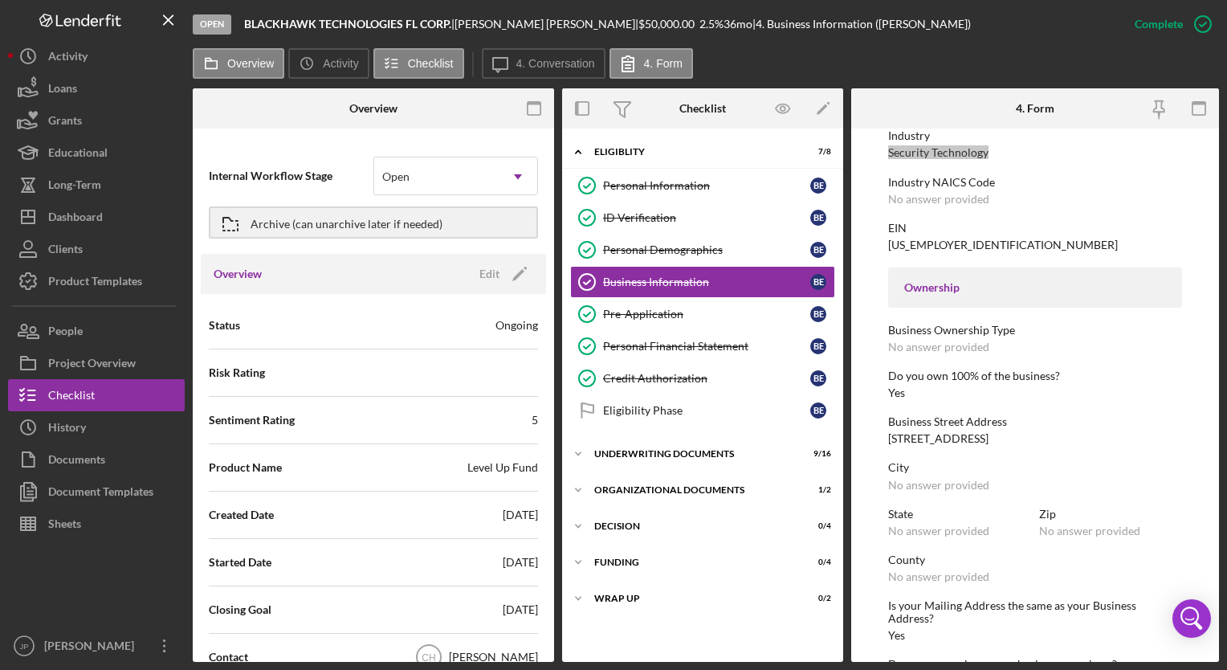
scroll to position [402, 0]
drag, startPoint x: 891, startPoint y: 439, endPoint x: 969, endPoint y: 442, distance: 78.7
click at [969, 442] on div "[STREET_ADDRESS]" at bounding box center [938, 437] width 100 height 13
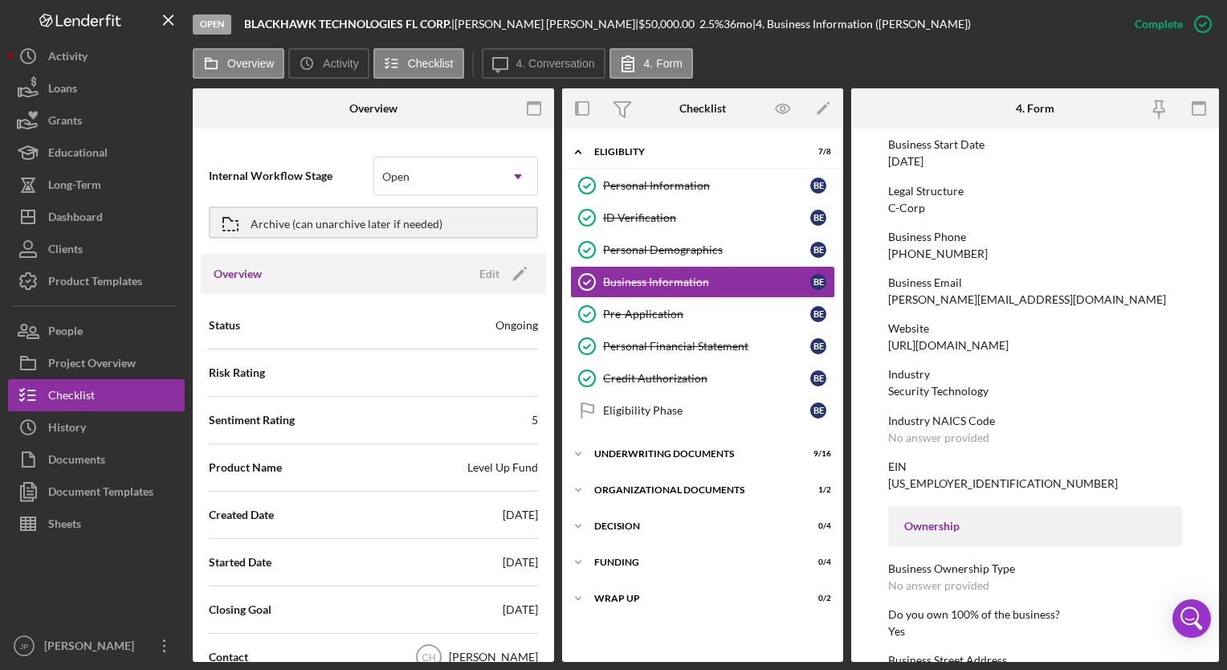
scroll to position [161, 0]
click at [88, 84] on button "Loans" at bounding box center [96, 88] width 177 height 32
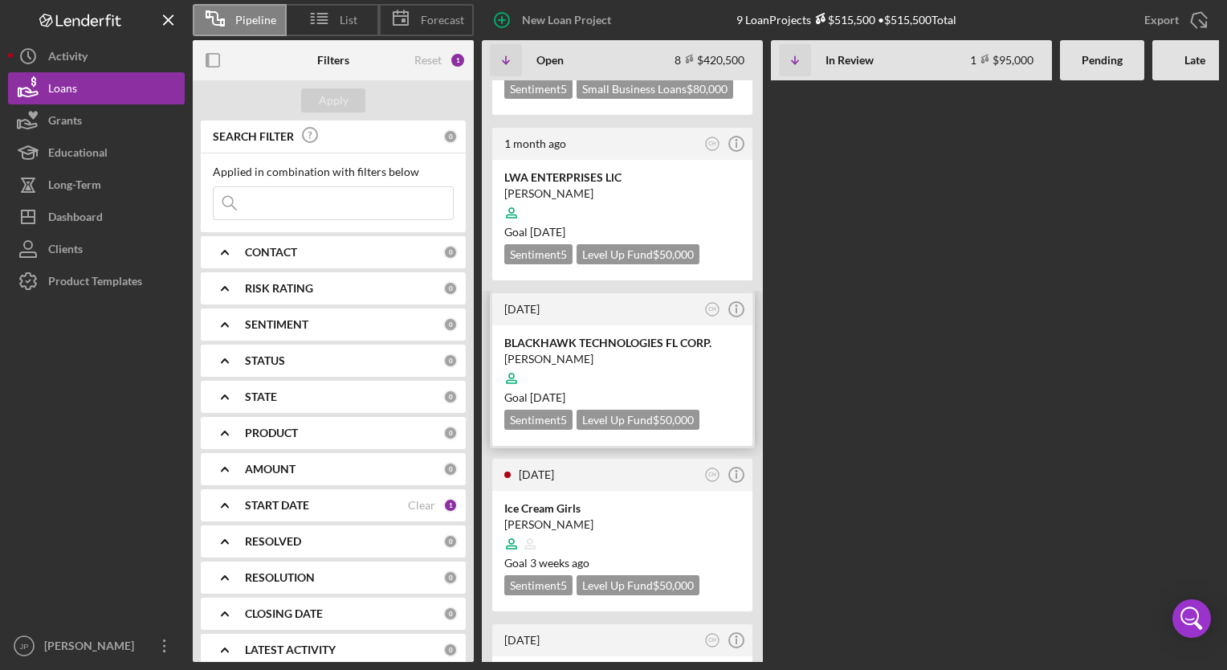
scroll to position [745, 0]
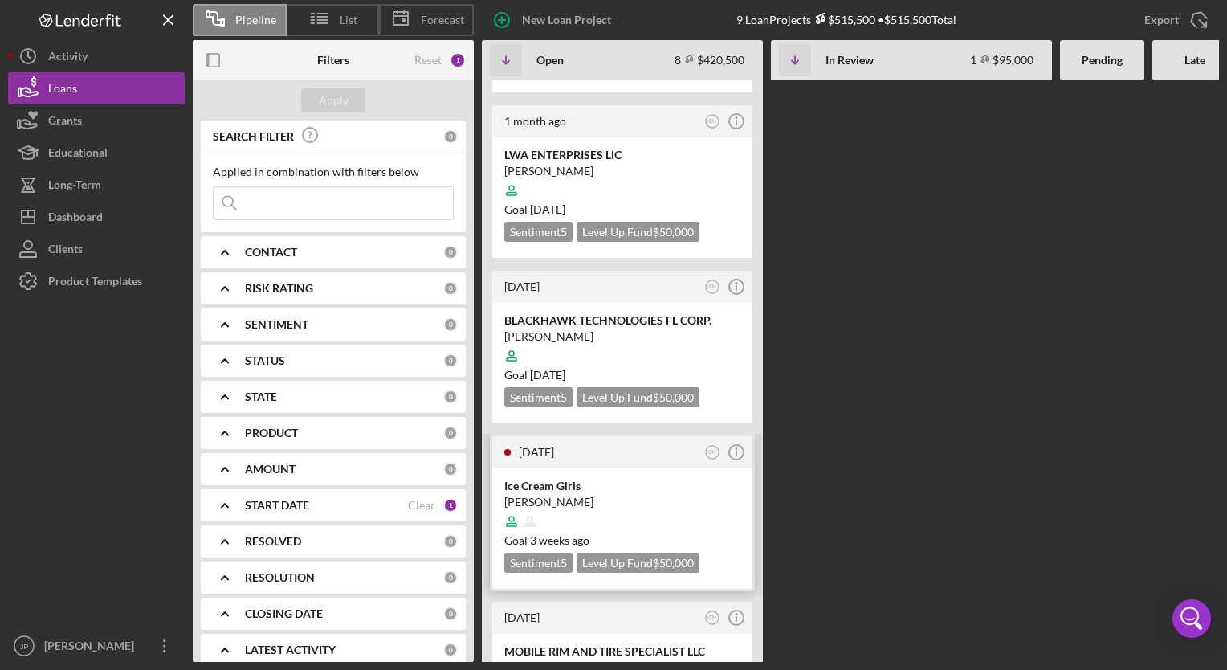
click at [609, 478] on div "Ice Cream Girls" at bounding box center [622, 486] width 236 height 16
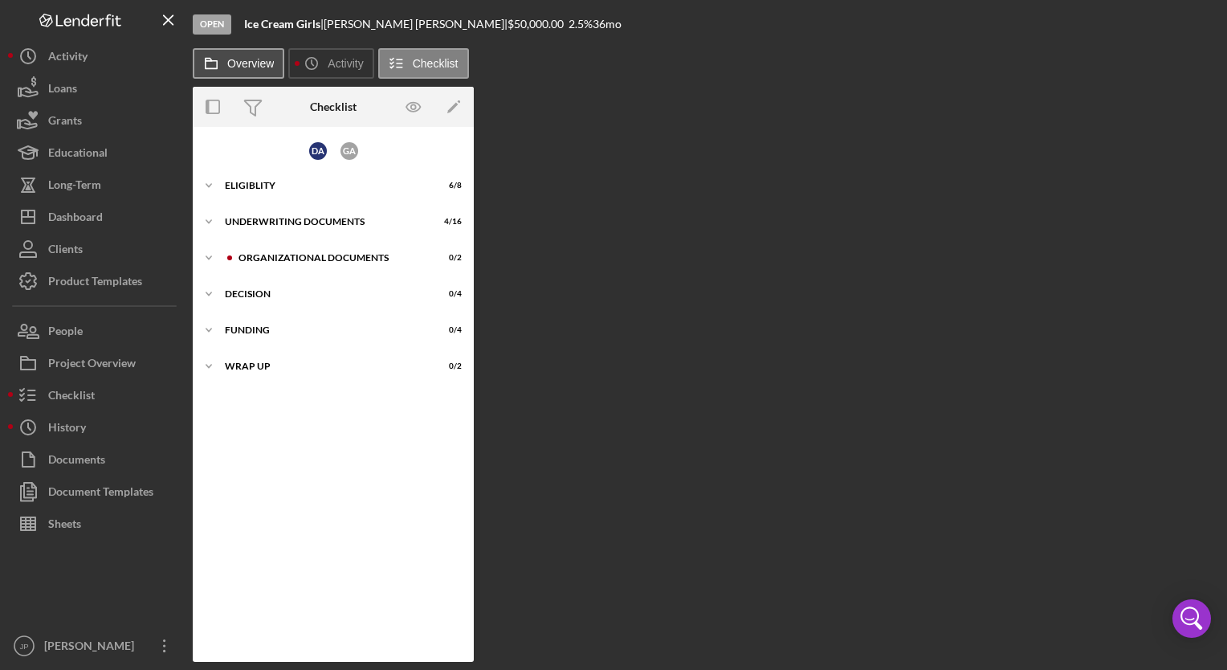
click at [238, 65] on label "Overview" at bounding box center [250, 63] width 47 height 13
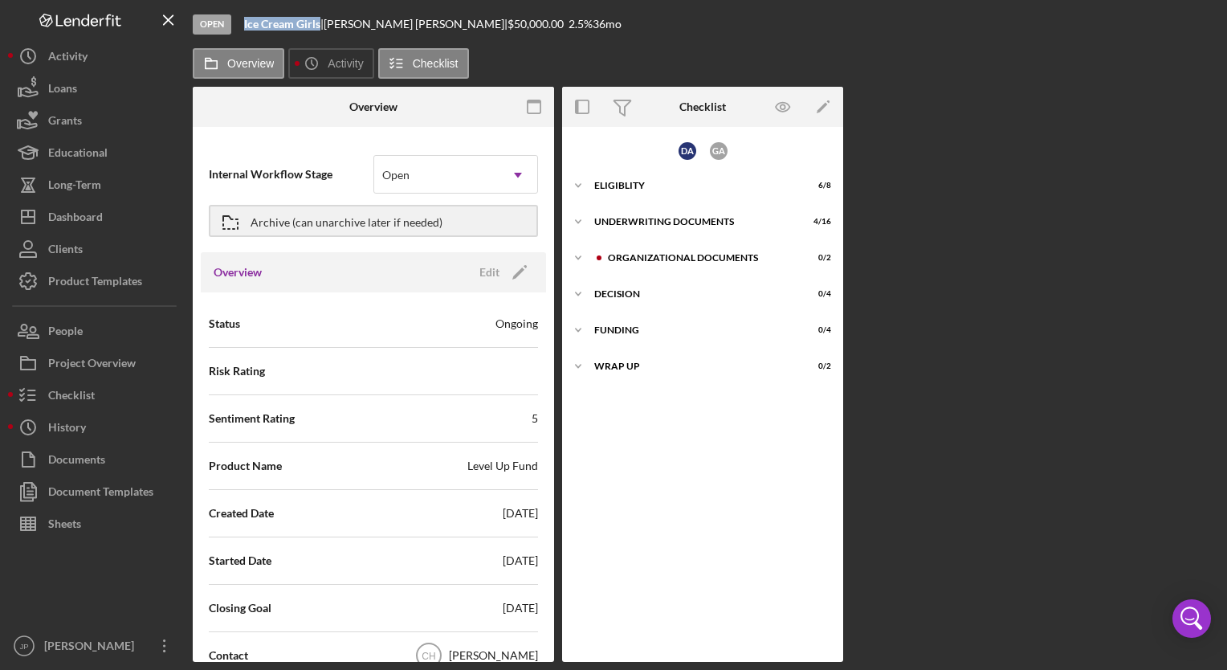
drag, startPoint x: 243, startPoint y: 21, endPoint x: 320, endPoint y: 24, distance: 77.2
click at [320, 24] on div "Open Ice Cream Girls | [PERSON_NAME] | $50,000.00 2.5 % 36 mo" at bounding box center [706, 24] width 1026 height 48
drag, startPoint x: 333, startPoint y: 25, endPoint x: 412, endPoint y: 23, distance: 78.7
click at [412, 23] on div "[PERSON_NAME] |" at bounding box center [416, 24] width 184 height 13
click at [578, 181] on icon "Icon/Expander" at bounding box center [578, 185] width 32 height 32
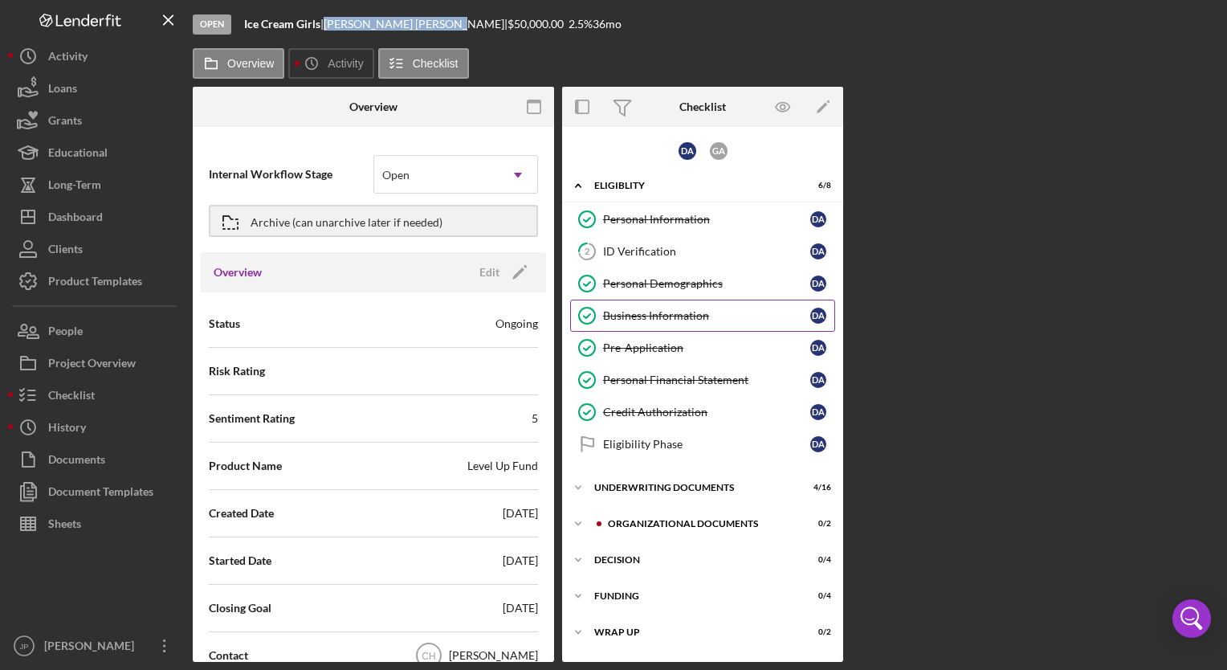
click at [691, 314] on div "Business Information" at bounding box center [706, 315] width 207 height 13
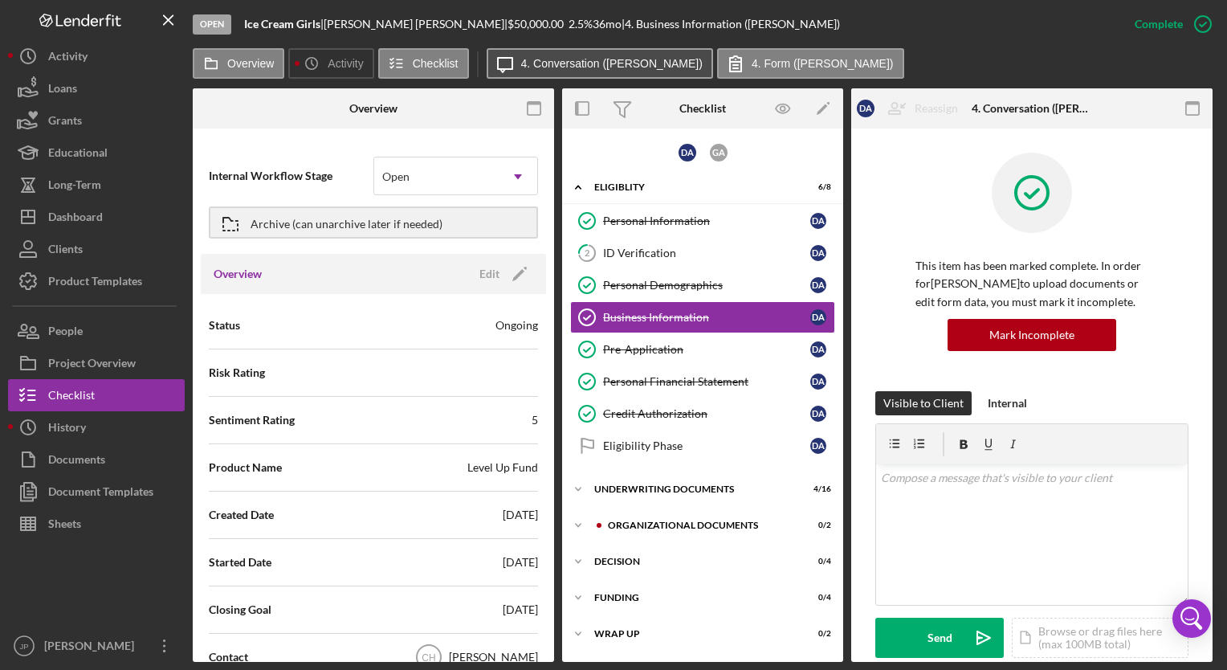
click at [601, 69] on label "4. Conversation ([PERSON_NAME])" at bounding box center [611, 63] width 181 height 13
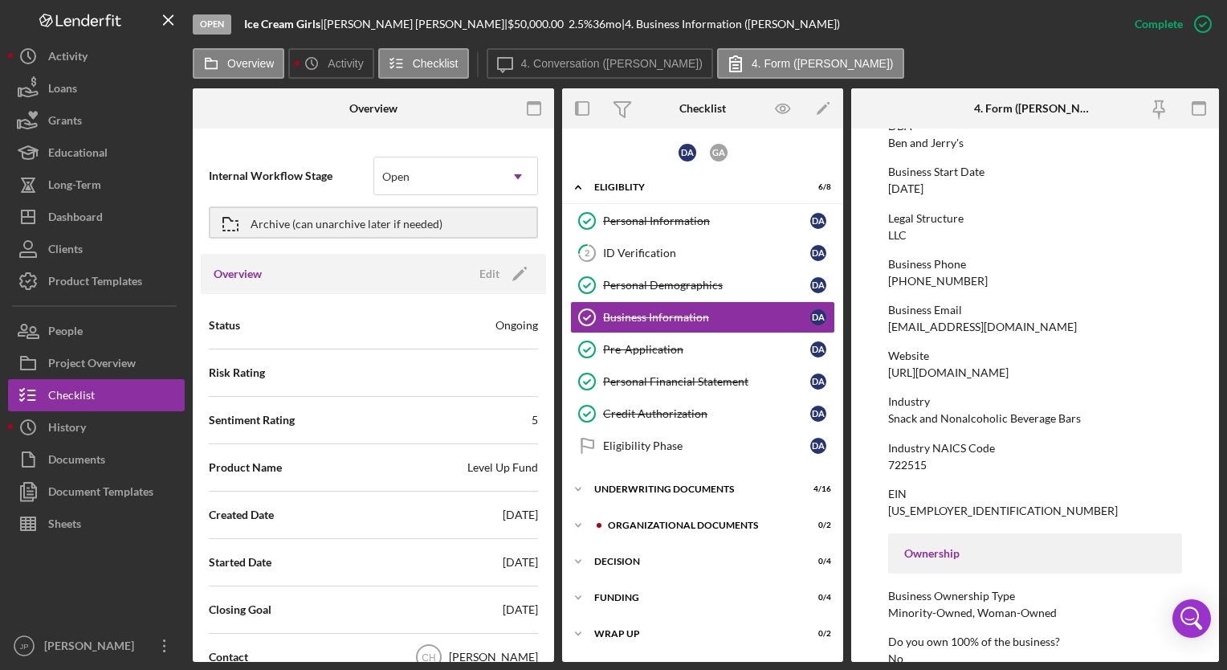
scroll to position [161, 0]
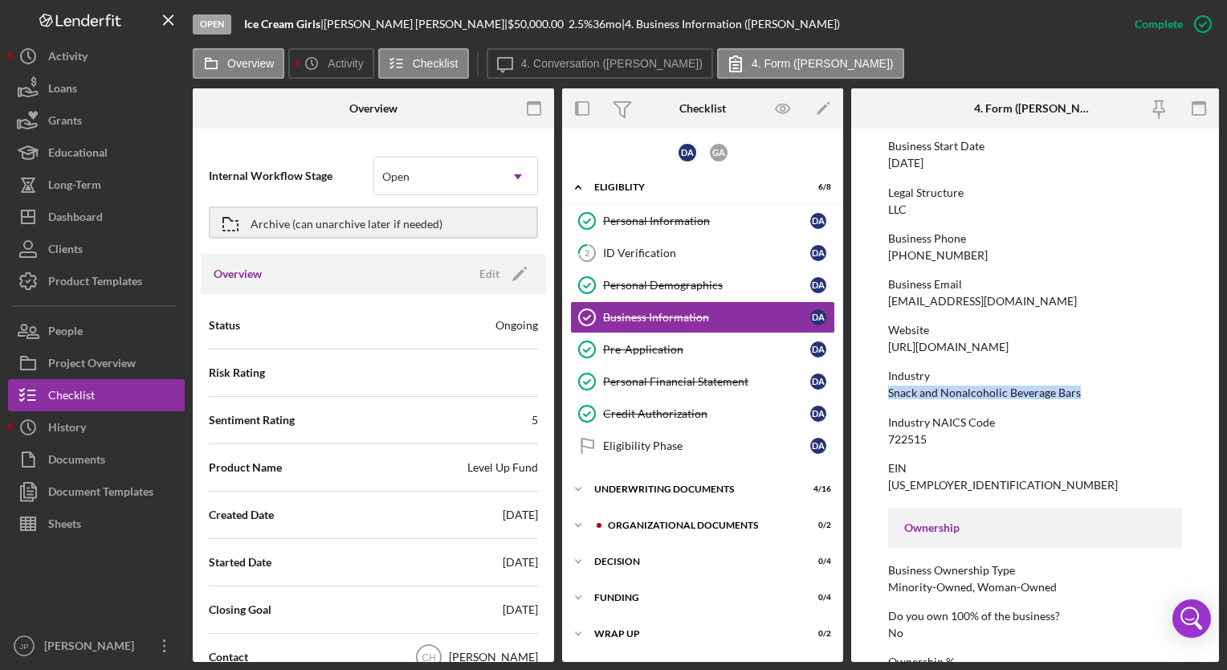
drag, startPoint x: 888, startPoint y: 392, endPoint x: 1087, endPoint y: 387, distance: 199.2
click at [1087, 387] on div "Industry Snack and Nonalcoholic Beverage Bars" at bounding box center [1035, 384] width 294 height 30
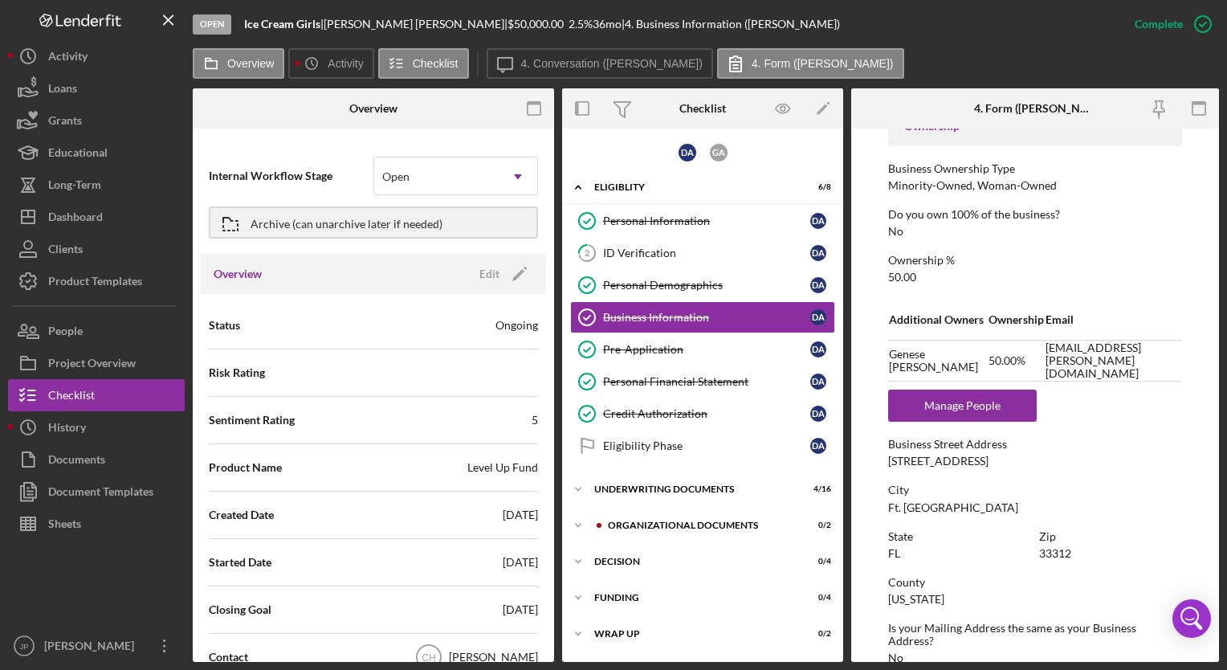
scroll to position [642, 0]
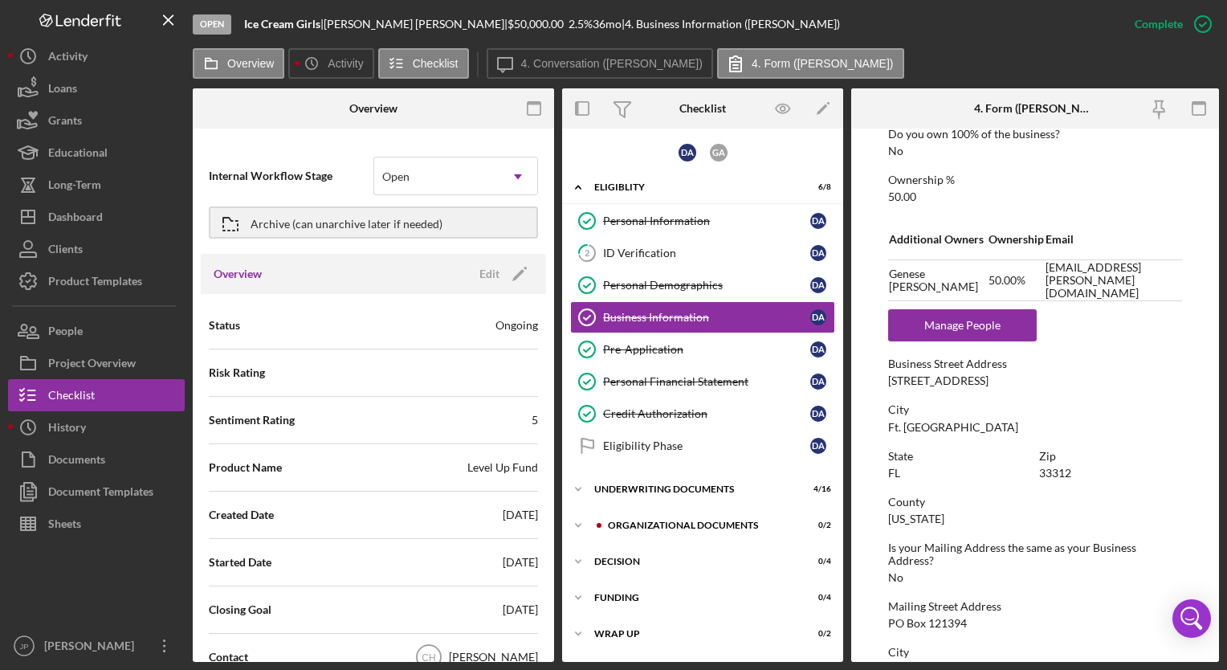
drag, startPoint x: 887, startPoint y: 378, endPoint x: 1041, endPoint y: 378, distance: 153.4
click at [1041, 378] on div "Business Street Address [STREET_ADDRESS]" at bounding box center [1035, 372] width 294 height 30
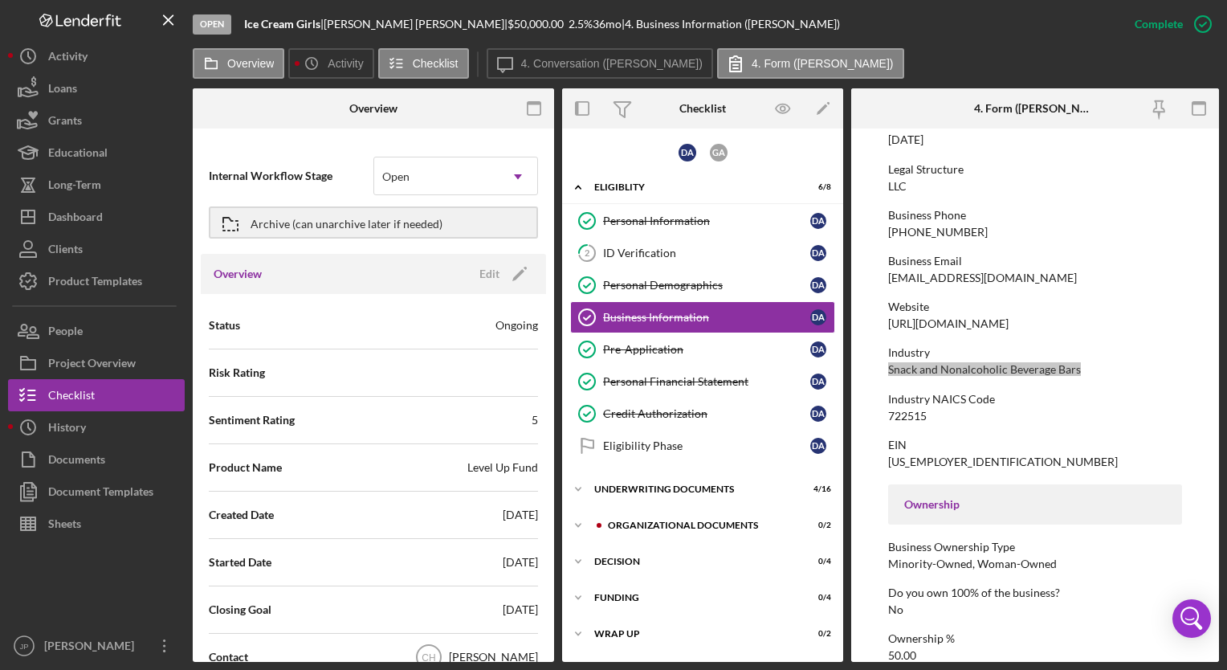
scroll to position [161, 0]
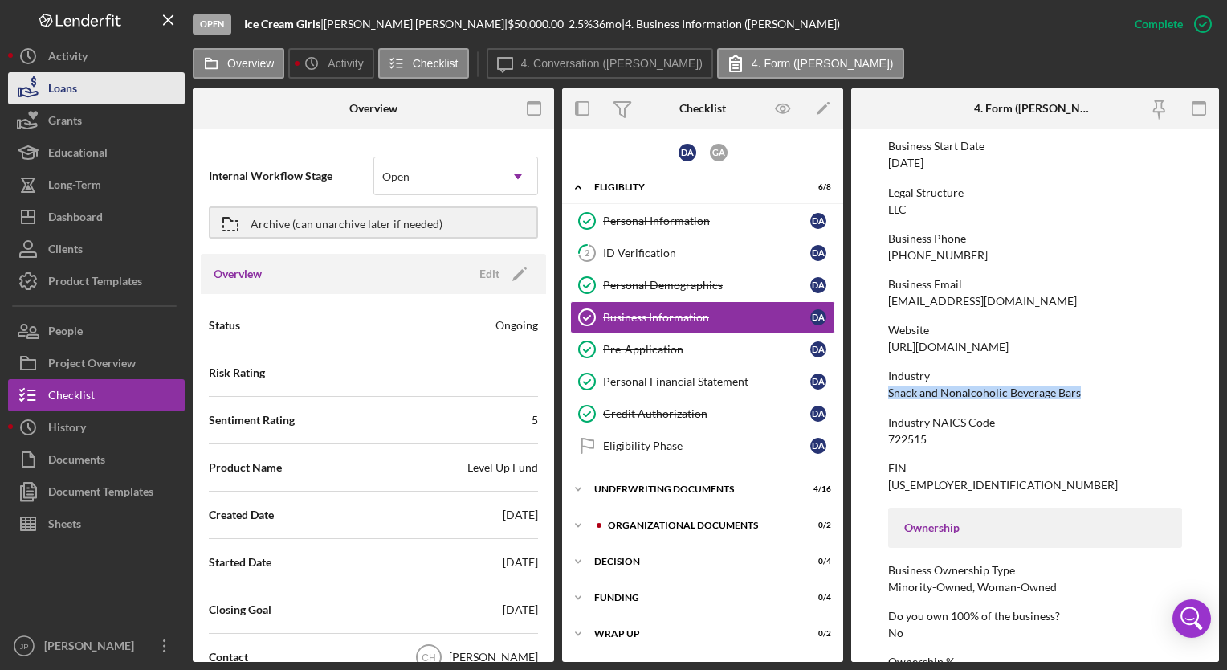
click at [77, 88] on div "Loans" at bounding box center [62, 90] width 29 height 36
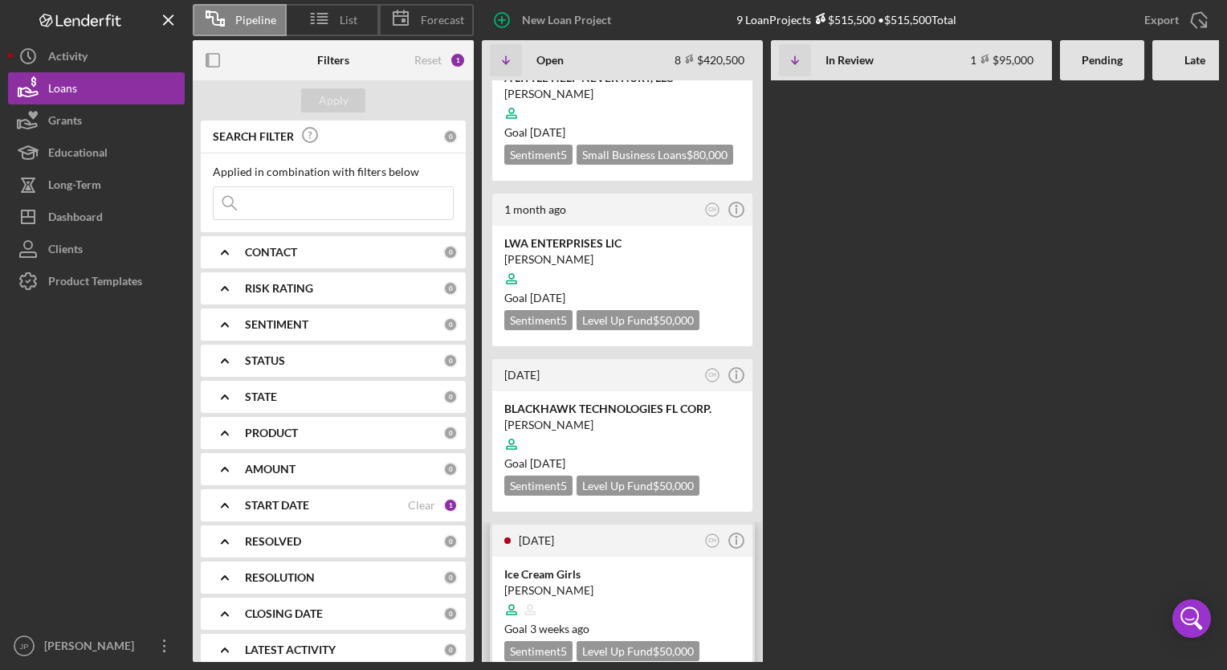
scroll to position [723, 0]
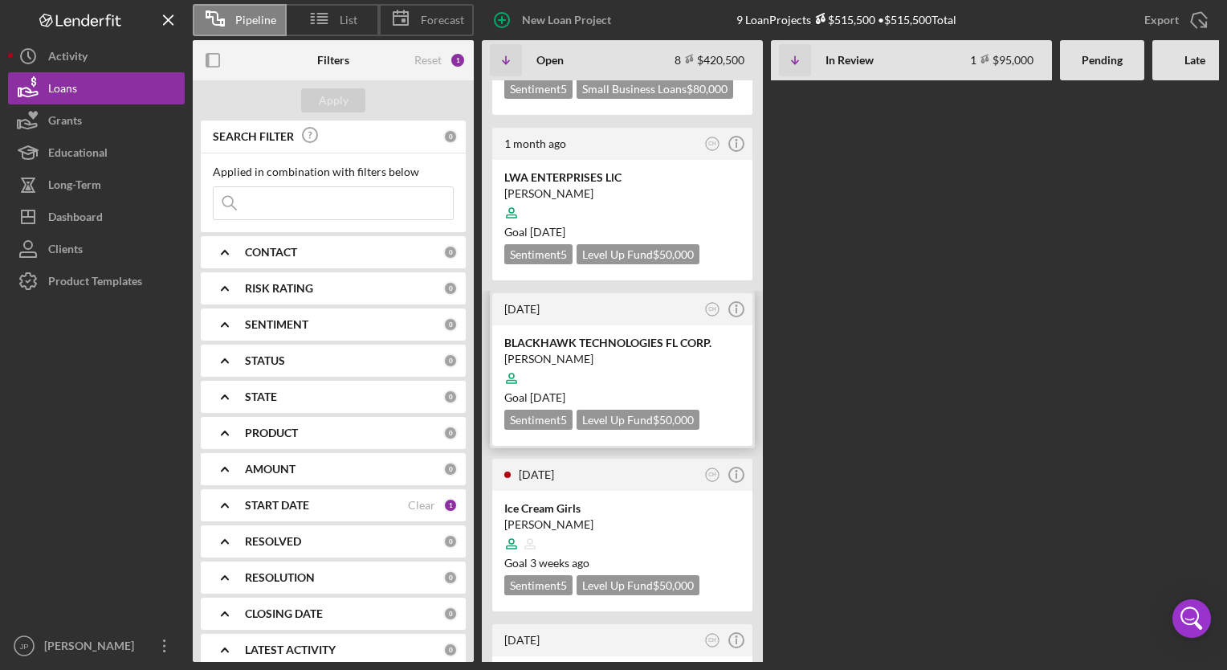
click at [612, 363] on div at bounding box center [622, 378] width 236 height 31
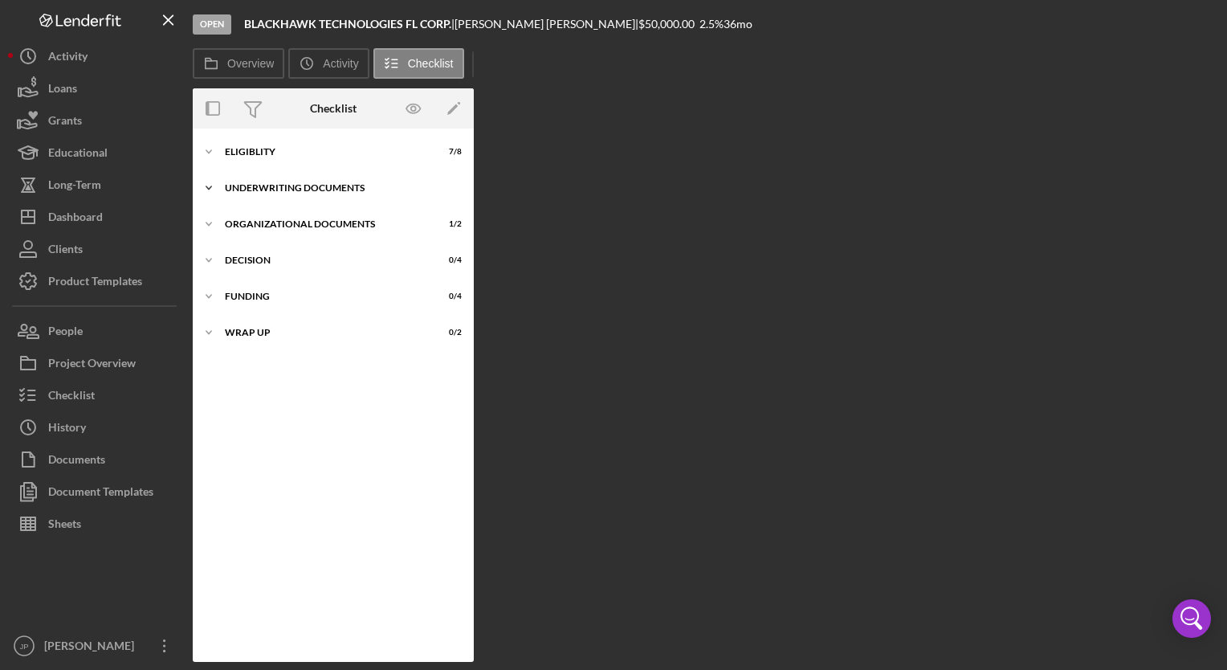
click at [266, 185] on div "Underwriting Documents" at bounding box center [339, 188] width 229 height 10
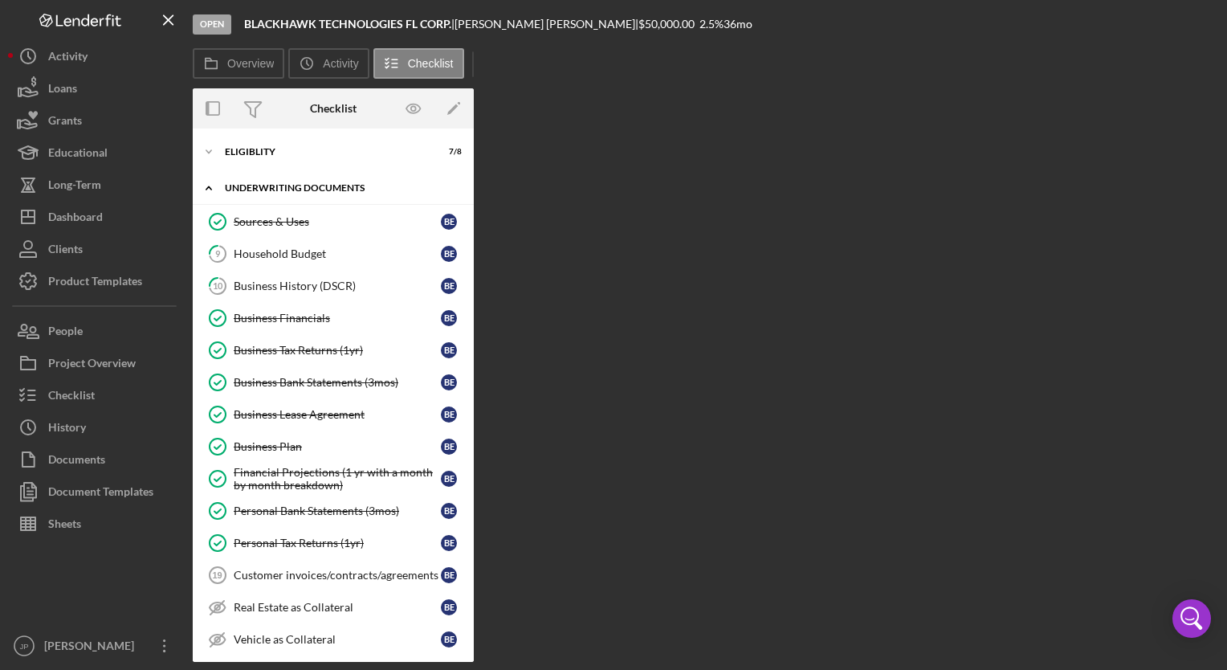
click at [243, 188] on div "Underwriting Documents" at bounding box center [339, 188] width 229 height 10
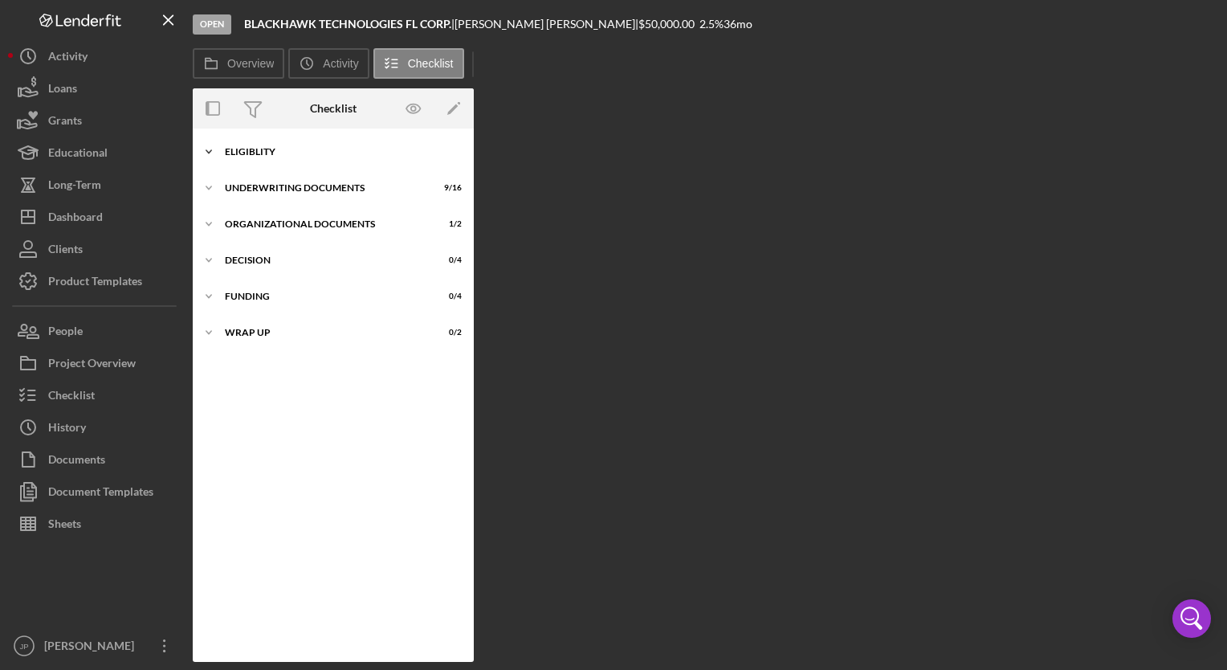
click at [219, 151] on icon "Icon/Expander" at bounding box center [209, 152] width 32 height 32
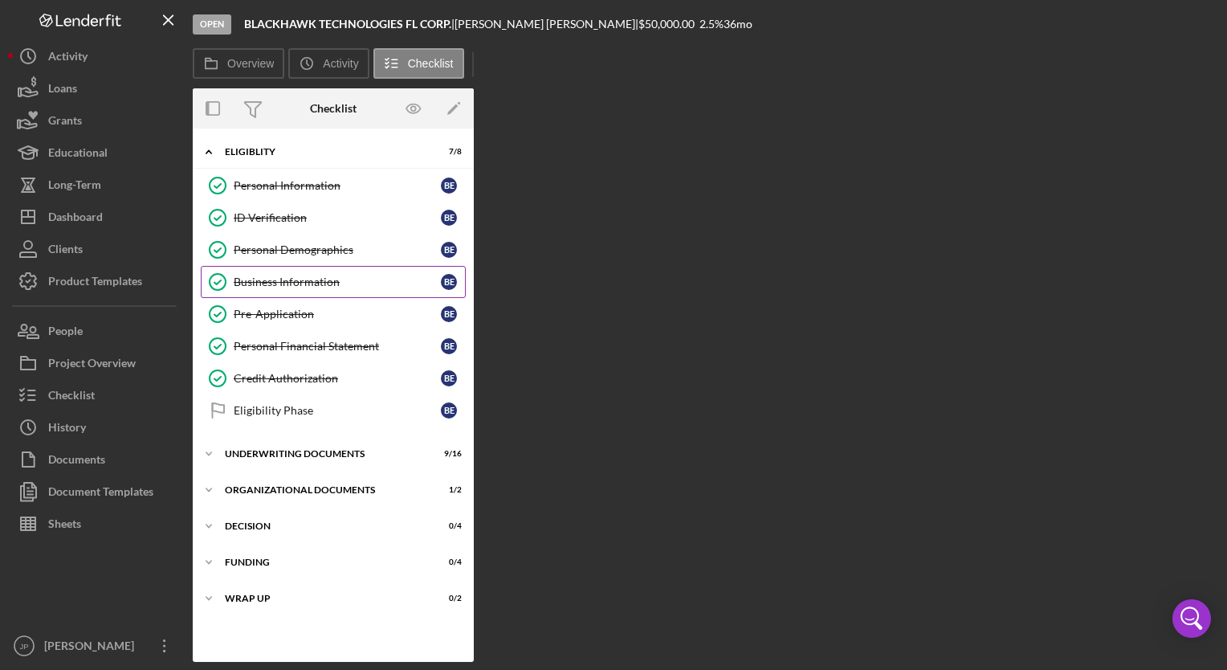
click at [297, 284] on div "Business Information" at bounding box center [337, 281] width 207 height 13
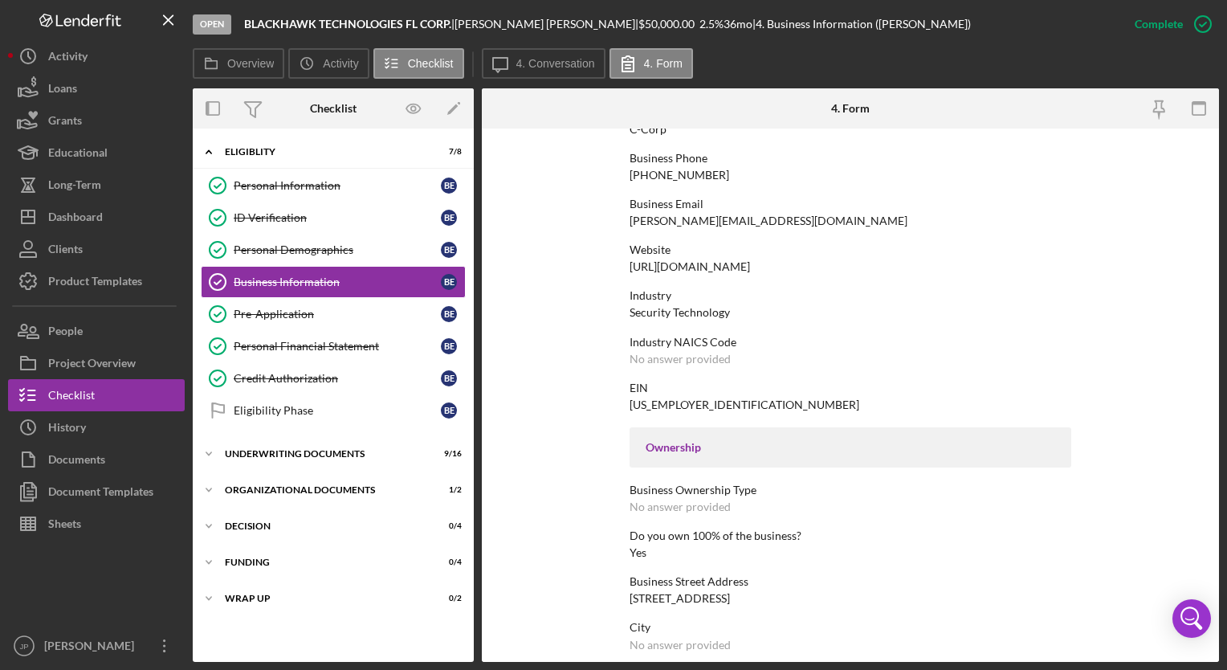
scroll to position [321, 0]
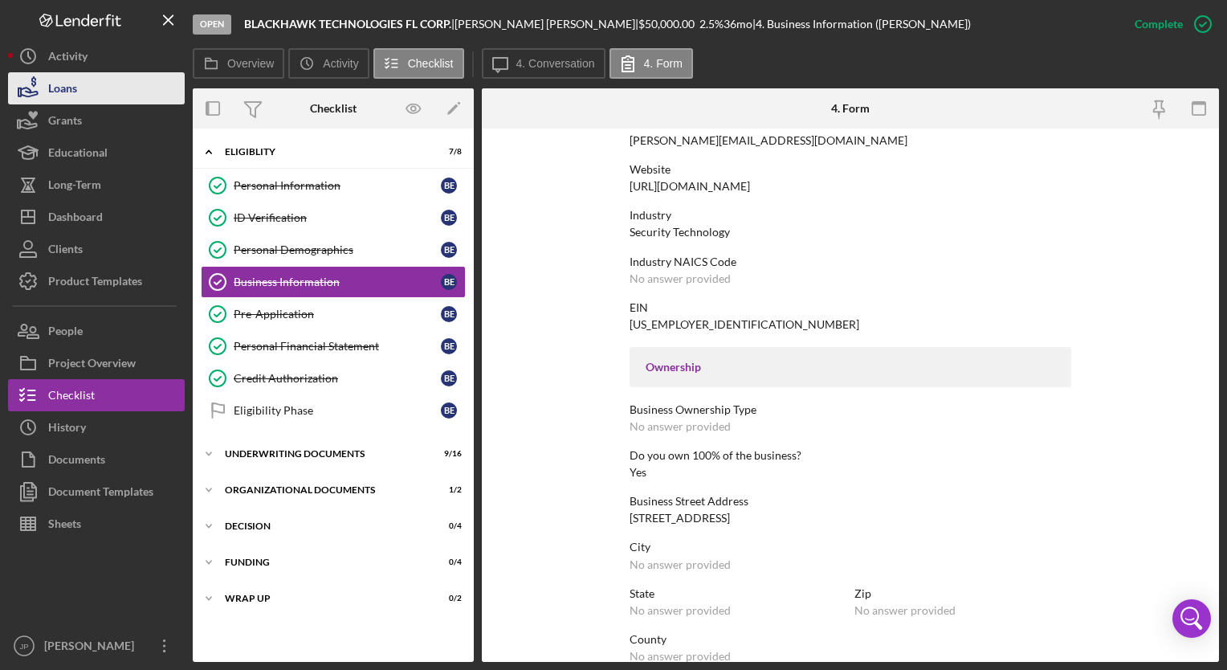
click at [75, 88] on div "Loans" at bounding box center [62, 90] width 29 height 36
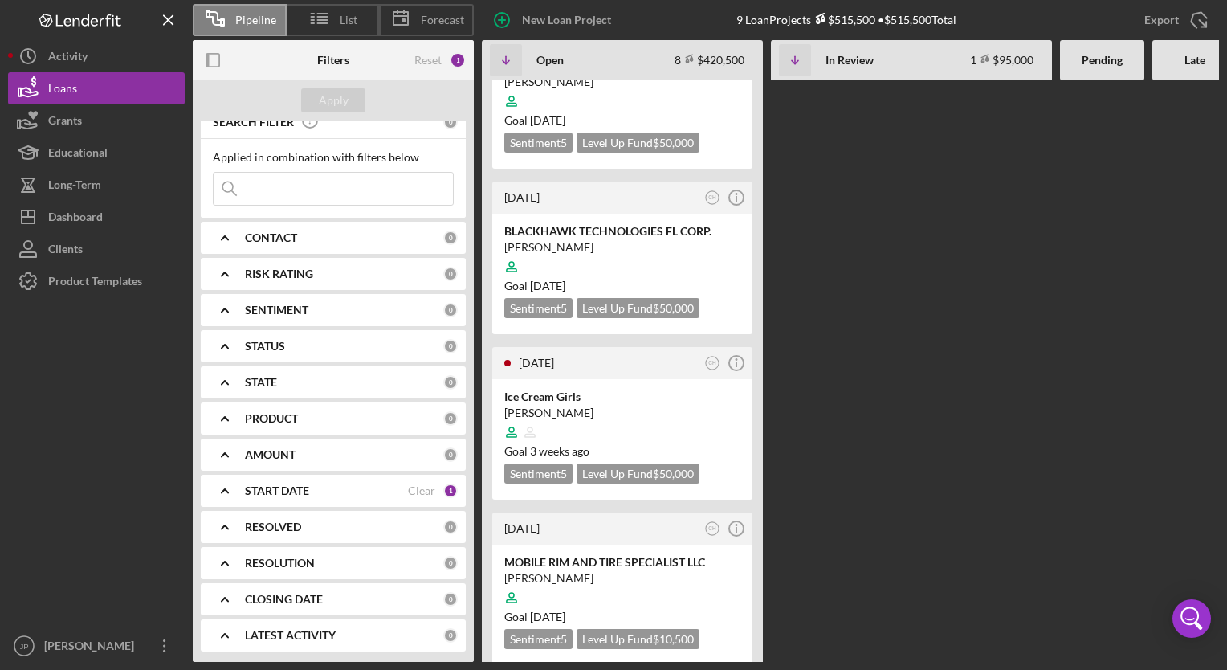
scroll to position [745, 0]
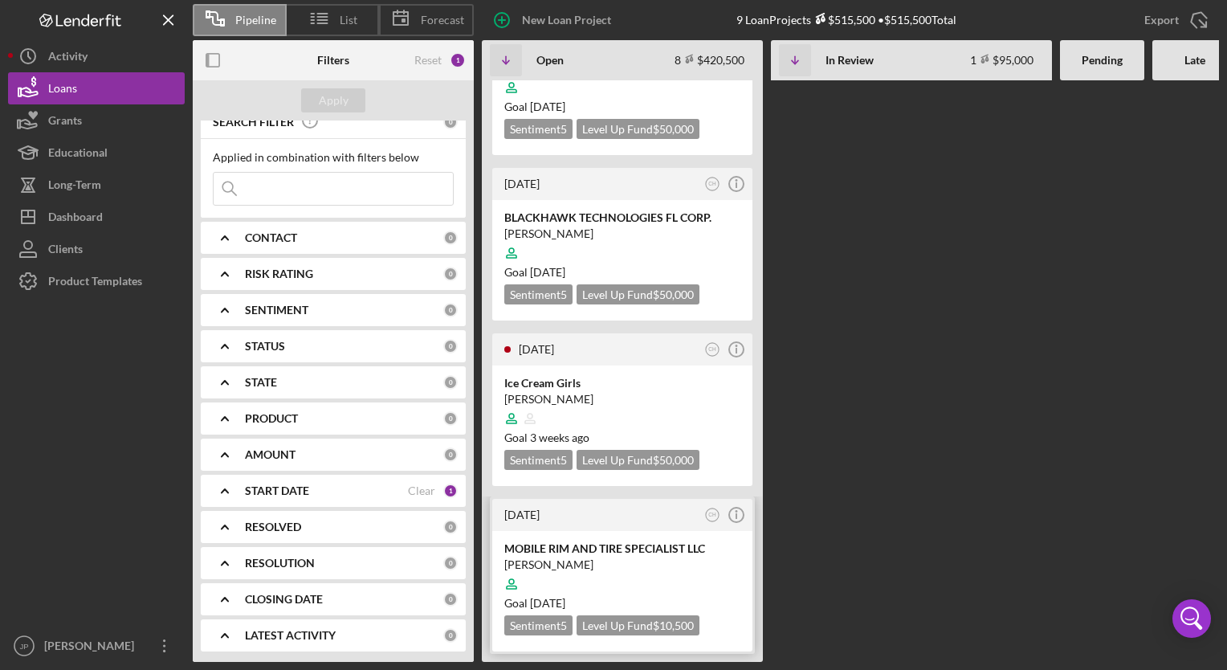
click at [619, 573] on div at bounding box center [622, 584] width 236 height 31
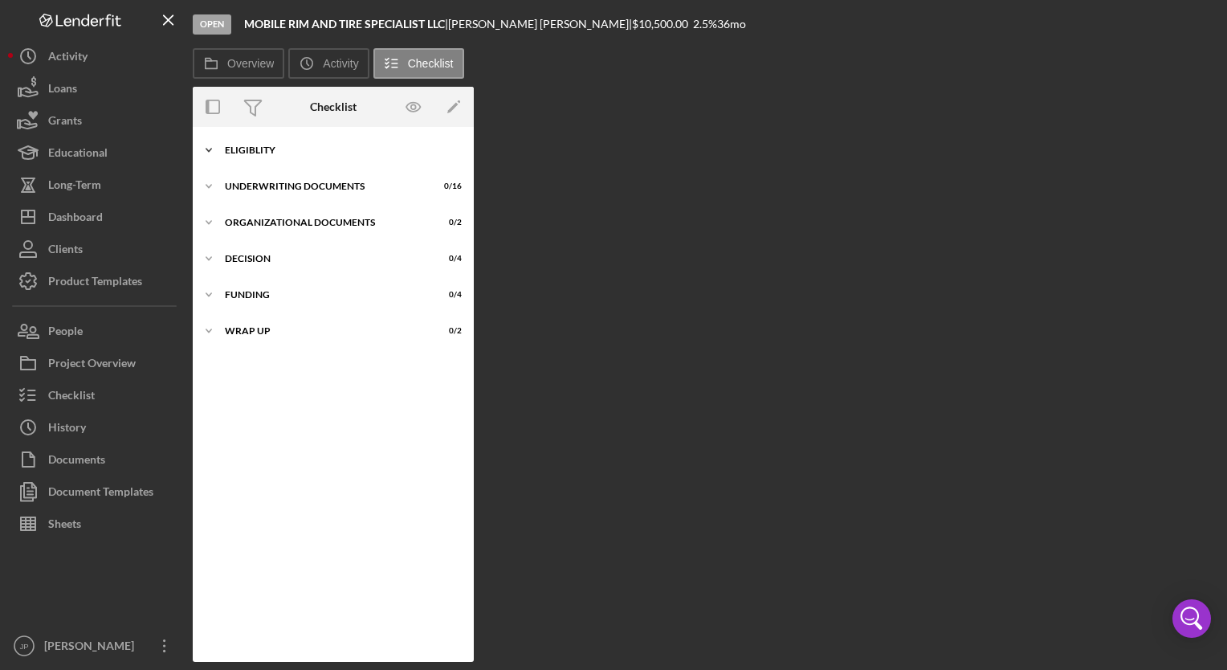
click at [242, 153] on div "Eligiblity" at bounding box center [339, 150] width 229 height 10
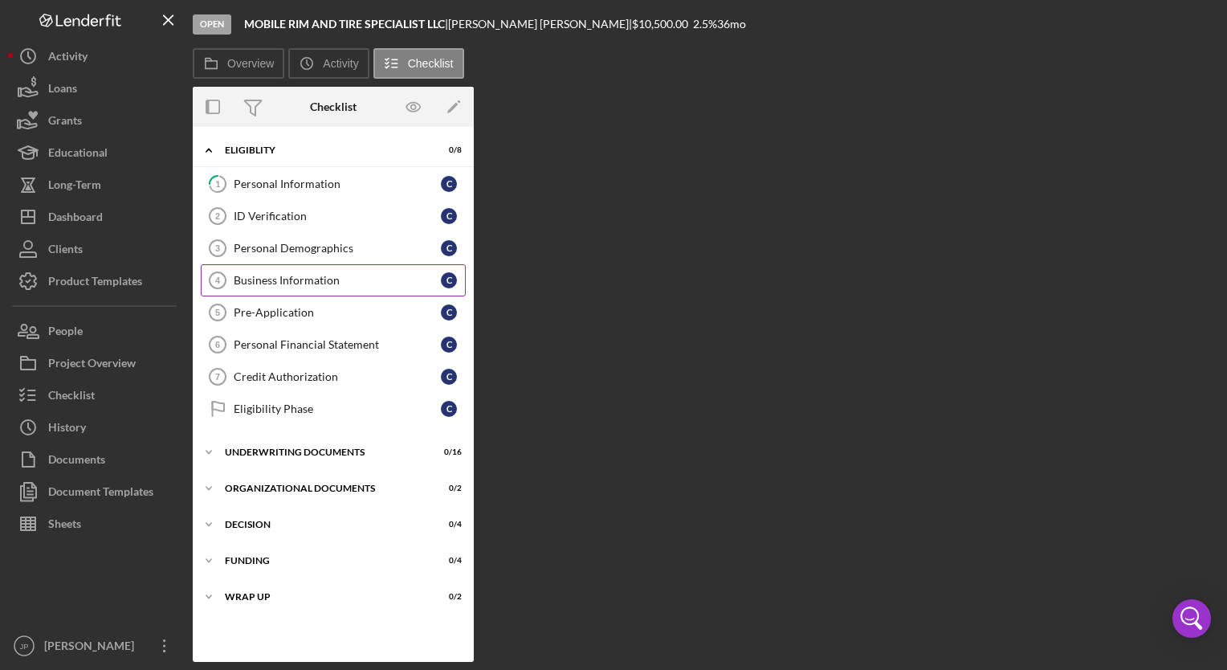
click at [280, 282] on div "Business Information" at bounding box center [337, 280] width 207 height 13
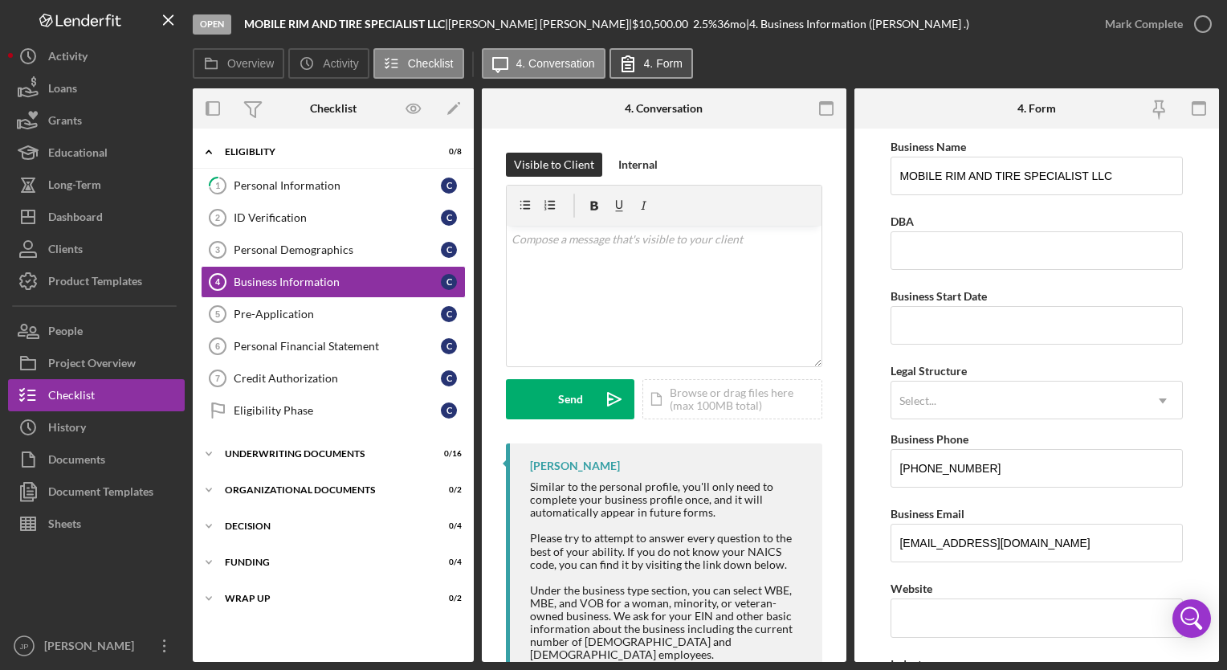
click at [644, 62] on label "4. Form" at bounding box center [663, 63] width 39 height 13
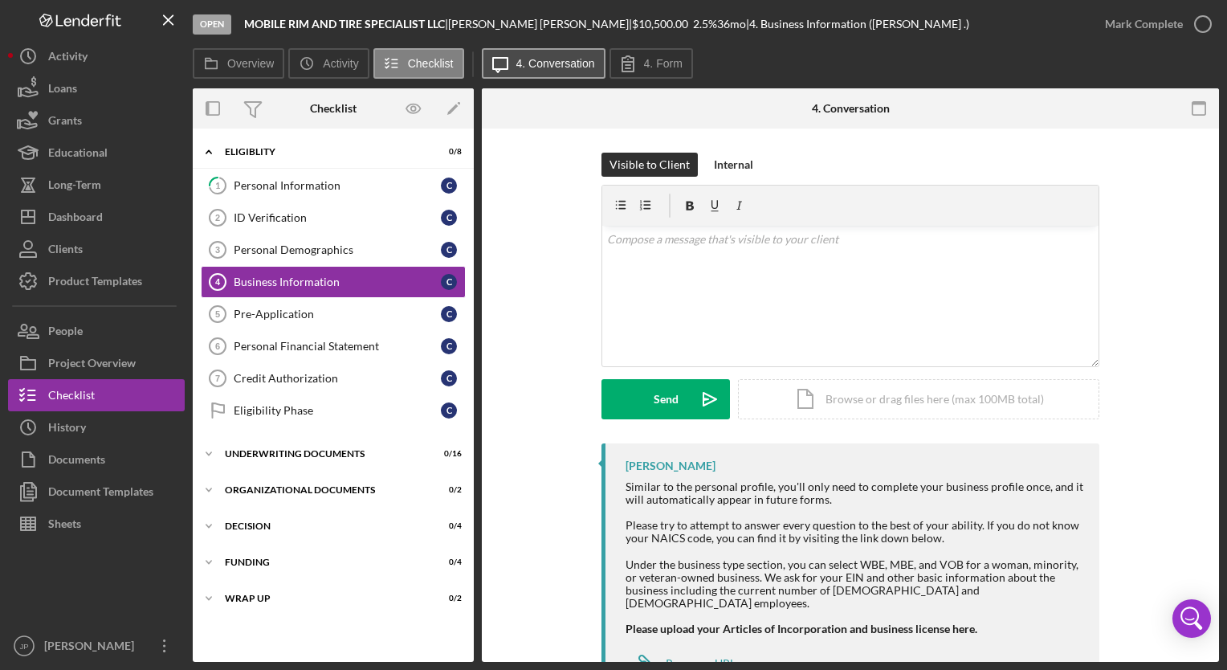
click at [556, 61] on label "4. Conversation" at bounding box center [555, 63] width 79 height 13
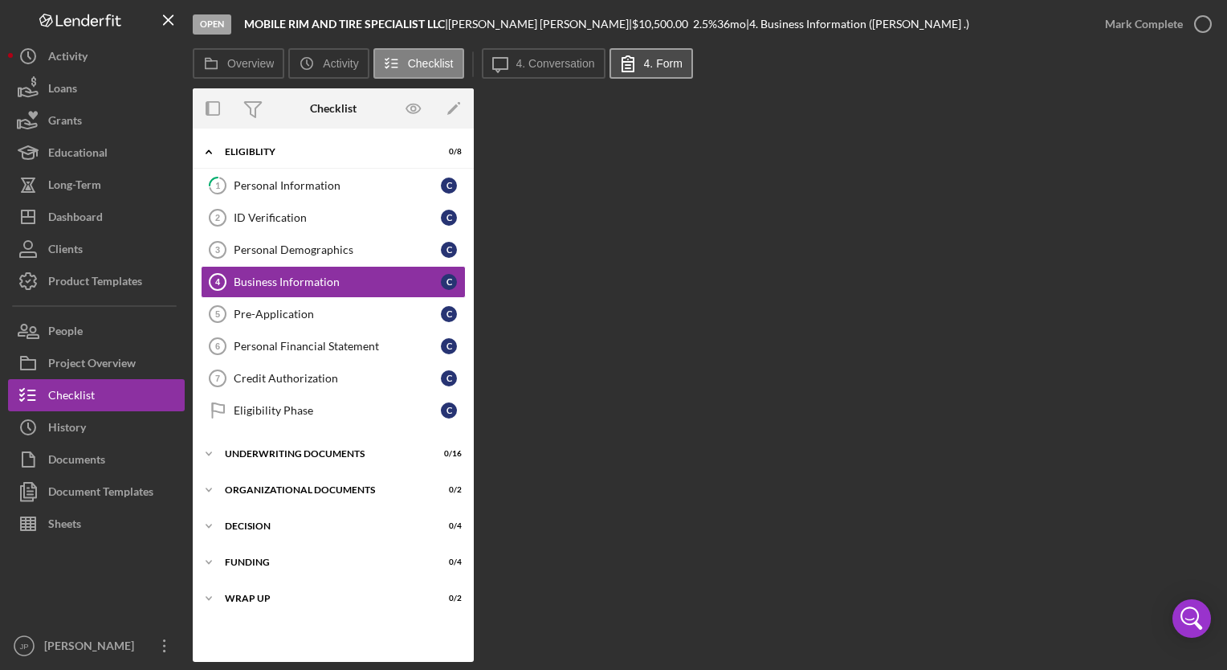
click at [639, 57] on icon at bounding box center [628, 63] width 40 height 40
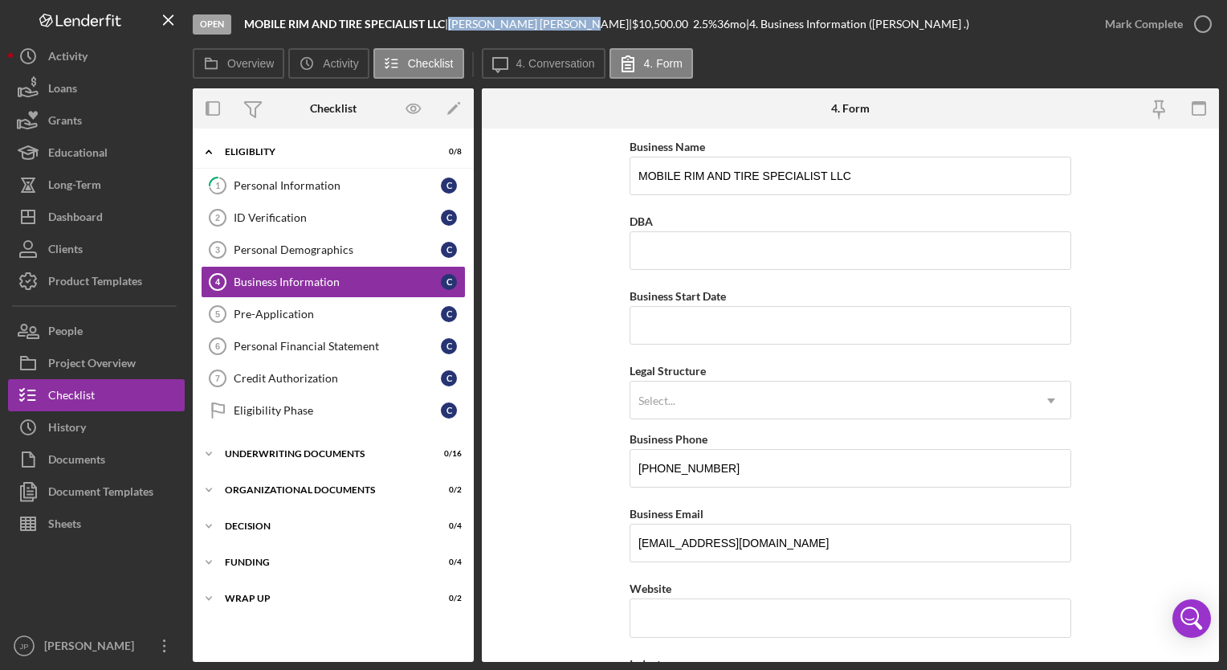
drag, startPoint x: 462, startPoint y: 22, endPoint x: 527, endPoint y: 25, distance: 65.1
click at [527, 25] on div "[PERSON_NAME] |" at bounding box center [540, 24] width 184 height 13
click at [299, 281] on div "Business Information" at bounding box center [337, 281] width 207 height 13
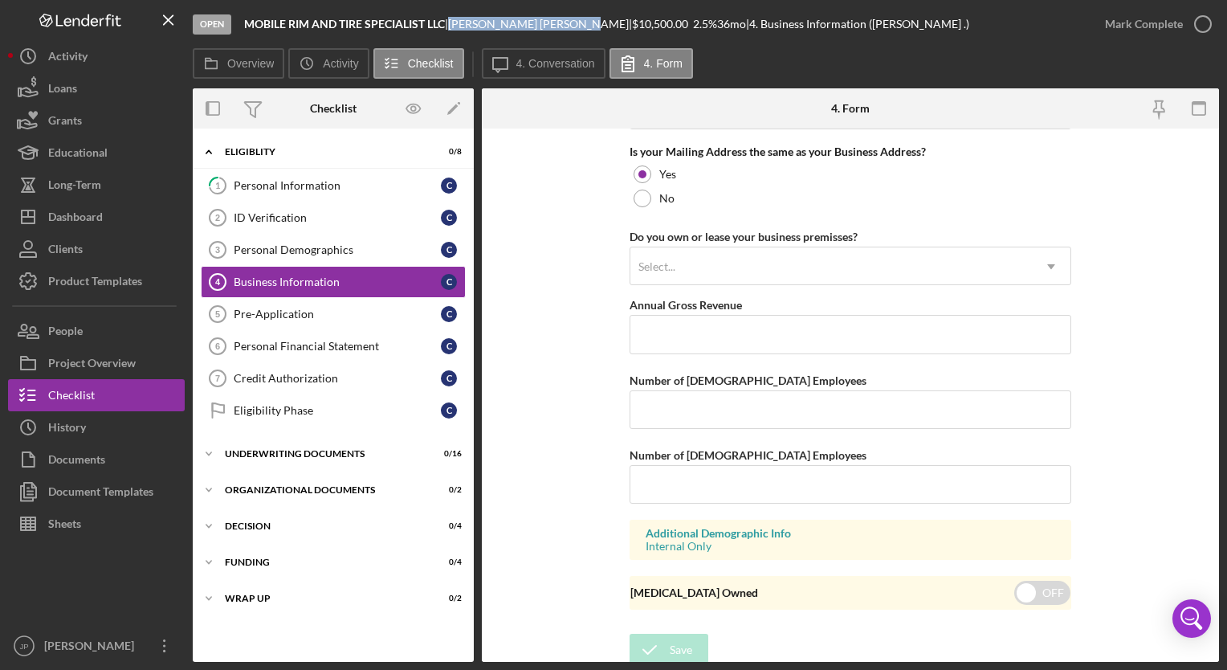
scroll to position [1243, 0]
click at [296, 185] on div "Personal Information" at bounding box center [337, 185] width 207 height 13
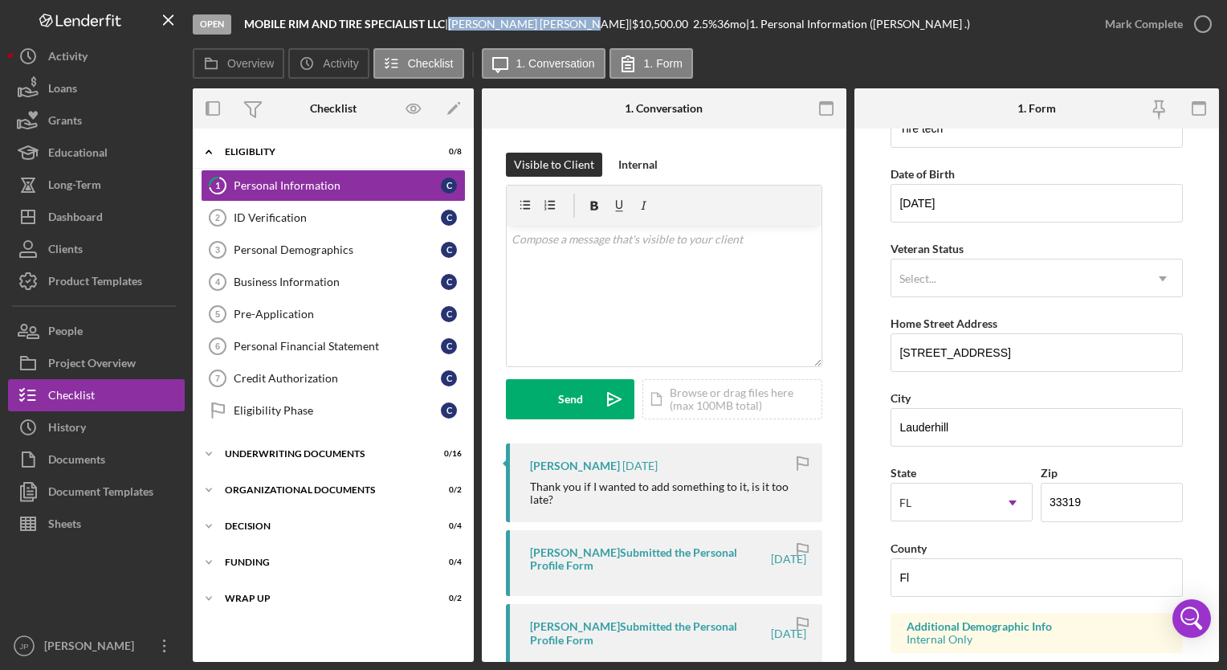
scroll to position [161, 0]
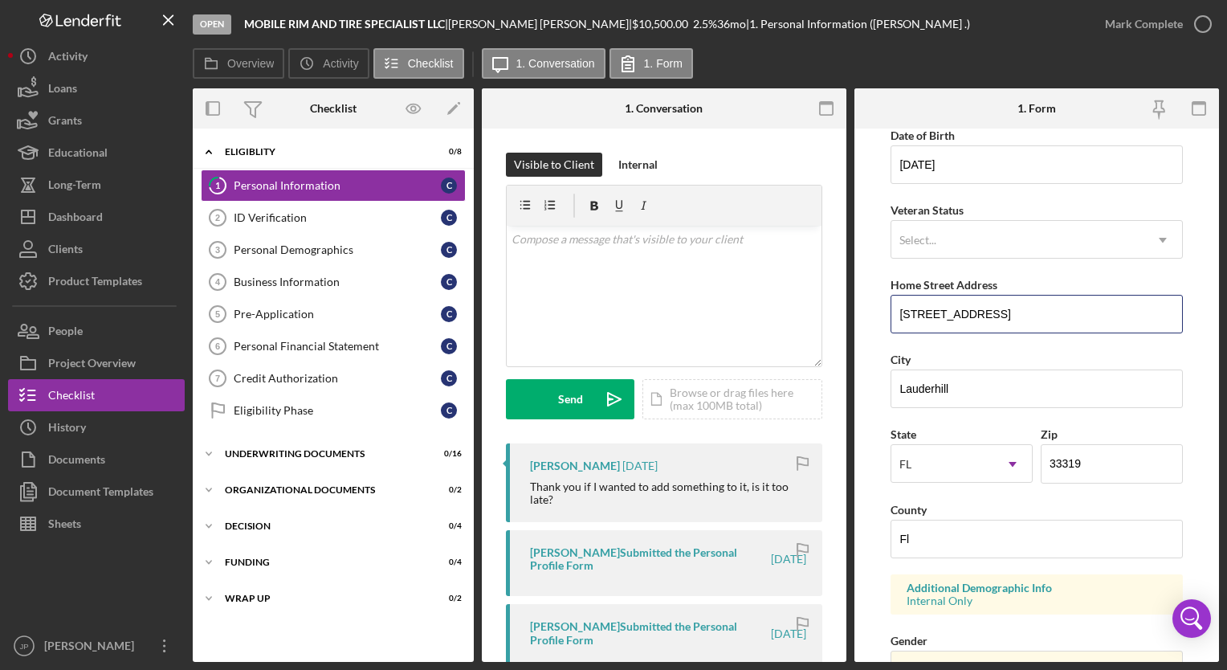
drag, startPoint x: 1026, startPoint y: 308, endPoint x: 876, endPoint y: 311, distance: 150.2
click at [876, 311] on form "First Name [PERSON_NAME] Middle Name A Last Name [PERSON_NAME] Job Title Tire t…" at bounding box center [1036, 394] width 365 height 533
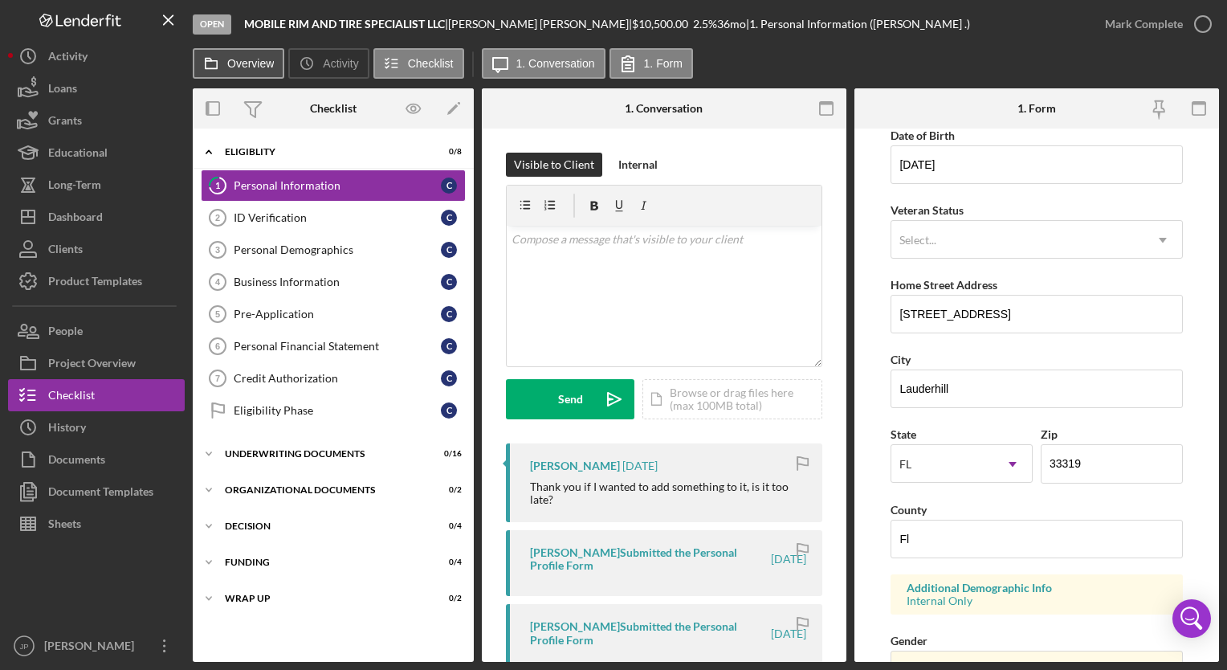
click at [258, 71] on button "Overview" at bounding box center [239, 63] width 92 height 31
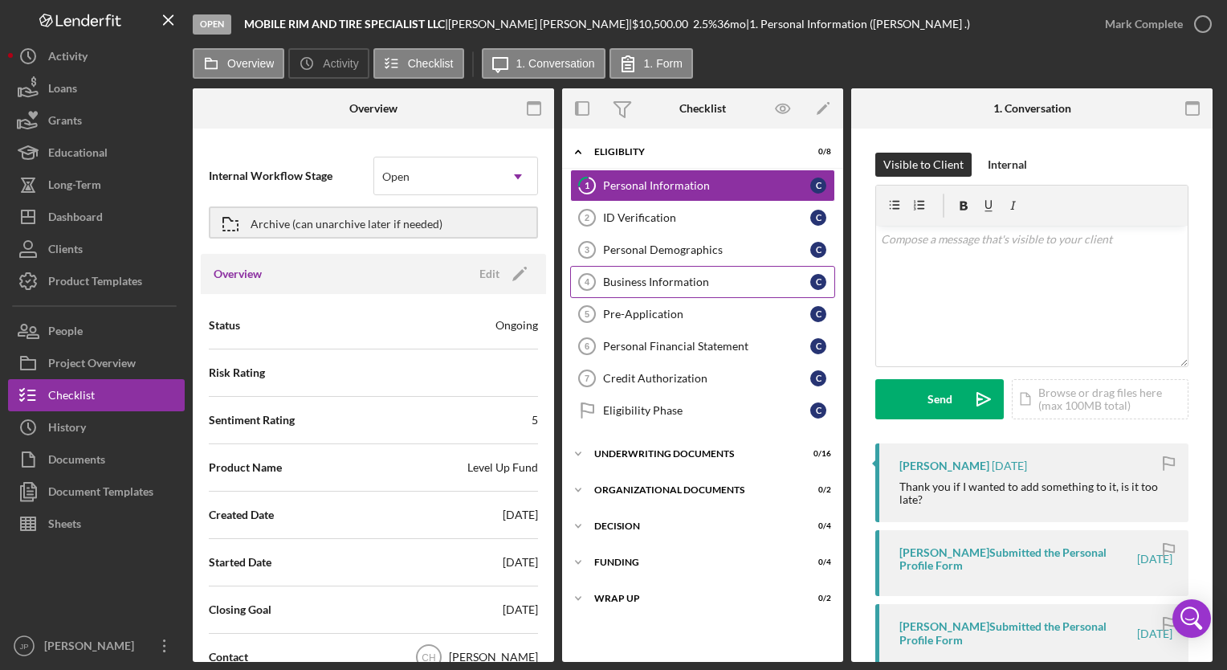
click at [673, 281] on div "Business Information" at bounding box center [706, 281] width 207 height 13
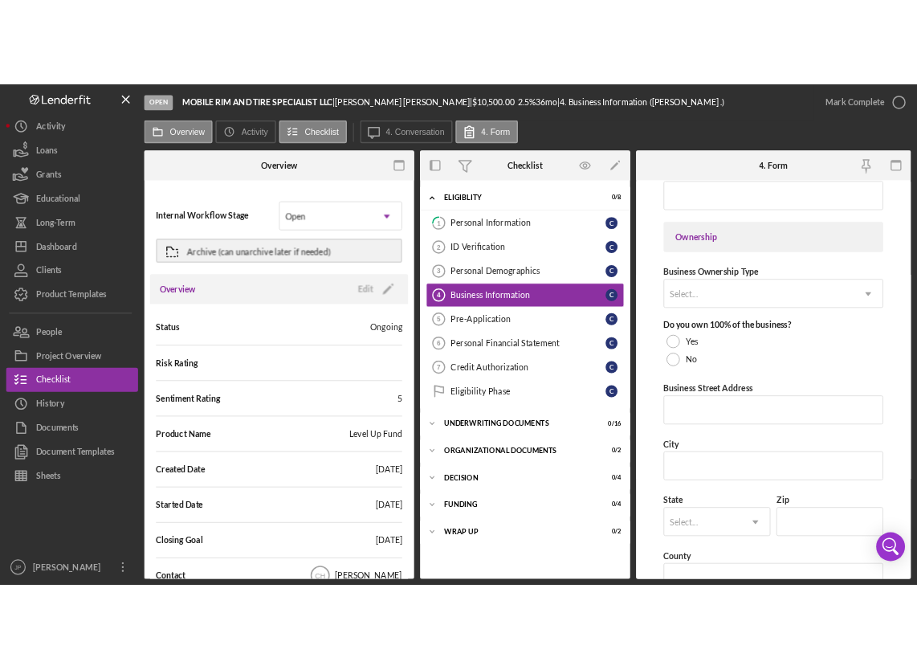
scroll to position [373, 0]
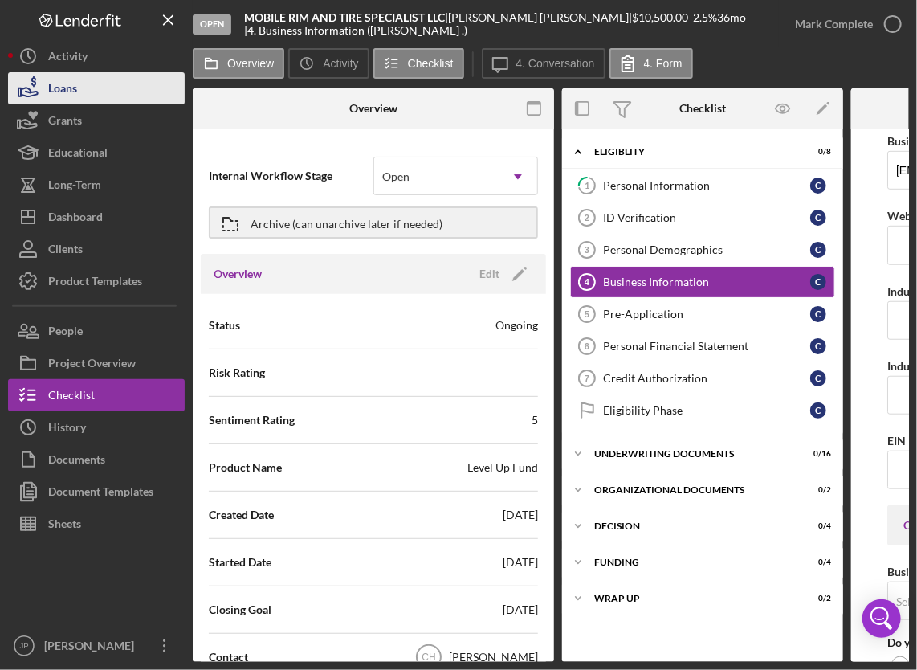
click at [84, 91] on button "Loans" at bounding box center [96, 88] width 177 height 32
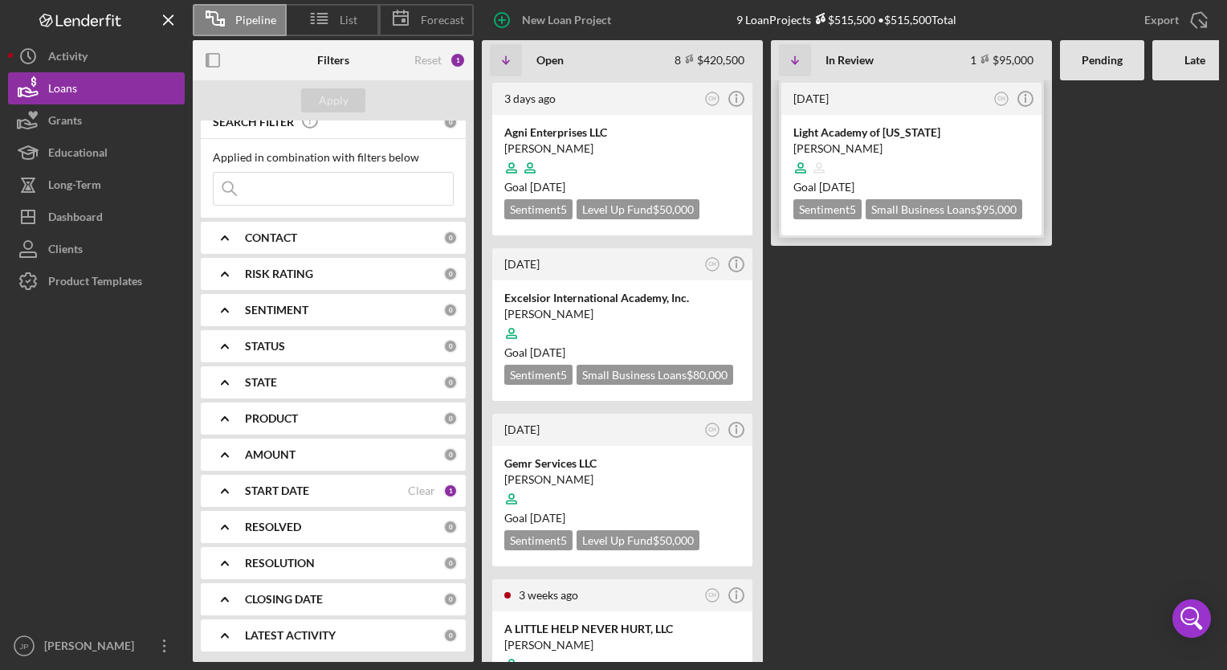
click at [911, 146] on div "[PERSON_NAME]" at bounding box center [911, 149] width 236 height 16
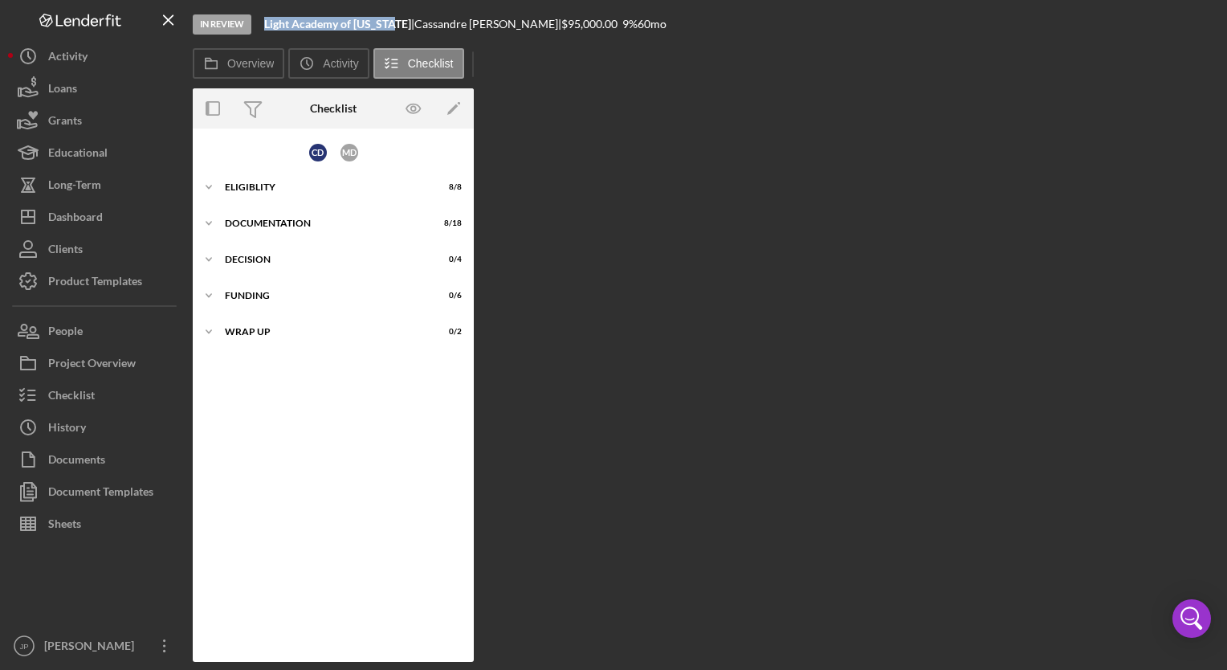
drag, startPoint x: 266, startPoint y: 25, endPoint x: 389, endPoint y: 27, distance: 123.7
click at [389, 27] on div "Light Academy of [US_STATE] |" at bounding box center [339, 24] width 150 height 13
drag, startPoint x: 406, startPoint y: 21, endPoint x: 483, endPoint y: 27, distance: 78.2
click at [483, 27] on div "[PERSON_NAME] |" at bounding box center [487, 24] width 147 height 13
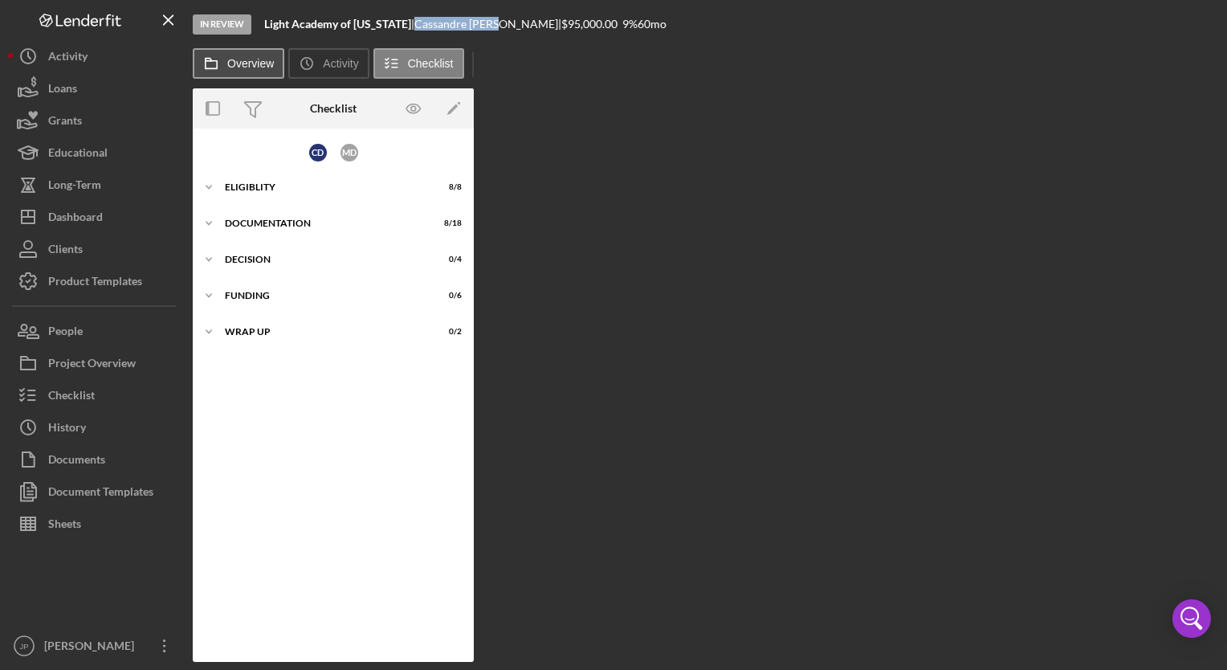
click at [254, 55] on button "Overview" at bounding box center [239, 63] width 92 height 31
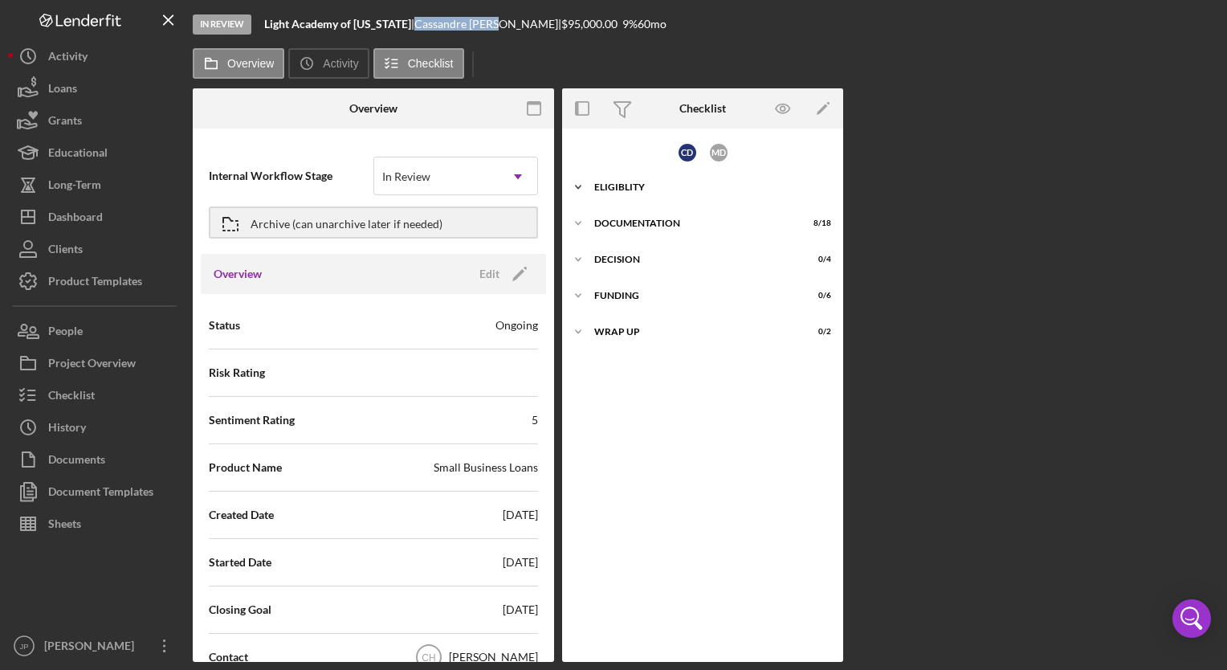
click at [622, 185] on div "Eligiblity" at bounding box center [708, 187] width 229 height 10
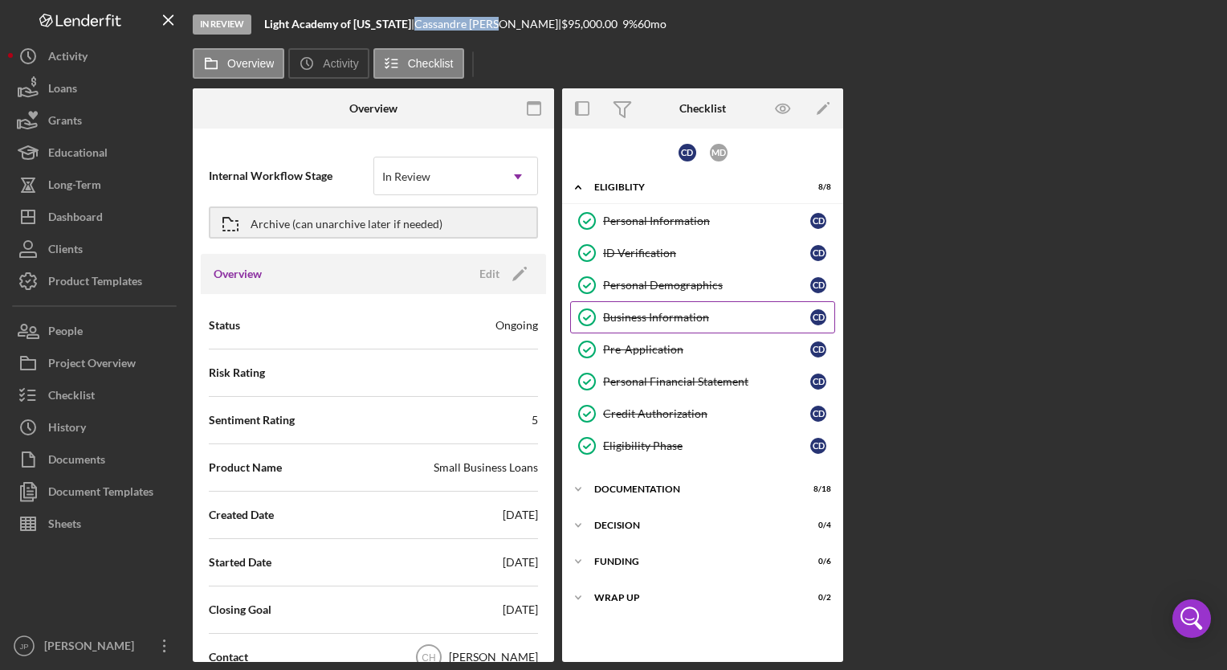
click at [669, 316] on div "Business Information" at bounding box center [706, 317] width 207 height 13
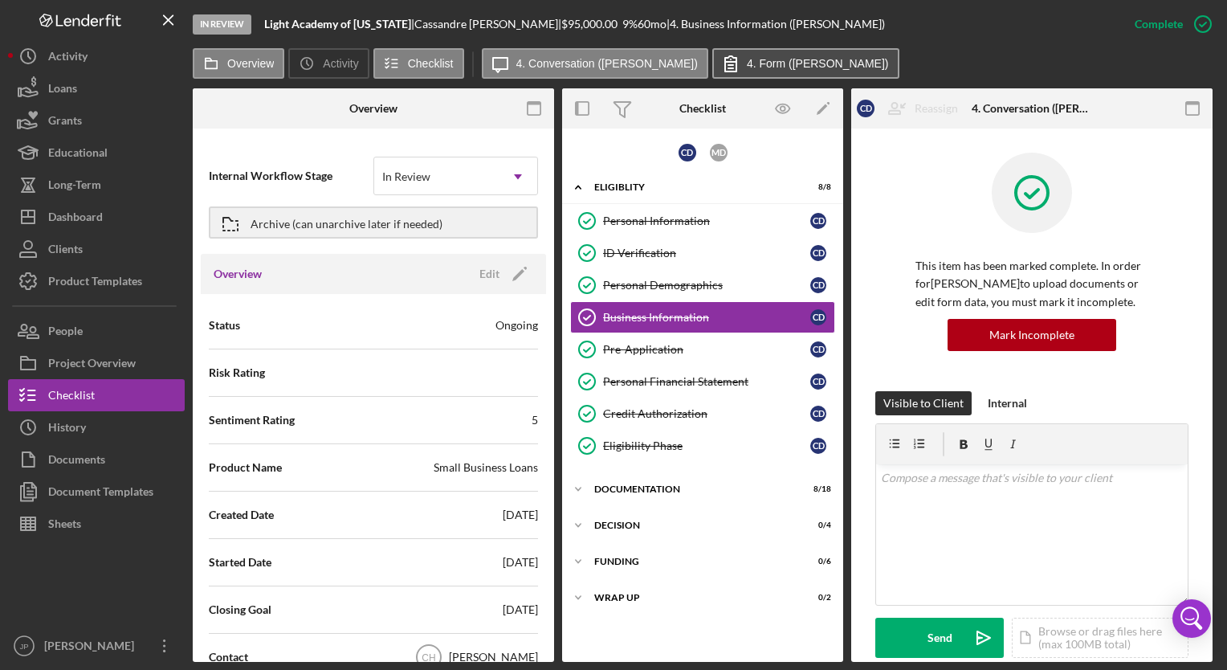
click at [768, 68] on label "4. Form ([PERSON_NAME])" at bounding box center [818, 63] width 142 height 13
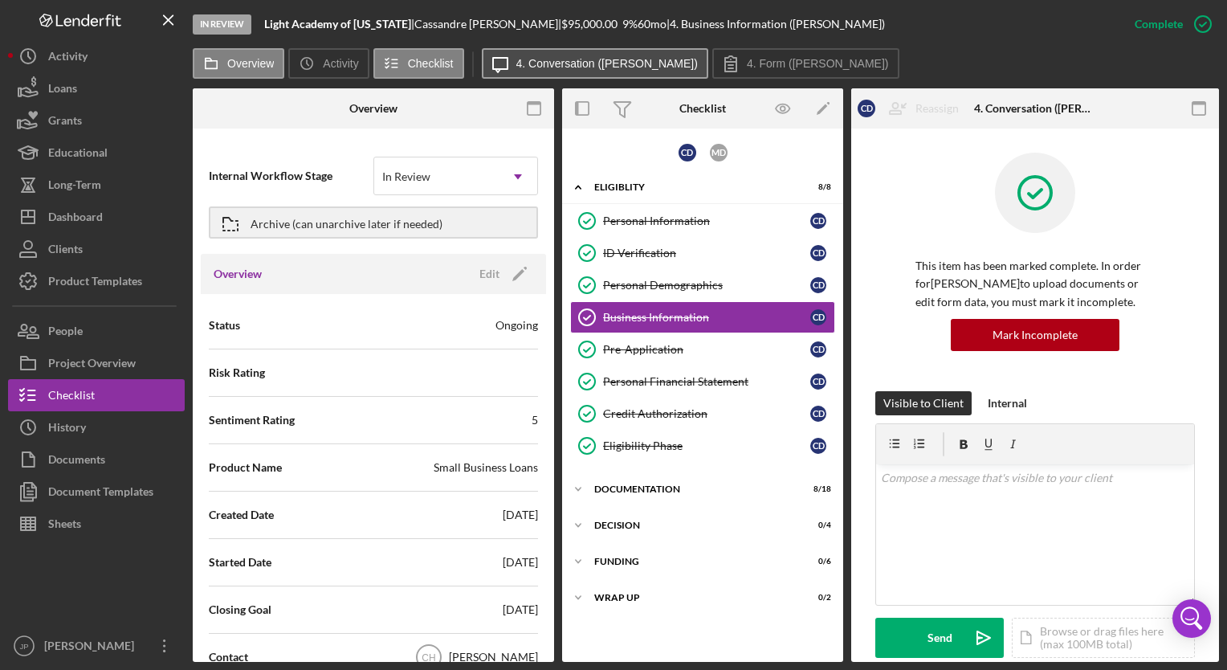
click at [588, 67] on label "4. Conversation ([PERSON_NAME])" at bounding box center [606, 63] width 181 height 13
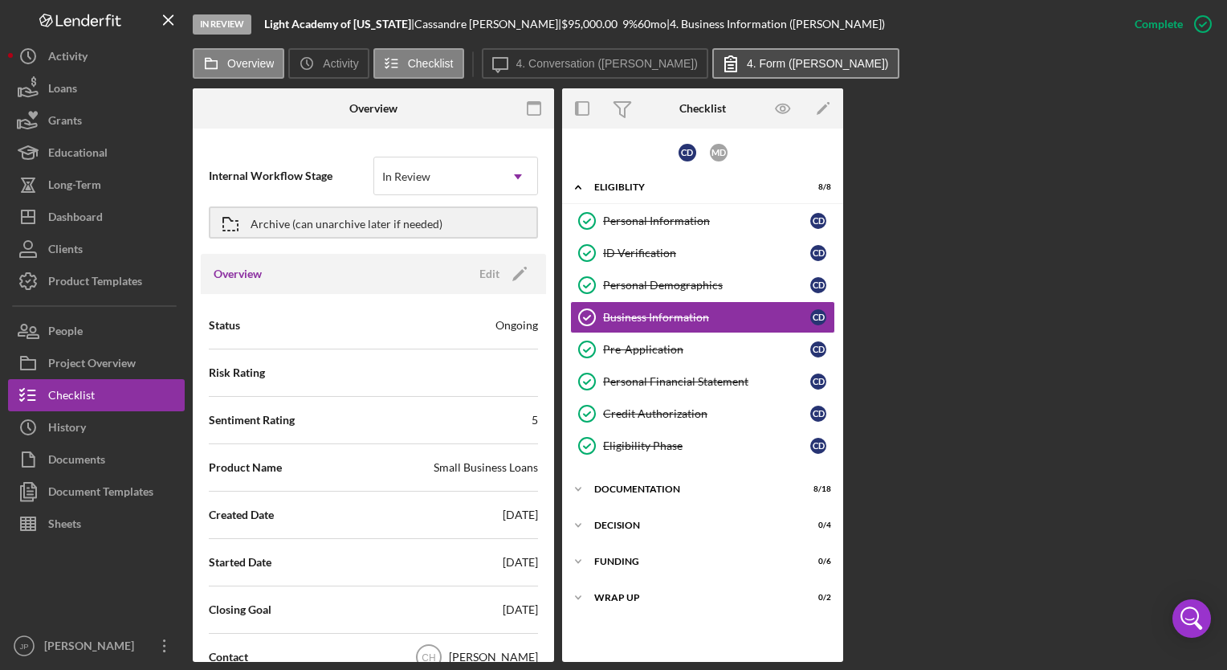
click at [747, 65] on label "4. Form ([PERSON_NAME])" at bounding box center [818, 63] width 142 height 13
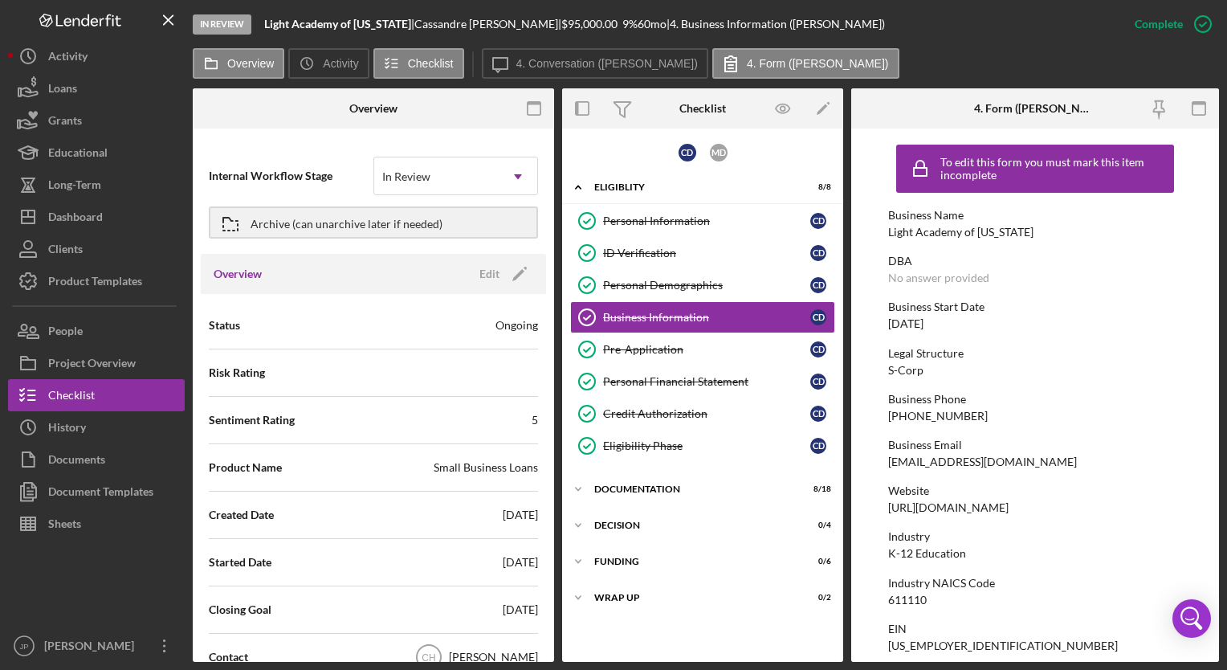
scroll to position [80, 0]
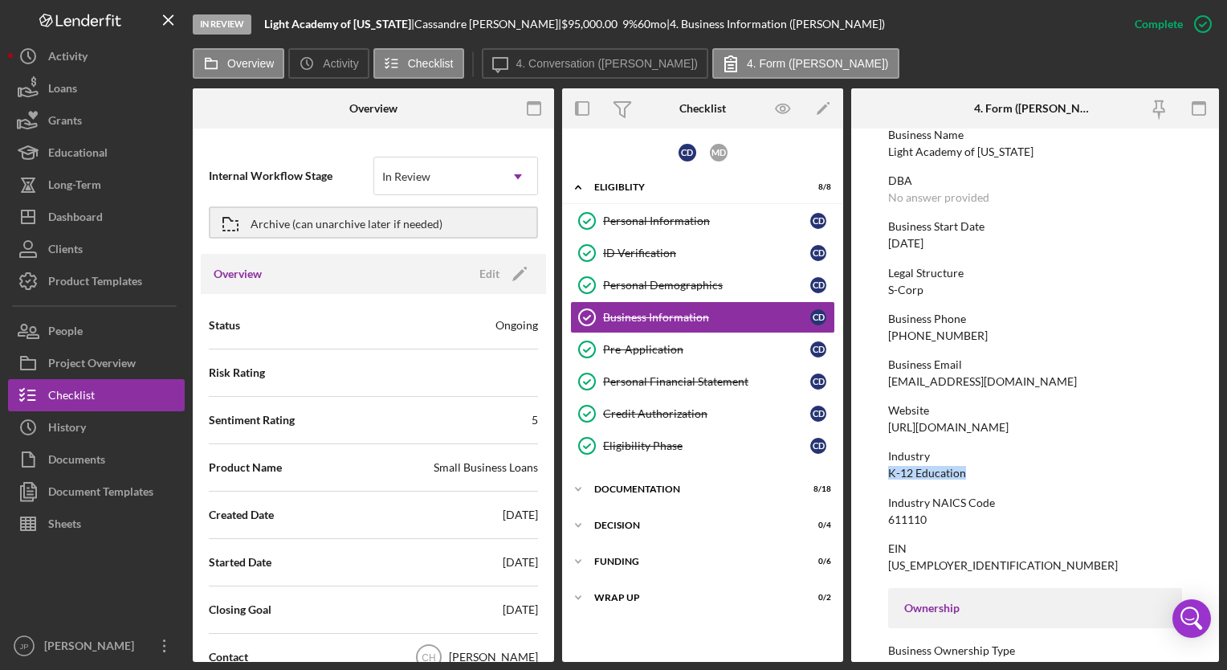
drag, startPoint x: 887, startPoint y: 472, endPoint x: 965, endPoint y: 474, distance: 78.7
click at [965, 474] on div "Industry K-12 Education" at bounding box center [1035, 465] width 294 height 30
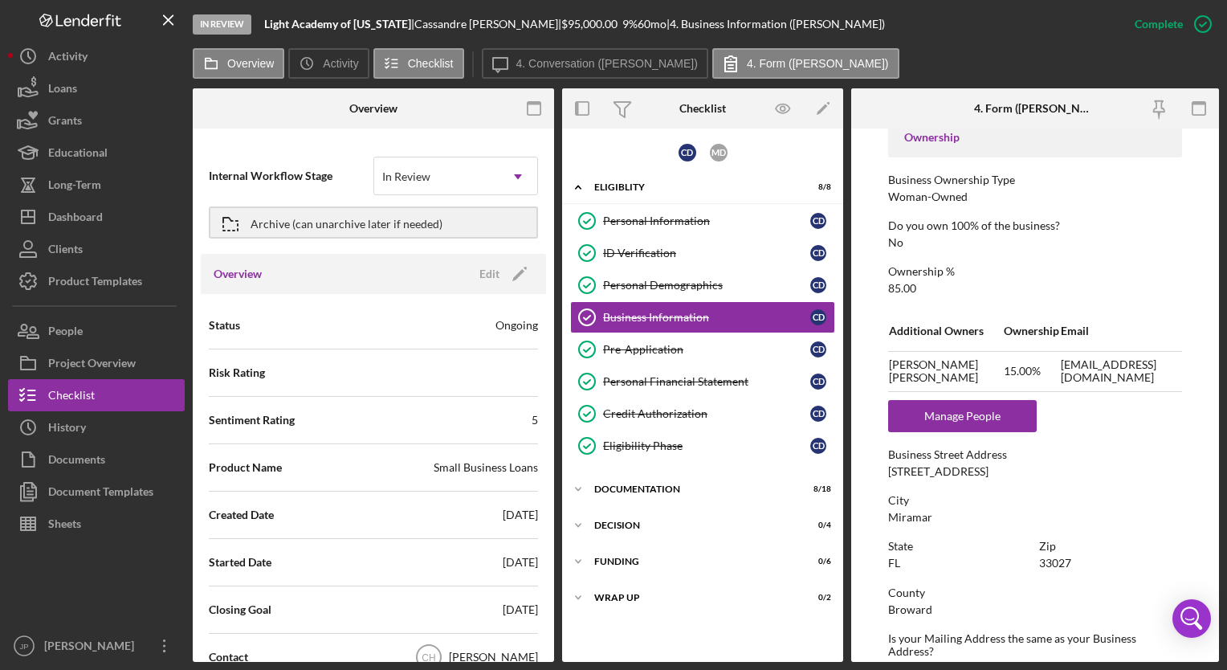
scroll to position [642, 0]
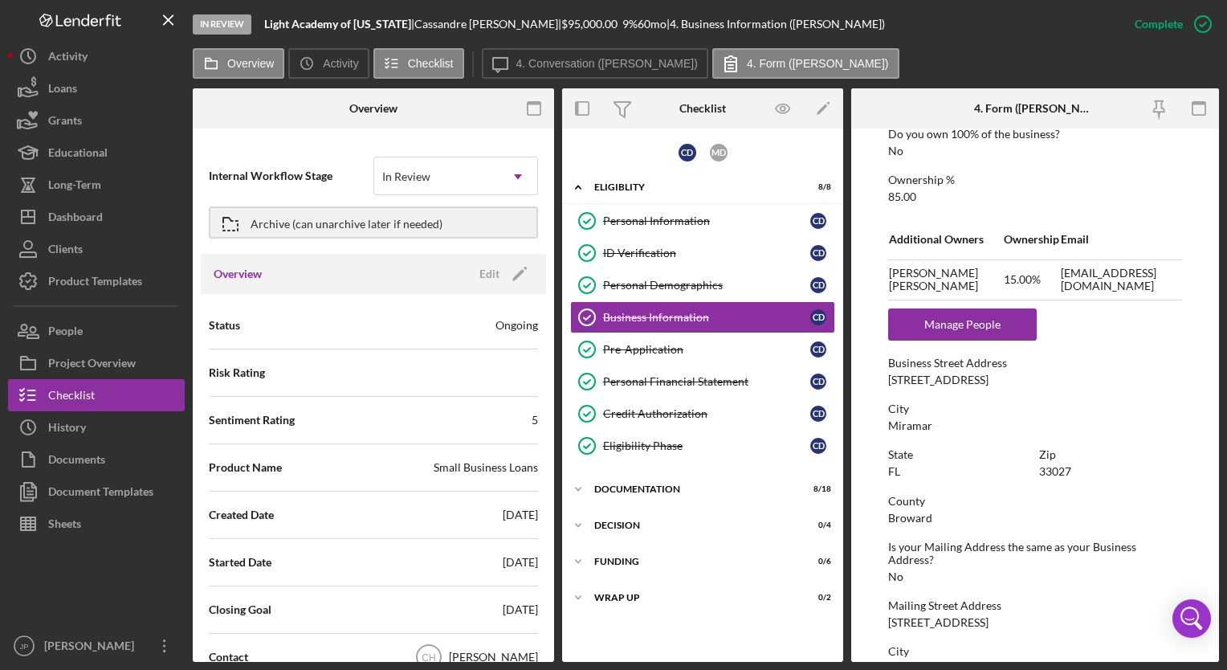
drag, startPoint x: 887, startPoint y: 377, endPoint x: 1005, endPoint y: 381, distance: 118.9
click at [1005, 381] on form "To edit this form you must mark this item incomplete Business Name Light Academ…" at bounding box center [1035, 394] width 368 height 533
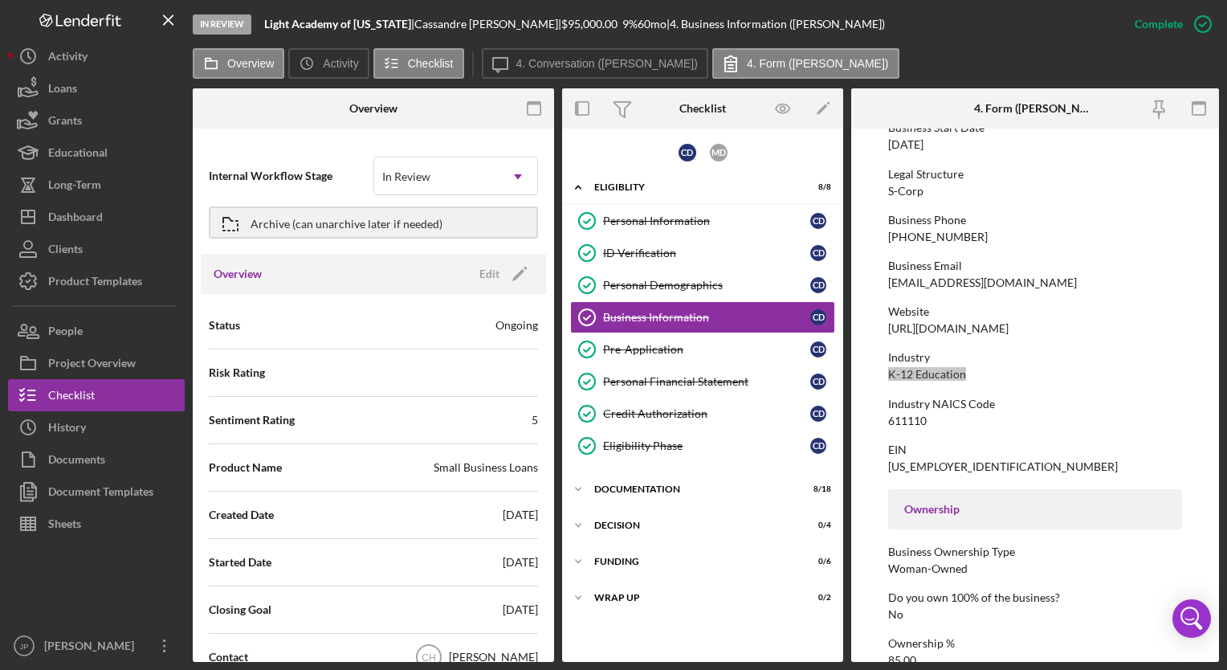
scroll to position [0, 0]
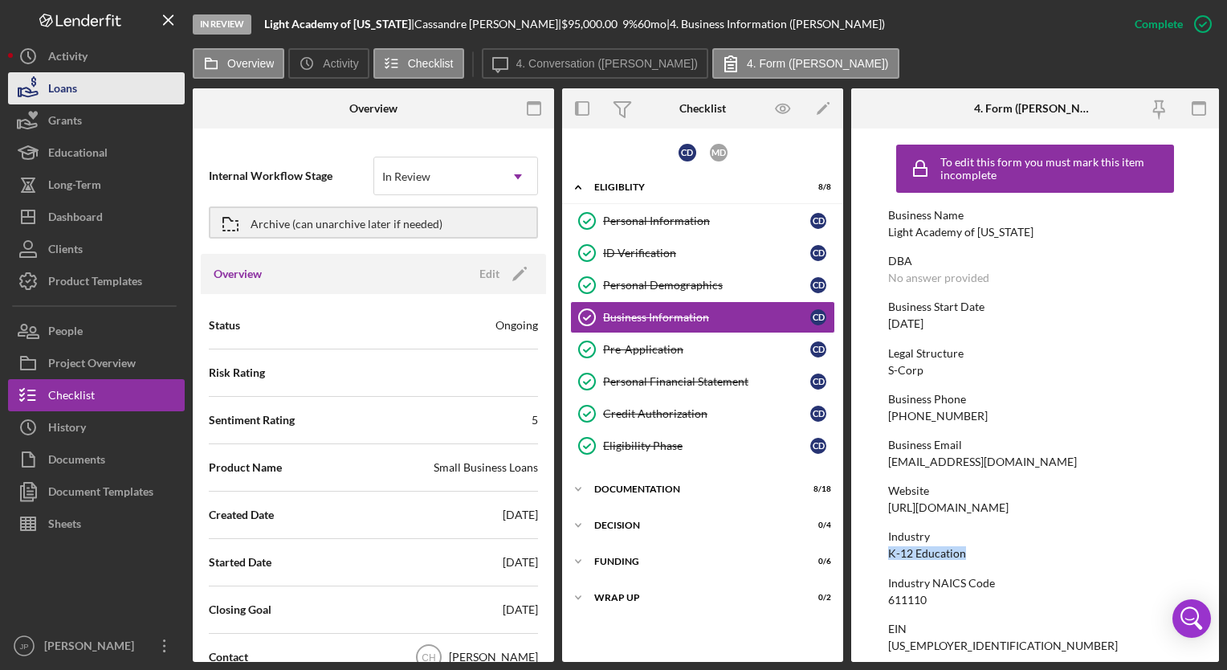
click at [86, 94] on button "Loans" at bounding box center [96, 88] width 177 height 32
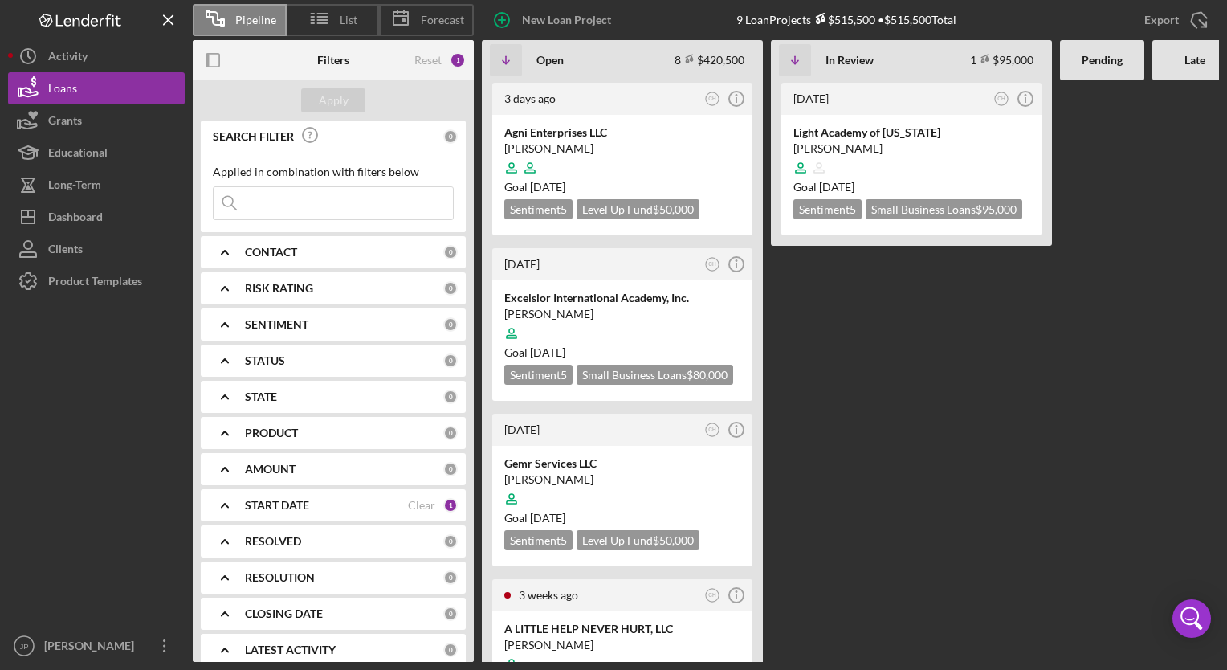
click at [1113, 69] on div "Pending" at bounding box center [1102, 60] width 84 height 40
click at [1201, 63] on div "Late" at bounding box center [1194, 60] width 68 height 13
drag, startPoint x: 1201, startPoint y: 63, endPoint x: 1169, endPoint y: 275, distance: 215.1
click at [1169, 289] on div at bounding box center [1194, 370] width 84 height 581
click at [1188, 75] on div "Late" at bounding box center [1194, 60] width 84 height 40
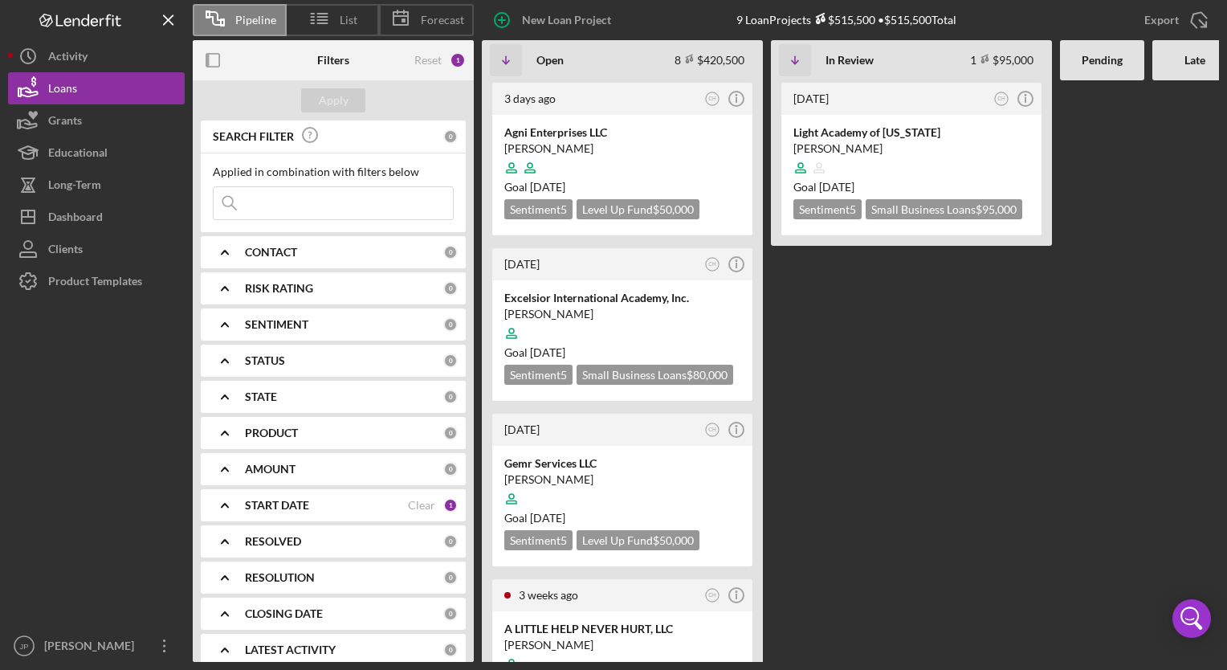
scroll to position [14, 0]
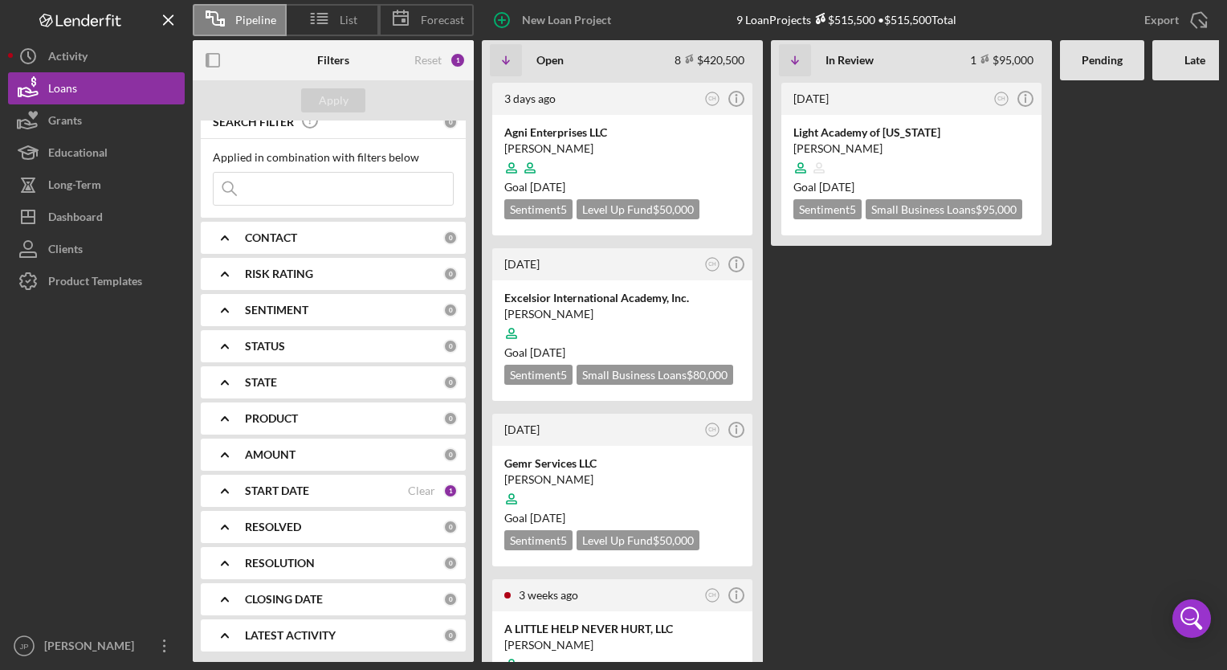
click at [303, 593] on b "CLOSING DATE" at bounding box center [284, 599] width 78 height 13
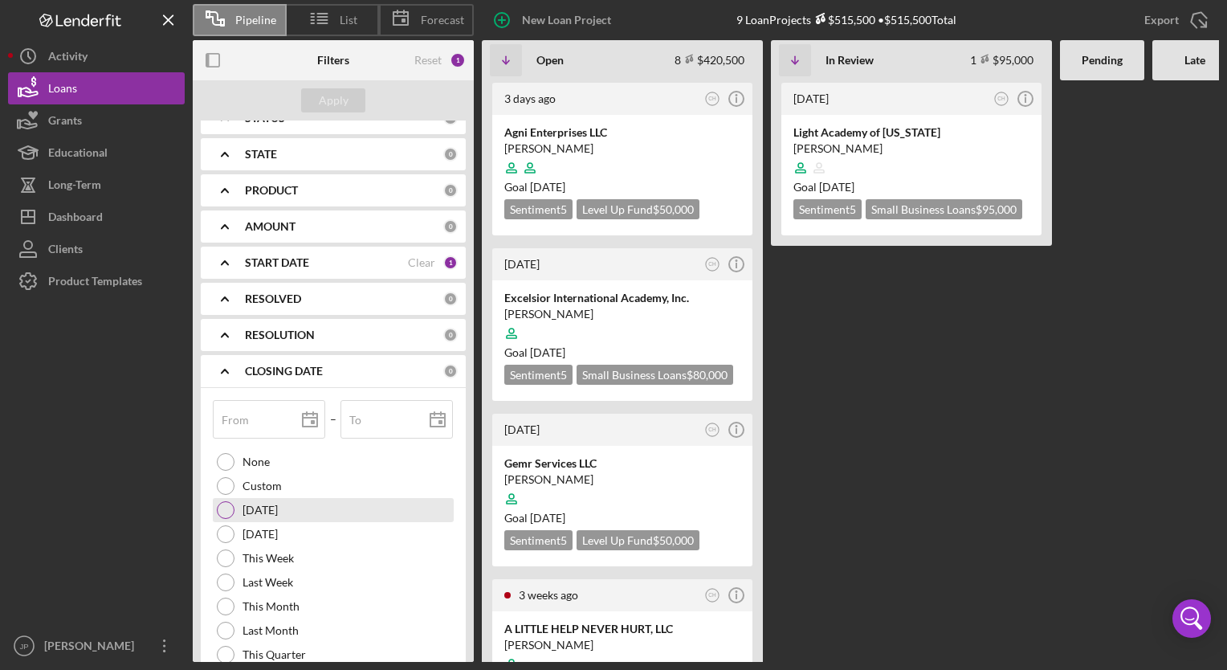
scroll to position [255, 0]
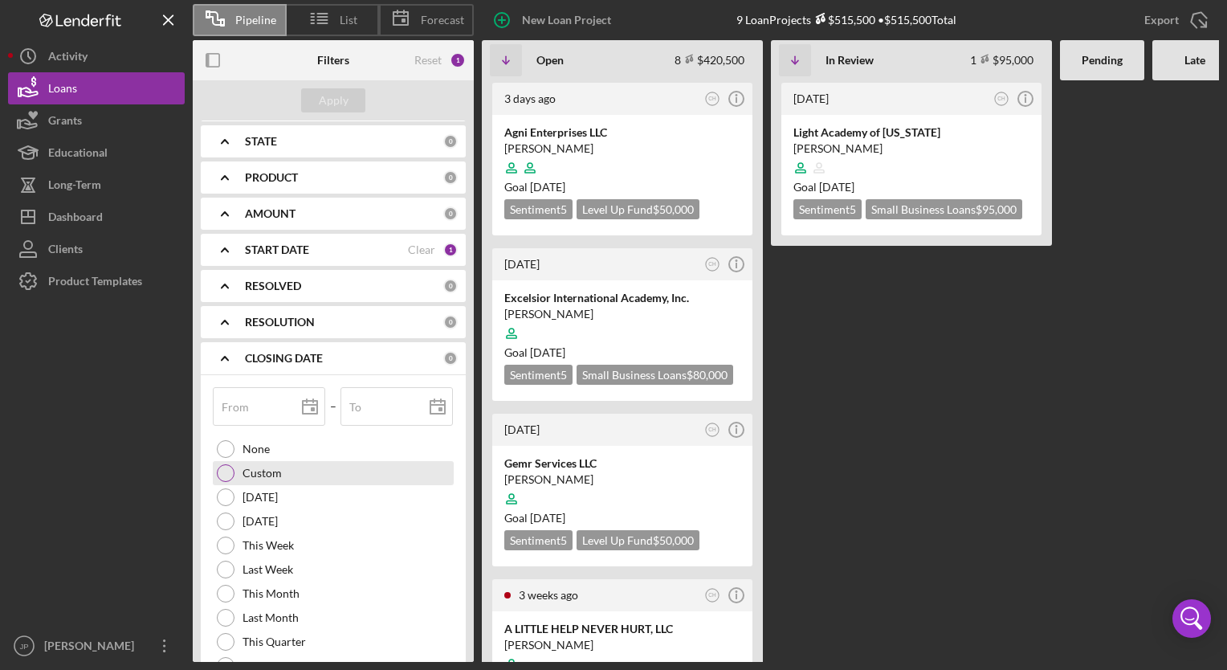
click at [245, 475] on label "Custom" at bounding box center [262, 473] width 39 height 13
click at [263, 411] on input "From" at bounding box center [269, 406] width 112 height 39
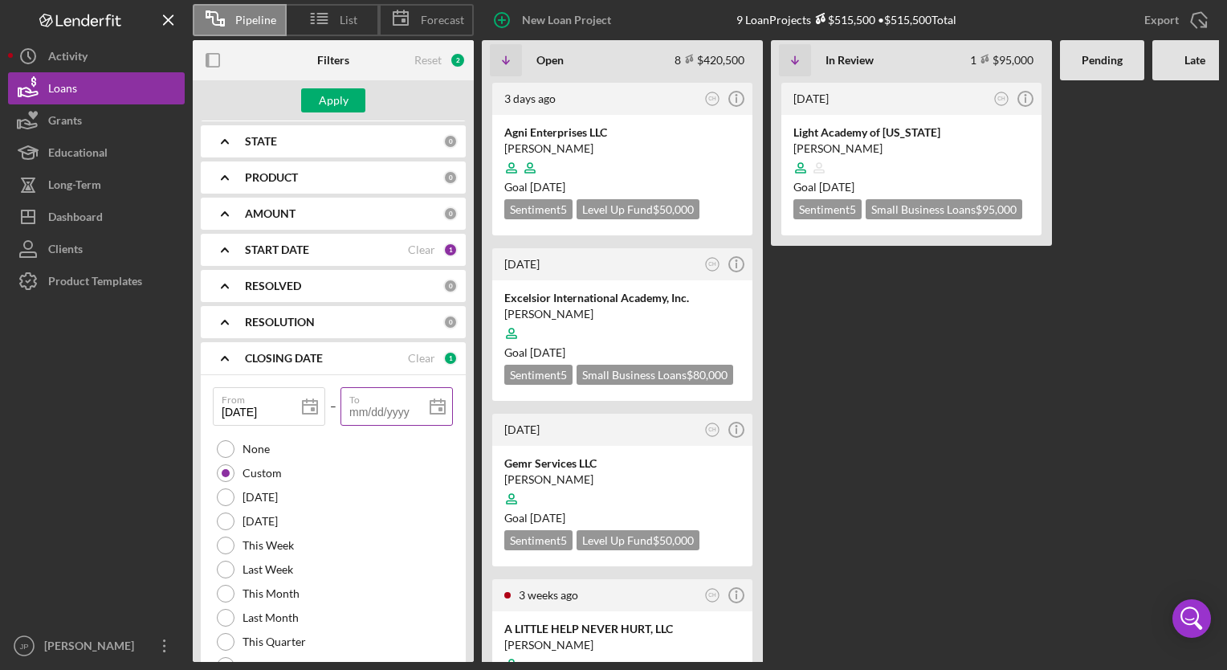
click at [369, 406] on input "To" at bounding box center [396, 406] width 112 height 39
click at [328, 102] on div "Apply" at bounding box center [334, 100] width 30 height 24
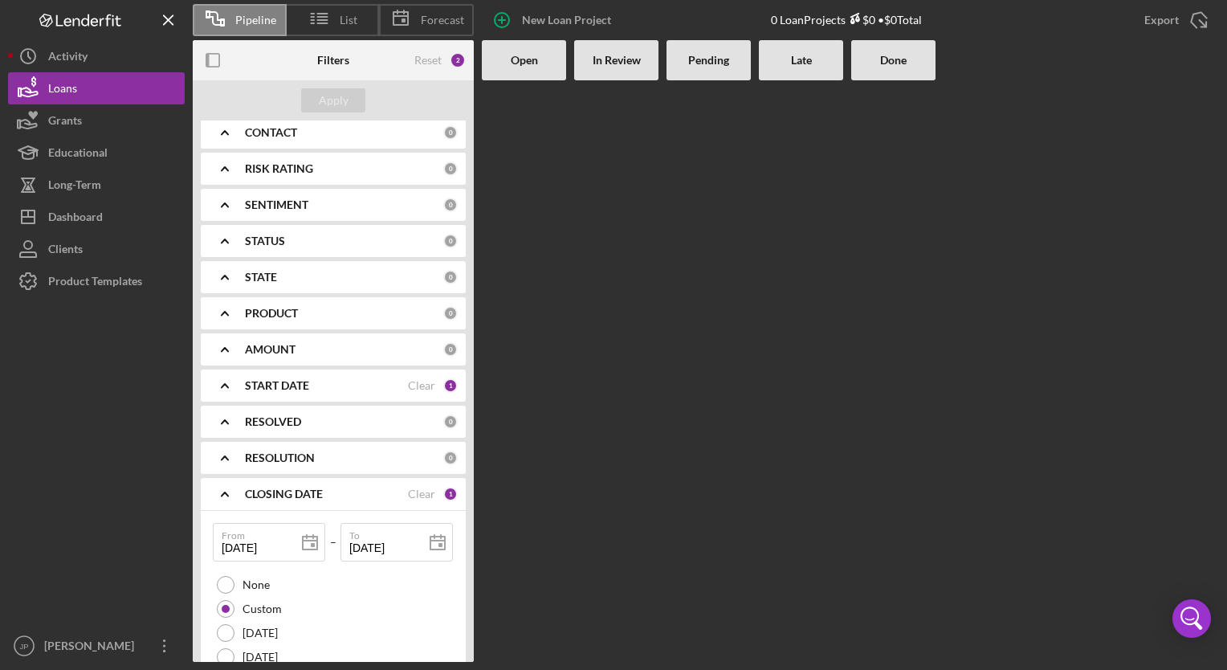
scroll to position [97, 0]
